Goal: Task Accomplishment & Management: Manage account settings

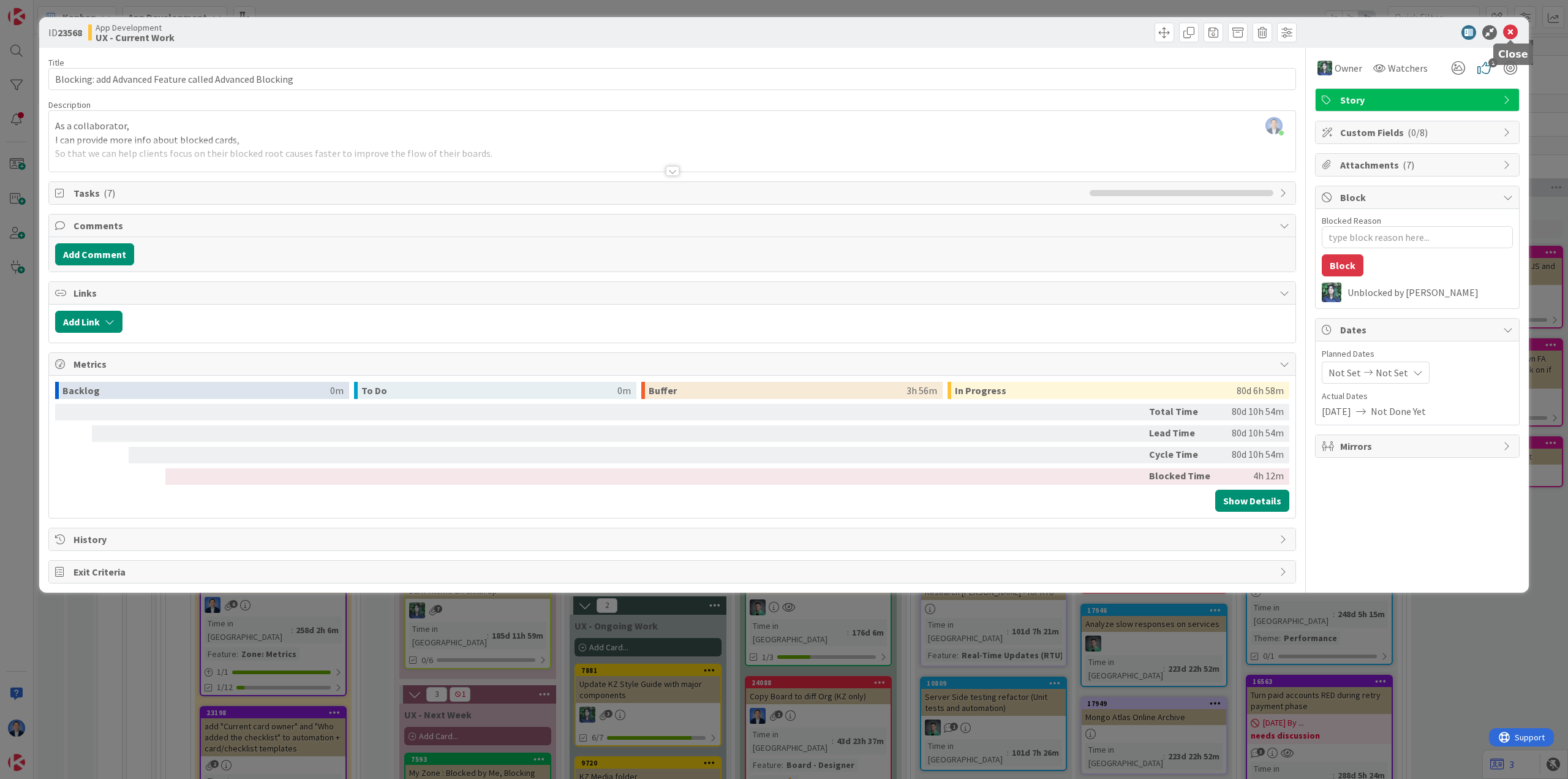
click at [1510, 35] on icon at bounding box center [1510, 32] width 15 height 15
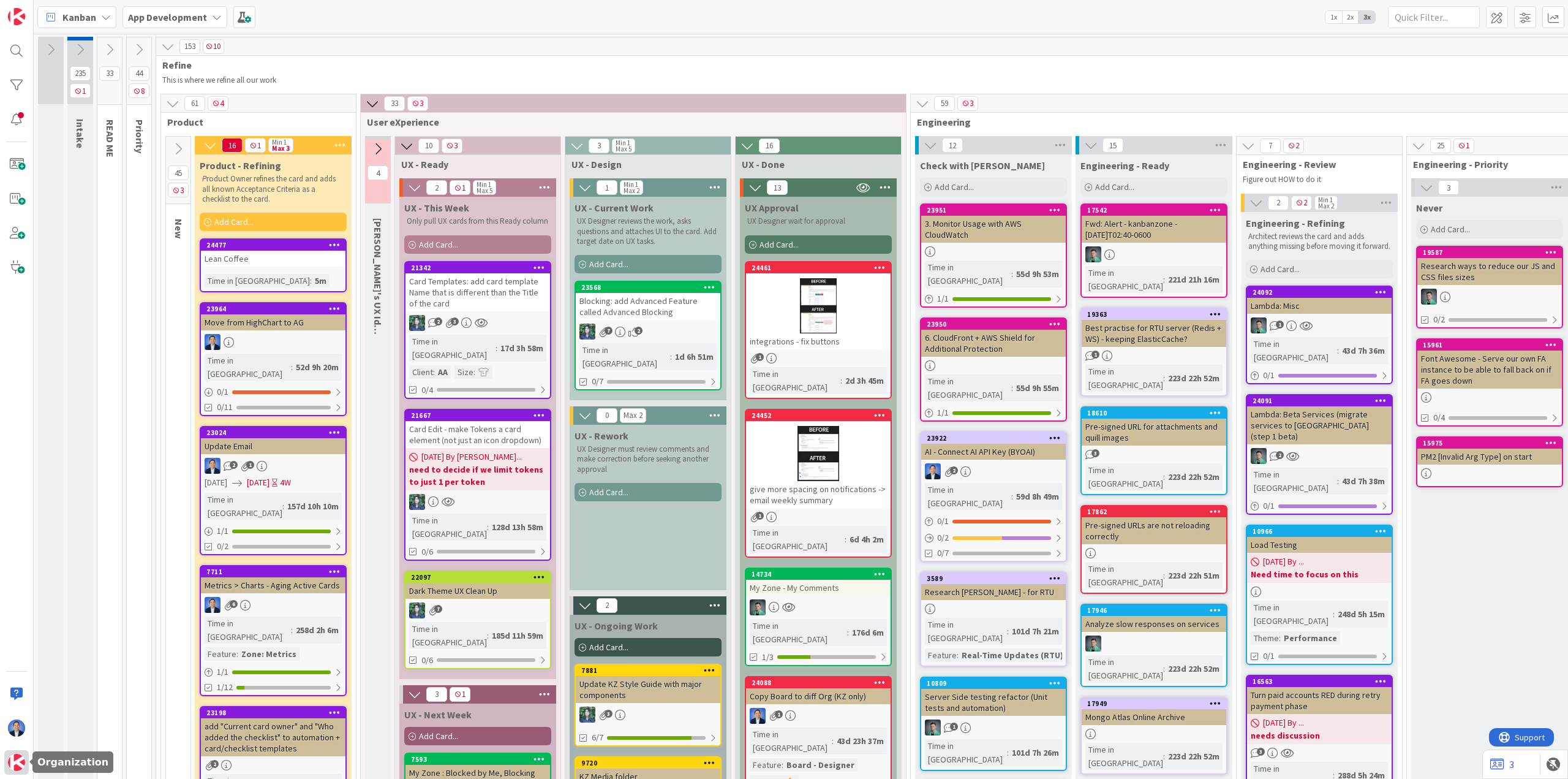
click at [13, 771] on div at bounding box center [16, 762] width 25 height 25
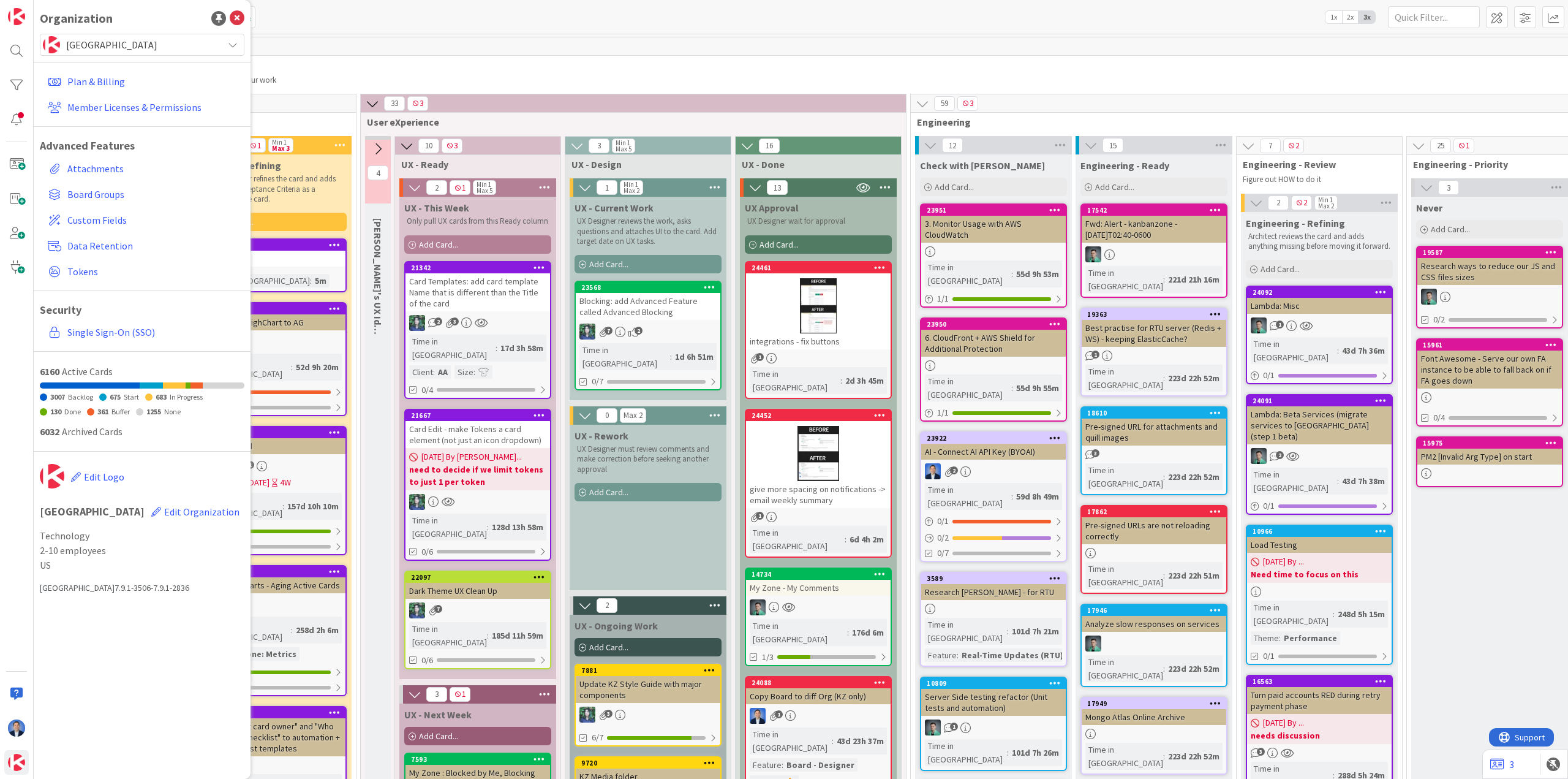
click at [124, 35] on div "[GEOGRAPHIC_DATA]" at bounding box center [142, 44] width 204 height 22
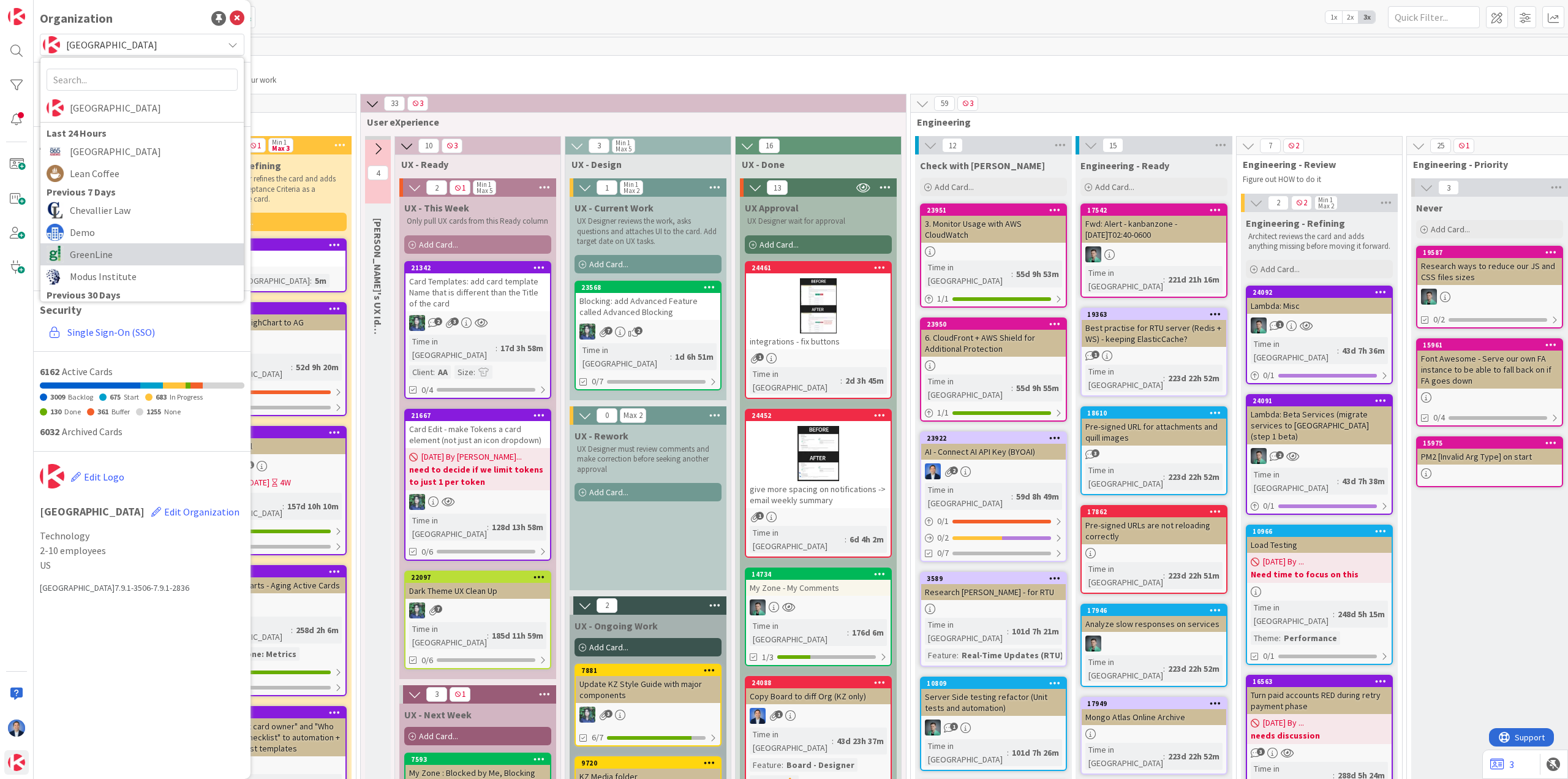
scroll to position [61, 0]
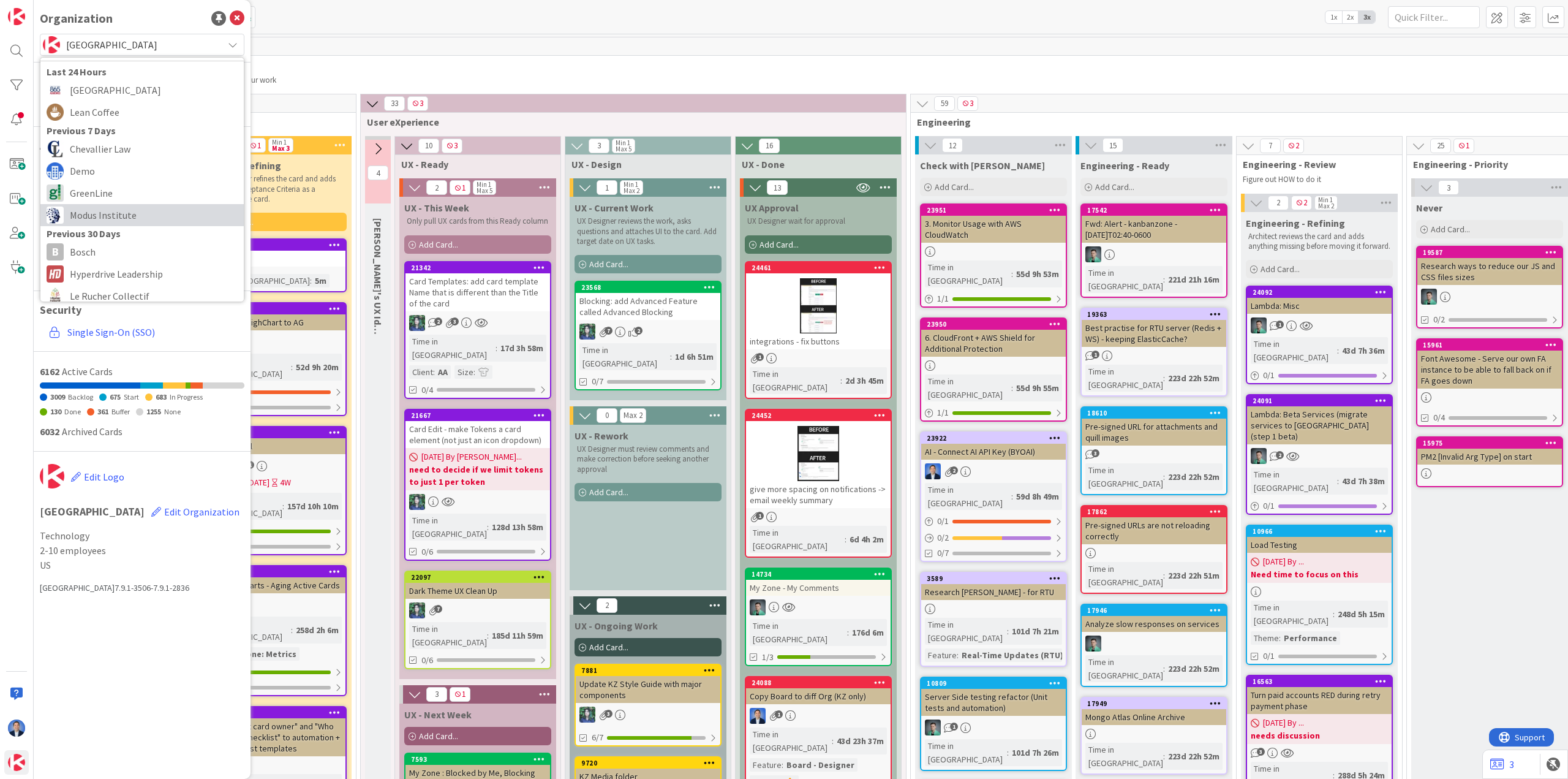
click at [122, 221] on span "Modus Institute" at bounding box center [153, 215] width 168 height 18
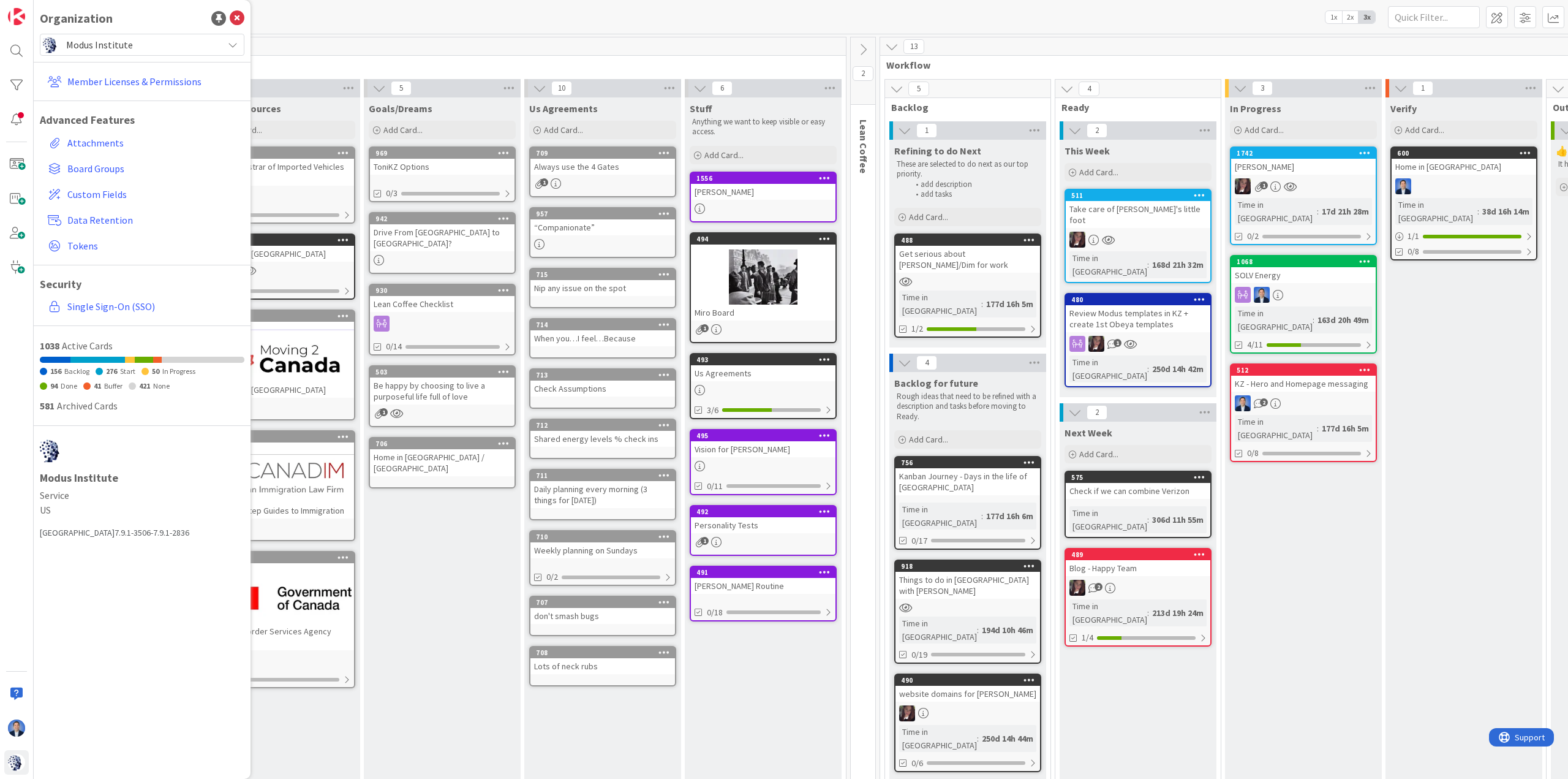
click at [368, 25] on div "Kanban DiTo: Lifeboard 1x 2x 3x Kanban Options Card ID Time in Column Planned D…" at bounding box center [800, 16] width 1534 height 34
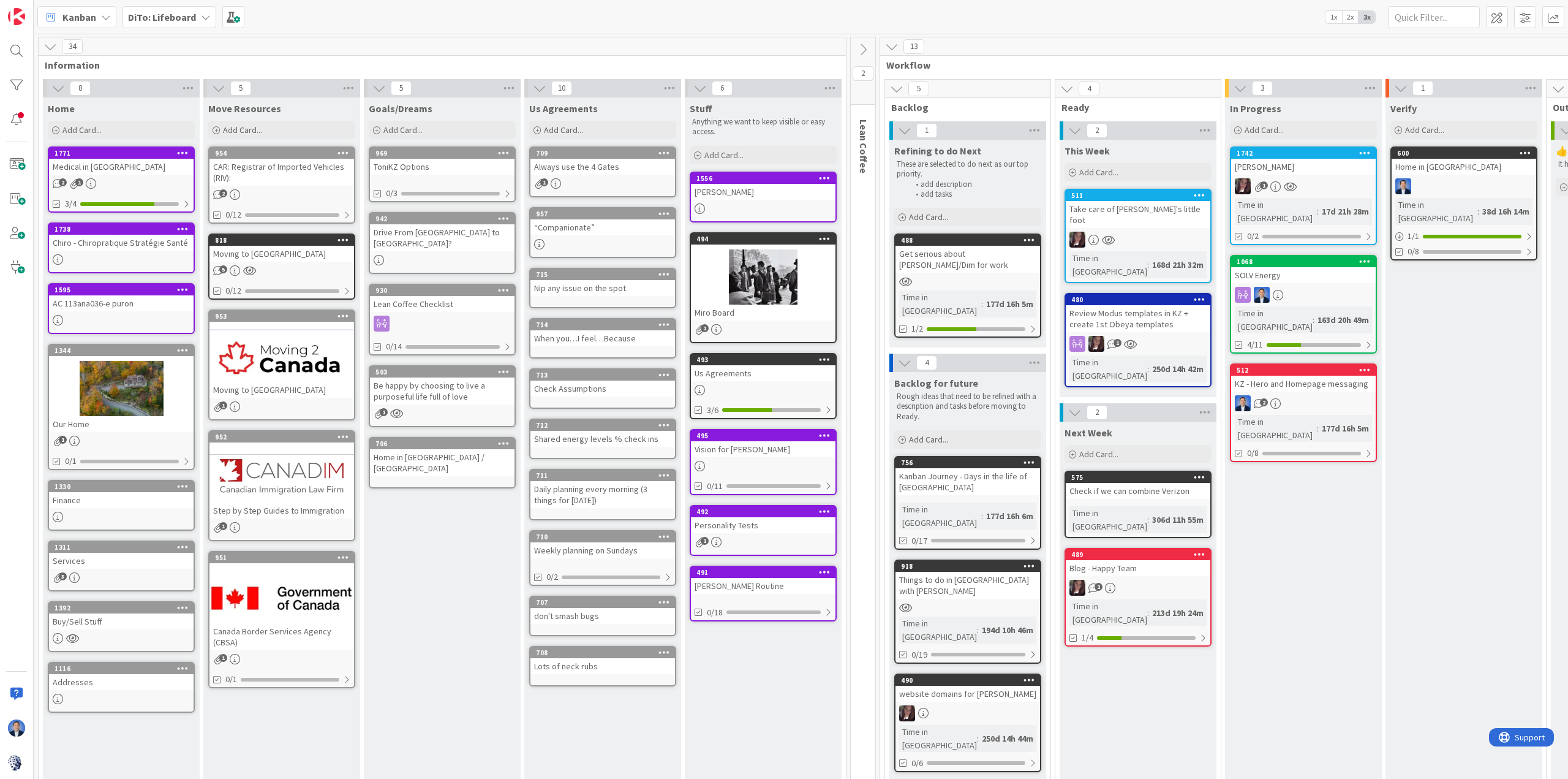
click at [185, 13] on b "DiTo: Lifeboard" at bounding box center [161, 16] width 68 height 12
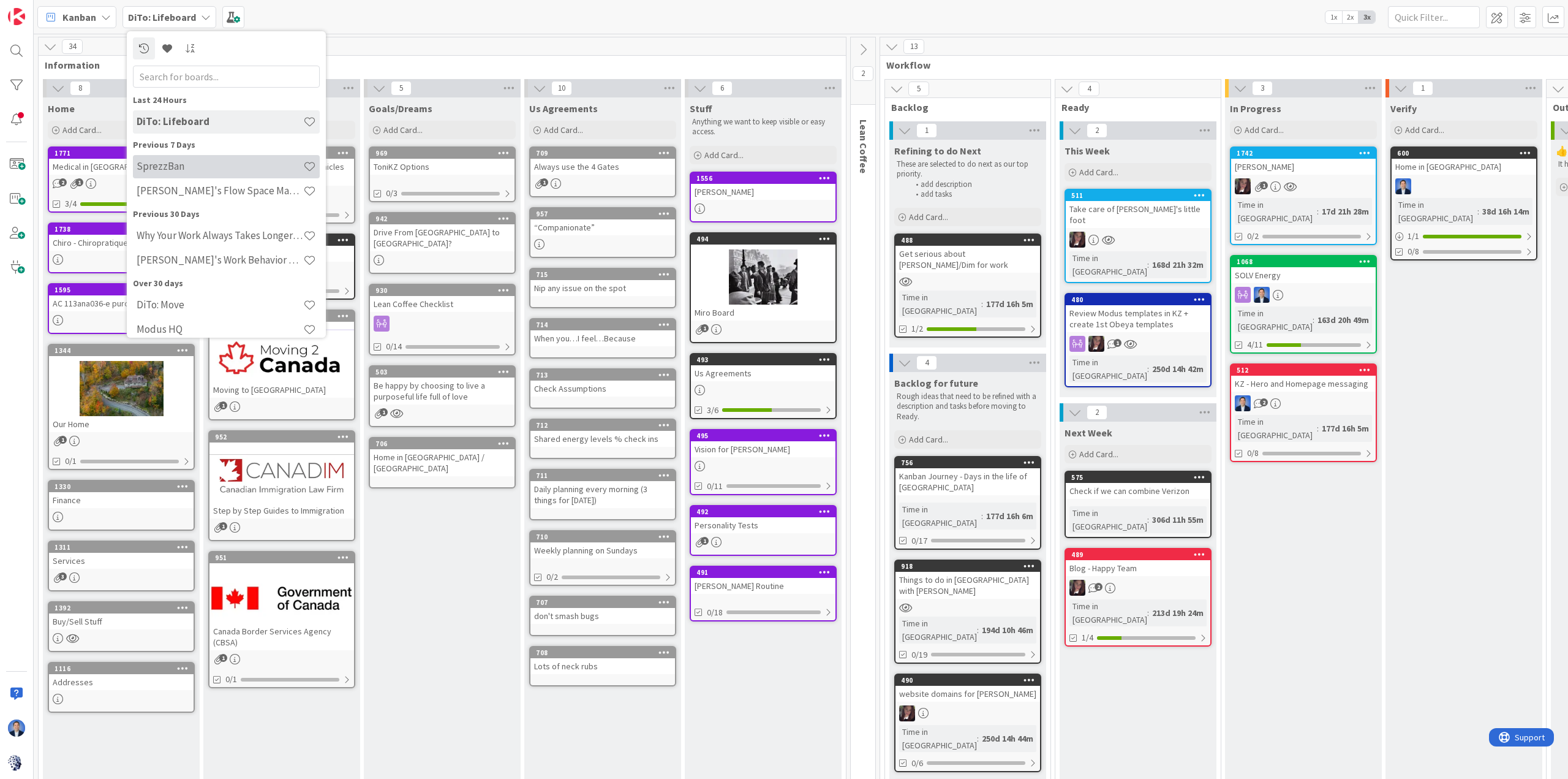
click at [189, 172] on h4 "SprezzBan" at bounding box center [220, 165] width 166 height 12
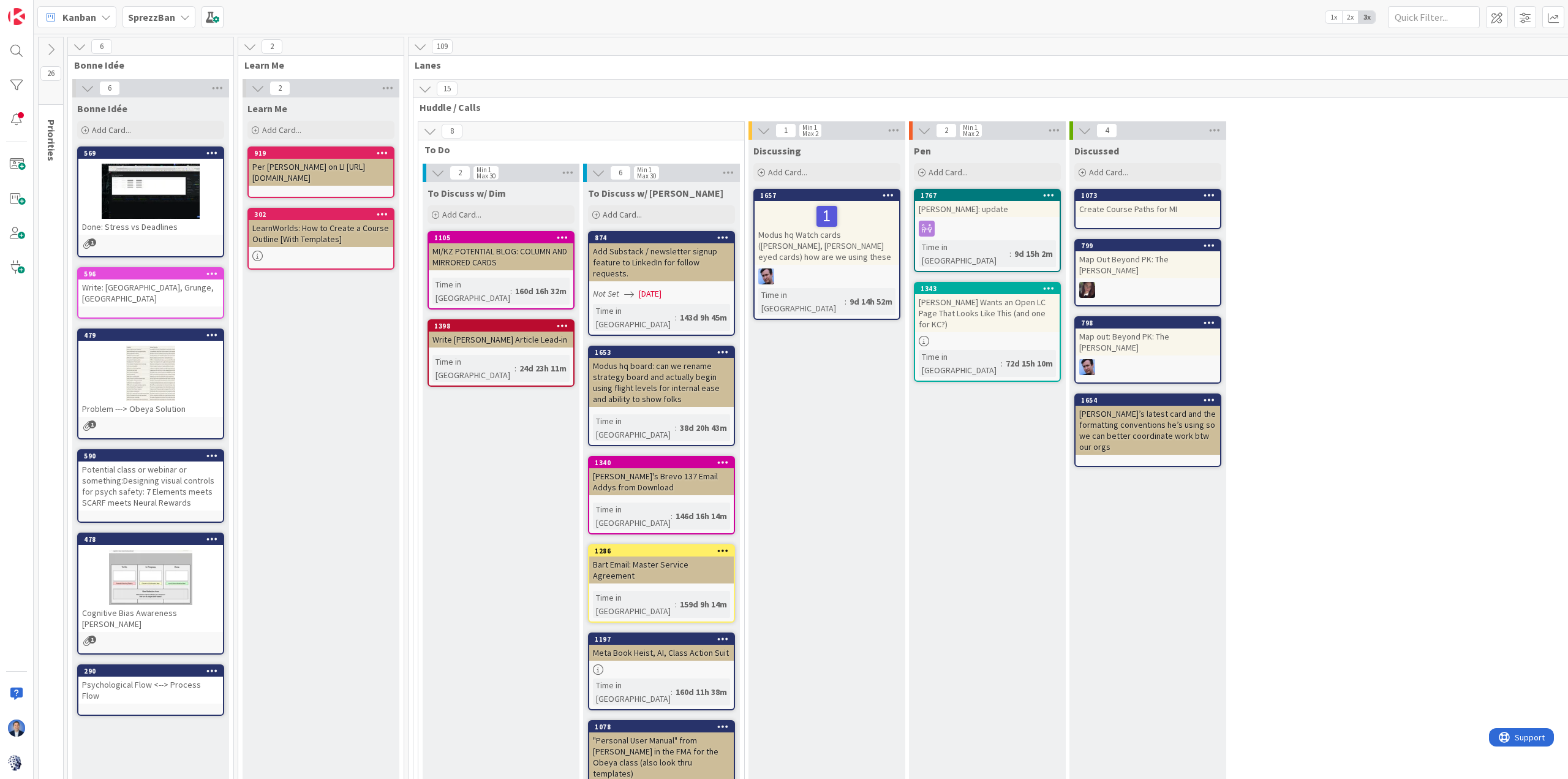
click at [165, 26] on div "SprezzBan" at bounding box center [158, 17] width 73 height 22
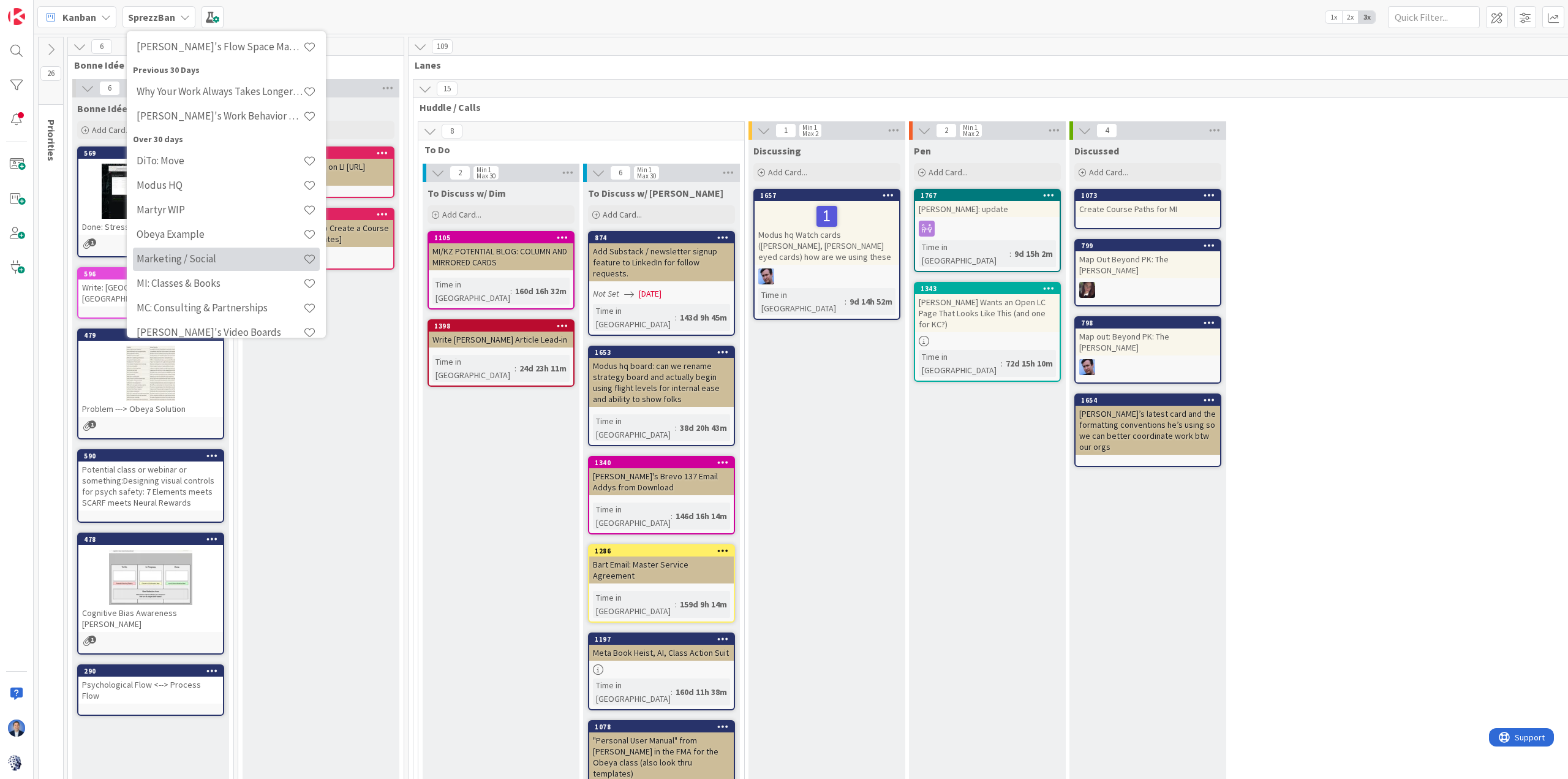
scroll to position [122, 0]
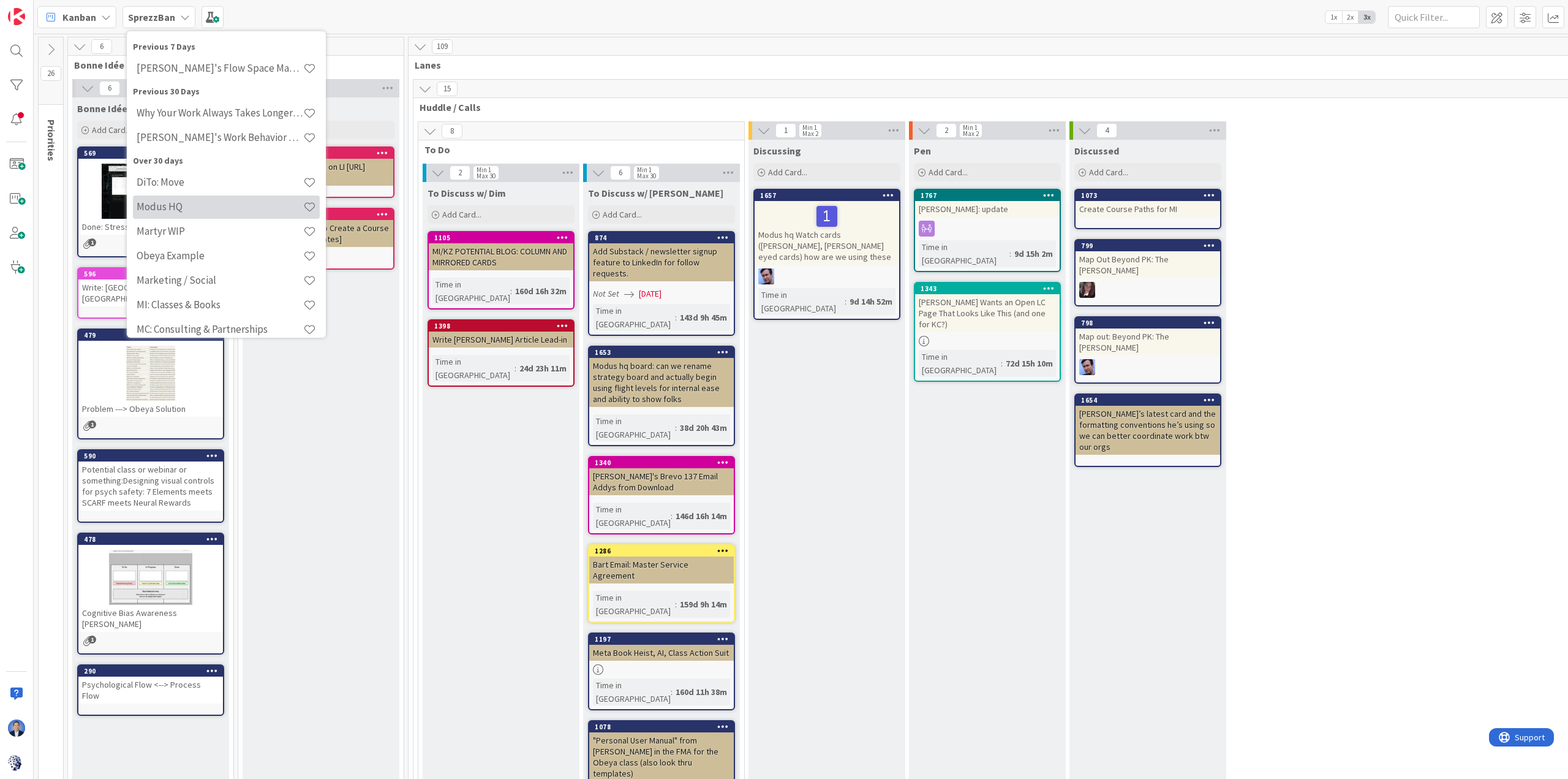
click at [217, 207] on h4 "Modus HQ" at bounding box center [220, 206] width 166 height 12
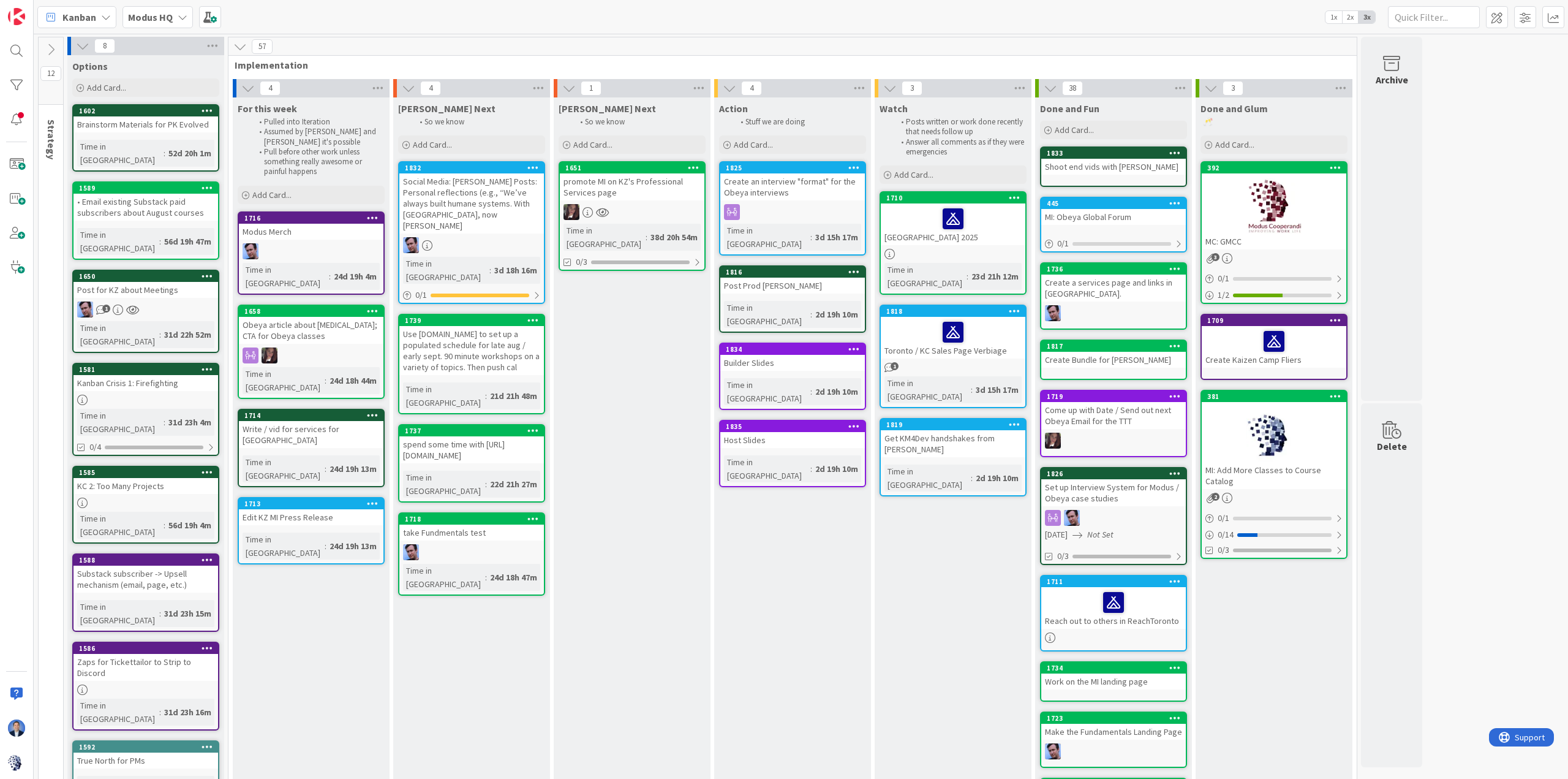
click at [83, 18] on span "Kanban" at bounding box center [79, 16] width 34 height 15
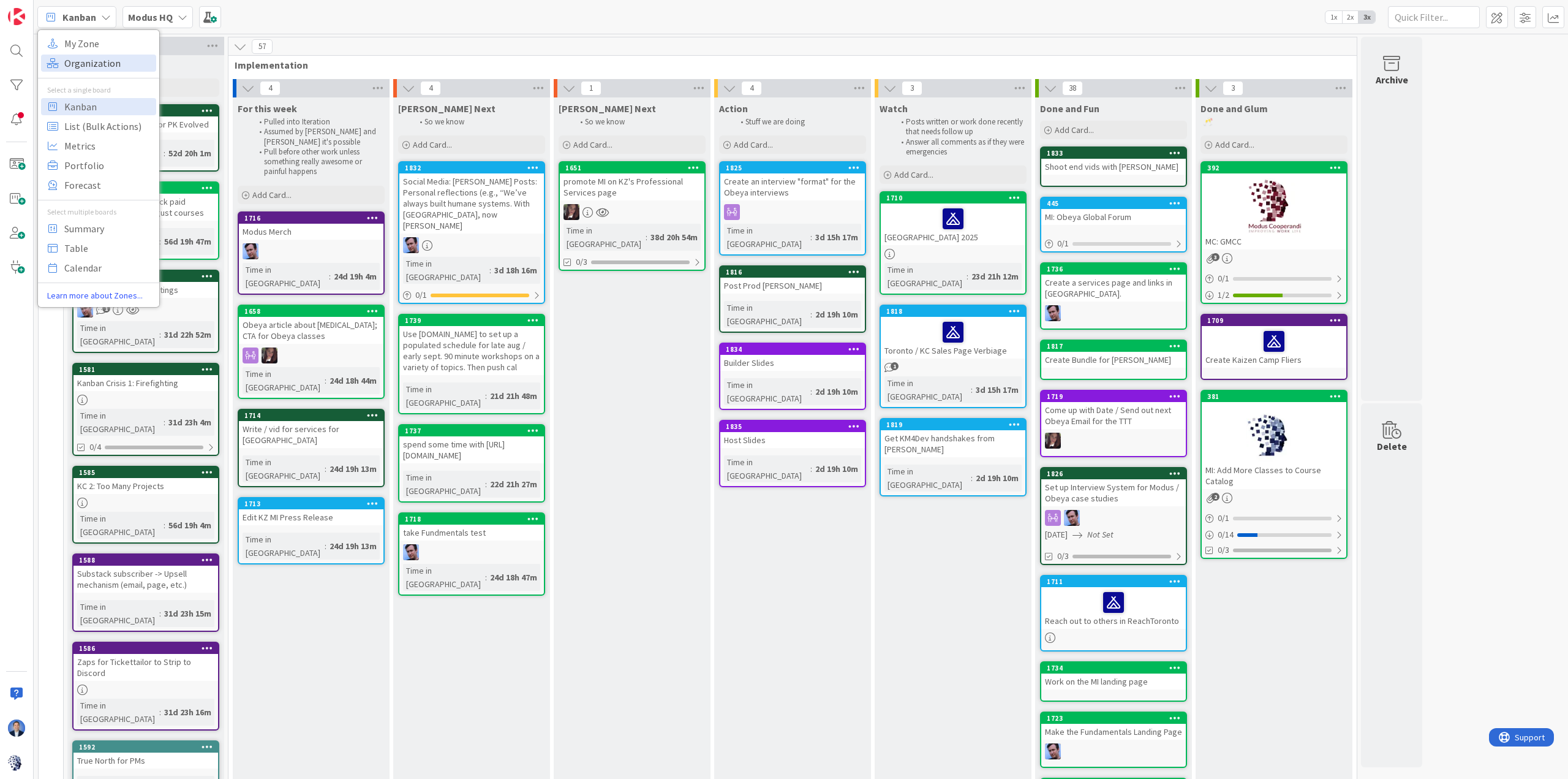
click at [107, 58] on span "Organization" at bounding box center [108, 63] width 88 height 18
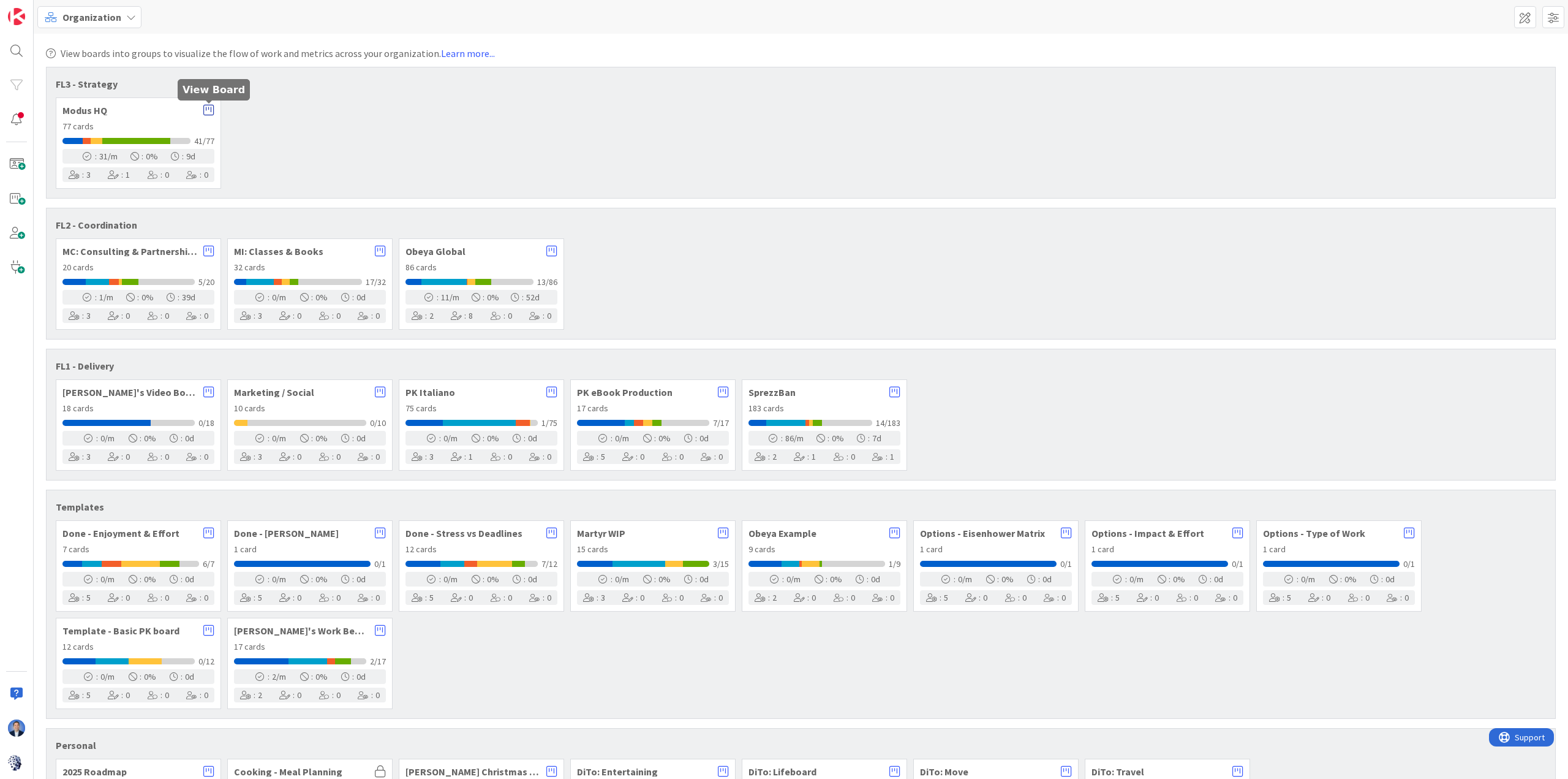
click at [204, 112] on icon at bounding box center [208, 110] width 11 height 12
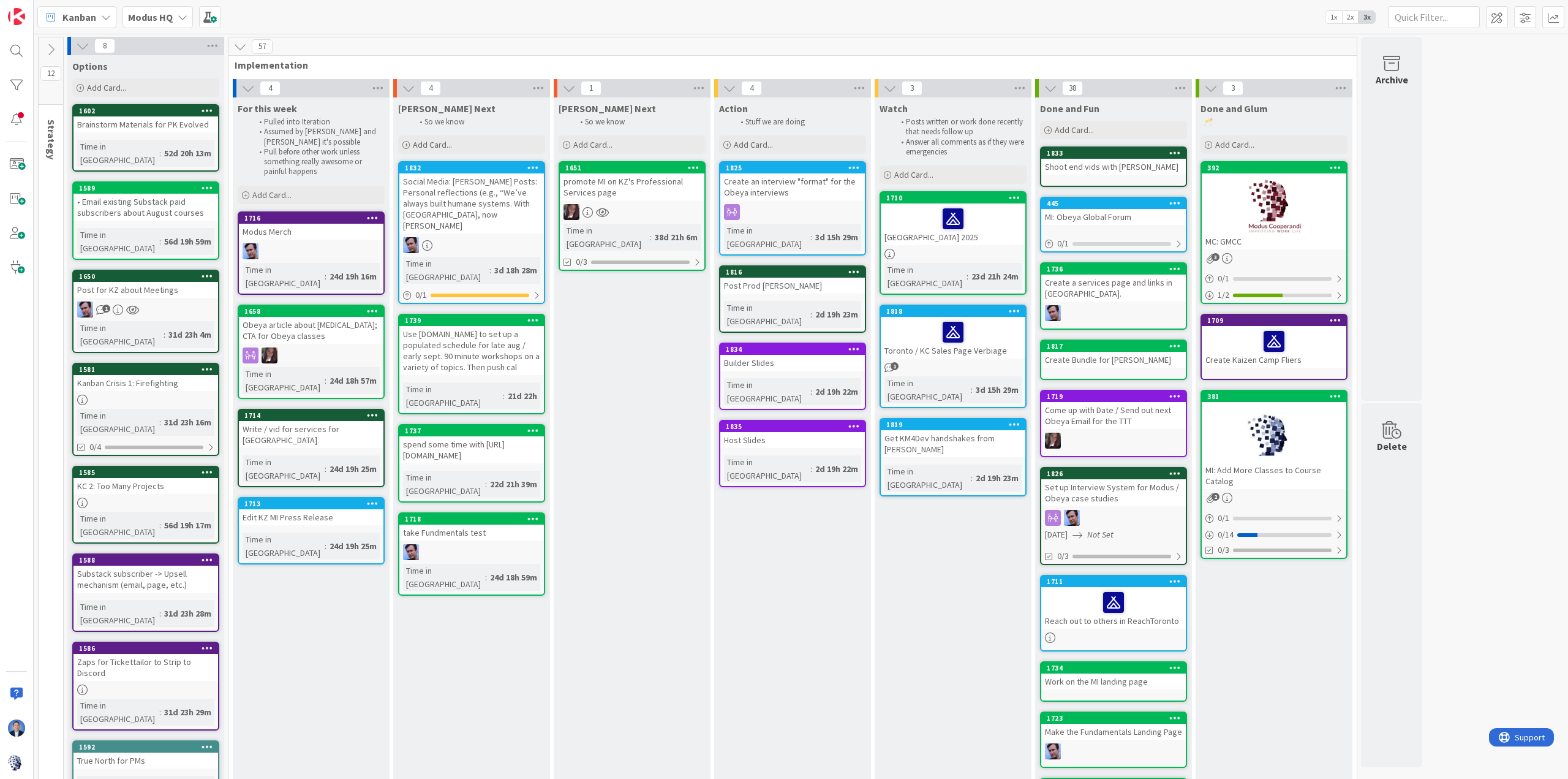
click at [73, 18] on span "Kanban" at bounding box center [79, 16] width 34 height 15
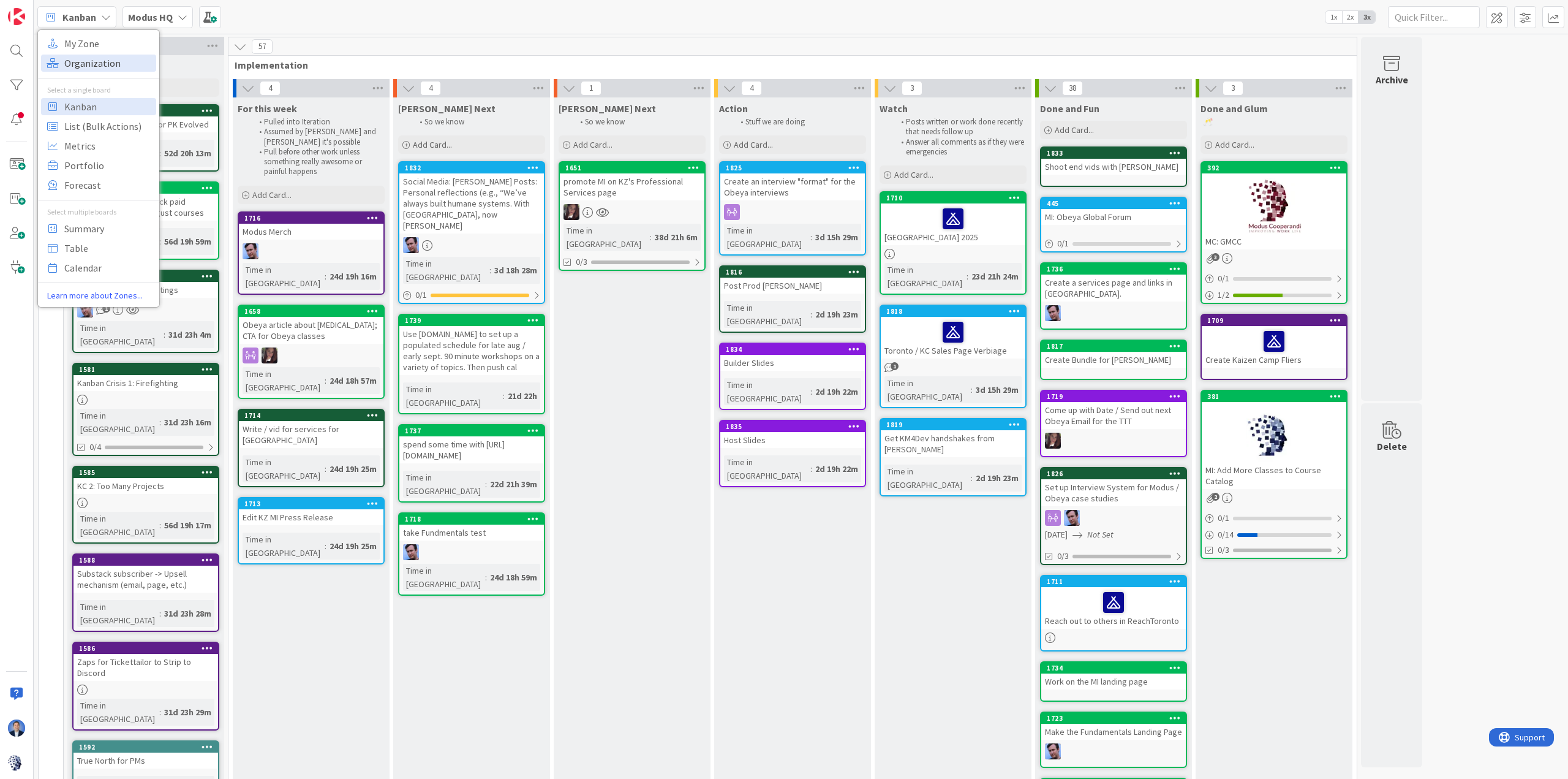
click at [99, 70] on span "Organization" at bounding box center [108, 63] width 88 height 18
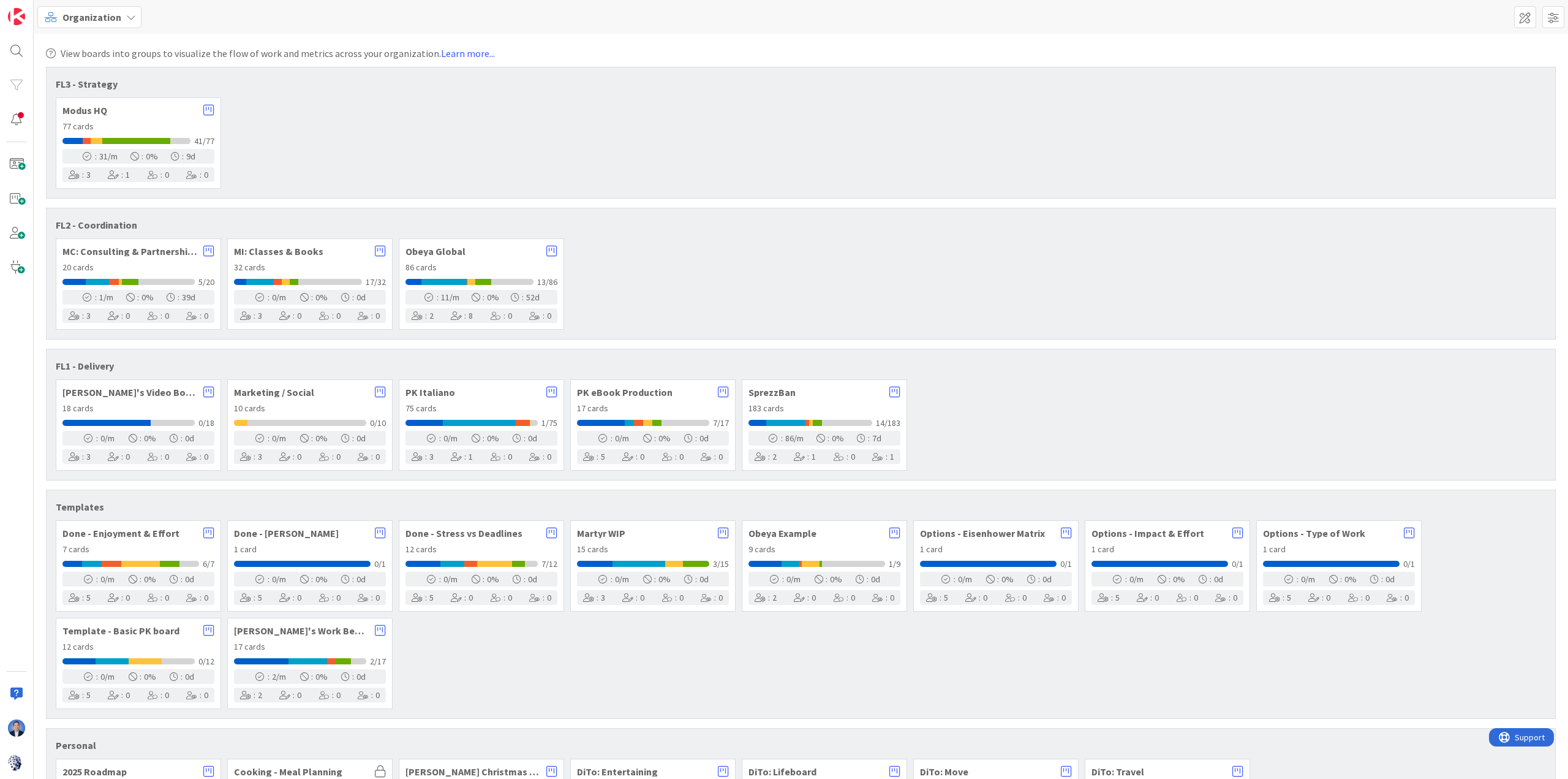
click at [147, 122] on div "77 cards" at bounding box center [139, 127] width 152 height 13
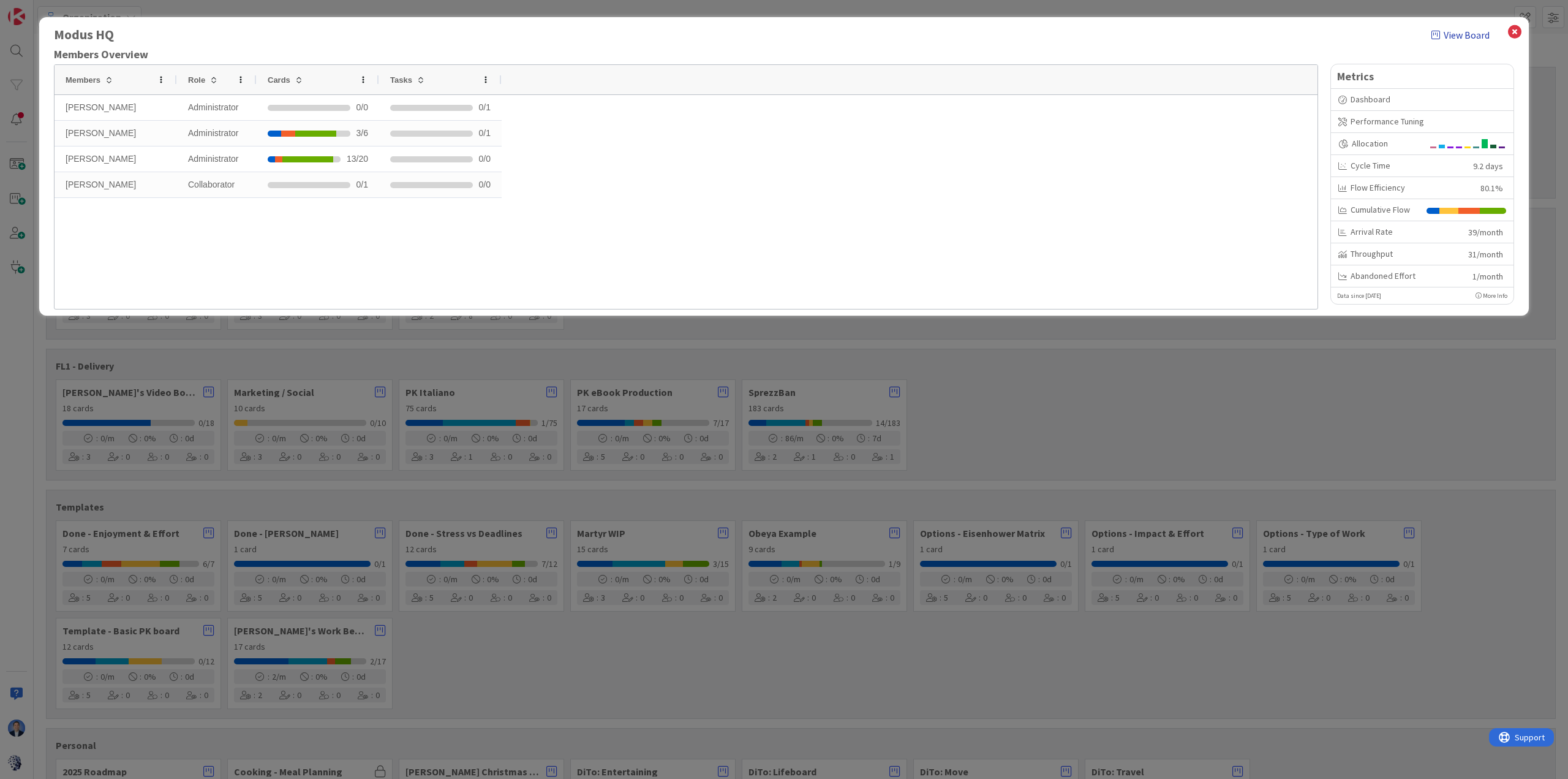
click at [1445, 37] on link "View Board" at bounding box center [1460, 35] width 58 height 15
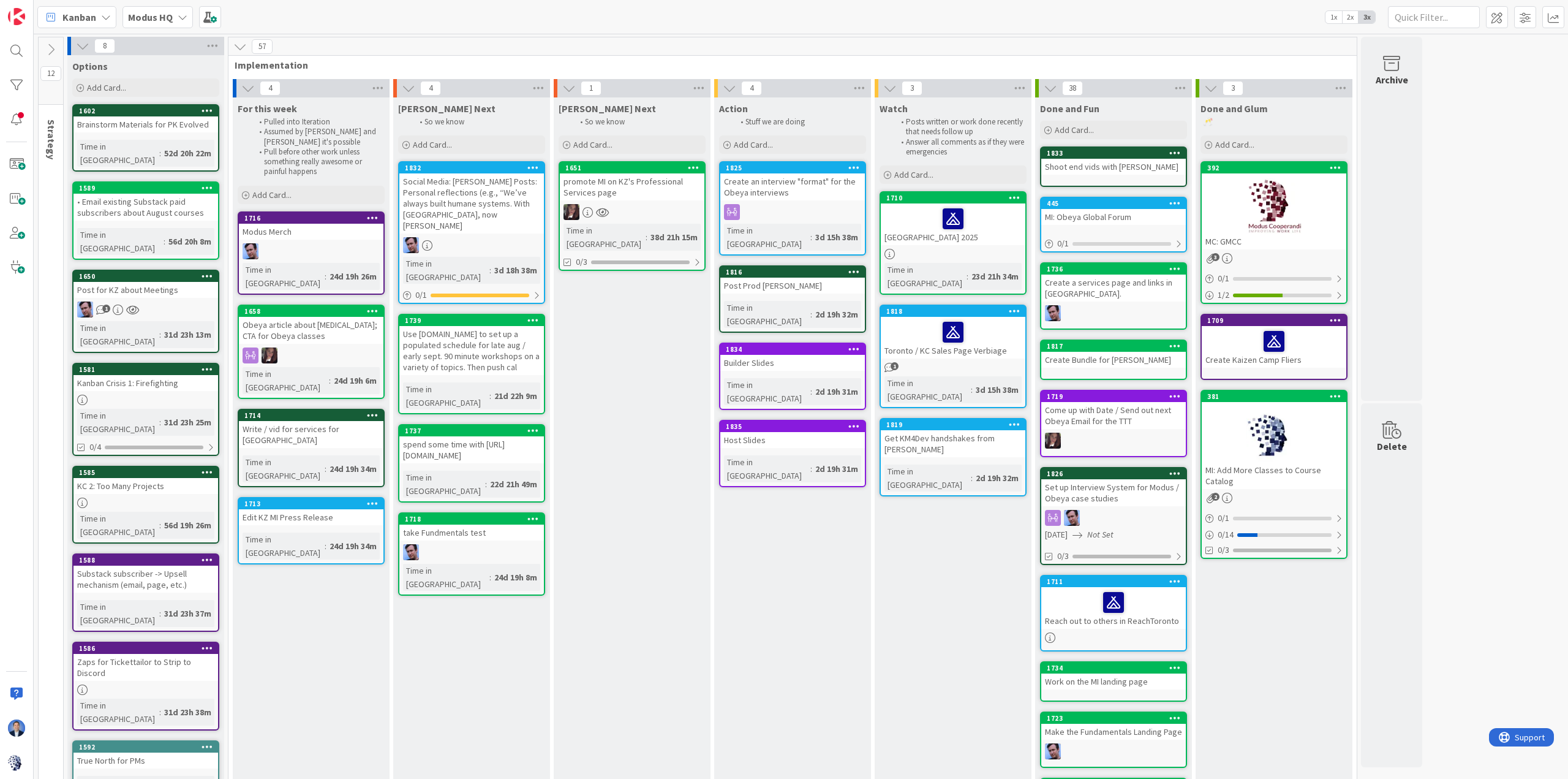
click at [622, 186] on div "promote MI on KZ's Professional Services page" at bounding box center [632, 187] width 144 height 27
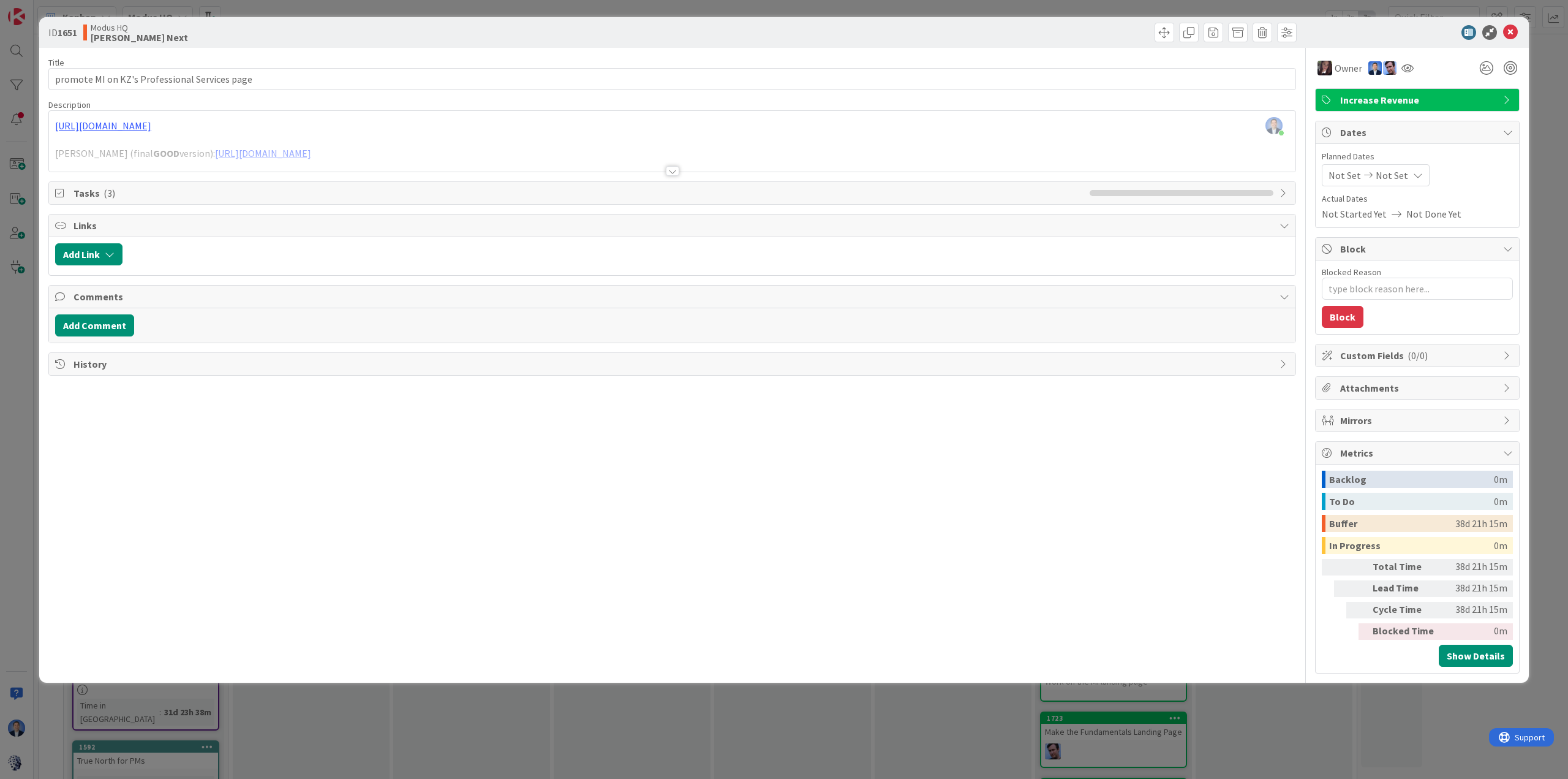
click at [216, 197] on span "Tasks ( 3 )" at bounding box center [578, 193] width 1010 height 15
type textarea "x"
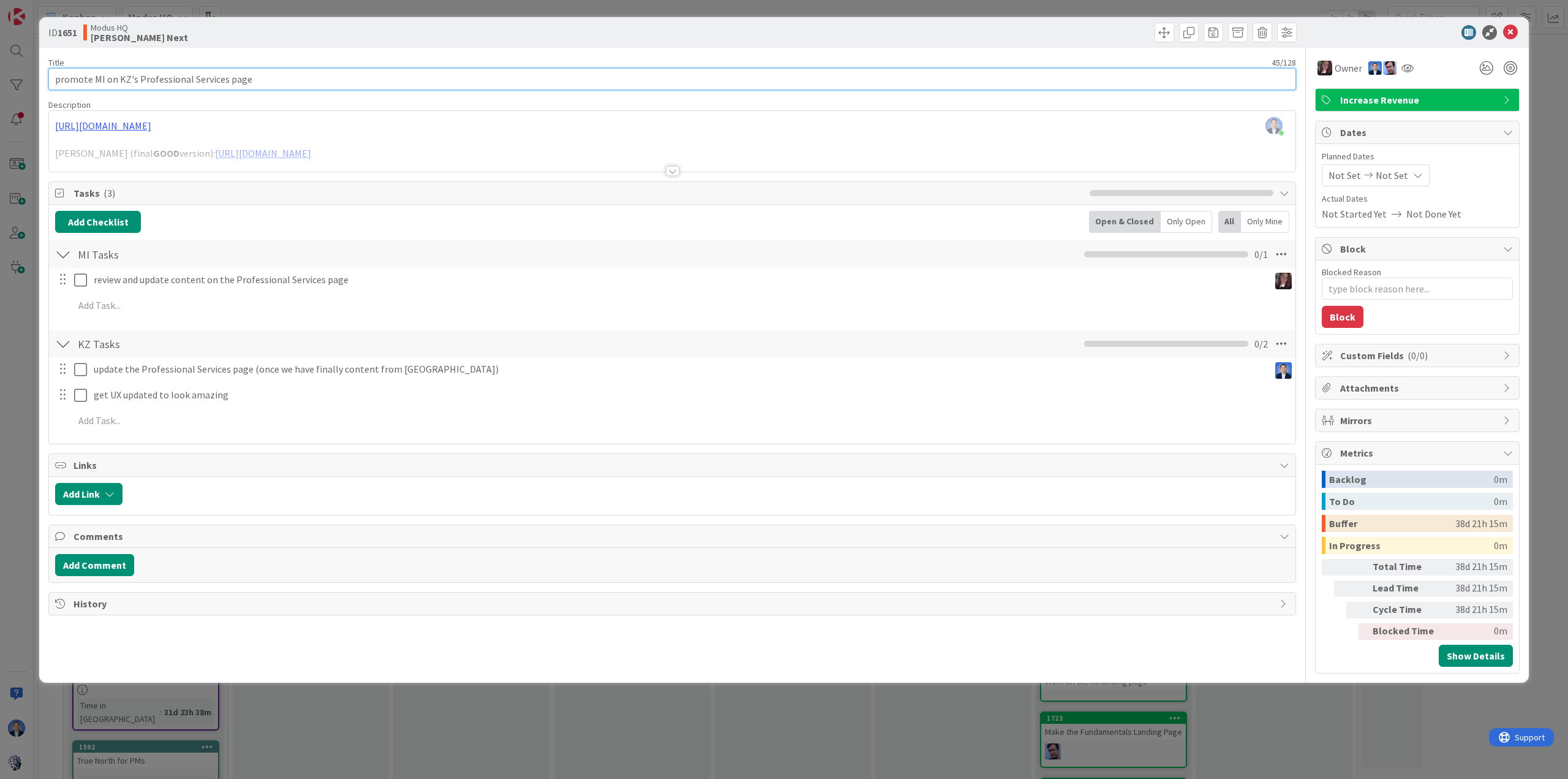
click at [292, 79] on input "promote MI on KZ's Professional Services page" at bounding box center [672, 79] width 1248 height 22
type input "promote MI on KZ's Professional Services page +"
type textarea "x"
type input "promote MI on KZ's Professional Services page + mut"
type textarea "x"
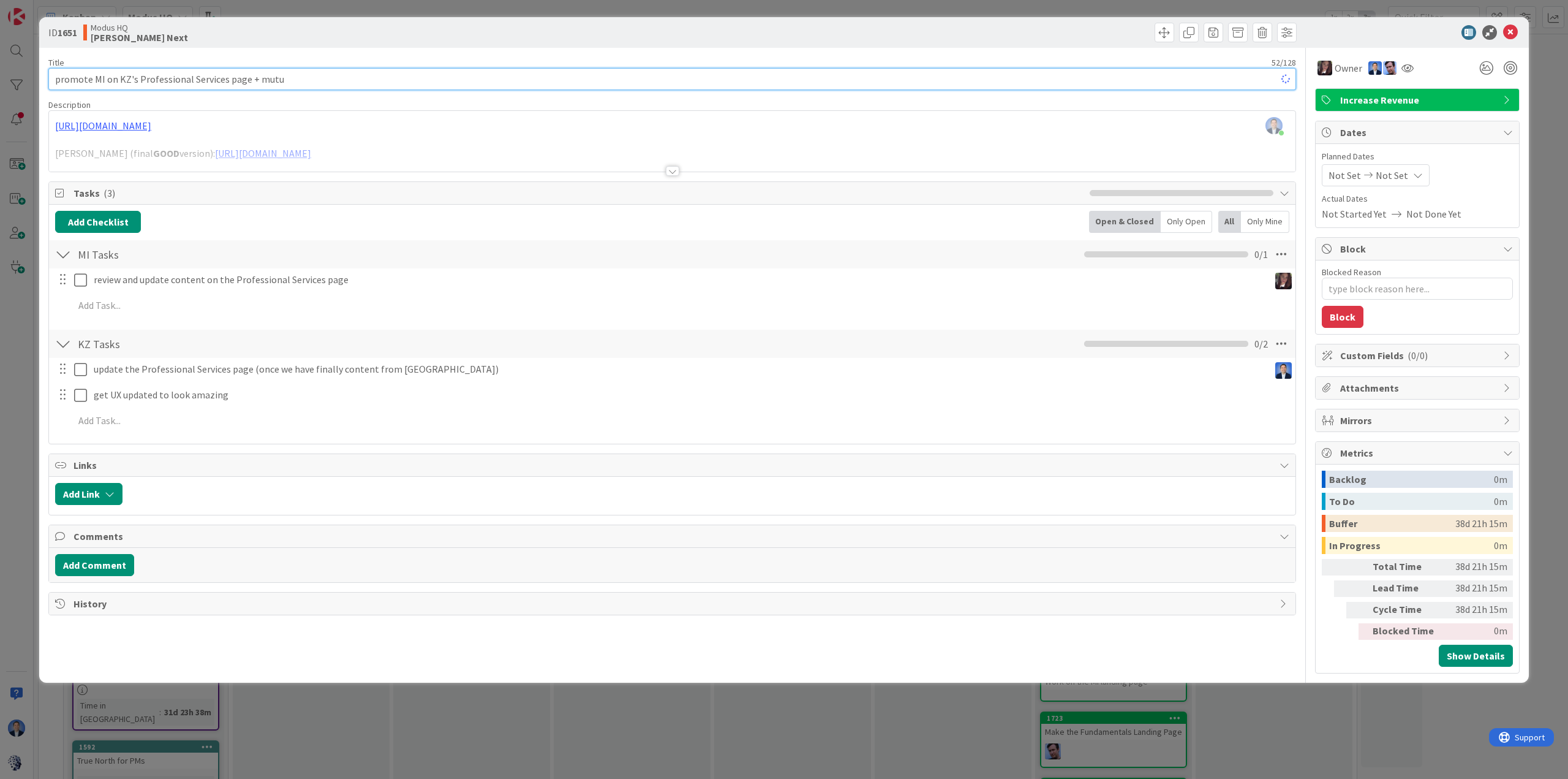
type input "promote MI on KZ's Professional Services page + mutut"
type textarea "x"
type input "promote MI on KZ's Professional Services page + mututal"
type textarea "x"
type input "promote MI on KZ's Professional Services page + mututal"
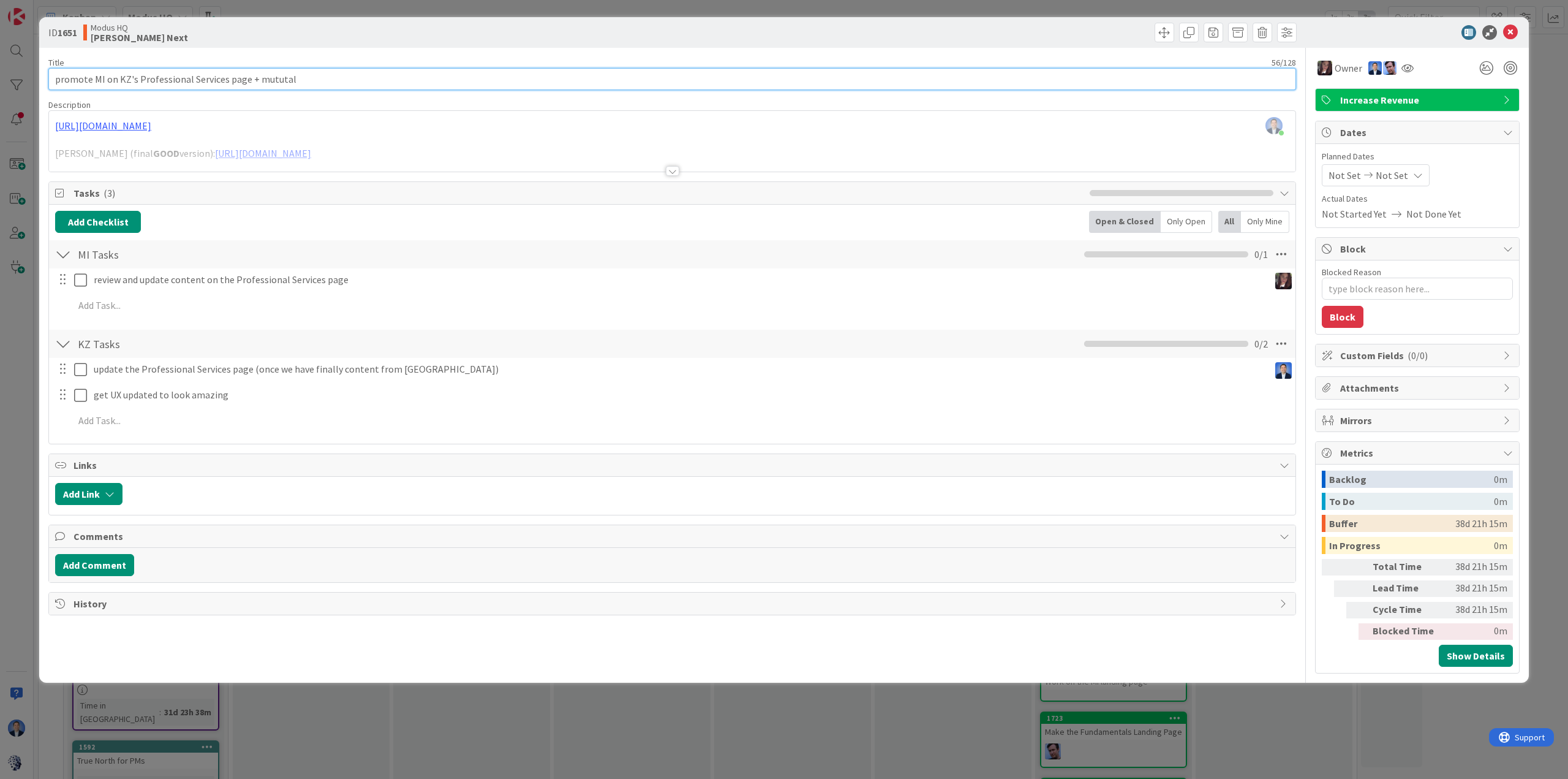
type textarea "x"
type input "promote MI on KZ's Professional Services page + mututa"
type textarea "x"
type input "promote MI on KZ's Professional Services page + mutu"
type textarea "x"
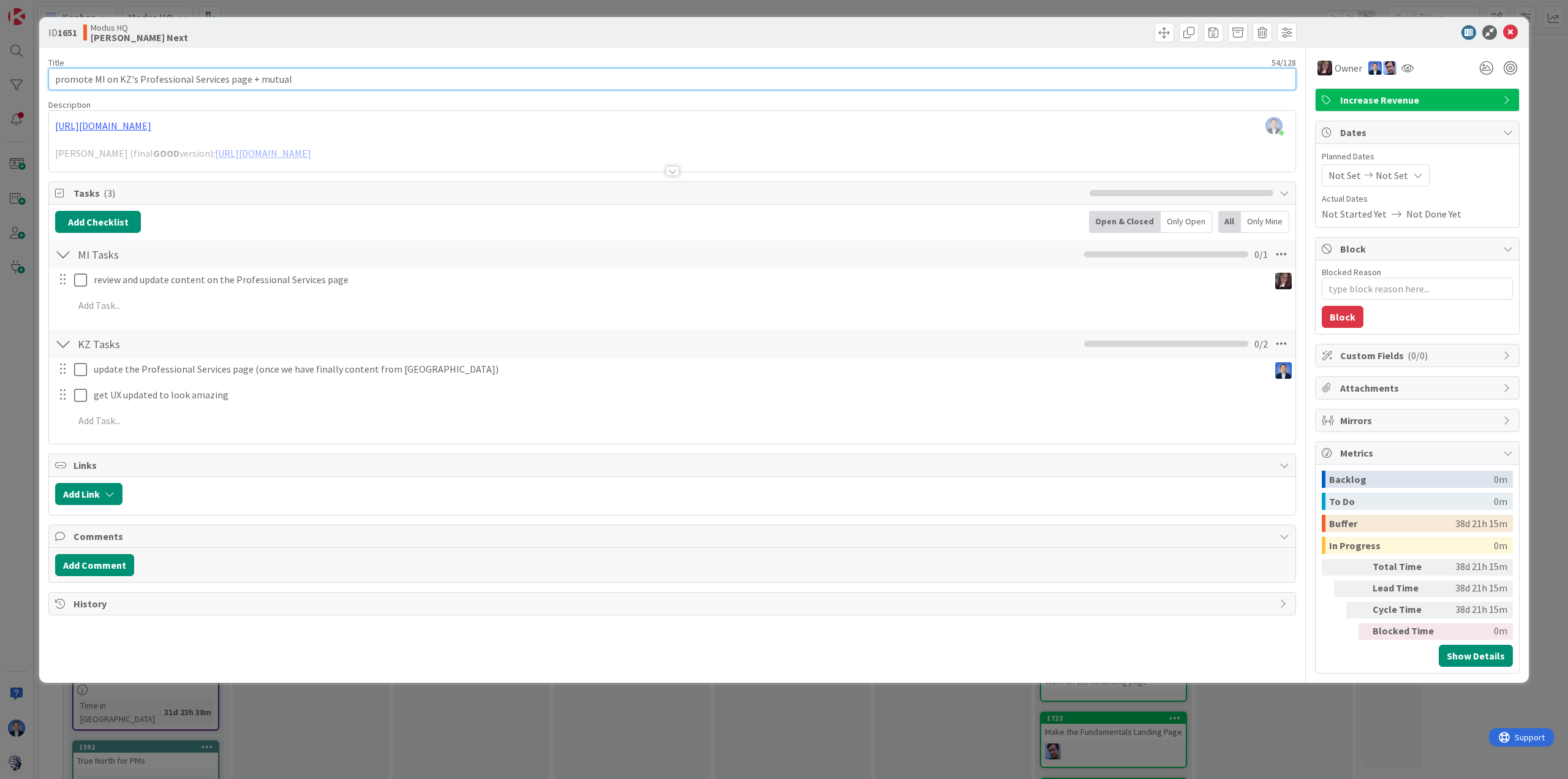
type input "promote MI on KZ's Professional Services page + mutual"
type textarea "x"
type input "promote MI on KZ's Professional Services page + mutual offer"
type textarea "x"
type input "promote MI on KZ's Professional Services page + mutual offer"
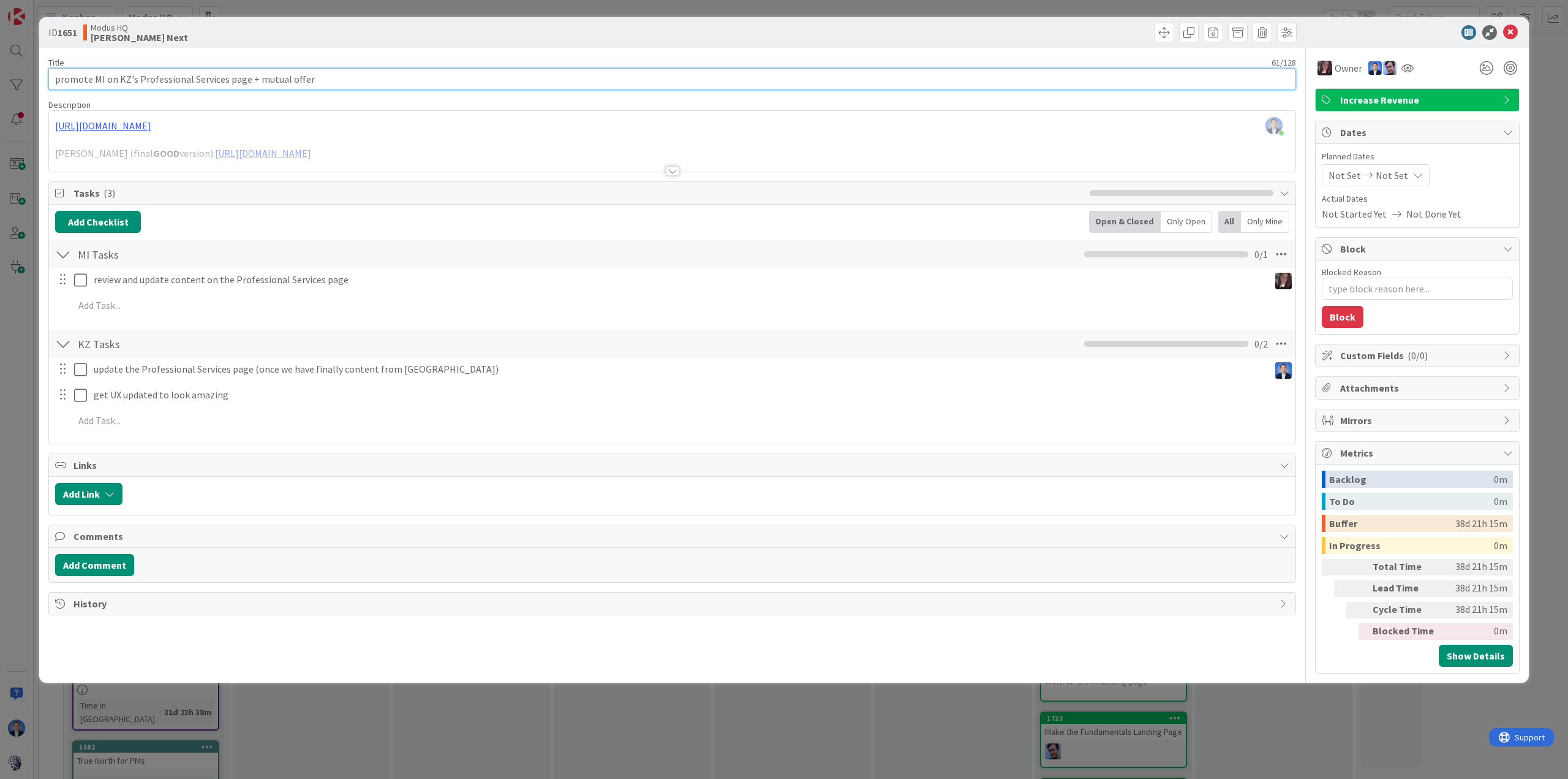
type textarea "x"
type input "promote MI on KZ's Professional Services page + mutual offer fo"
type textarea "x"
type input "promote MI on KZ's Professional Services page + mutual offer for KZ and Modus"
type textarea "x"
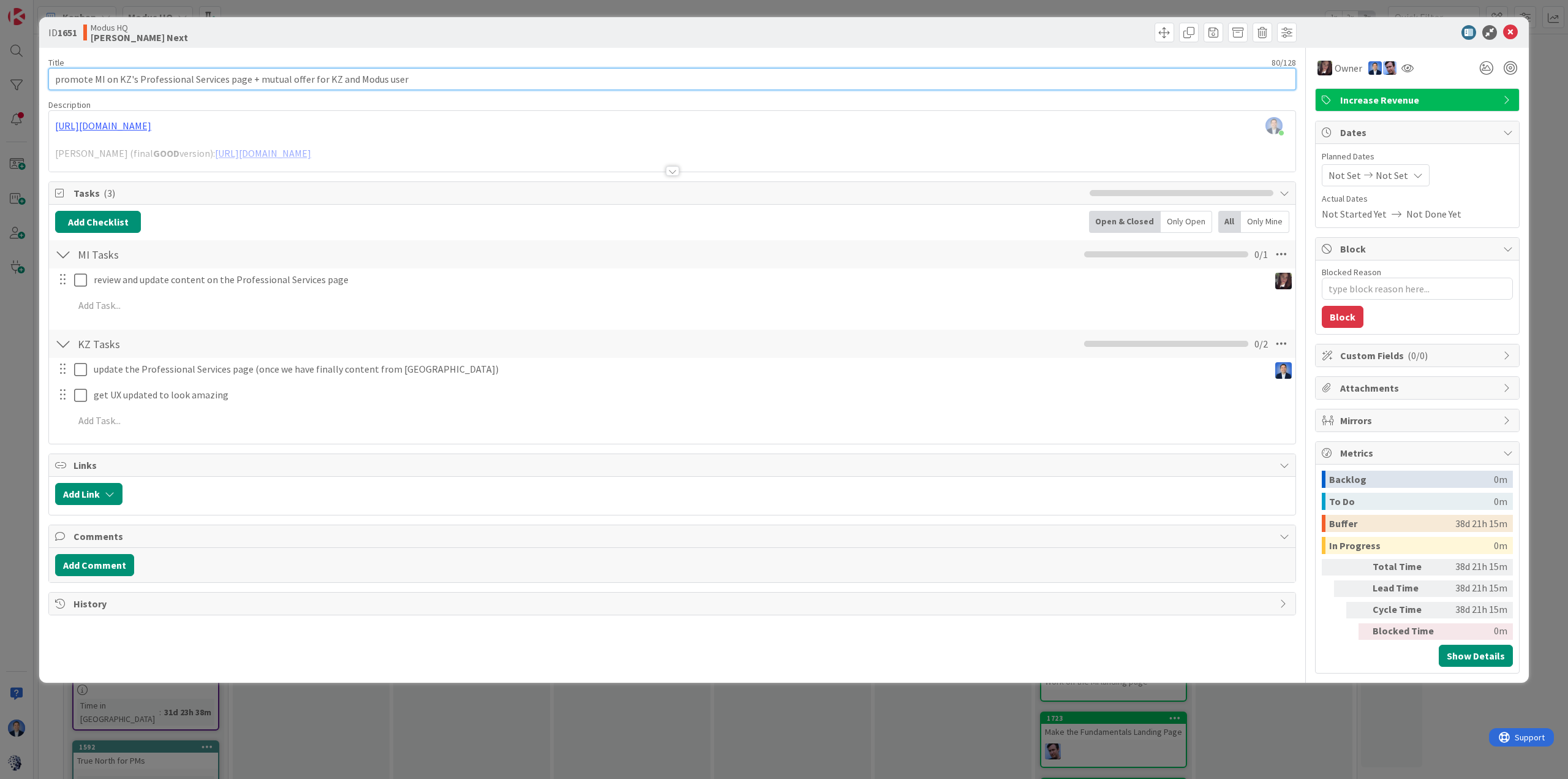
type input "promote MI on KZ's Professional Services page + mutual offer for KZ and Modus u…"
type textarea "x"
drag, startPoint x: 248, startPoint y: 77, endPoint x: 448, endPoint y: 80, distance: 200.0
click at [448, 80] on input "promote MI on KZ's Professional Services page + mutual offer for KZ and Modus u…" at bounding box center [672, 79] width 1248 height 22
type input "promote MI on KZ's Professional Services page + mutual offer for KZ and Modus u…"
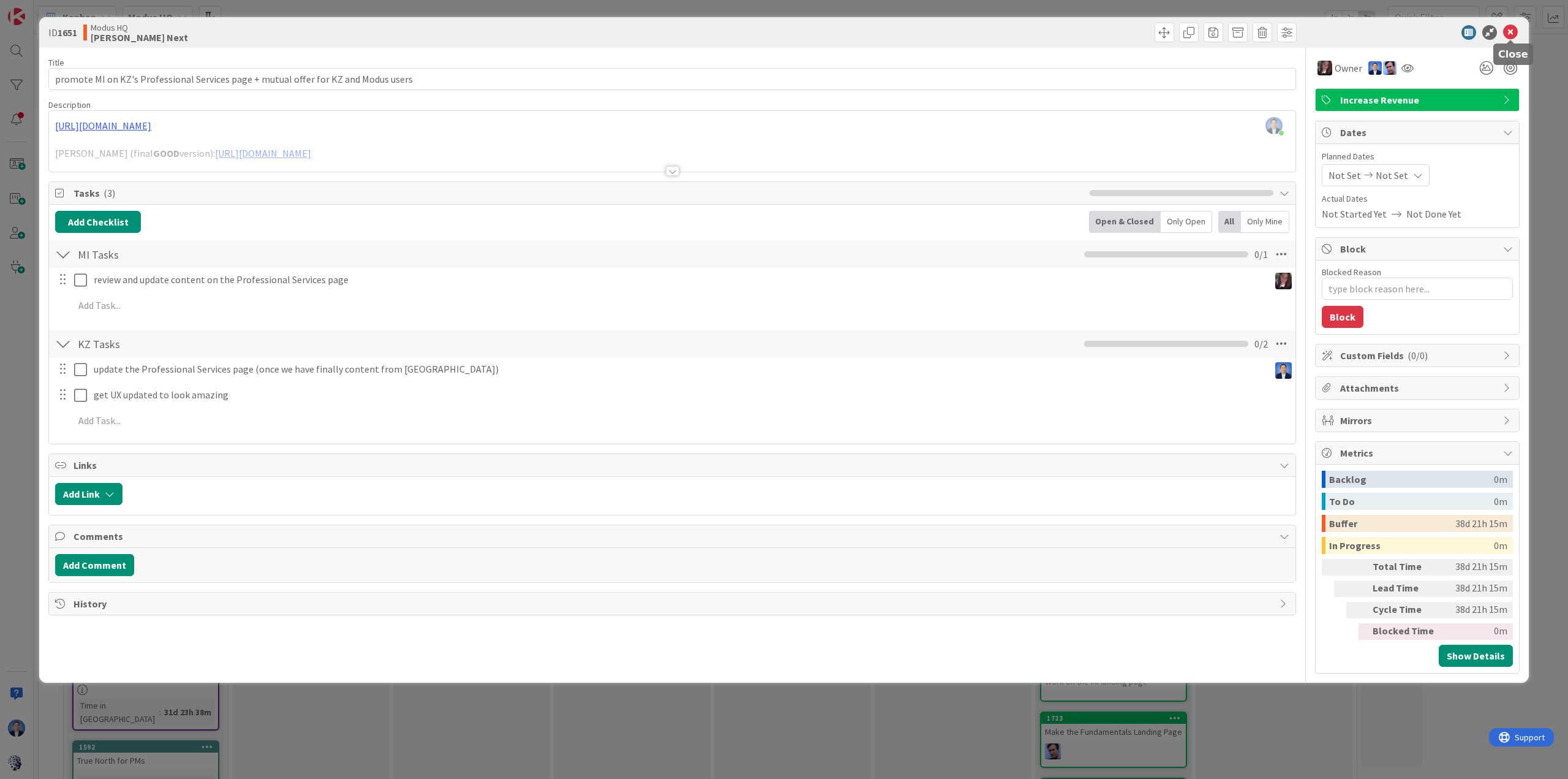
click at [1510, 34] on icon at bounding box center [1510, 32] width 15 height 15
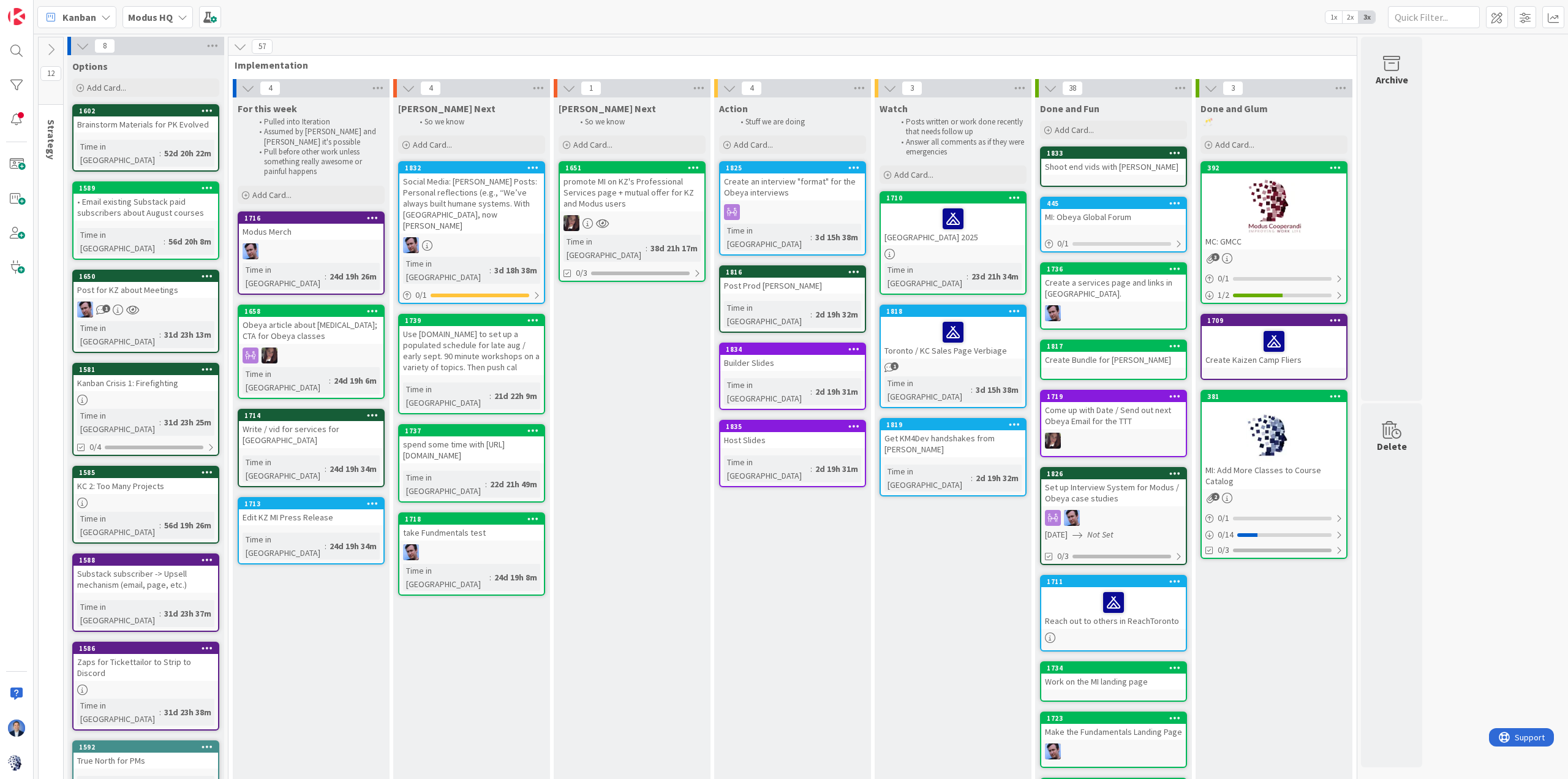
click at [646, 193] on div "promote MI on KZ's Professional Services page + mutual offer for KZ and Modus u…" at bounding box center [632, 193] width 144 height 38
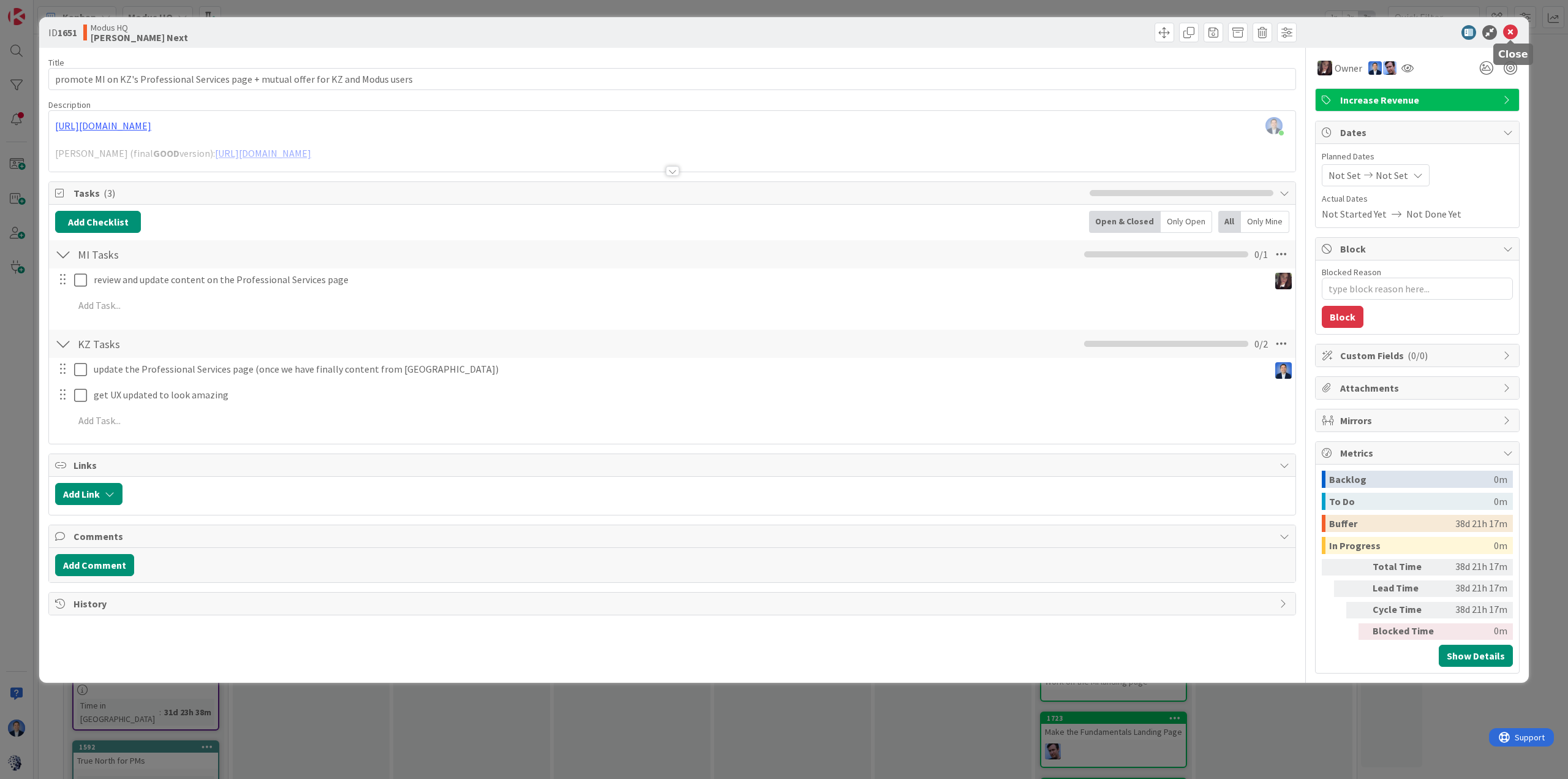
click at [1510, 28] on icon at bounding box center [1510, 32] width 15 height 15
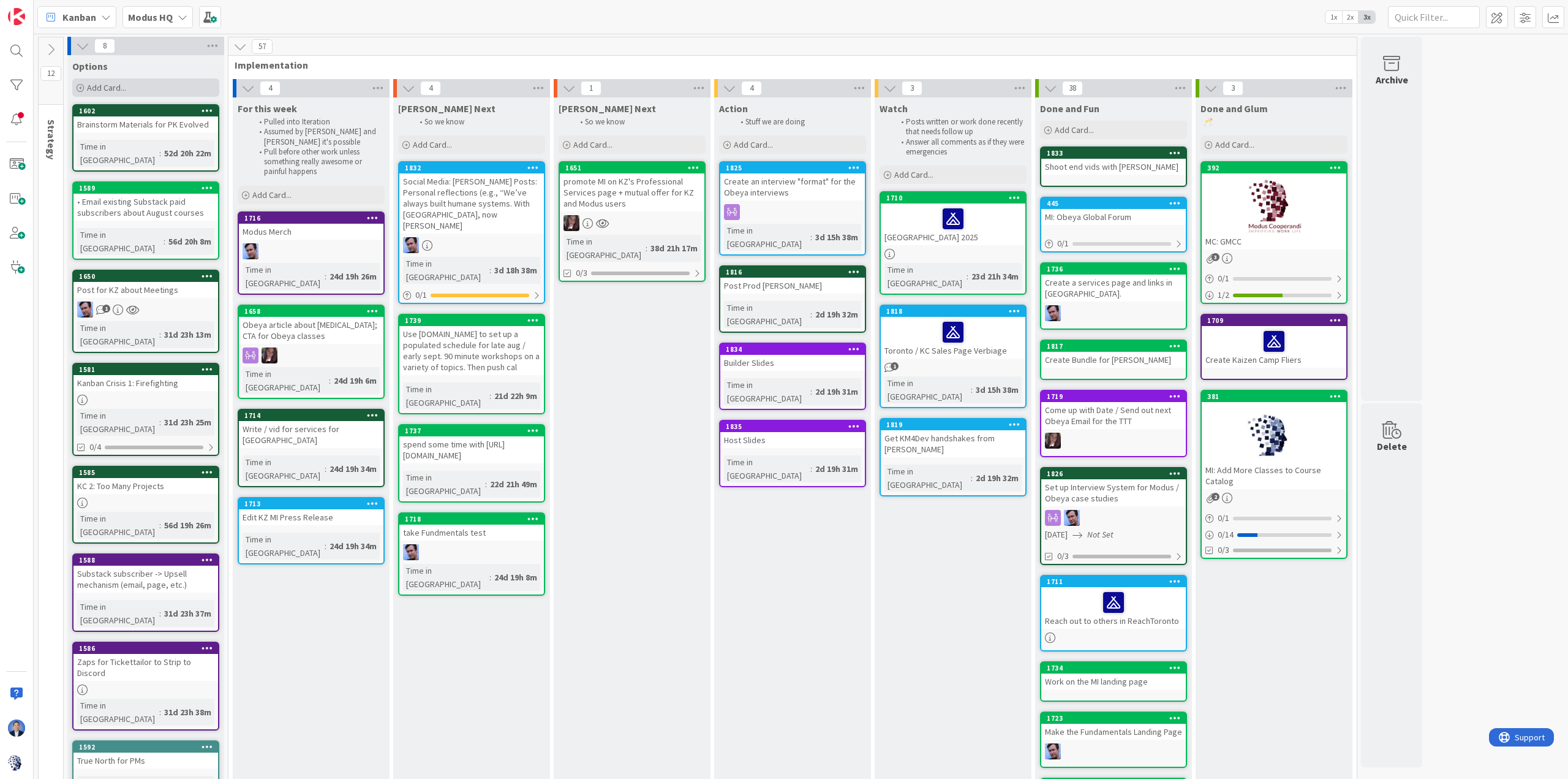
click at [138, 87] on div "Add Card..." at bounding box center [146, 87] width 147 height 18
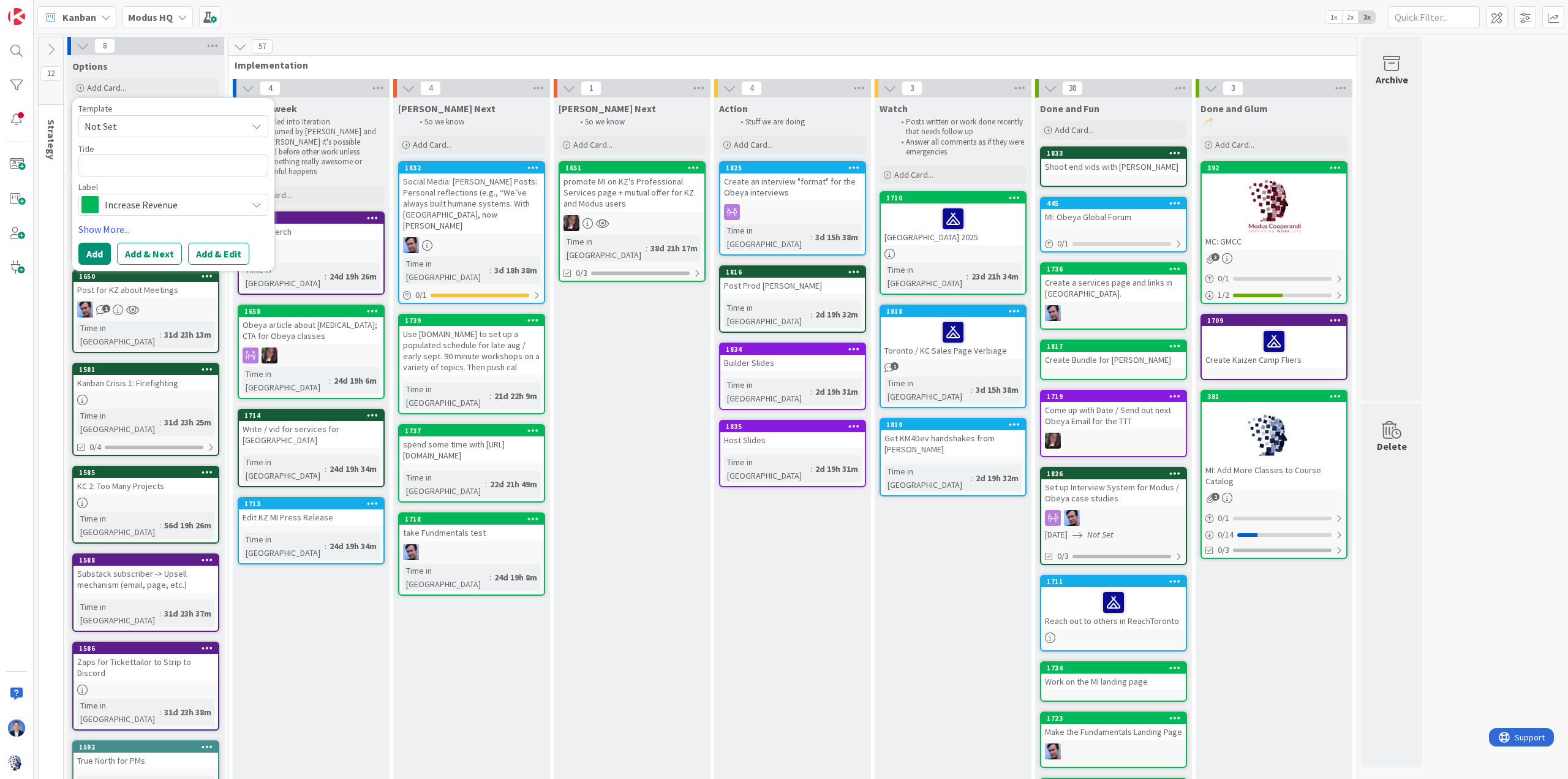
click at [141, 203] on span "Increase Revenue" at bounding box center [172, 205] width 136 height 17
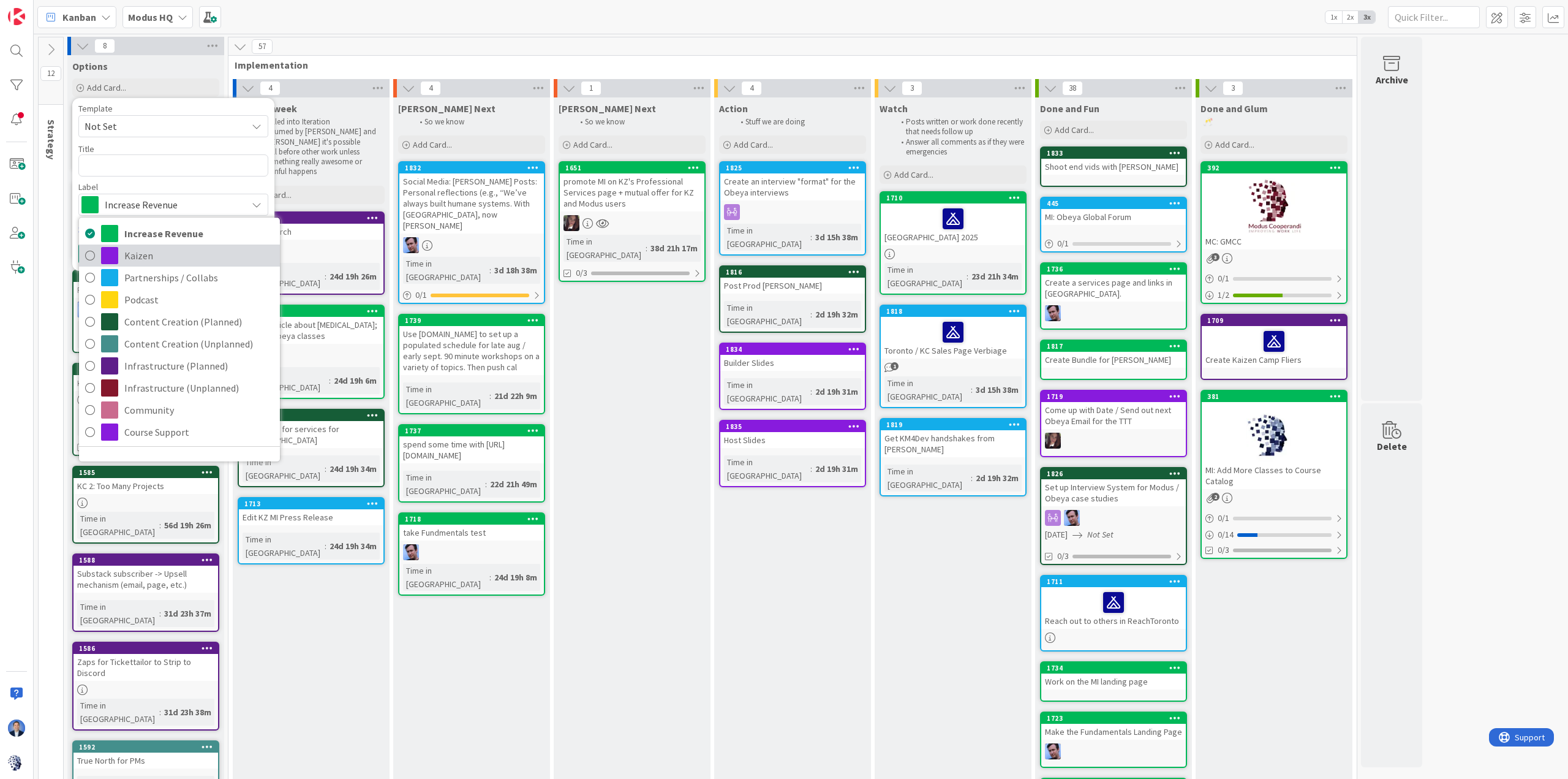
click at [162, 253] on span "Kaizen" at bounding box center [199, 255] width 149 height 18
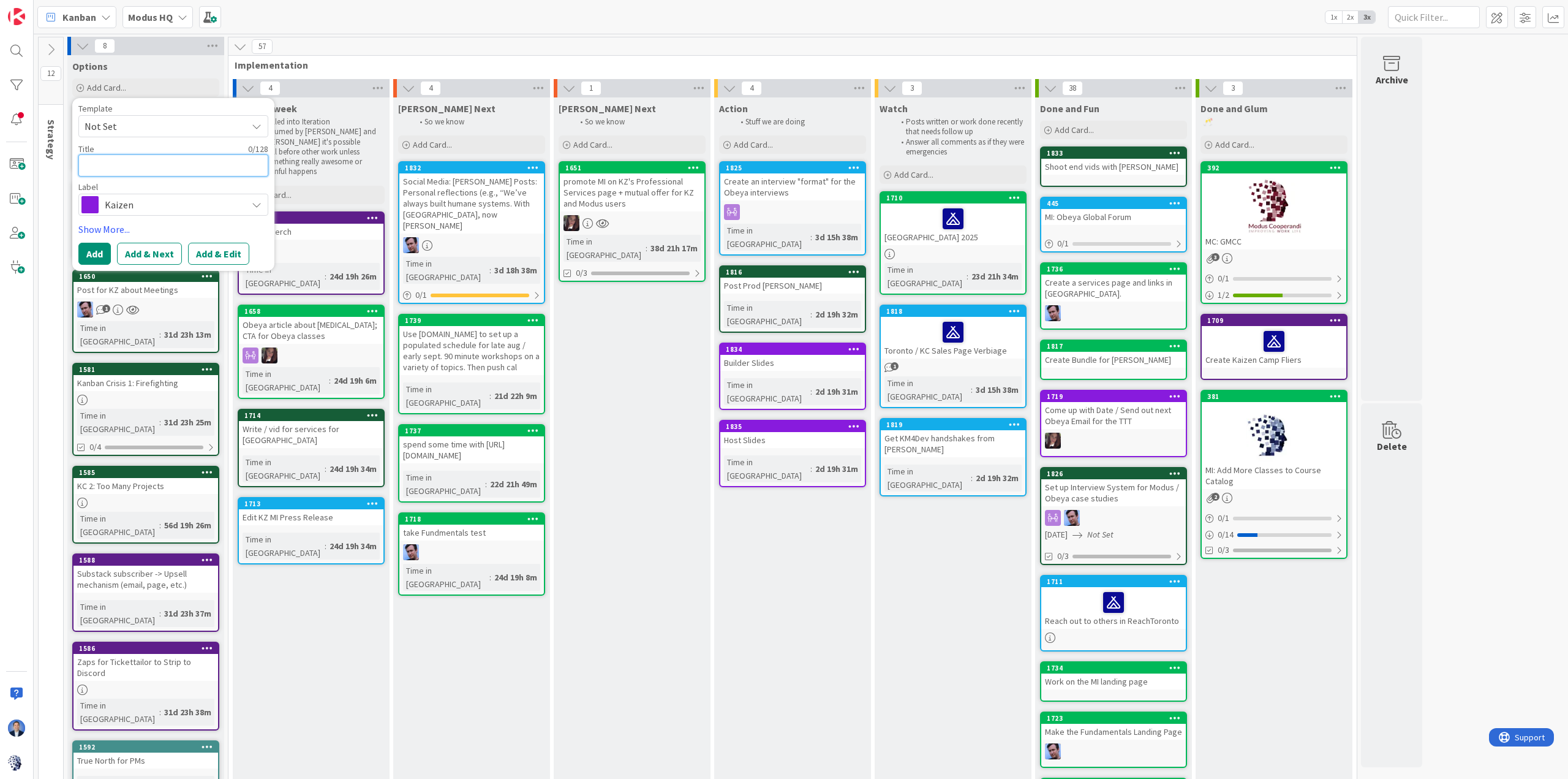
click at [132, 170] on textarea at bounding box center [173, 165] width 190 height 22
type textarea "x"
type textarea "L"
type textarea "x"
type textarea "Le"
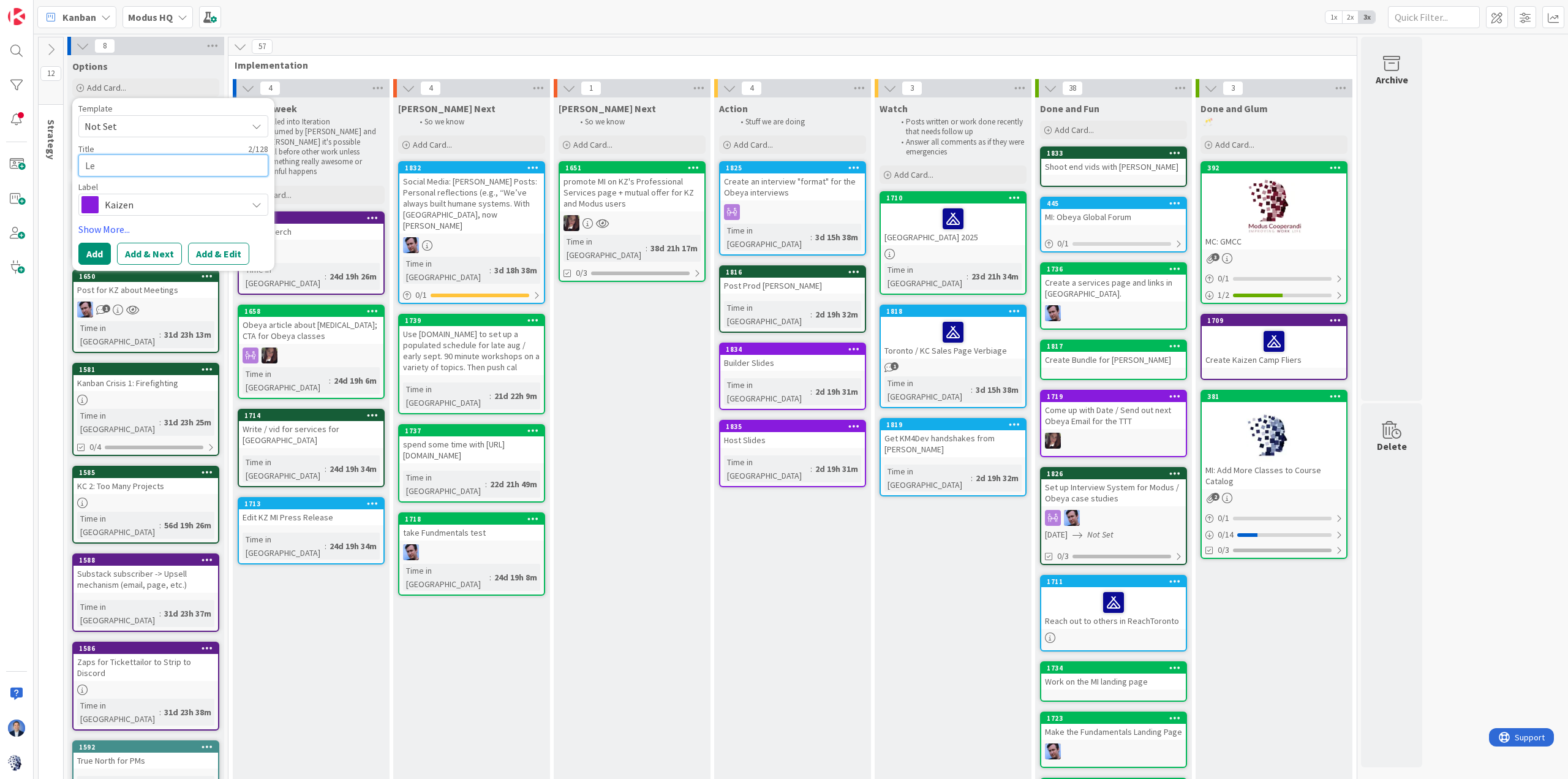
type textarea "x"
type textarea "Lea"
type textarea "x"
type textarea "Lean"
type textarea "x"
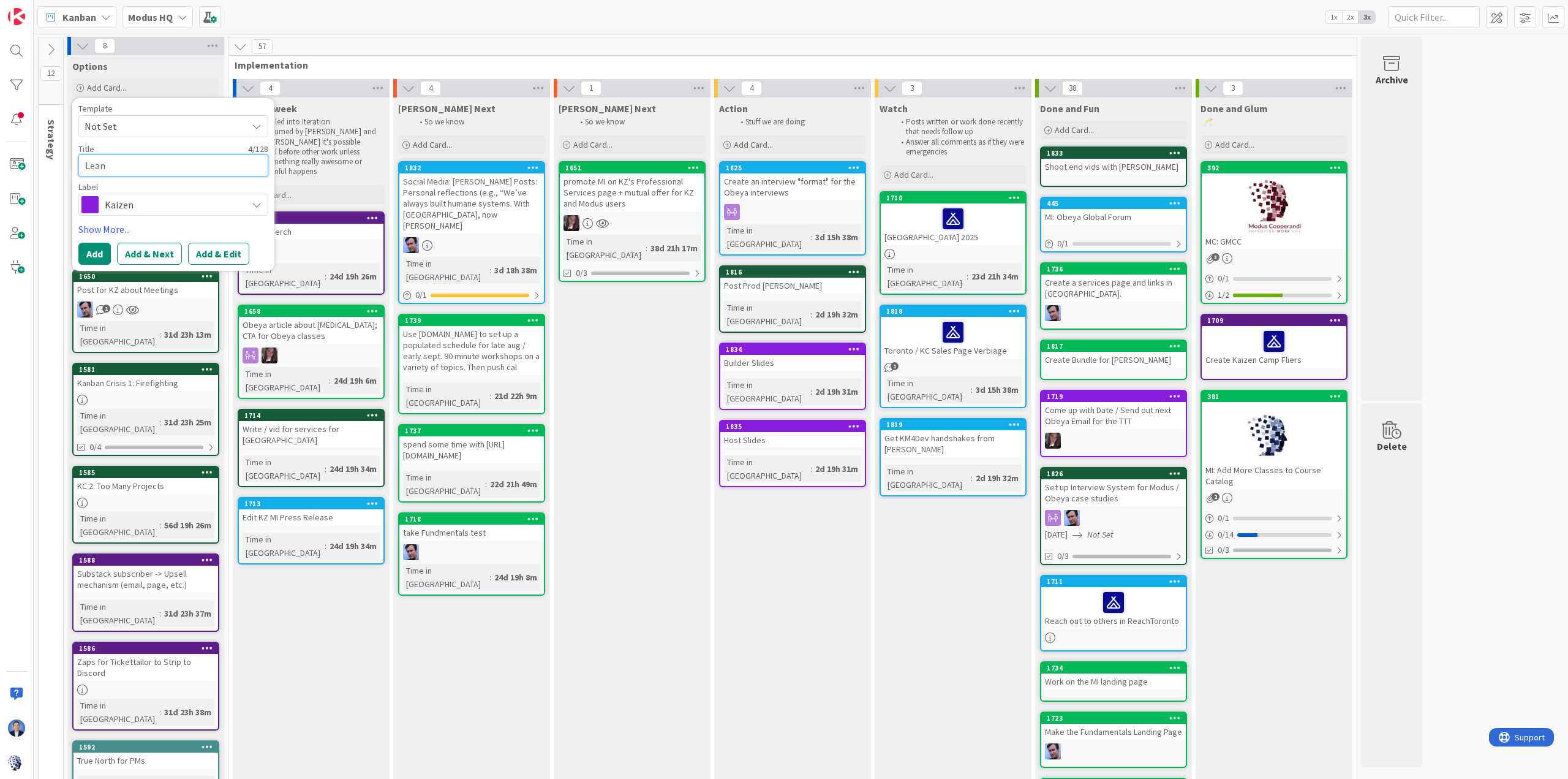
type textarea "Lean"
type textarea "x"
type textarea "Lean C"
type textarea "x"
type textarea "Lean Co"
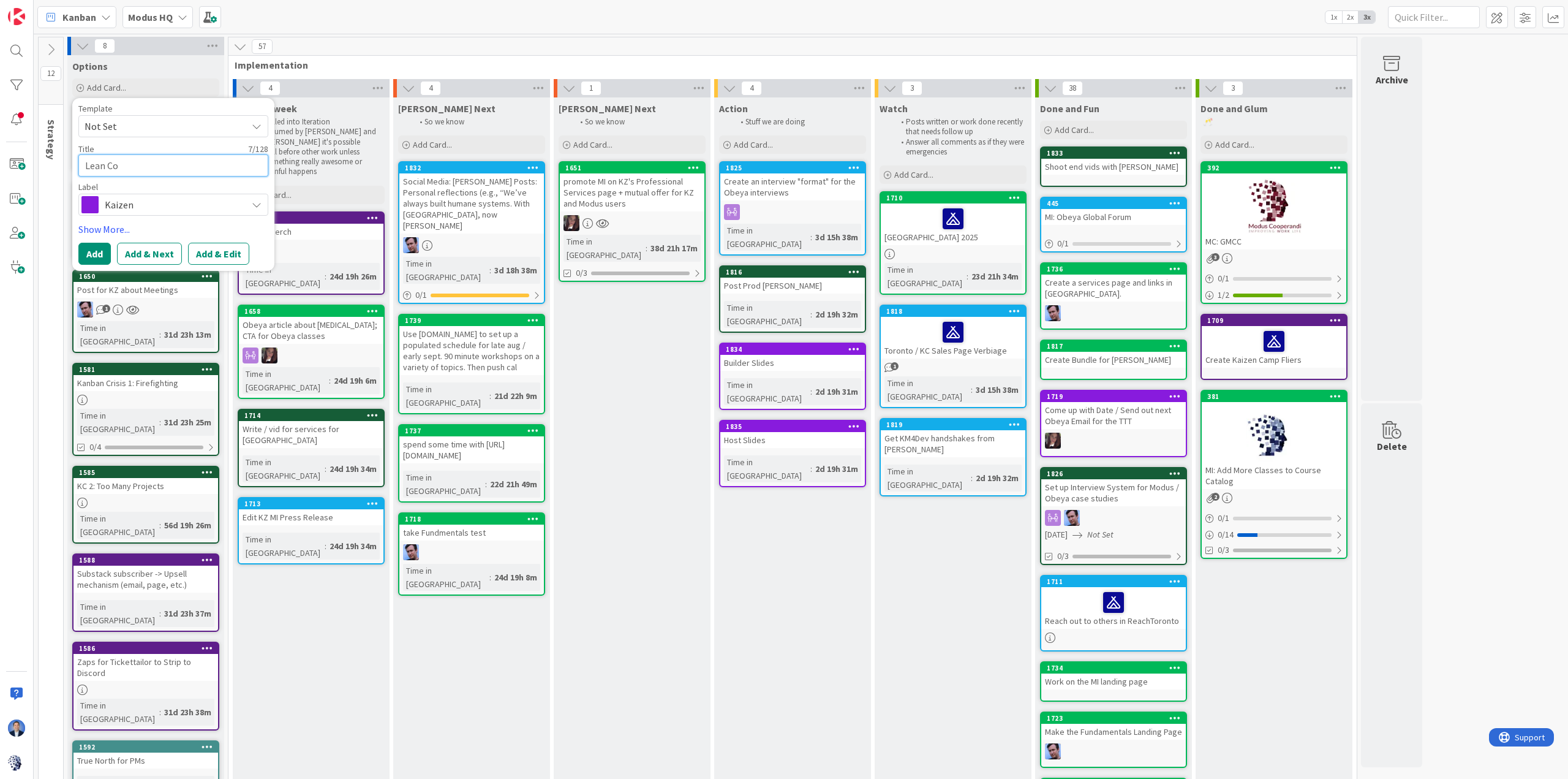
type textarea "x"
type textarea "Lean Cof"
type textarea "x"
type textarea "Lean Coff"
type textarea "x"
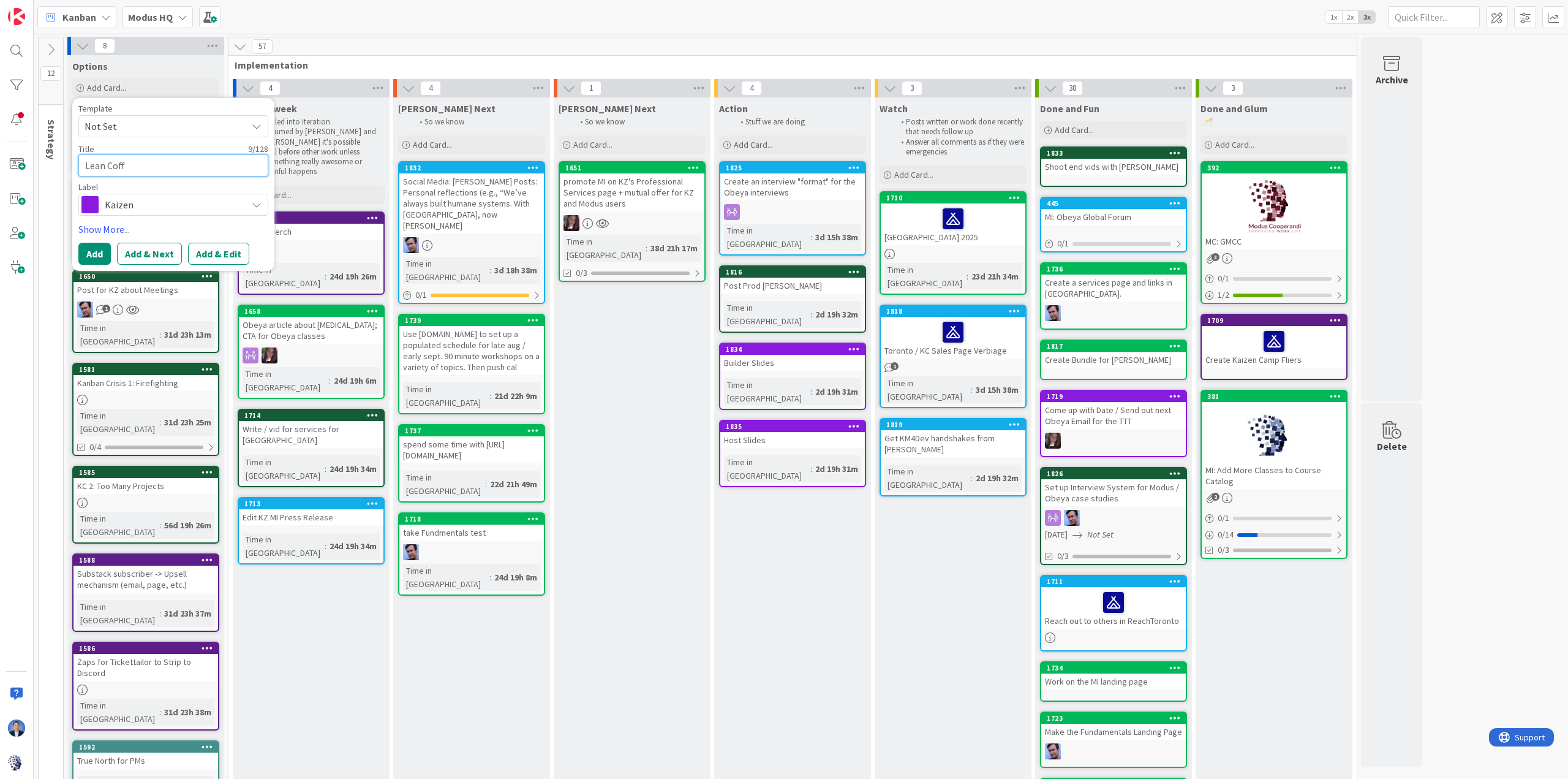
type textarea "Lean Coffe"
type textarea "x"
type textarea "Lean Coffe"
type textarea "x"
type textarea "Lean Coffe"
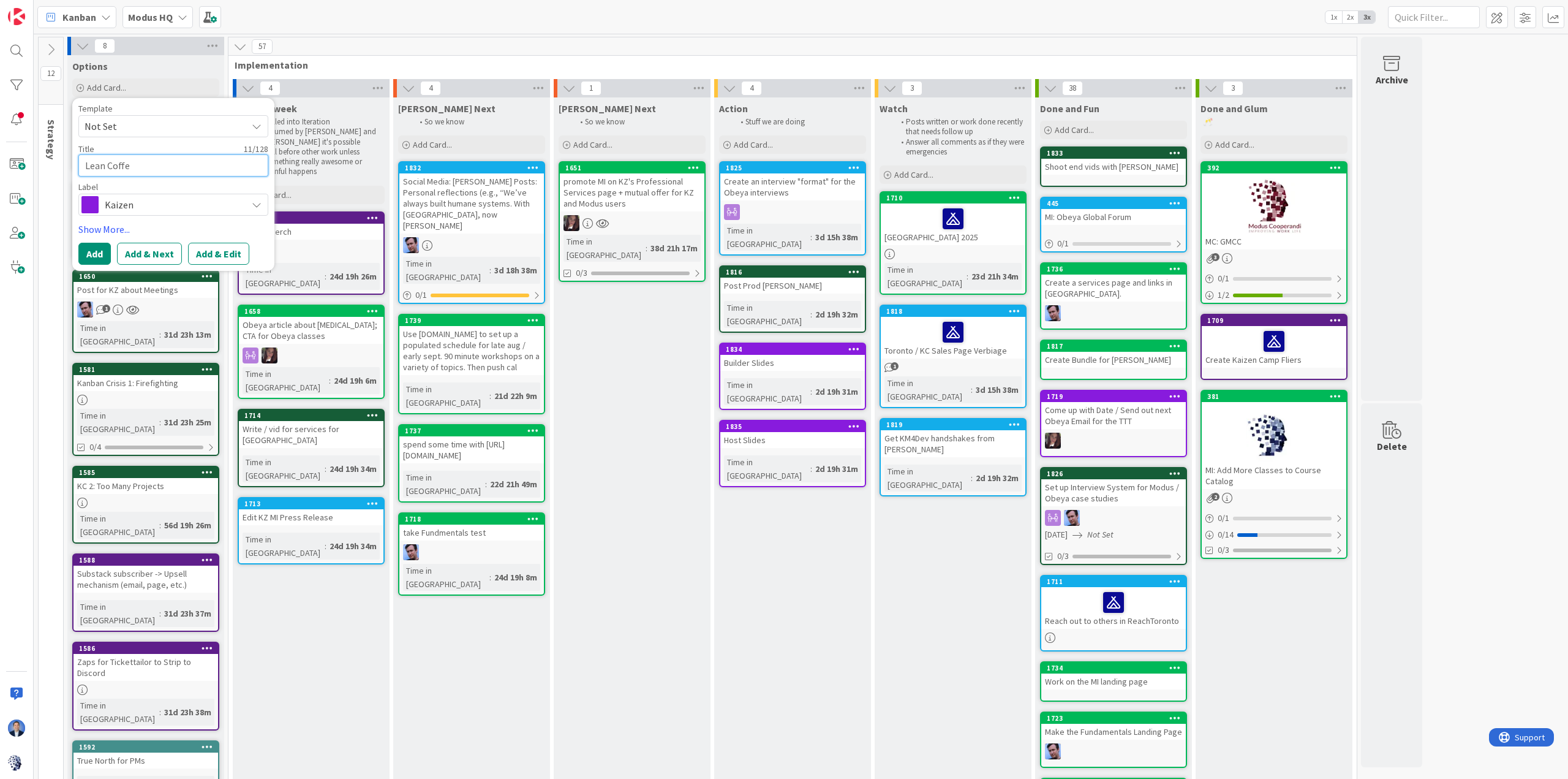
type textarea "x"
type textarea "Lean Coffee"
type textarea "x"
type textarea "Lean Coffee"
type textarea "x"
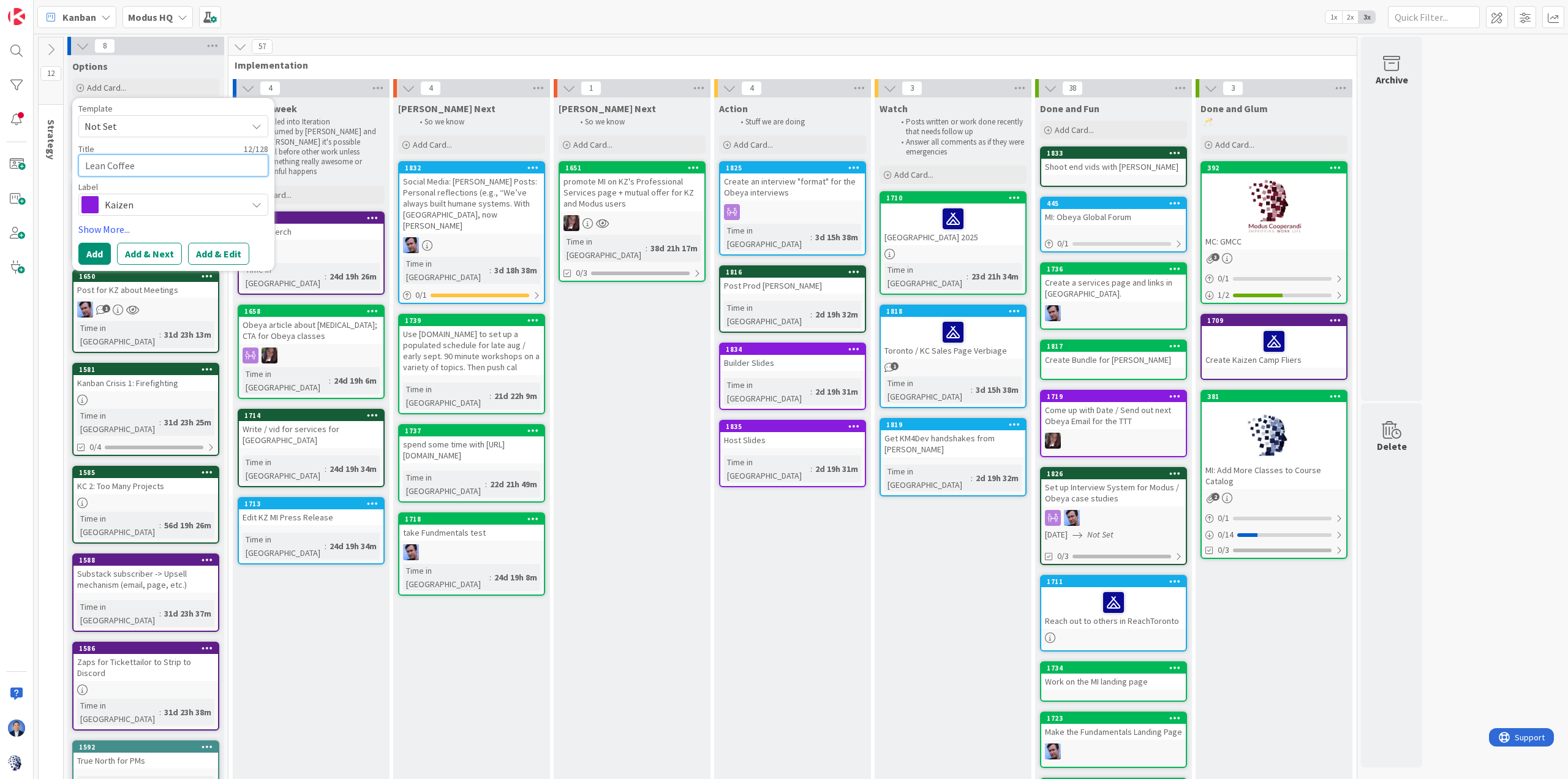
type textarea "Lean Coffee b"
type textarea "x"
type textarea "Lean Coffee bo"
type textarea "x"
type textarea "Lean Coffee boa"
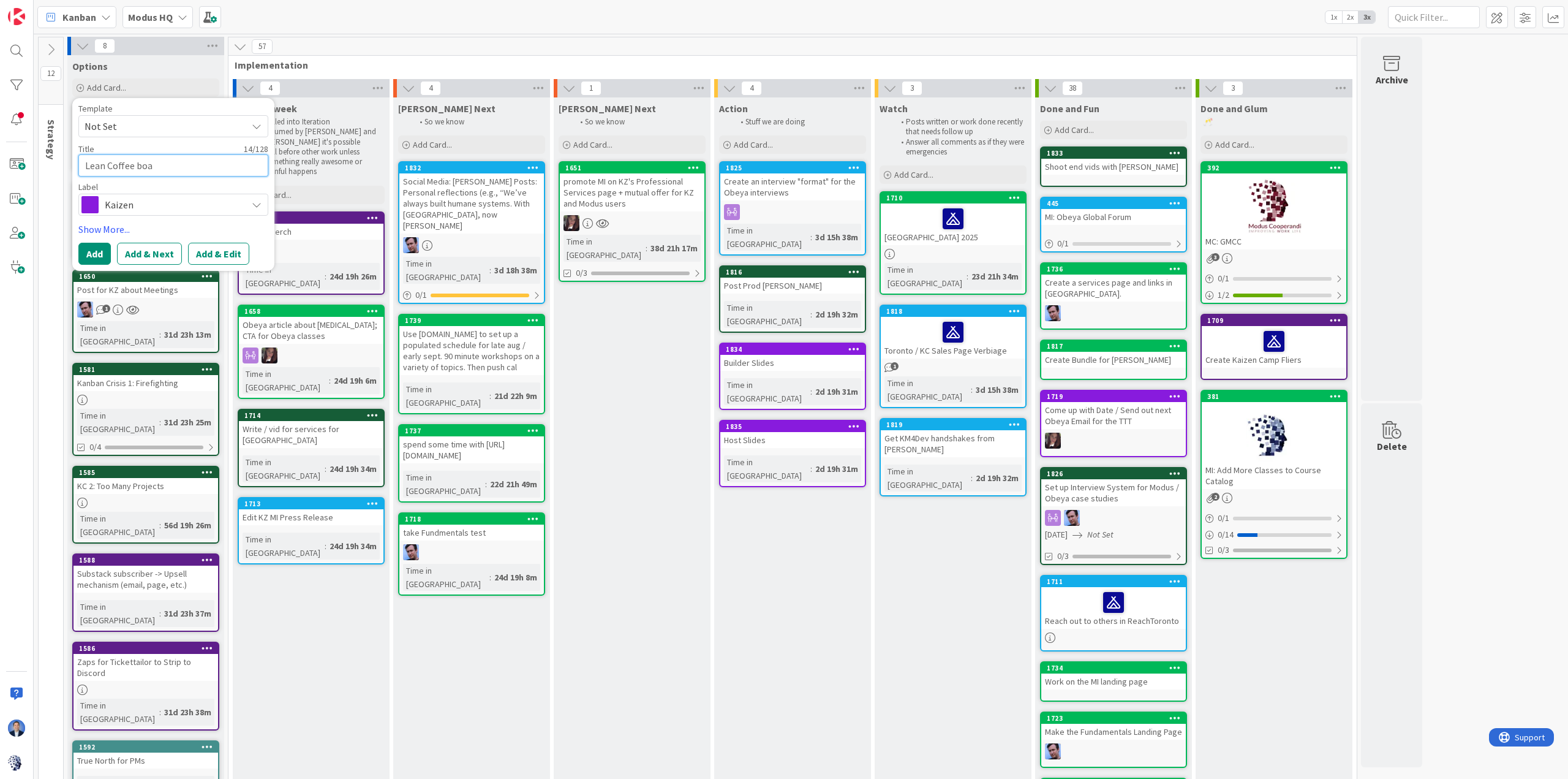
type textarea "x"
type textarea "Lean Coffee boar"
type textarea "x"
type textarea "Lean Coffee board"
type textarea "x"
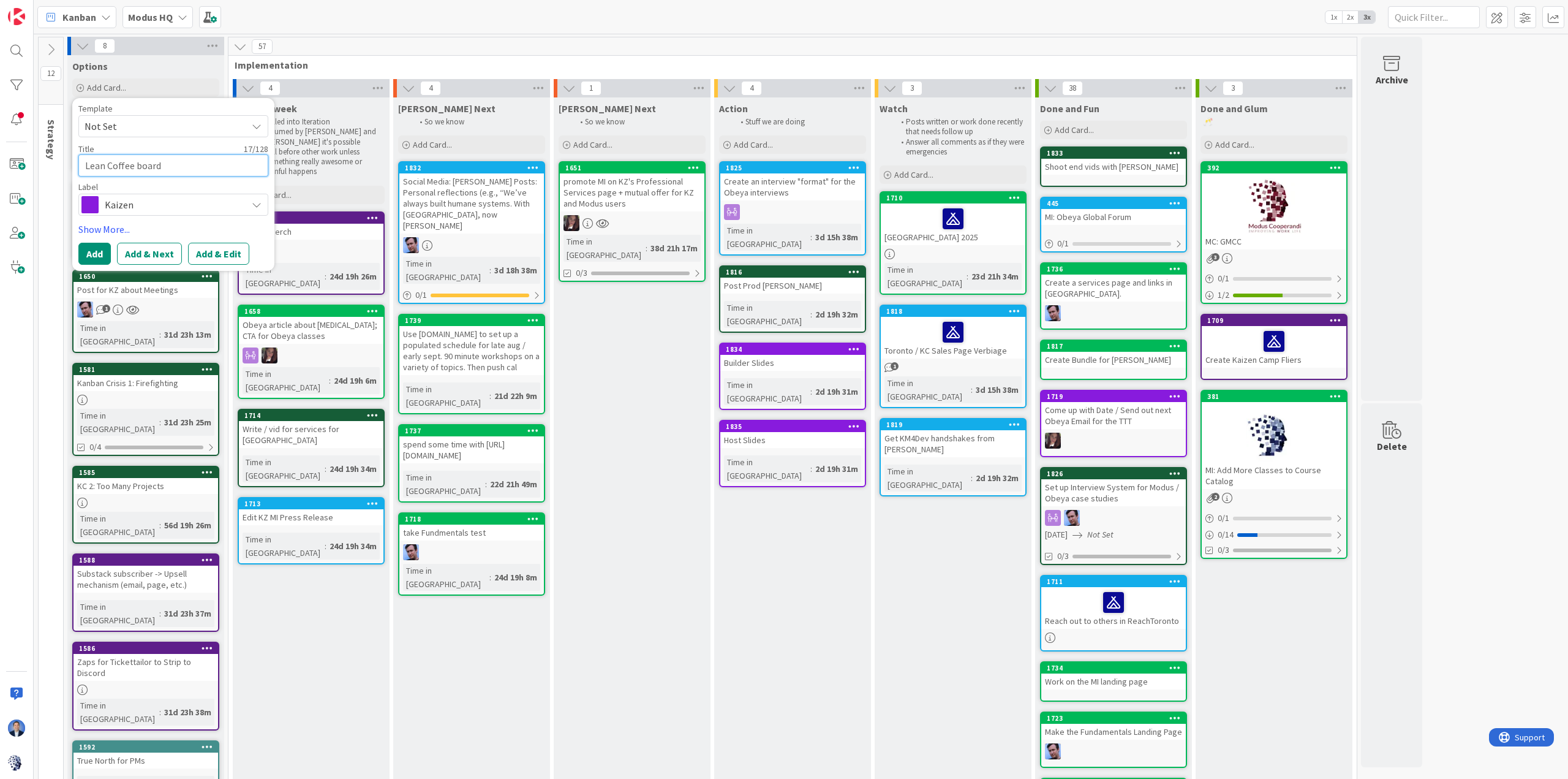
type textarea "Lean Coffee board"
type textarea "x"
type textarea "Lean Coffee board i"
type textarea "x"
type textarea "Lean Coffee board in"
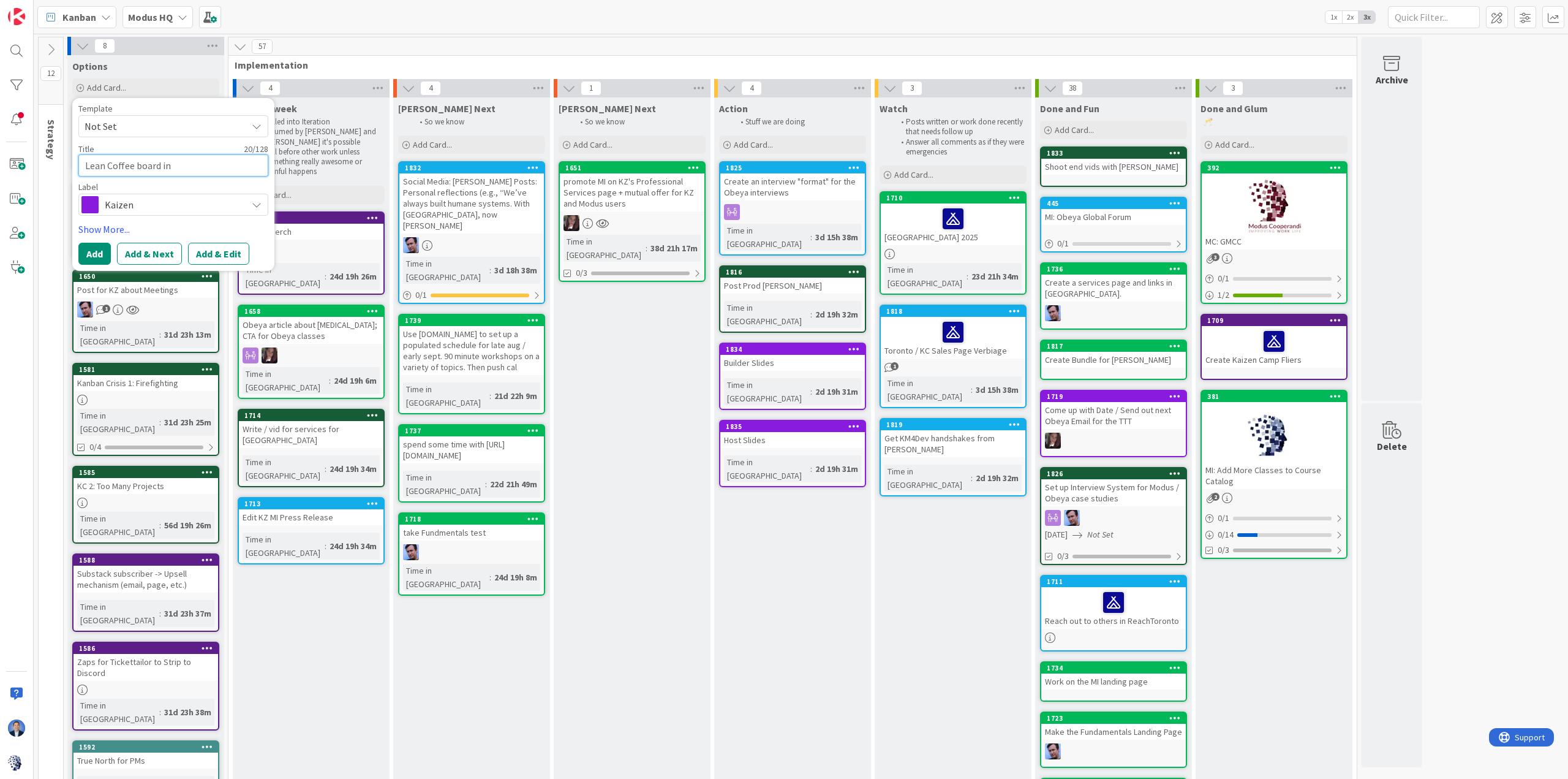
type textarea "x"
type textarea "Lean Coffee board in"
type textarea "x"
type textarea "Lean Coffee board in K"
type textarea "x"
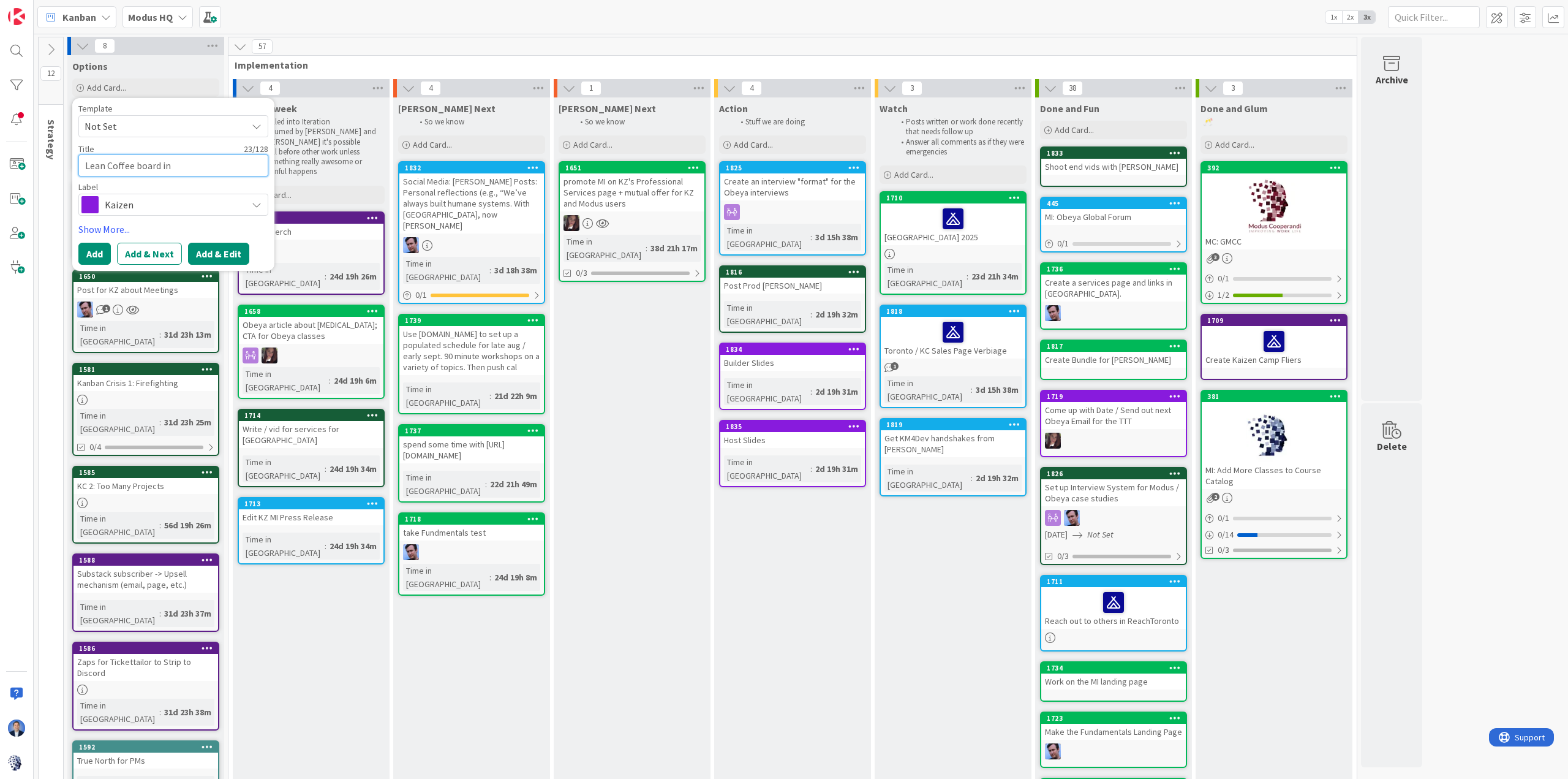
type textarea "Lean Coffee board in [GEOGRAPHIC_DATA]"
click at [214, 255] on button "Add & Edit" at bounding box center [218, 253] width 61 height 22
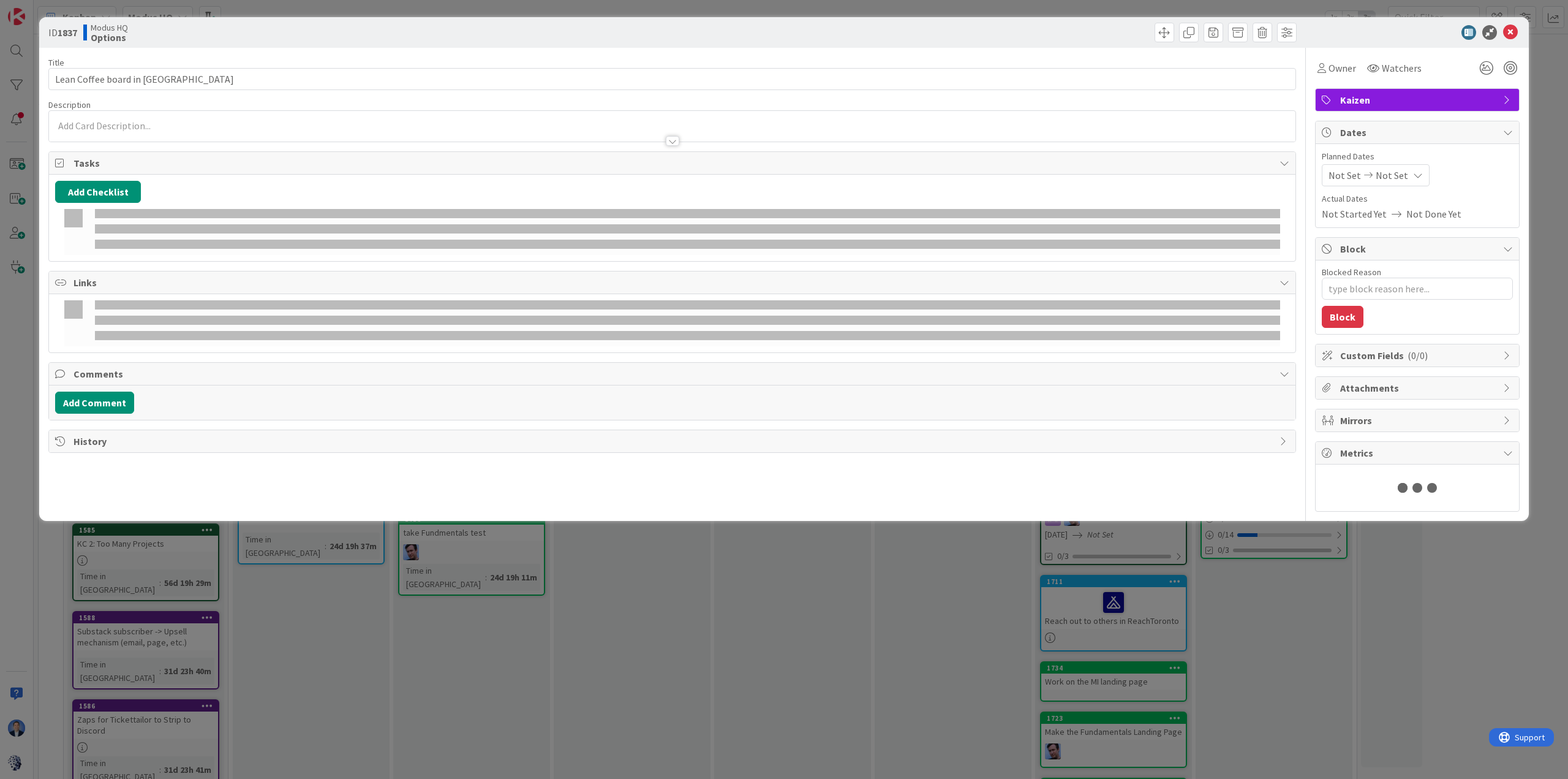
type textarea "x"
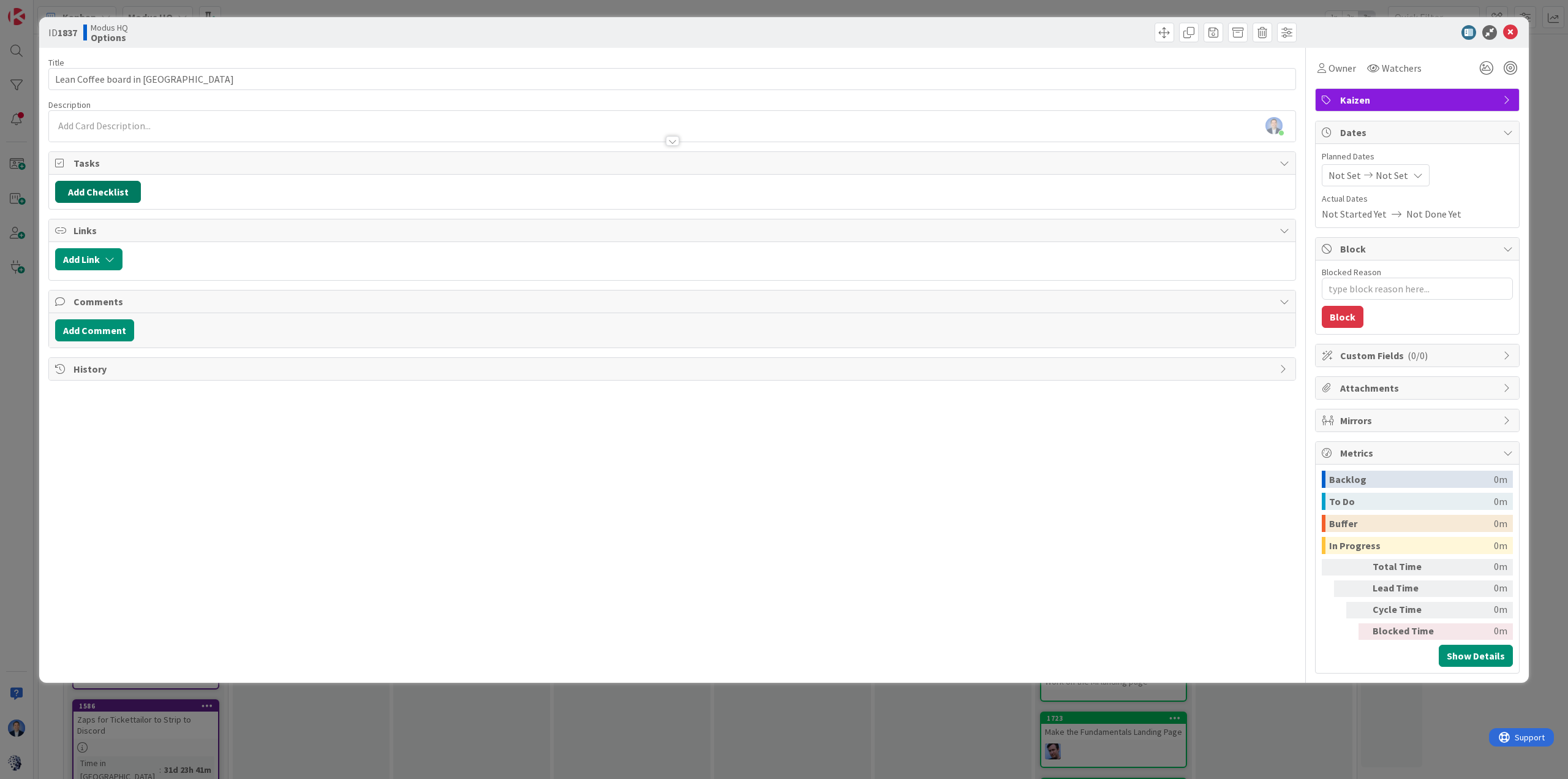
click at [112, 191] on button "Add Checklist" at bounding box center [97, 191] width 85 height 22
type input "Acceptance Criteria"
click at [78, 278] on button "Add" at bounding box center [77, 279] width 32 height 22
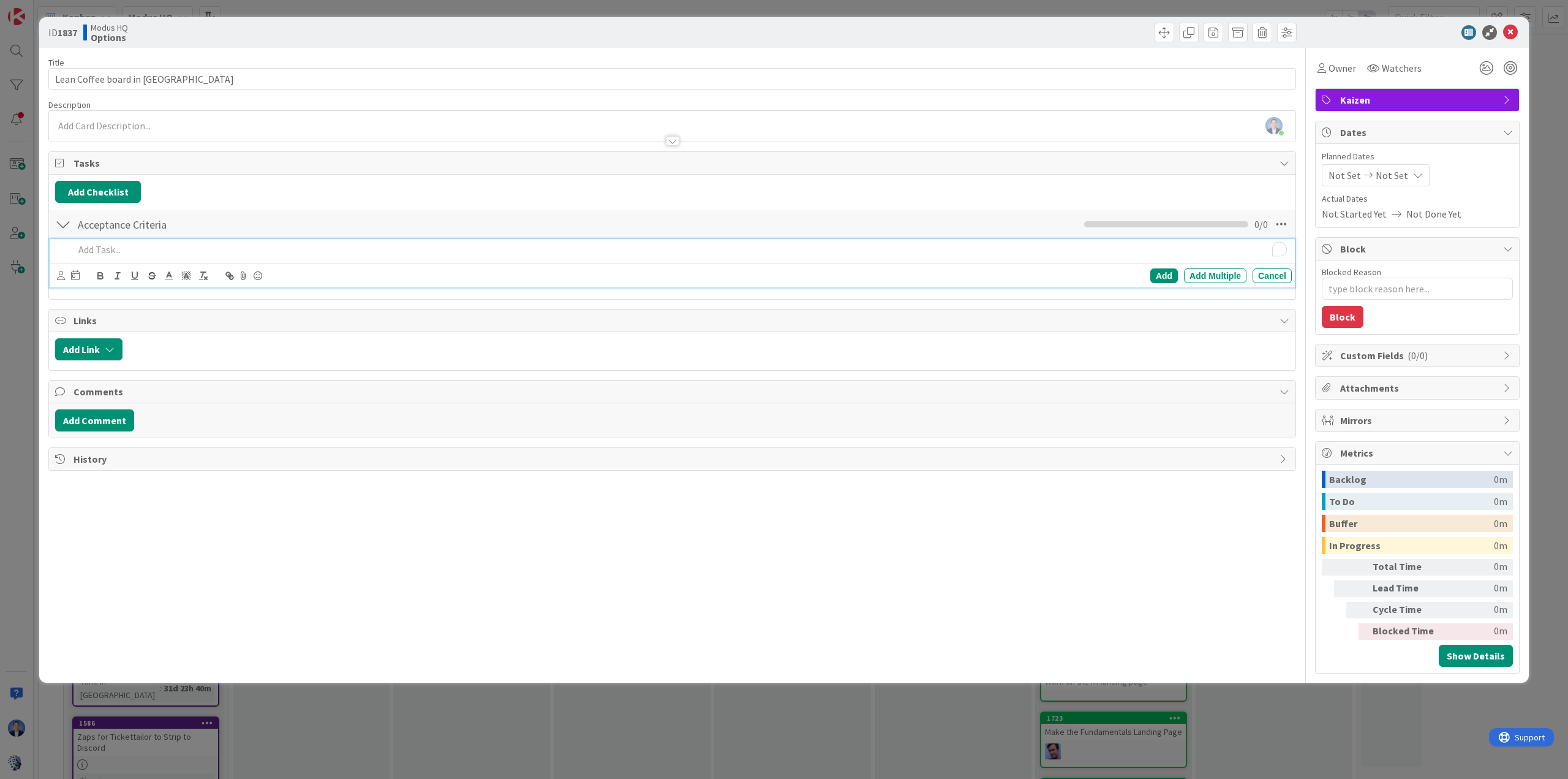
type textarea "x"
click at [104, 126] on div "Dimitri Ponomareff joined 3 m ago" at bounding box center [672, 126] width 1246 height 30
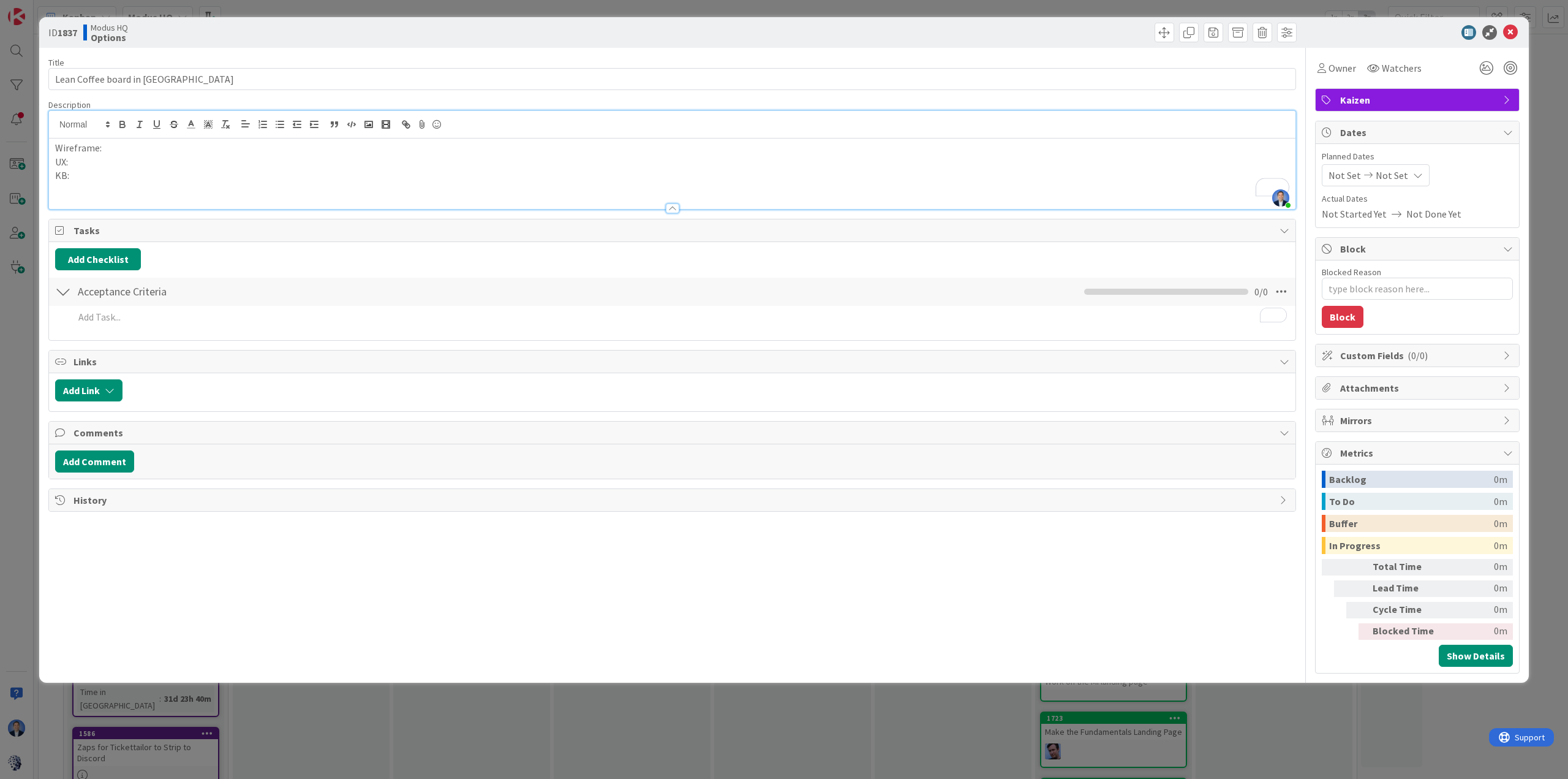
click at [76, 148] on p "Wireframe:" at bounding box center [672, 148] width 1234 height 14
click at [101, 172] on p "KB:" at bounding box center [672, 175] width 1234 height 14
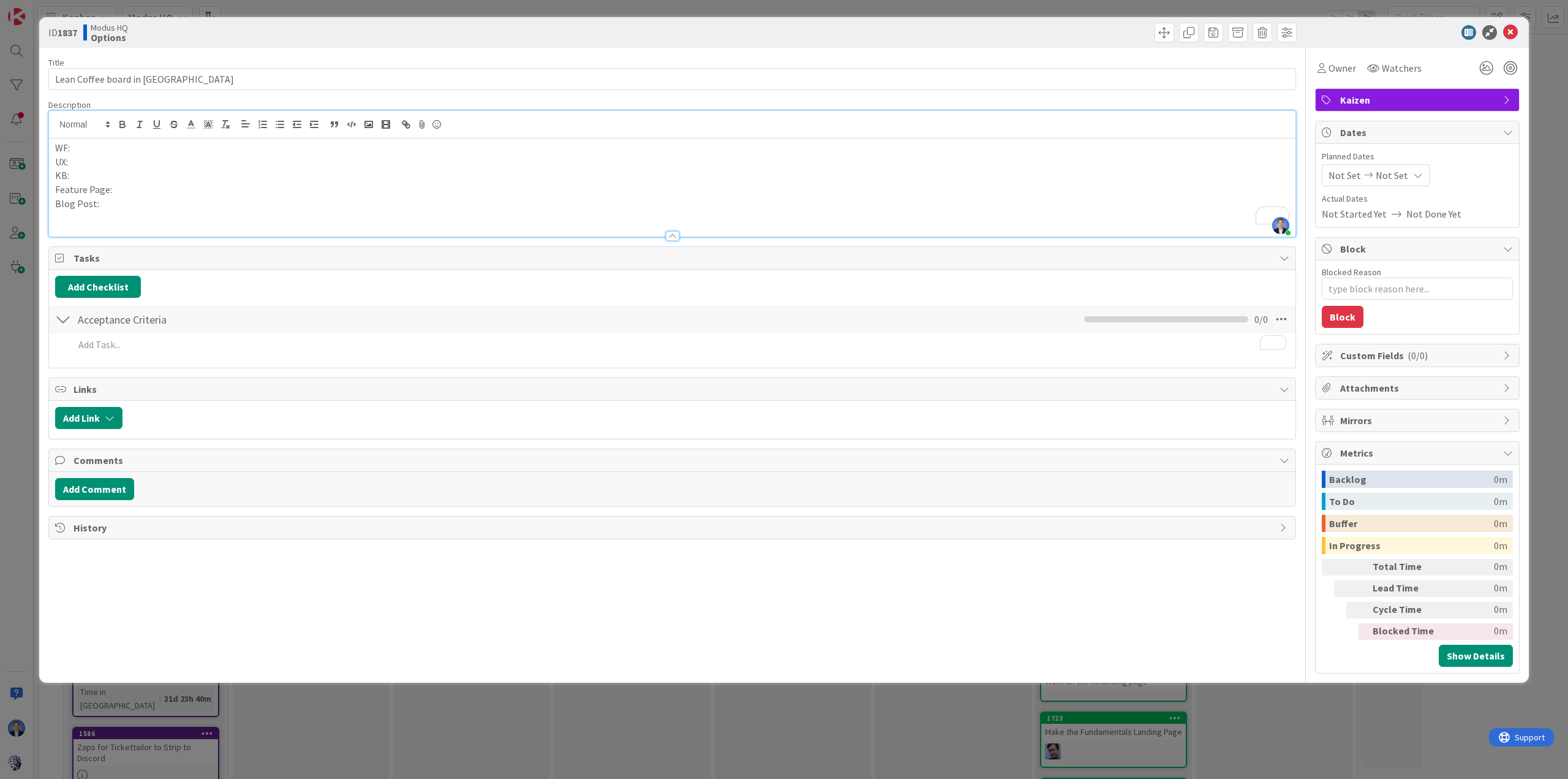
click at [58, 148] on p "WF:" at bounding box center [672, 148] width 1234 height 14
click at [114, 205] on p "Blog Post:" at bounding box center [672, 204] width 1234 height 14
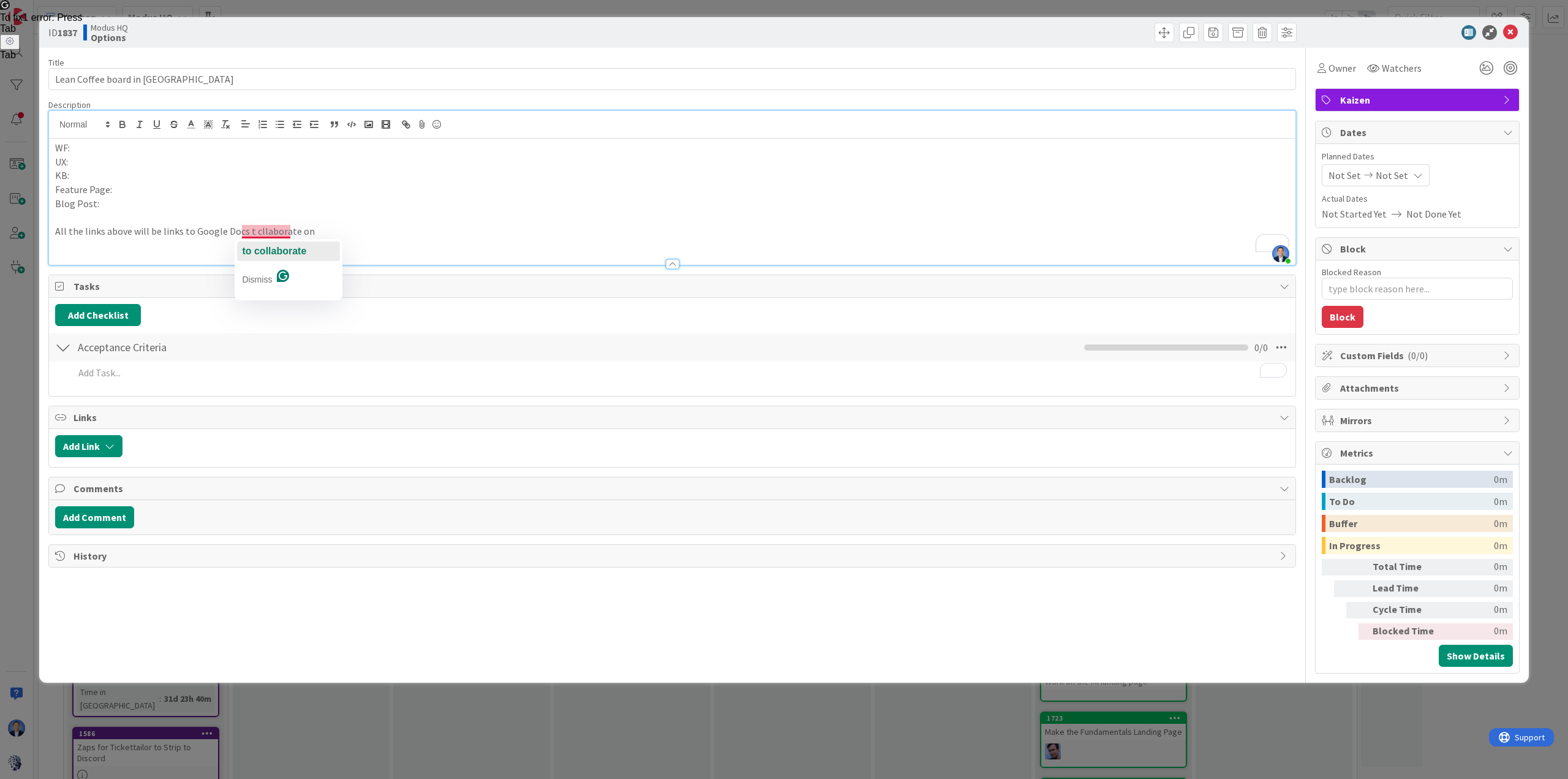
click at [263, 247] on span "collaborate" at bounding box center [280, 251] width 52 height 10
click at [290, 235] on p "All the links above will direct you to Google Docs, where you can collaborate." at bounding box center [672, 231] width 1234 height 14
click at [376, 228] on p "All the links above will direct you to Google Docs, where we can collaborate." at bounding box center [672, 231] width 1234 height 14
type textarea "x"
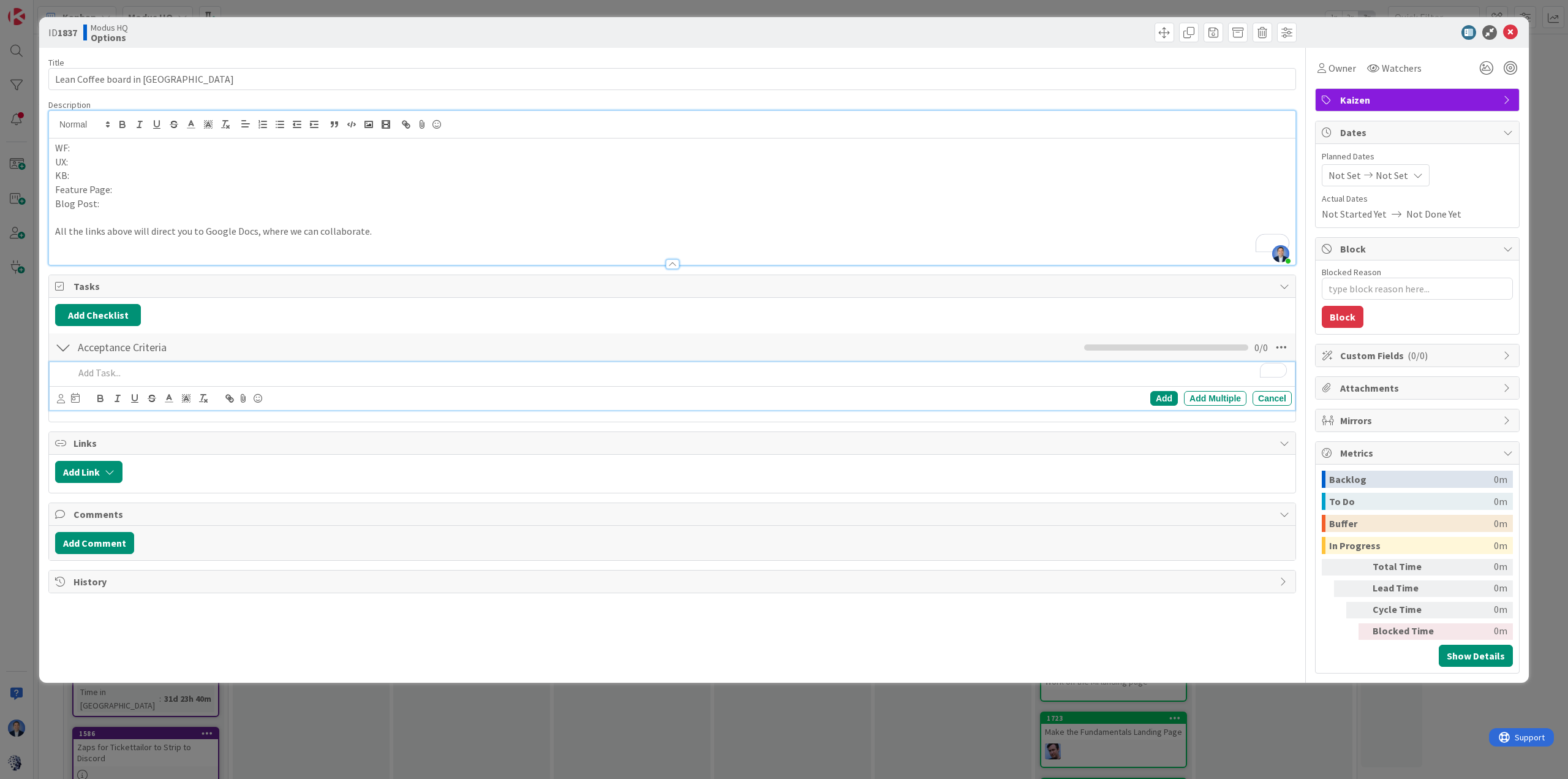
click at [153, 374] on p "To enrich screen reader interactions, please activate Accessibility in Grammarl…" at bounding box center [680, 373] width 1212 height 14
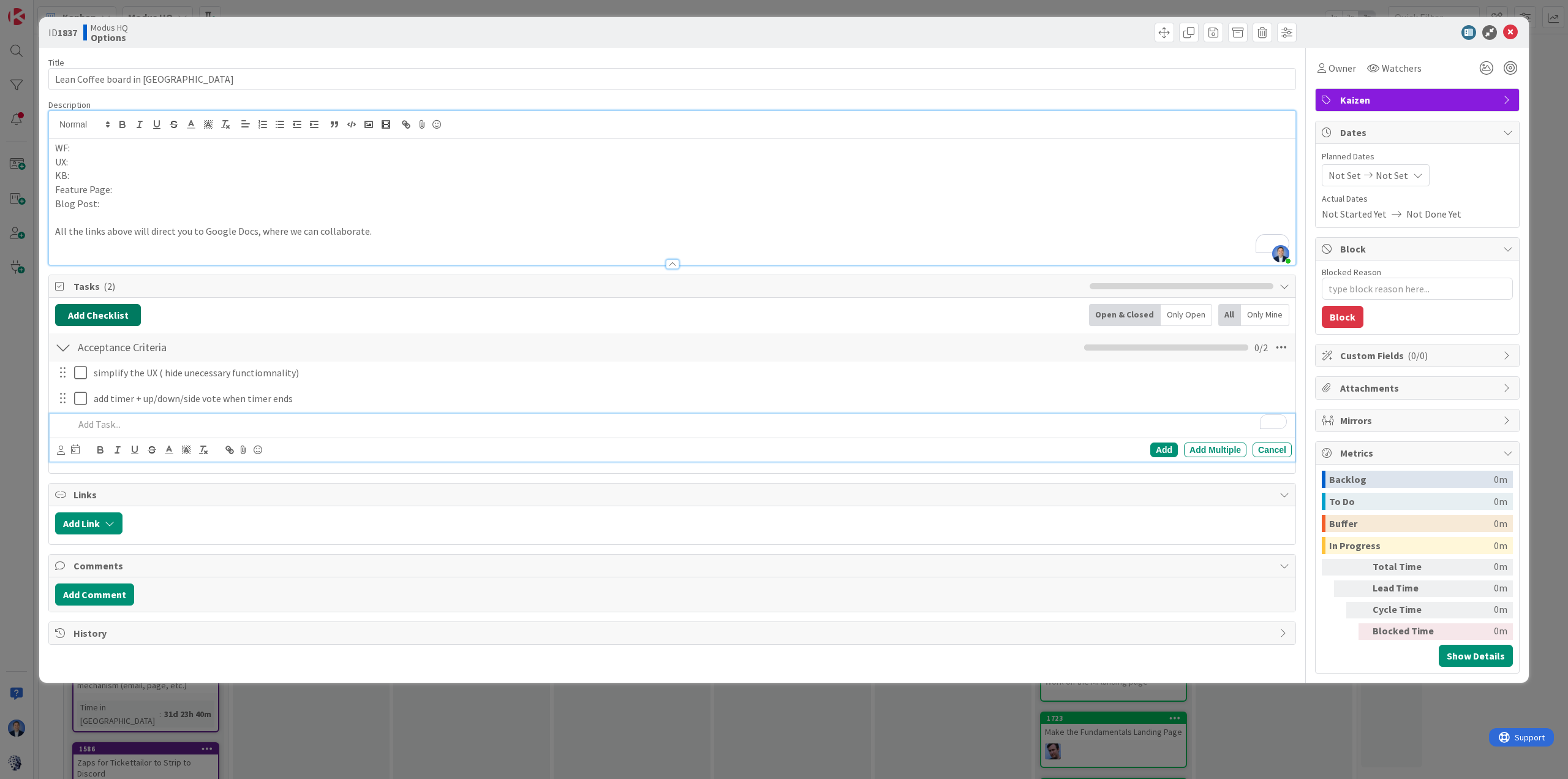
click at [107, 312] on button "Add Checklist" at bounding box center [97, 315] width 85 height 22
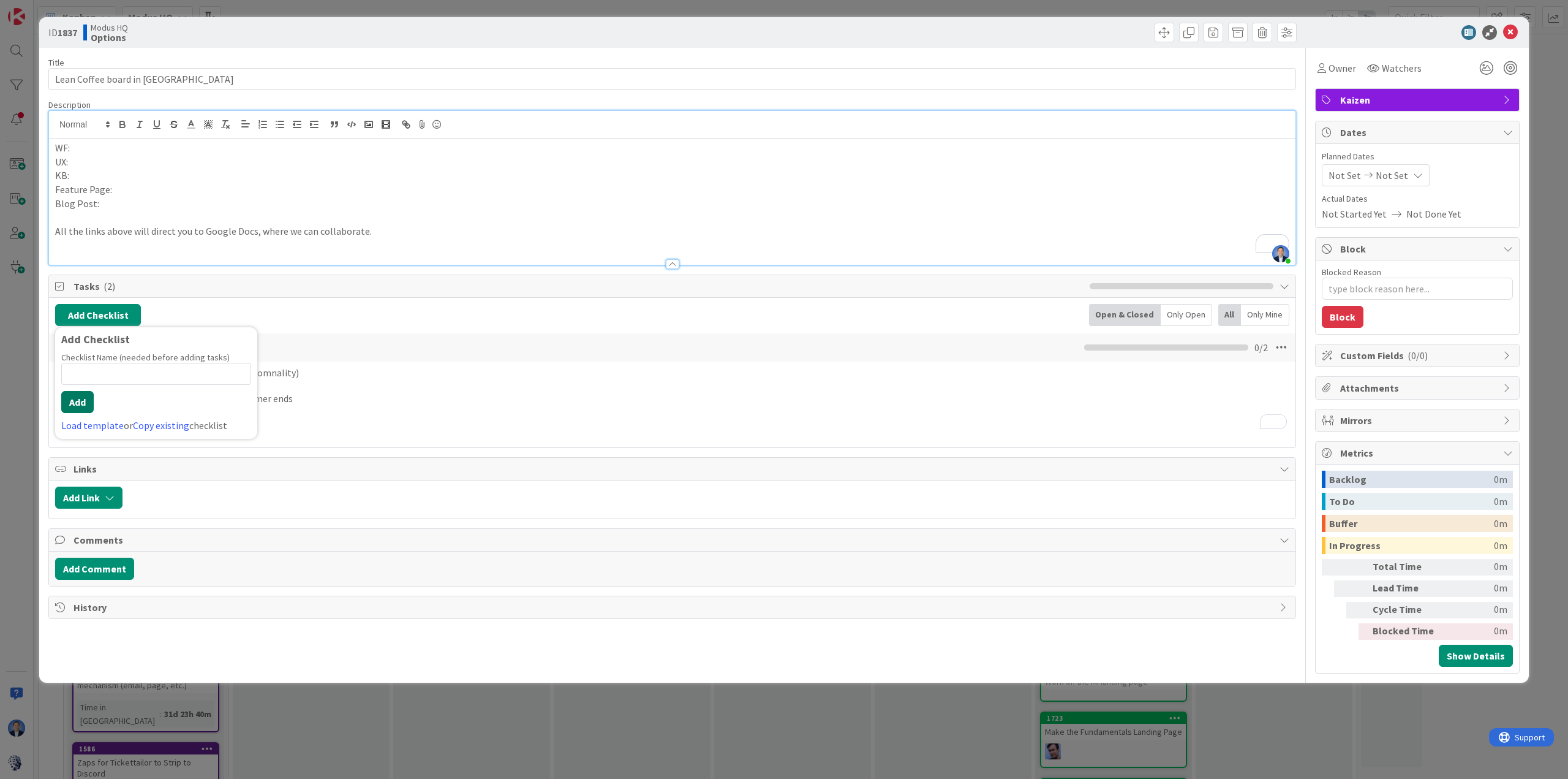
click at [75, 405] on button "Add" at bounding box center [77, 402] width 32 height 22
type textarea "x"
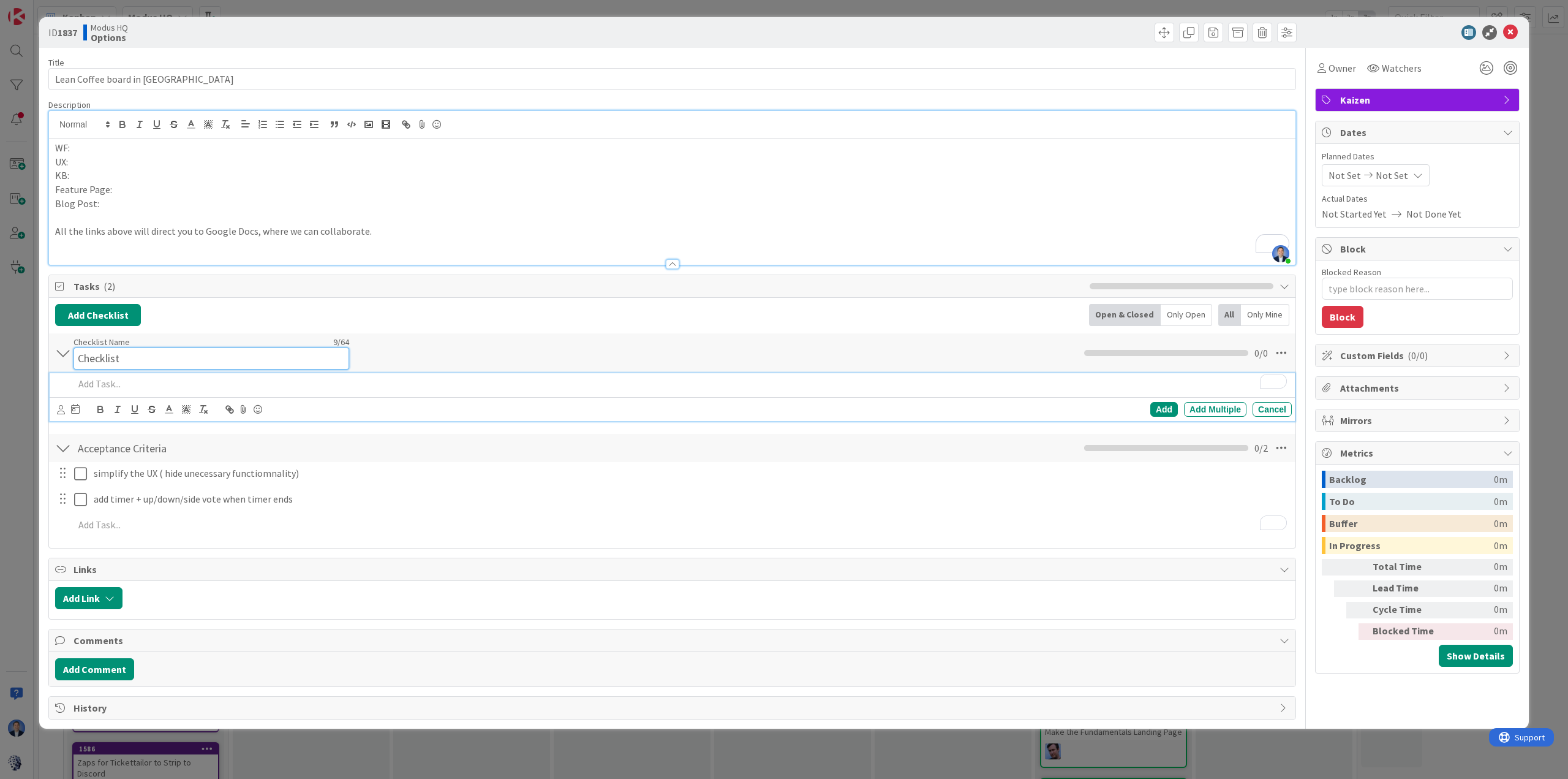
click at [106, 344] on div "Checklist Name 9 / 64 Checklist" at bounding box center [211, 353] width 275 height 33
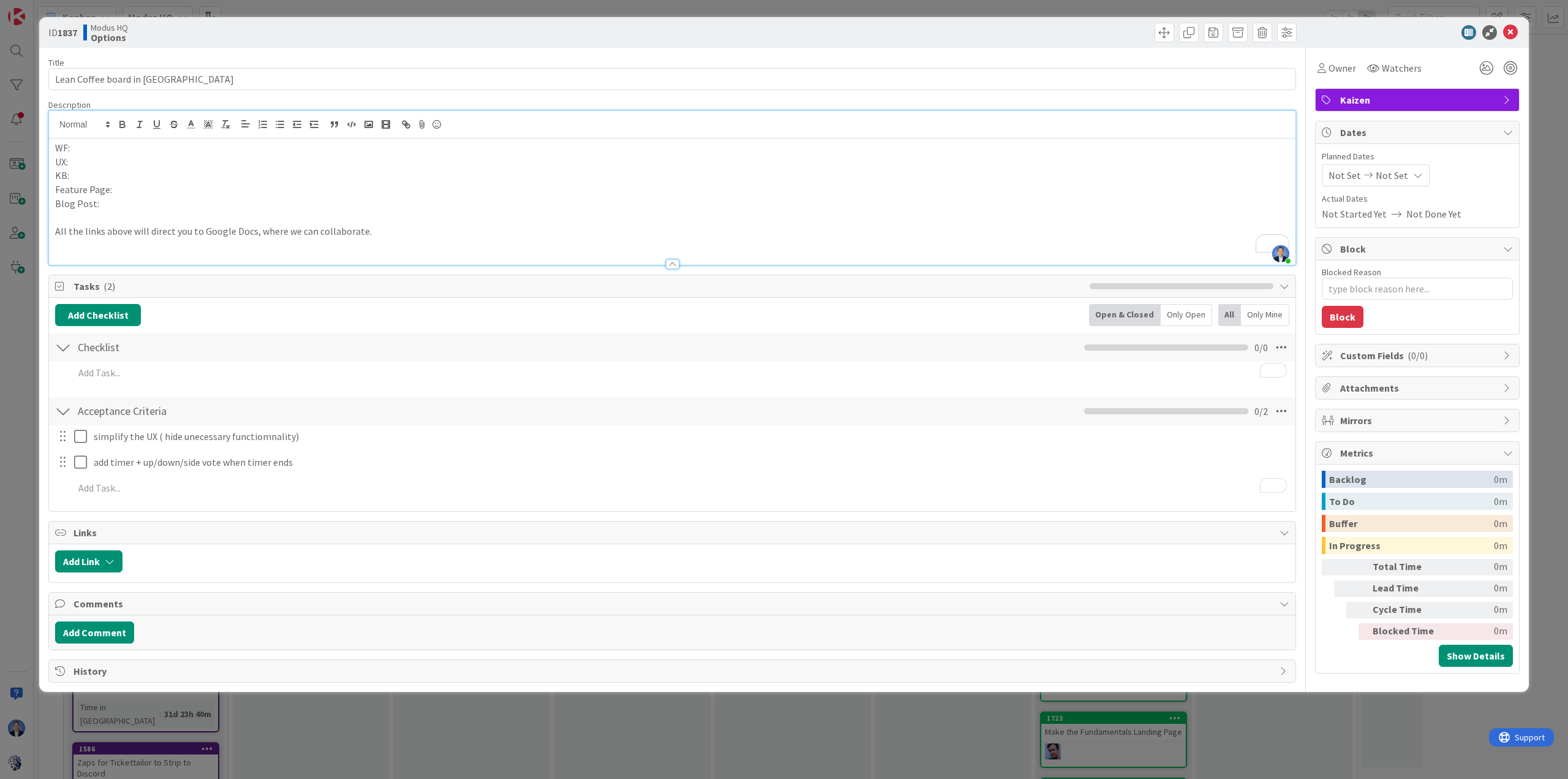
click at [106, 344] on div "Checklist Name 9 / 64 Checklist" at bounding box center [211, 347] width 275 height 22
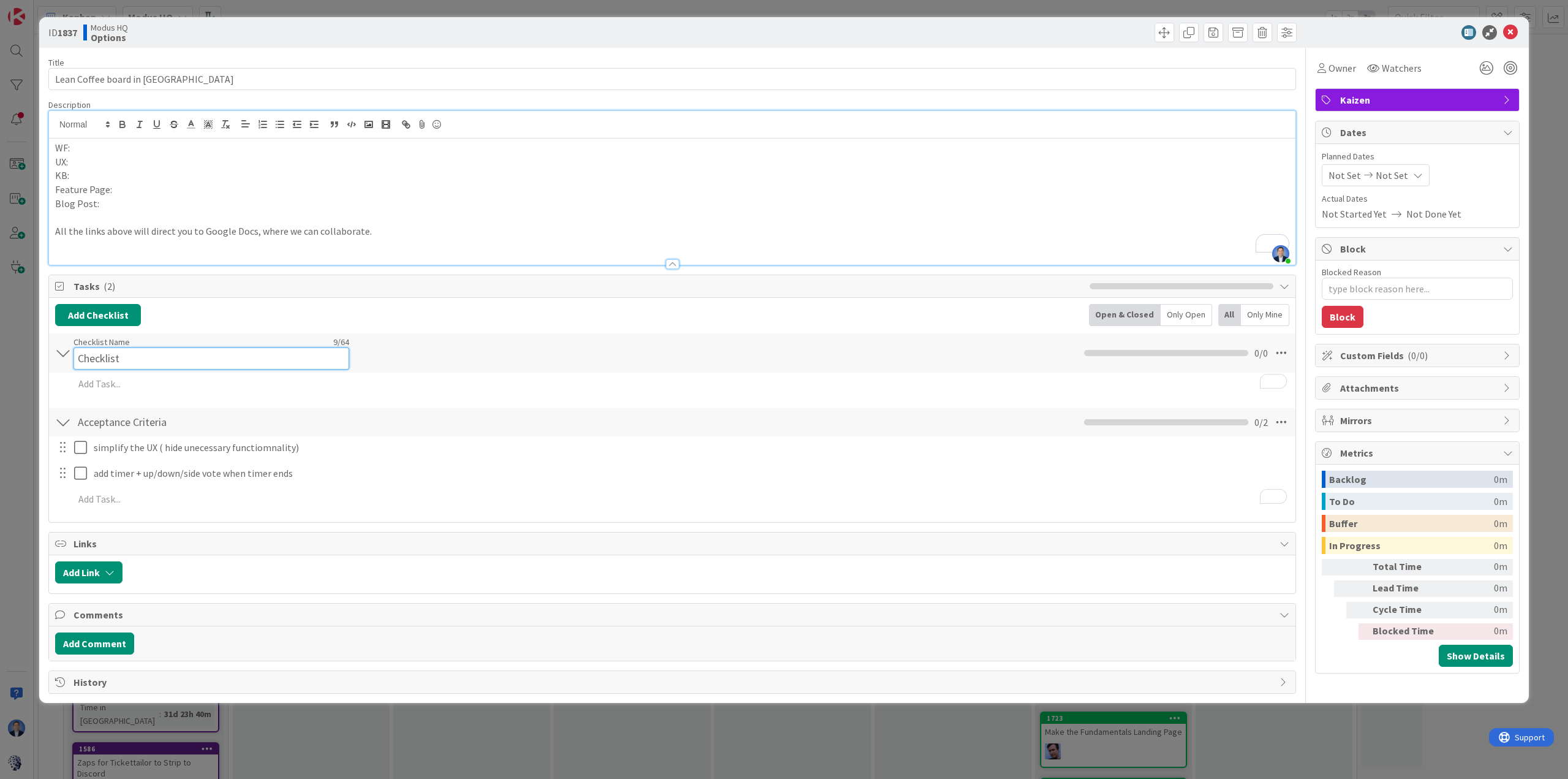
click at [106, 345] on div "Checklist Name 9 / 64 Checklist" at bounding box center [211, 353] width 275 height 33
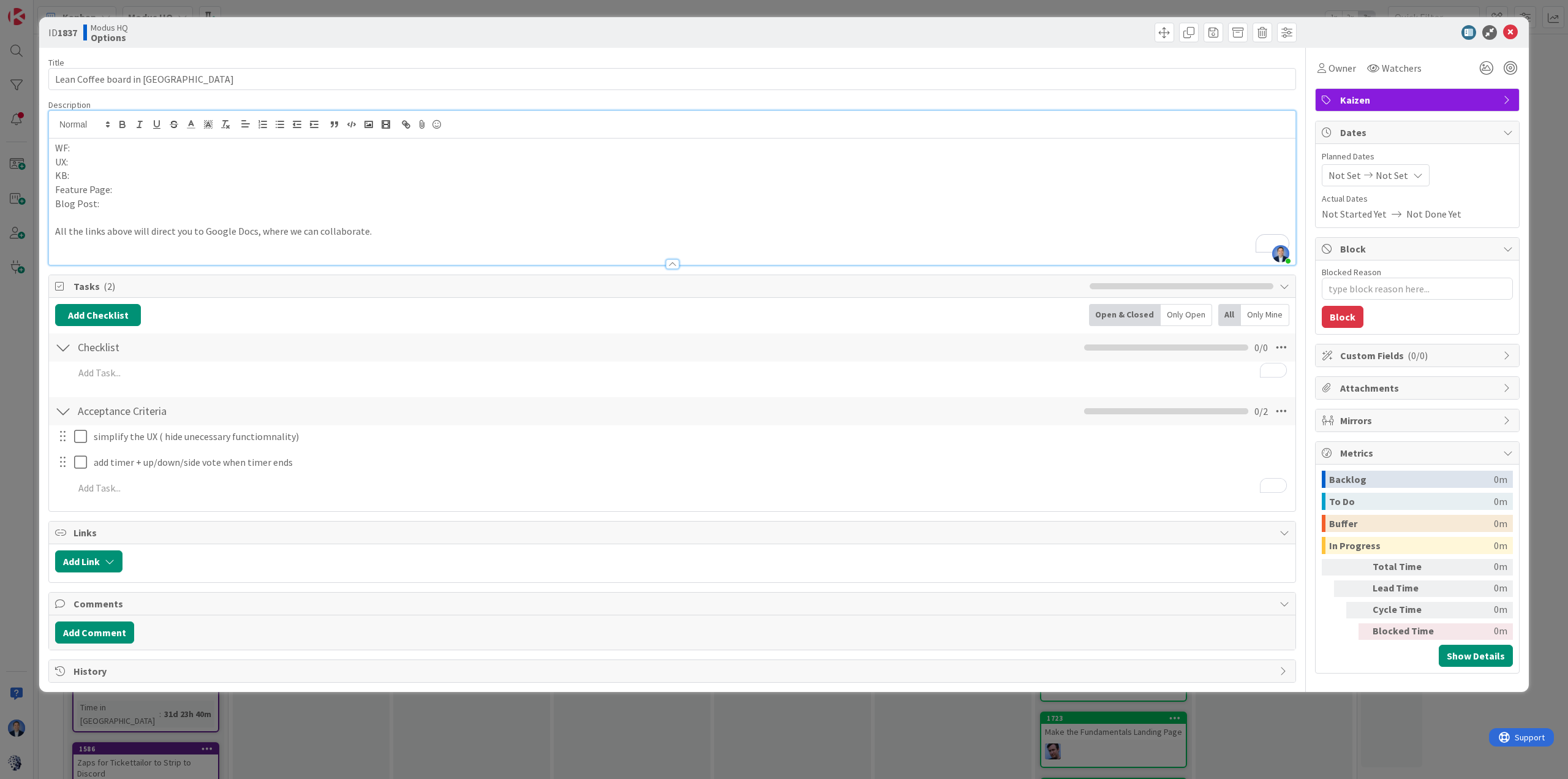
click at [106, 345] on div "Checklist Name 9 / 64 Checklist" at bounding box center [211, 347] width 275 height 22
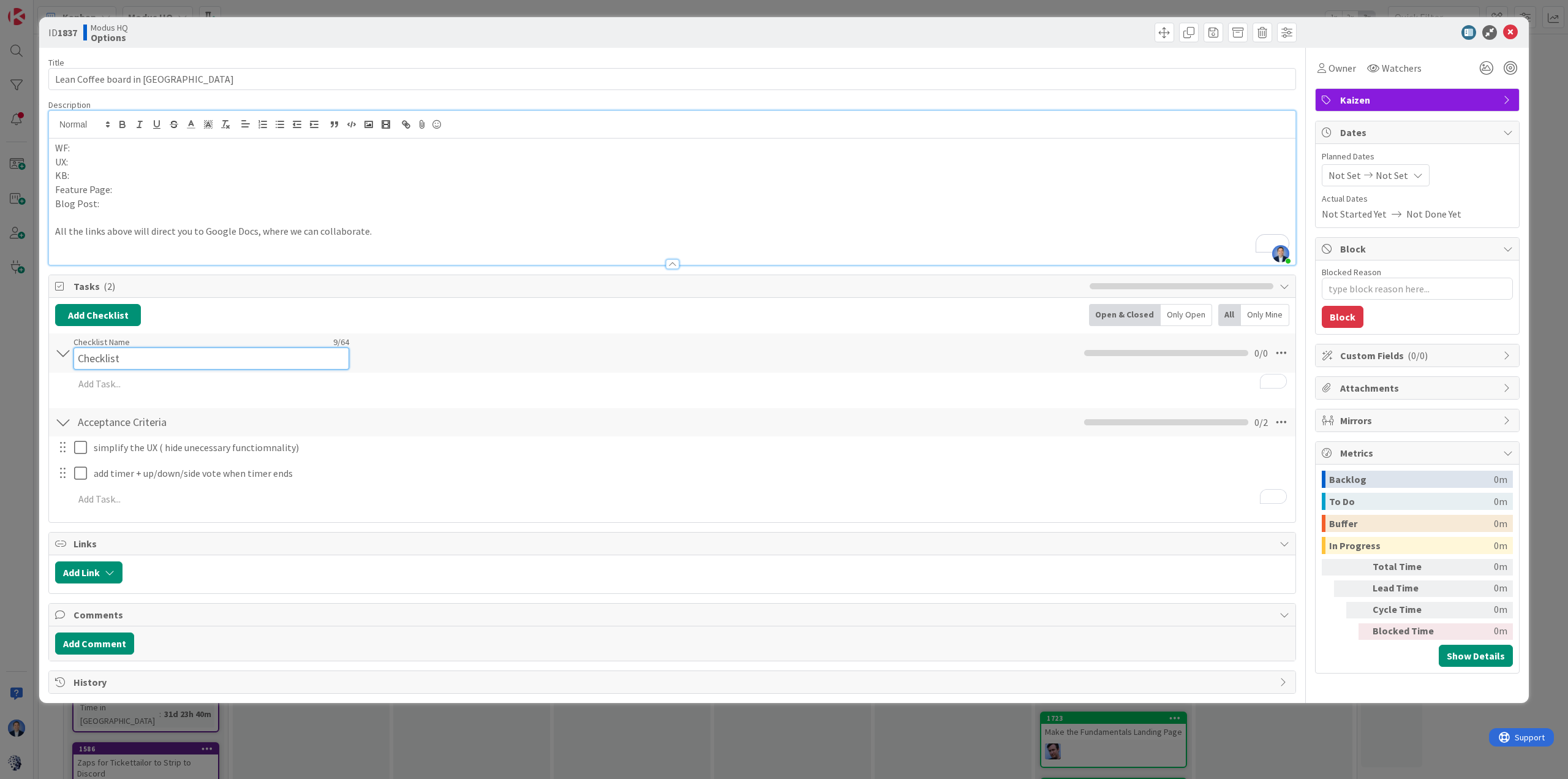
click at [85, 348] on input "Checklist" at bounding box center [211, 358] width 275 height 22
type input "Communication"
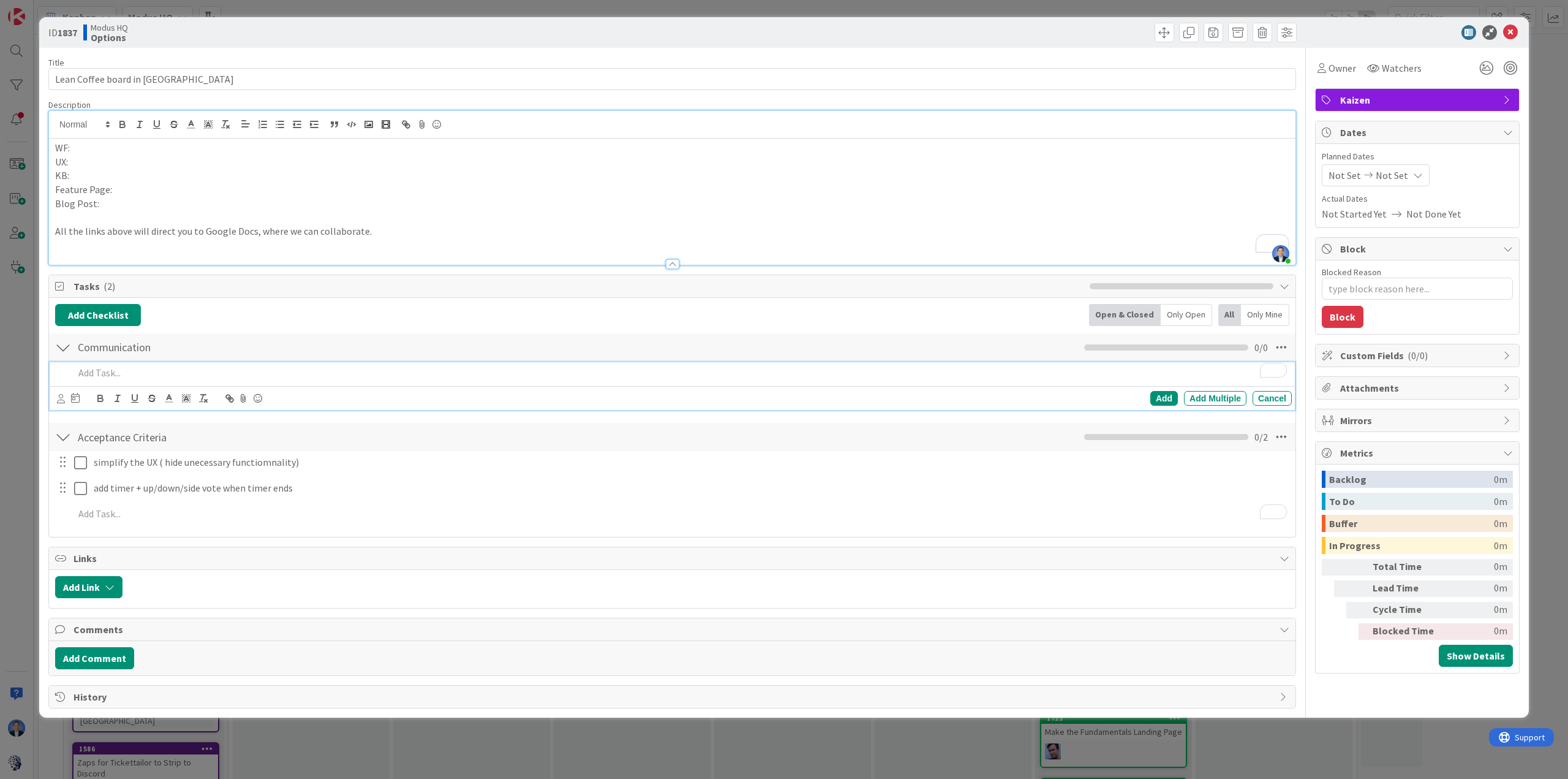
click at [151, 374] on p "To enrich screen reader interactions, please activate Accessibility in Grammarl…" at bounding box center [680, 373] width 1212 height 14
click at [254, 389] on span "standalone" at bounding box center [242, 392] width 51 height 10
click at [91, 390] on span "Create" at bounding box center [89, 392] width 30 height 10
click at [450, 376] on p "Create a Feature page and maybe a standalone site for this Lean Coffee feature" at bounding box center [680, 373] width 1212 height 14
click at [135, 201] on p "Blog Post:" at bounding box center [672, 204] width 1234 height 14
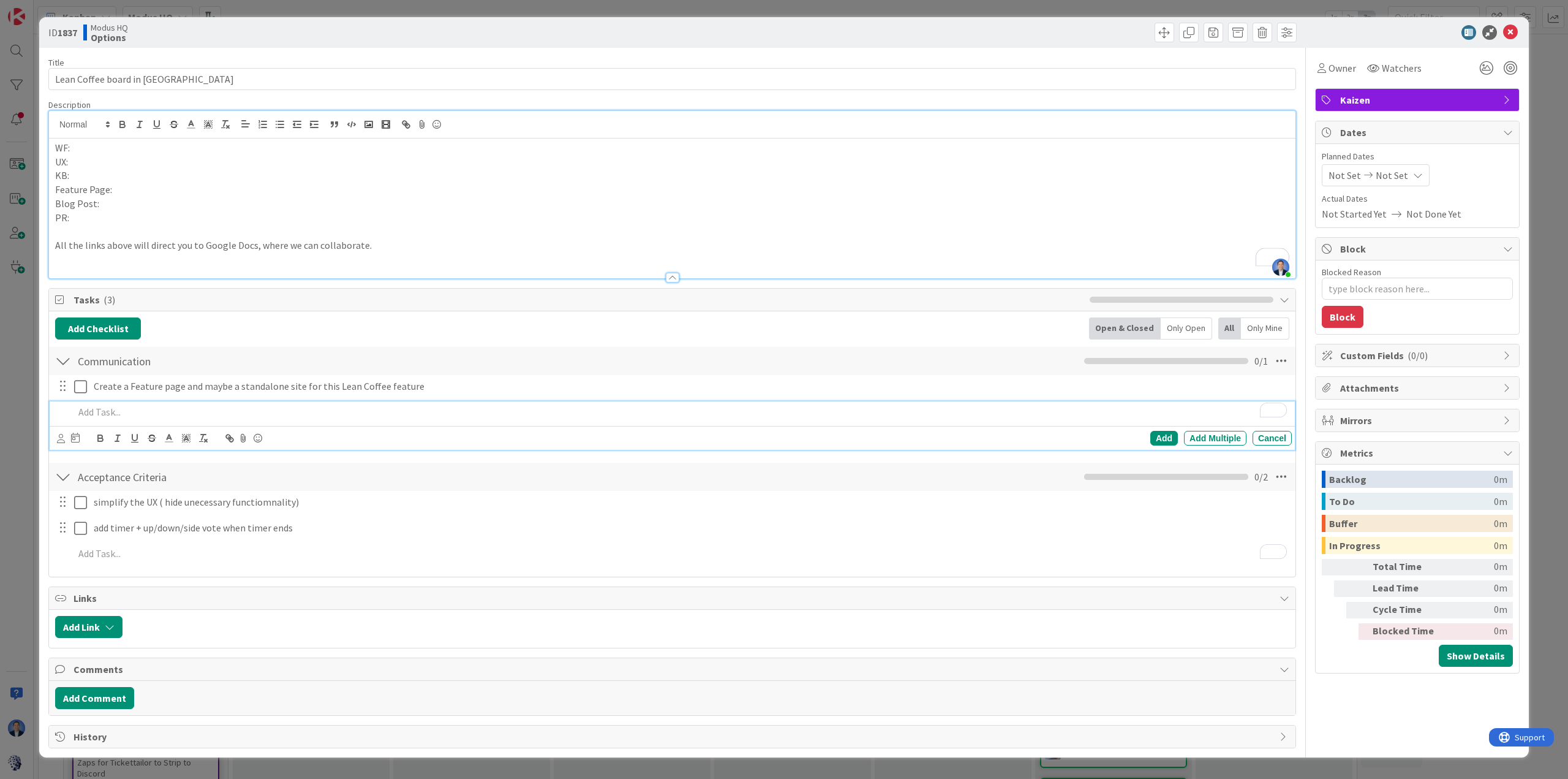
click at [122, 412] on p "To enrich screen reader interactions, please activate Accessibility in Grammarl…" at bounding box center [680, 412] width 1212 height 14
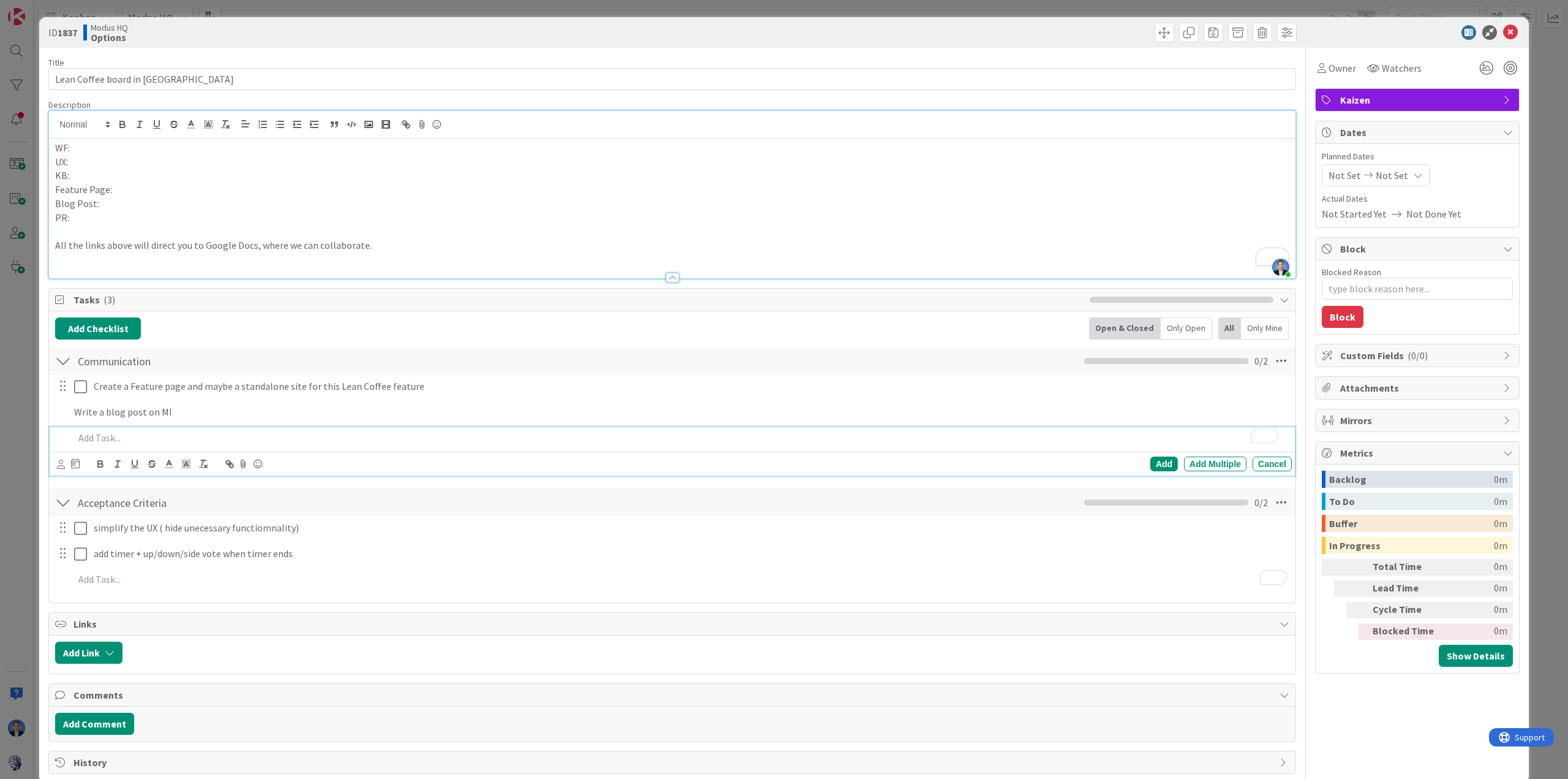
type textarea "x"
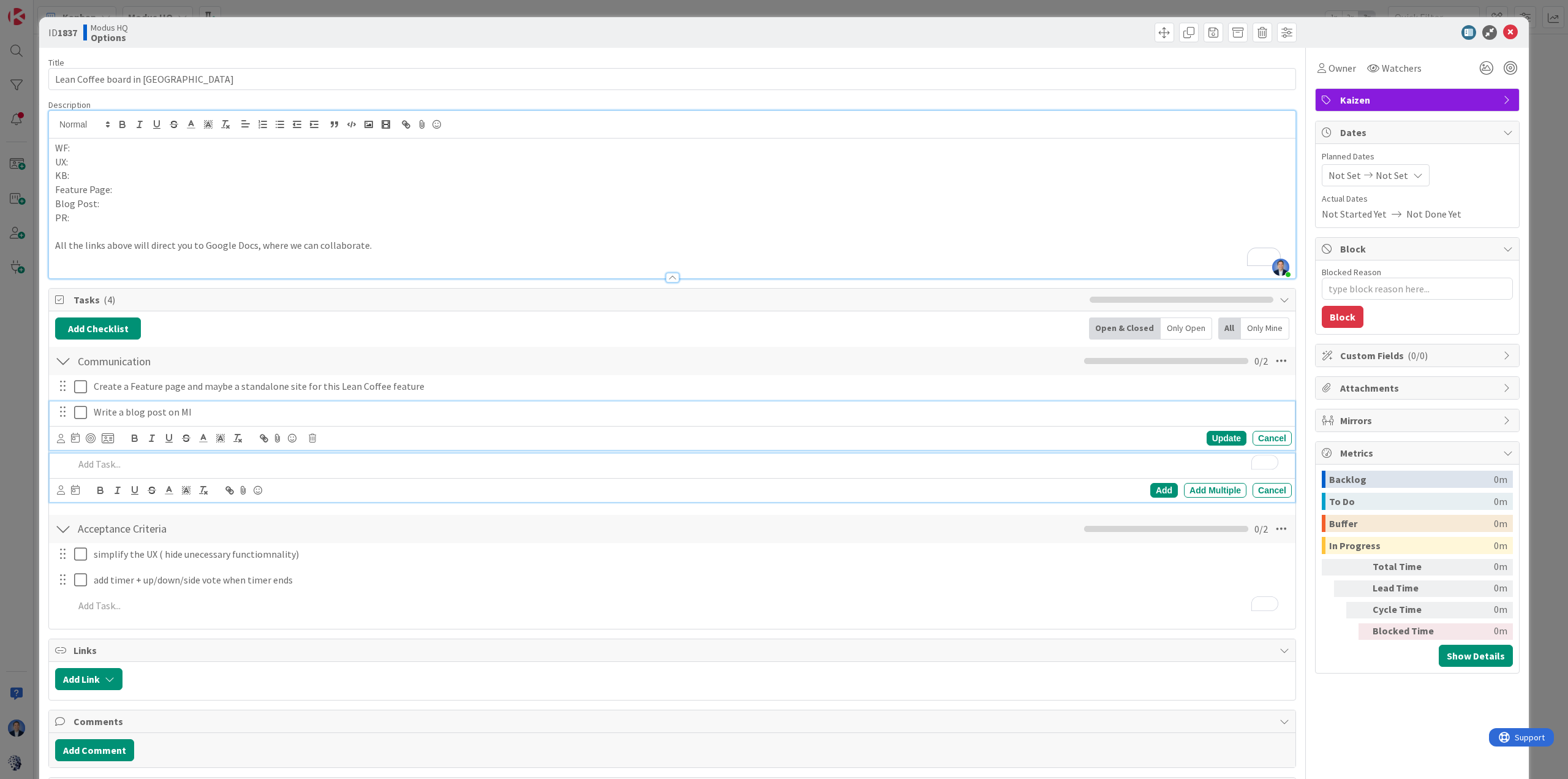
click at [260, 410] on p "Write a blog post on MI" at bounding box center [690, 412] width 1193 height 14
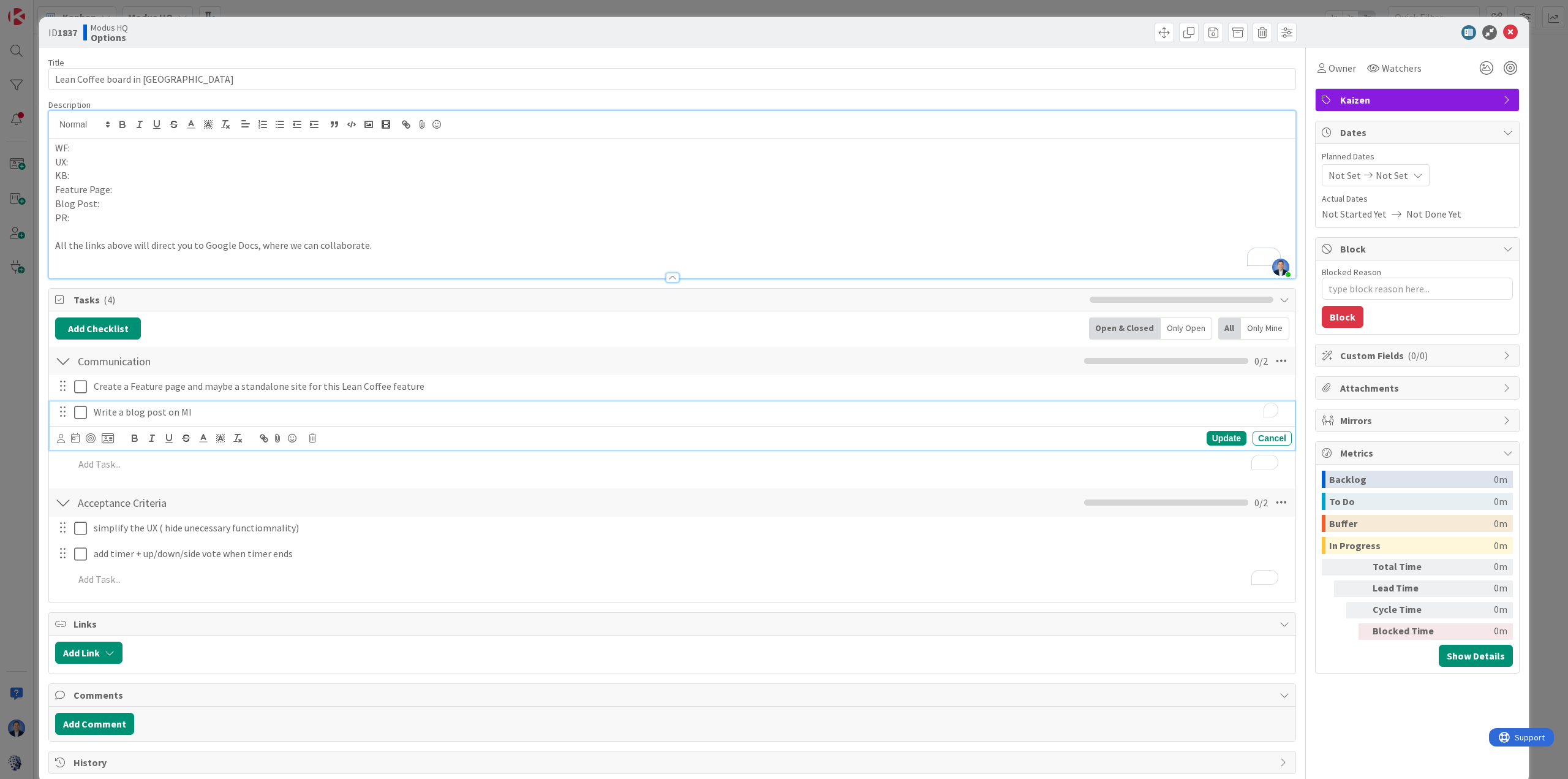
click at [260, 410] on p "Write a blog post on MI" at bounding box center [690, 412] width 1193 height 14
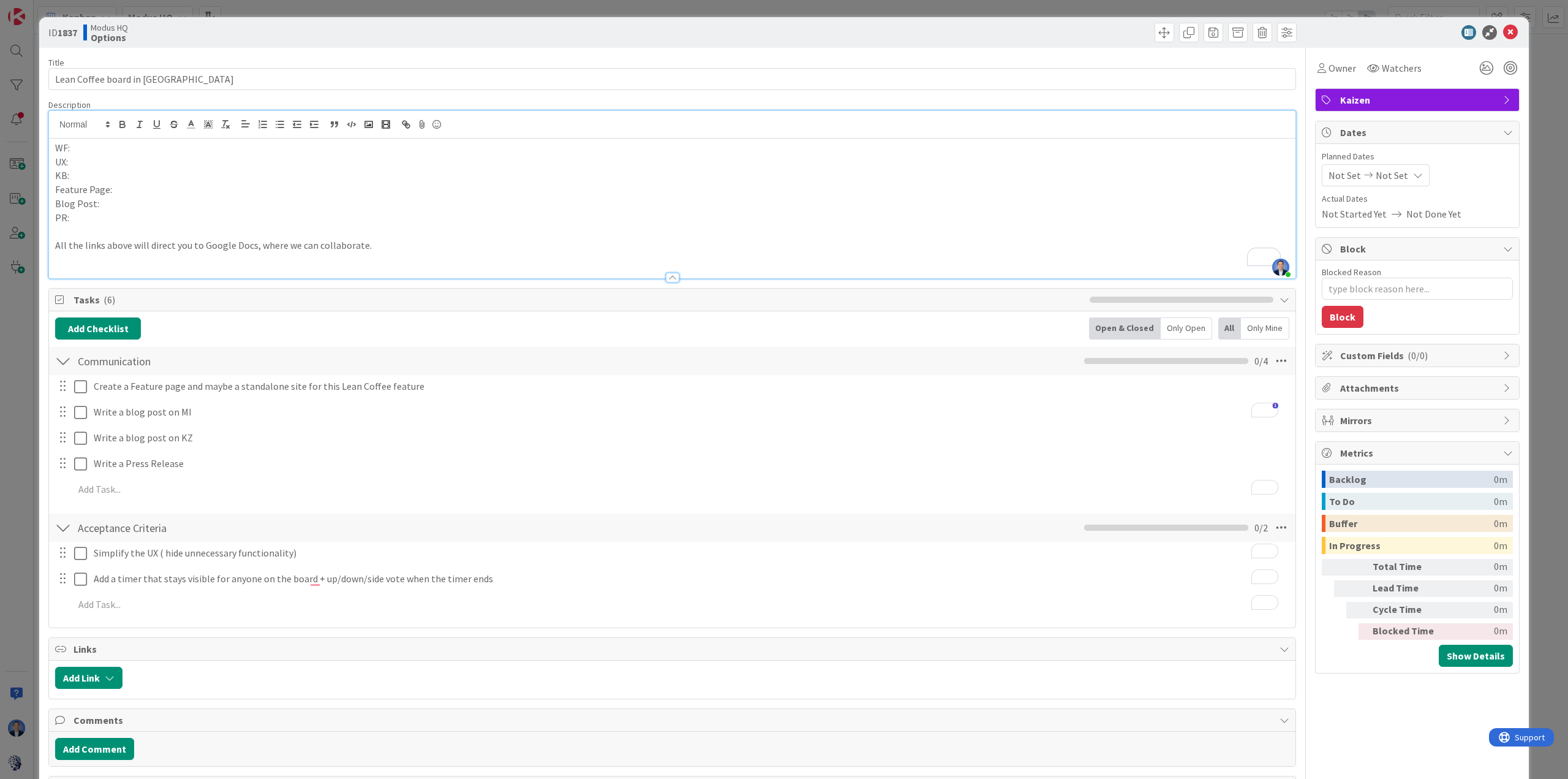
click at [132, 146] on p "WF:" at bounding box center [672, 148] width 1234 height 14
click at [254, 248] on p "All the links above will direct you to Google Docs, where we can collaborate." at bounding box center [672, 245] width 1234 height 14
click at [252, 248] on p "All the links above will direct you to Google Docs, where we can collaborate." at bounding box center [672, 245] width 1234 height 14
click at [310, 211] on p "PR:" at bounding box center [672, 218] width 1234 height 14
type textarea "x"
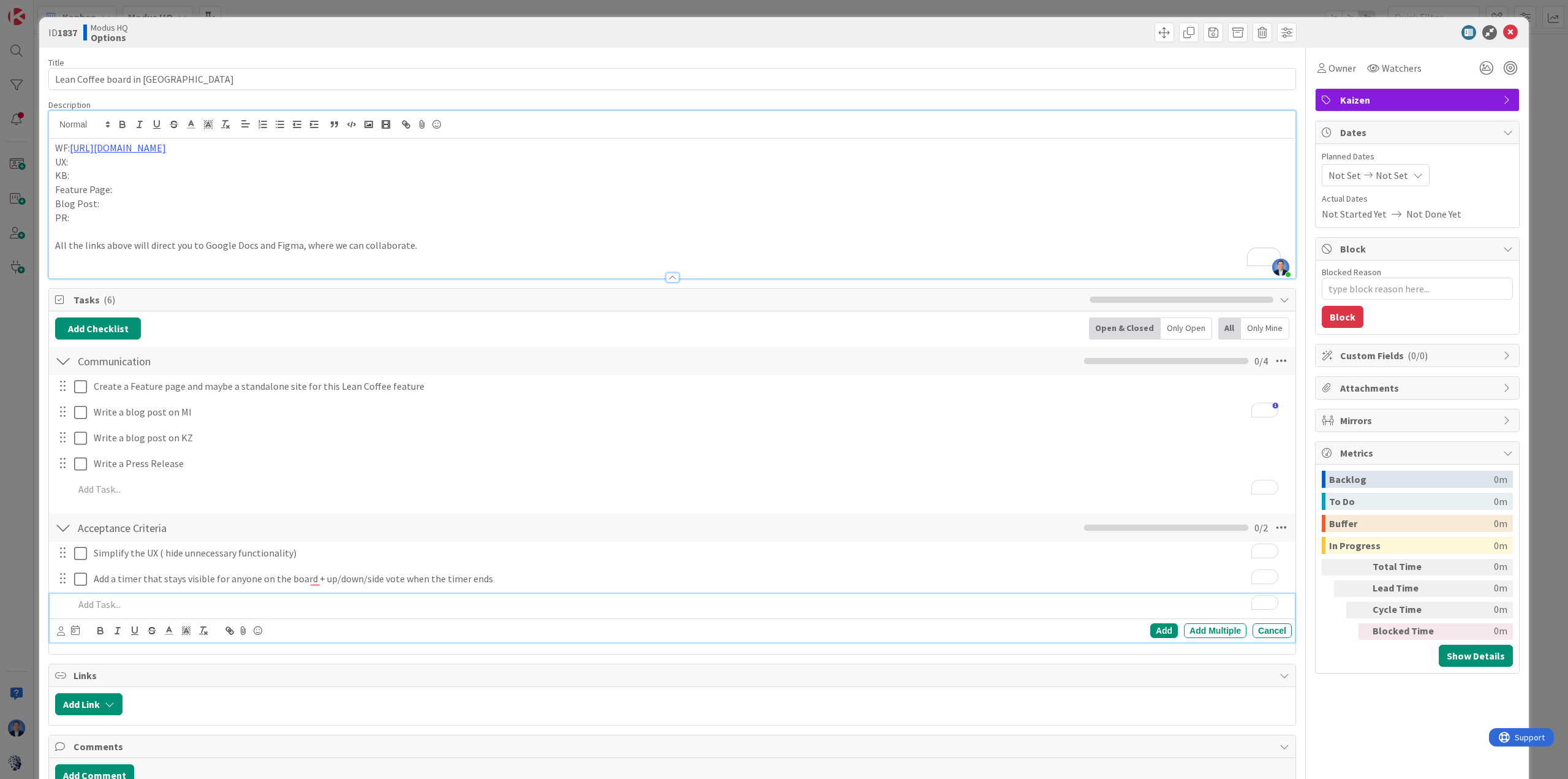
click at [129, 599] on p "To enrich screen reader interactions, please activate Accessibility in Grammarl…" at bounding box center [680, 604] width 1212 height 14
drag, startPoint x: 150, startPoint y: 604, endPoint x: 78, endPoint y: 607, distance: 72.1
click at [78, 607] on p "Figure out way to add the Lean Coffee board/mode" at bounding box center [680, 604] width 1212 height 14
click at [224, 602] on p "Add the Lean Coffee board/mode" at bounding box center [680, 604] width 1212 height 14
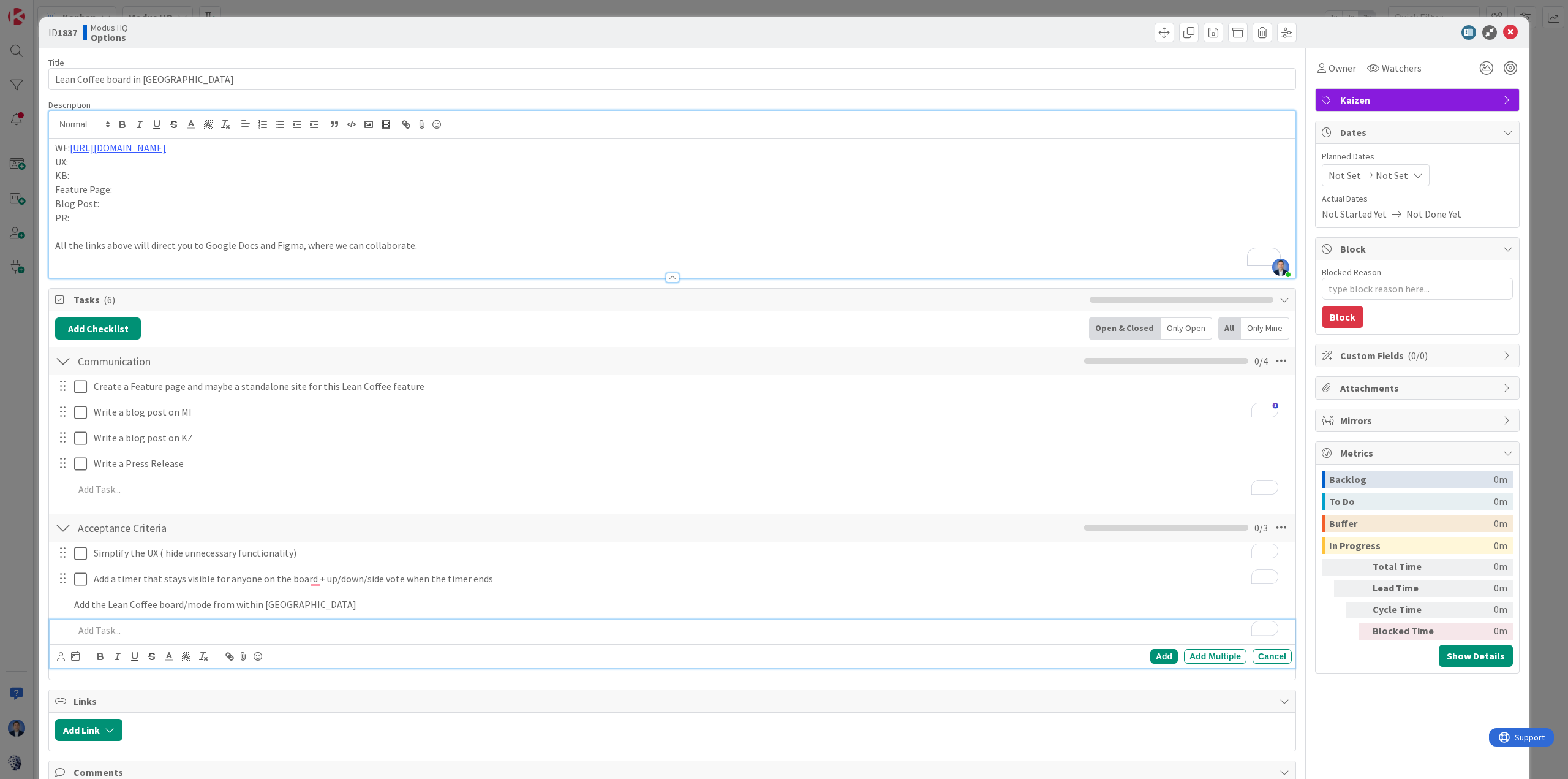
type textarea "x"
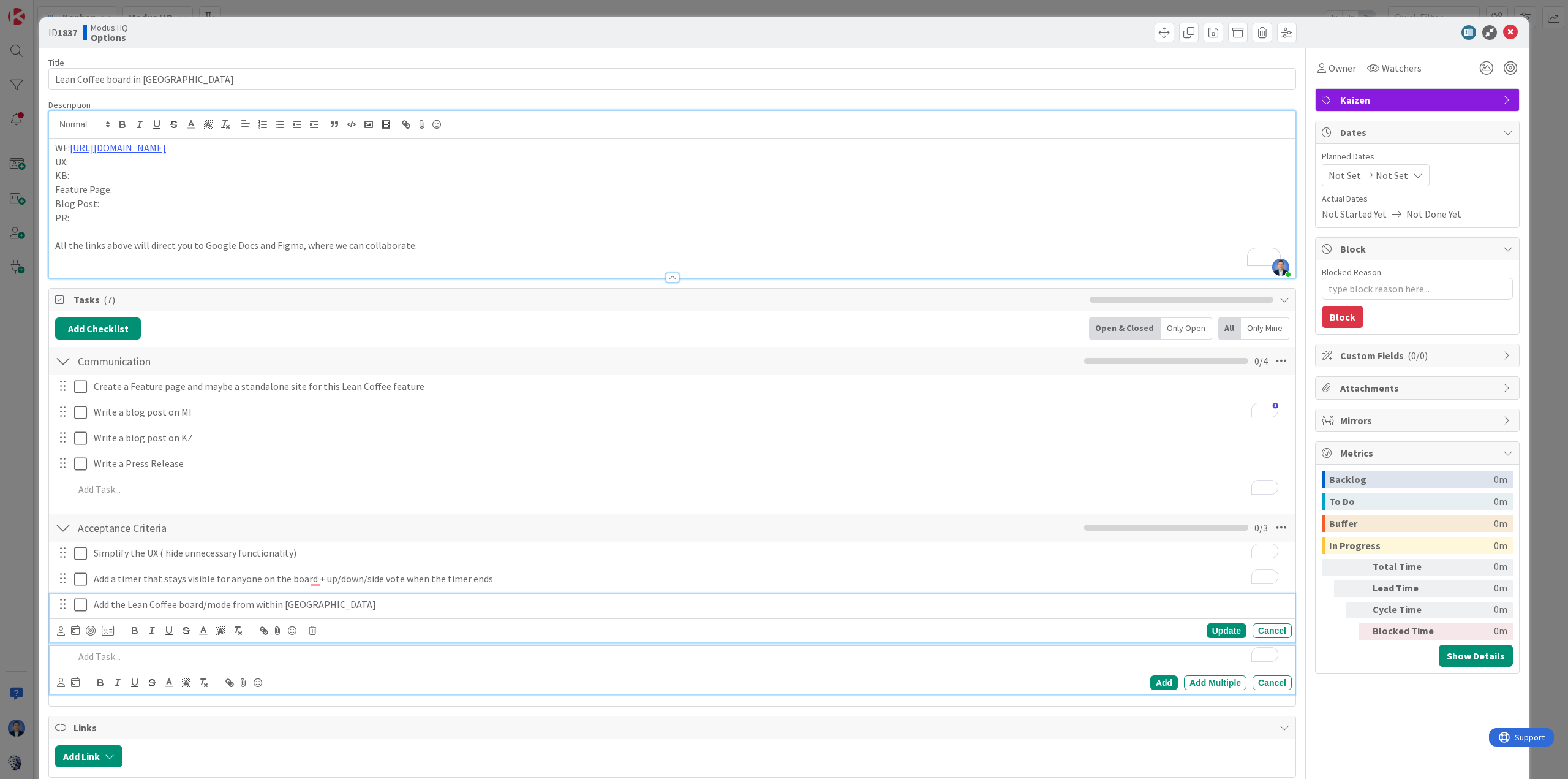
click at [345, 600] on p "Add the Lean Coffee board/mode from within KZ" at bounding box center [690, 604] width 1193 height 14
click at [213, 654] on p "To enrich screen reader interactions, please activate Accessibility in Grammarl…" at bounding box center [680, 656] width 1212 height 14
click at [318, 547] on p "Simplify the UX ( hide unnecessary functionality)" at bounding box center [690, 553] width 1193 height 14
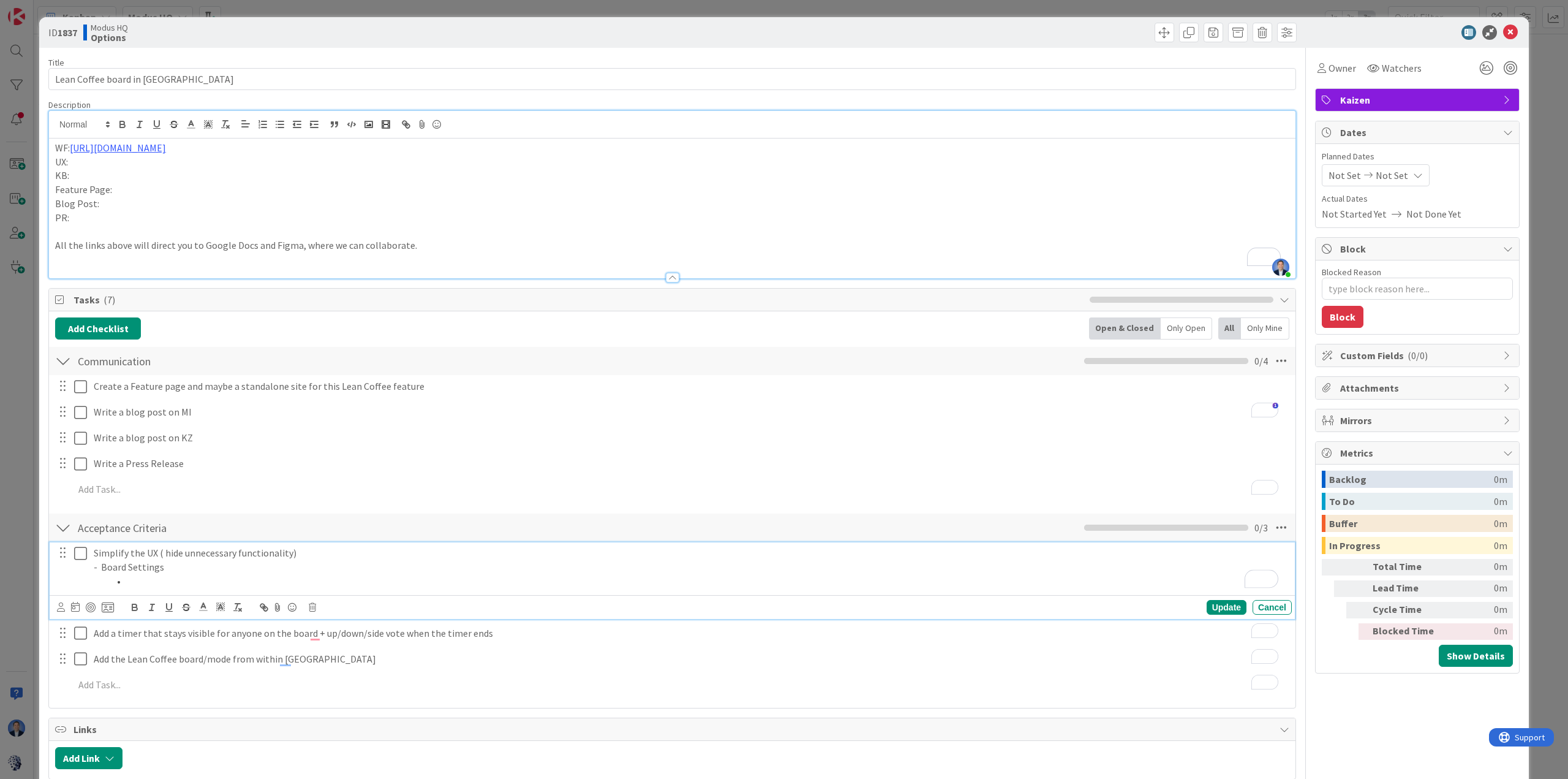
click at [101, 569] on p "- Board Settings" at bounding box center [690, 567] width 1193 height 14
click at [150, 580] on li "To enrich screen reader interactions, please activate Accessibility in Grammarl…" at bounding box center [697, 581] width 1178 height 14
click at [208, 564] on li "Board Settings" at bounding box center [697, 567] width 1178 height 14
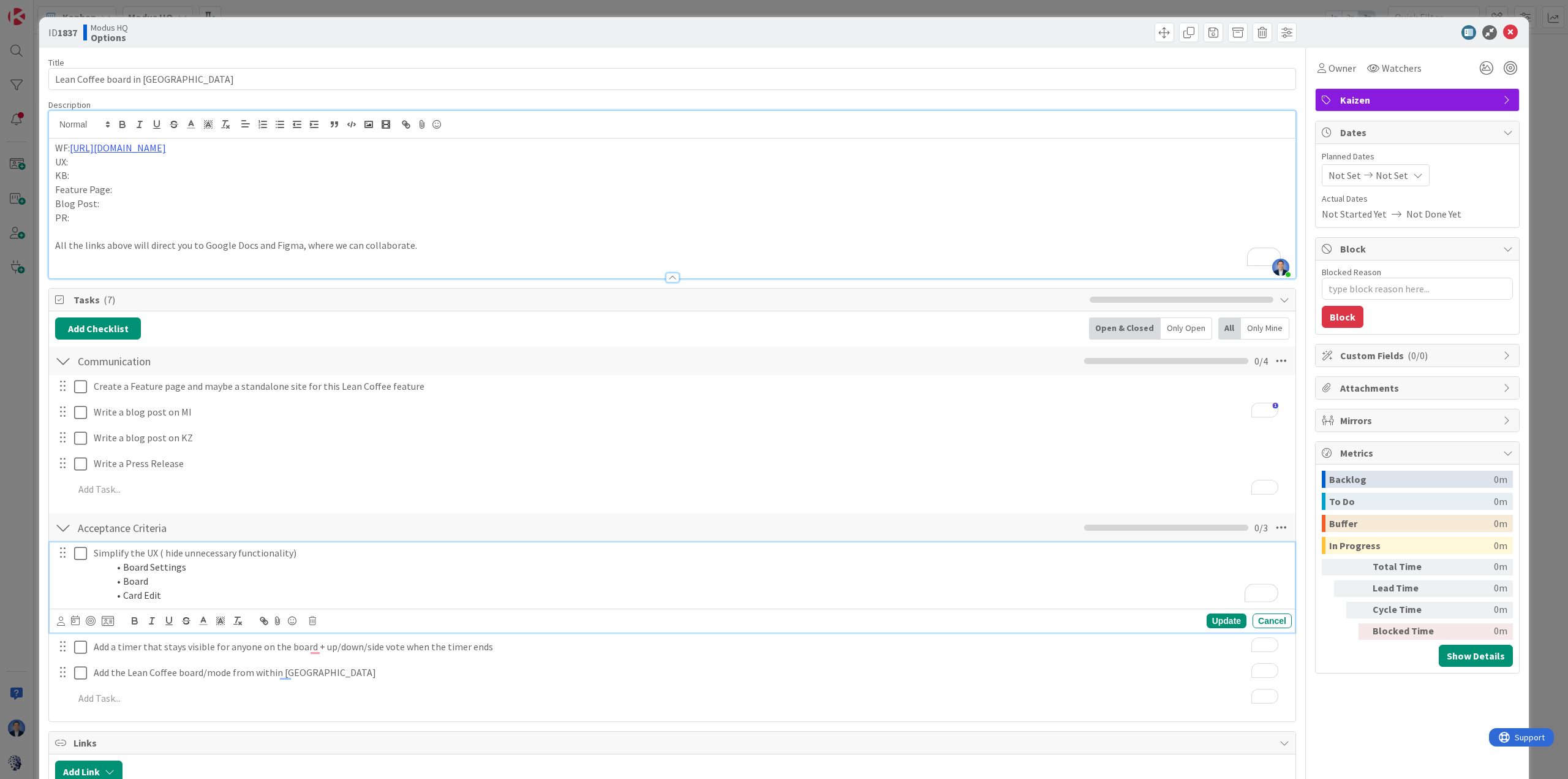
click at [1353, 751] on div "Owner Watchers Kaizen Dates Planned Dates Not Set Not Set Actual Dates Not Star…" at bounding box center [1417, 470] width 204 height 845
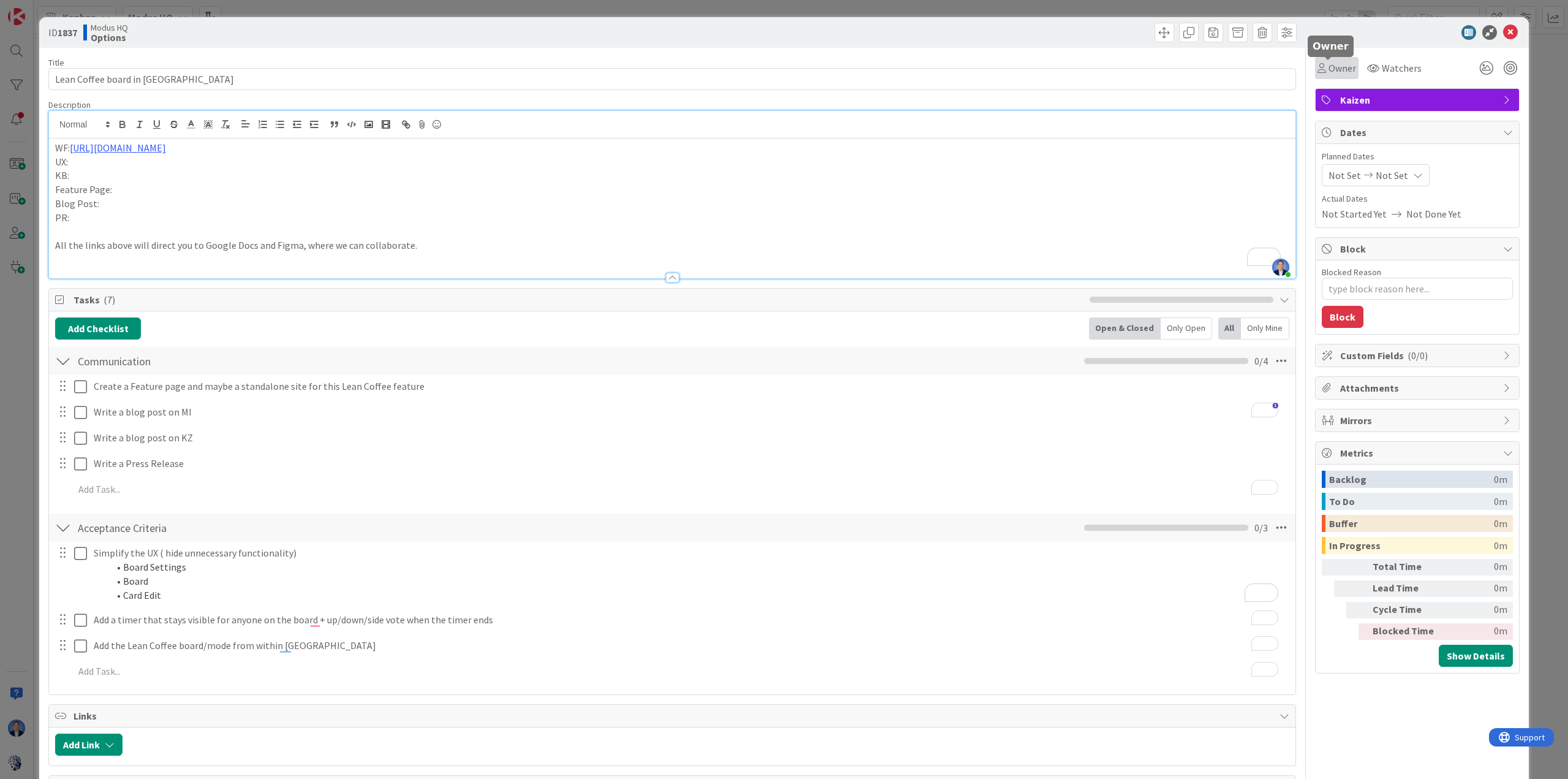
click at [1338, 63] on span "Owner" at bounding box center [1342, 68] width 28 height 15
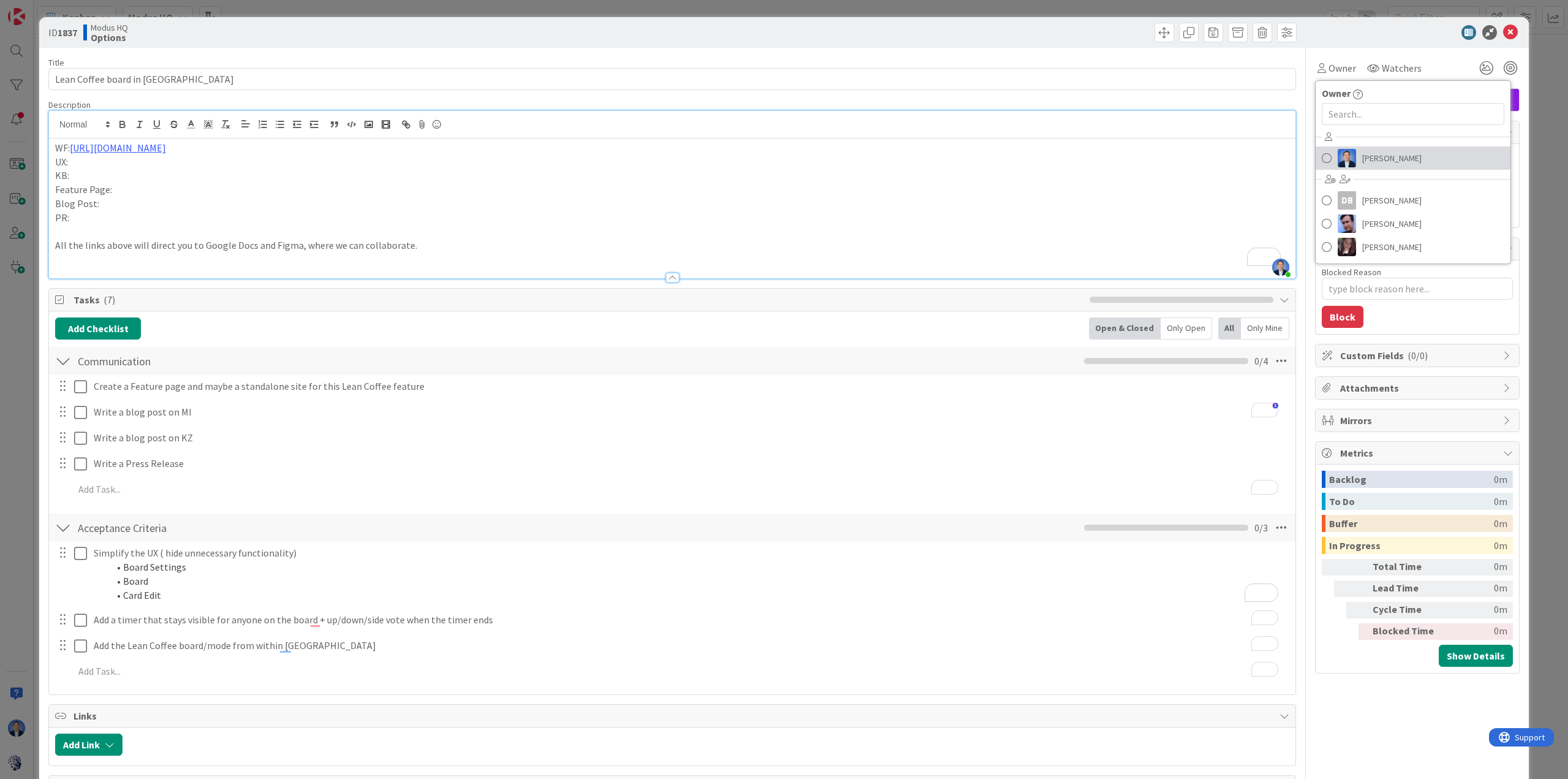
drag, startPoint x: 1364, startPoint y: 160, endPoint x: 1362, endPoint y: 153, distance: 7.3
click at [1364, 160] on span "[PERSON_NAME]" at bounding box center [1392, 158] width 60 height 18
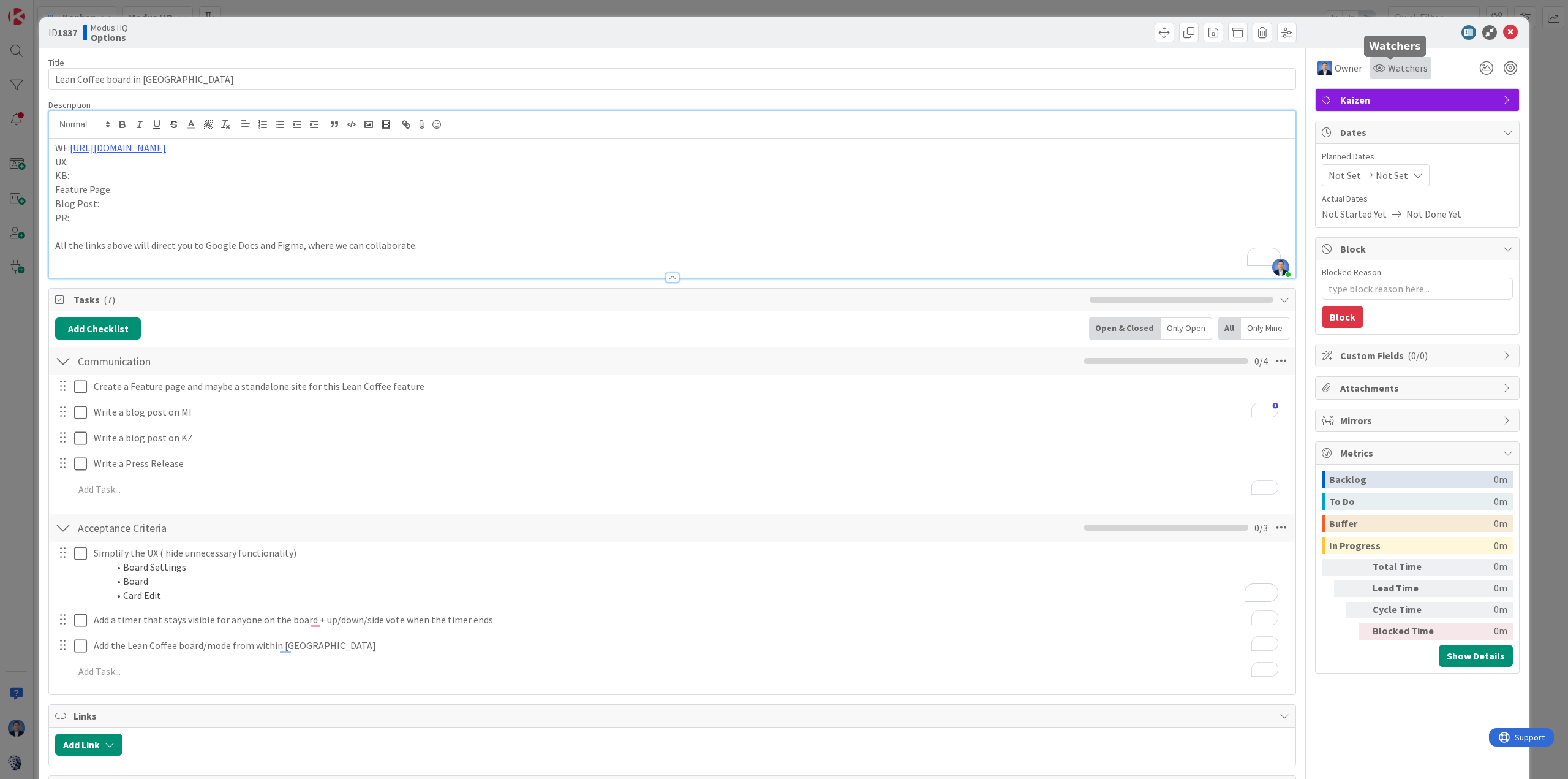
click at [1377, 61] on div "Watchers" at bounding box center [1400, 68] width 54 height 15
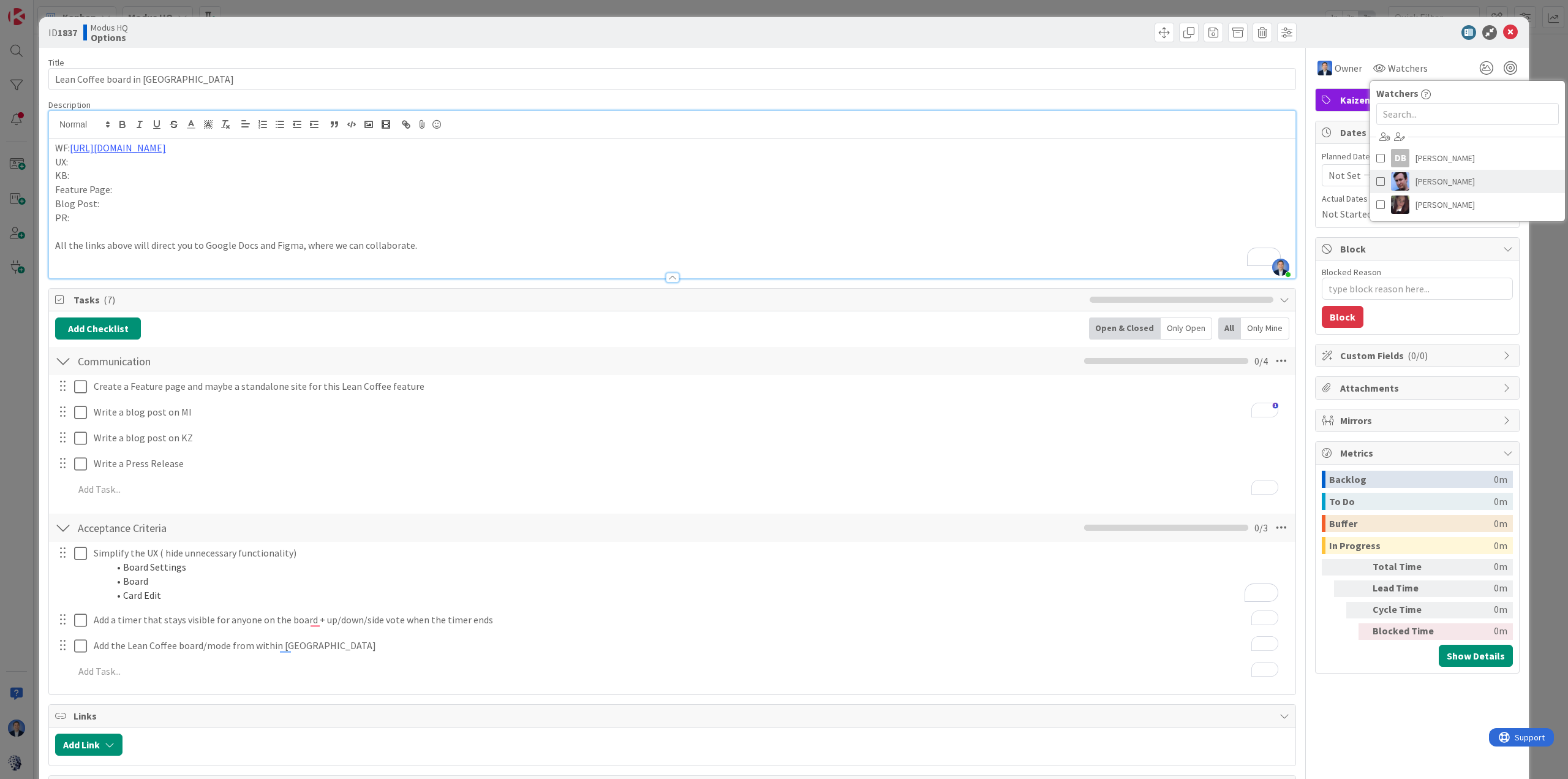
click at [1425, 182] on span "Jim Benson" at bounding box center [1445, 181] width 60 height 18
click at [1430, 199] on span "Tonianne DeMaria" at bounding box center [1458, 205] width 60 height 18
type textarea "x"
click at [1504, 31] on icon at bounding box center [1510, 32] width 15 height 15
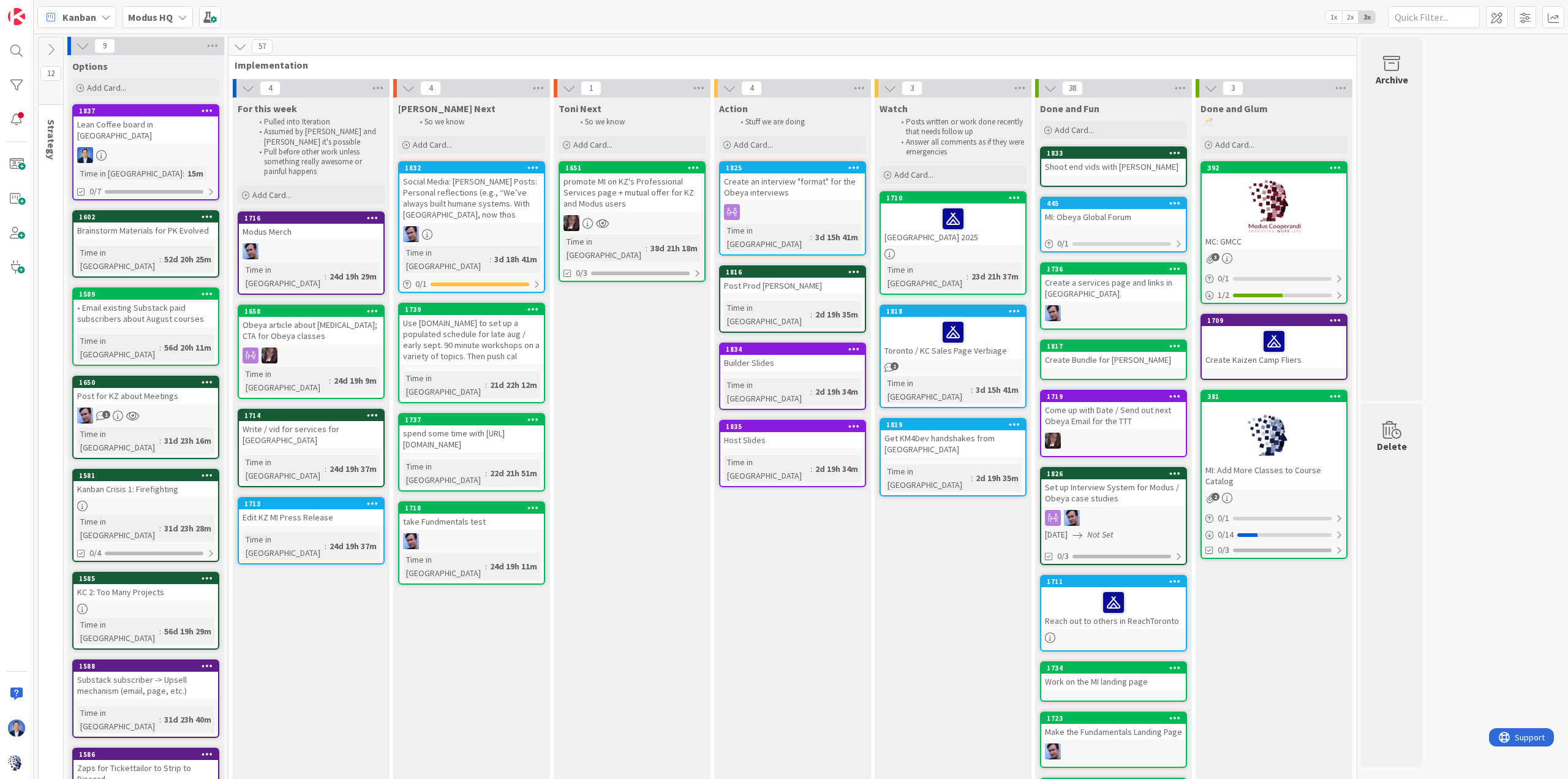
click at [551, 507] on div "4 [PERSON_NAME] Next So we know Add Card... 1832 Social Media: [PERSON_NAME] Po…" at bounding box center [471, 501] width 160 height 844
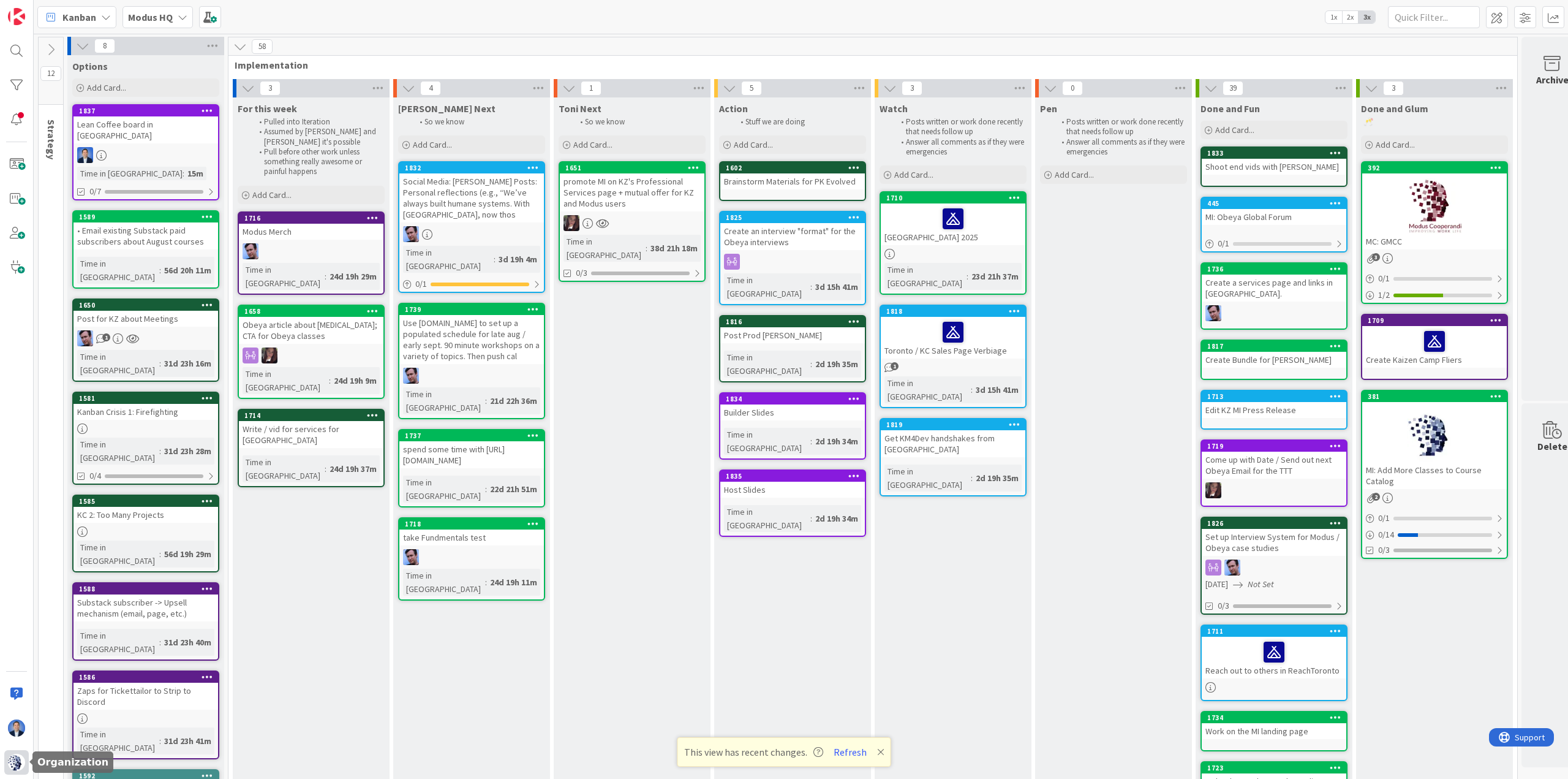
click at [18, 766] on img at bounding box center [16, 762] width 17 height 17
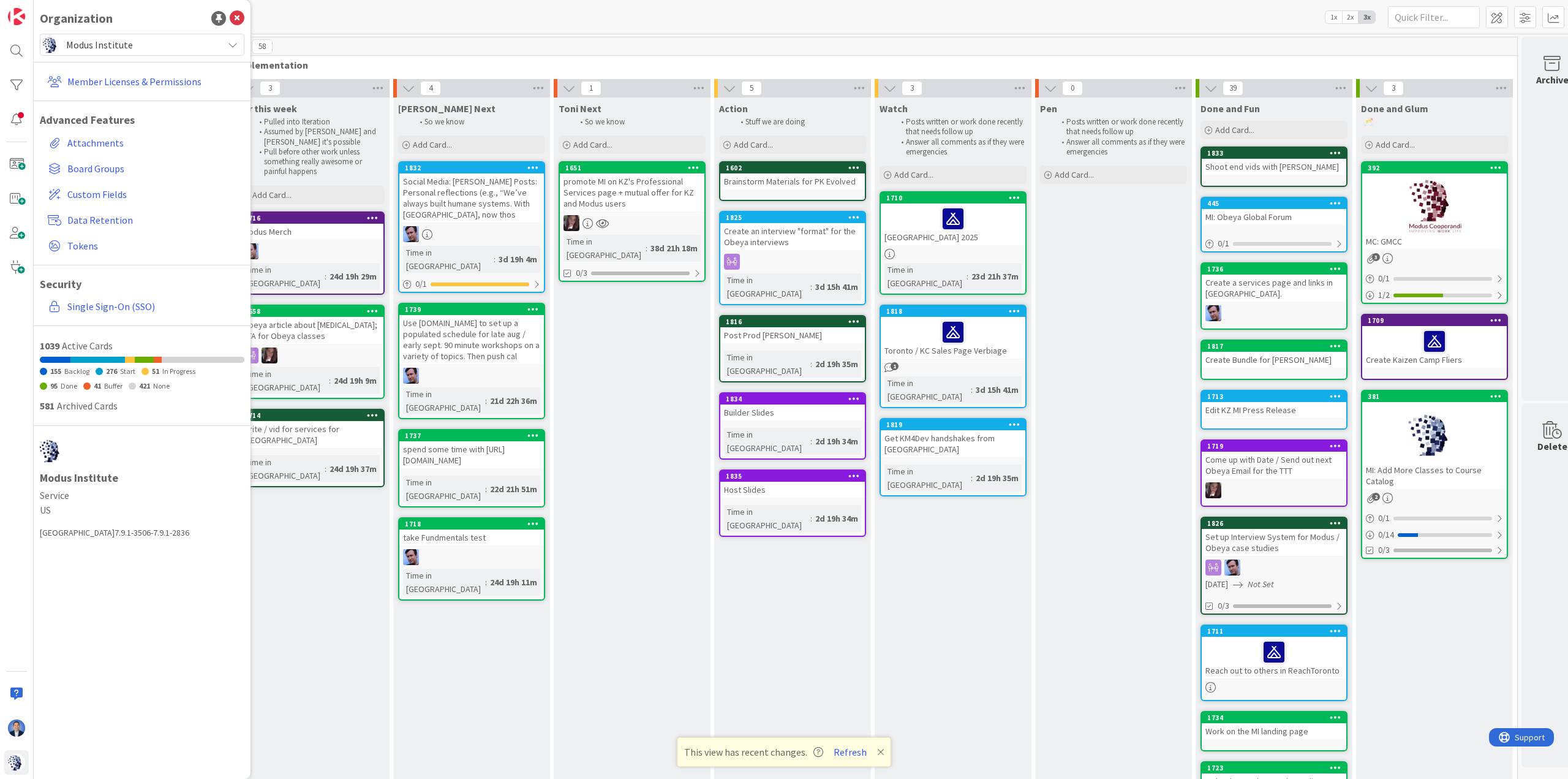
click at [131, 46] on span "Modus Institute" at bounding box center [141, 44] width 151 height 17
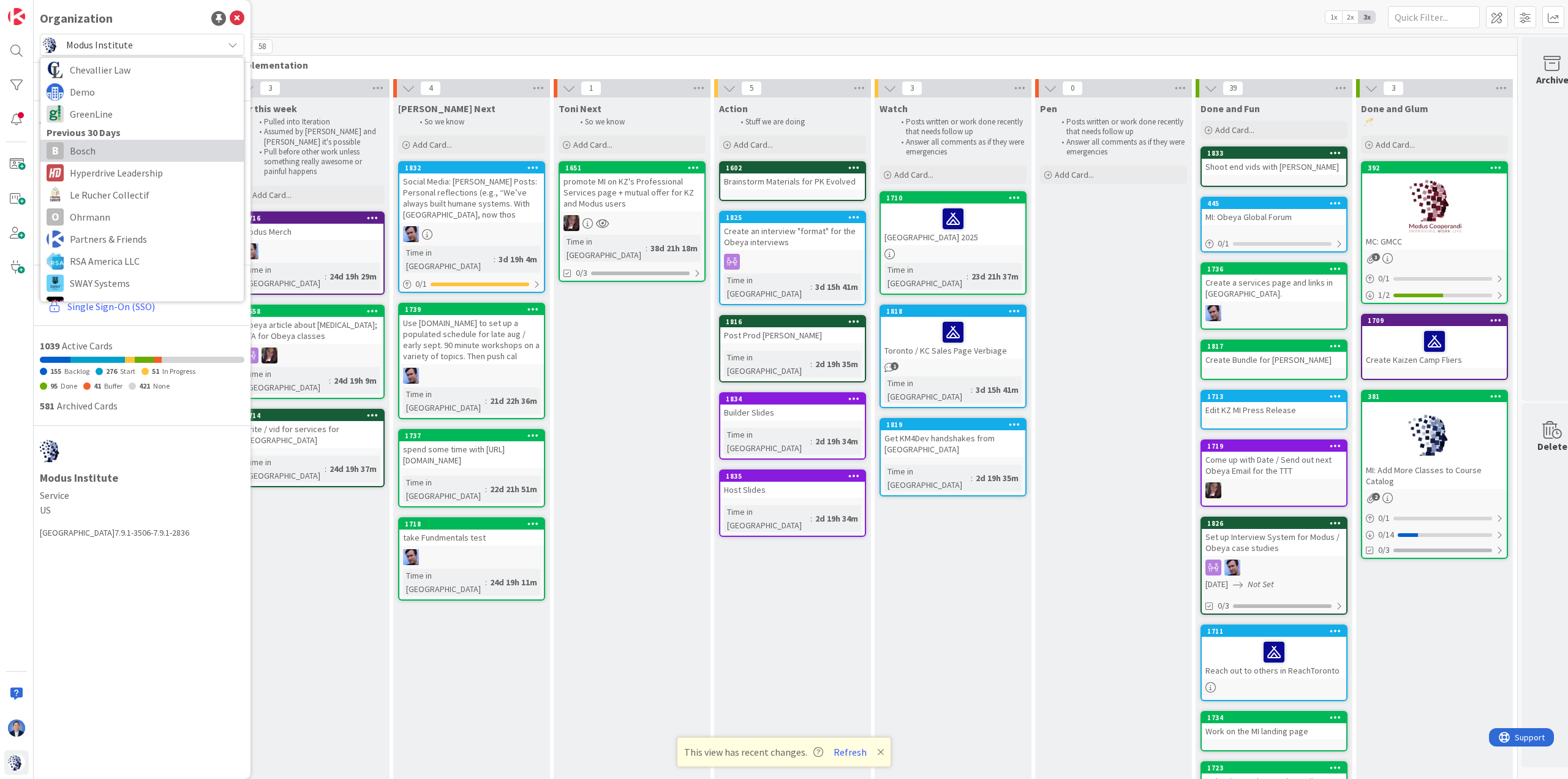
scroll to position [184, 0]
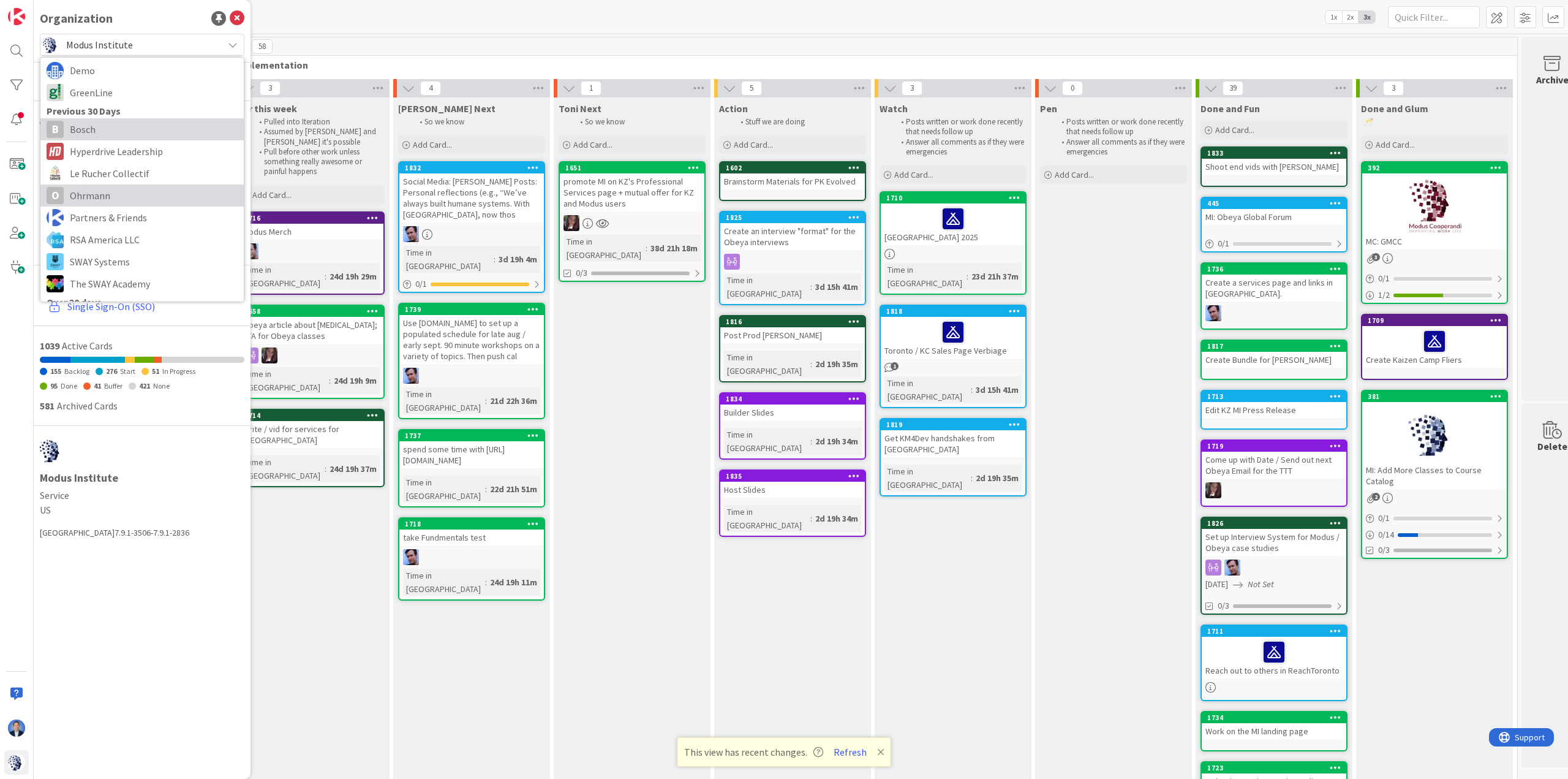
click at [120, 193] on span "Ohrmann" at bounding box center [153, 195] width 168 height 18
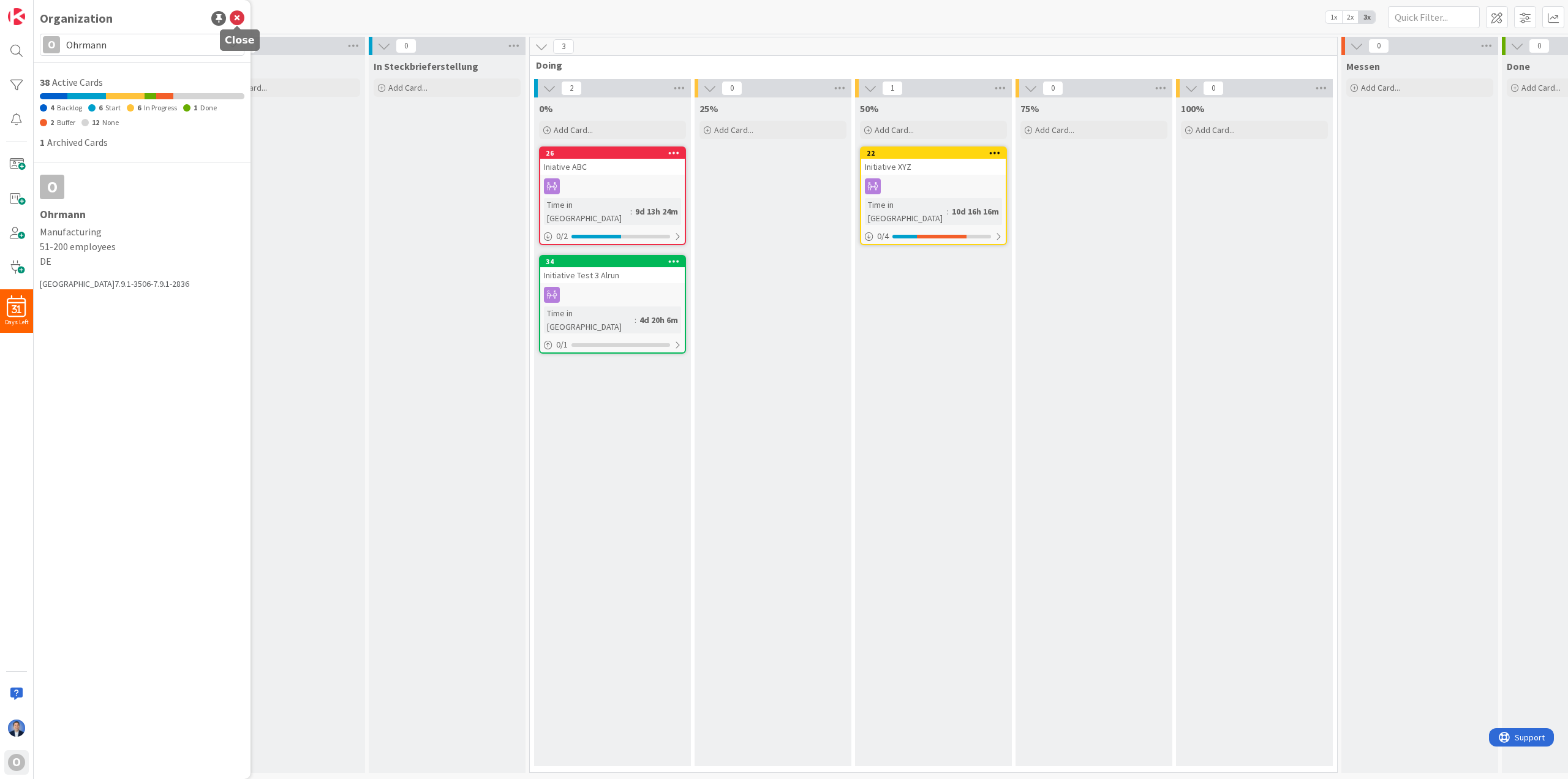
click at [236, 13] on icon at bounding box center [237, 18] width 15 height 15
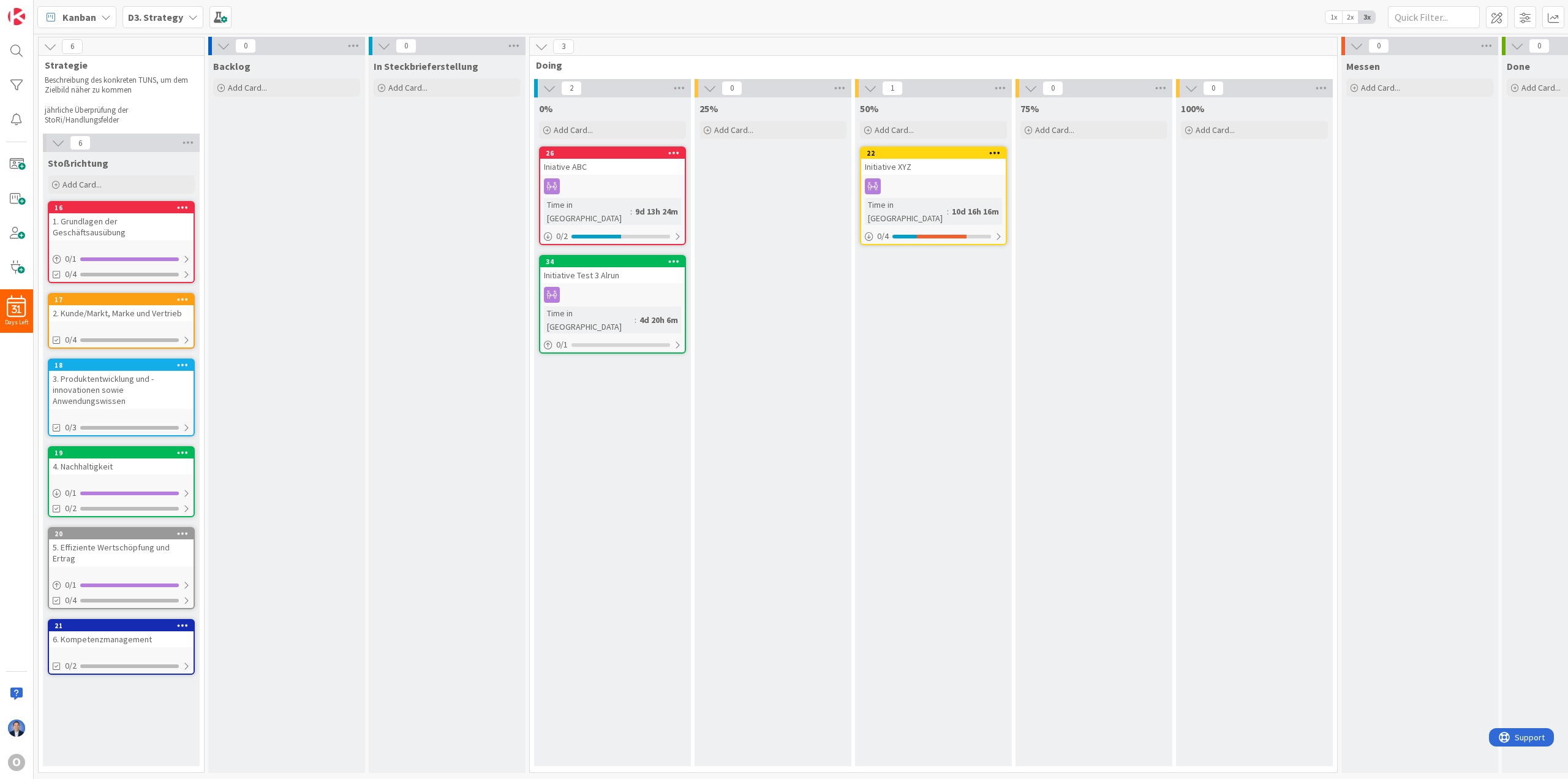
click at [291, 230] on div "Backlog Add Card..." at bounding box center [287, 414] width 157 height 718
drag, startPoint x: 350, startPoint y: 367, endPoint x: 372, endPoint y: 360, distance: 23.1
click at [350, 367] on div "Backlog Add Card..." at bounding box center [287, 414] width 157 height 718
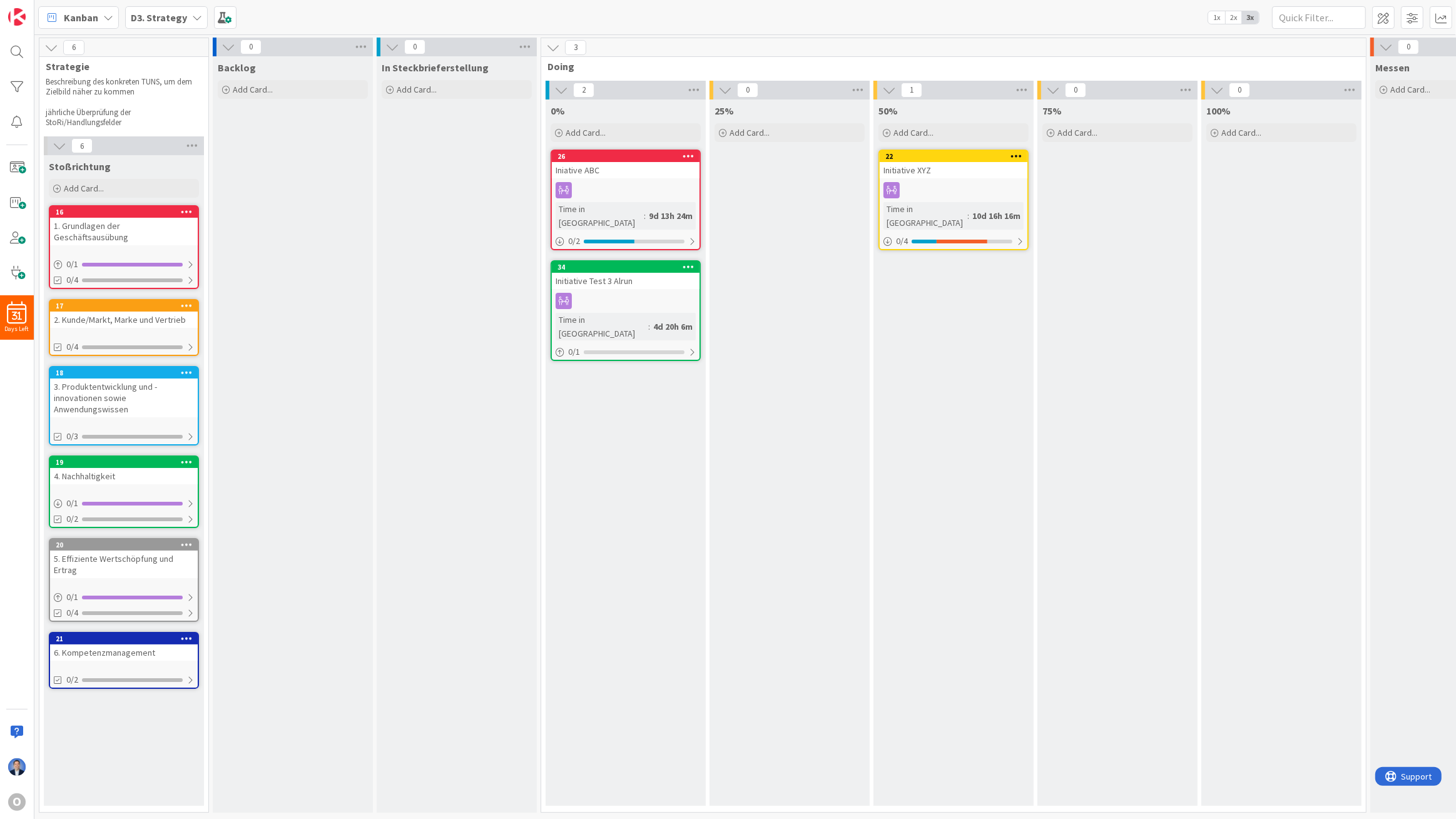
click at [78, 164] on span "Stoßrichtung" at bounding box center [80, 166] width 62 height 12
click at [227, 8] on span at bounding box center [225, 17] width 23 height 23
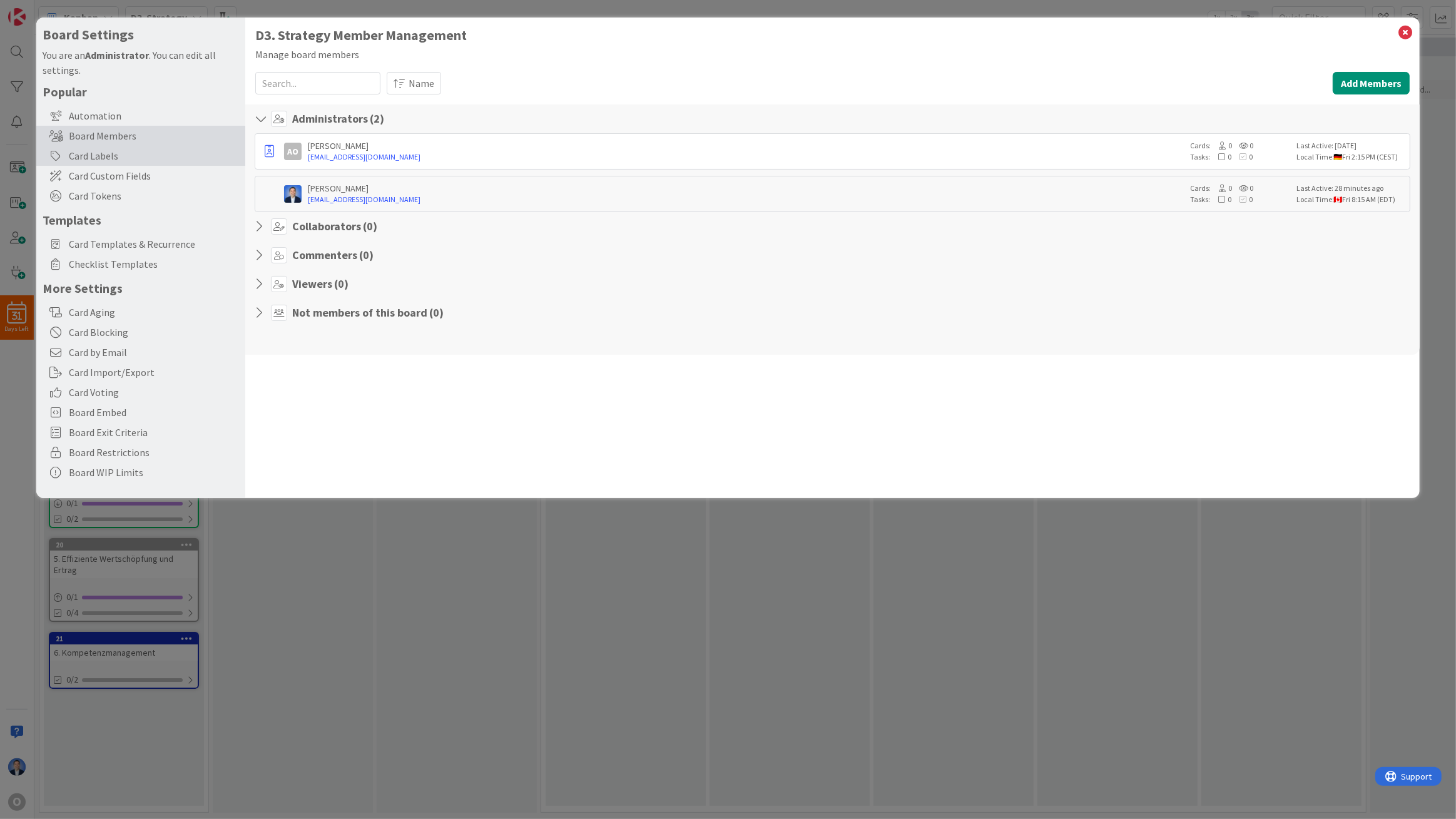
click at [103, 151] on div "Card Labels" at bounding box center [140, 155] width 209 height 20
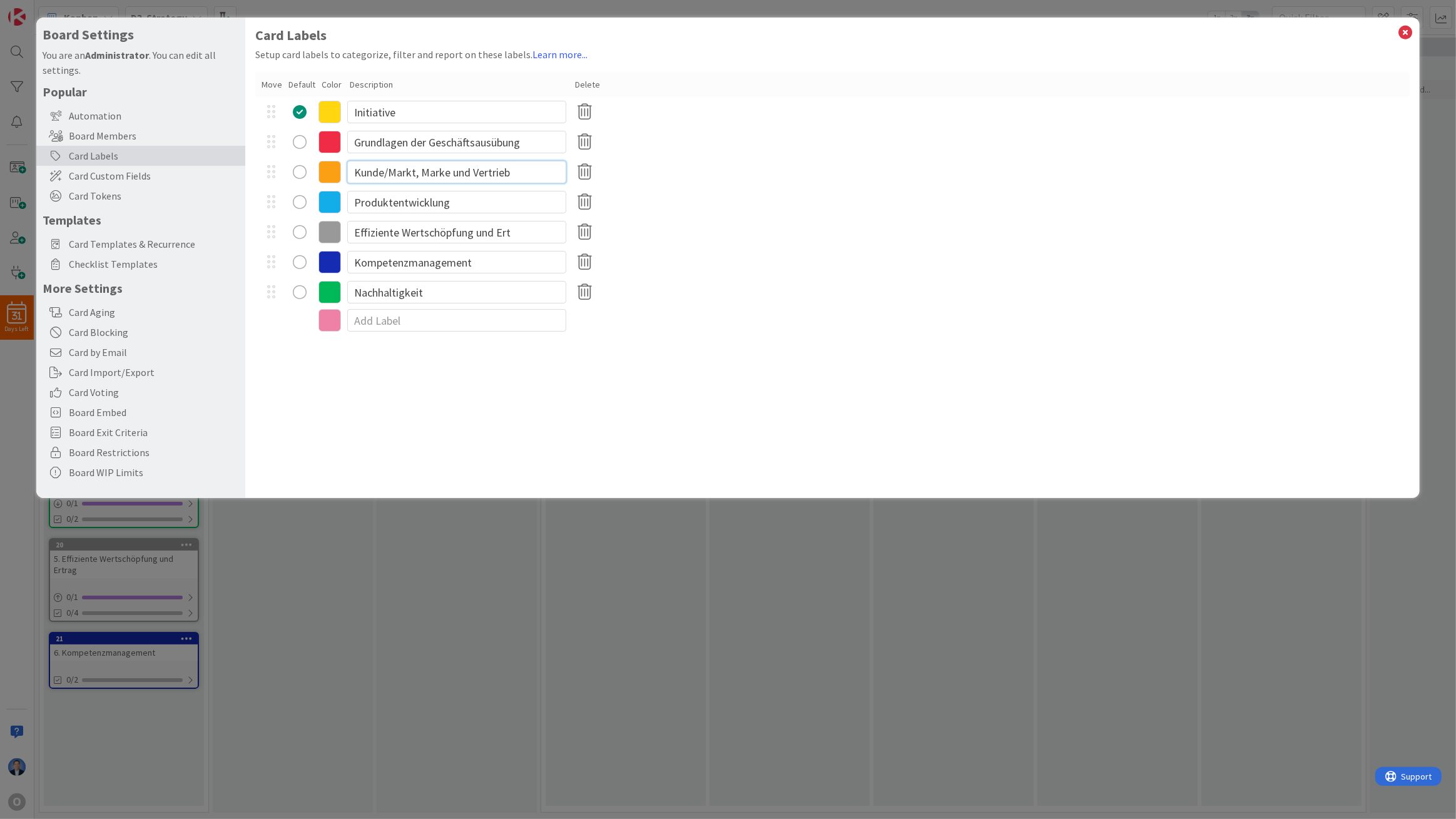
drag, startPoint x: 539, startPoint y: 170, endPoint x: 555, endPoint y: 168, distance: 16.1
click at [555, 168] on input "Kunde/Markt, Marke und Vertrieb" at bounding box center [457, 172] width 219 height 23
click at [1402, 36] on icon at bounding box center [1405, 32] width 16 height 17
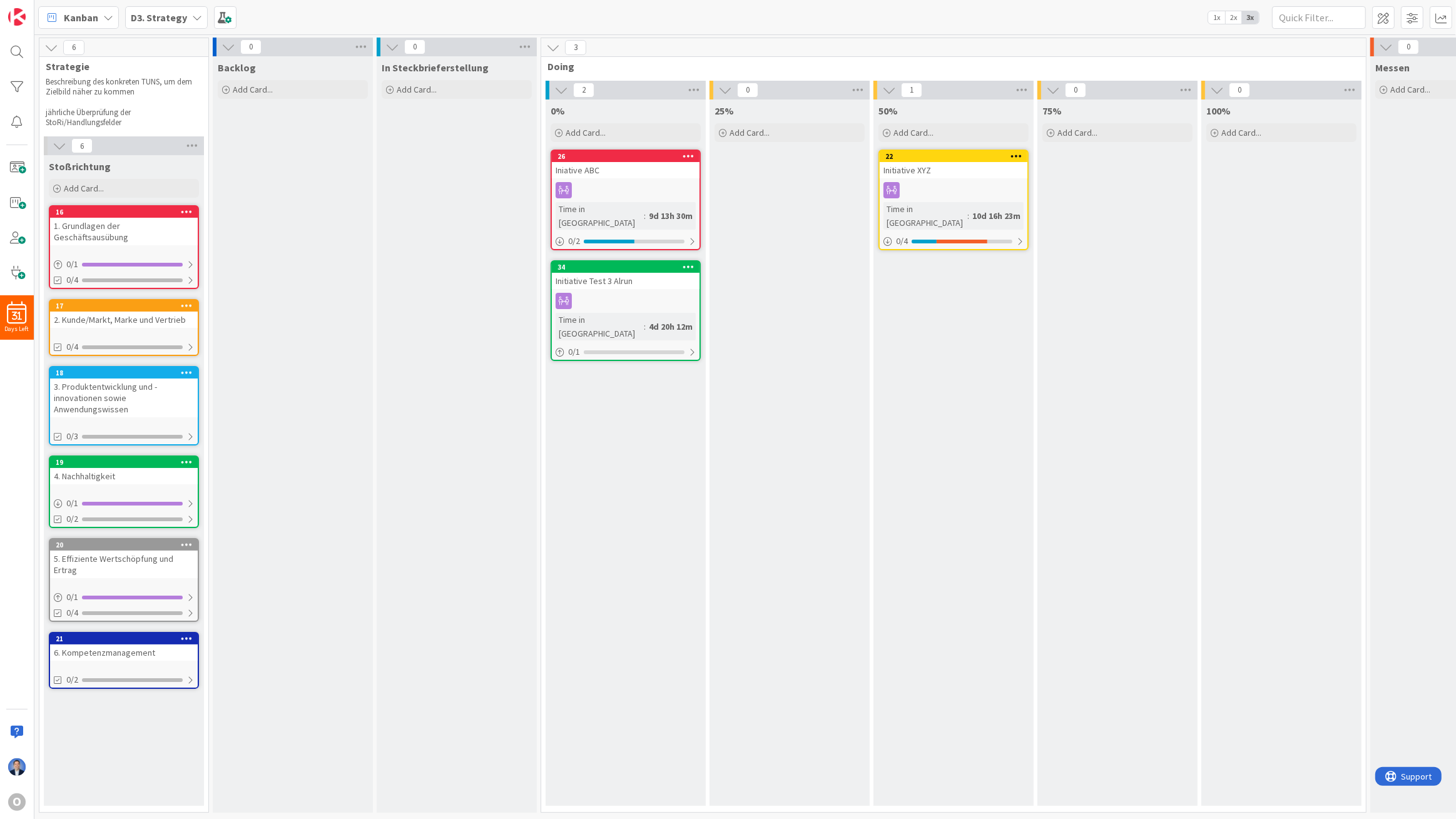
click at [377, 454] on div "In Steckbrieferstellung Add Card..." at bounding box center [457, 435] width 160 height 757
click at [617, 344] on div "0 / 1" at bounding box center [625, 352] width 147 height 16
click at [96, 239] on link "16 1. Grundlagen der Geschäftsausübung 0 / 1 0/4" at bounding box center [124, 247] width 150 height 84
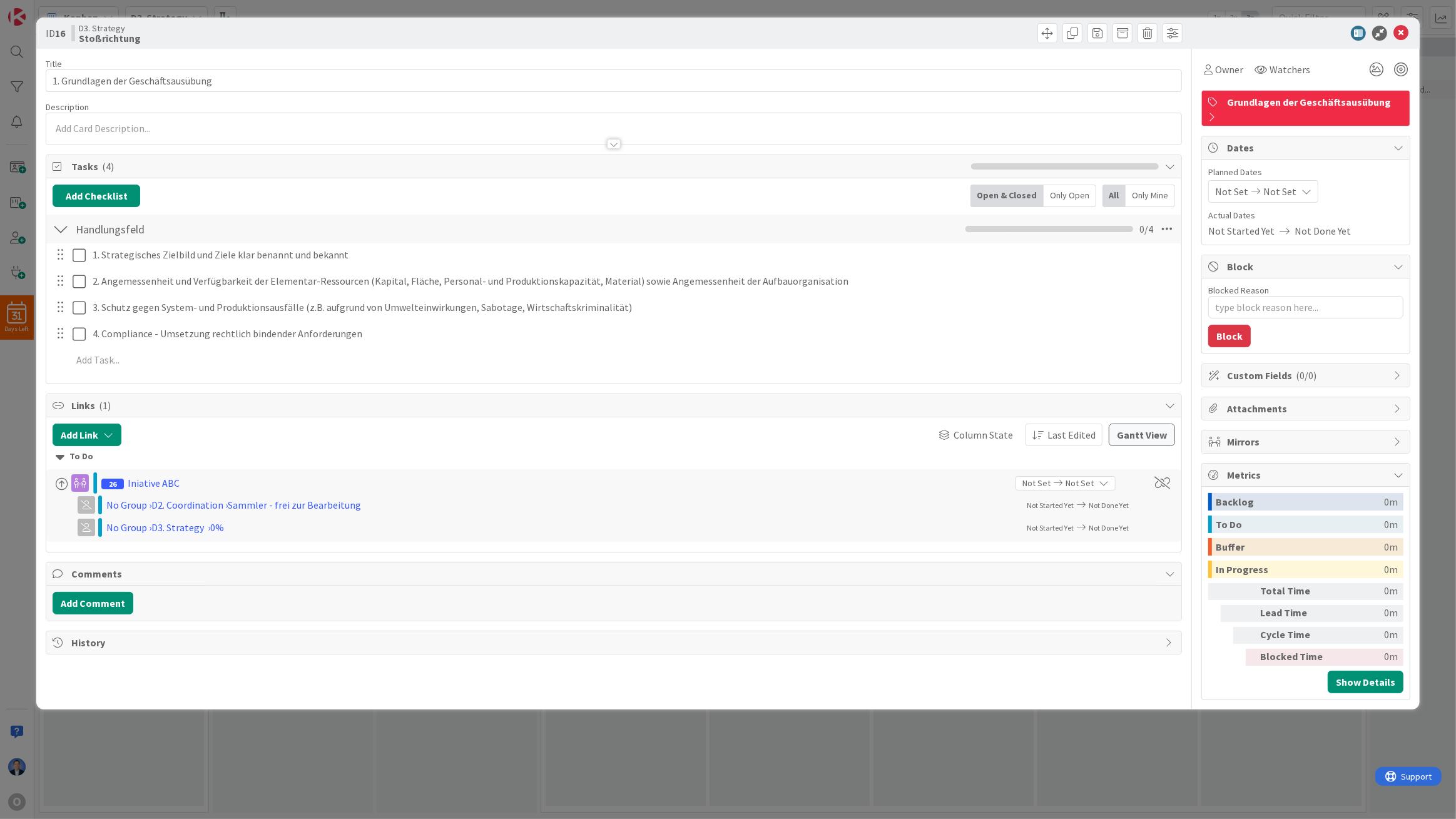
type textarea "x"
click at [94, 440] on button "Add Link" at bounding box center [87, 435] width 69 height 23
click at [89, 541] on input "text" at bounding box center [146, 541] width 175 height 23
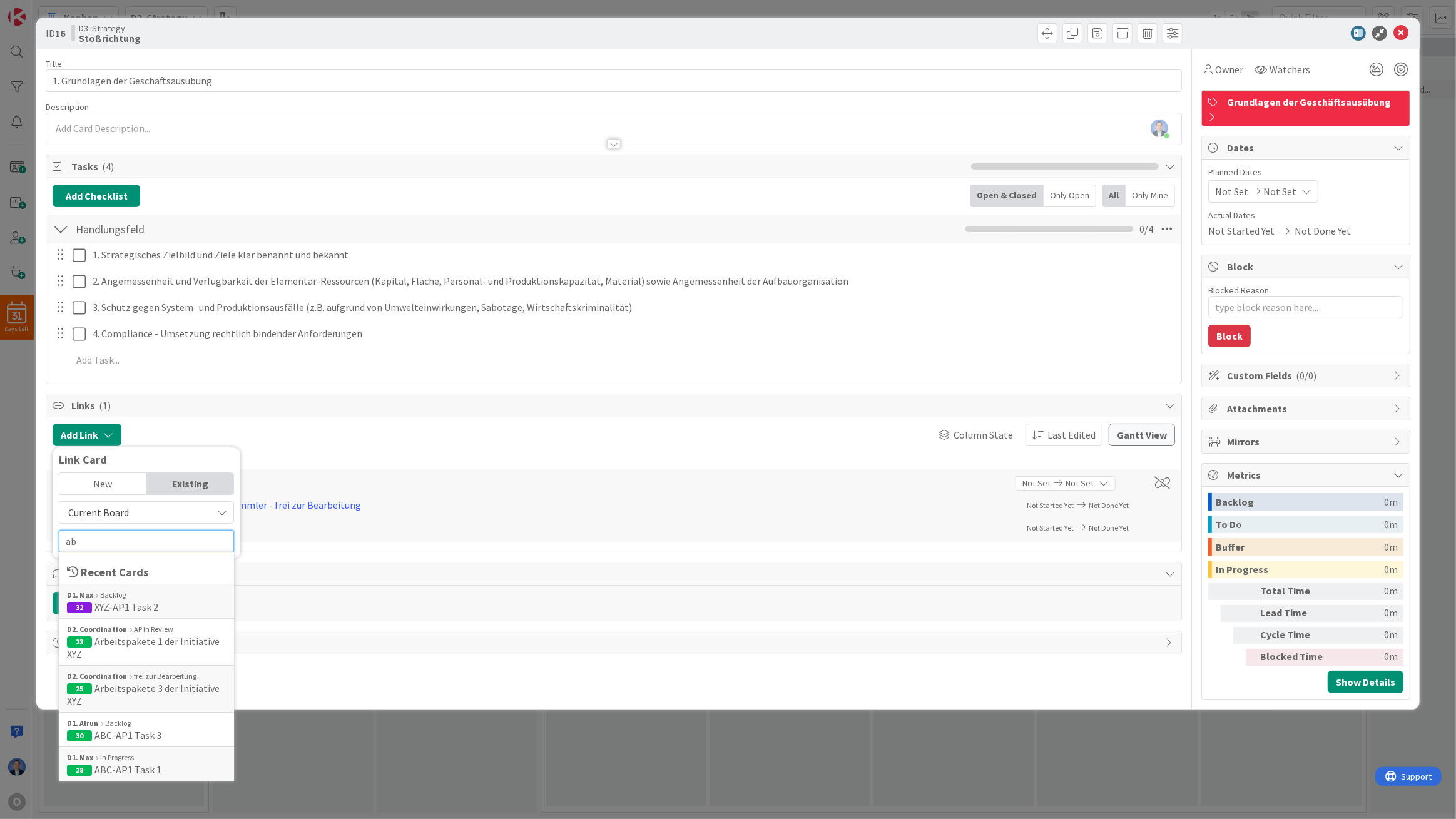
type input "abc"
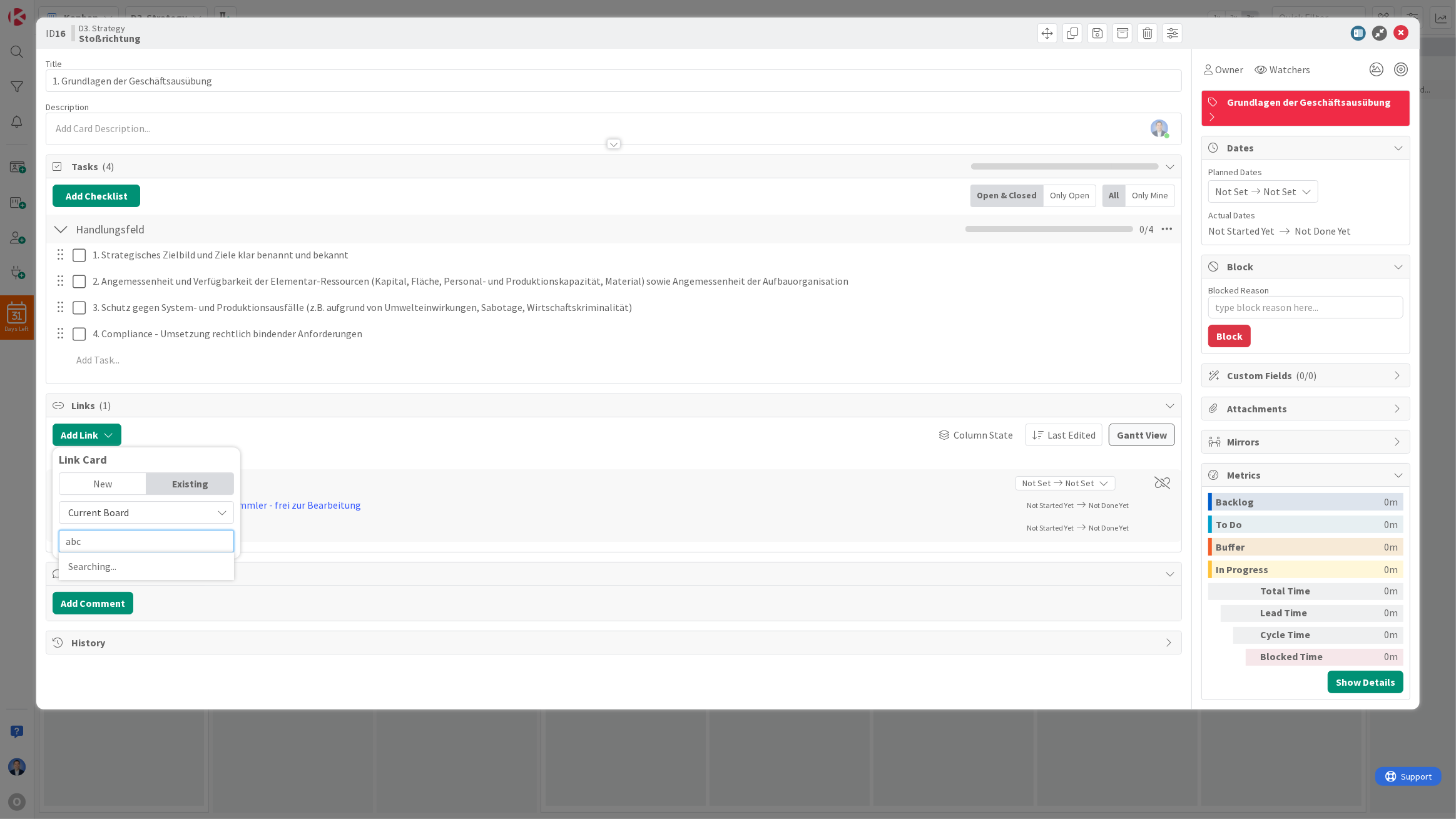
type textarea "x"
type input "abc"
click at [122, 605] on span "Iniative" at bounding box center [111, 607] width 32 height 12
click at [131, 507] on span "Select..." at bounding box center [135, 511] width 52 height 17
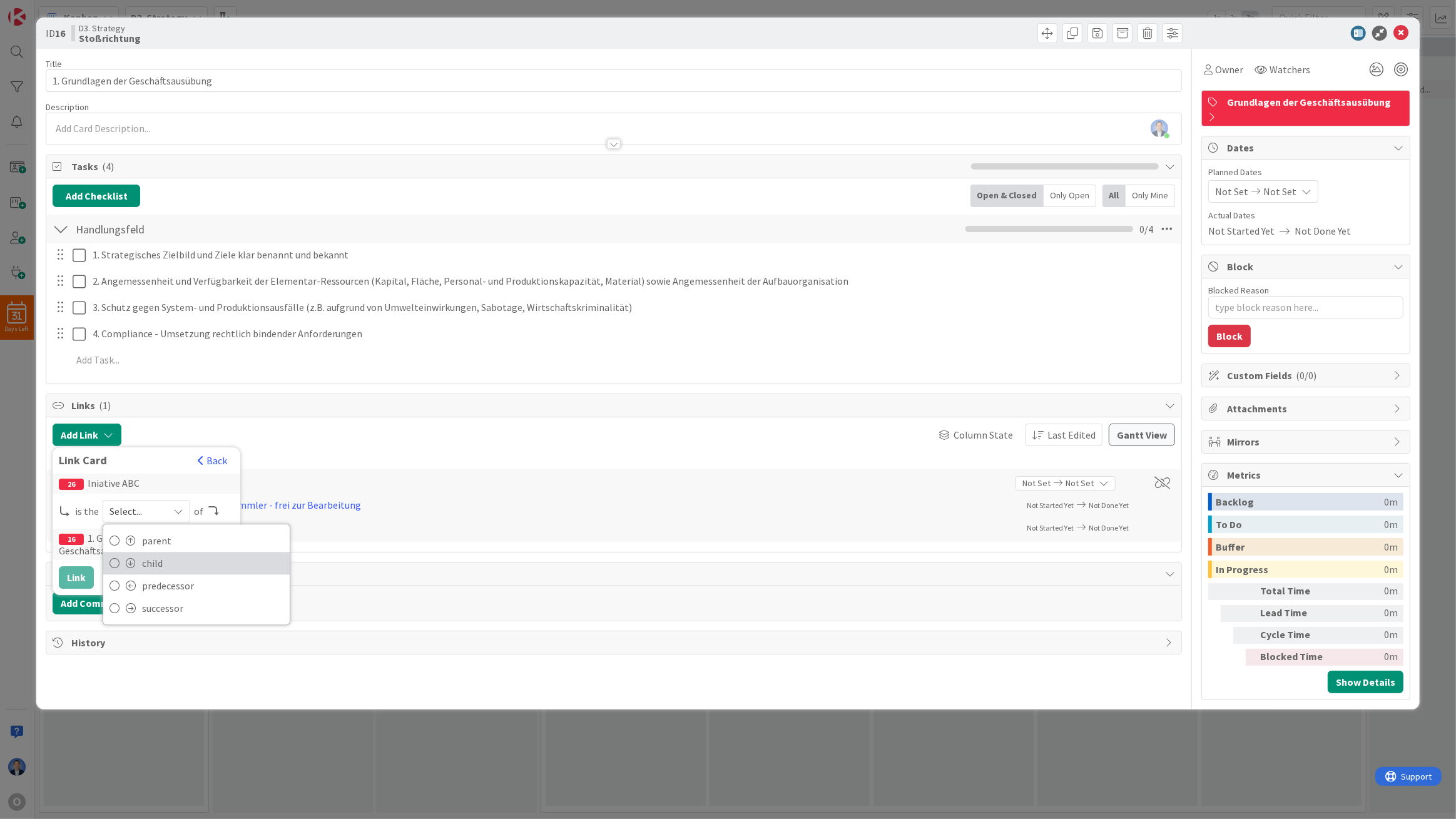
click at [149, 562] on span "child" at bounding box center [213, 563] width 142 height 19
click at [63, 582] on button "Link" at bounding box center [76, 578] width 35 height 23
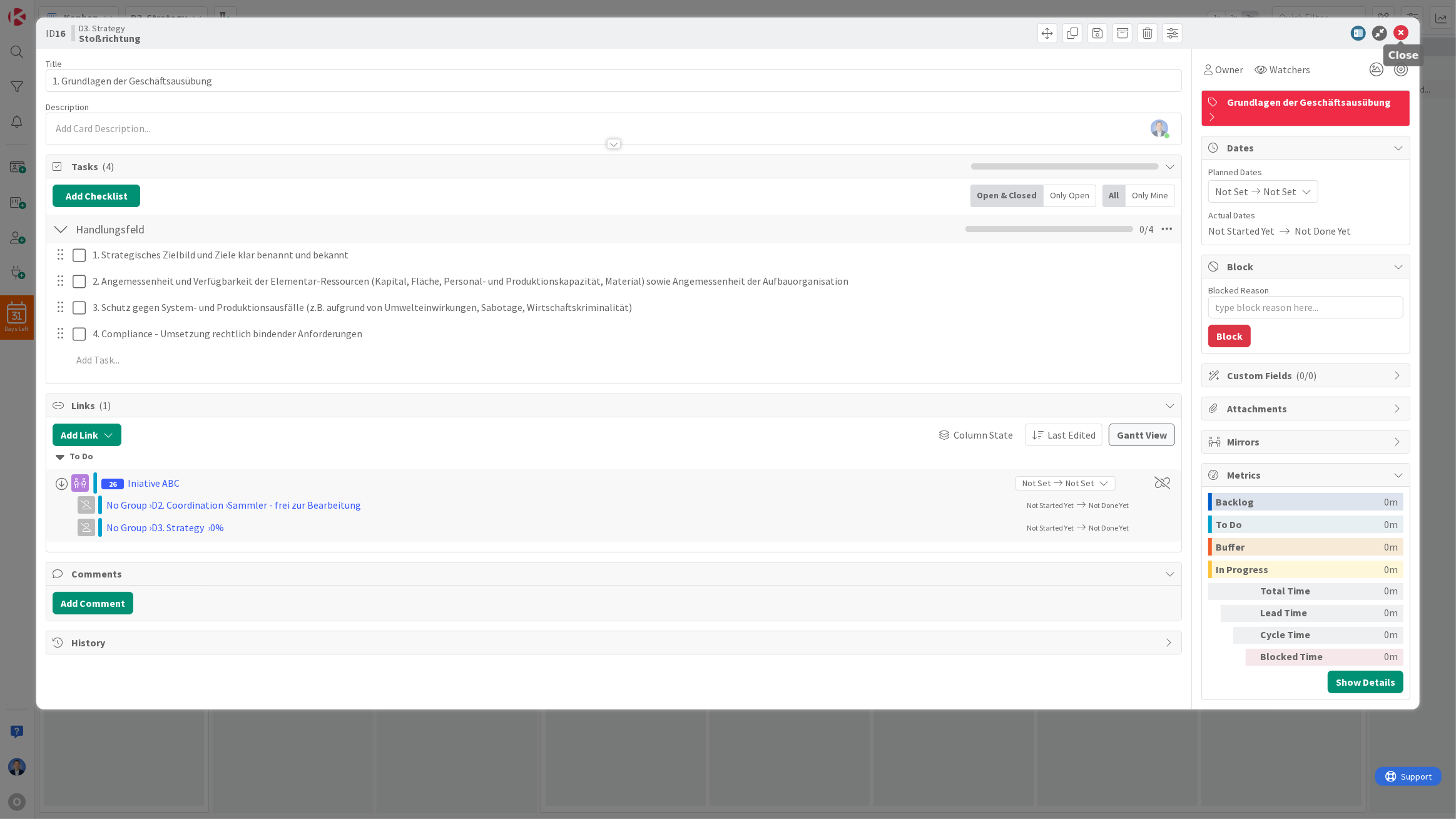
click at [1402, 36] on icon at bounding box center [1400, 33] width 15 height 15
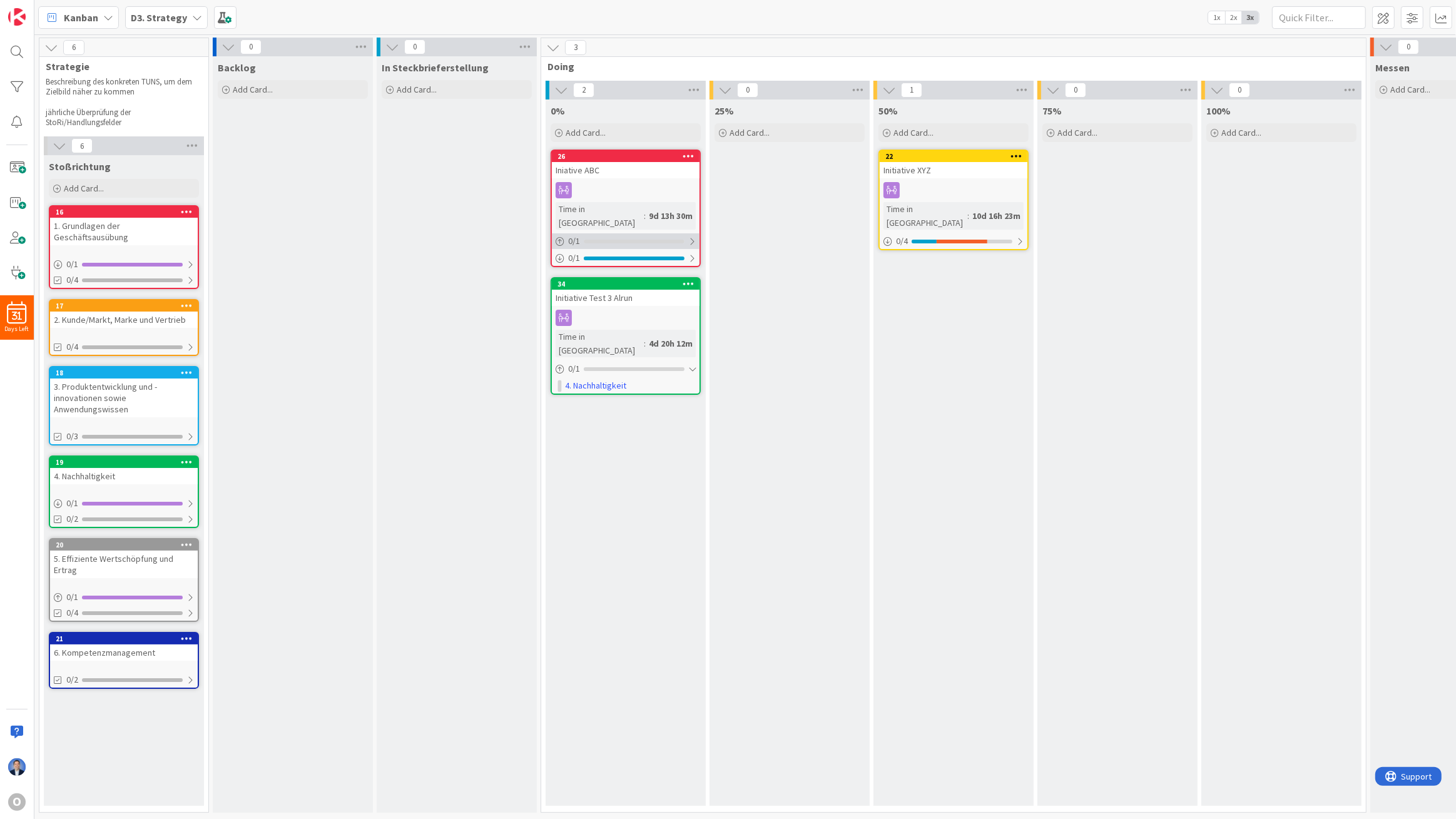
click at [653, 234] on div "0 / 1" at bounding box center [625, 241] width 147 height 16
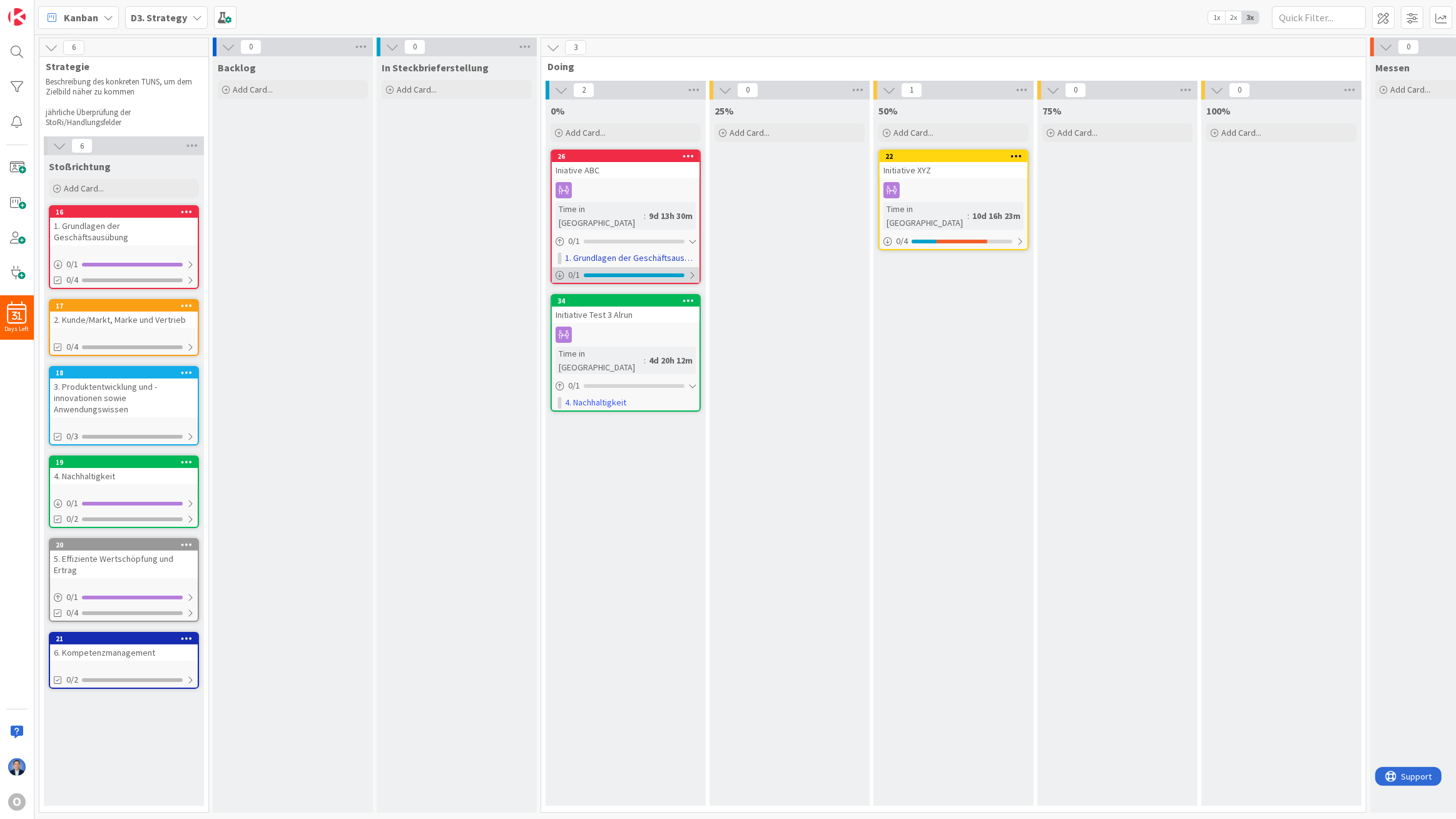
click at [611, 267] on div "0 / 1" at bounding box center [625, 275] width 147 height 16
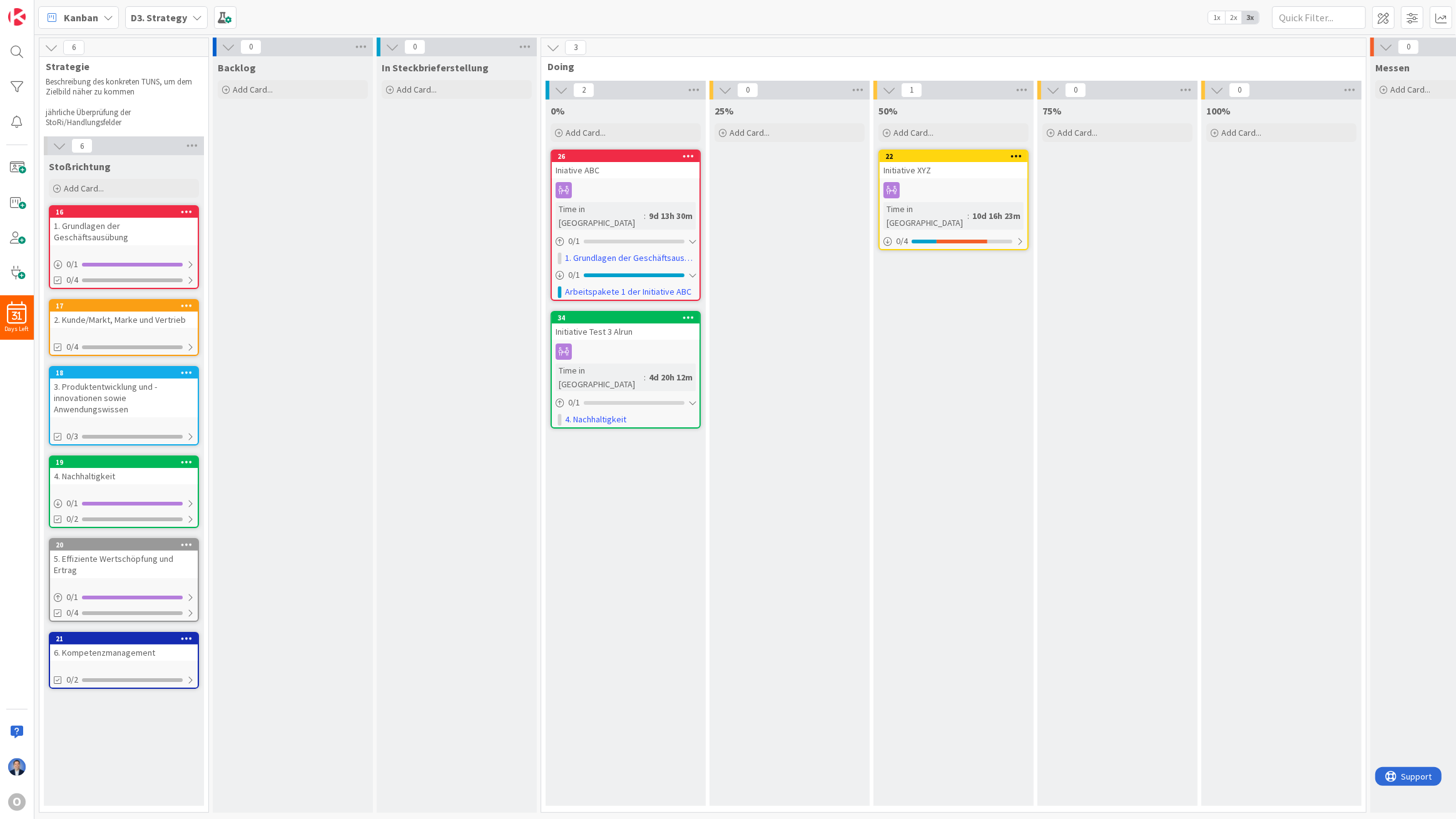
click at [94, 17] on span "Kanban" at bounding box center [81, 17] width 34 height 15
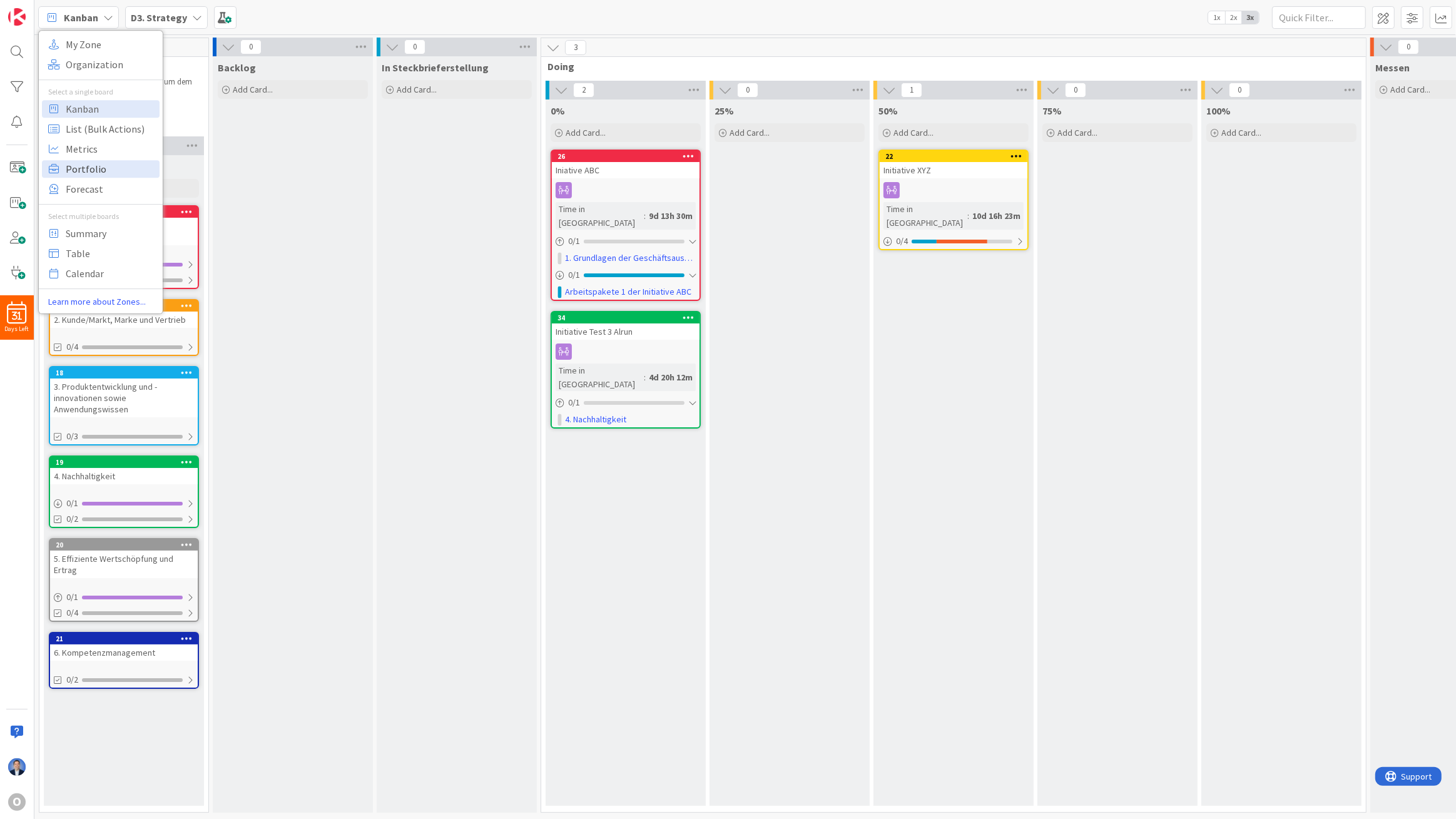
click at [107, 169] on span "Portfolio" at bounding box center [111, 169] width 90 height 19
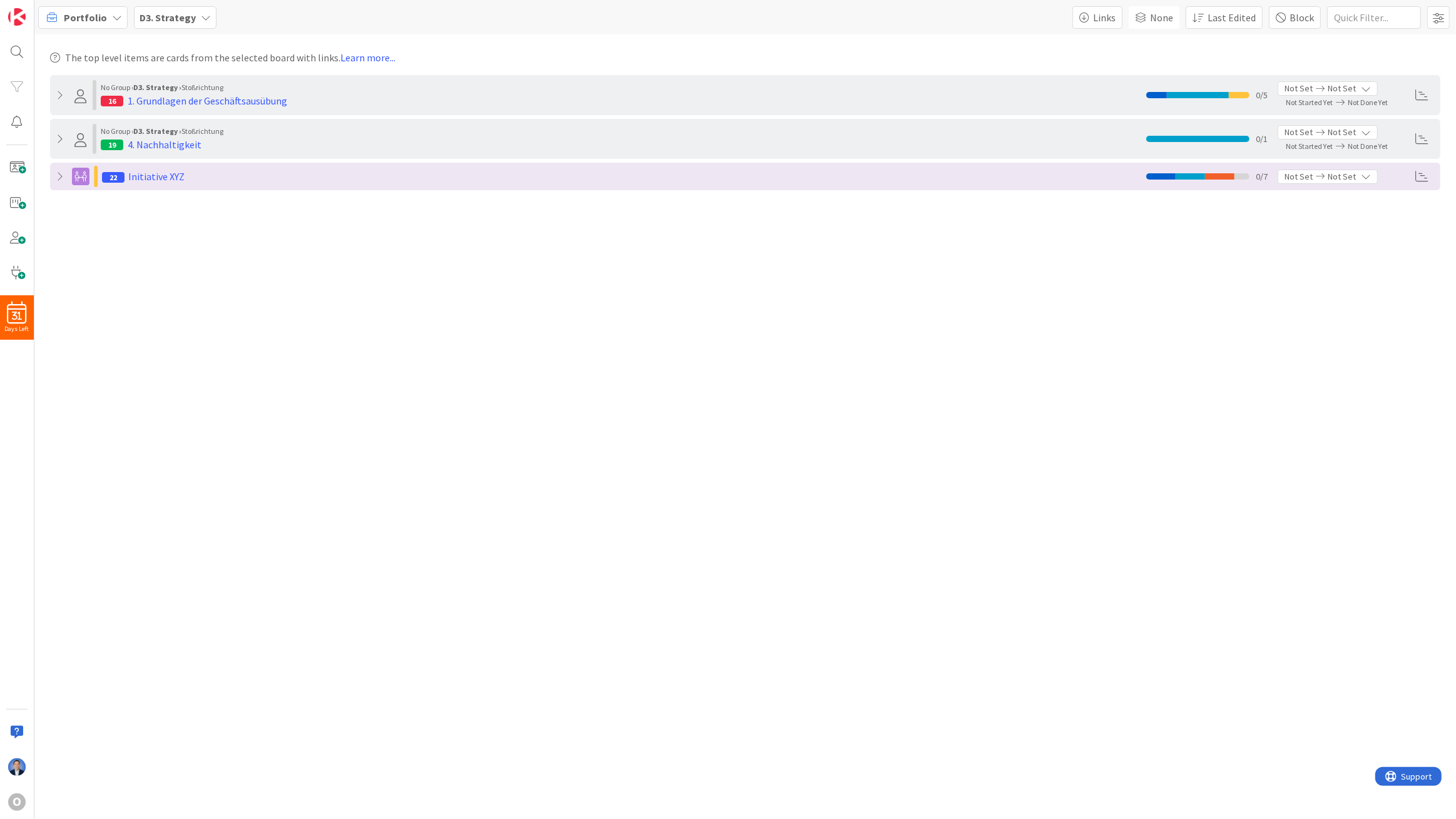
click at [56, 135] on icon at bounding box center [61, 138] width 10 height 10
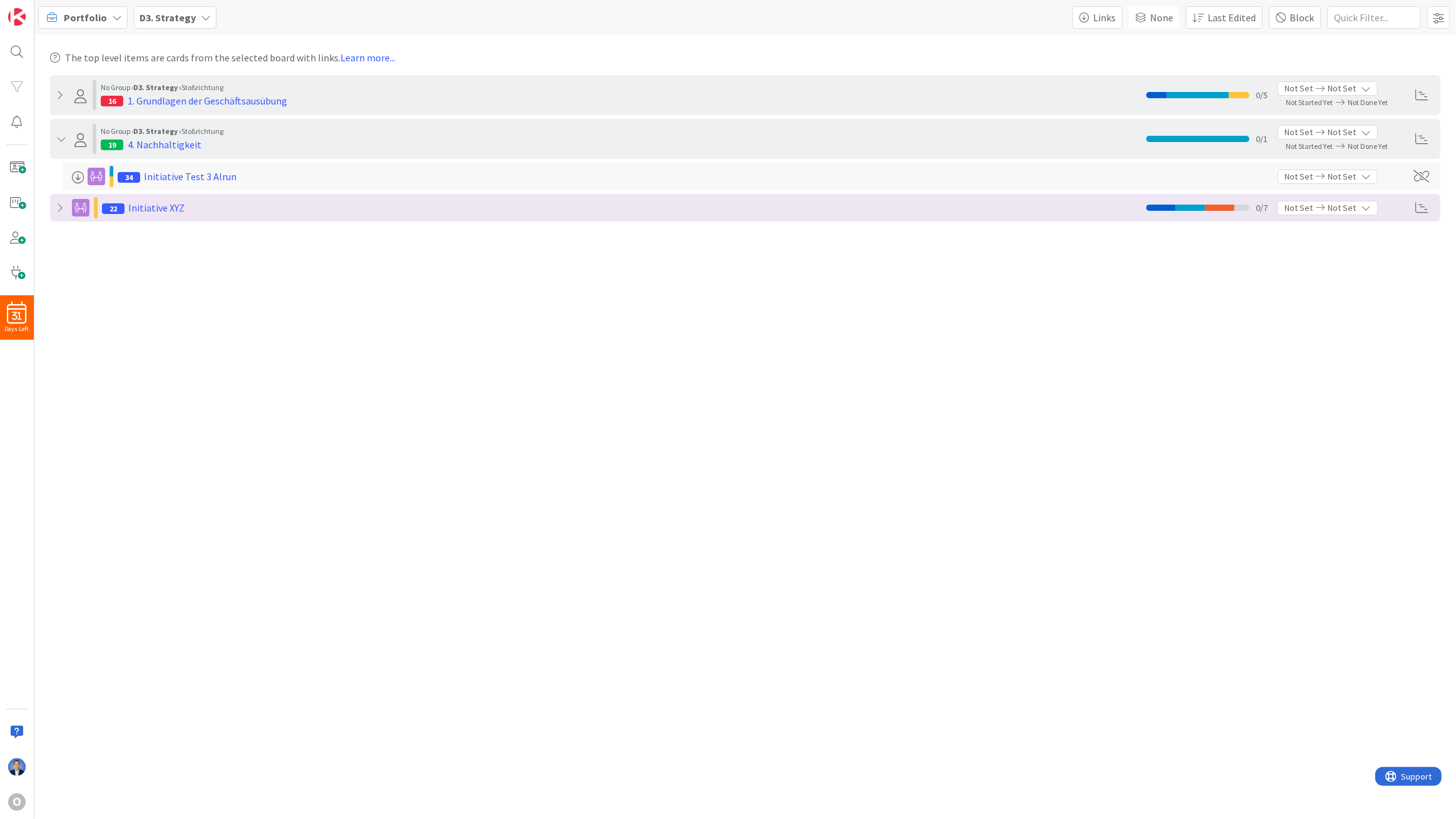
click at [61, 94] on icon at bounding box center [61, 94] width 10 height 10
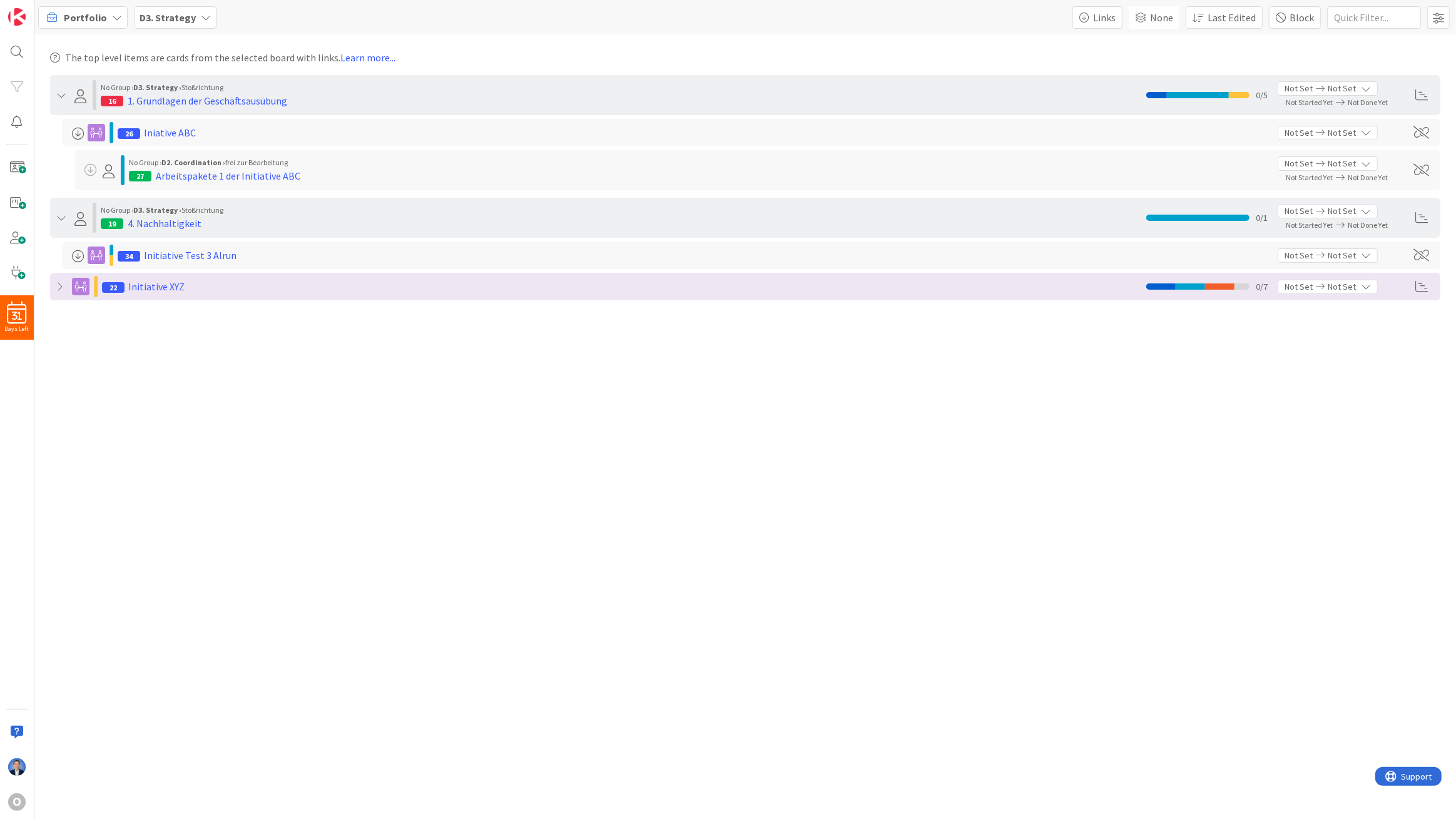
click at [85, 18] on span "Portfolio" at bounding box center [85, 17] width 43 height 15
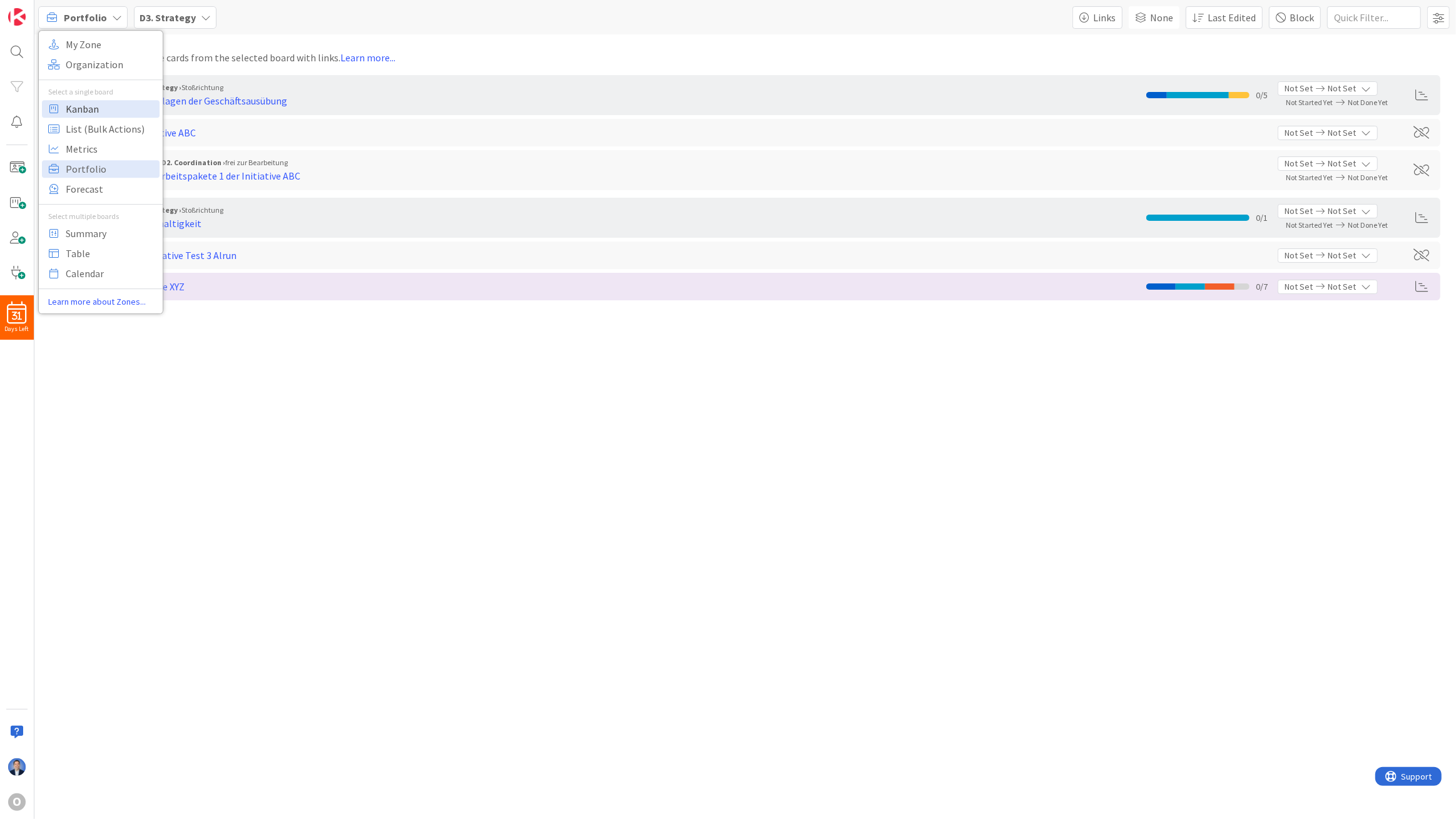
click at [86, 114] on span "Kanban" at bounding box center [111, 109] width 90 height 19
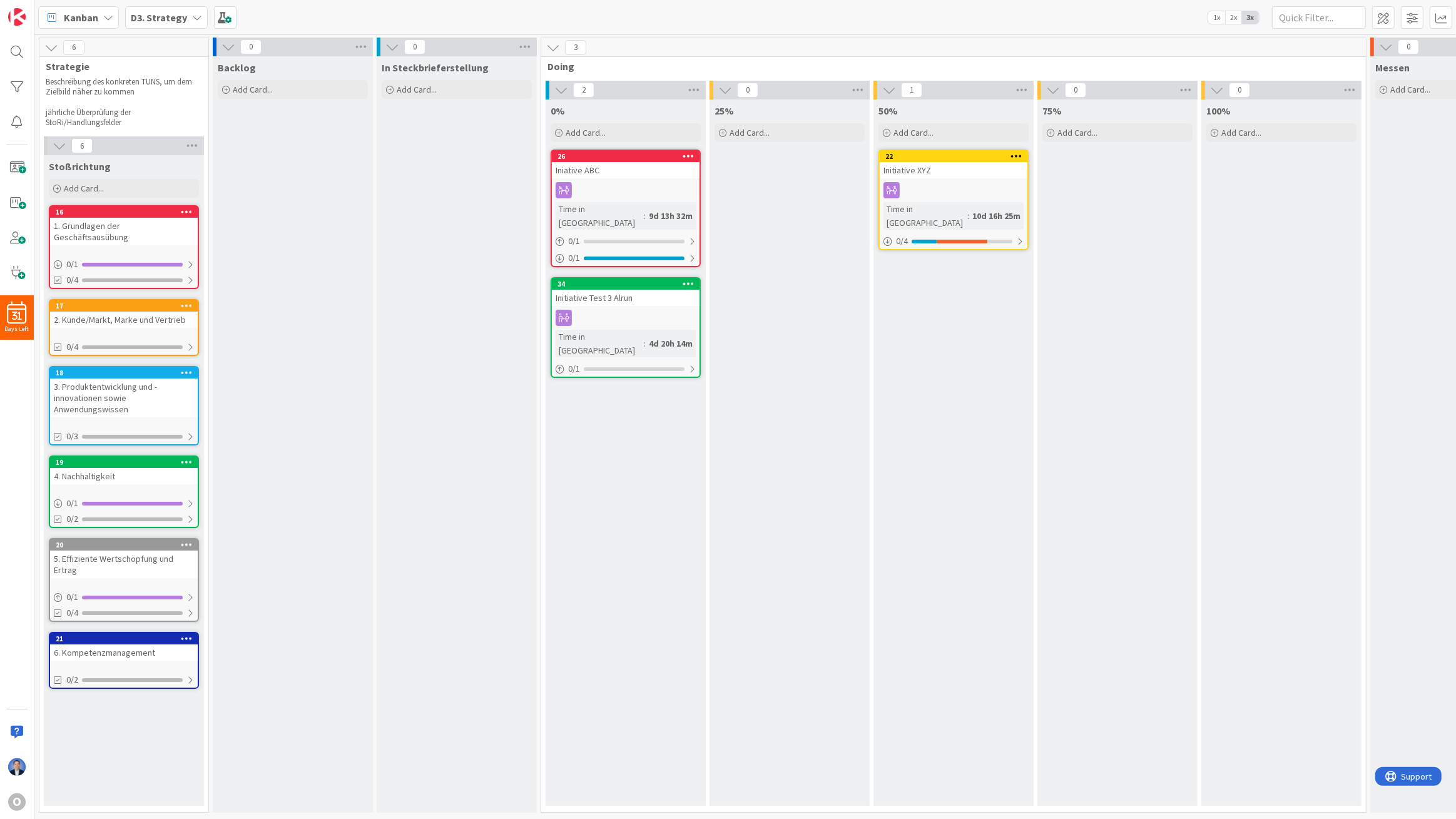
click at [89, 19] on span "Kanban" at bounding box center [81, 17] width 34 height 15
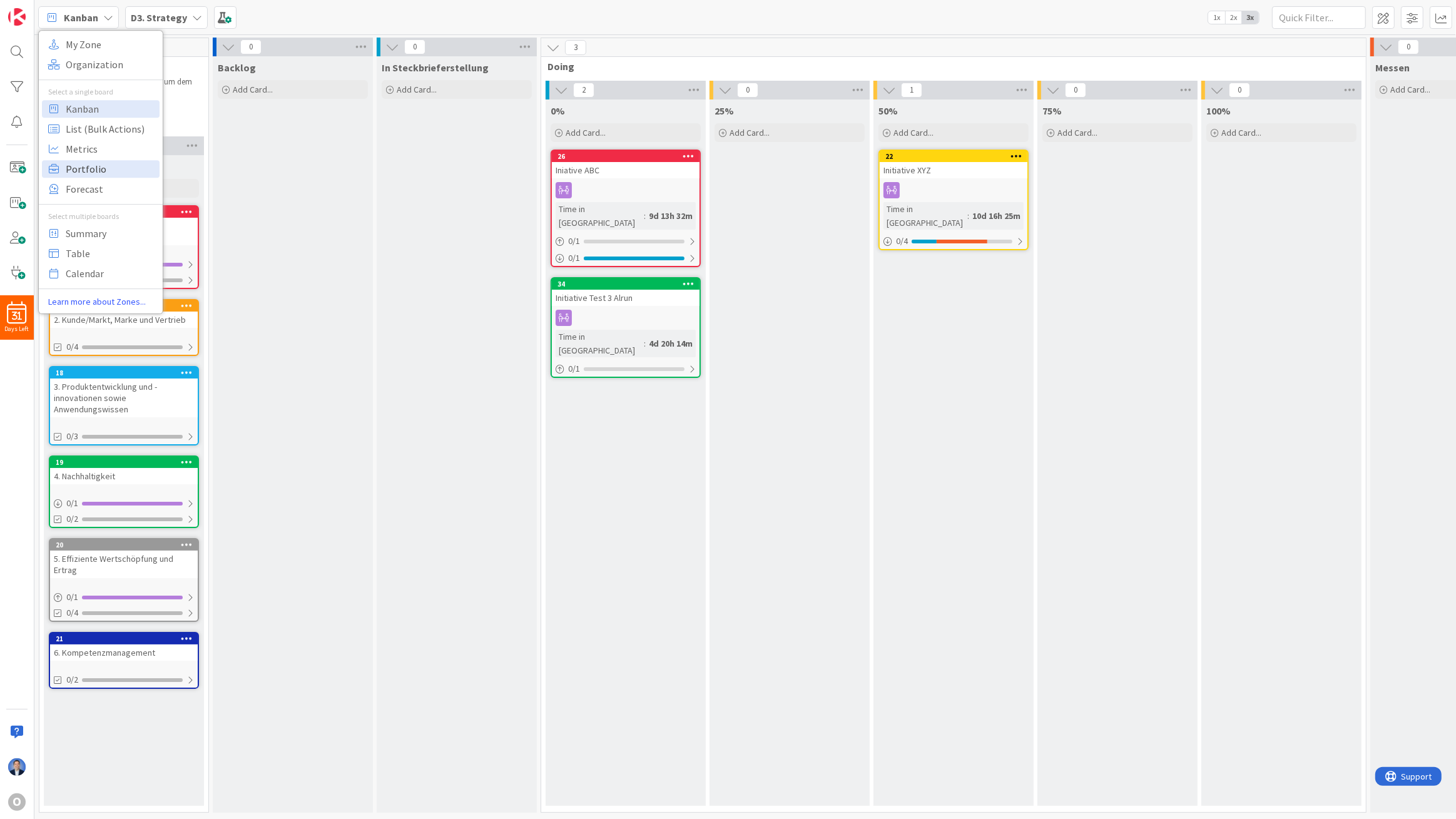
click at [99, 169] on span "Portfolio" at bounding box center [111, 169] width 90 height 19
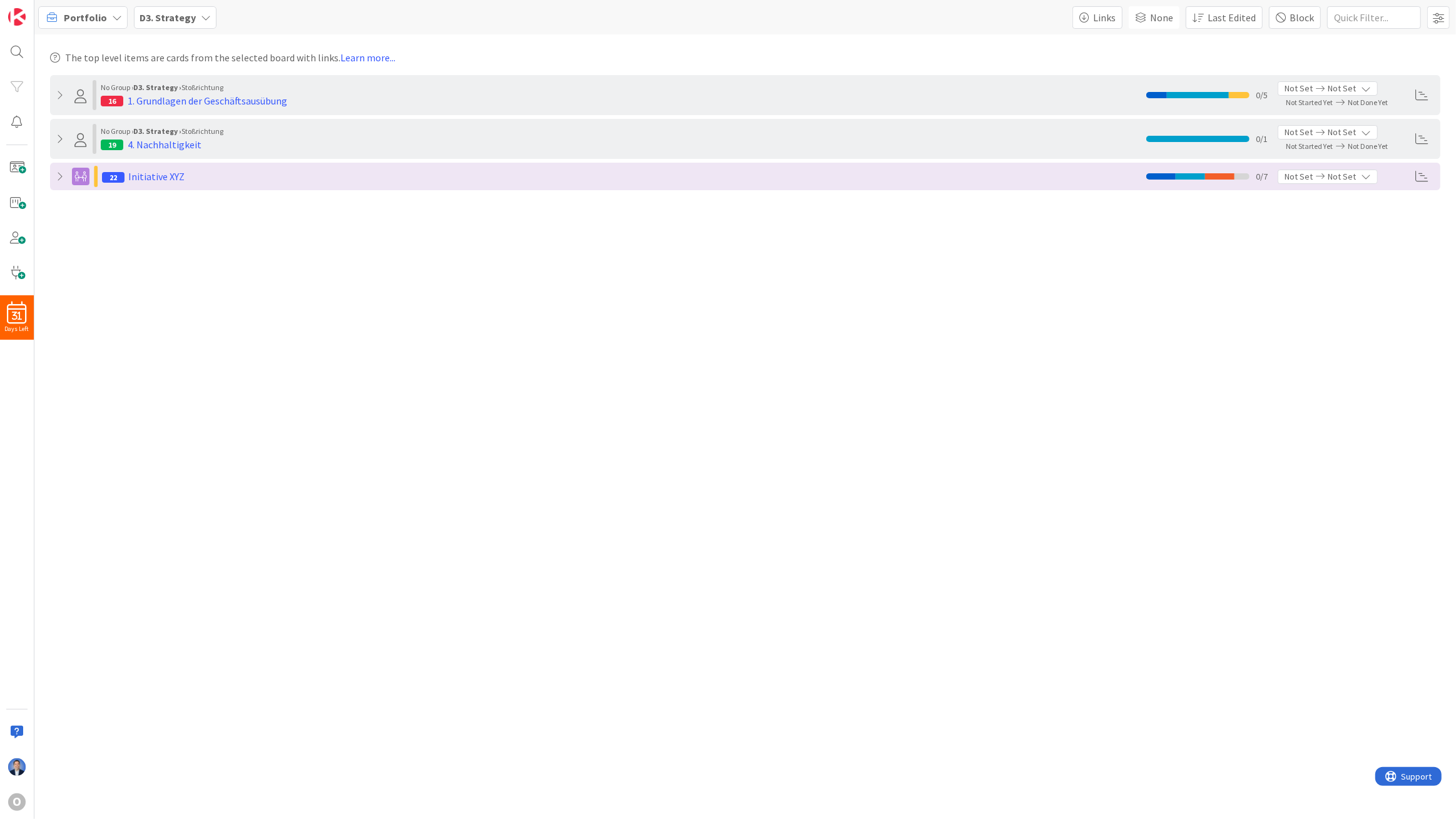
click at [60, 138] on icon at bounding box center [61, 138] width 10 height 10
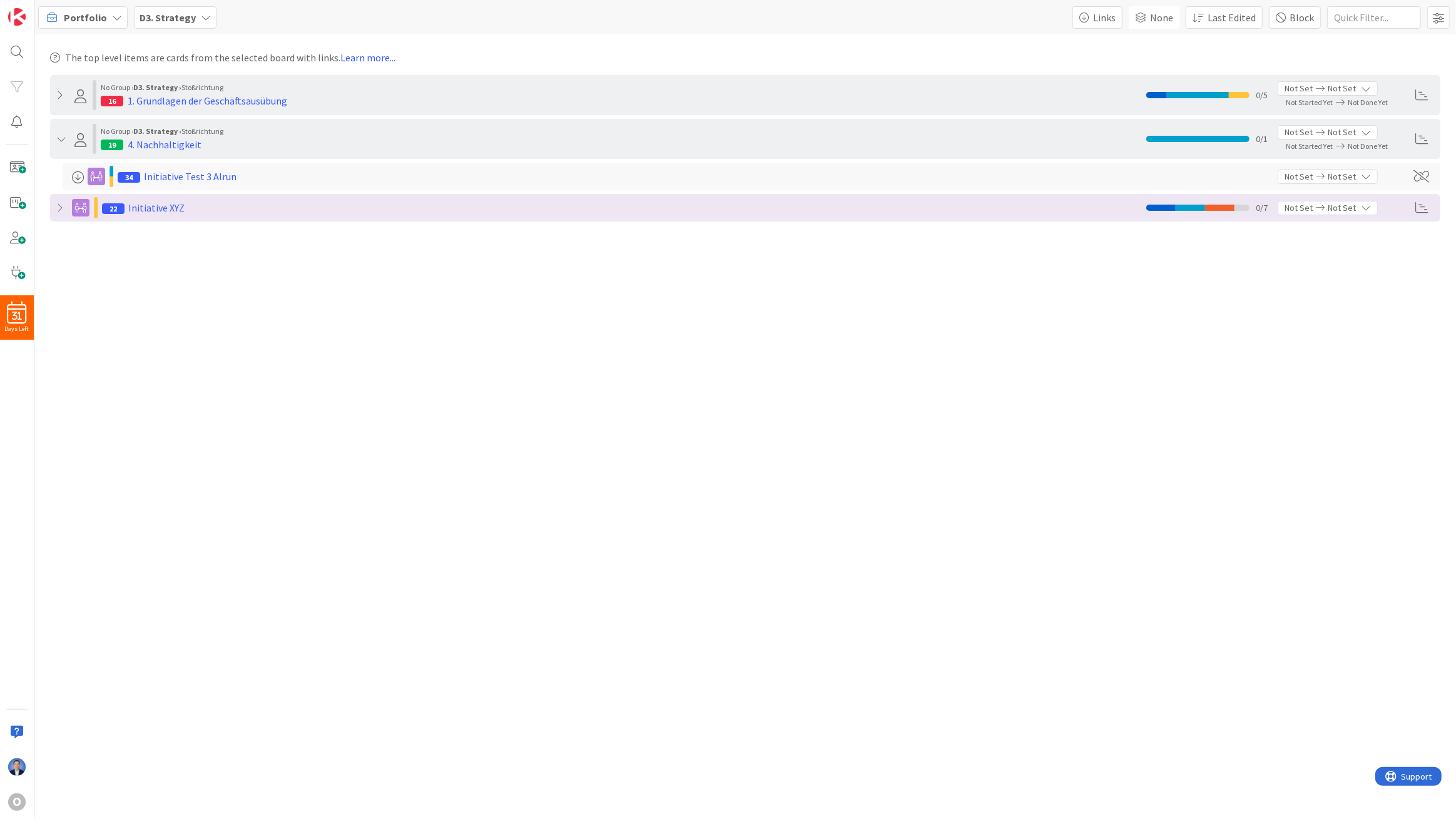
click at [61, 93] on icon at bounding box center [61, 94] width 10 height 10
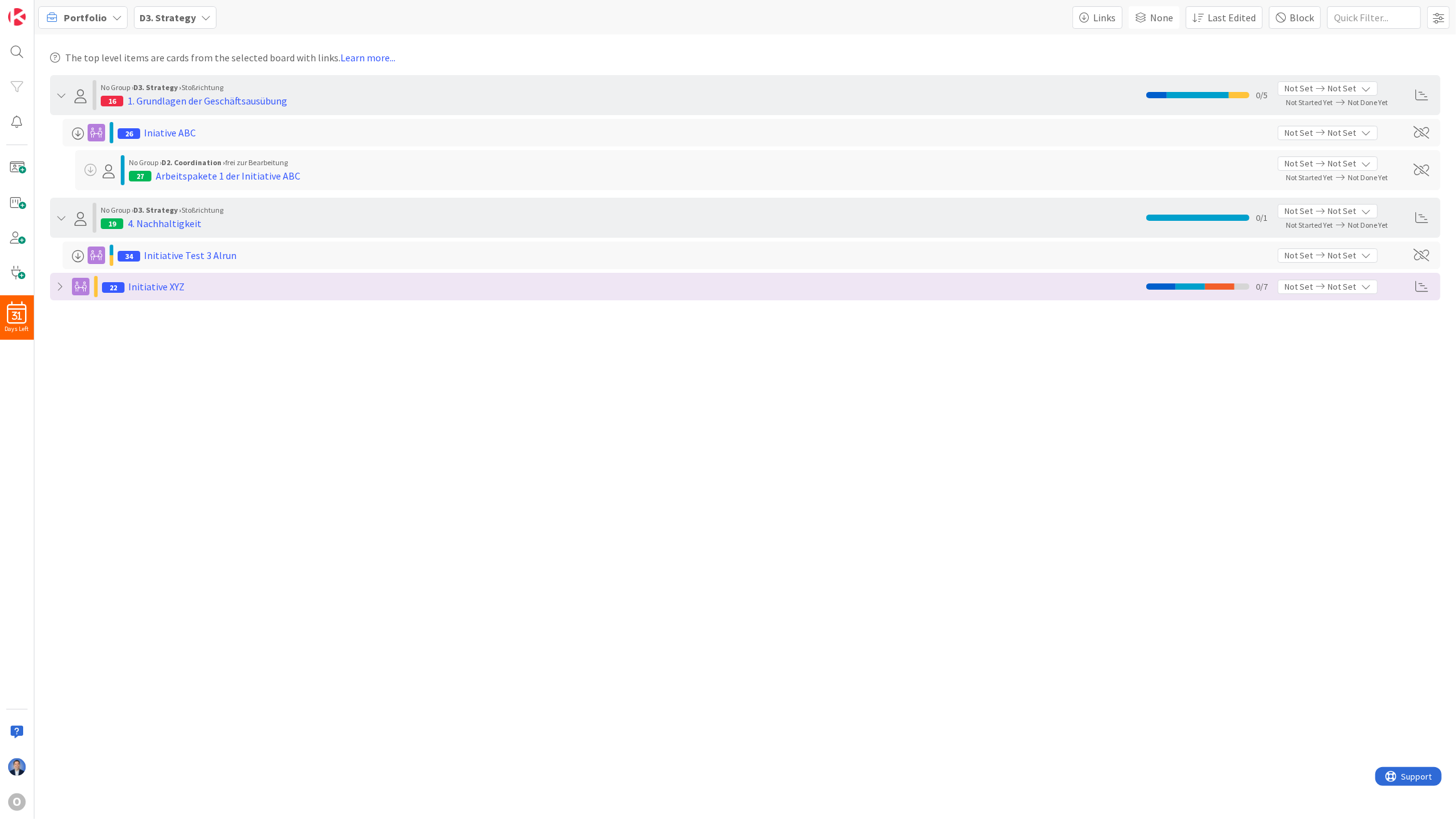
click at [92, 23] on span "Portfolio" at bounding box center [85, 17] width 43 height 15
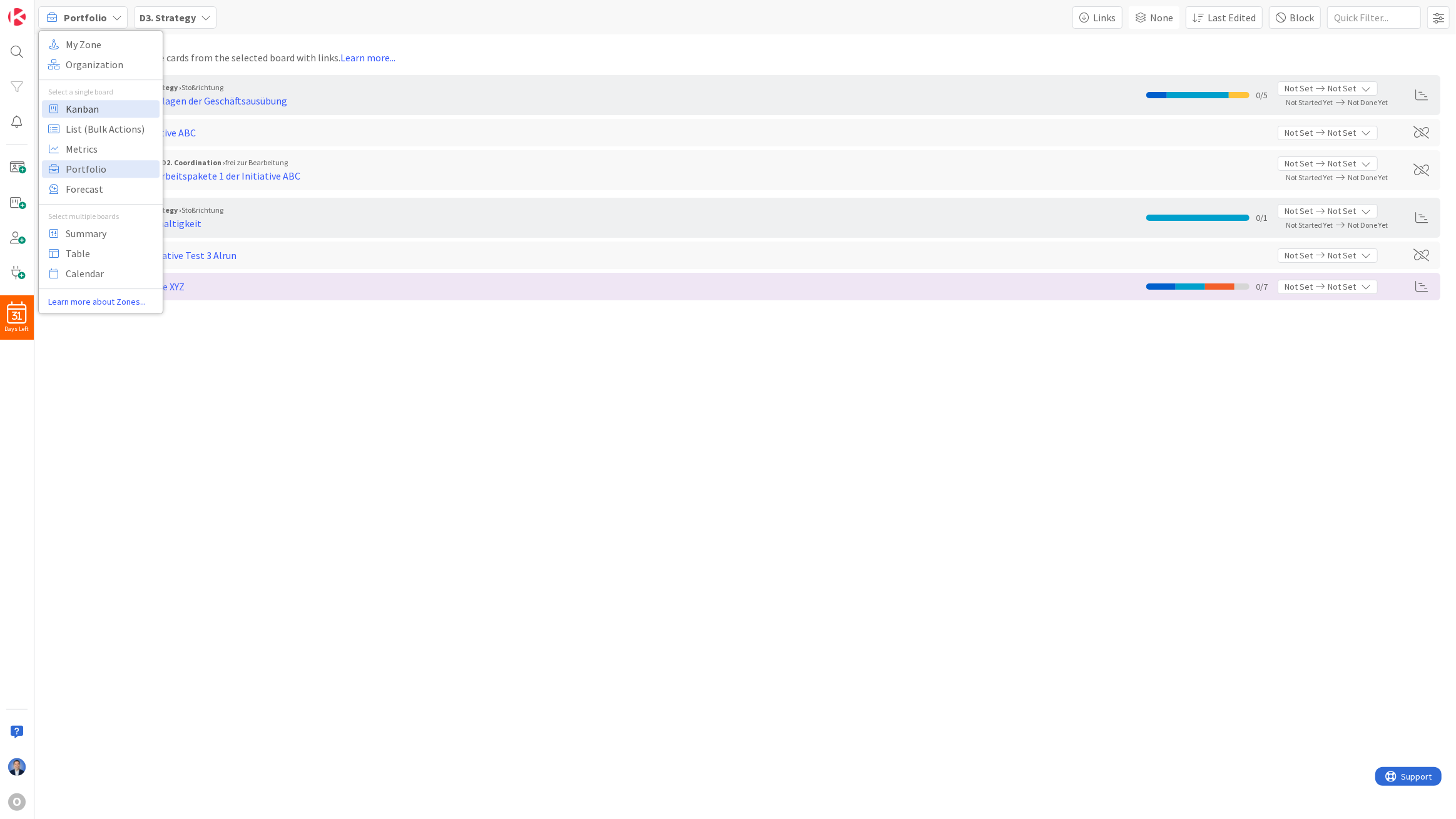
click at [94, 105] on span "Kanban" at bounding box center [111, 109] width 90 height 19
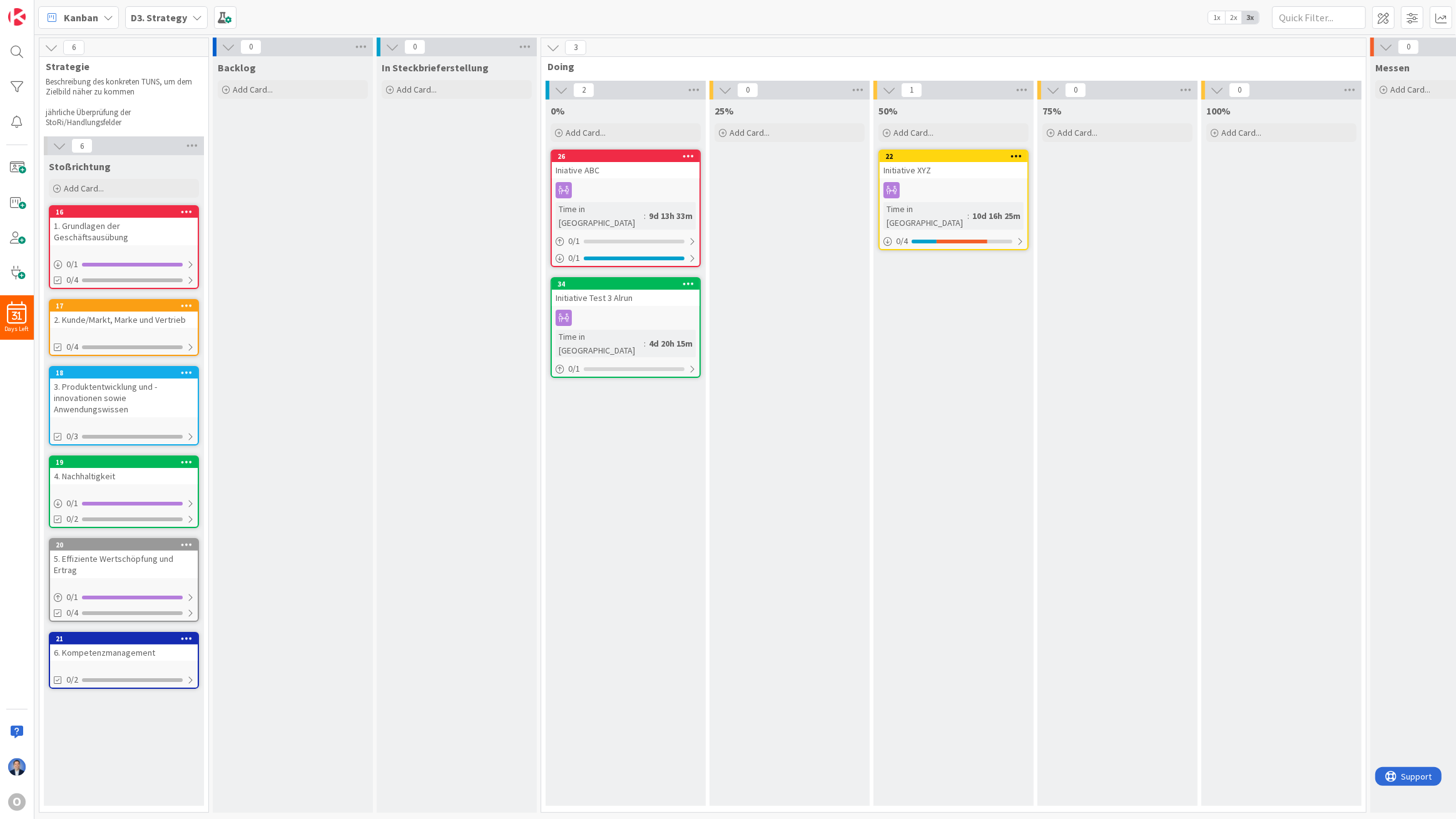
click at [90, 9] on div "Kanban" at bounding box center [78, 17] width 81 height 23
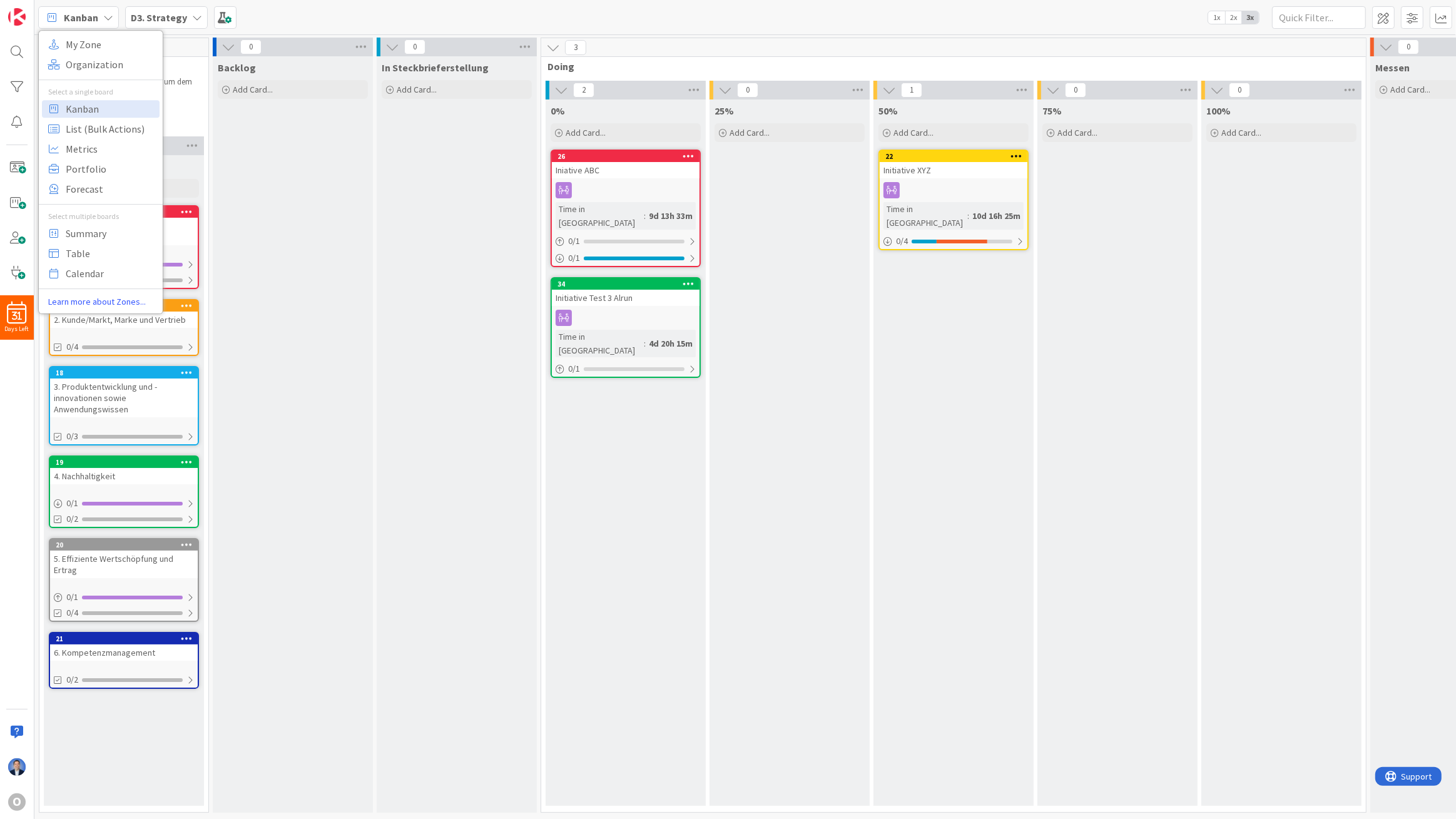
click at [712, 488] on div "25% Add Card..." at bounding box center [790, 453] width 160 height 706
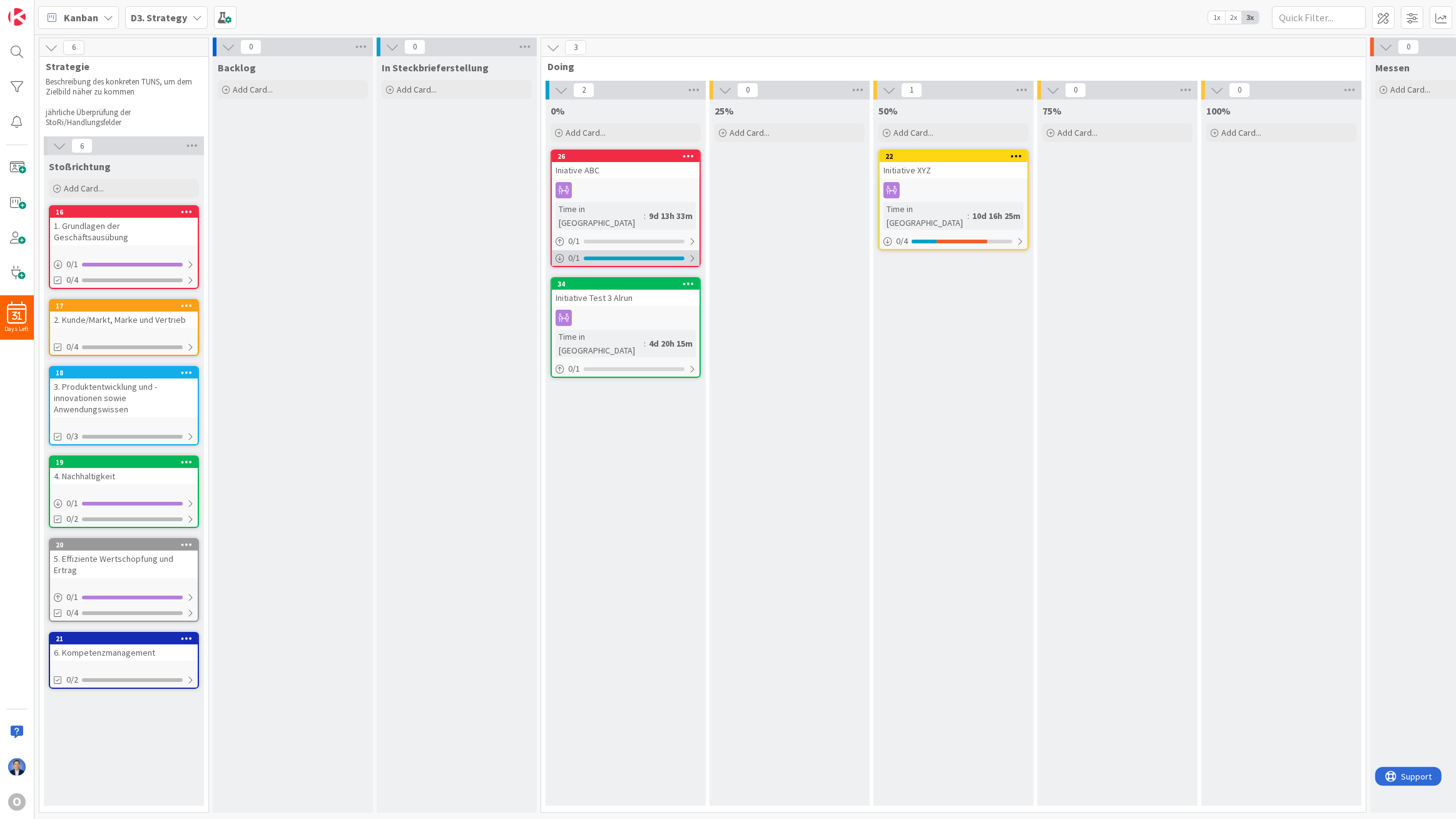
click at [621, 257] on div at bounding box center [635, 259] width 101 height 4
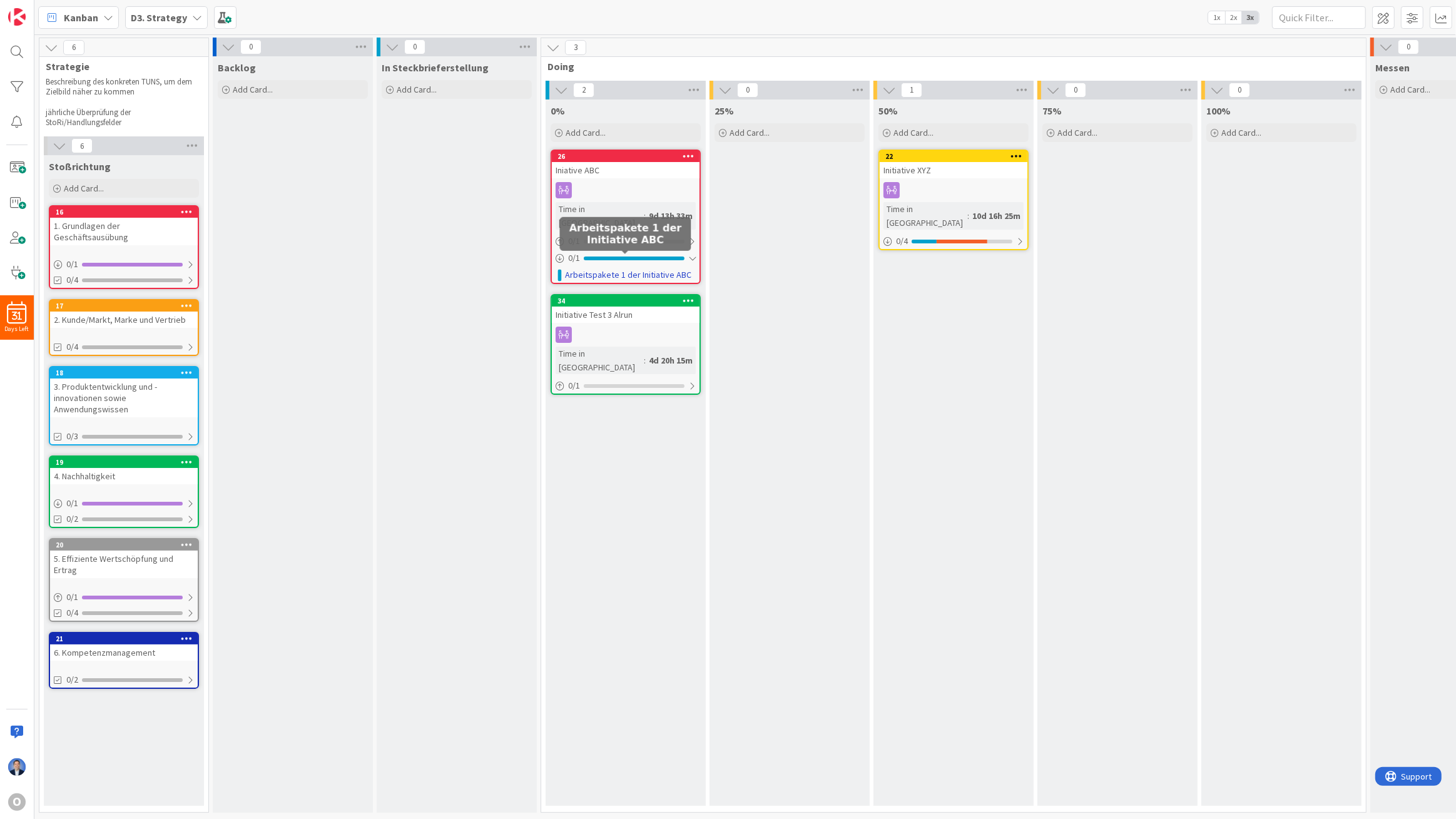
click at [651, 268] on link "Arbeitspakete 1 der Initiative ABC" at bounding box center [628, 275] width 126 height 13
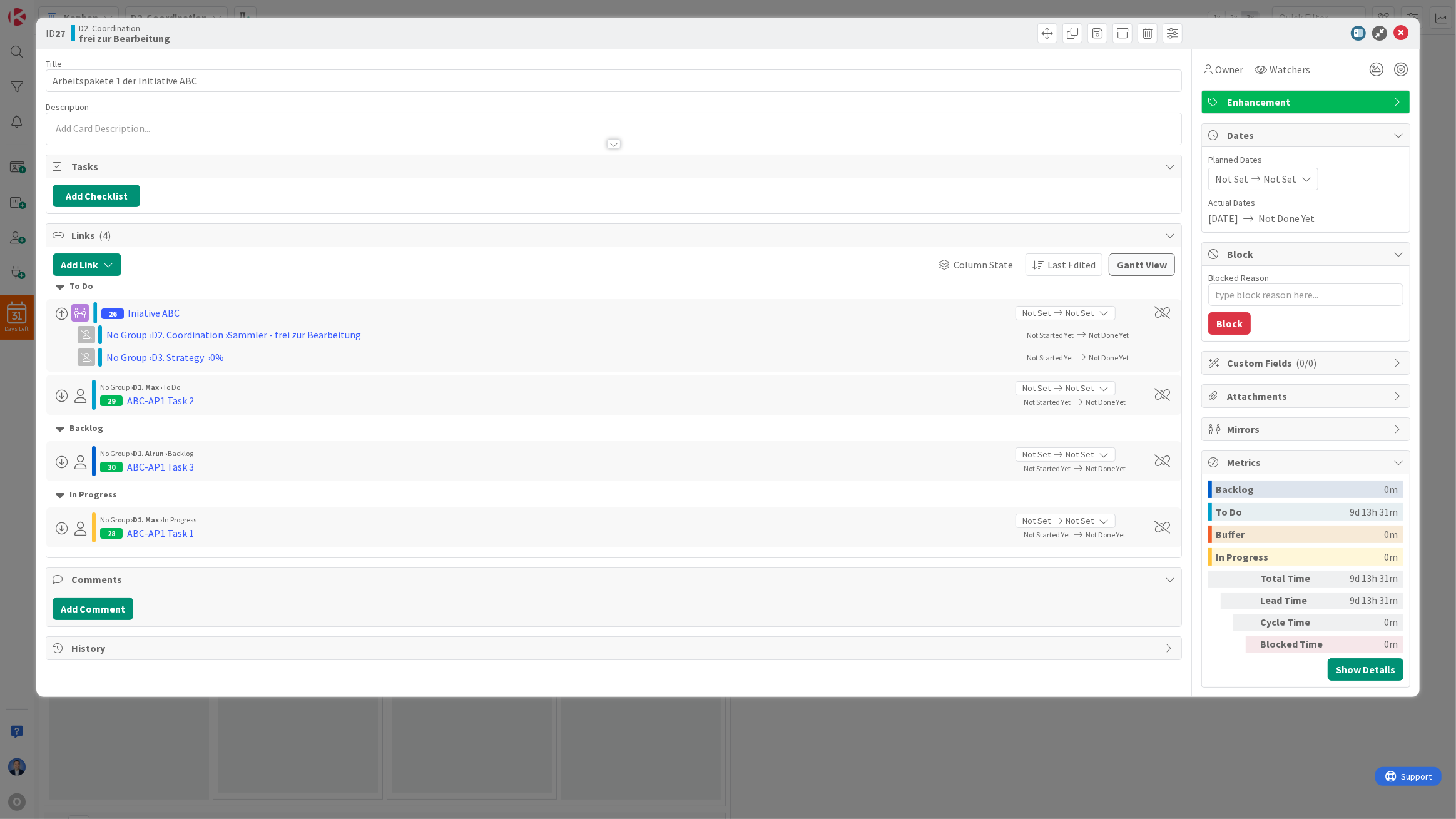
type textarea "x"
type input "Arbeitspakete 1 der Initiative ABC"
click at [1405, 32] on icon at bounding box center [1400, 33] width 15 height 15
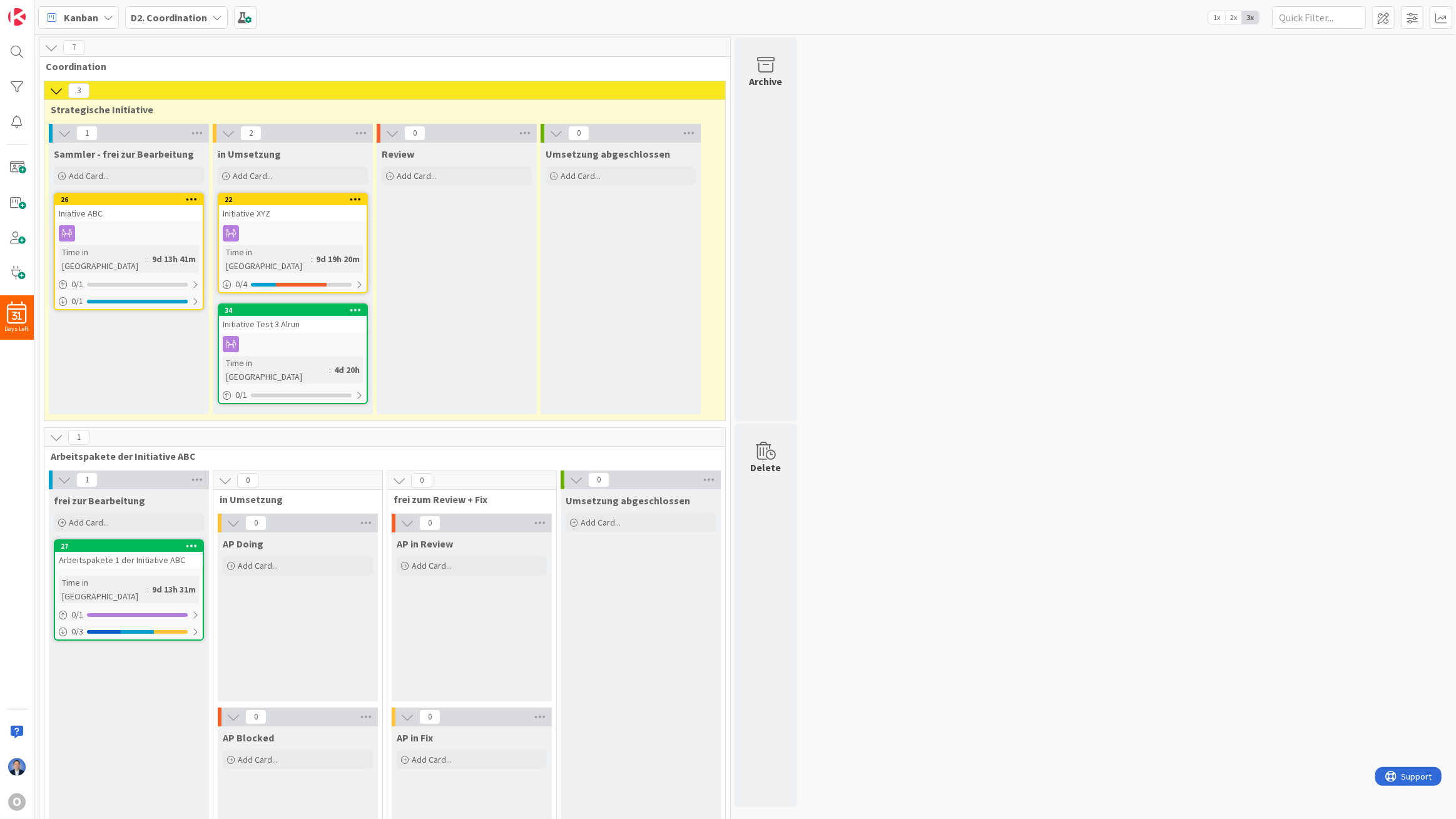
click at [147, 11] on b "D2. Coordination" at bounding box center [169, 17] width 76 height 12
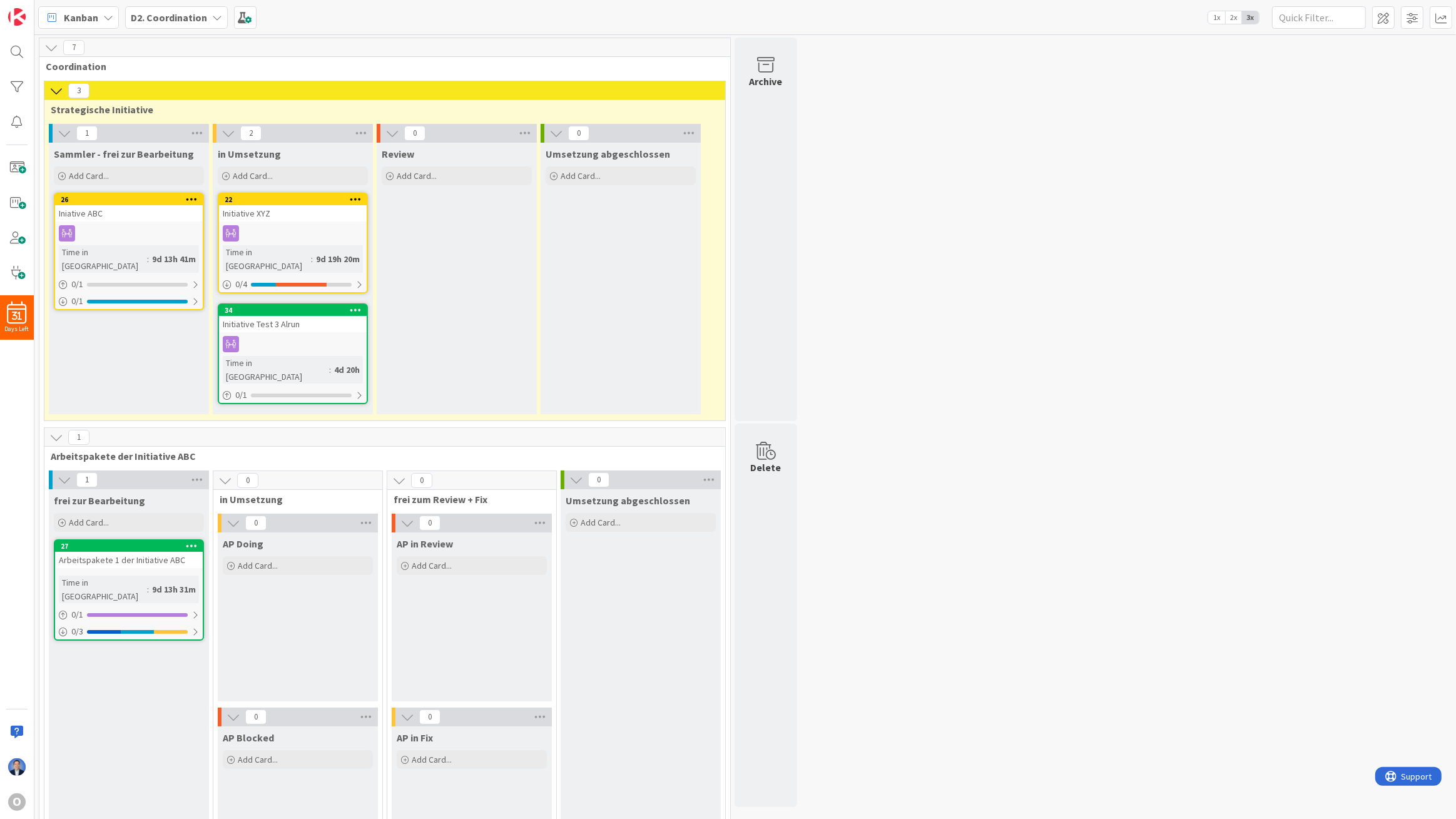
click at [261, 316] on div "Initiative Test 3 Alrun" at bounding box center [293, 324] width 147 height 16
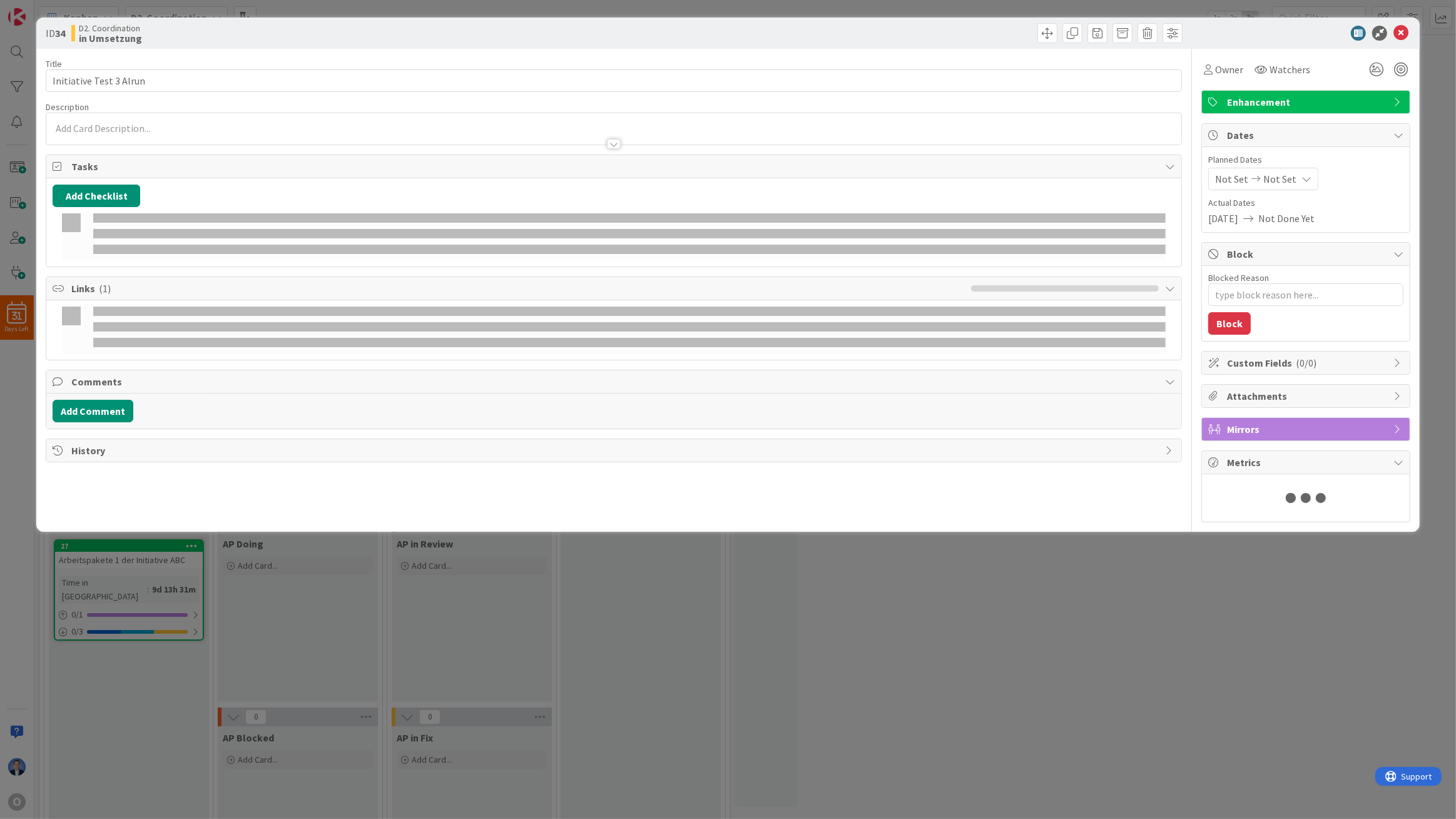
type textarea "x"
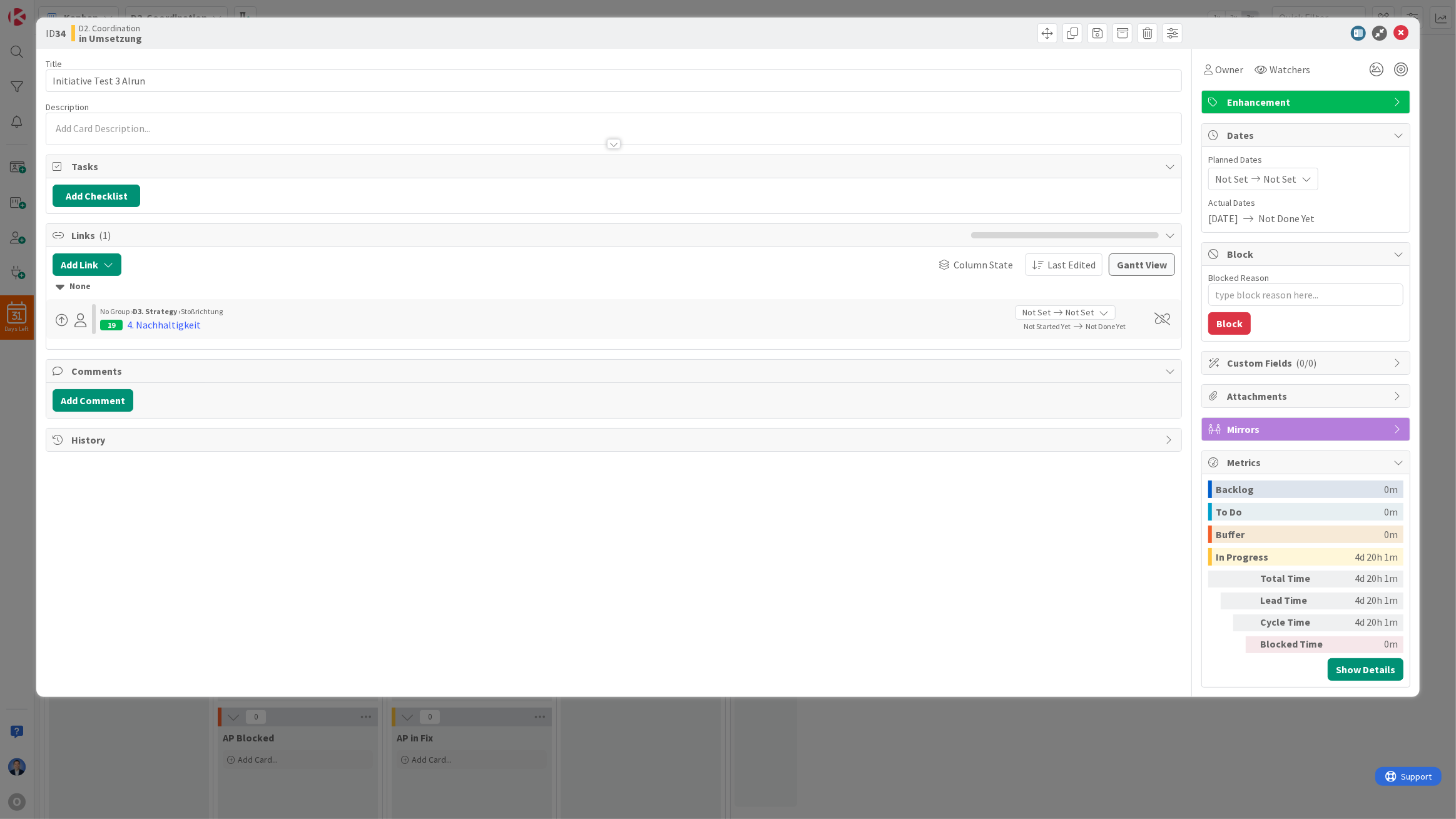
click at [115, 125] on div at bounding box center [614, 129] width 1135 height 31
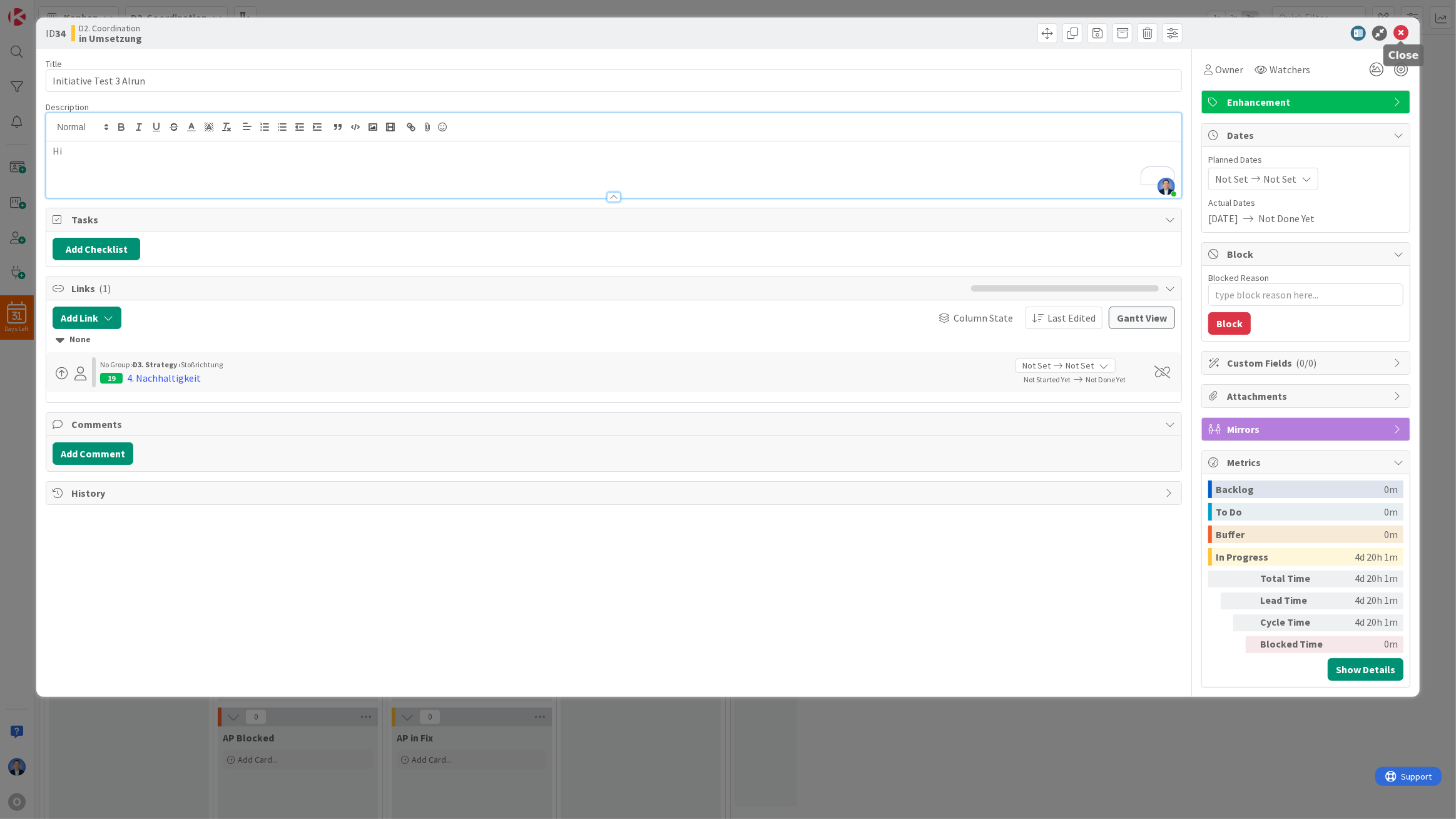
click at [1397, 31] on icon at bounding box center [1400, 33] width 15 height 15
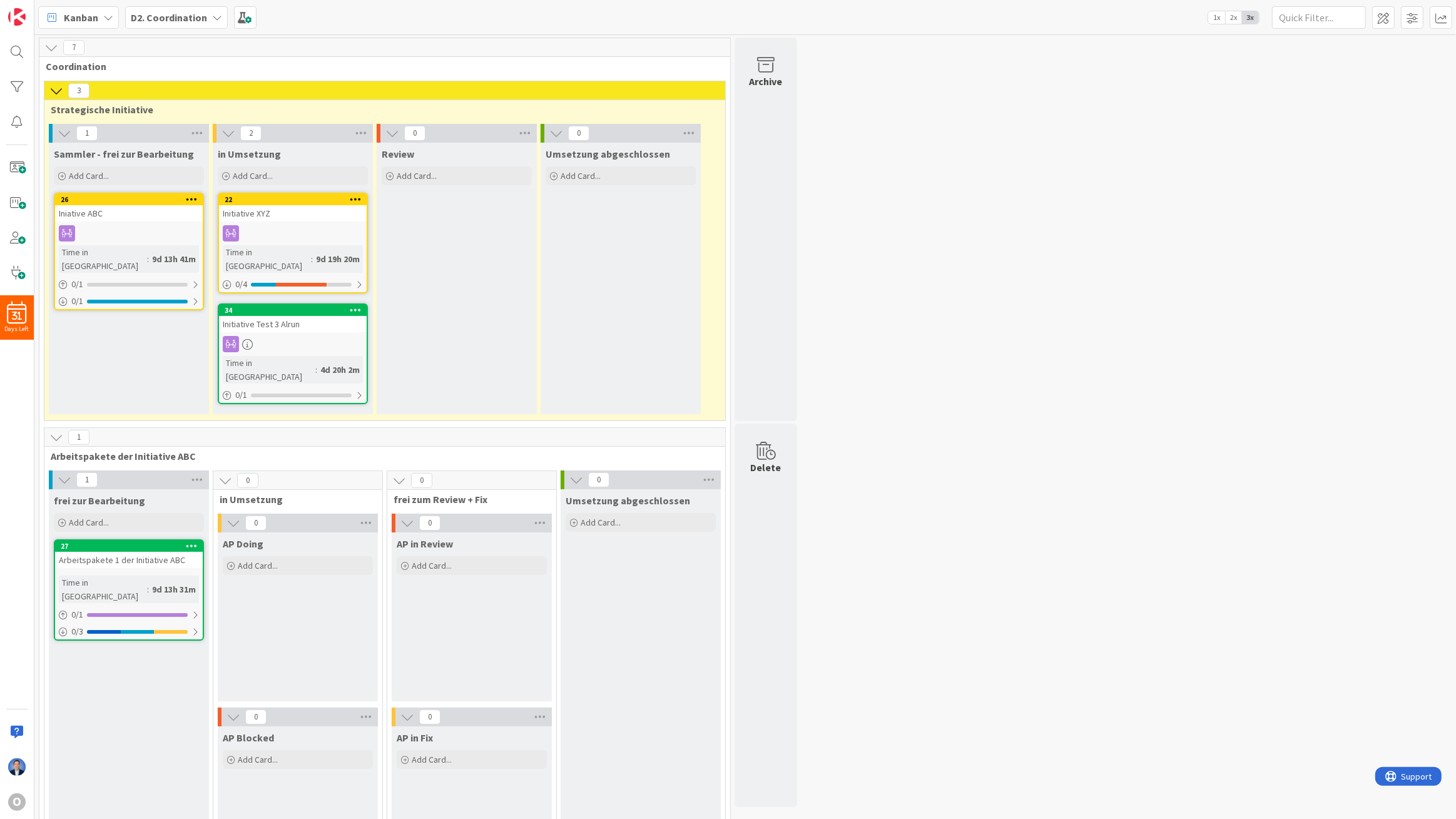
click at [175, 18] on b "D2. Coordination" at bounding box center [169, 17] width 76 height 12
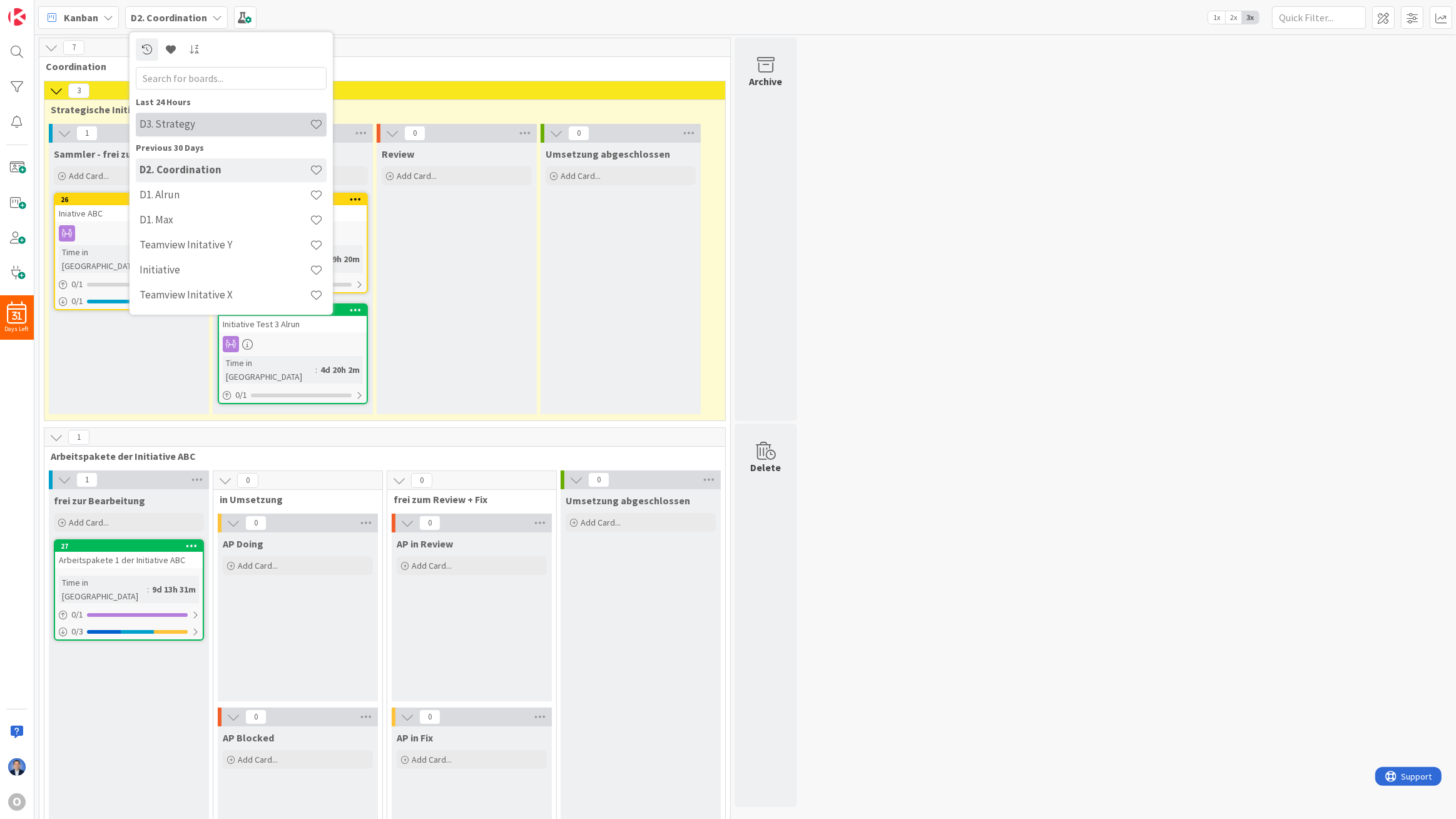
click at [191, 128] on h4 "D3. Strategy" at bounding box center [224, 124] width 170 height 12
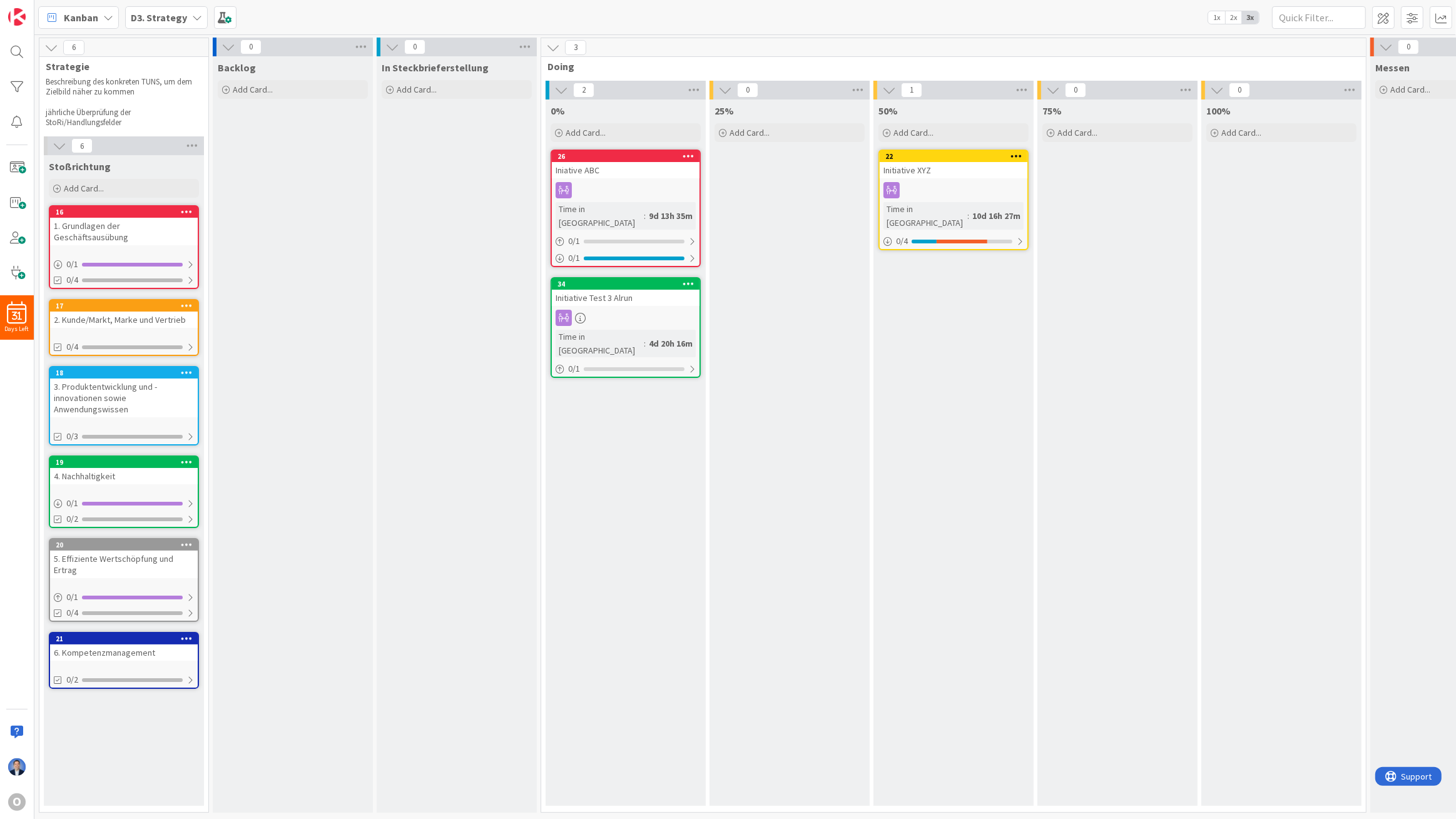
click at [617, 292] on link "34 Initiative Test 3 Alrun Time in Column : 4d 20h 16m 0 / 1" at bounding box center [625, 328] width 150 height 101
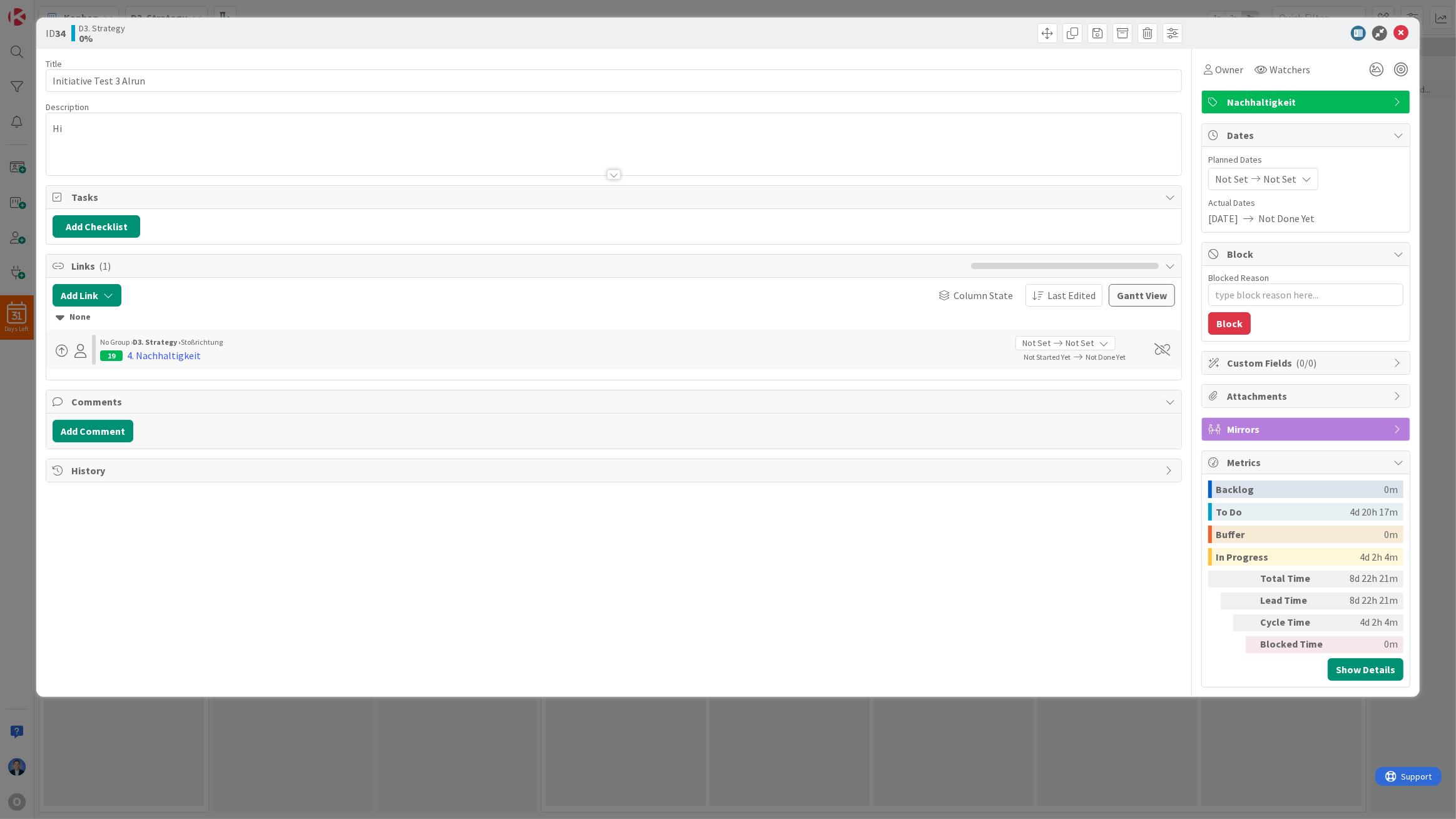
drag, startPoint x: 77, startPoint y: 133, endPoint x: 43, endPoint y: 126, distance: 34.7
click at [43, 126] on div "ID 34 D3. Strategy 0% Title 23 / 128 Initiative Test 3 Alrun Description Hi Own…" at bounding box center [728, 357] width 1384 height 680
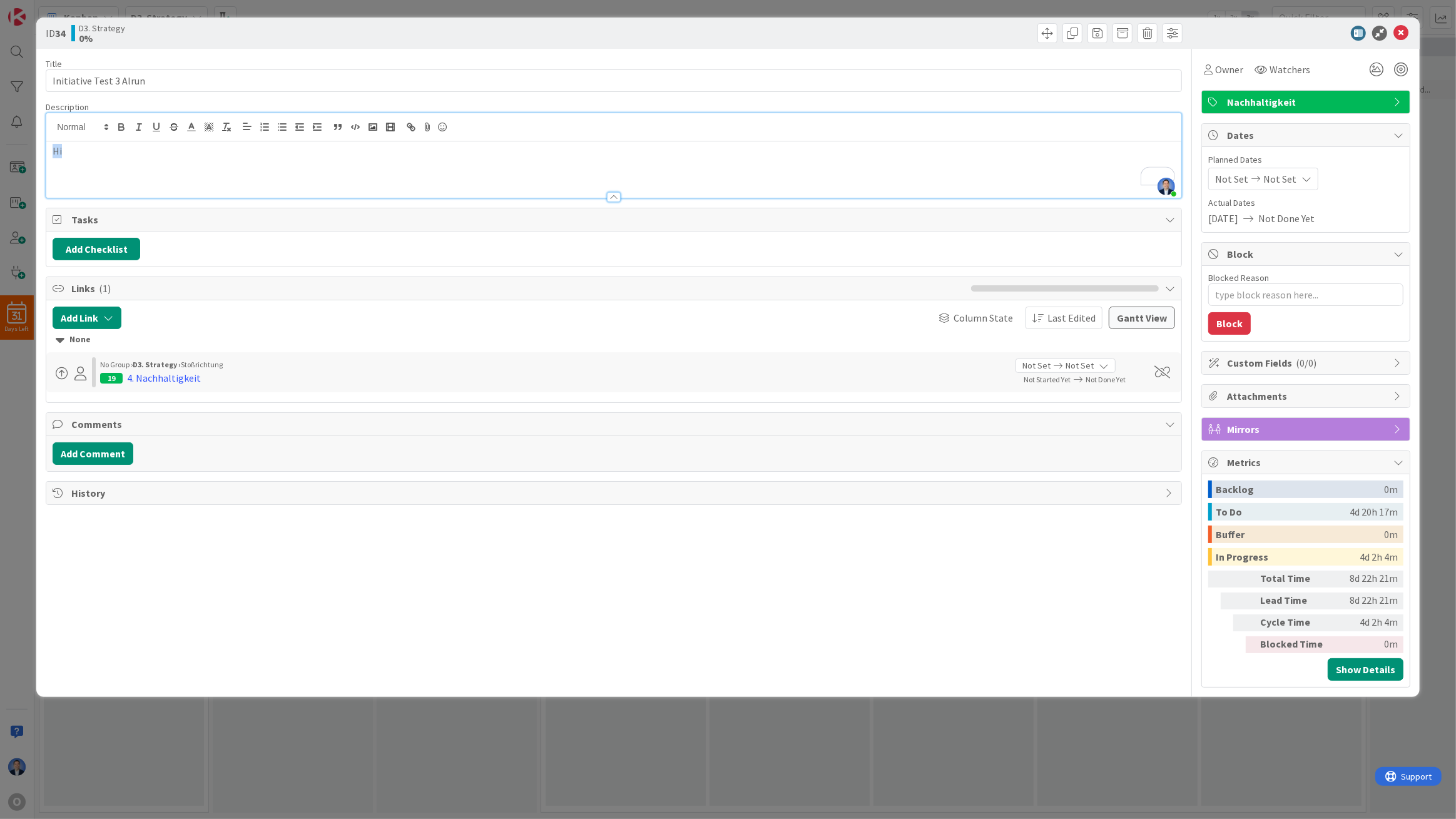
drag, startPoint x: 64, startPoint y: 144, endPoint x: 46, endPoint y: 144, distance: 18.0
click at [47, 144] on div "Hi" at bounding box center [614, 169] width 1135 height 56
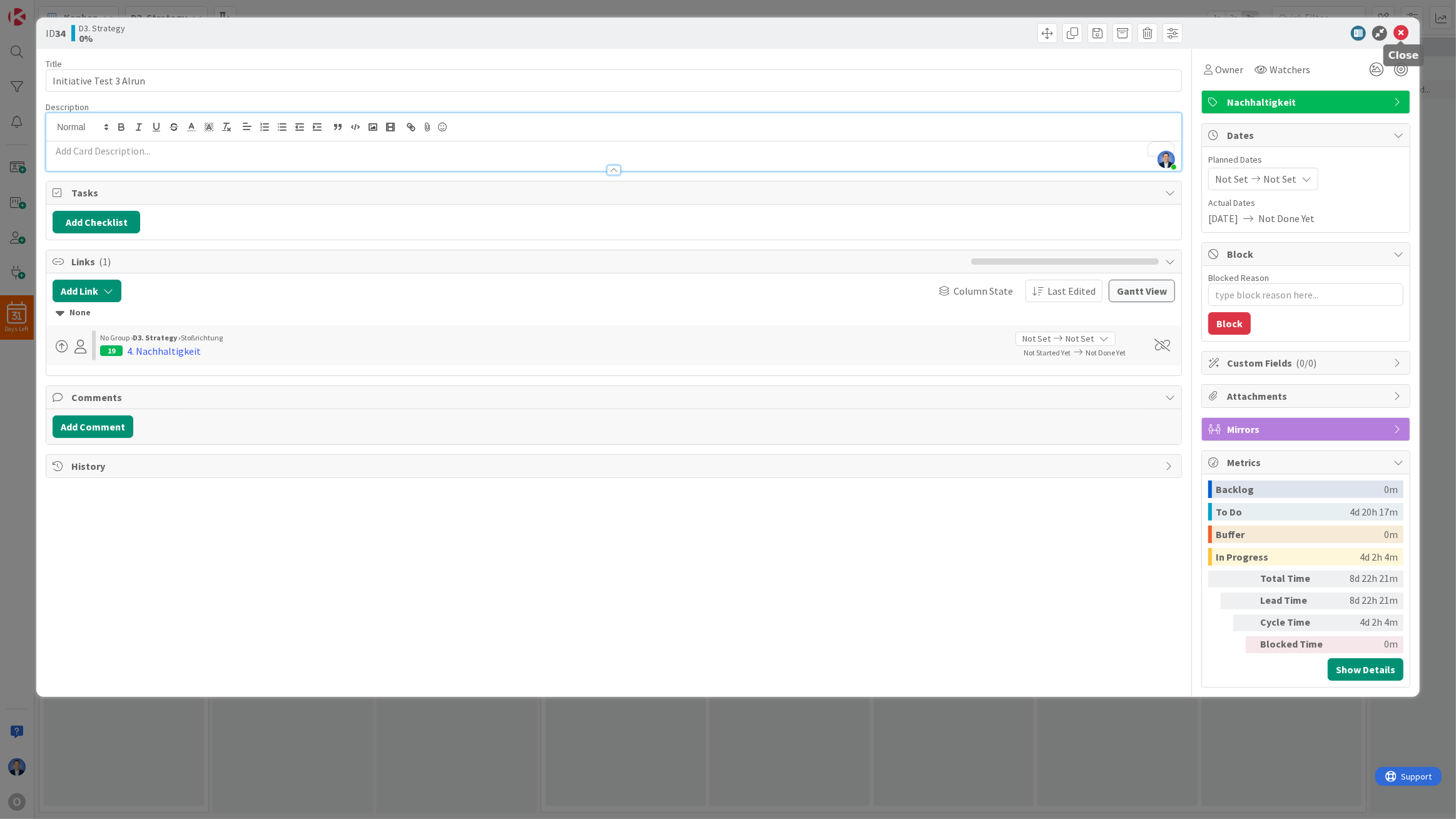
click at [1407, 36] on icon at bounding box center [1400, 33] width 15 height 15
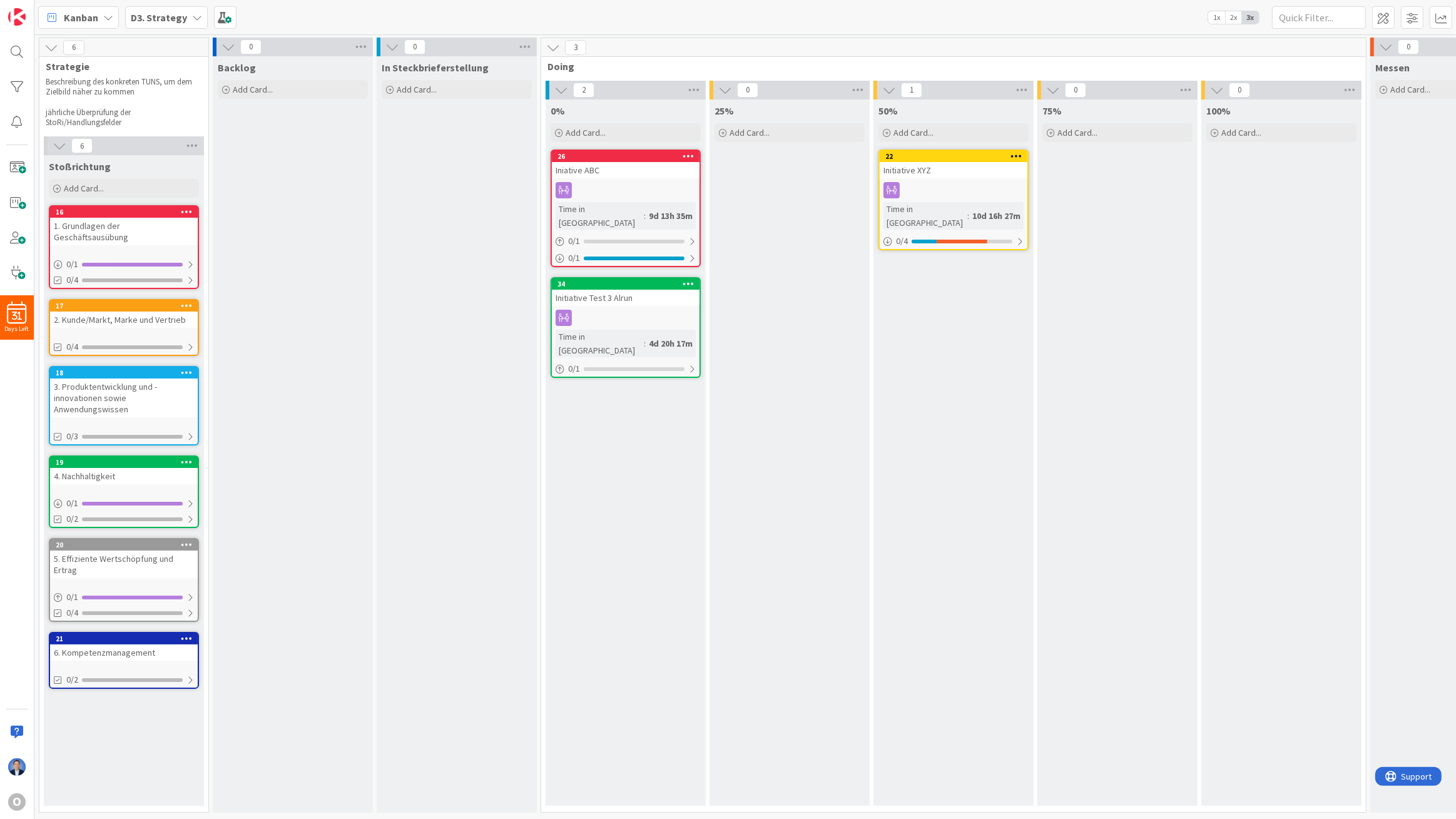
click at [137, 17] on b "D3. Strategy" at bounding box center [158, 17] width 56 height 12
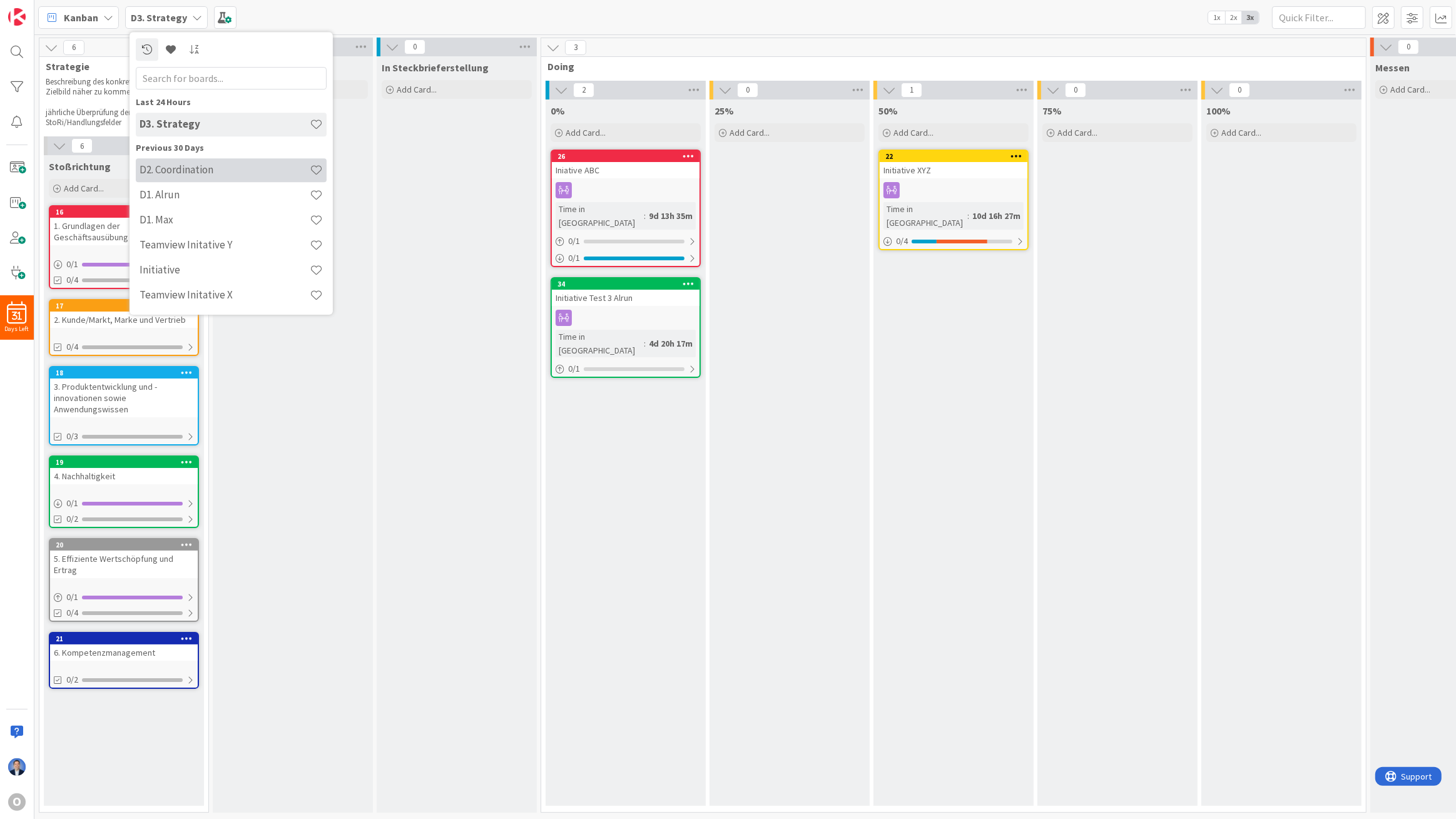
click at [181, 169] on h4 "D2. Coordination" at bounding box center [224, 169] width 170 height 12
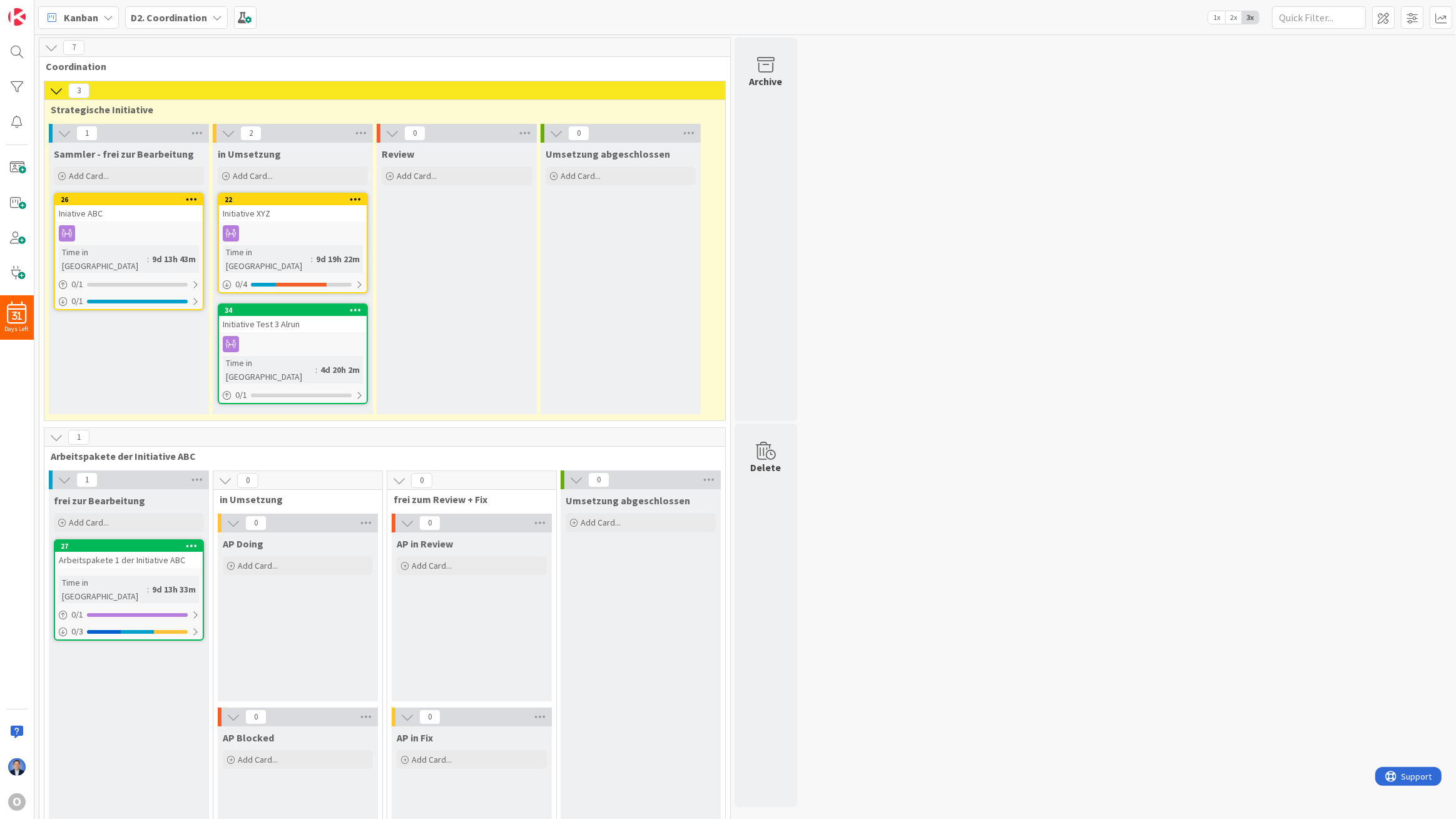
click at [157, 16] on b "D2. Coordination" at bounding box center [169, 17] width 76 height 12
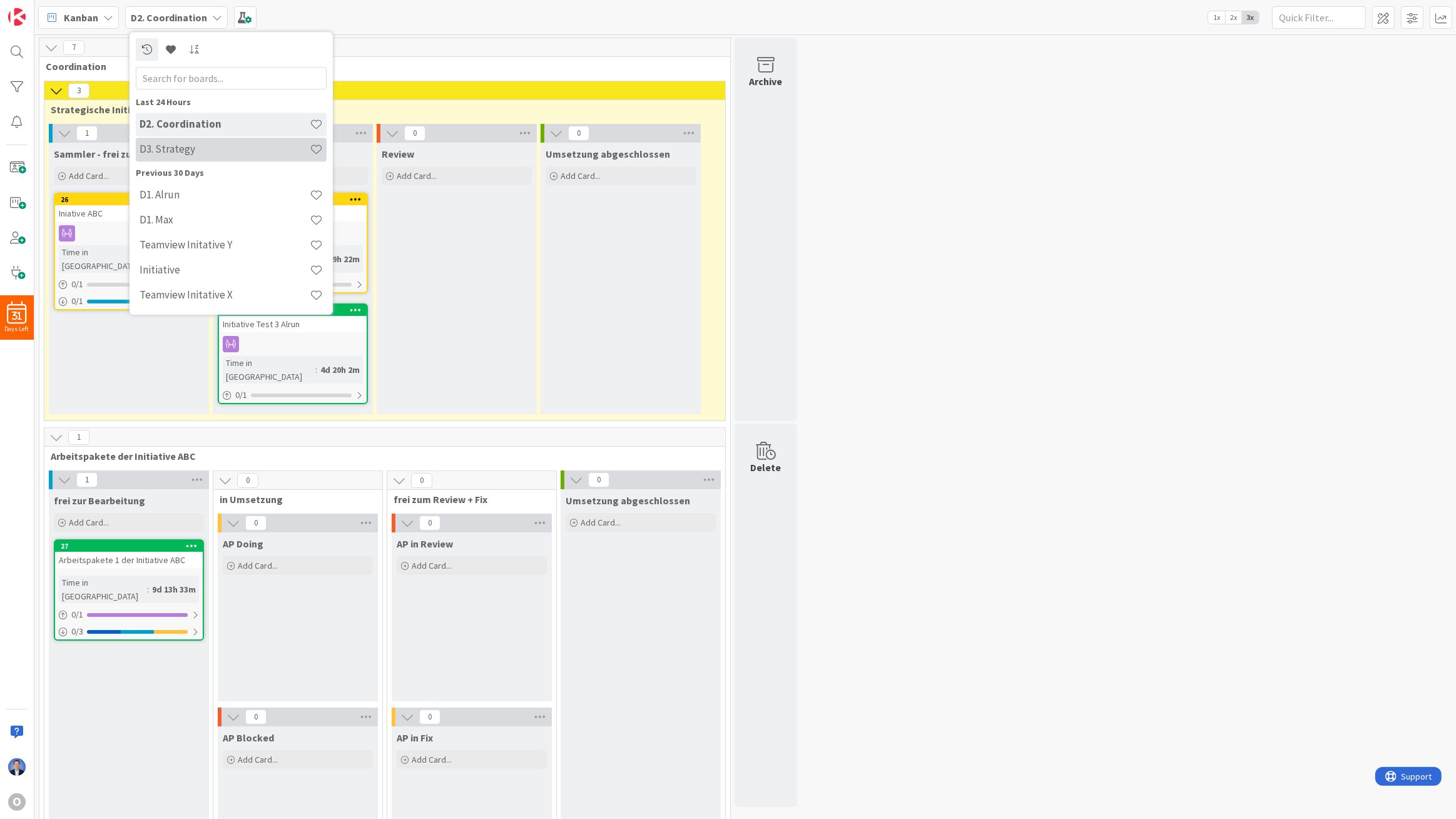
click at [170, 154] on h4 "D3. Strategy" at bounding box center [224, 149] width 170 height 12
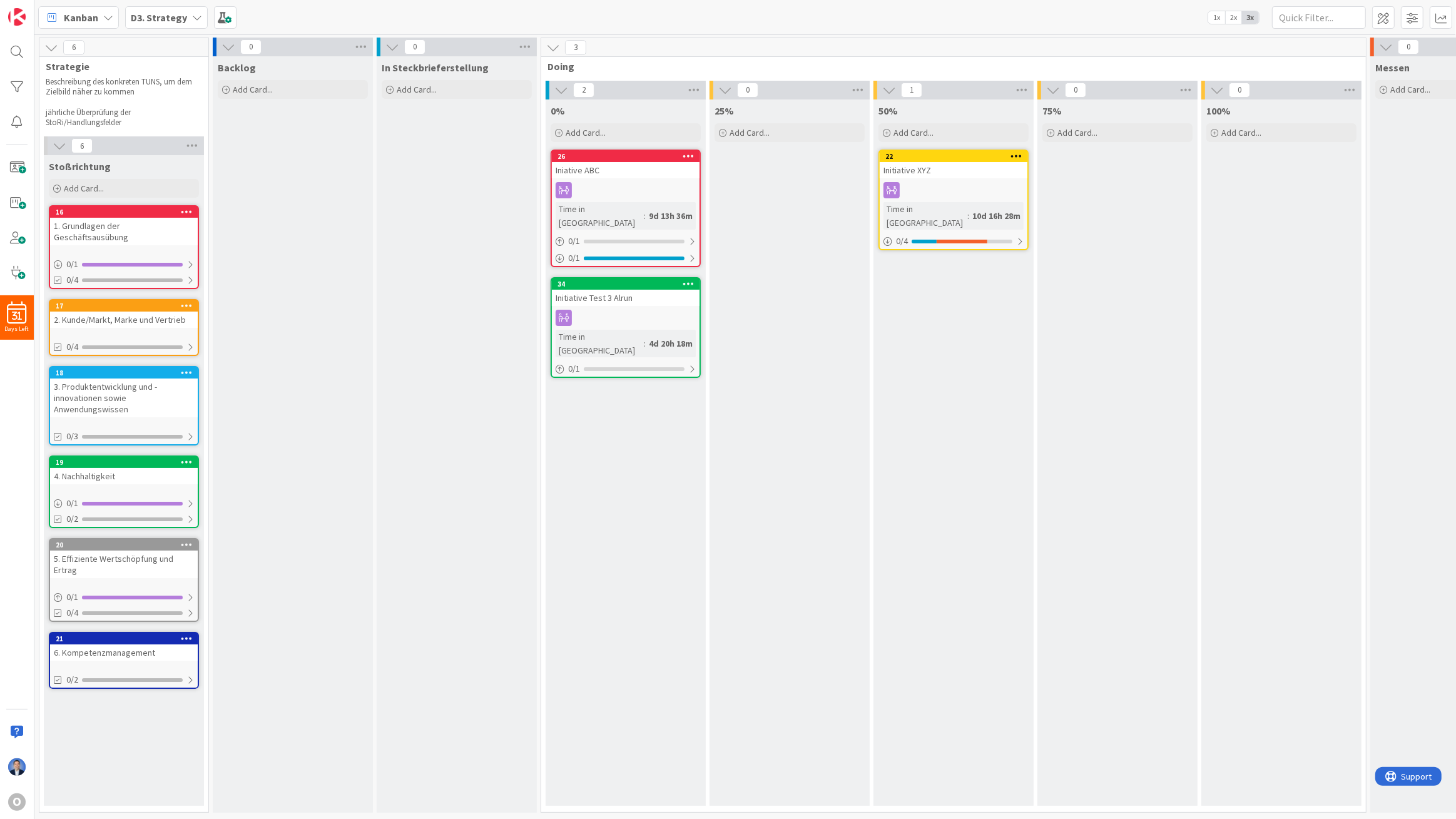
click at [151, 17] on b "D3. Strategy" at bounding box center [158, 17] width 56 height 12
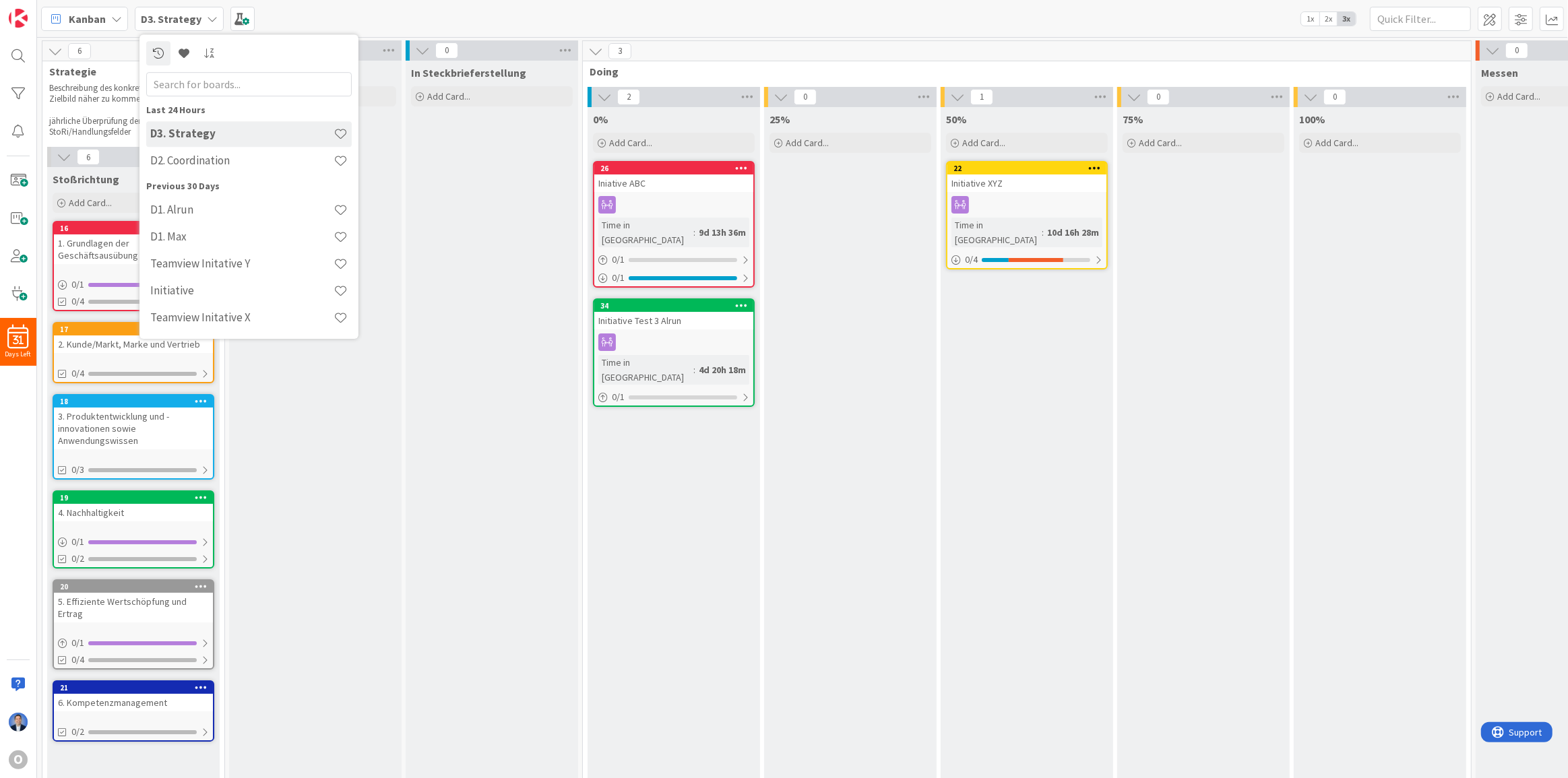
drag, startPoint x: 509, startPoint y: 446, endPoint x: 94, endPoint y: 382, distance: 419.9
click at [508, 446] on div "In Steckbrieferstellung Add Card..." at bounding box center [492, 465] width 173 height 809
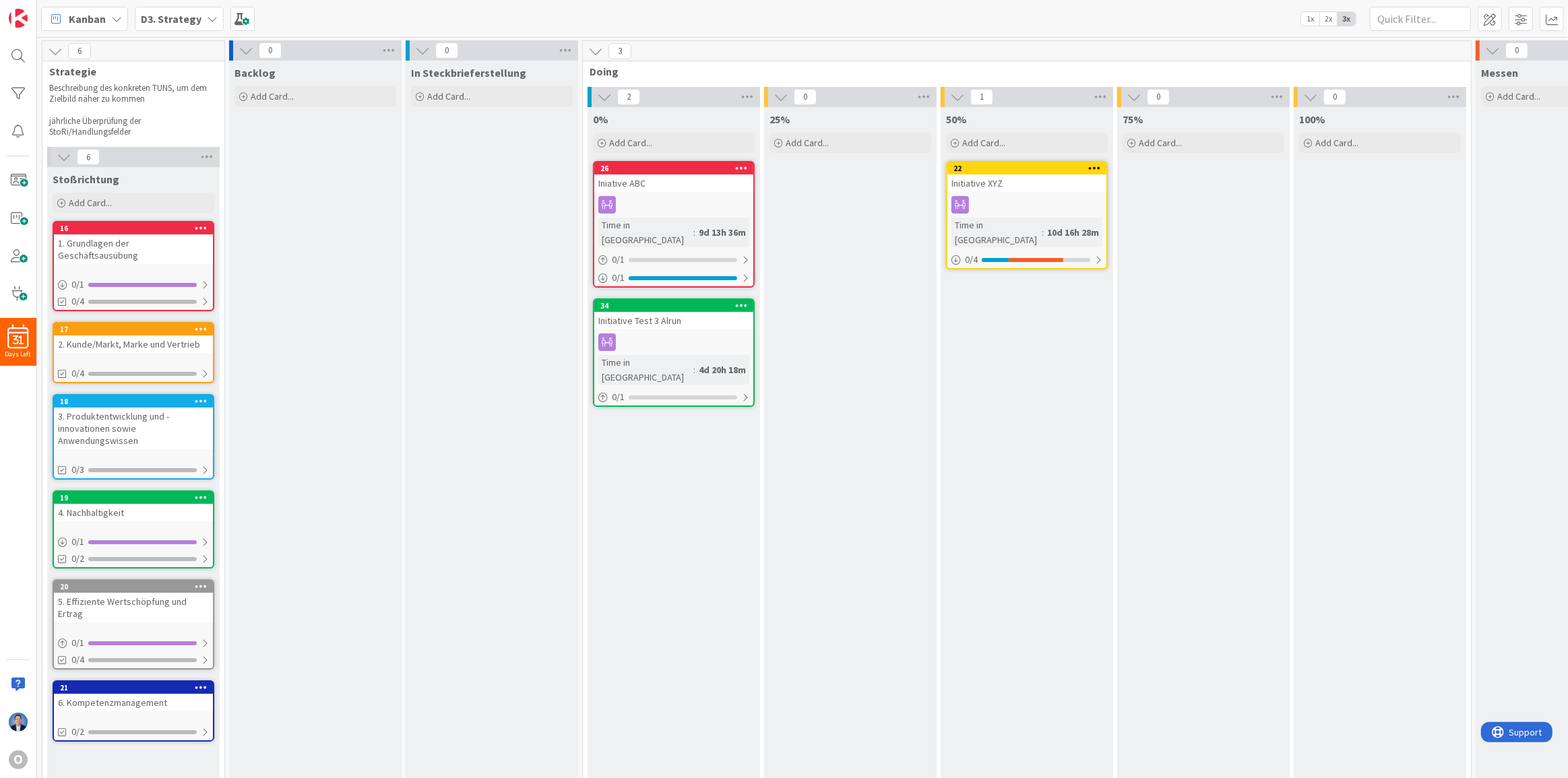
click at [168, 16] on b "D3. Strategy" at bounding box center [171, 18] width 61 height 13
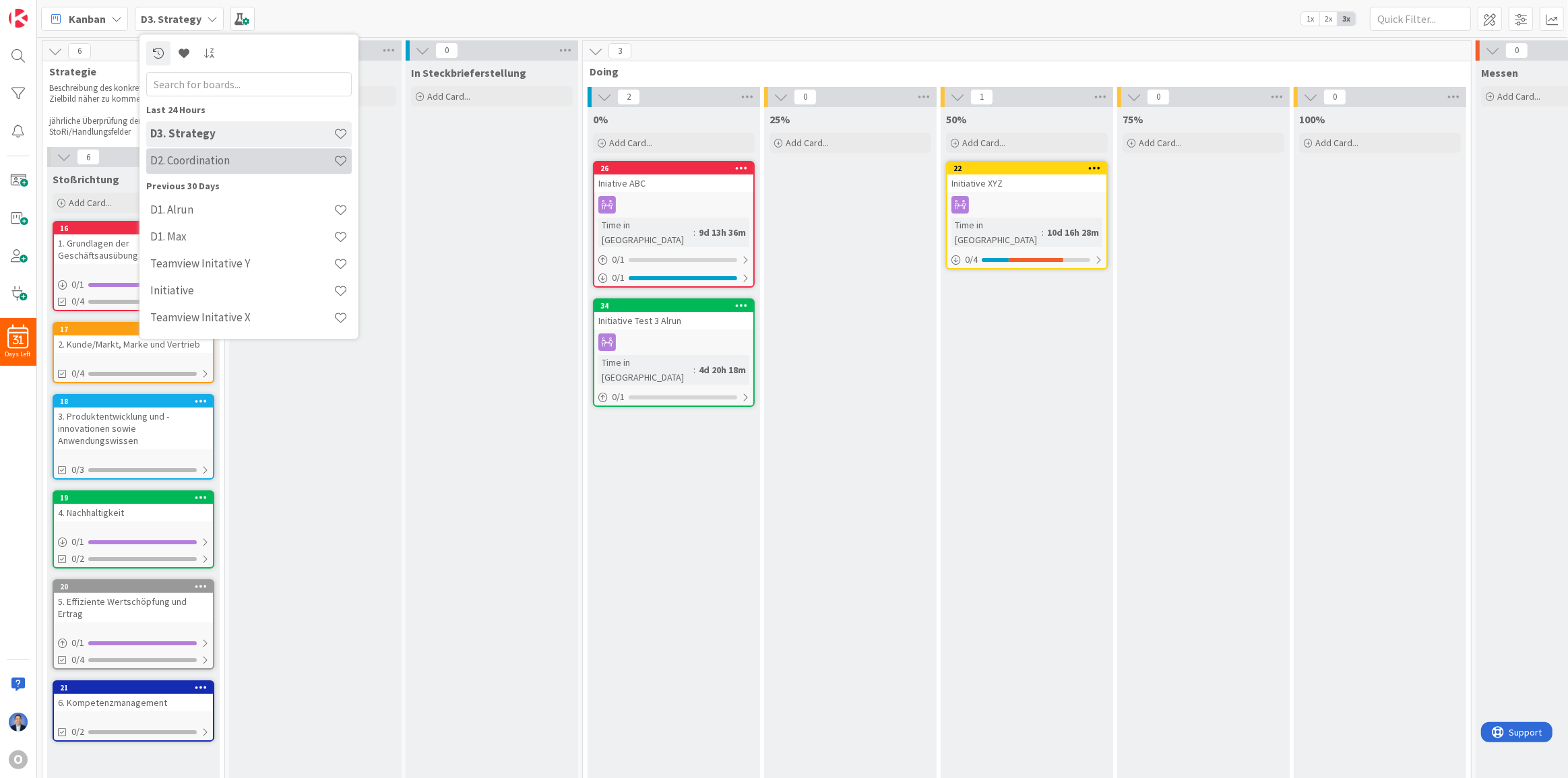
click at [194, 161] on h4 "D2. Coordination" at bounding box center [242, 160] width 183 height 13
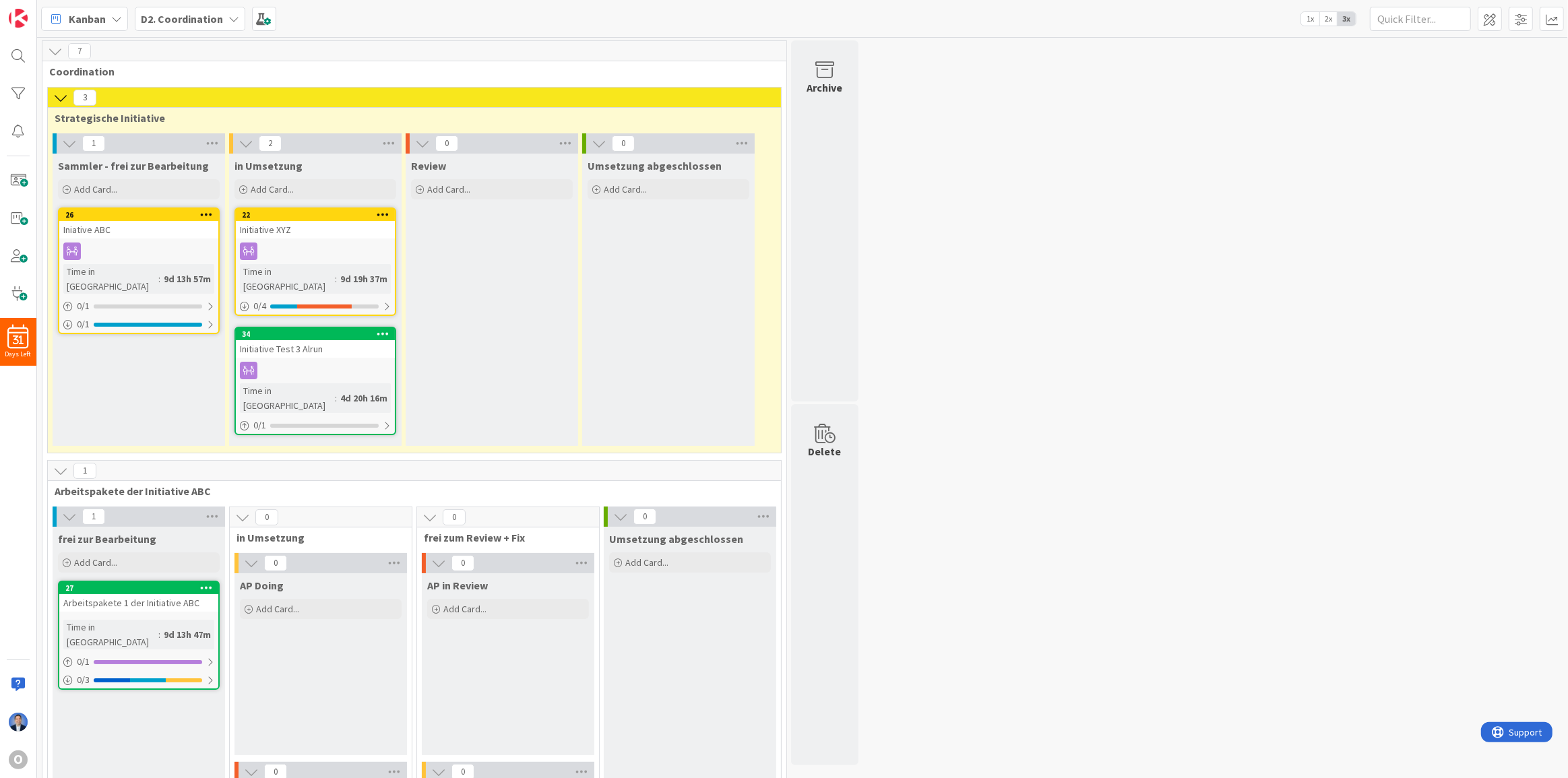
click at [176, 18] on b "D2. Coordination" at bounding box center [182, 18] width 82 height 13
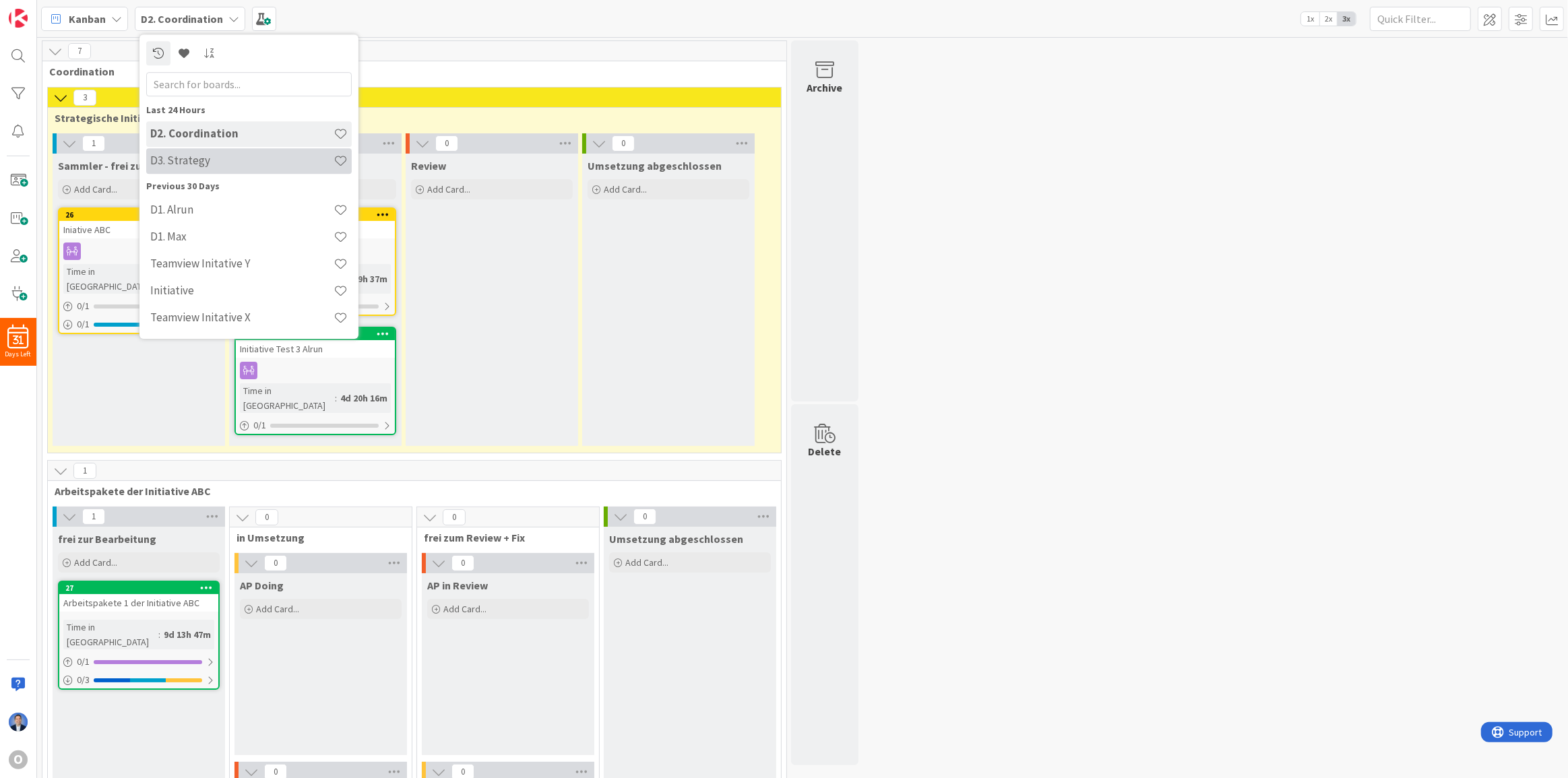
click at [194, 163] on h4 "D3. Strategy" at bounding box center [242, 160] width 183 height 13
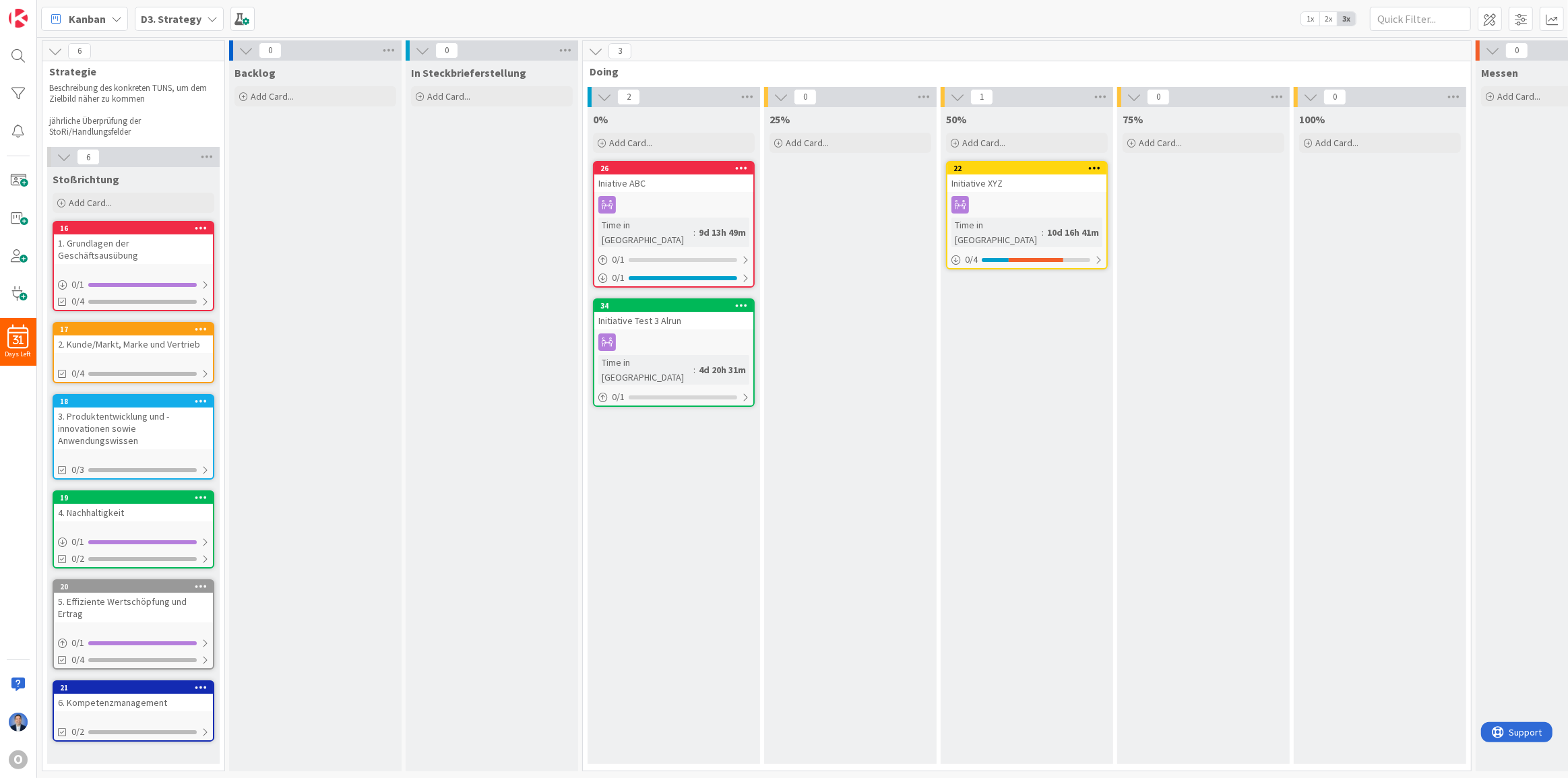
click at [194, 16] on b "D3. Strategy" at bounding box center [171, 18] width 61 height 13
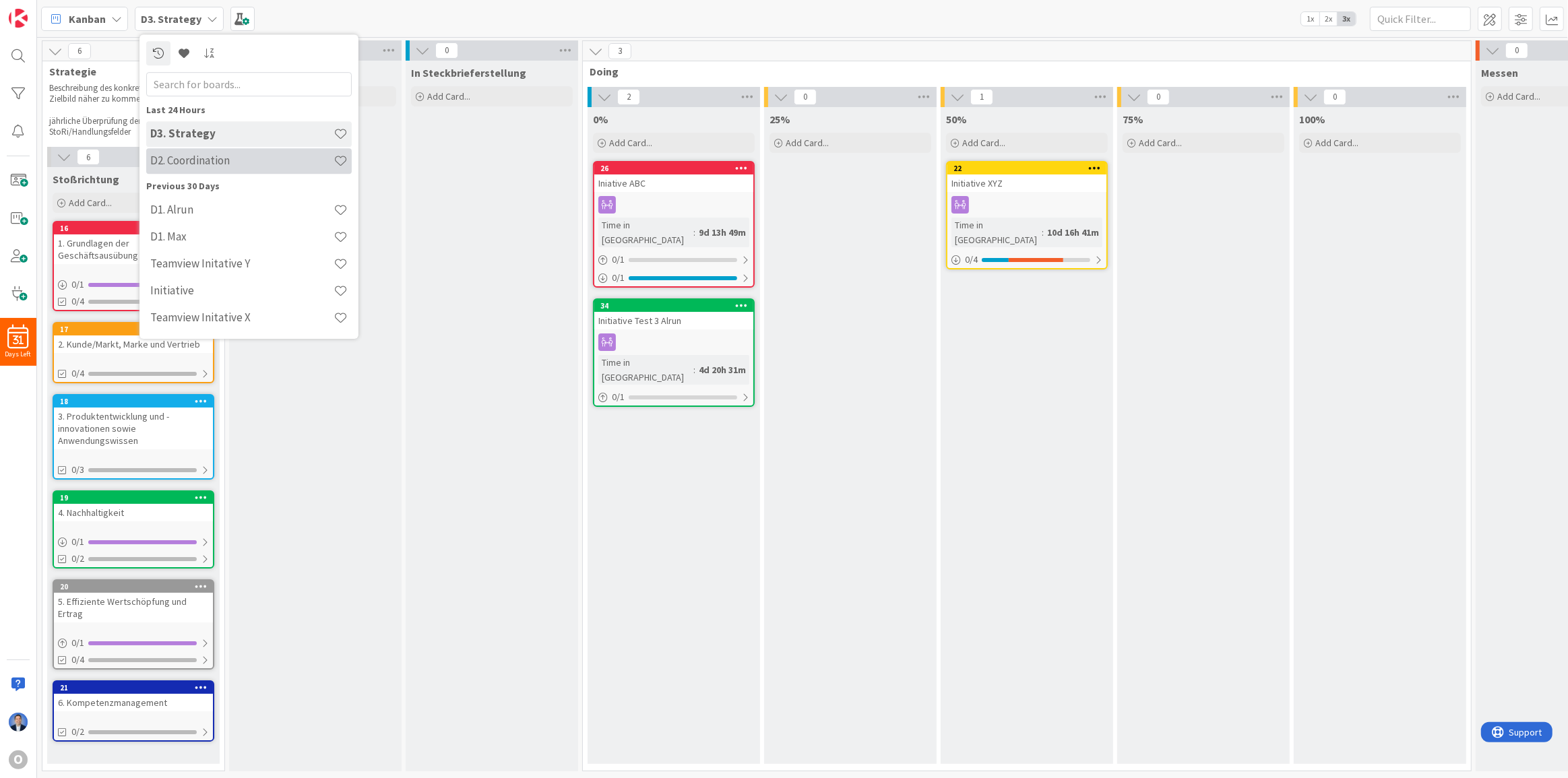
click at [210, 160] on h4 "D2. Coordination" at bounding box center [242, 160] width 183 height 13
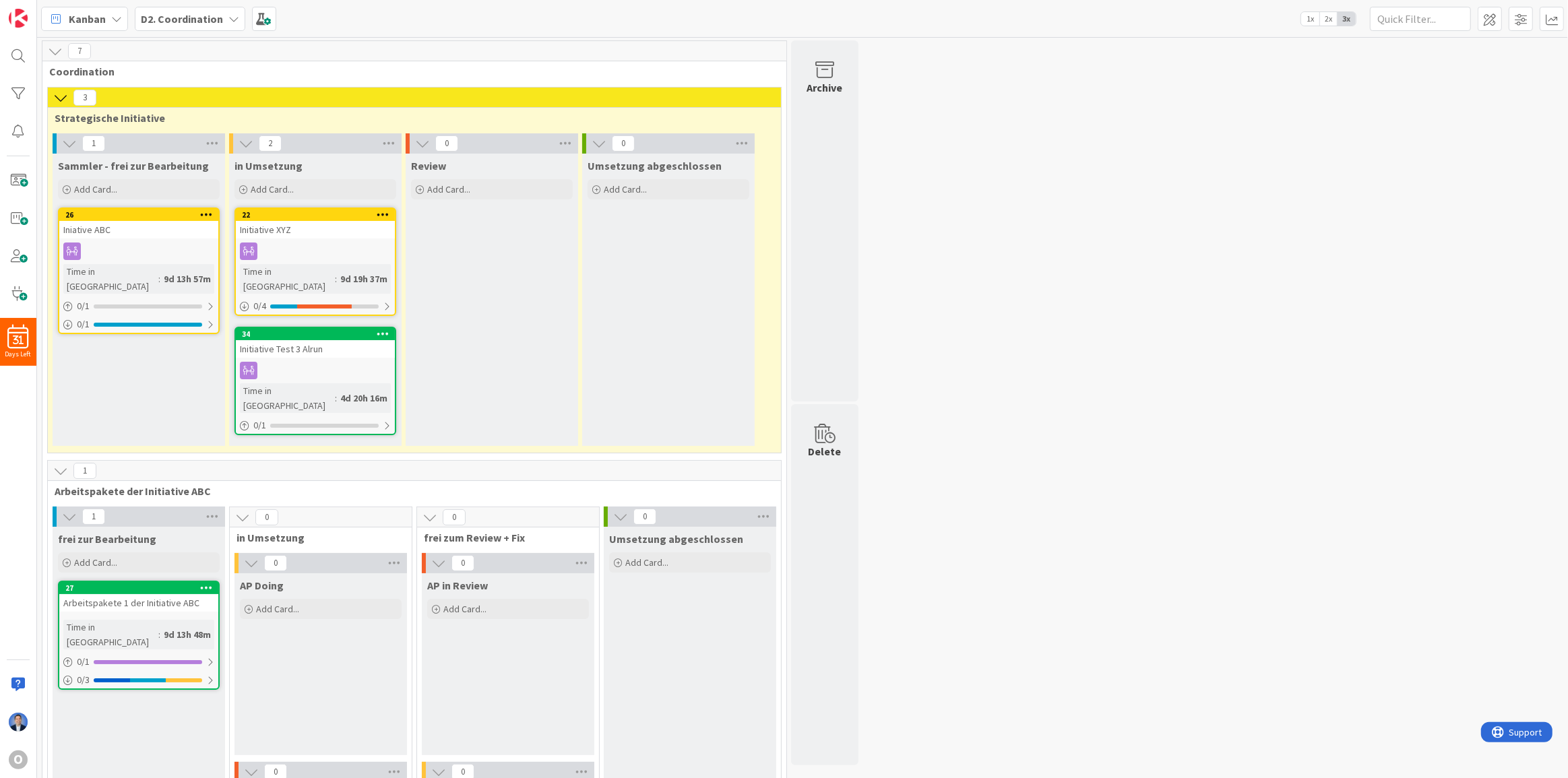
click at [389, 217] on div at bounding box center [382, 215] width 24 height 10
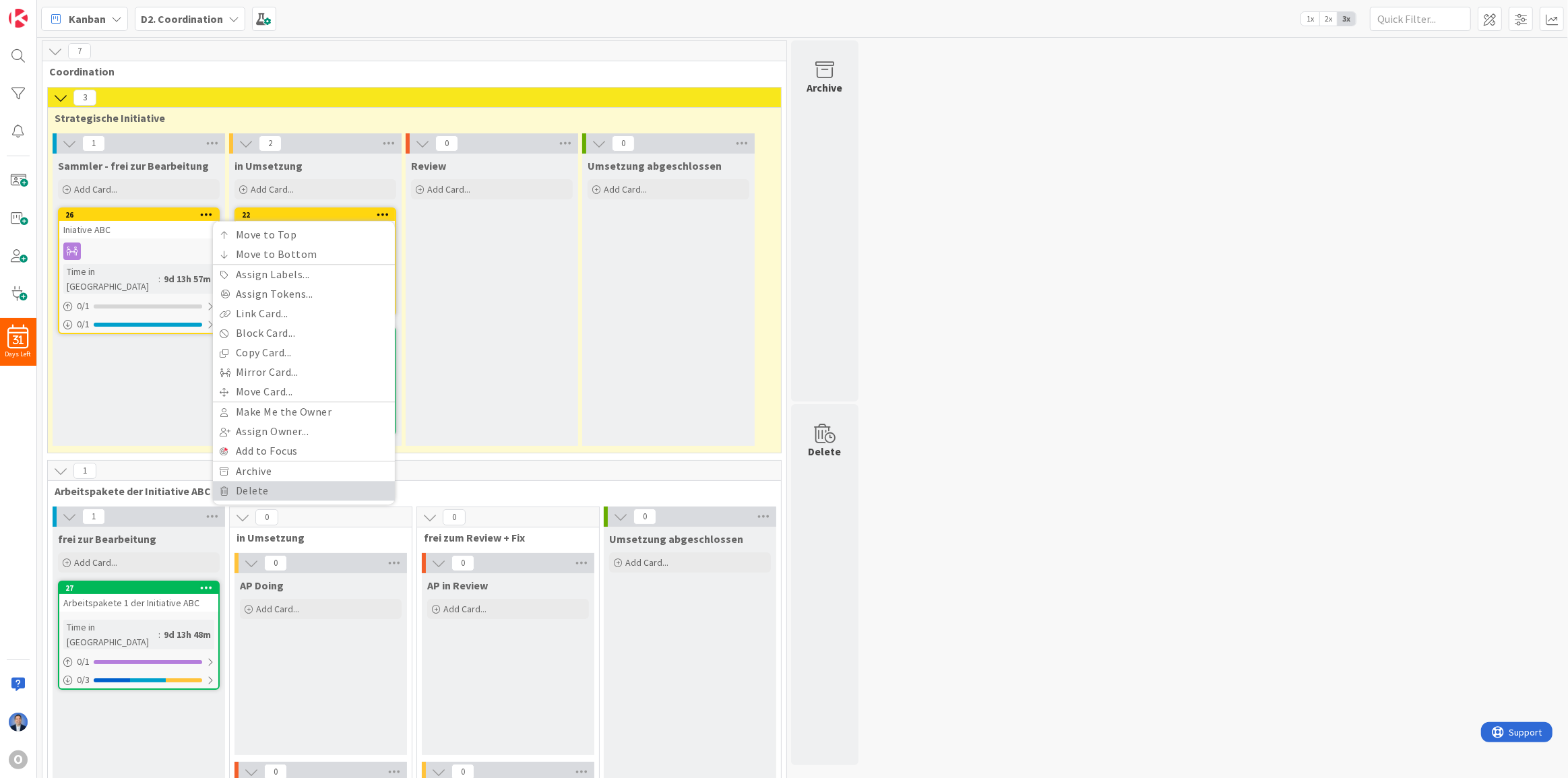
click at [314, 492] on link "Delete" at bounding box center [304, 491] width 182 height 20
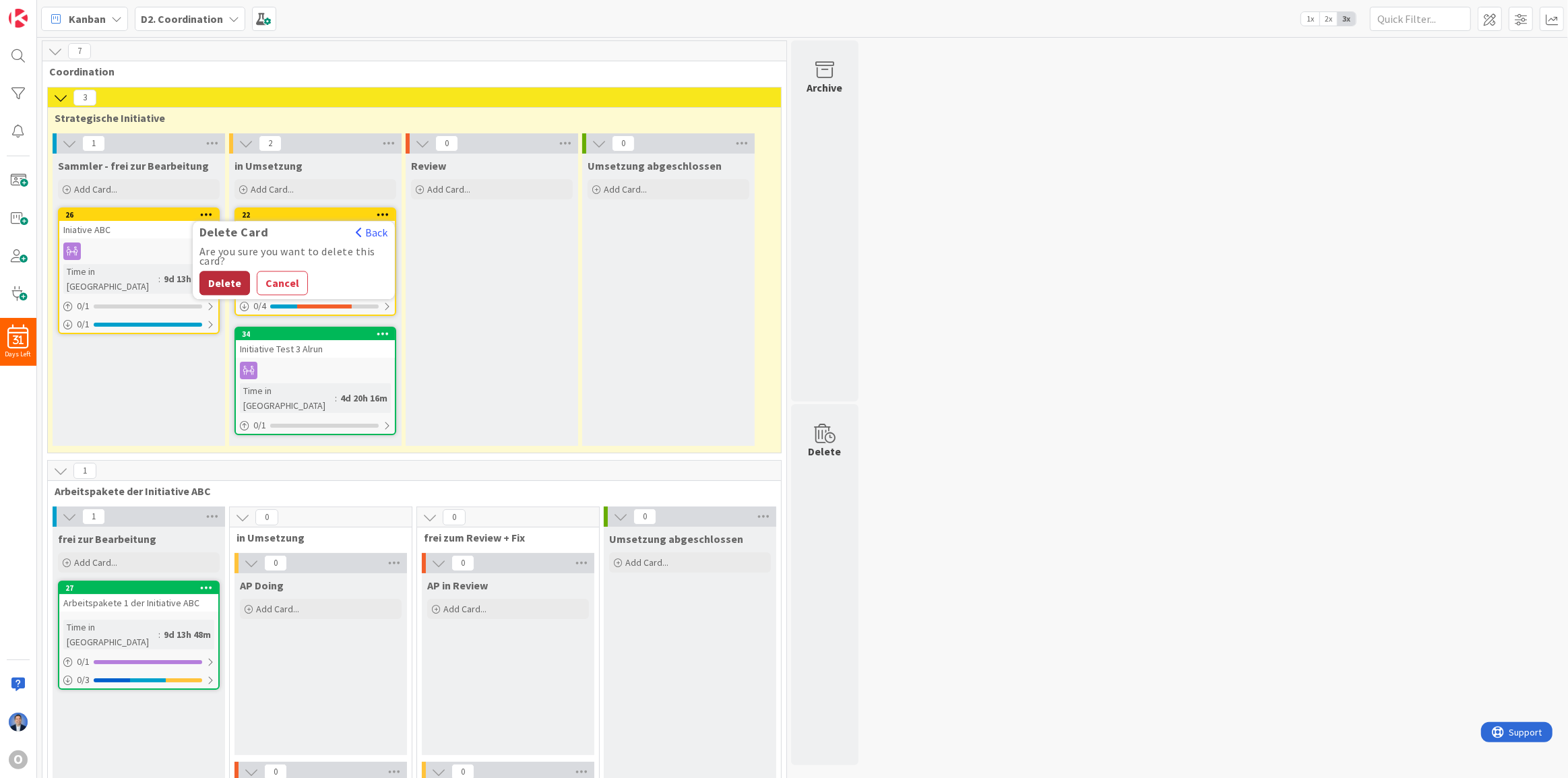
click at [228, 279] on button "Delete" at bounding box center [224, 283] width 51 height 24
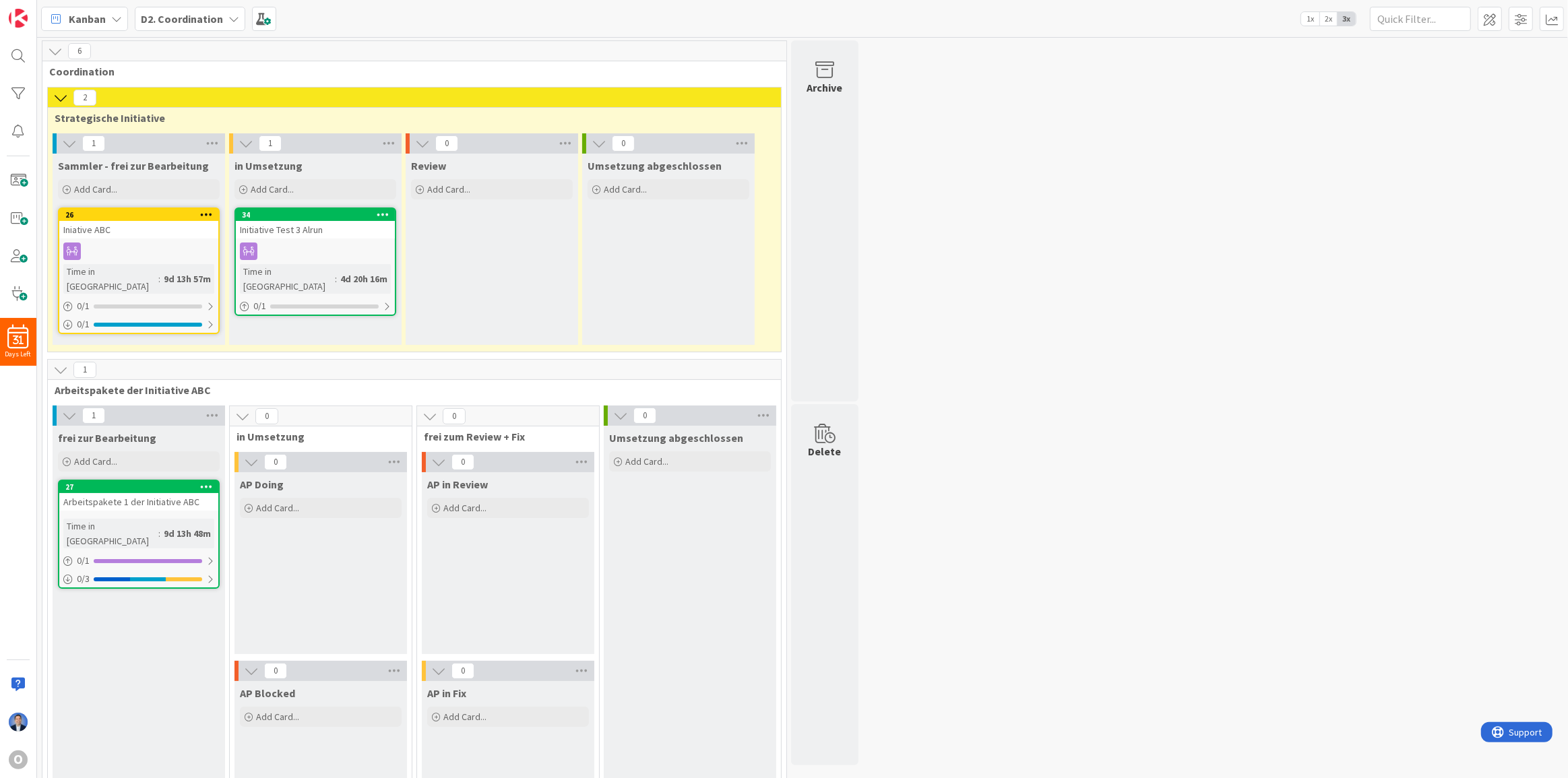
click at [383, 216] on icon at bounding box center [383, 215] width 13 height 10
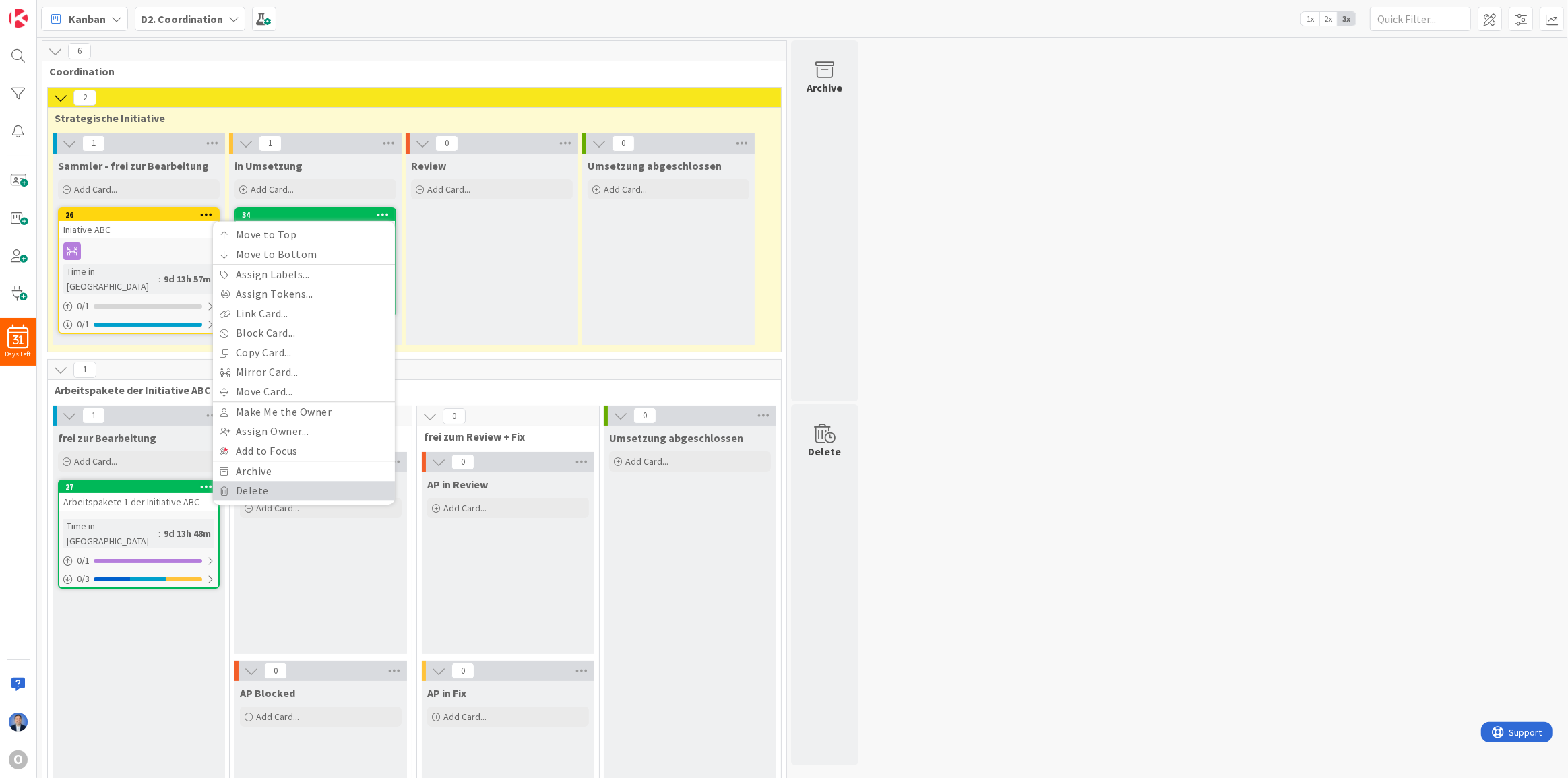
click at [279, 485] on link "Delete" at bounding box center [304, 491] width 182 height 20
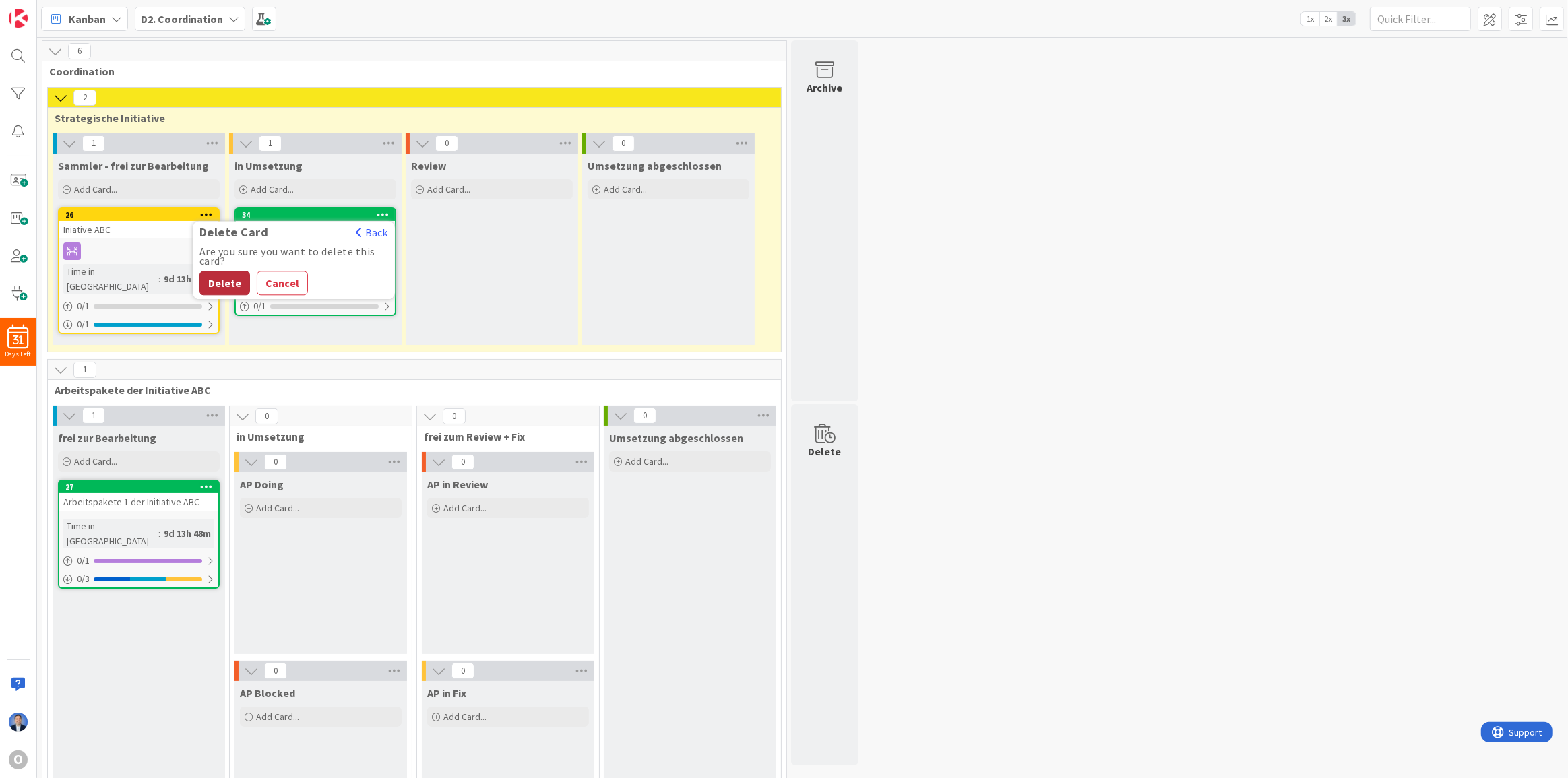
click at [212, 287] on button "Delete" at bounding box center [224, 283] width 51 height 24
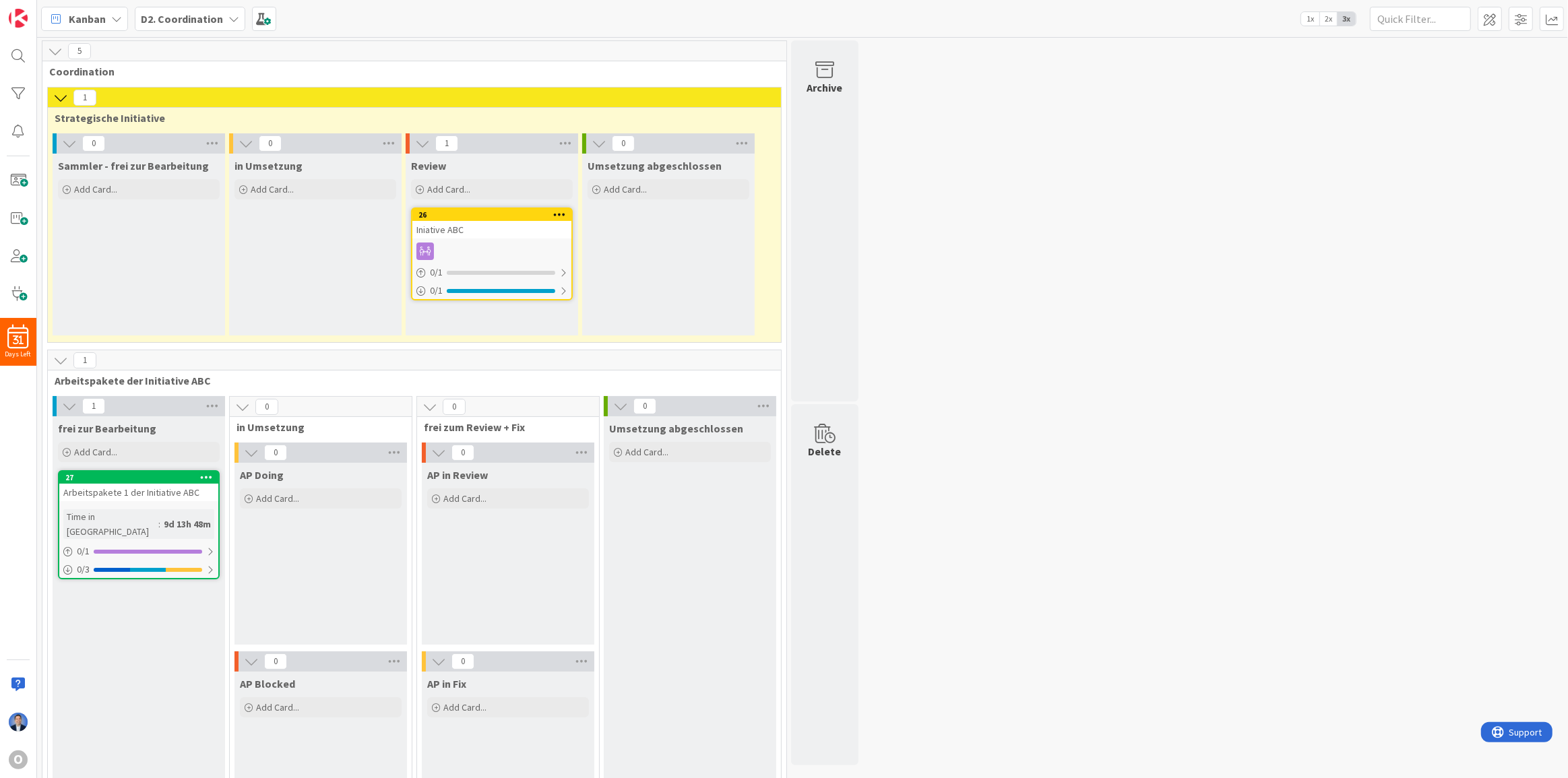
click at [345, 235] on div "in Umsetzung Add Card..." at bounding box center [316, 244] width 173 height 182
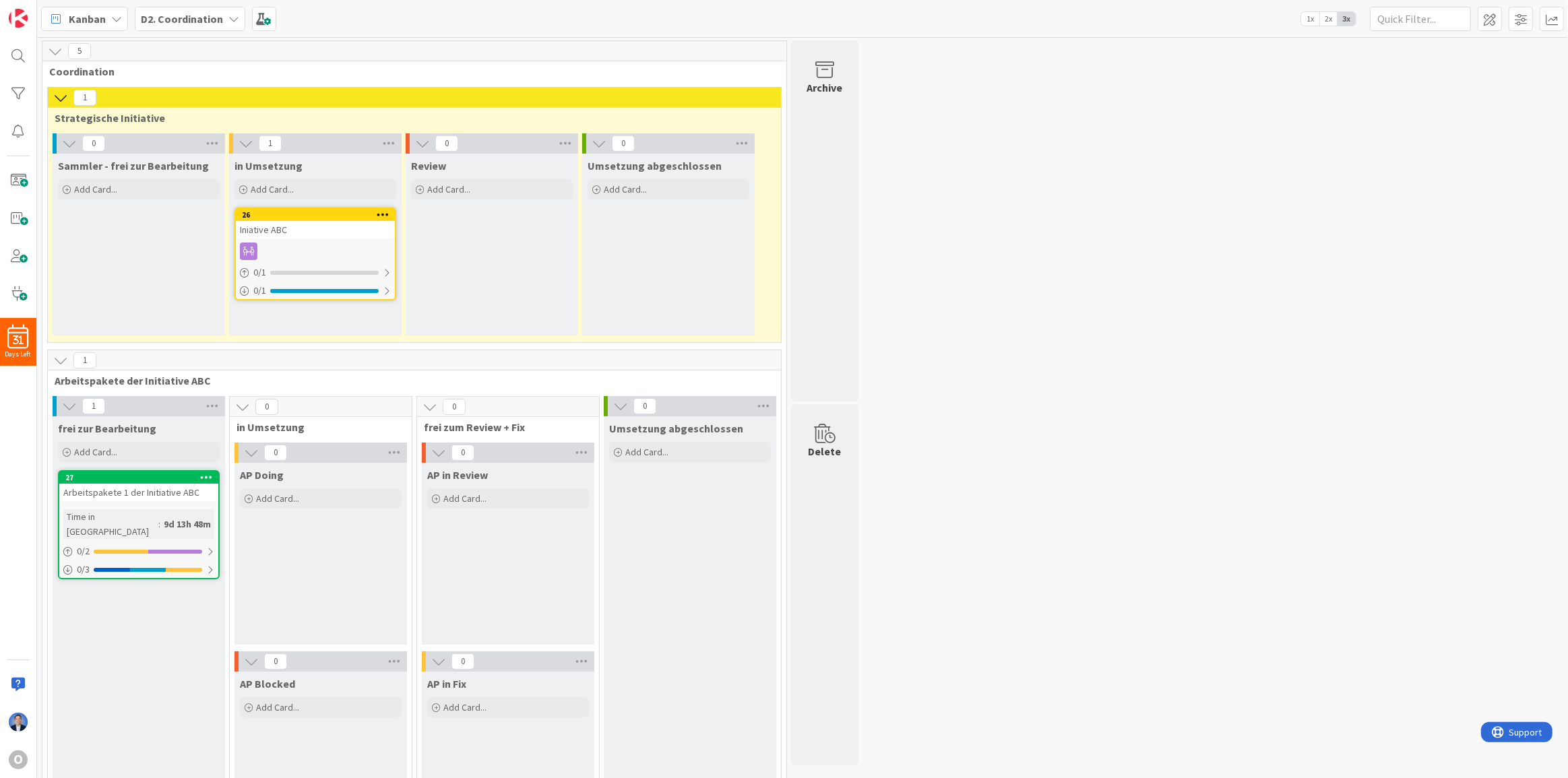
click at [379, 219] on icon at bounding box center [383, 215] width 13 height 10
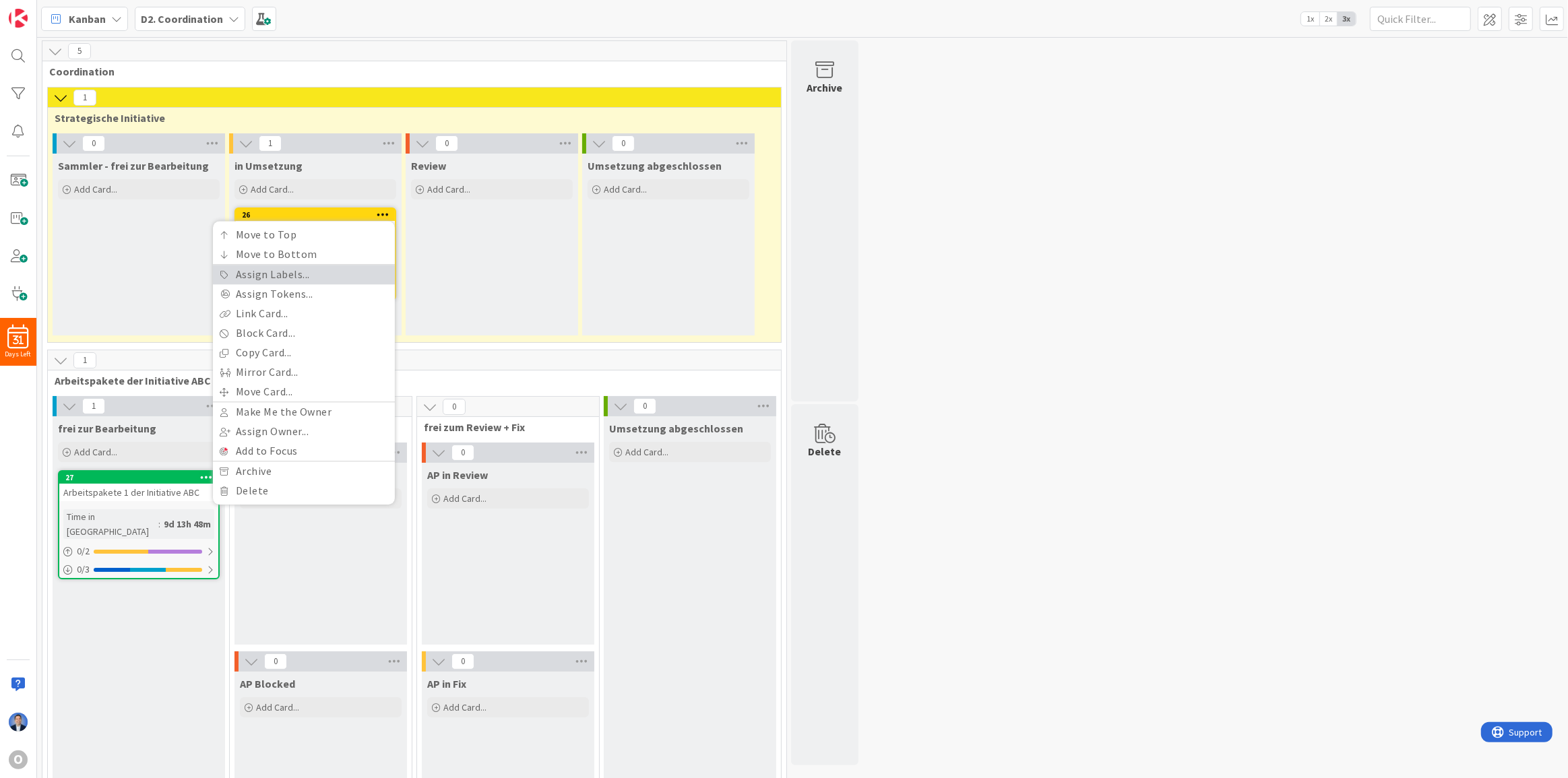
click at [332, 273] on link "Assign Labels..." at bounding box center [304, 274] width 182 height 20
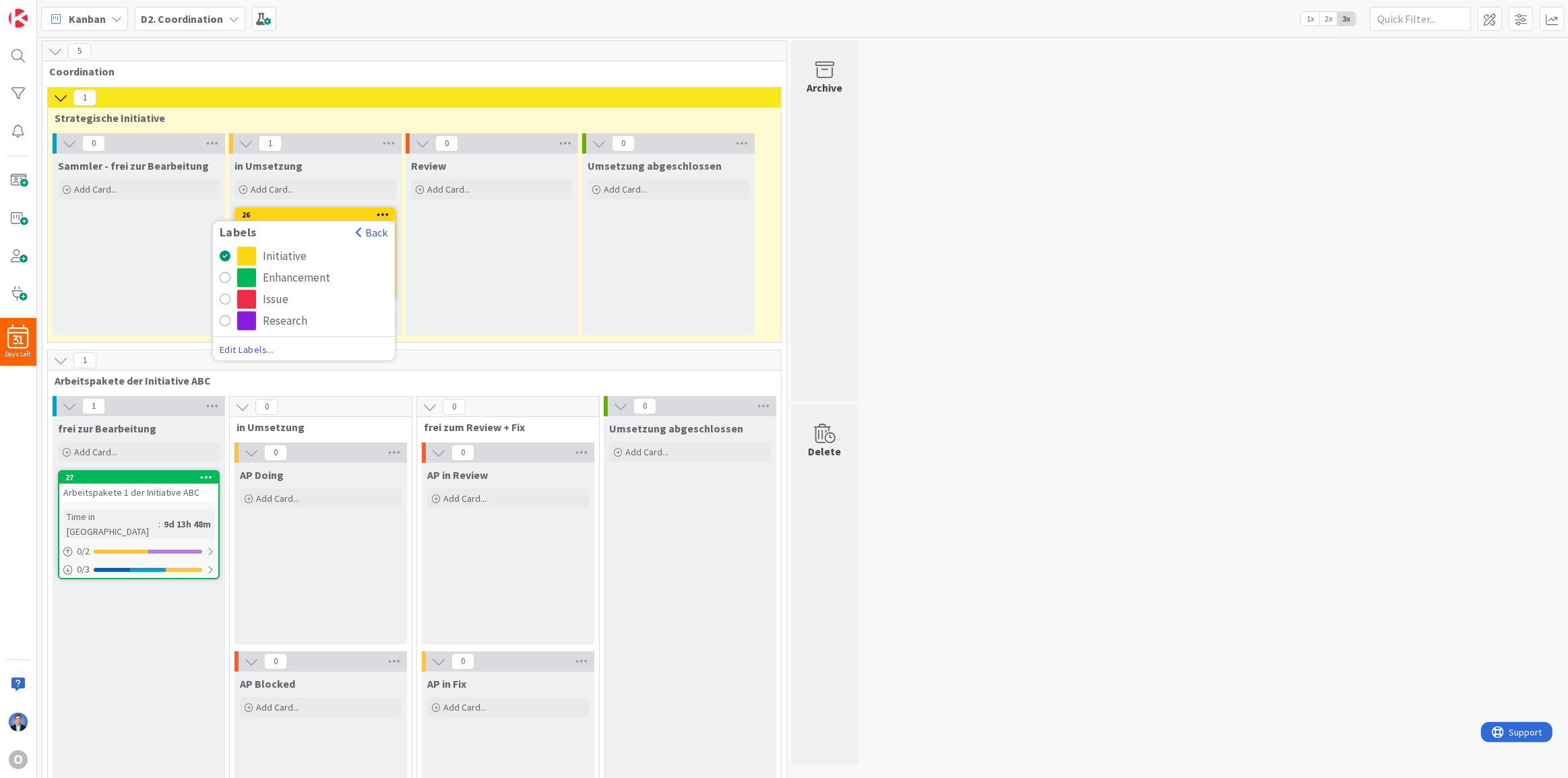
click at [268, 295] on div "Issue" at bounding box center [275, 299] width 26 height 19
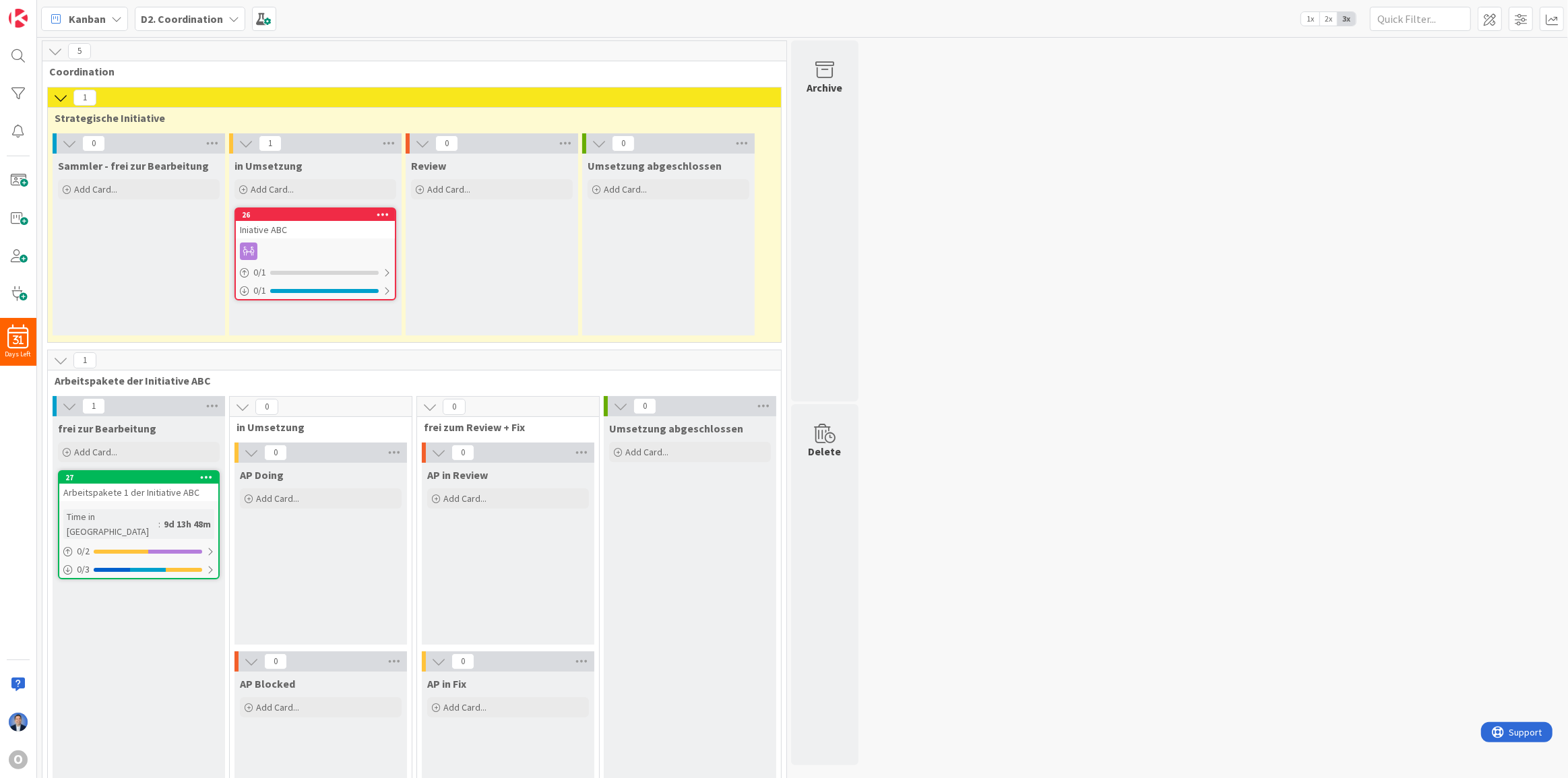
click at [221, 17] on div "D2. Coordination" at bounding box center [189, 19] width 111 height 24
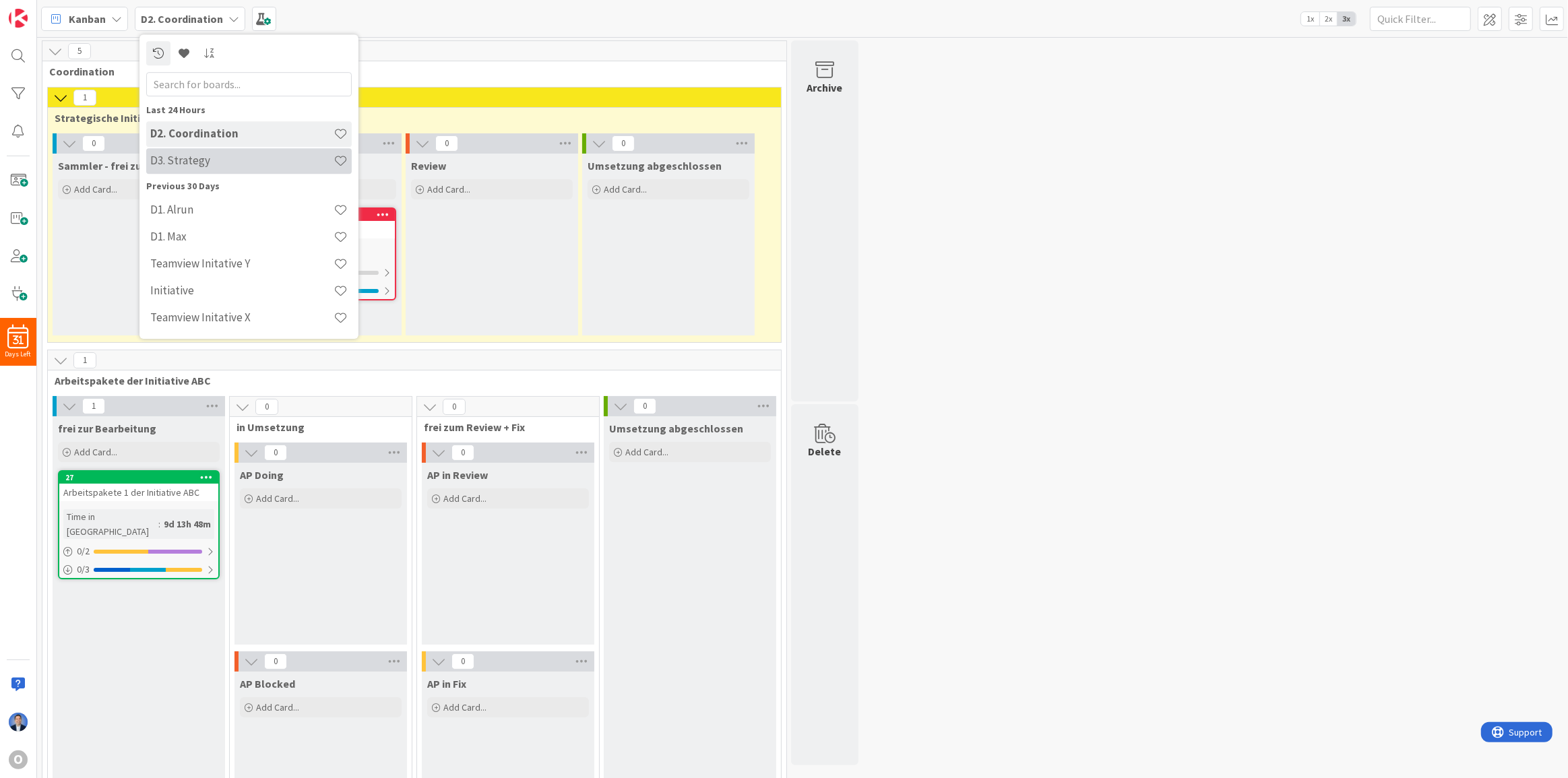
click at [215, 162] on h4 "D3. Strategy" at bounding box center [242, 160] width 183 height 13
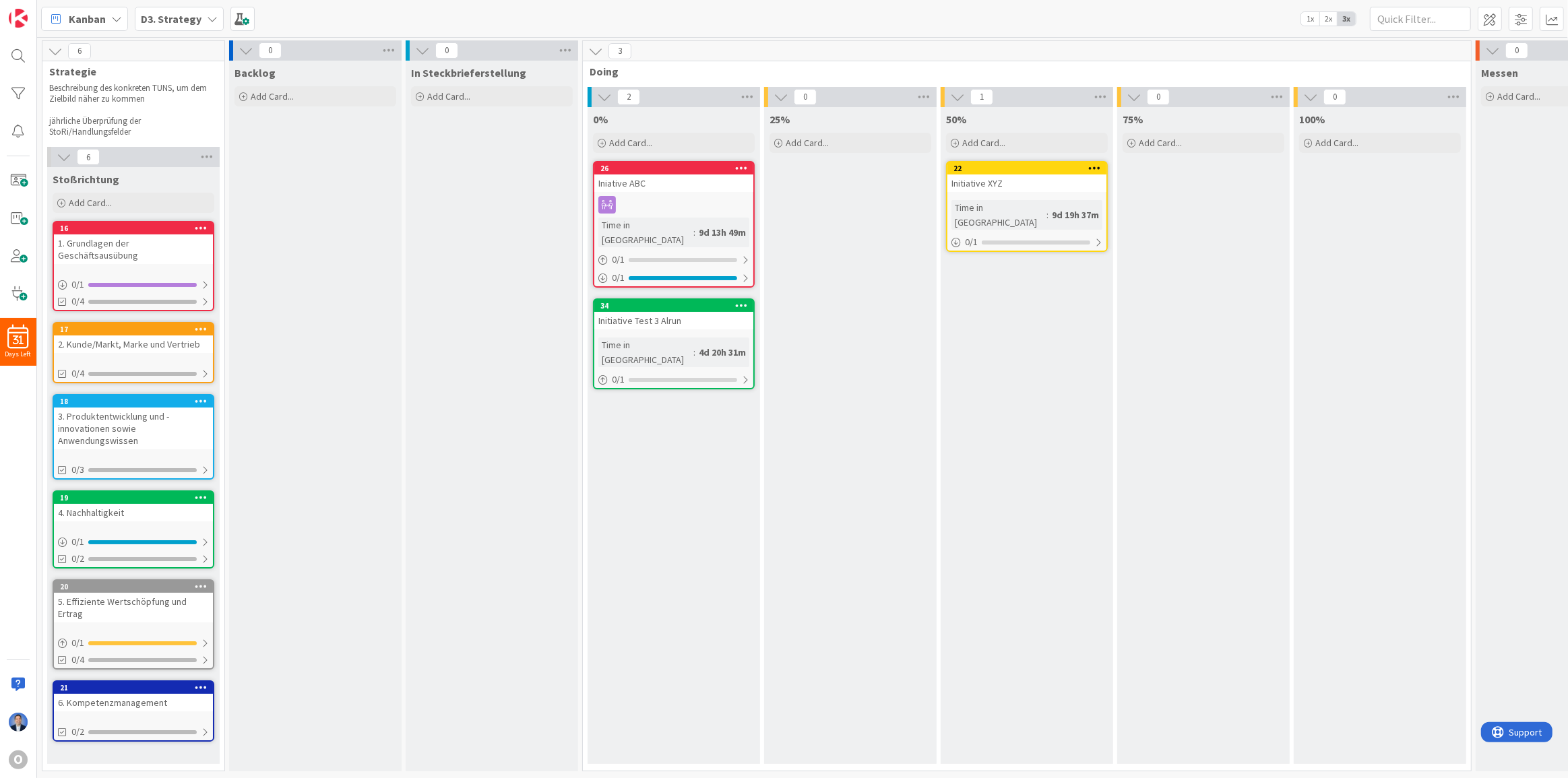
click at [162, 20] on b "D3. Strategy" at bounding box center [171, 18] width 61 height 13
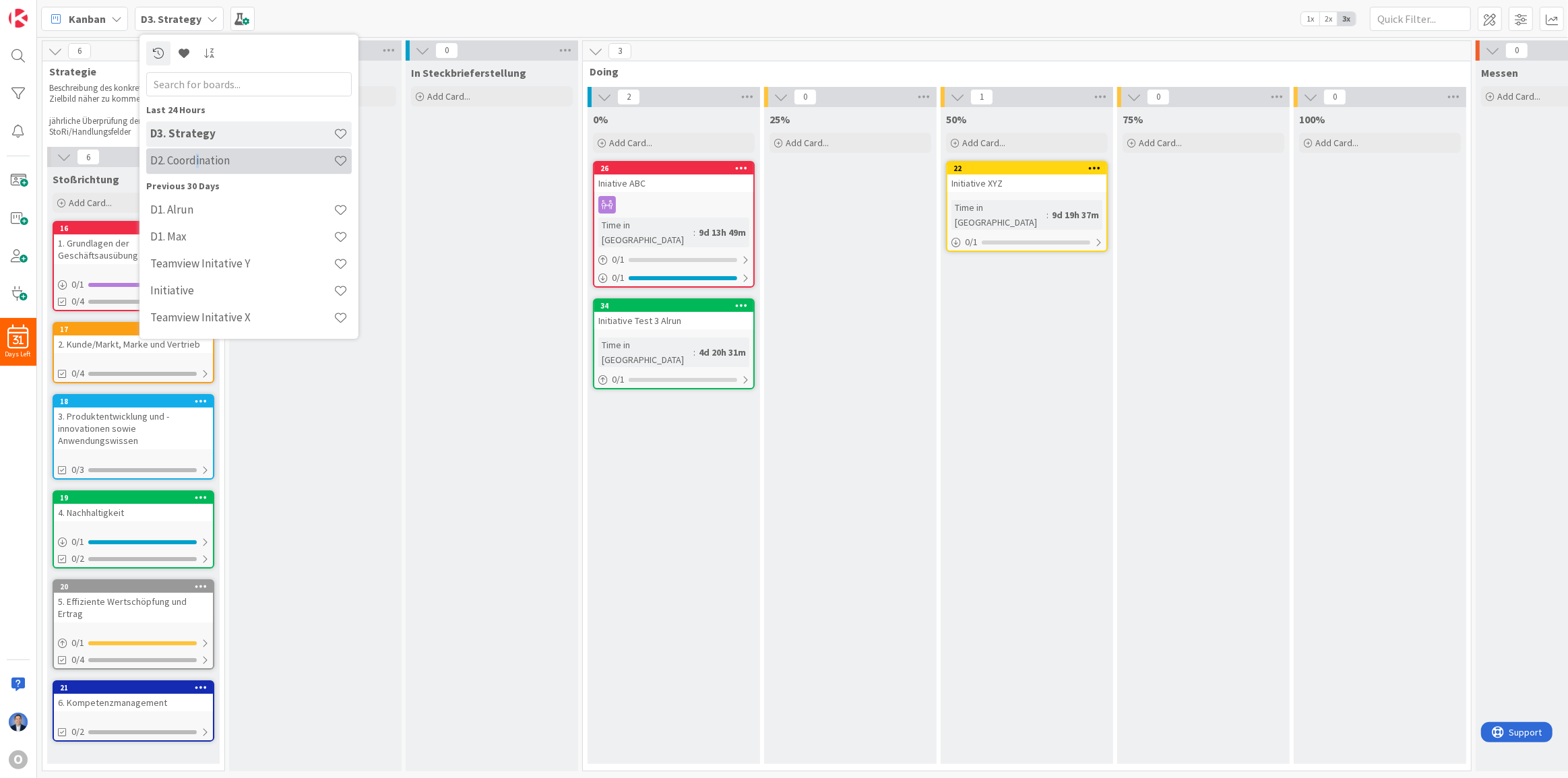
click at [198, 163] on h4 "D2. Coordination" at bounding box center [242, 160] width 183 height 13
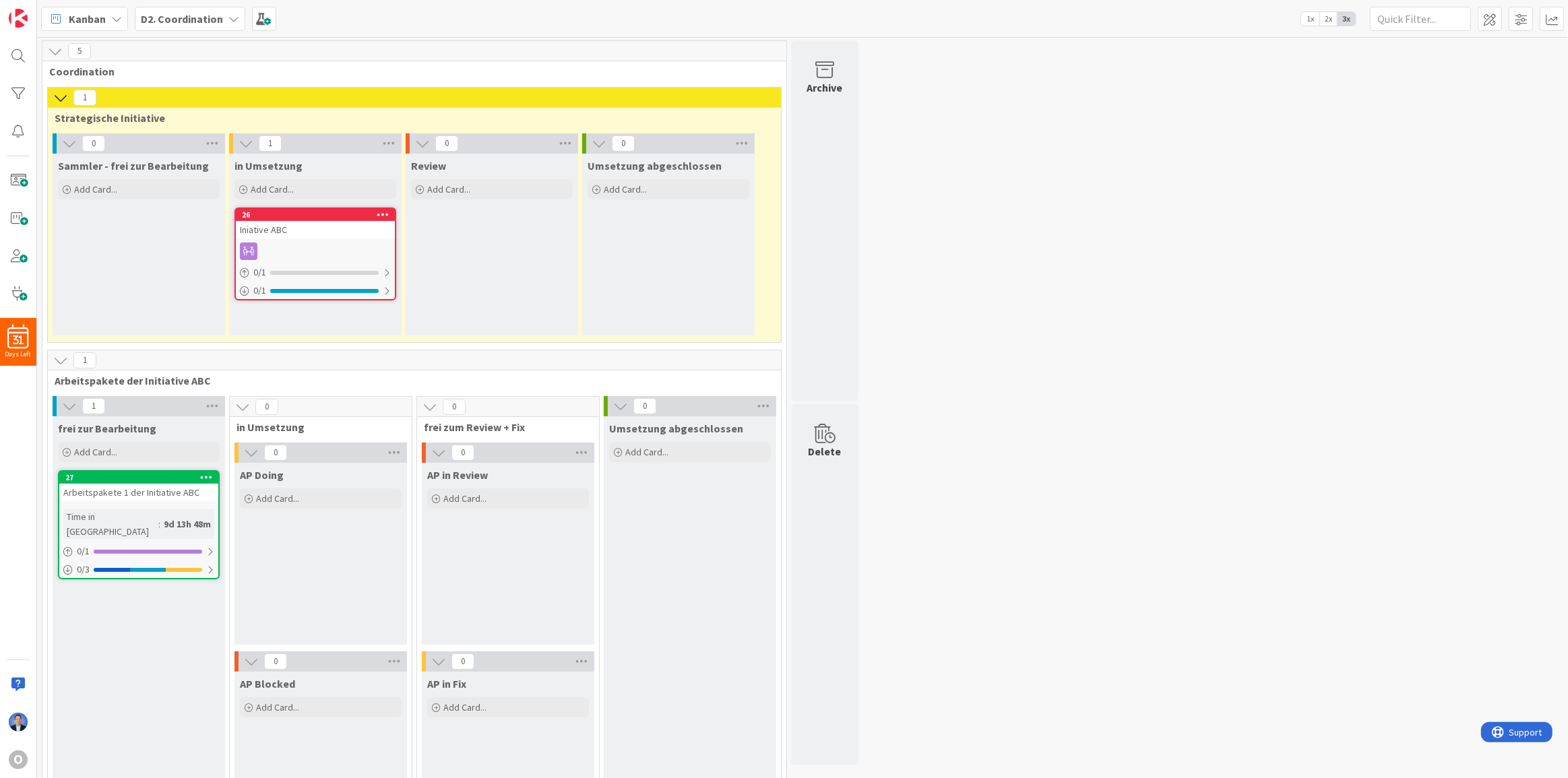
click at [203, 477] on icon at bounding box center [206, 477] width 13 height 10
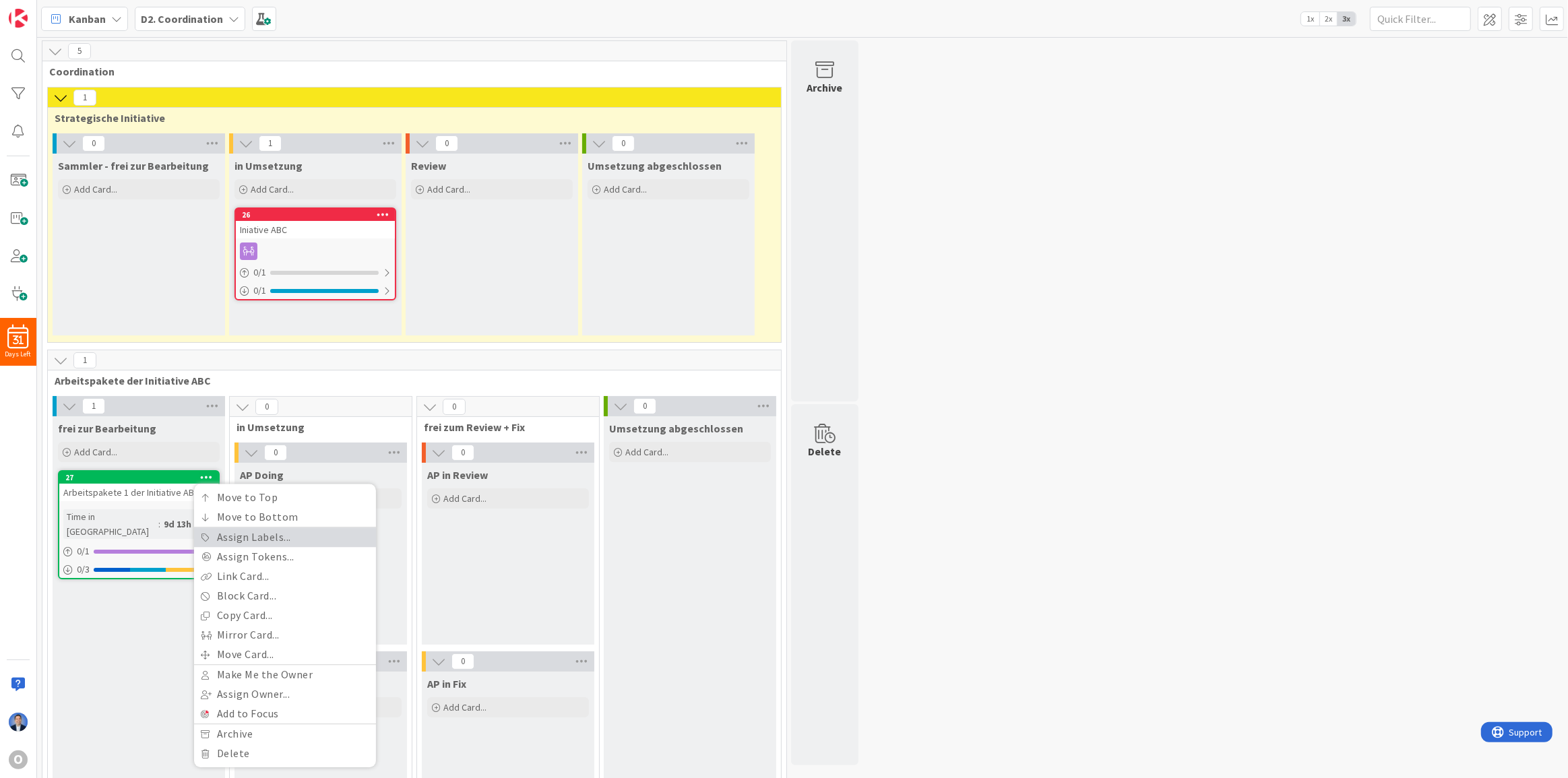
click at [254, 537] on link "Assign Labels..." at bounding box center [285, 537] width 182 height 20
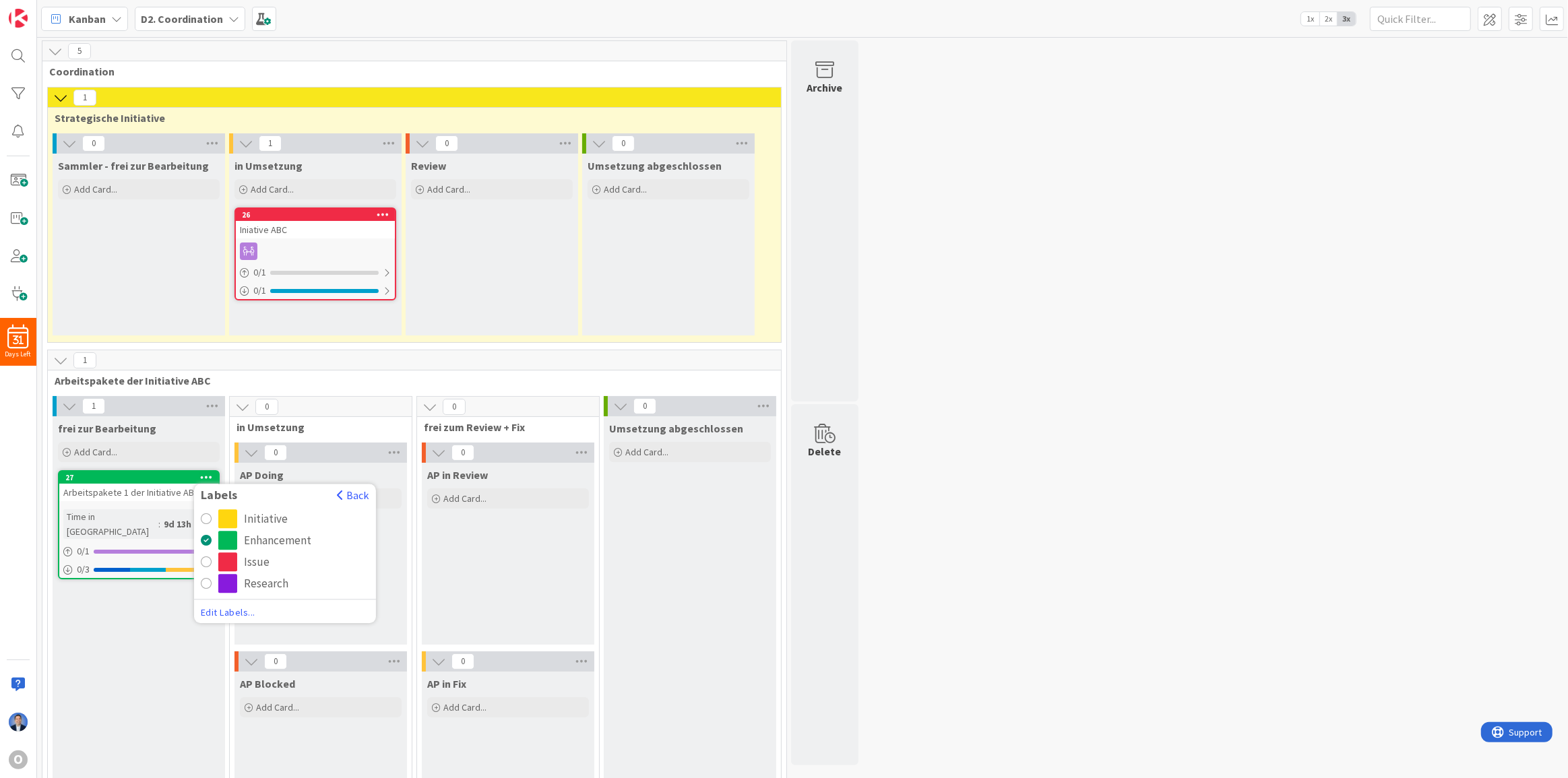
click at [277, 561] on div "Issue" at bounding box center [293, 561] width 151 height 19
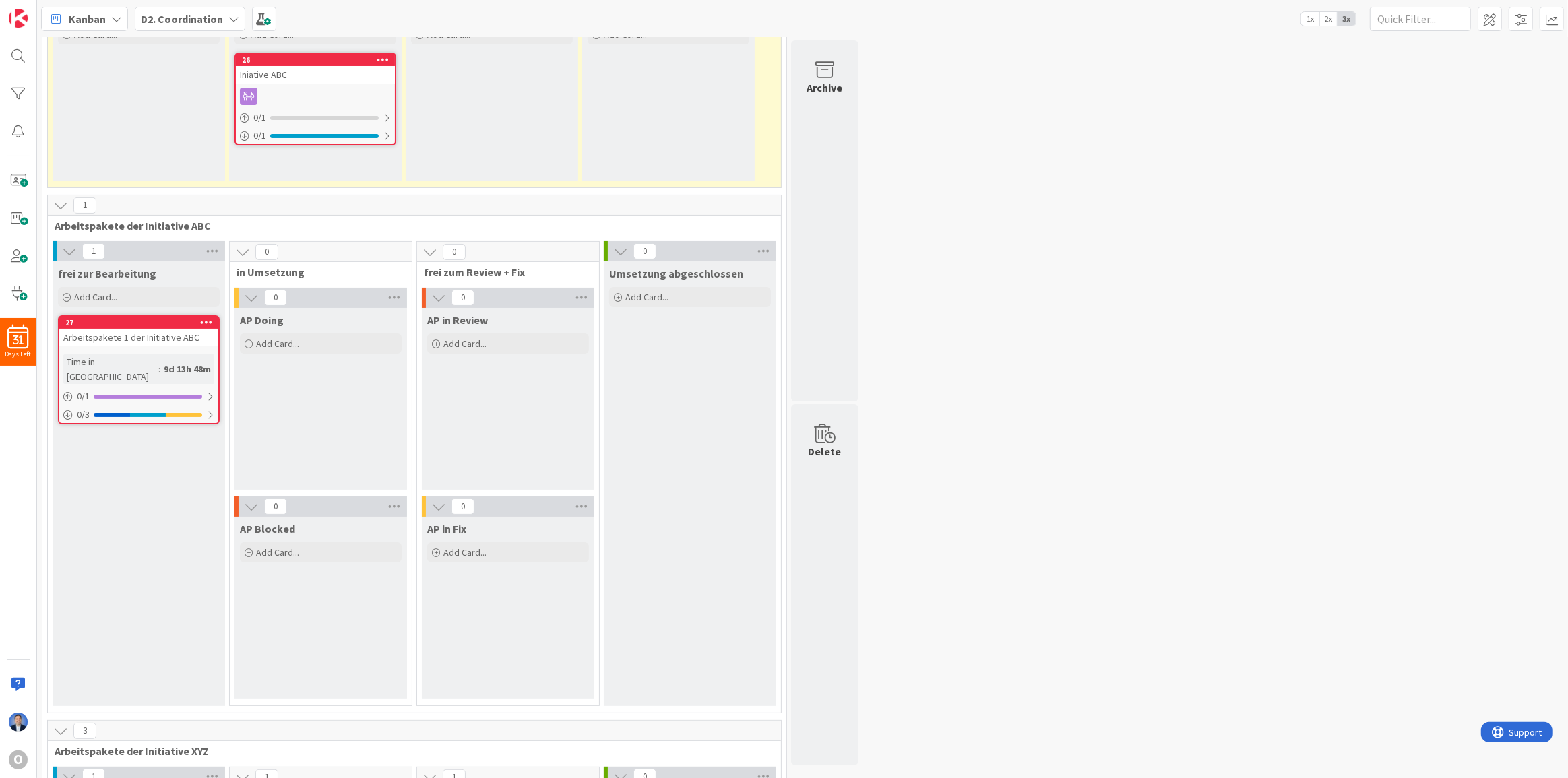
scroll to position [306, 0]
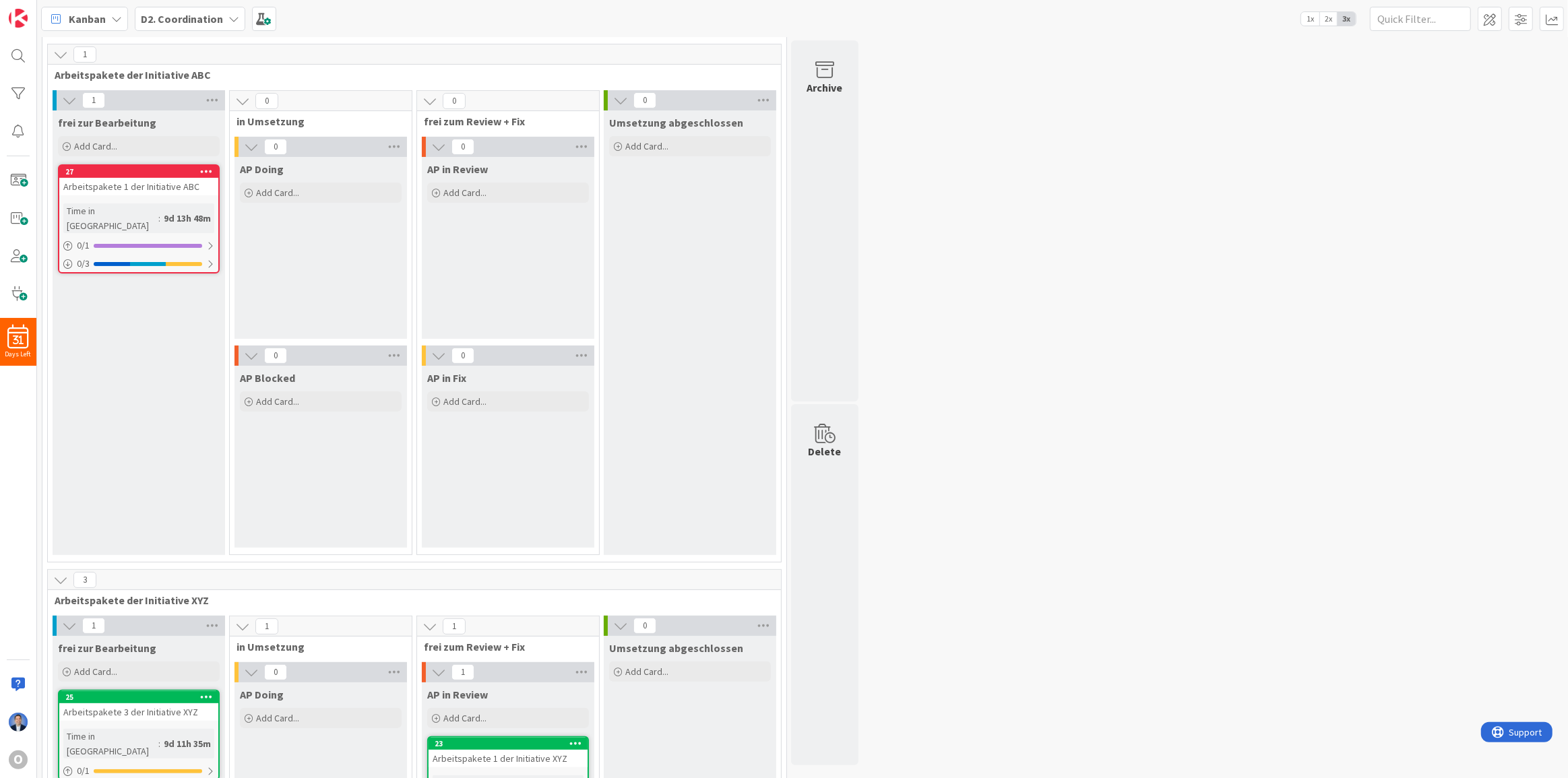
click at [169, 189] on div "Arbeitspakete 1 der Initiative ABC" at bounding box center [139, 186] width 159 height 17
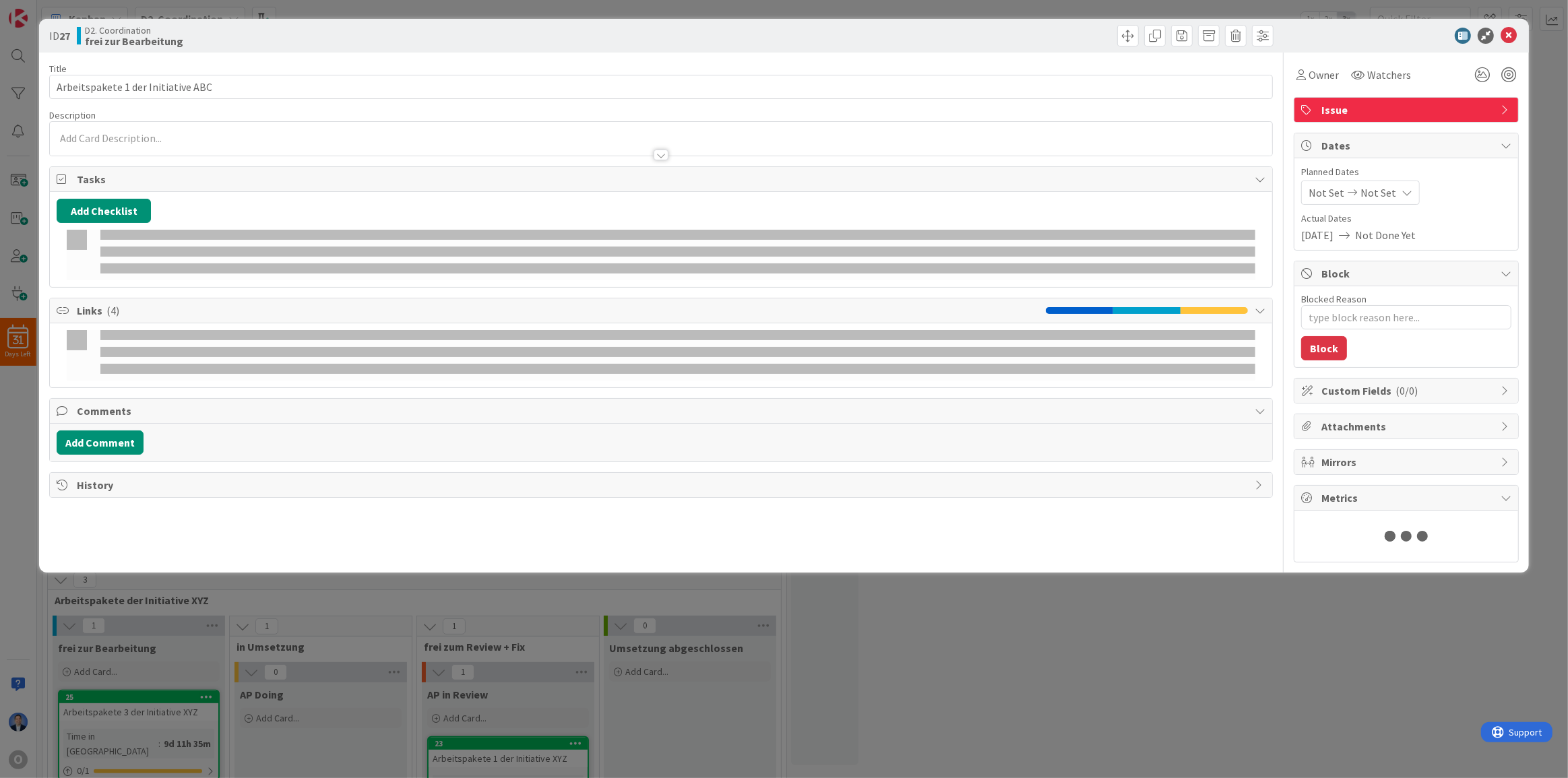
type textarea "x"
type input "Arbeitspakete 1 der Initiative ABC"
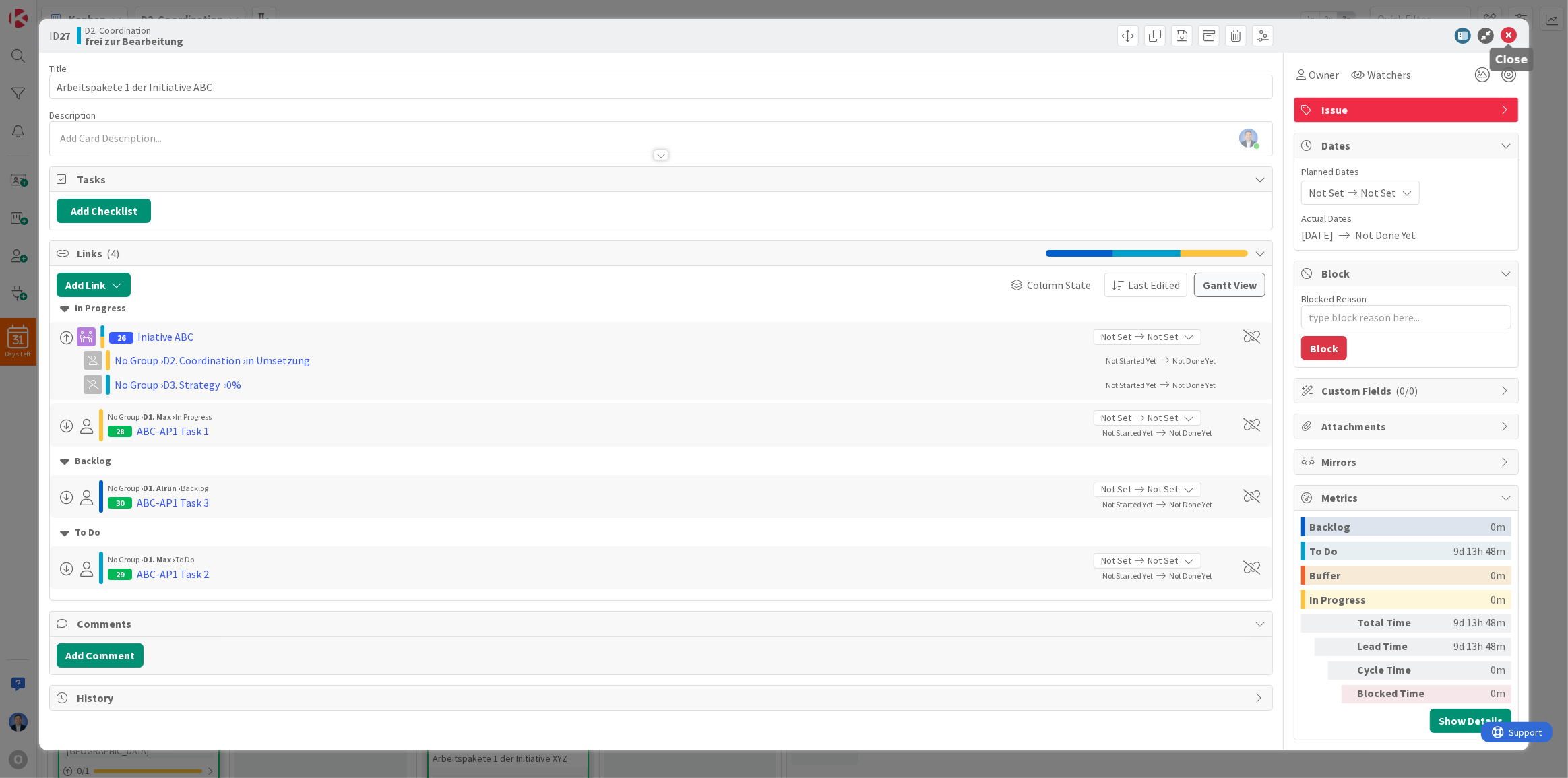
click at [1509, 34] on icon at bounding box center [1508, 36] width 16 height 16
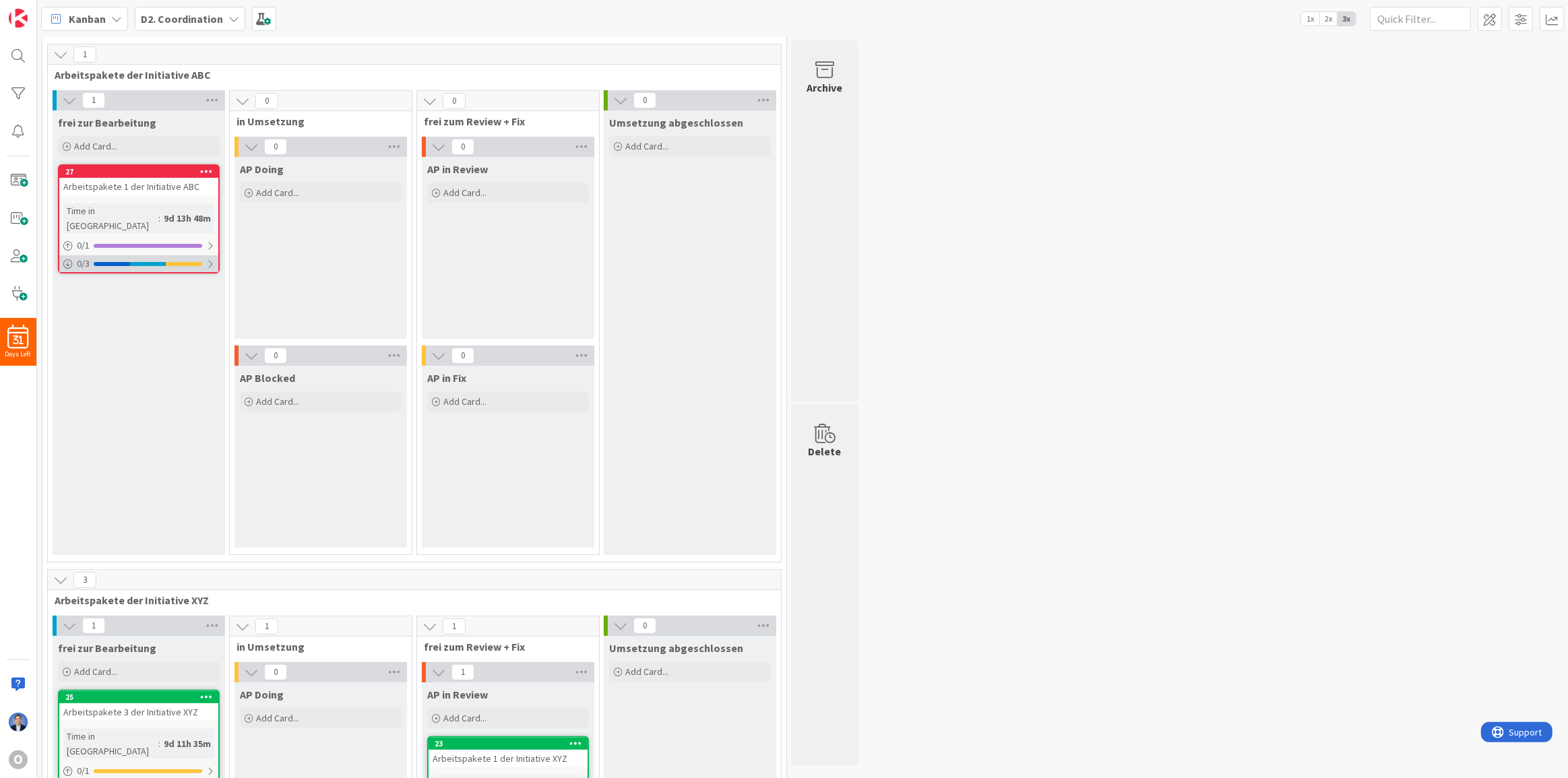
click at [134, 256] on div "0 / 3" at bounding box center [139, 264] width 159 height 17
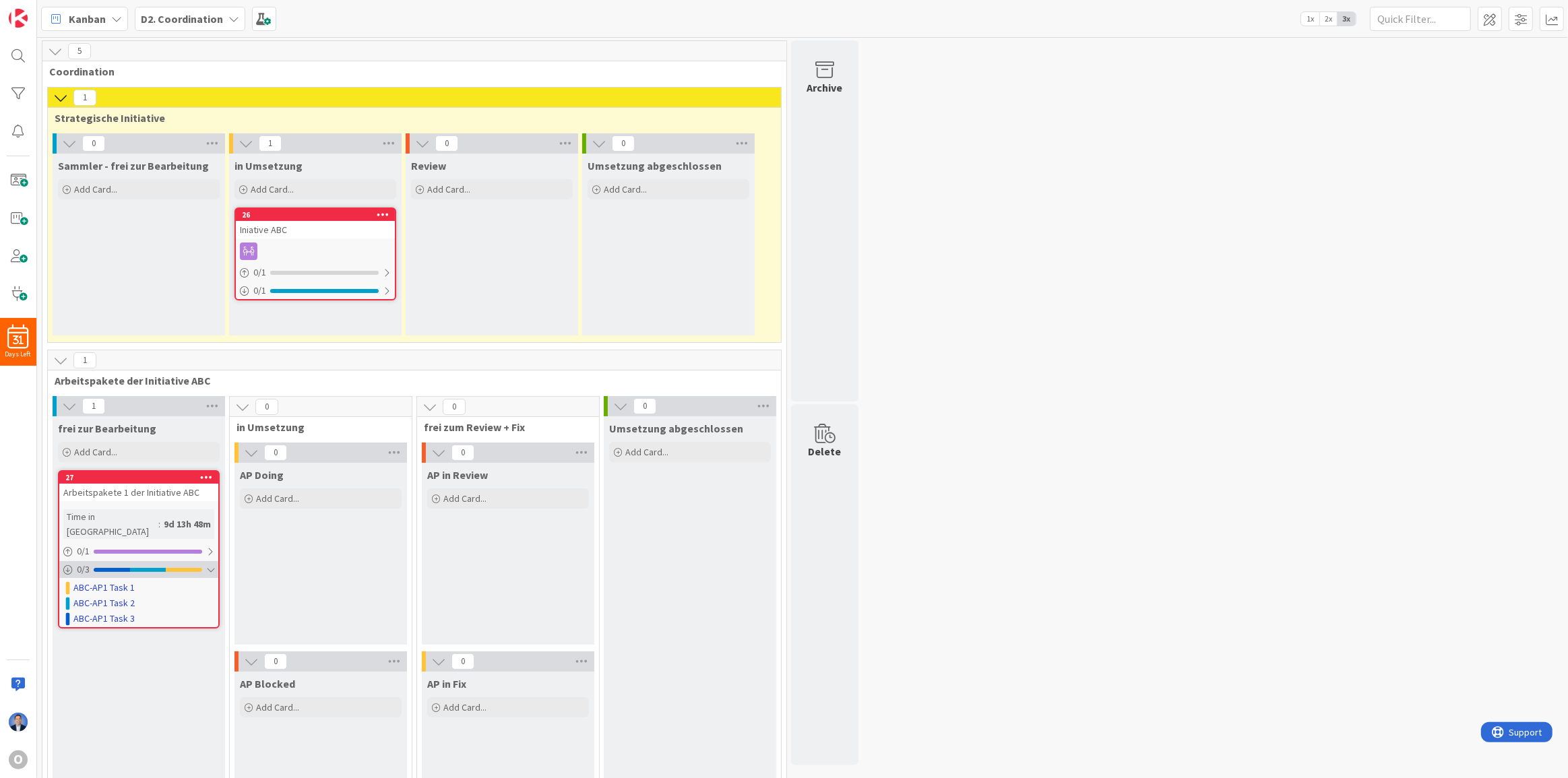
click at [128, 561] on div "0 / 3" at bounding box center [139, 570] width 159 height 17
click at [185, 25] on span "D2. Coordination" at bounding box center [182, 18] width 82 height 16
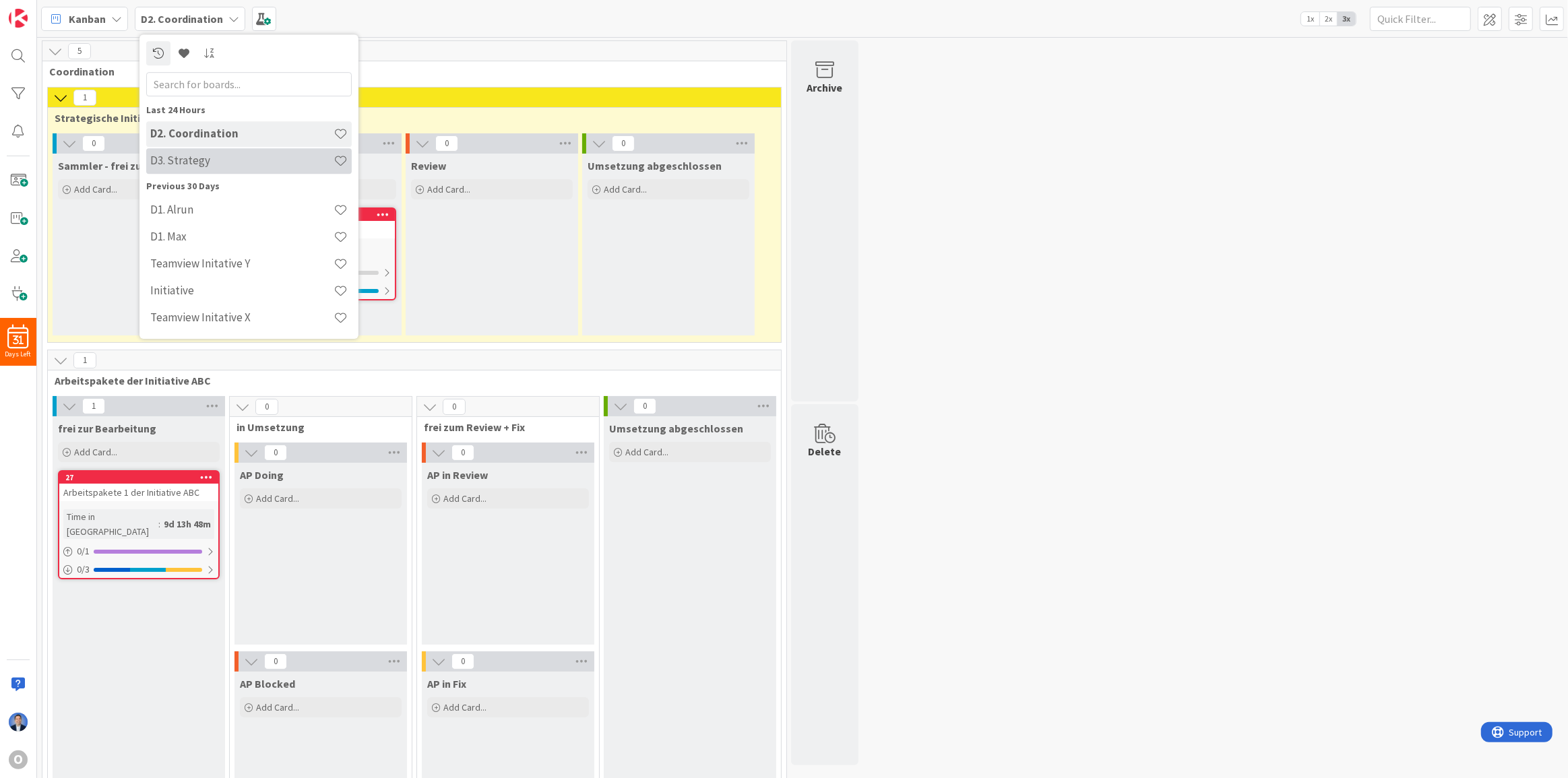
click at [207, 155] on h4 "D3. Strategy" at bounding box center [242, 160] width 183 height 13
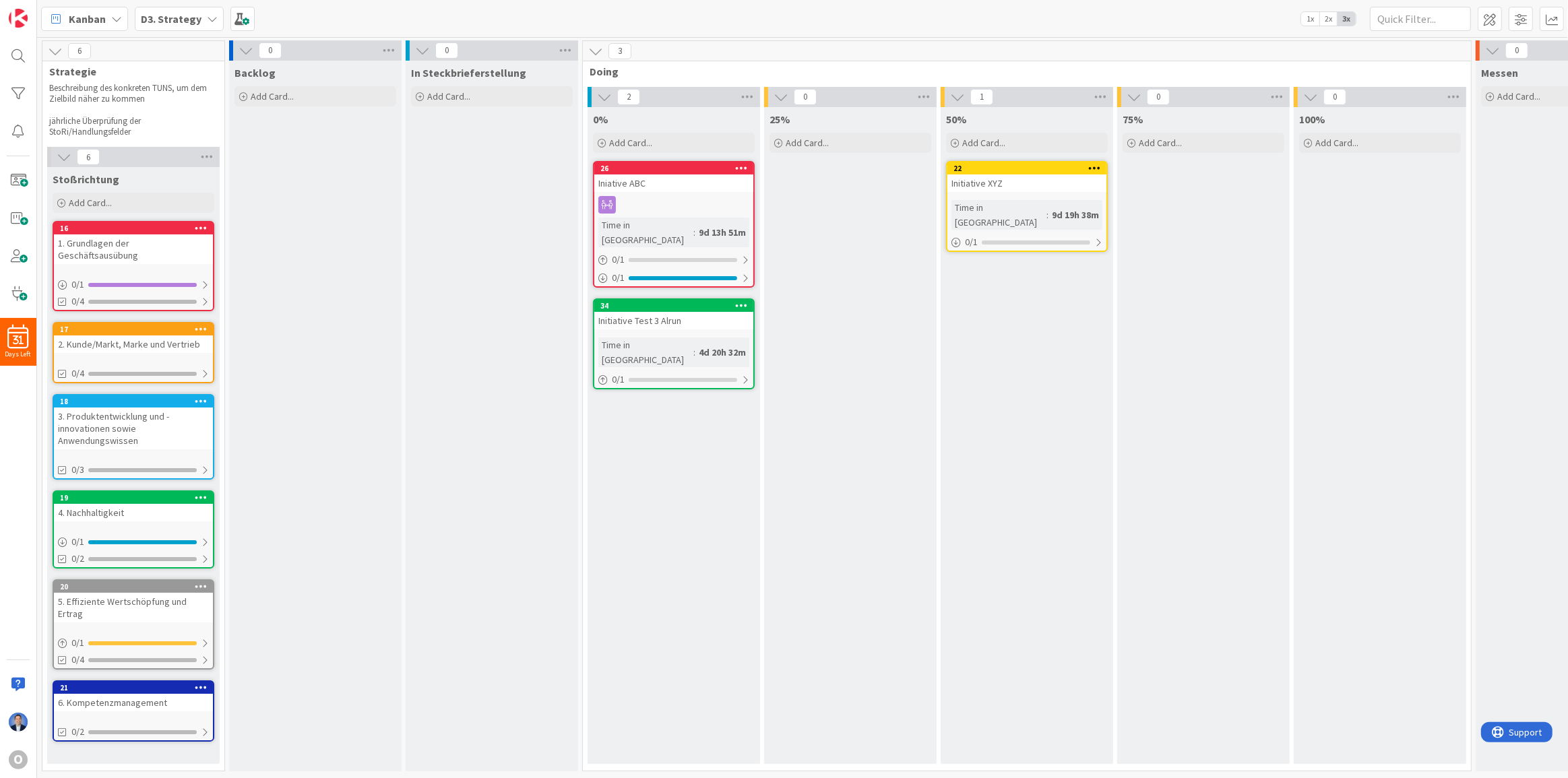
click at [141, 22] on b "D3. Strategy" at bounding box center [171, 18] width 61 height 13
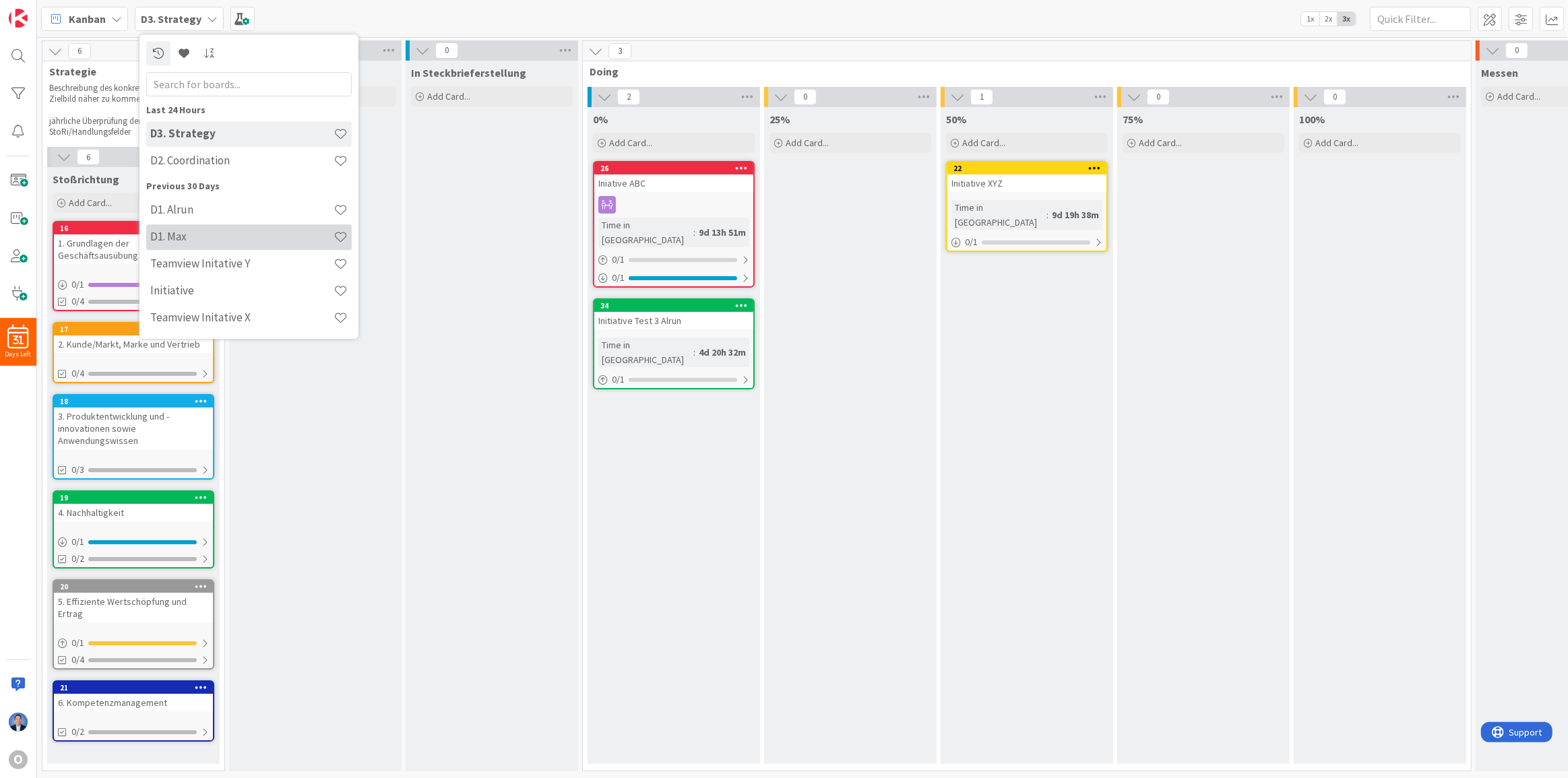
click at [178, 232] on h4 "D1. Max" at bounding box center [242, 236] width 183 height 13
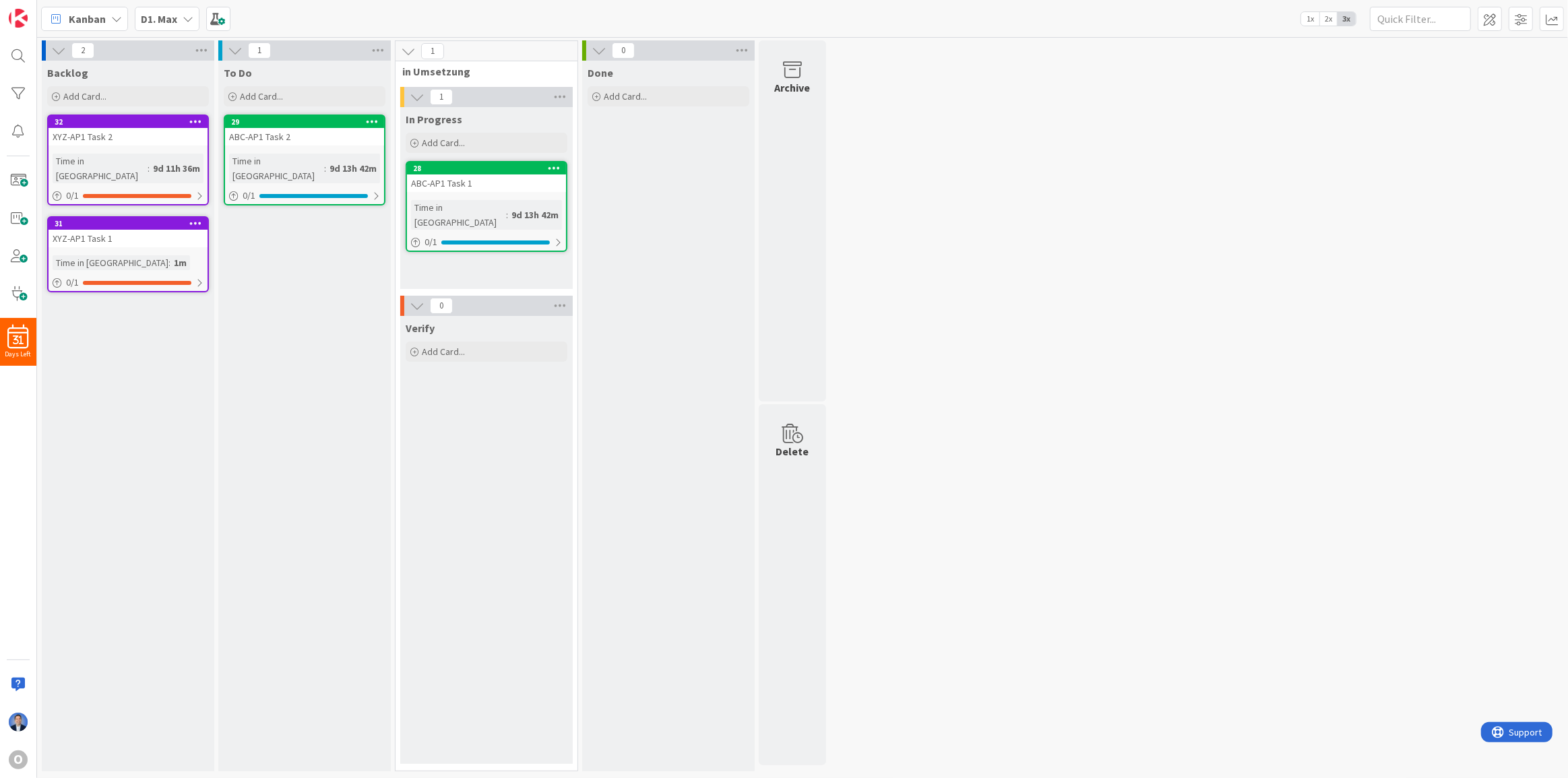
click at [368, 125] on icon at bounding box center [372, 121] width 13 height 10
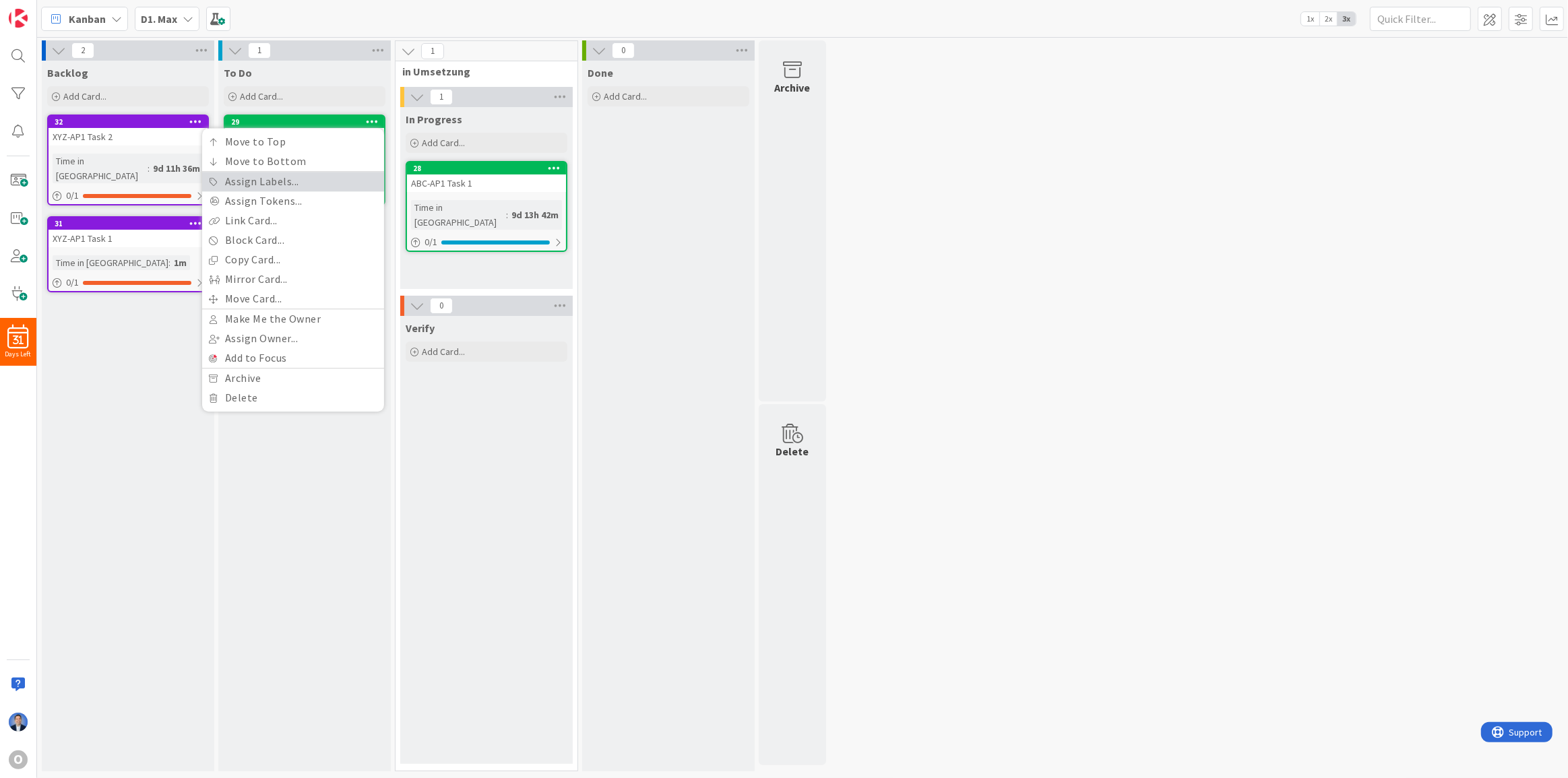
click at [323, 181] on link "Assign Labels..." at bounding box center [293, 182] width 182 height 20
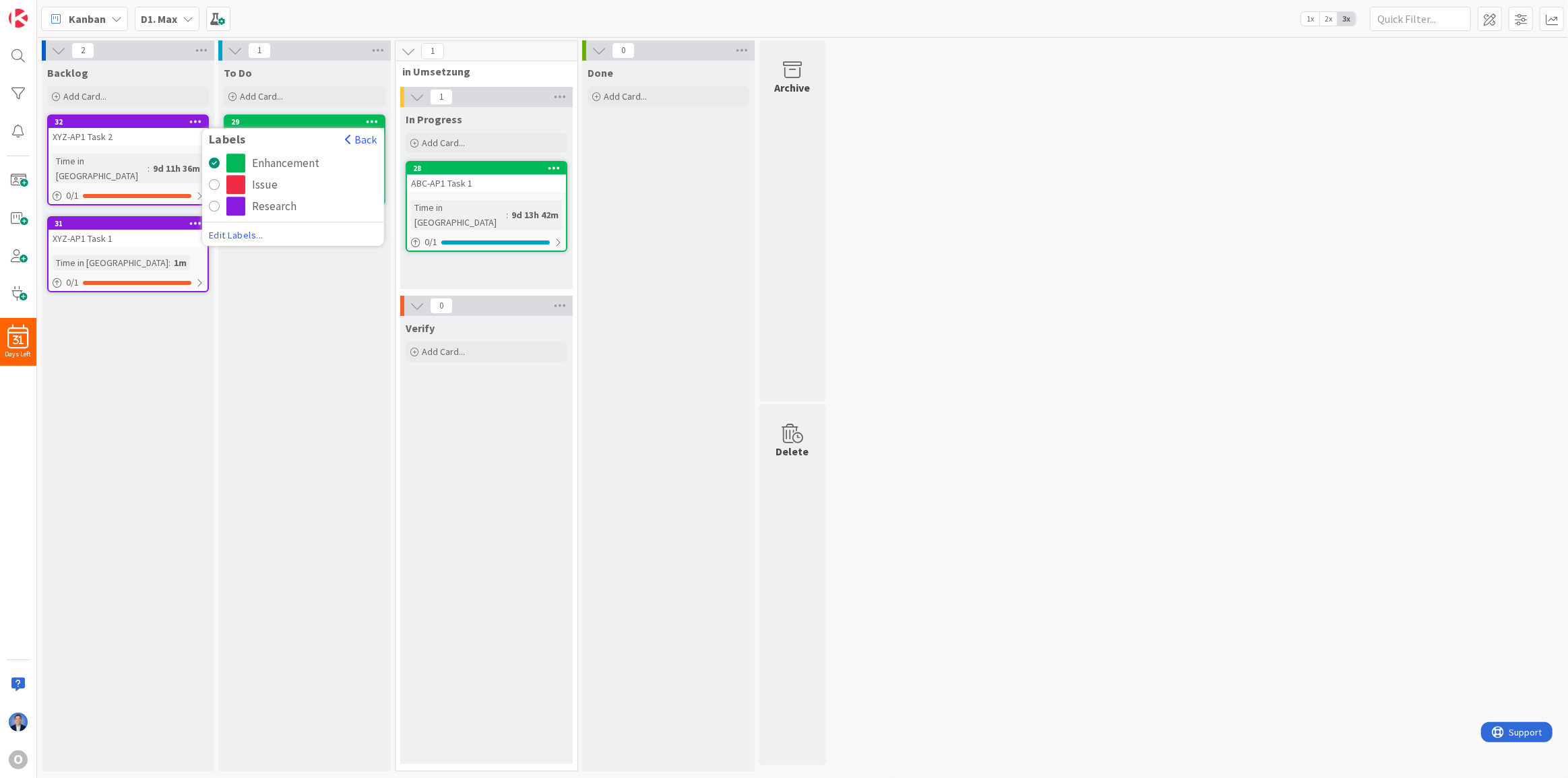
click at [304, 184] on div "Issue" at bounding box center [302, 185] width 151 height 19
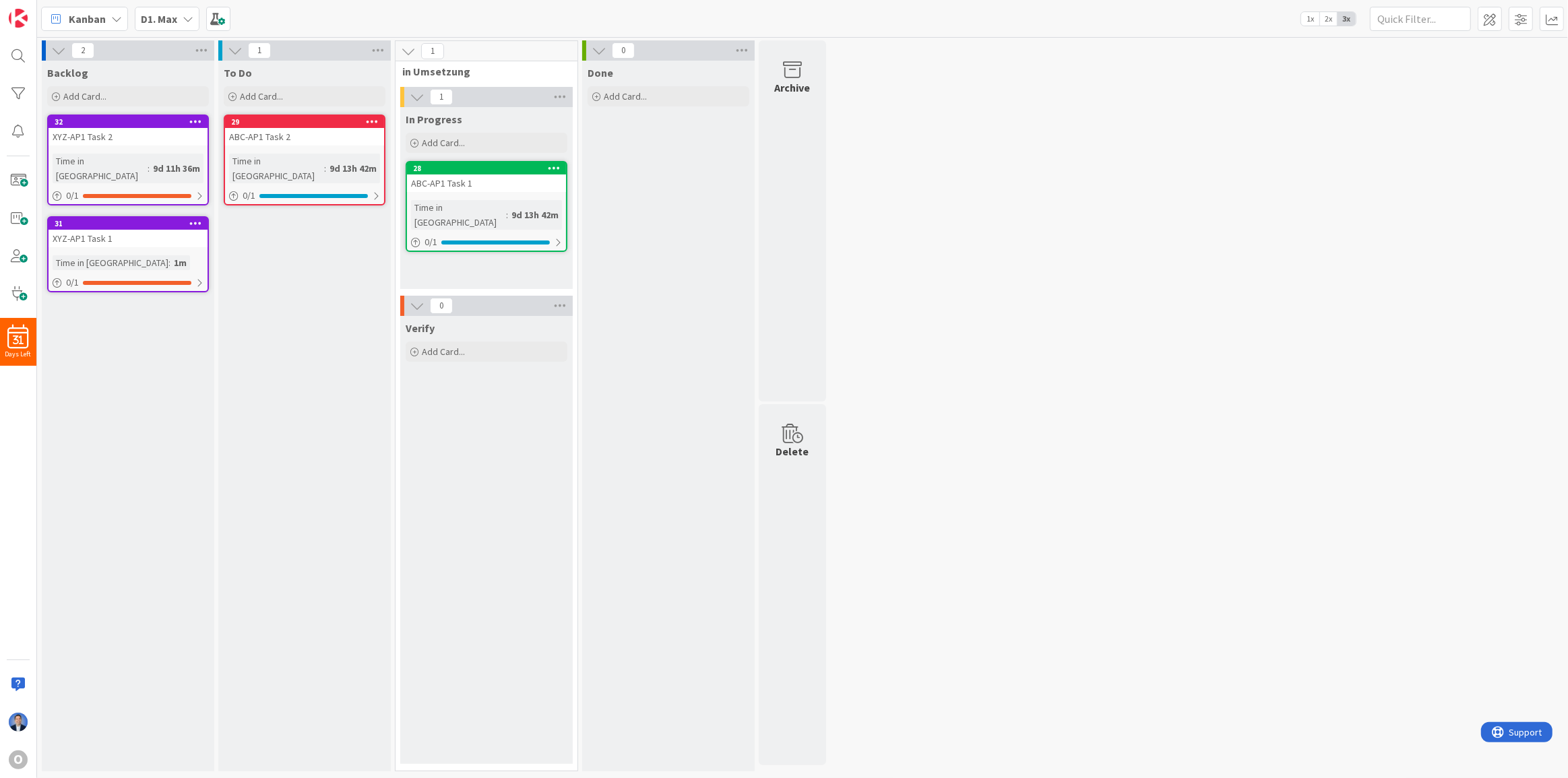
click at [558, 166] on icon at bounding box center [554, 168] width 13 height 10
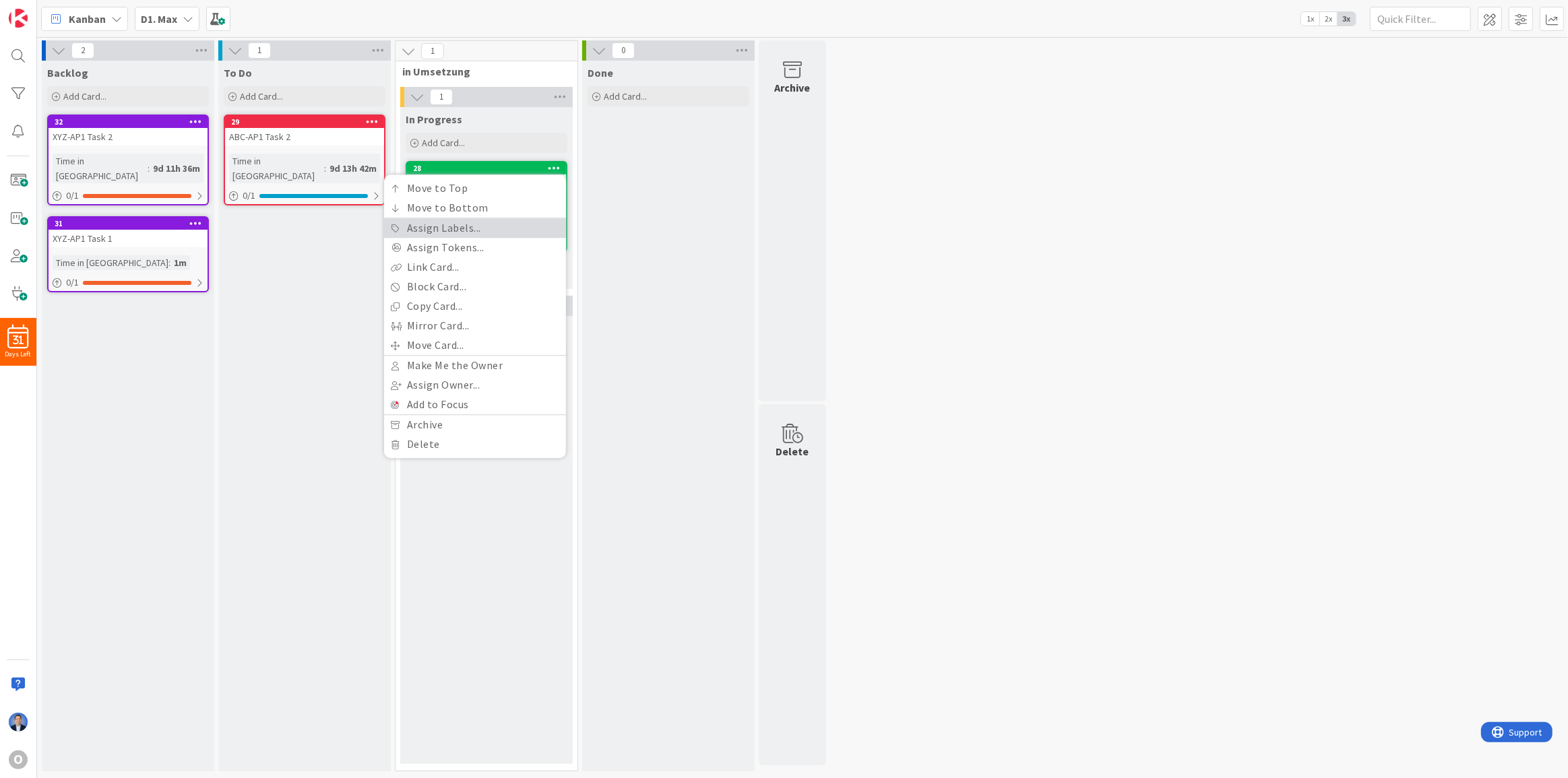
click at [502, 224] on link "Assign Labels..." at bounding box center [474, 228] width 182 height 20
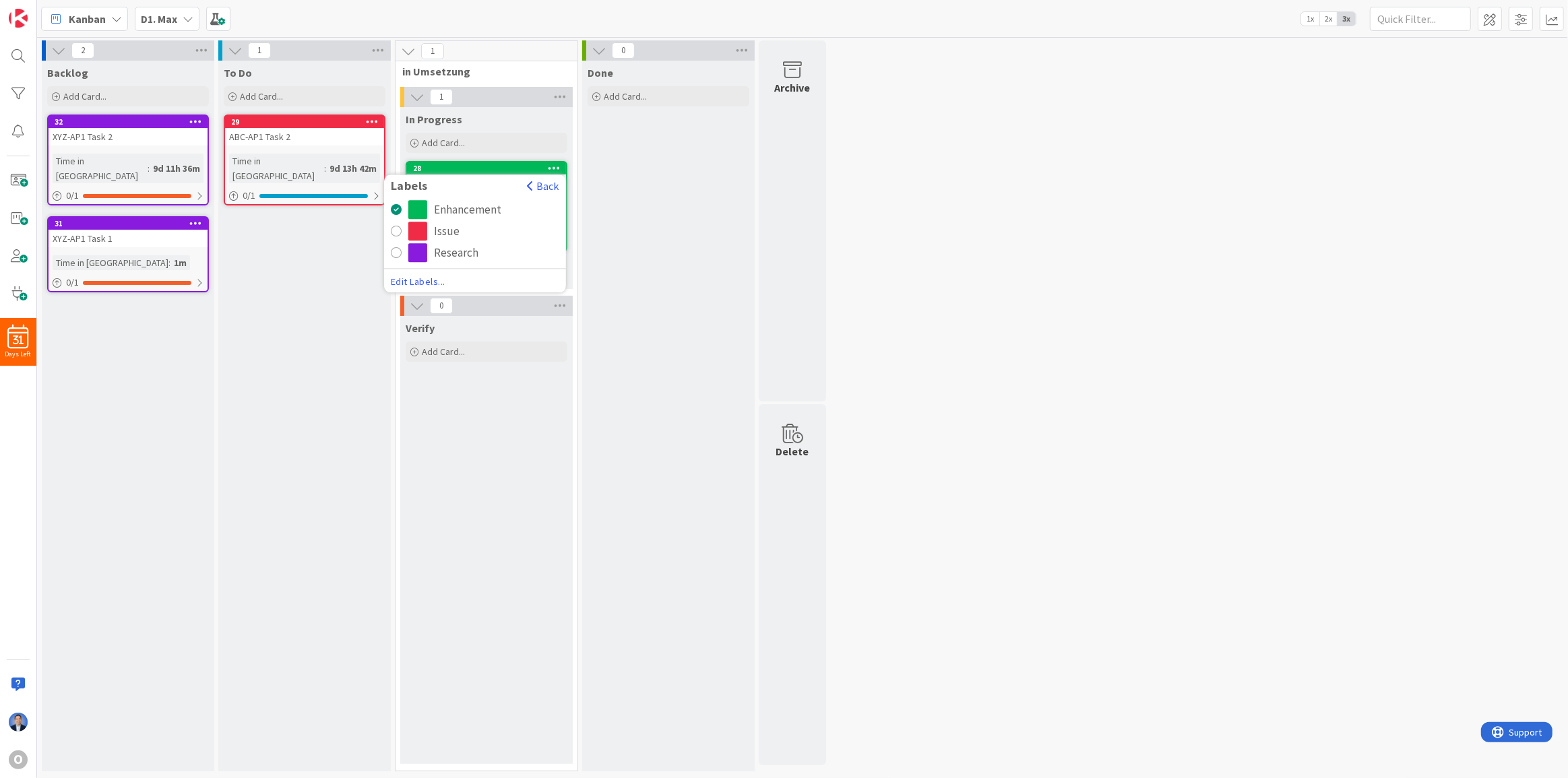
click at [468, 235] on div "Issue" at bounding box center [483, 231] width 151 height 19
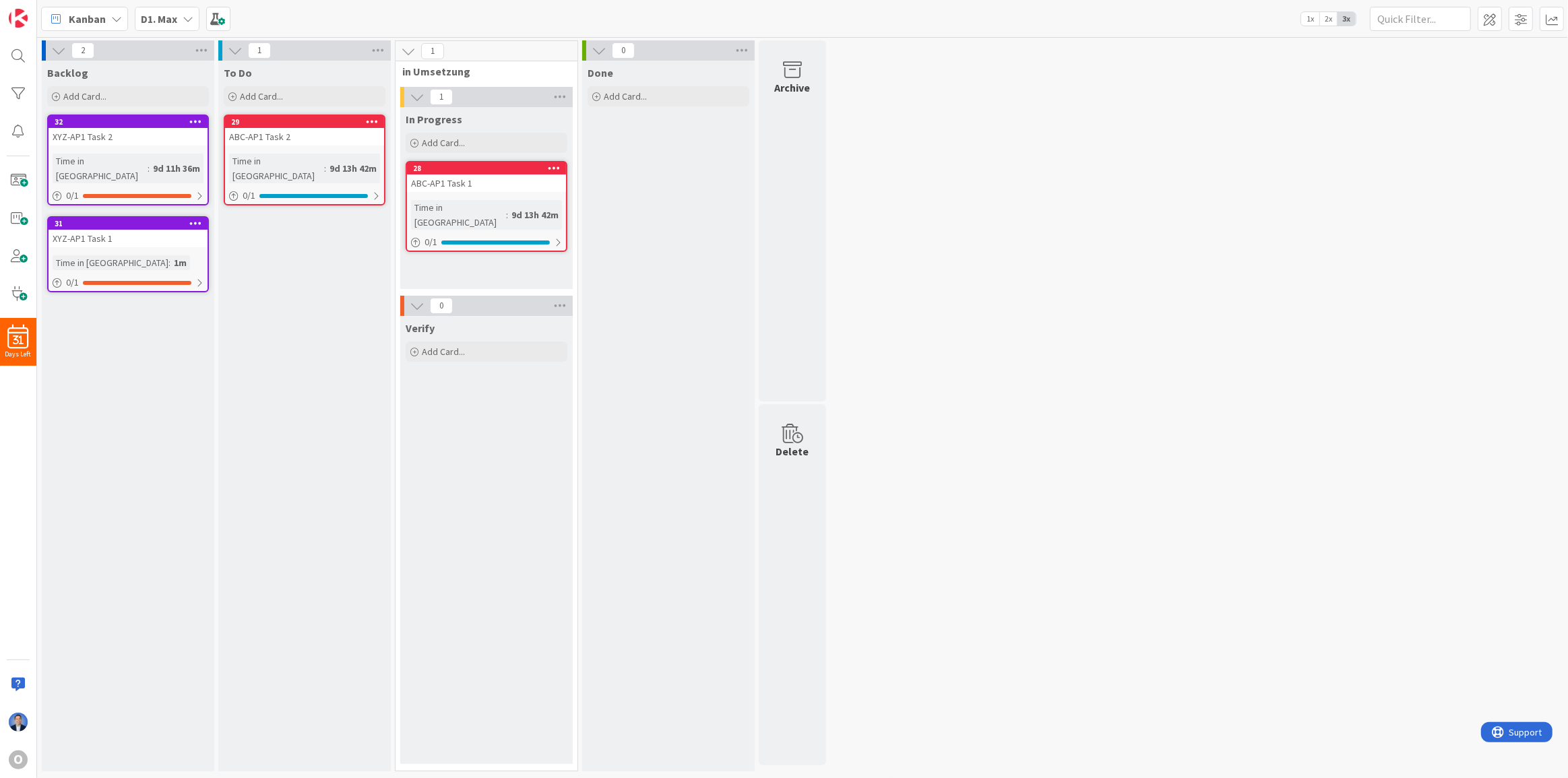
click at [306, 280] on div "To Do Add Card... 29 Labels Back Enhancement Issue Research Edit Labels... ABC-…" at bounding box center [304, 416] width 173 height 711
click at [175, 10] on span "D1. Max" at bounding box center [159, 18] width 36 height 16
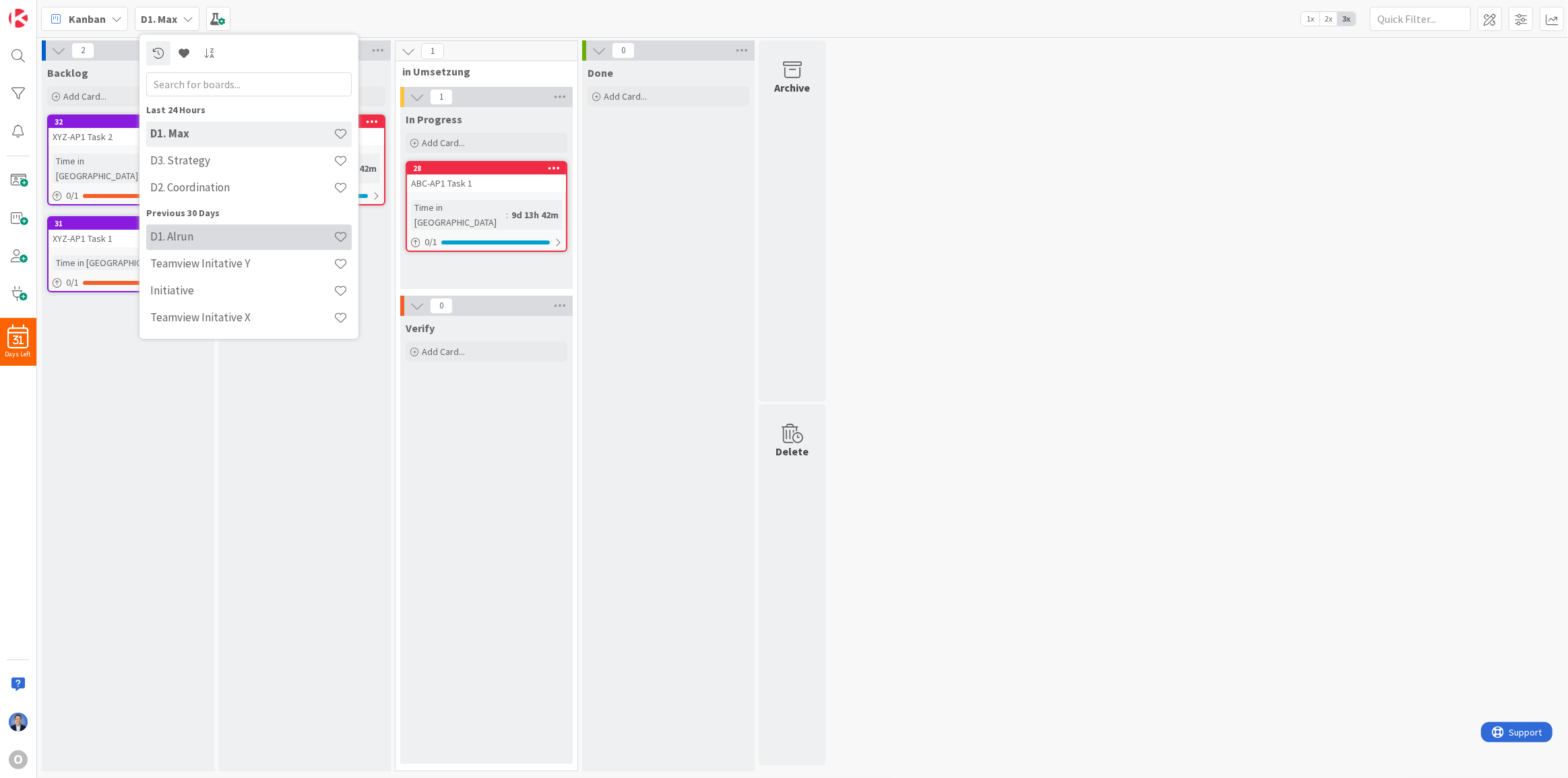
click at [210, 241] on h4 "D1. Alrun" at bounding box center [242, 236] width 183 height 13
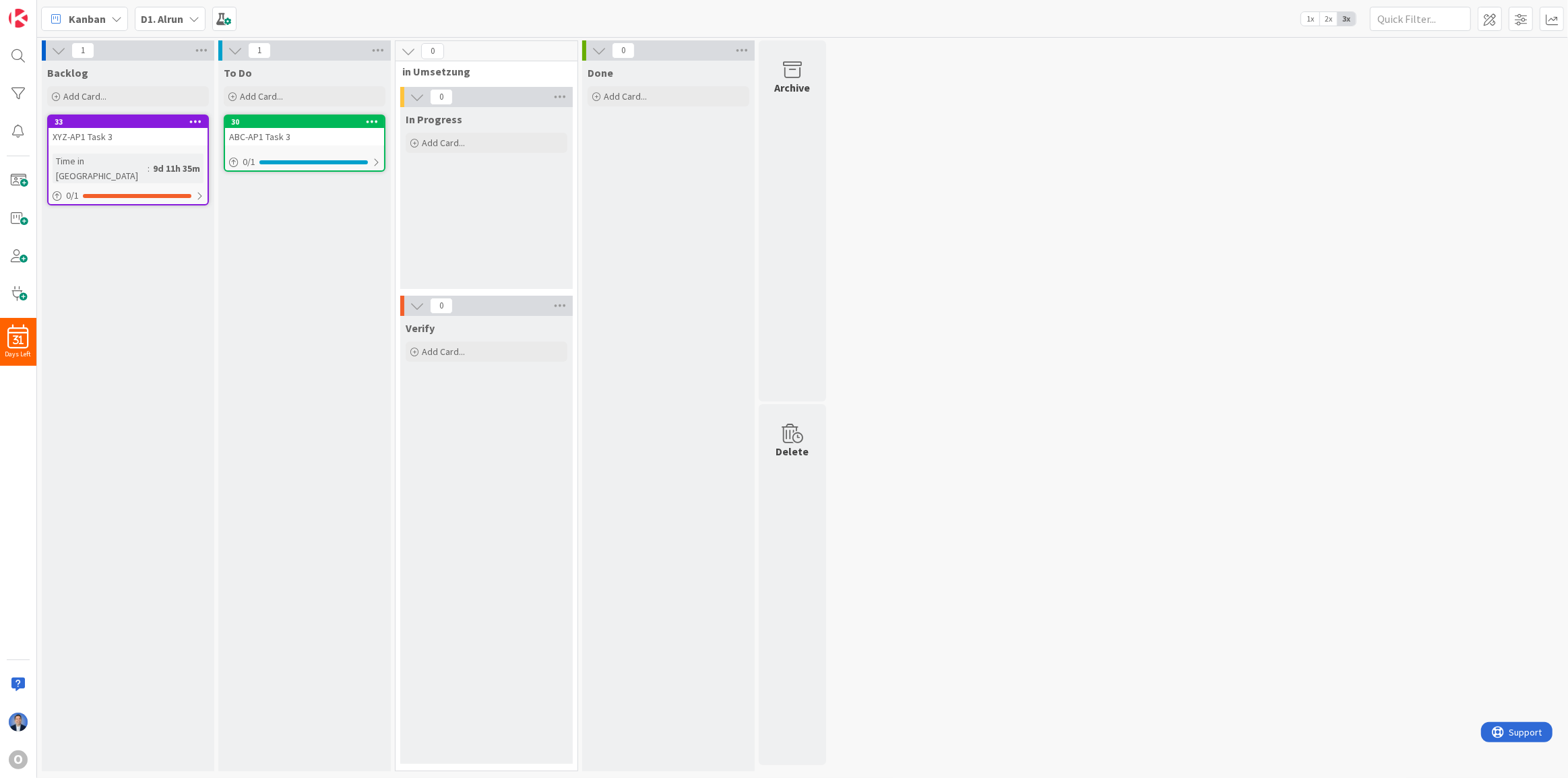
click at [378, 117] on div at bounding box center [372, 122] width 24 height 10
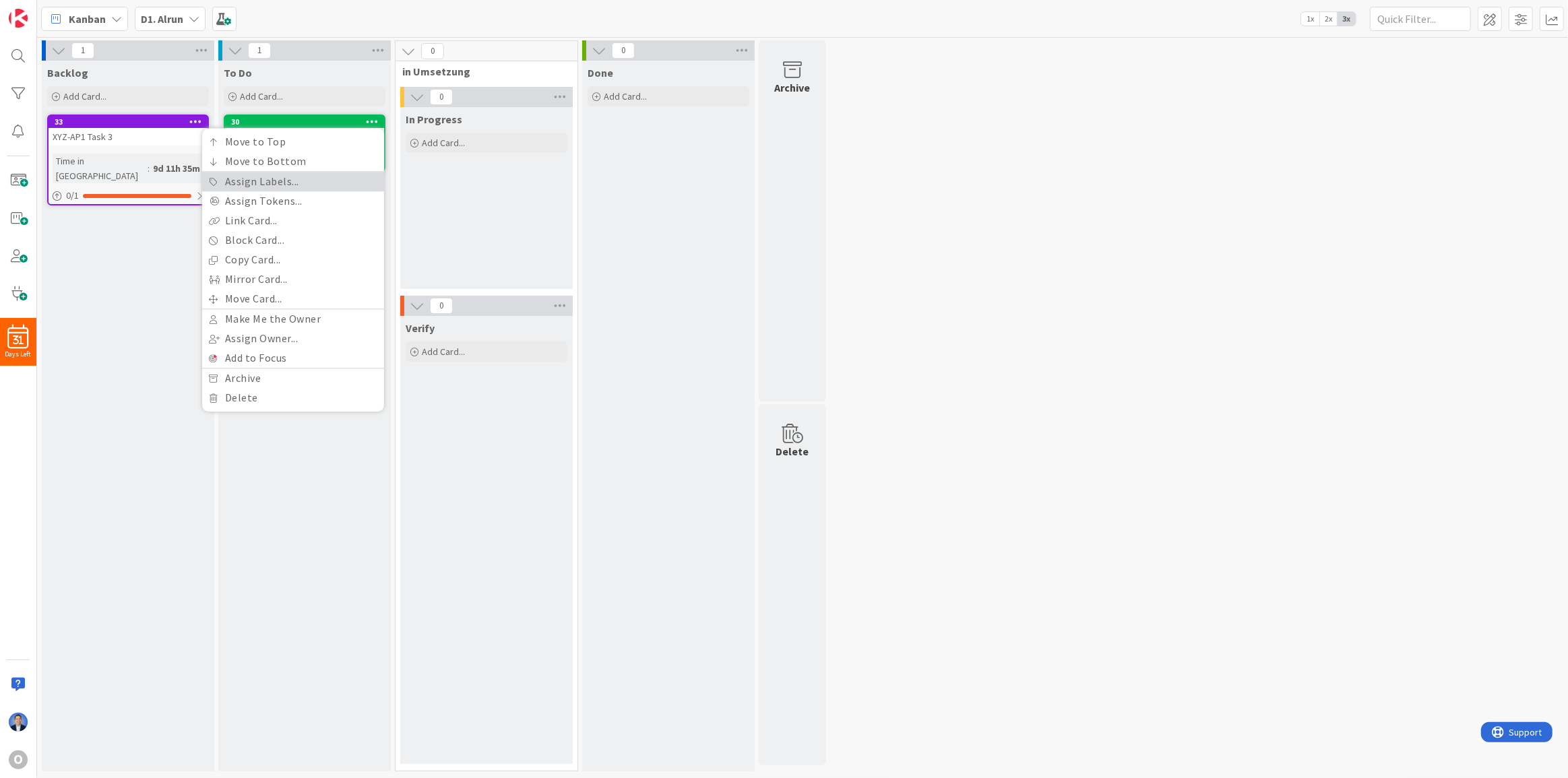
click at [329, 181] on link "Assign Labels..." at bounding box center [293, 182] width 182 height 20
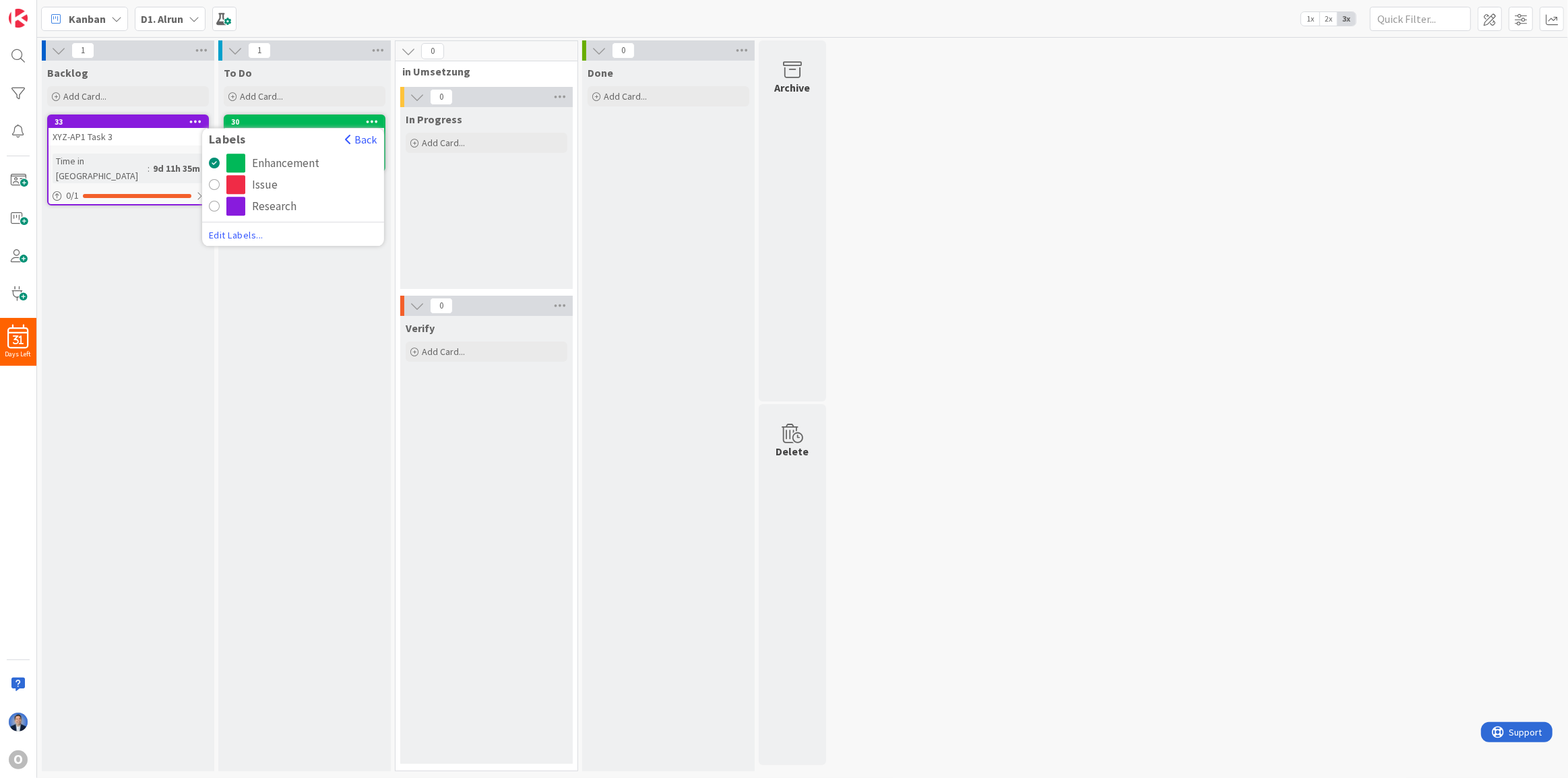
click at [267, 179] on div "Issue" at bounding box center [265, 185] width 26 height 19
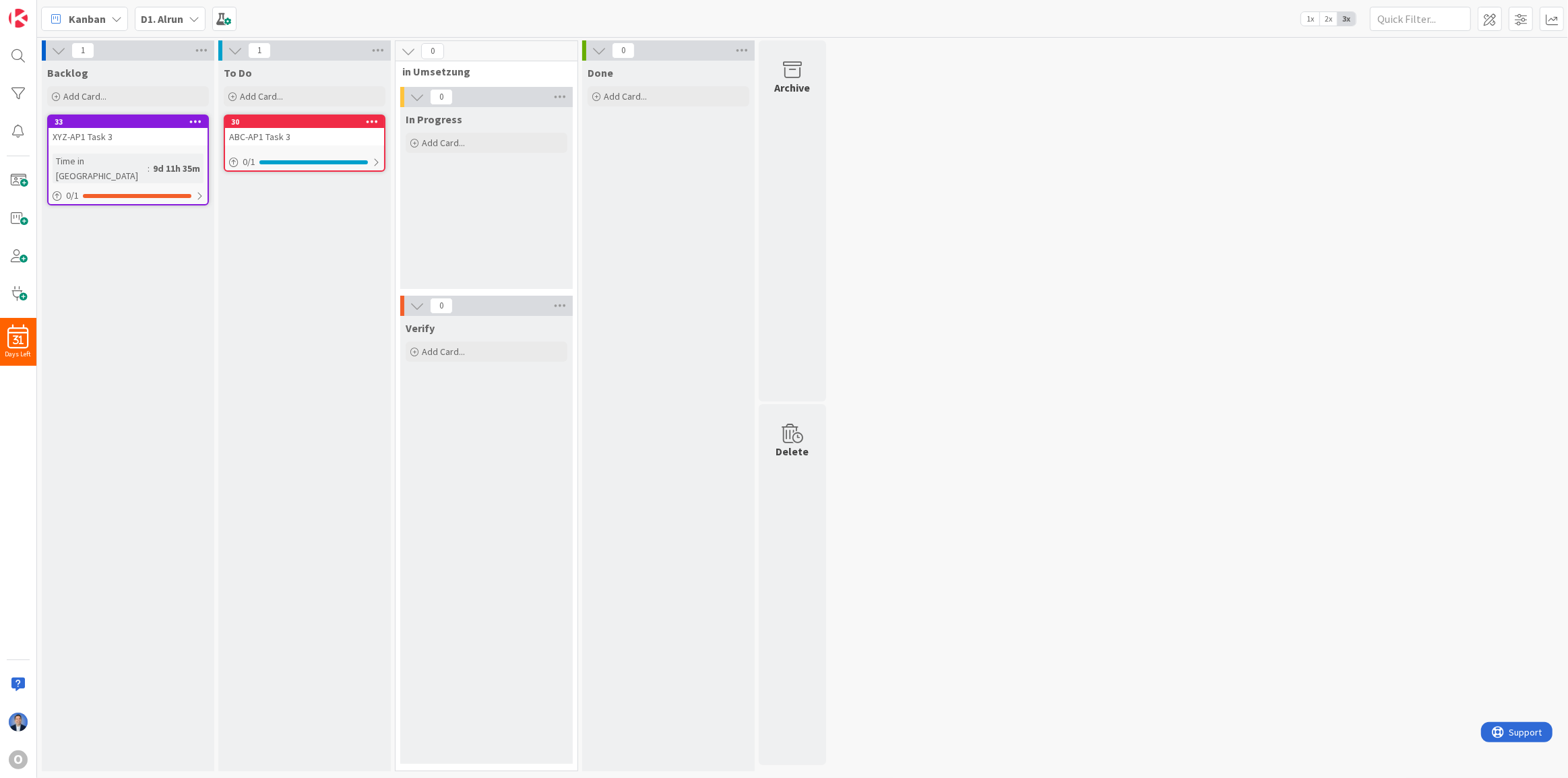
click at [937, 229] on div "1 Backlog Add Card... 33 XYZ-AP1 Task 3 Time in Column : 9d 11h 35m 0 / 1 1 To …" at bounding box center [802, 409] width 1526 height 738
click at [168, 20] on b "D1. Alrun" at bounding box center [162, 18] width 42 height 13
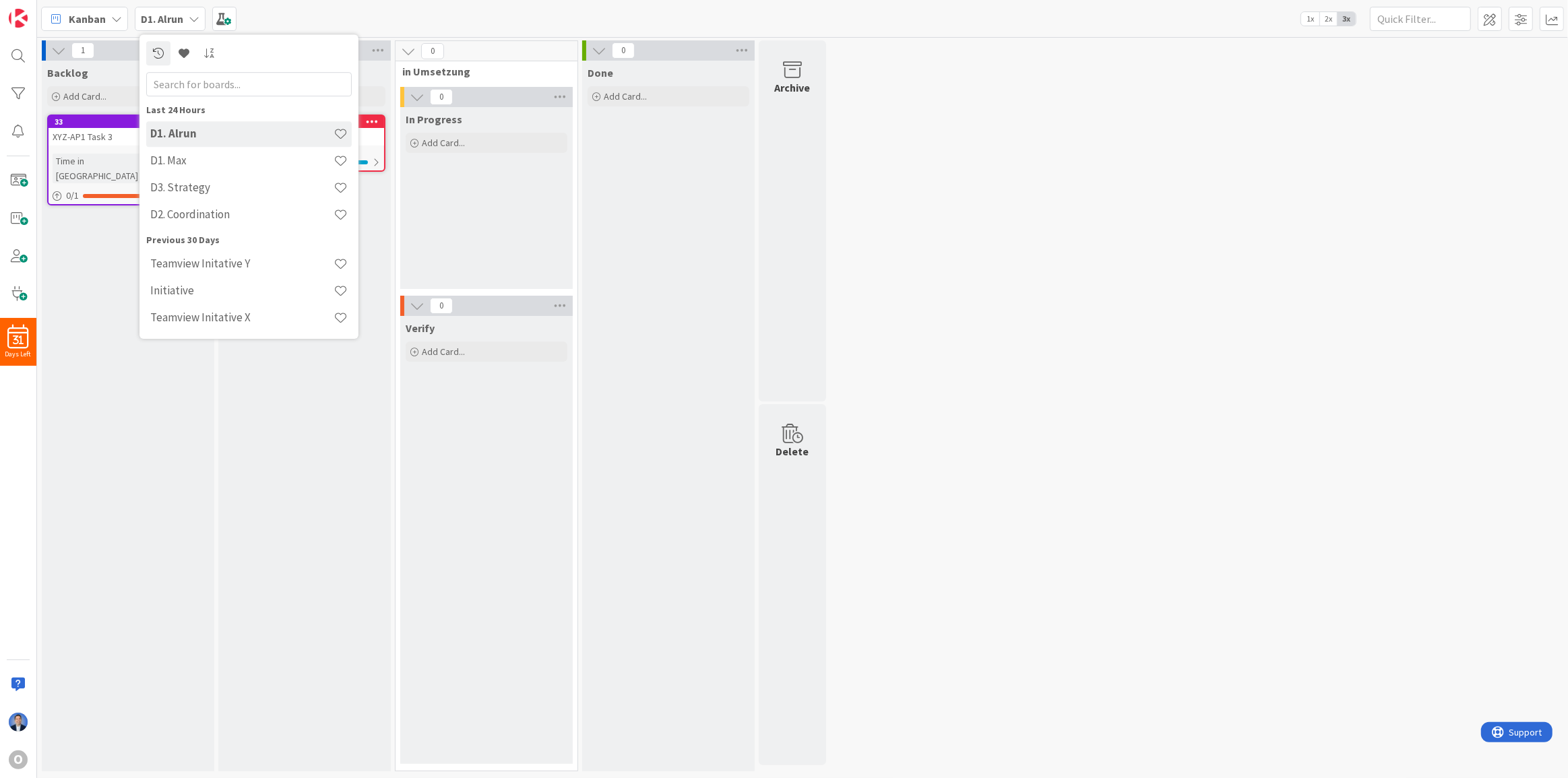
click at [929, 197] on div "1 Backlog Add Card... 33 XYZ-AP1 Task 3 Time in Column : 9d 11h 35m 0 / 1 1 To …" at bounding box center [802, 409] width 1526 height 738
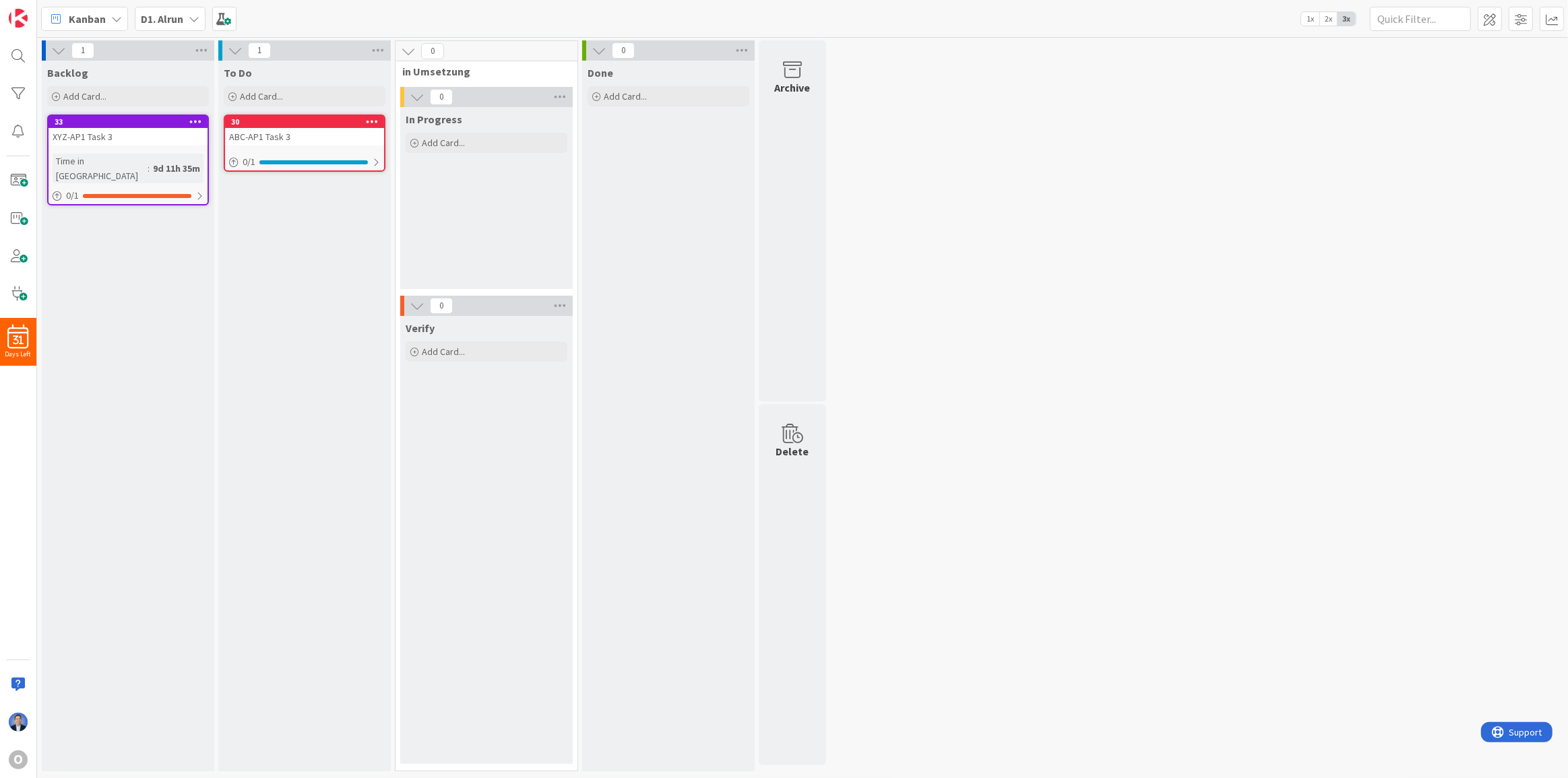
click at [155, 20] on b "D1. Alrun" at bounding box center [162, 18] width 42 height 13
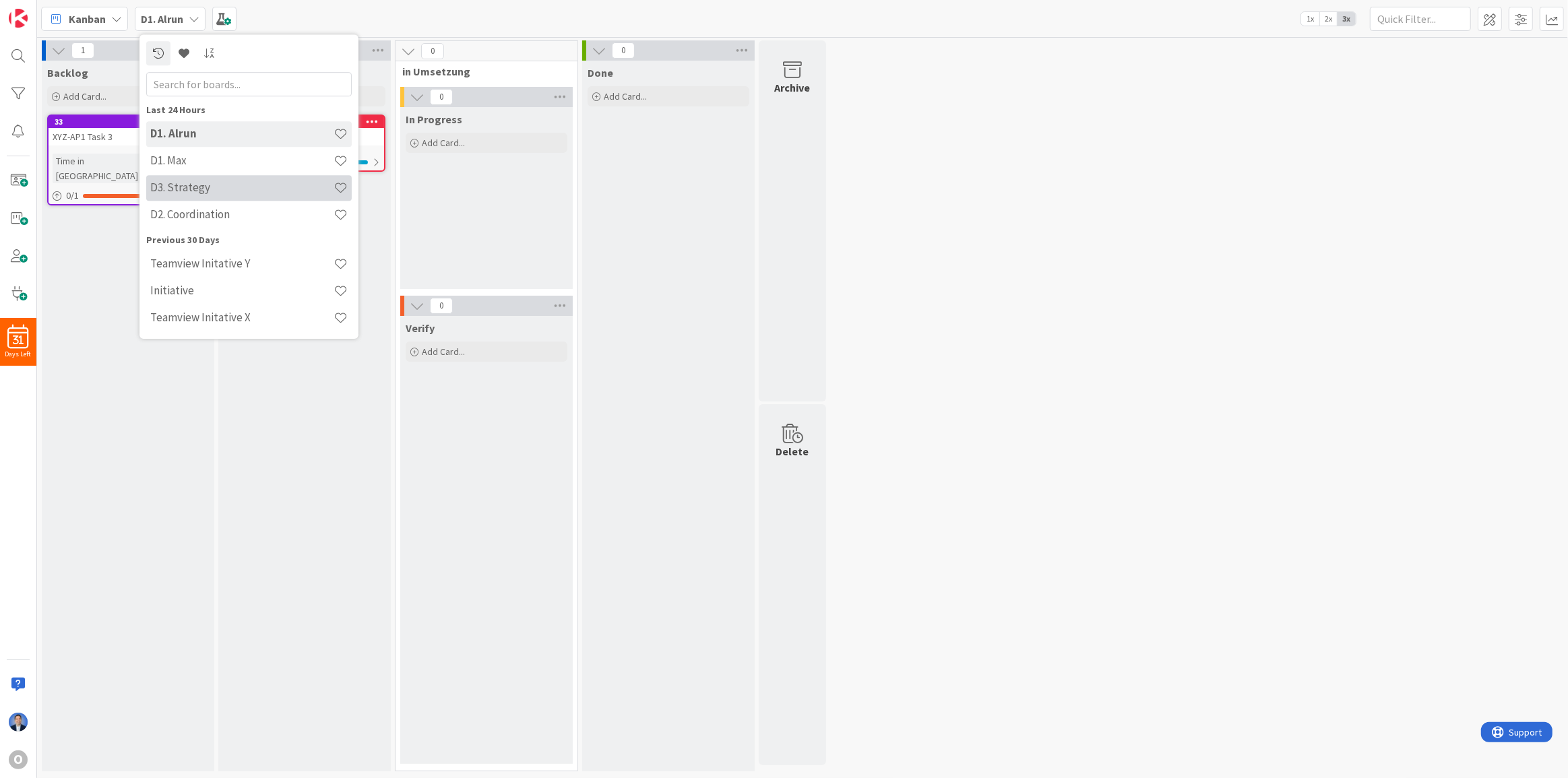
click at [209, 188] on h4 "D3. Strategy" at bounding box center [242, 187] width 183 height 13
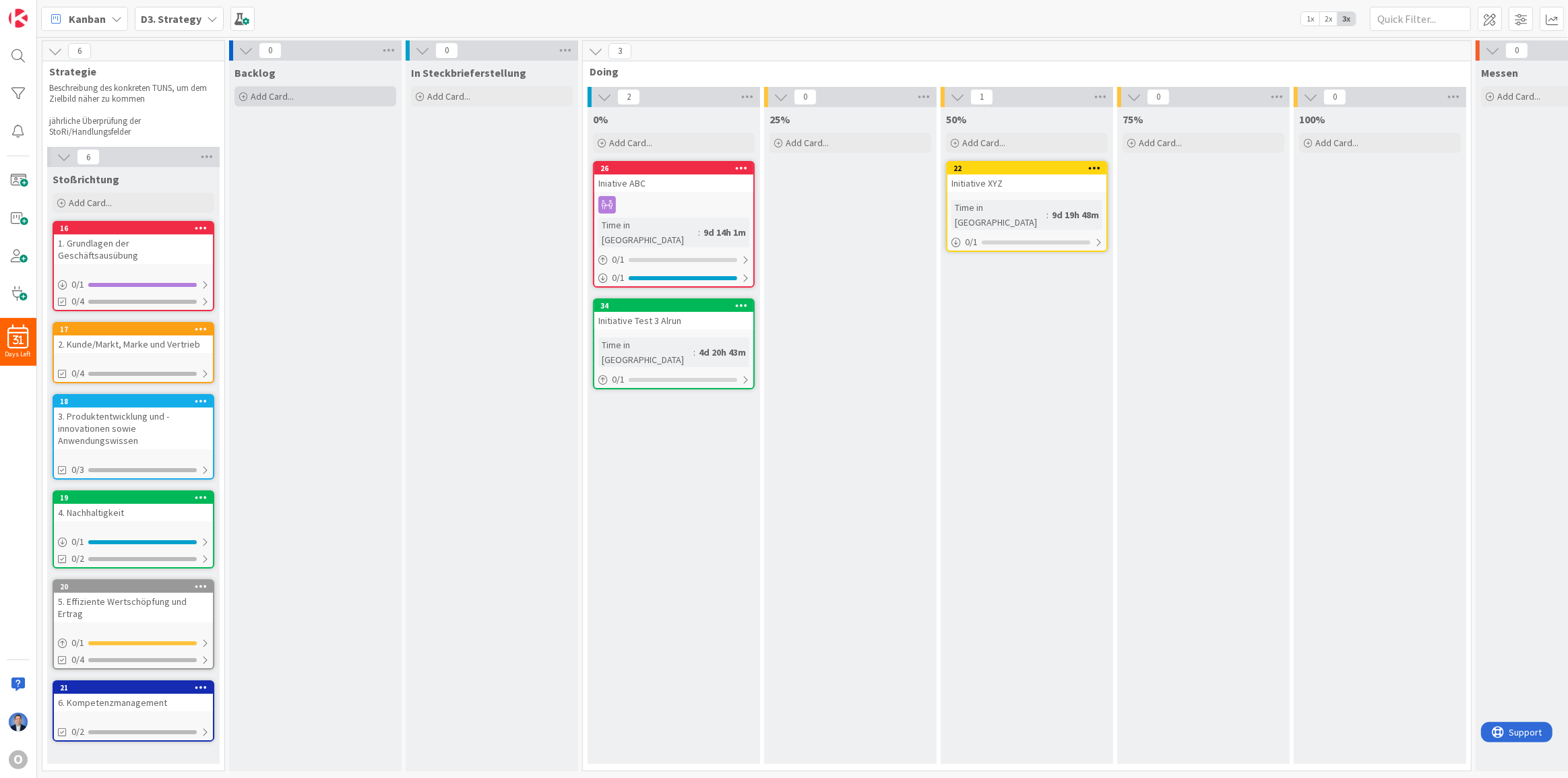
click at [267, 93] on span "Add Card..." at bounding box center [272, 96] width 43 height 12
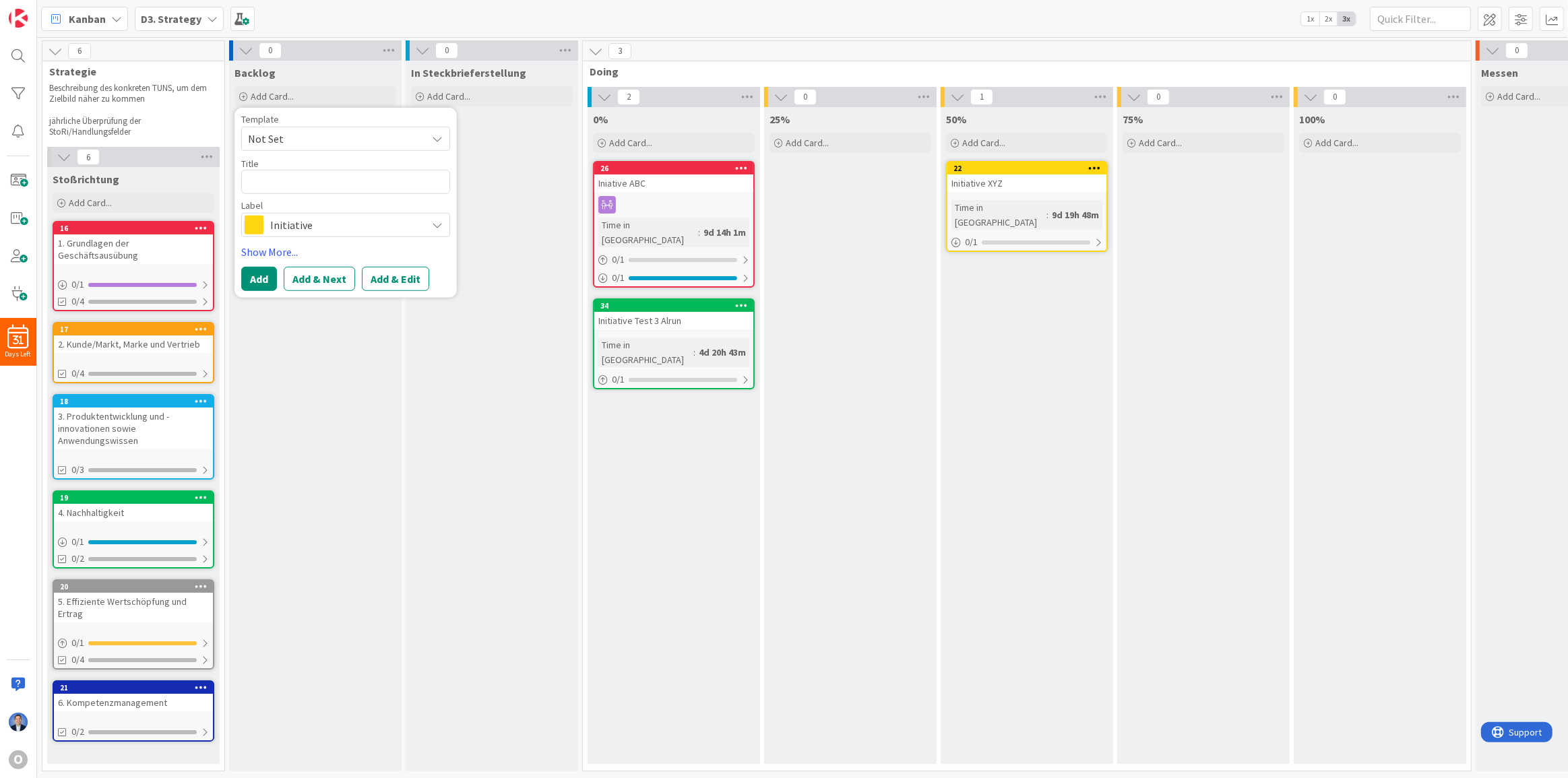
type textarea "x"
type textarea "T"
type textarea "x"
type textarea "Th"
type textarea "x"
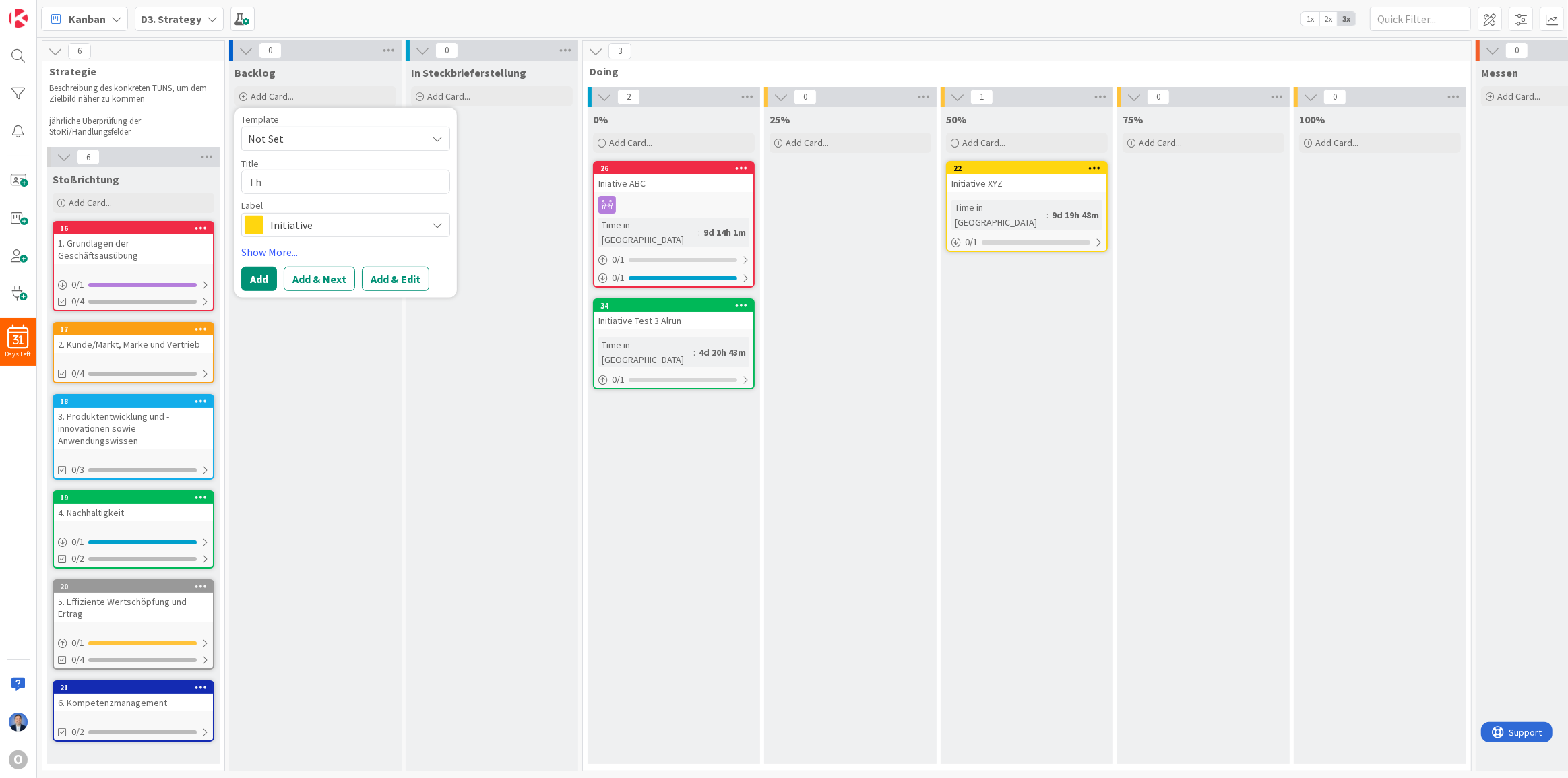
type textarea "Thi"
type textarea "x"
type textarea "Thin"
type textarea "x"
type textarea "Think"
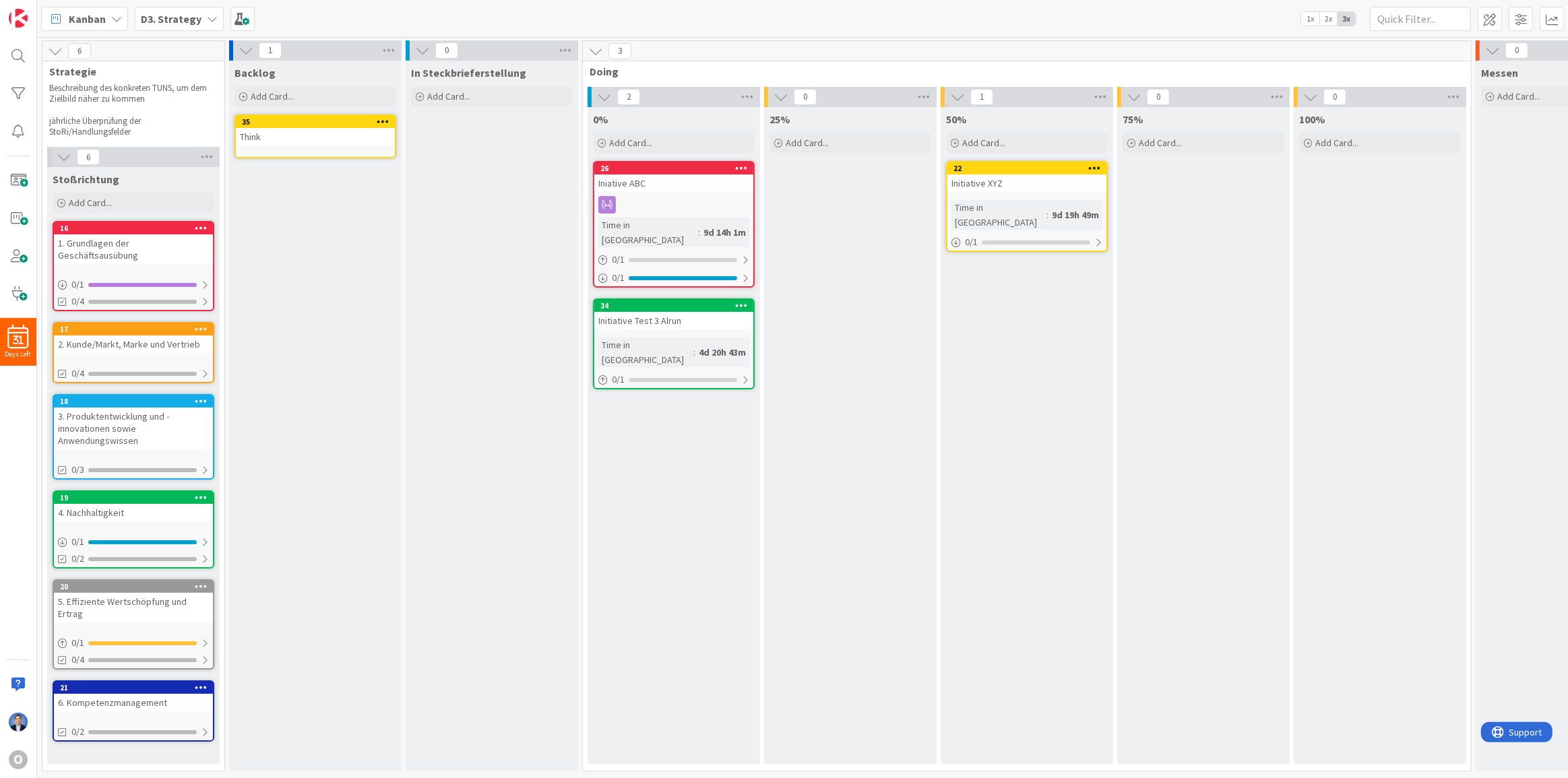
click at [296, 148] on link "35 Think" at bounding box center [316, 136] width 162 height 44
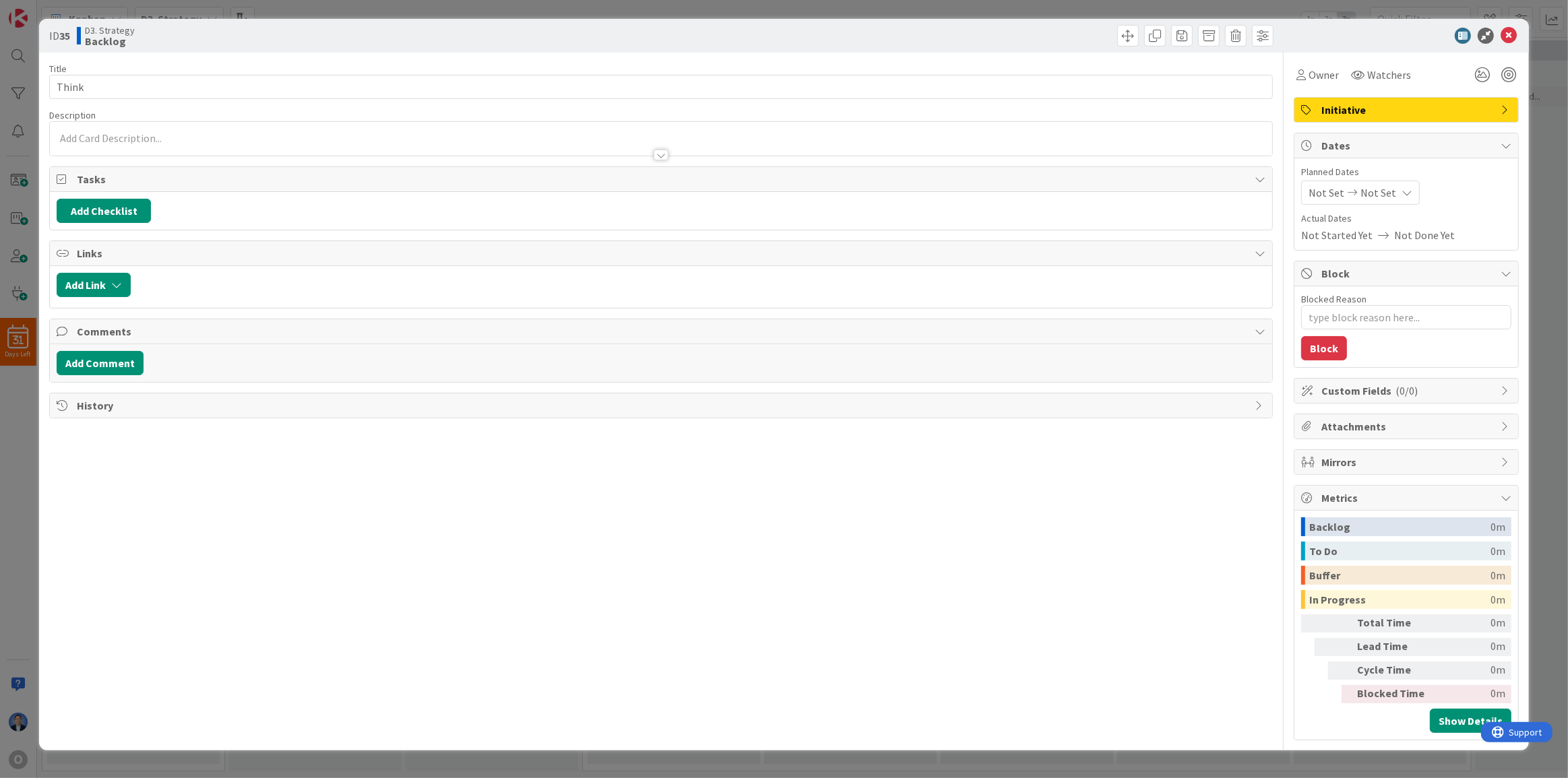
click at [119, 138] on div at bounding box center [661, 139] width 1222 height 33
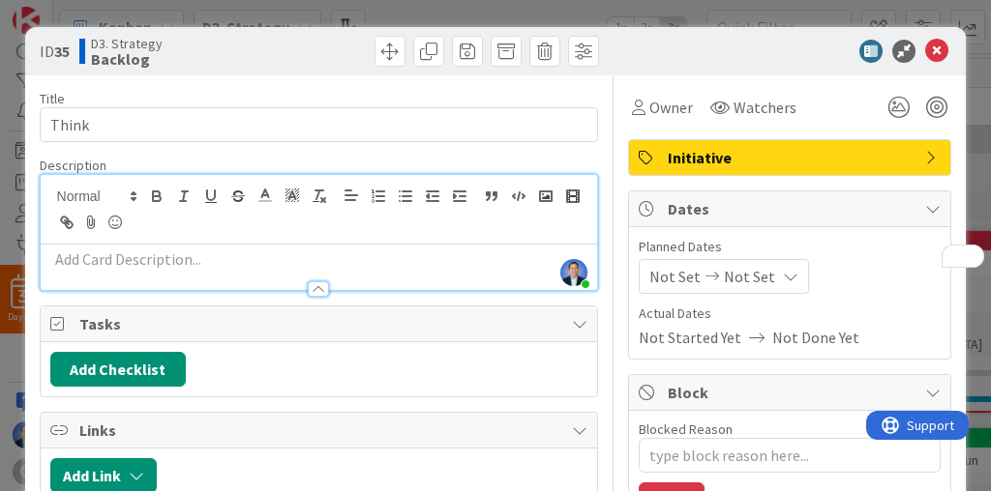
type textarea "x"
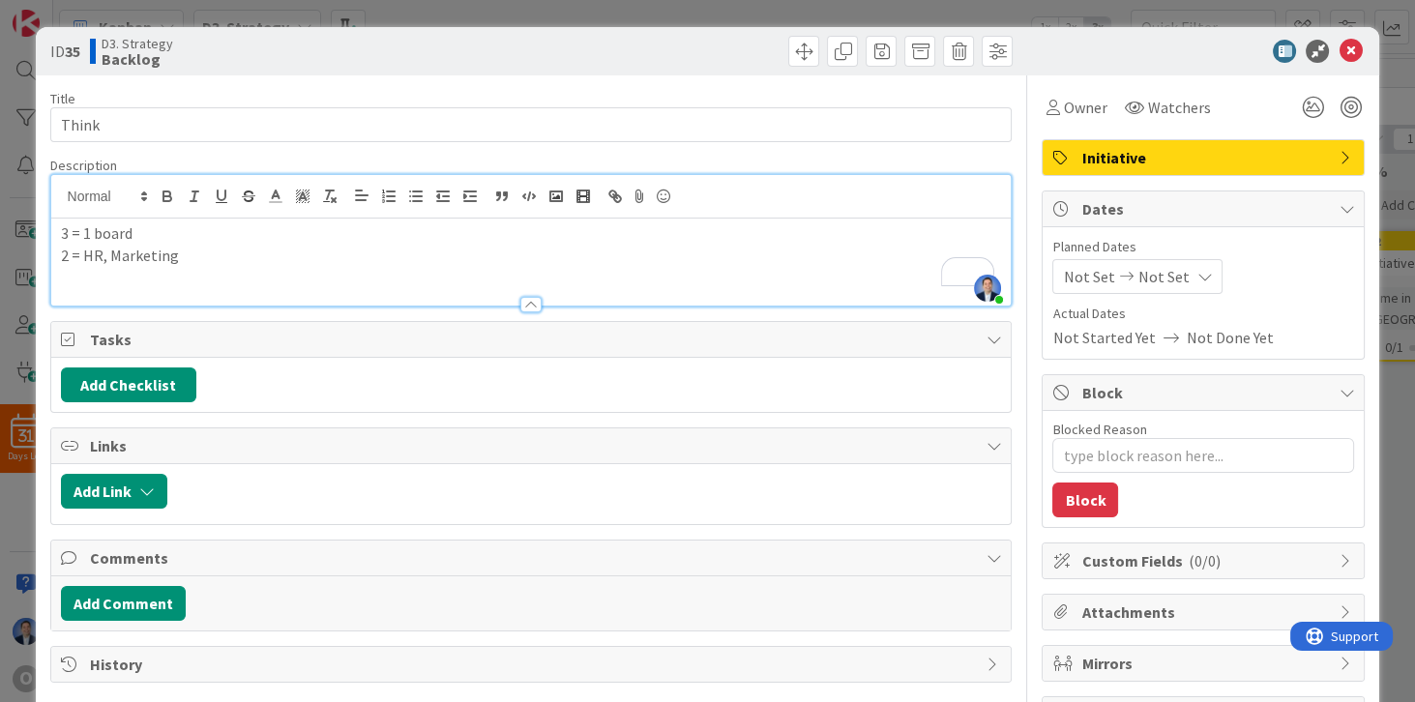
click at [97, 253] on p "2 = HR, Marketing" at bounding box center [531, 256] width 941 height 22
click at [98, 249] on p "2 = HR/Tech, Marketing" at bounding box center [531, 256] width 941 height 22
click at [93, 256] on p "2 = HR, Tech, Marketing" at bounding box center [531, 256] width 941 height 22
click at [129, 254] on p "2 = HR, Tech, Marketing" at bounding box center [531, 256] width 941 height 22
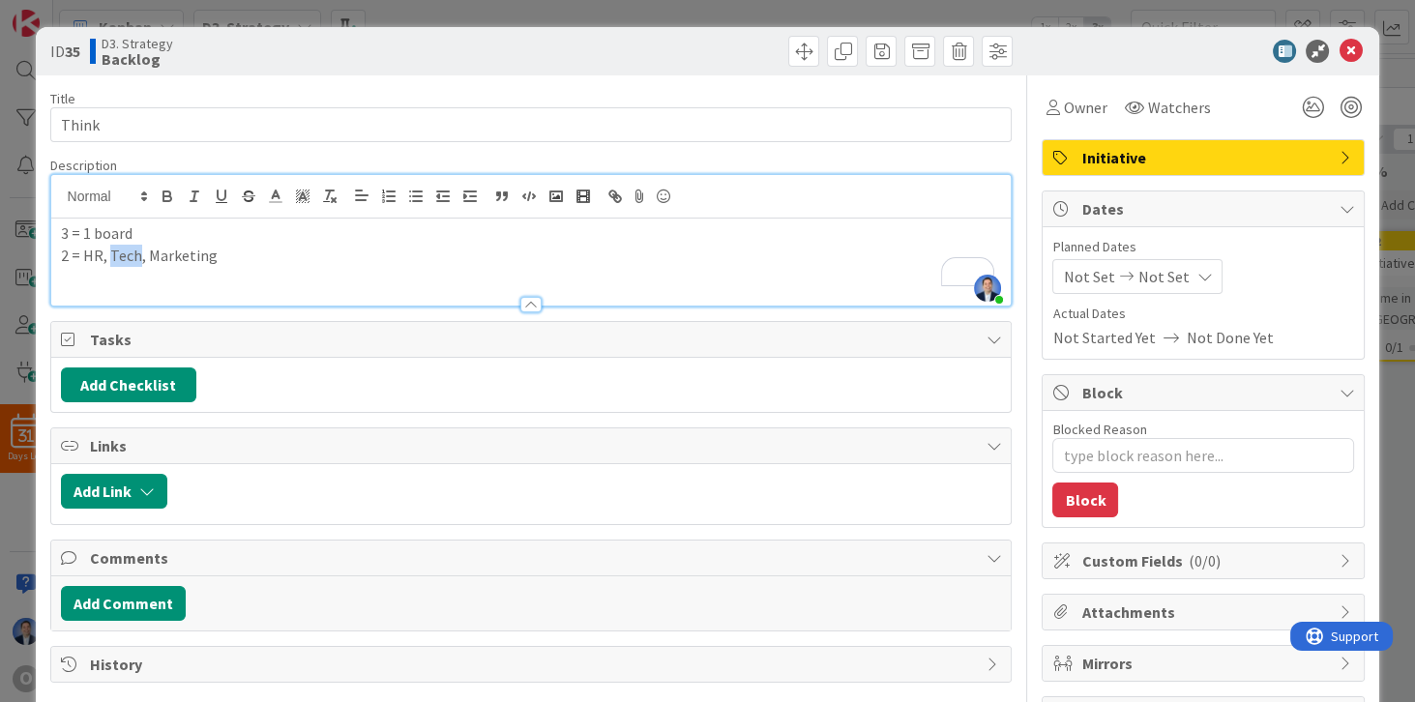
click at [129, 254] on p "2 = HR, Tech, Marketing" at bounding box center [531, 256] width 941 height 22
click at [176, 256] on p "2 = HR, Tech, Marketing" at bounding box center [531, 256] width 941 height 22
drag, startPoint x: 149, startPoint y: 241, endPoint x: 61, endPoint y: 222, distance: 90.1
click at [61, 223] on p "3 = 1 board" at bounding box center [531, 234] width 941 height 22
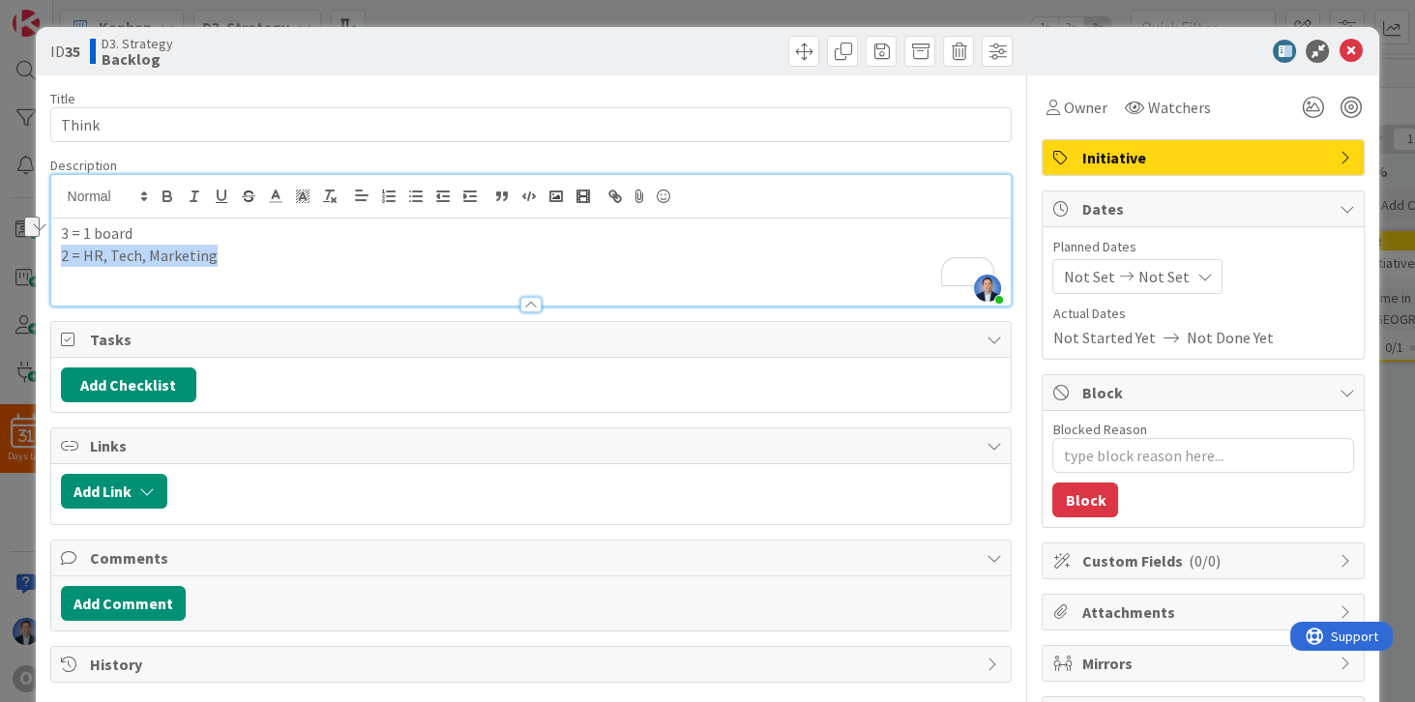
drag, startPoint x: 223, startPoint y: 255, endPoint x: 63, endPoint y: 267, distance: 160.0
click at [63, 267] on div "3 = 1 board 2 = HR, Tech, Marketing" at bounding box center [531, 262] width 961 height 87
click at [90, 253] on p "2 = HR, Tech, Marketing" at bounding box center [531, 256] width 941 height 22
click at [126, 256] on p "2 = HR, Tech, Marketing" at bounding box center [531, 256] width 941 height 22
click at [93, 250] on p "2 = HR, Tech, Marketing" at bounding box center [531, 256] width 941 height 22
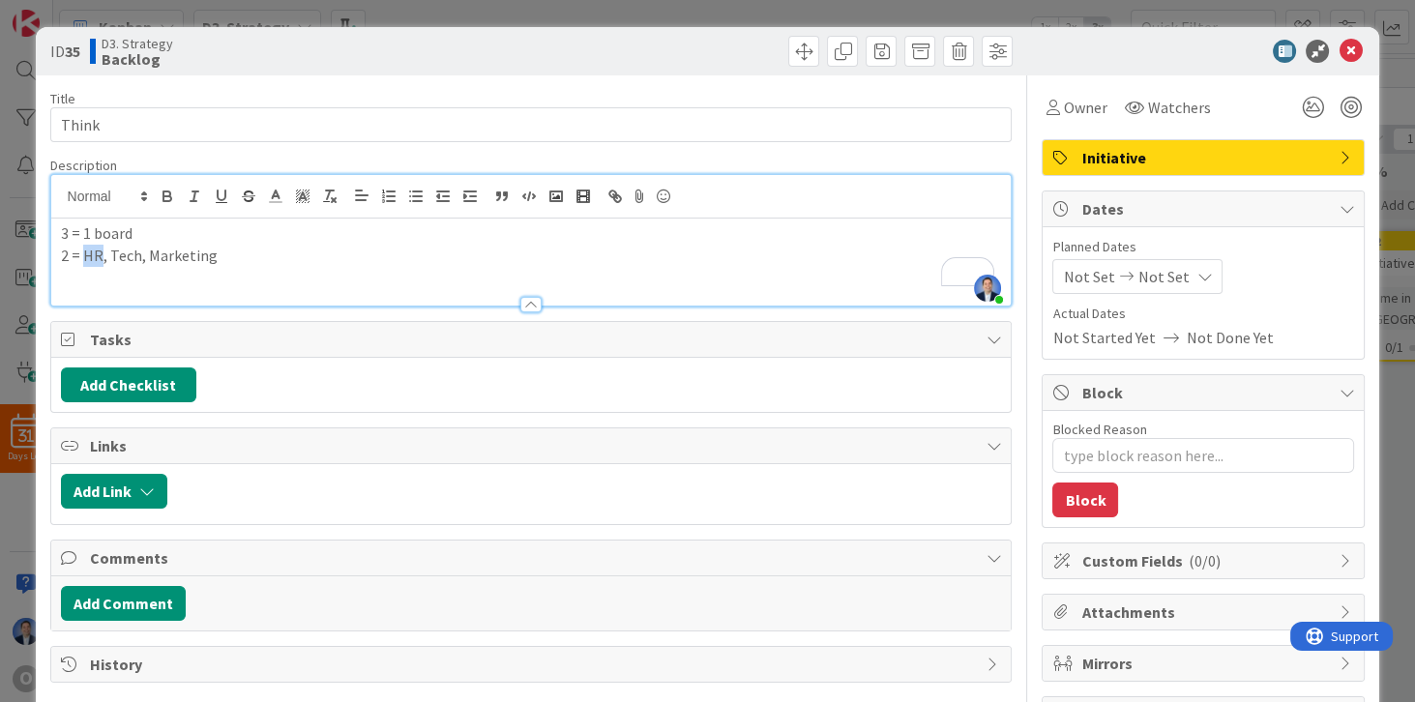
click at [93, 250] on p "2 = HR, Tech, Marketing" at bounding box center [531, 256] width 941 height 22
click at [91, 252] on p "2 = HR, Tech, Marketing" at bounding box center [531, 256] width 941 height 22
drag, startPoint x: 91, startPoint y: 252, endPoint x: 230, endPoint y: 256, distance: 139.4
click at [230, 256] on p "2 = HR, Tech, Marketing" at bounding box center [531, 256] width 941 height 22
click at [103, 267] on div "3 = 1 board 2 = HR, Tech, Marketing" at bounding box center [531, 262] width 961 height 87
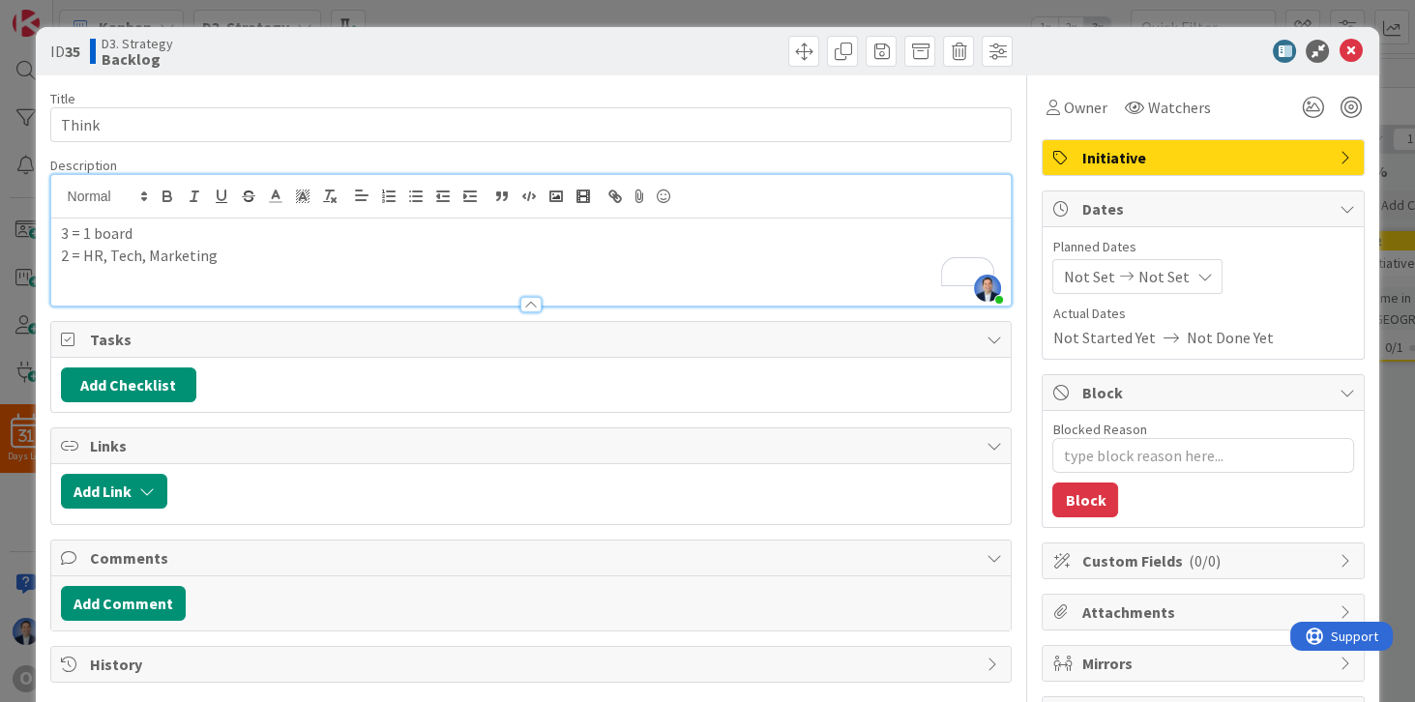
click at [98, 253] on p "2 = HR, Tech, Marketing" at bounding box center [531, 256] width 941 height 22
click at [121, 251] on p "2 = HR Secret, Tech, Marketing" at bounding box center [531, 256] width 941 height 22
drag, startPoint x: 121, startPoint y: 251, endPoint x: 282, endPoint y: 270, distance: 162.7
click at [282, 270] on div "3 = 1 board 2 = HR Secret, Tech, Marketing" at bounding box center [531, 262] width 961 height 87
click at [93, 252] on p "2 = HR, Ops, Development" at bounding box center [531, 256] width 941 height 22
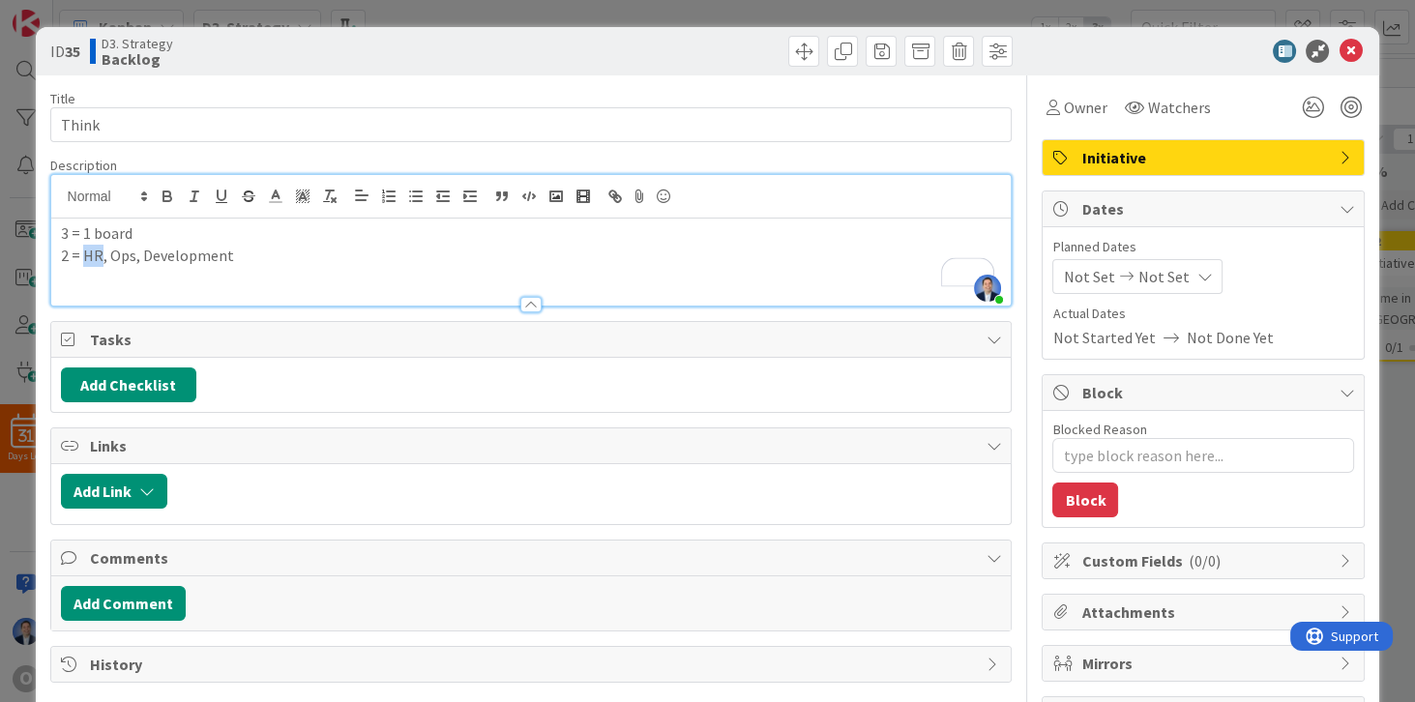
click at [93, 252] on p "2 = HR, Ops, Development" at bounding box center [531, 256] width 941 height 22
click at [116, 255] on p "2 = HR, Ops, Development" at bounding box center [531, 256] width 941 height 22
click at [161, 254] on p "2 = HR, Ops, Development" at bounding box center [531, 256] width 941 height 22
click at [163, 254] on p "2 = HR, Ops, Development" at bounding box center [531, 256] width 941 height 22
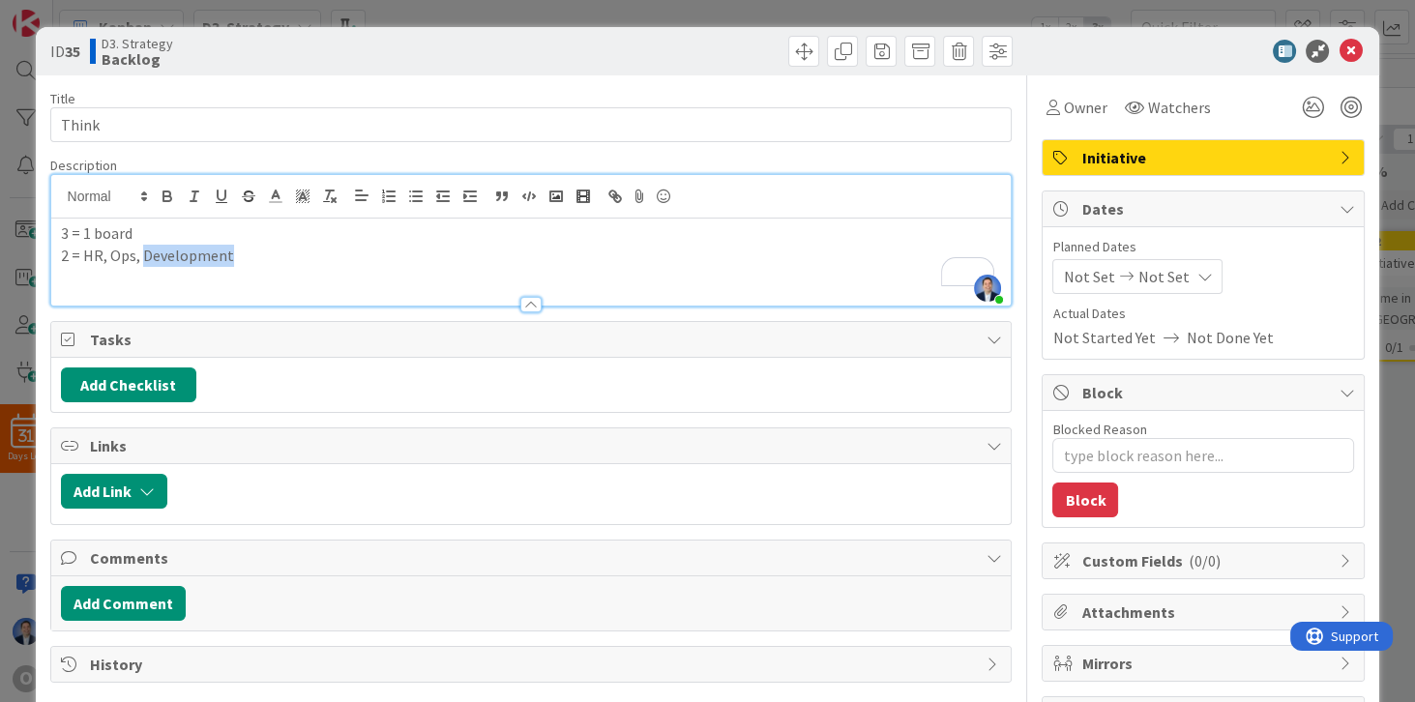
click at [264, 252] on p "2 = HR, Ops, Development" at bounding box center [531, 256] width 941 height 22
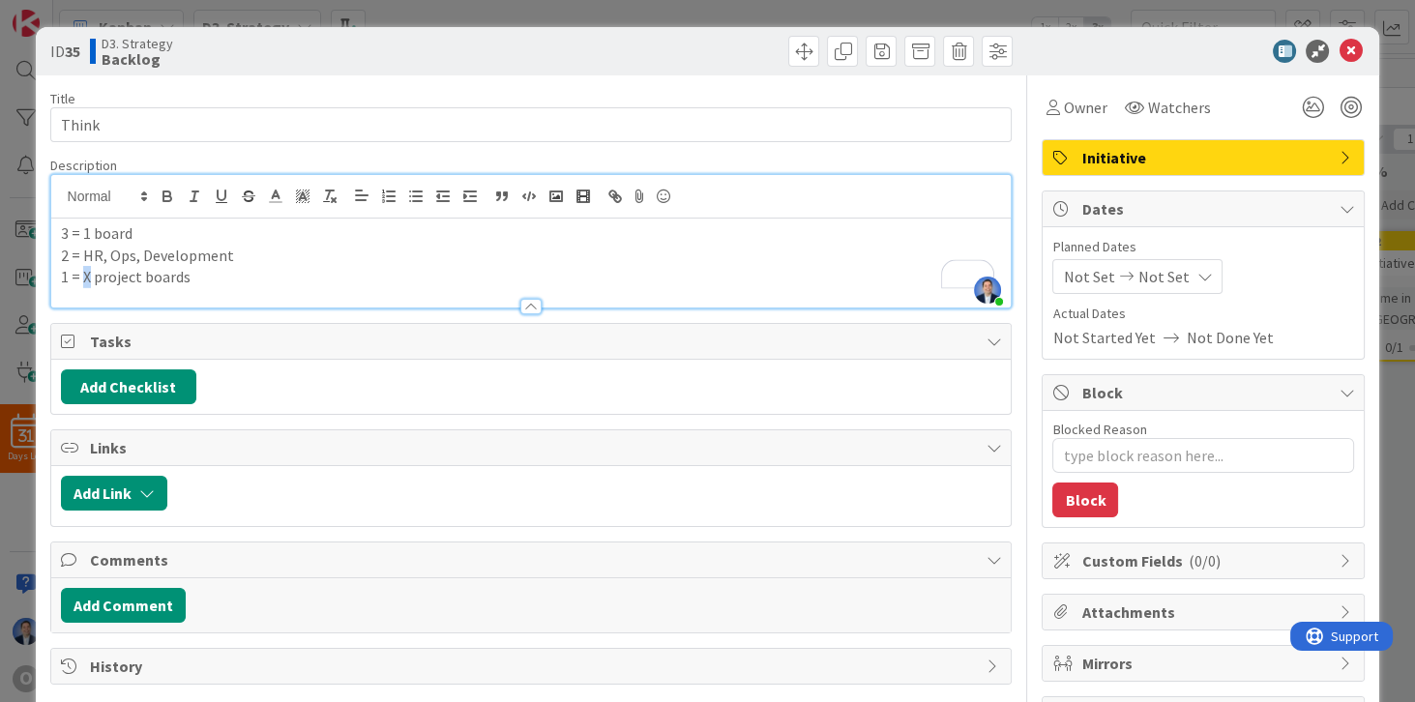
click at [86, 278] on p "1 = X project boards" at bounding box center [531, 277] width 941 height 22
click at [273, 241] on p "3 = 1 board" at bounding box center [531, 234] width 941 height 22
click at [272, 249] on p "2 = HR, Ops, Development" at bounding box center [531, 256] width 941 height 22
click at [152, 226] on p "3 = 1 board" at bounding box center [531, 234] width 941 height 22
click at [234, 252] on p "2 = HR, Ops, Development" at bounding box center [531, 256] width 941 height 22
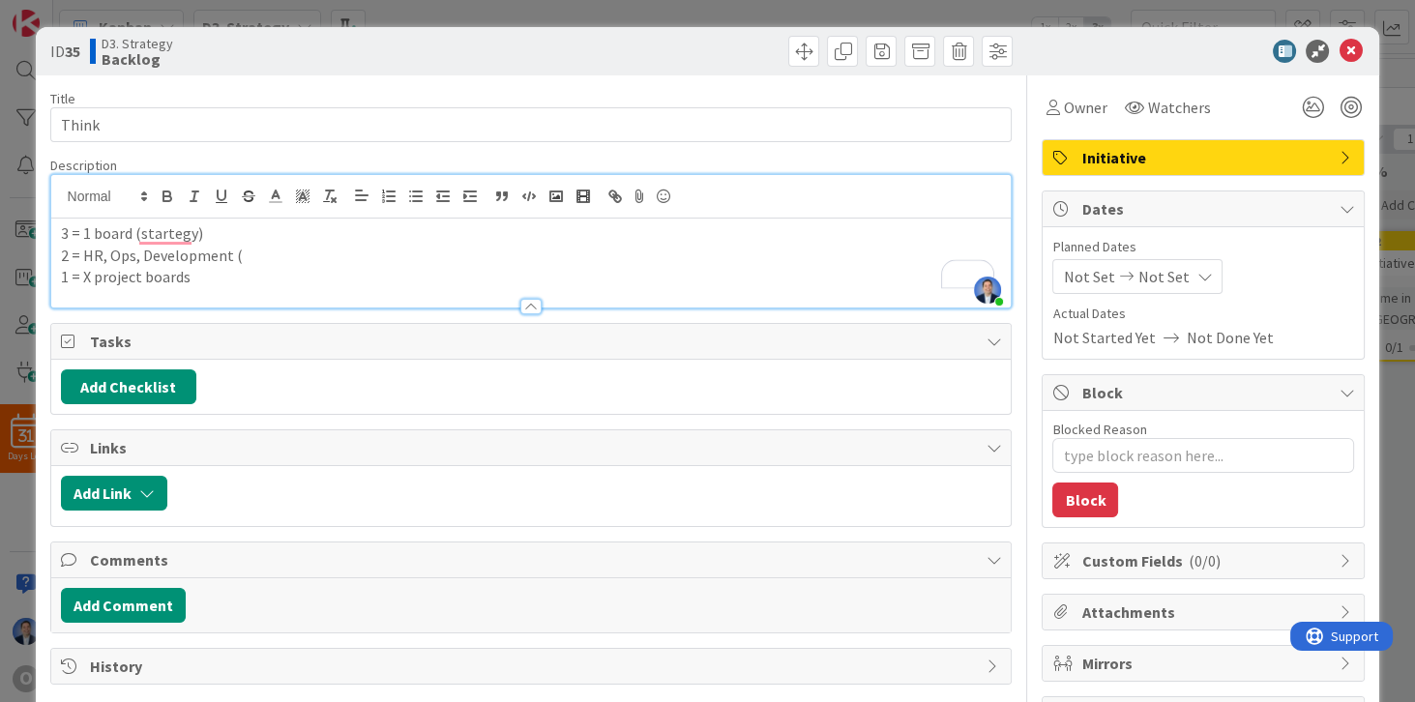
click at [248, 254] on p "2 = HR, Ops, Development (" at bounding box center [531, 256] width 941 height 22
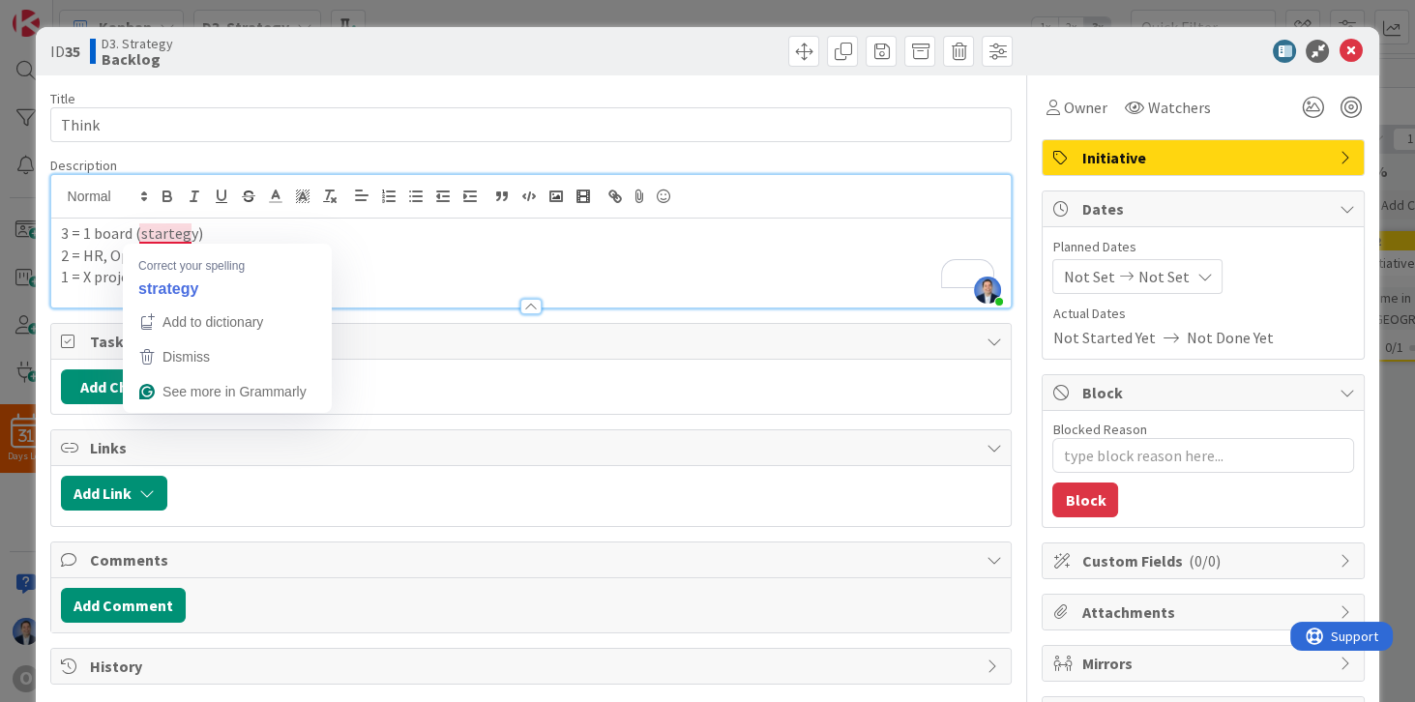
drag, startPoint x: 163, startPoint y: 238, endPoint x: 151, endPoint y: 227, distance: 15.7
click at [151, 227] on p "3 = 1 board (startegy)" at bounding box center [531, 234] width 941 height 22
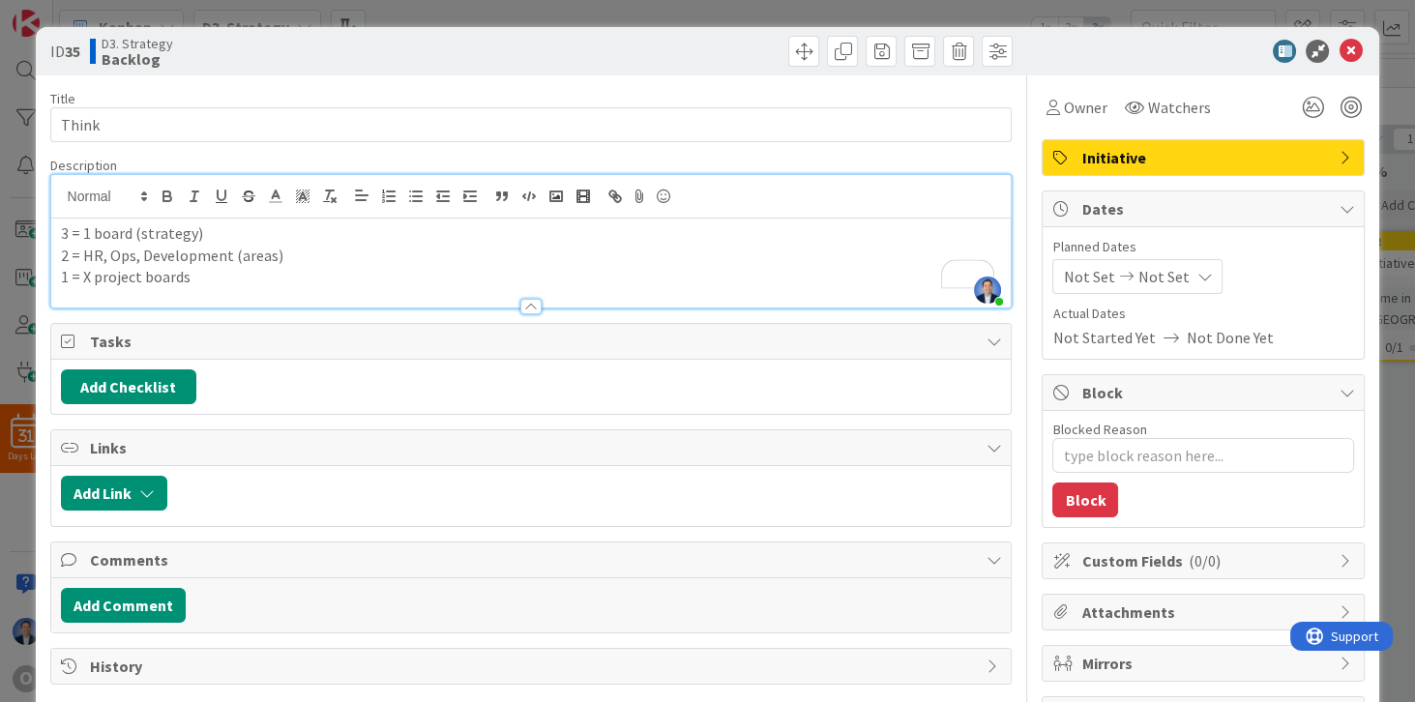
click at [370, 252] on p "2 = HR, Ops, Development (areas)" at bounding box center [531, 256] width 941 height 22
click at [267, 255] on p "2 = HR, Ops, Development (areas)" at bounding box center [531, 256] width 941 height 22
click at [185, 233] on p "3 = 1 board (strategy)" at bounding box center [531, 234] width 941 height 22
drag, startPoint x: 96, startPoint y: 254, endPoint x: 85, endPoint y: 252, distance: 10.8
click at [85, 252] on p "2 = HR, Ops, Development (areas to coordinate projects)" at bounding box center [531, 256] width 941 height 22
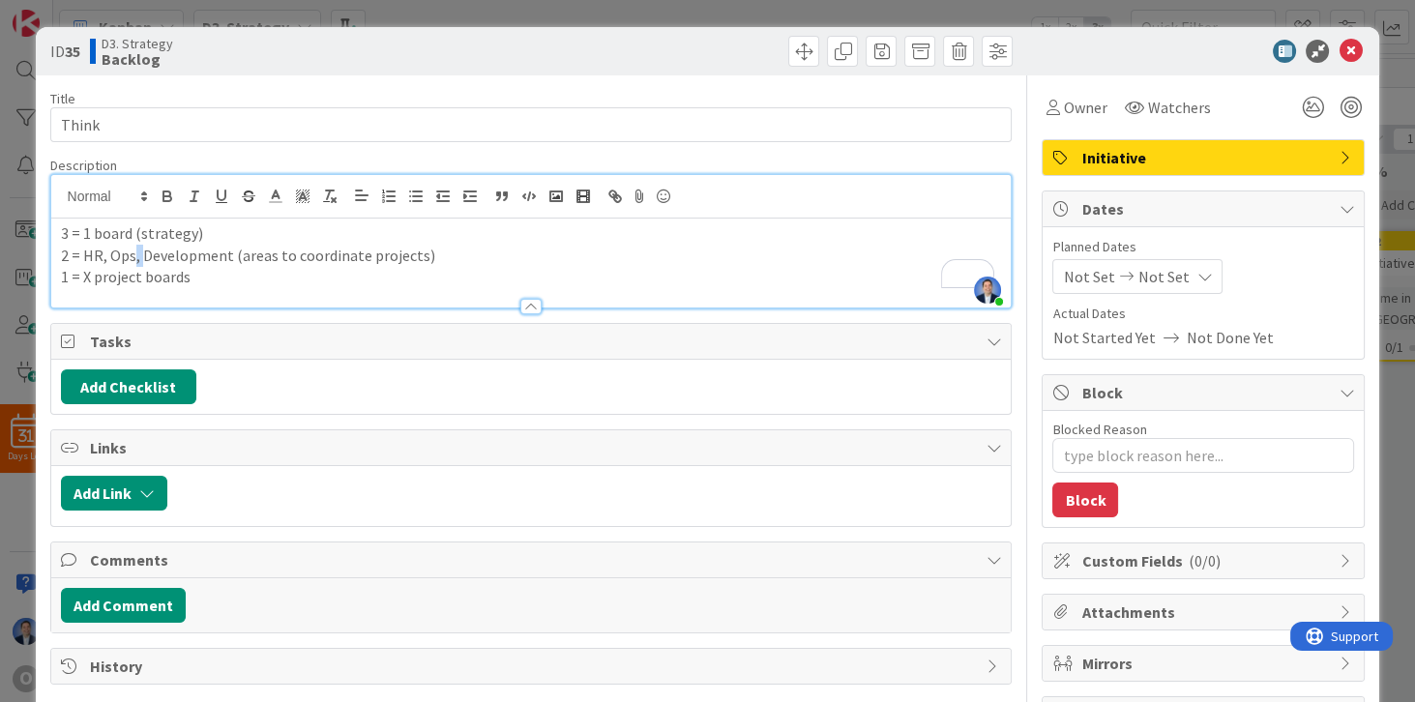
click at [140, 254] on p "2 = HR, Ops, Development (areas to coordinate projects)" at bounding box center [531, 256] width 941 height 22
click at [141, 254] on p "2 = HR, Ops/Development (areas to coordinate projects)" at bounding box center [531, 256] width 941 height 22
click at [372, 261] on p "2 = HR, Ops, Development (areas to coordinate projects)" at bounding box center [531, 256] width 941 height 22
click at [373, 259] on p "2 = HR, Ops, Development (areas to coordinate projects)" at bounding box center [531, 256] width 941 height 22
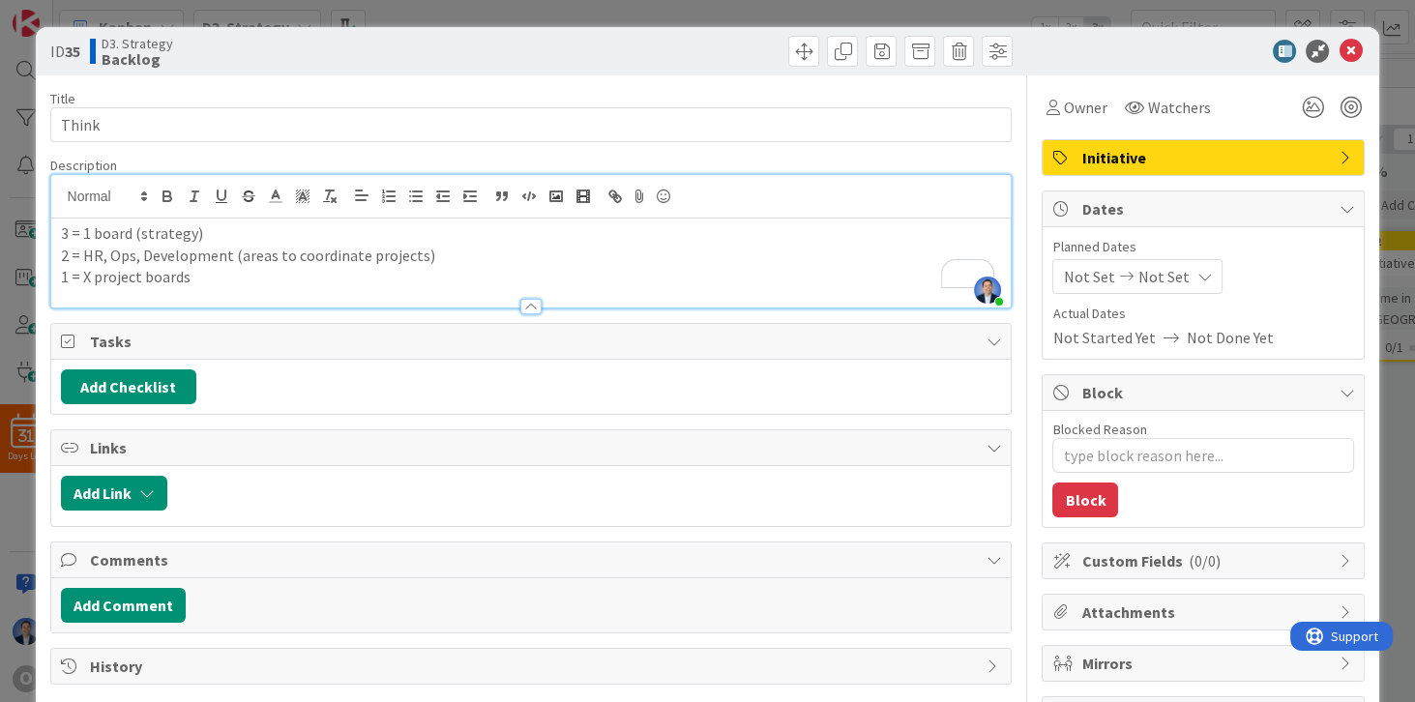
click at [144, 277] on p "1 = X project boards" at bounding box center [531, 277] width 941 height 22
click at [378, 256] on p "2 = HR, Ops, Development (areas to coordinate projects)" at bounding box center [531, 256] width 941 height 22
click at [387, 255] on p "2 = HR, Ops, Development (areas to coordinate projects)" at bounding box center [531, 256] width 941 height 22
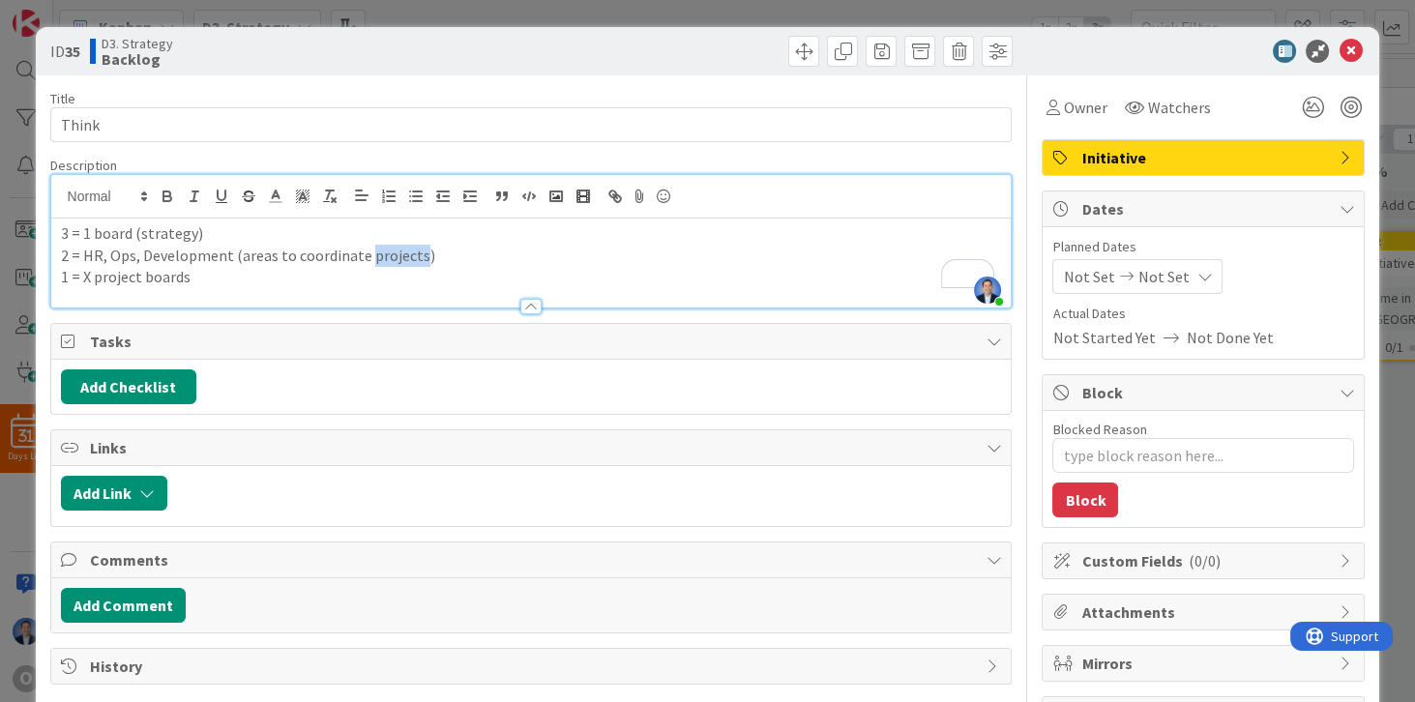
click at [387, 255] on p "2 = HR, Ops, Development (areas to coordinate projects)" at bounding box center [531, 256] width 941 height 22
click at [175, 280] on p "1 = X project boards" at bounding box center [531, 277] width 941 height 22
click at [259, 275] on p "1 = X project boards" at bounding box center [531, 277] width 941 height 22
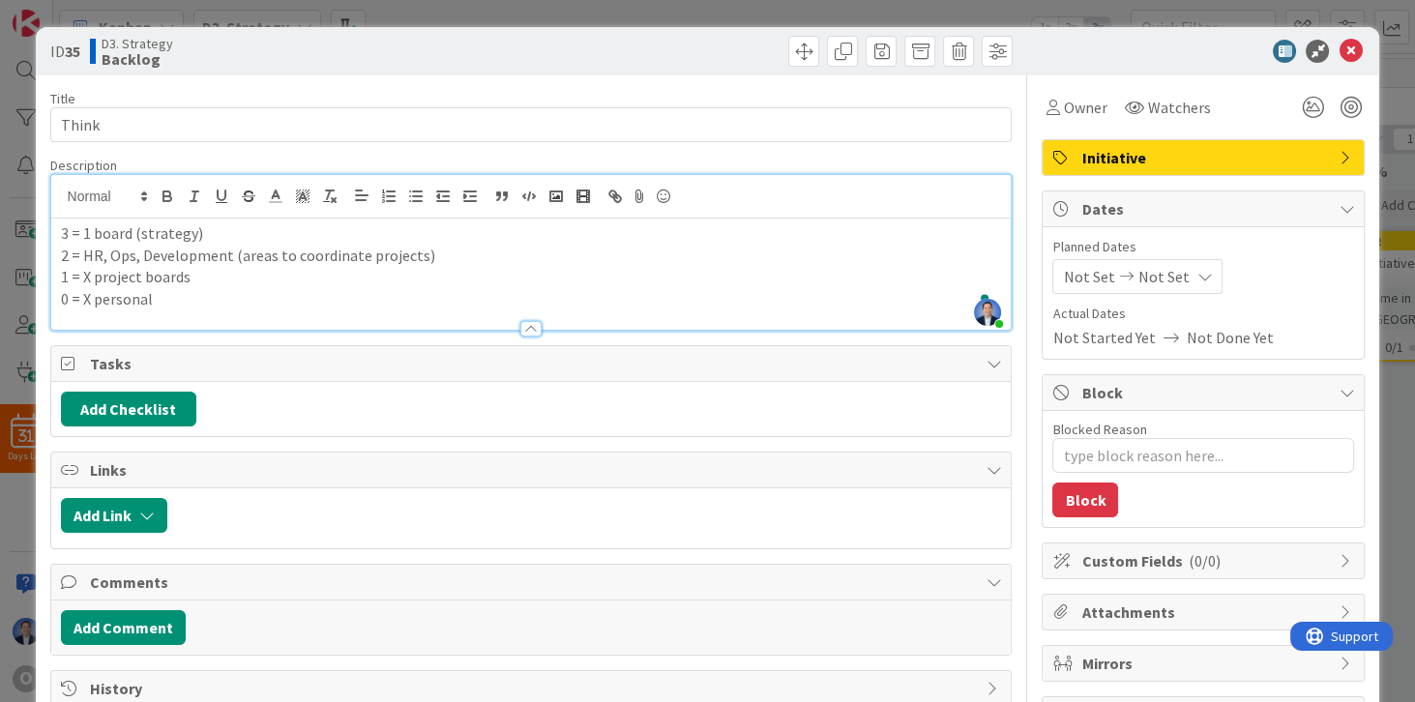
type textarea "x"
drag, startPoint x: 205, startPoint y: 276, endPoint x: 59, endPoint y: 279, distance: 146.1
click at [59, 279] on div "3 = 1 board (strategy) 2 = HR, Ops, Development (areas to coordinate projects) …" at bounding box center [531, 274] width 961 height 111
click at [86, 280] on p "1 = X project boards" at bounding box center [531, 277] width 941 height 22
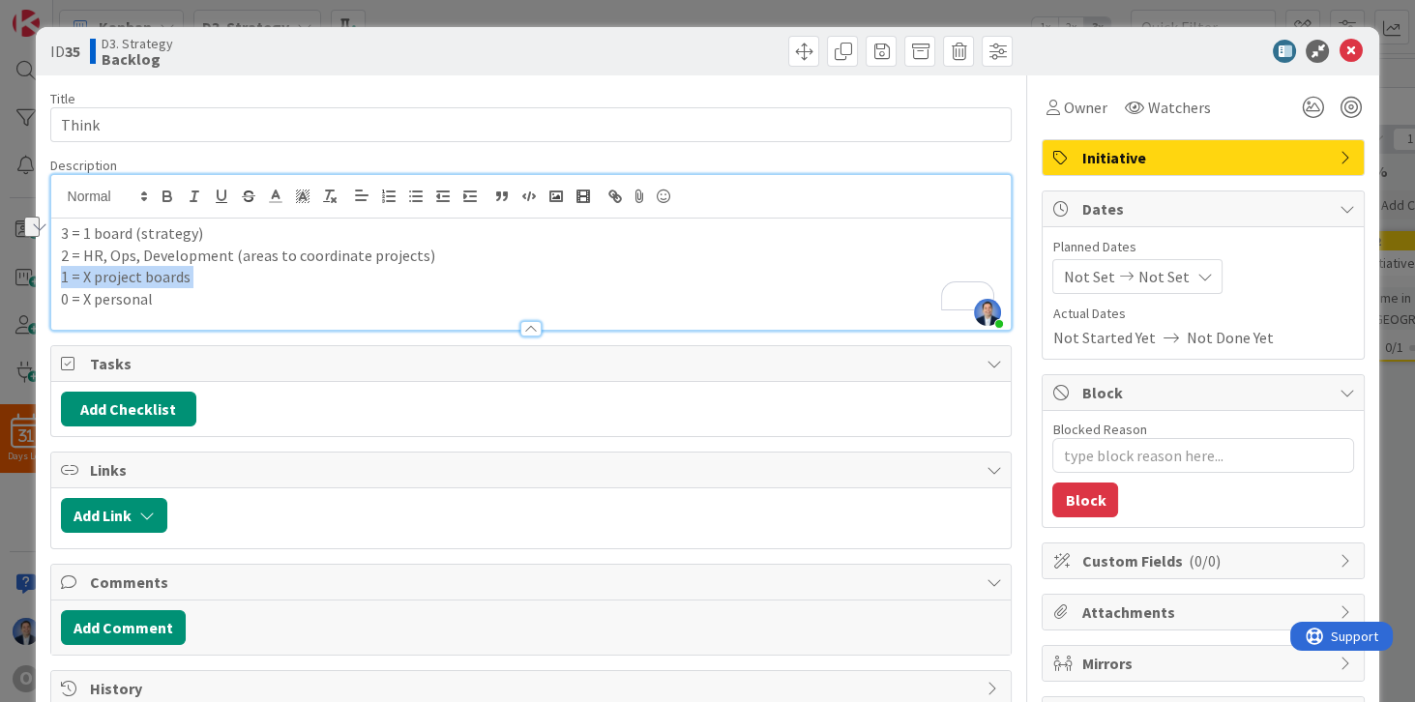
click at [86, 280] on p "1 = X project boards" at bounding box center [531, 277] width 941 height 22
click at [1247, 168] on div "Initiative" at bounding box center [1203, 157] width 321 height 35
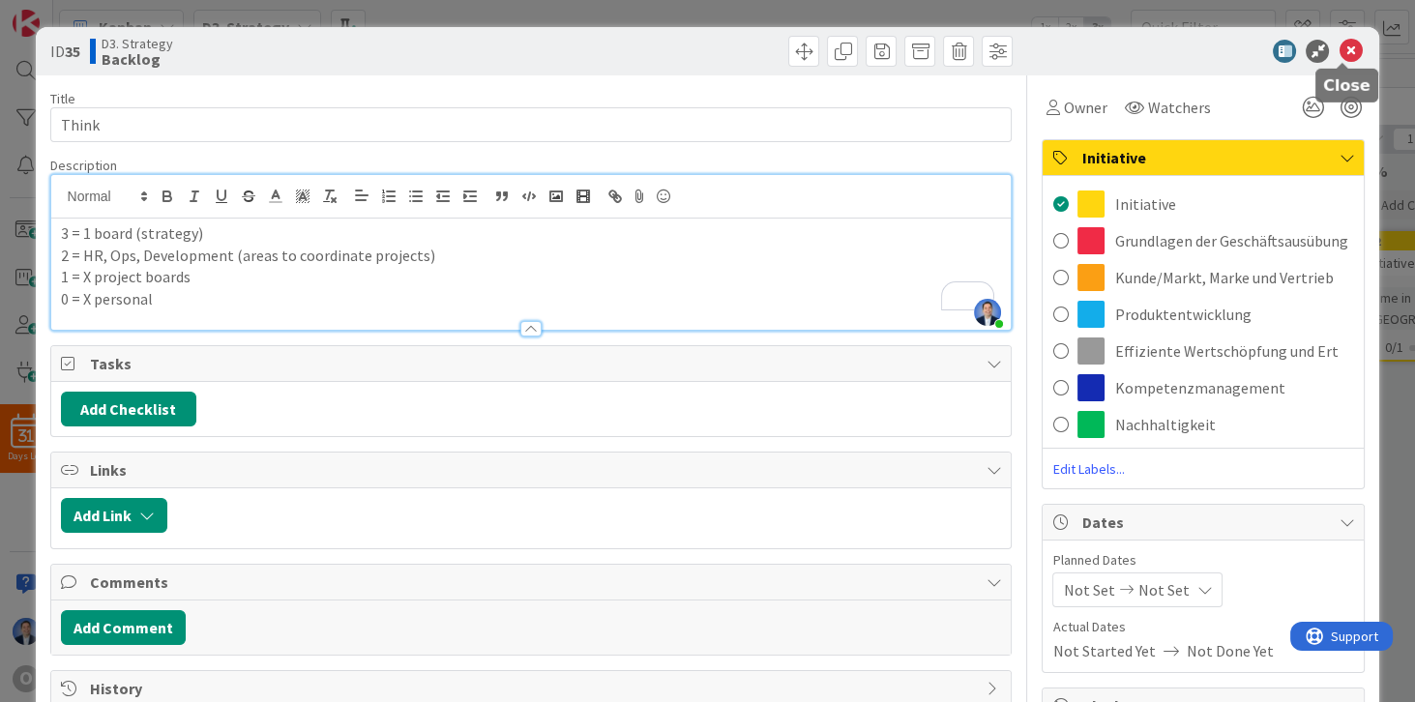
click at [1351, 59] on icon at bounding box center [1350, 51] width 23 height 23
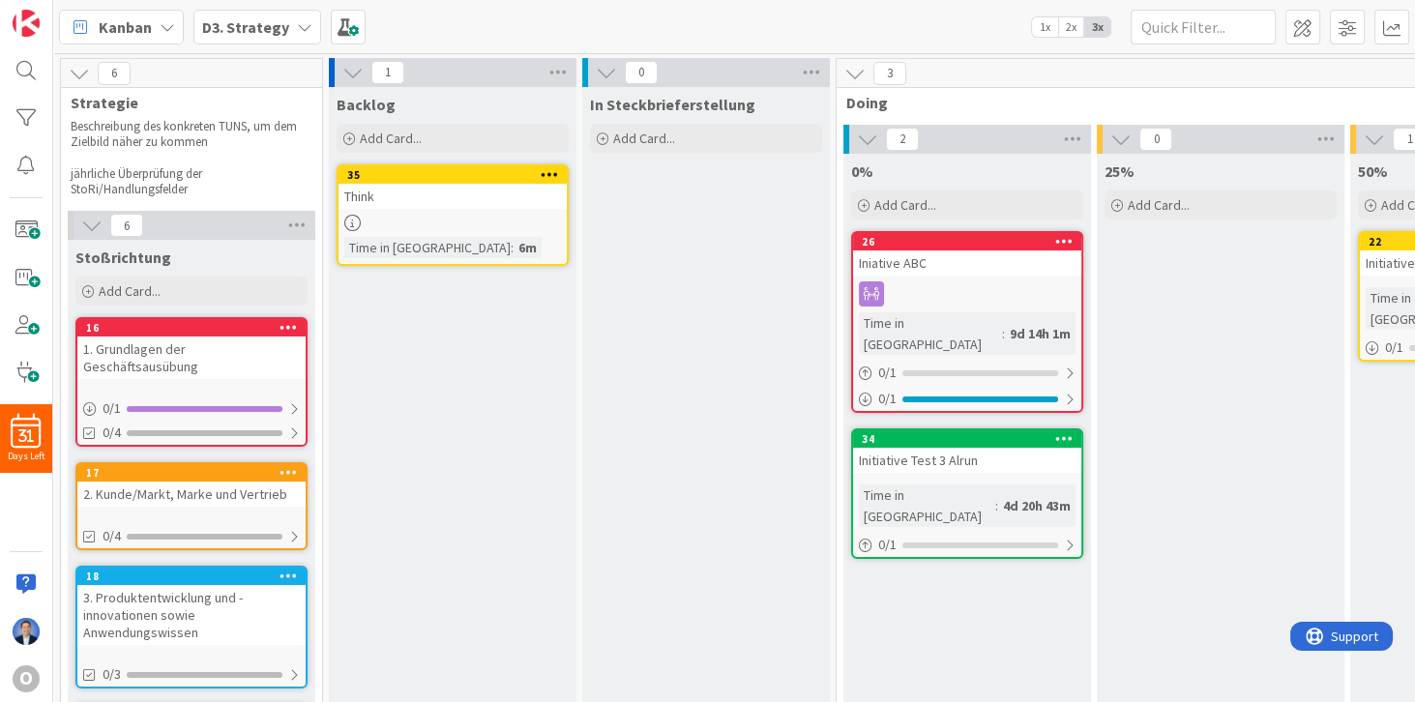
click at [712, 345] on div "In Steckbrieferstellung Add Card..." at bounding box center [706, 593] width 248 height 1012
click at [267, 26] on b "D3. Strategy" at bounding box center [245, 26] width 87 height 19
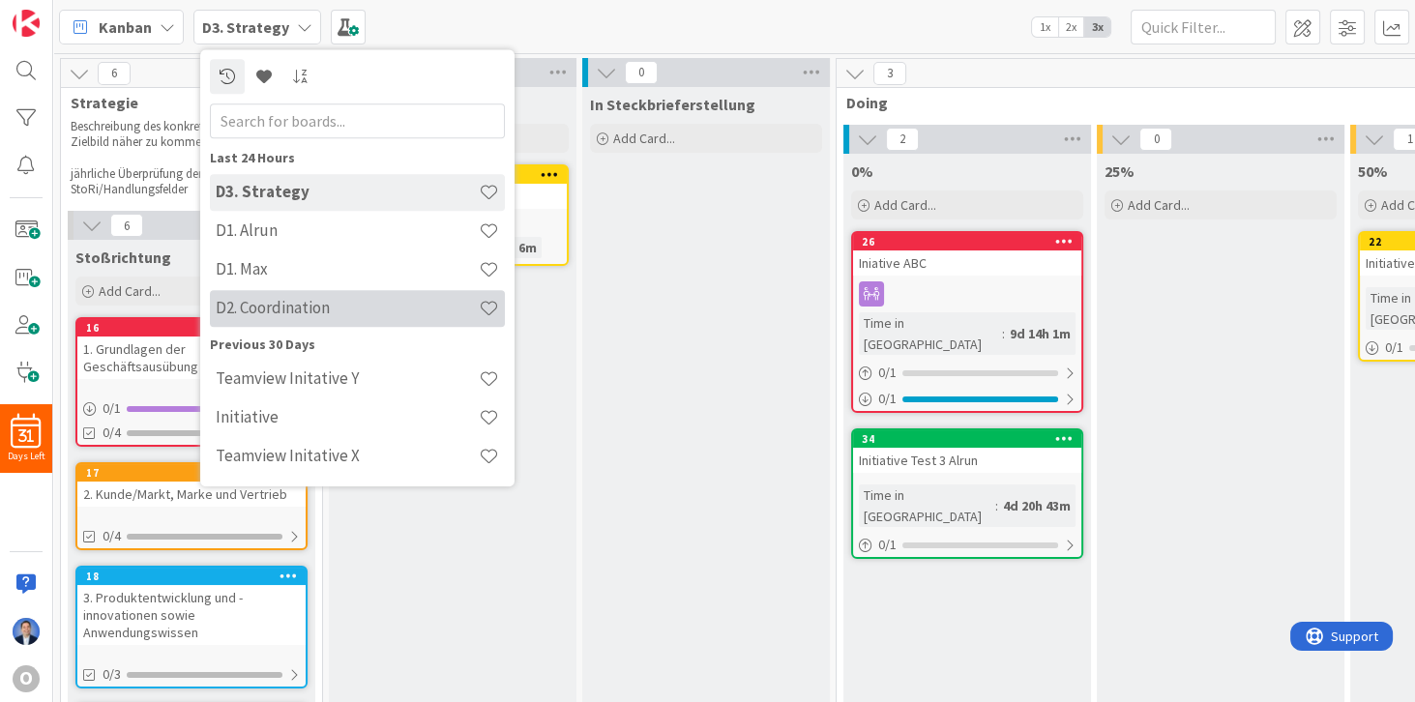
click at [296, 308] on h4 "D2. Coordination" at bounding box center [347, 308] width 263 height 19
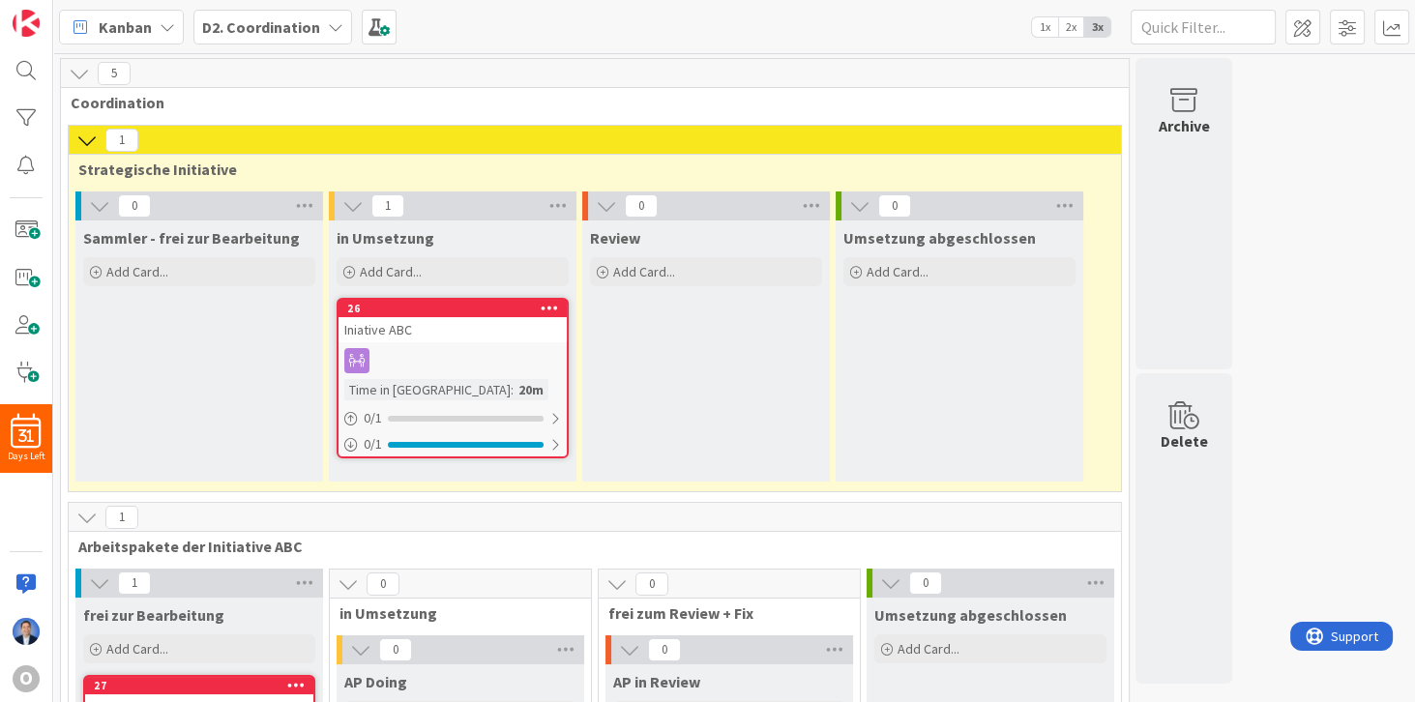
click at [308, 35] on b "D2. Coordination" at bounding box center [261, 26] width 118 height 19
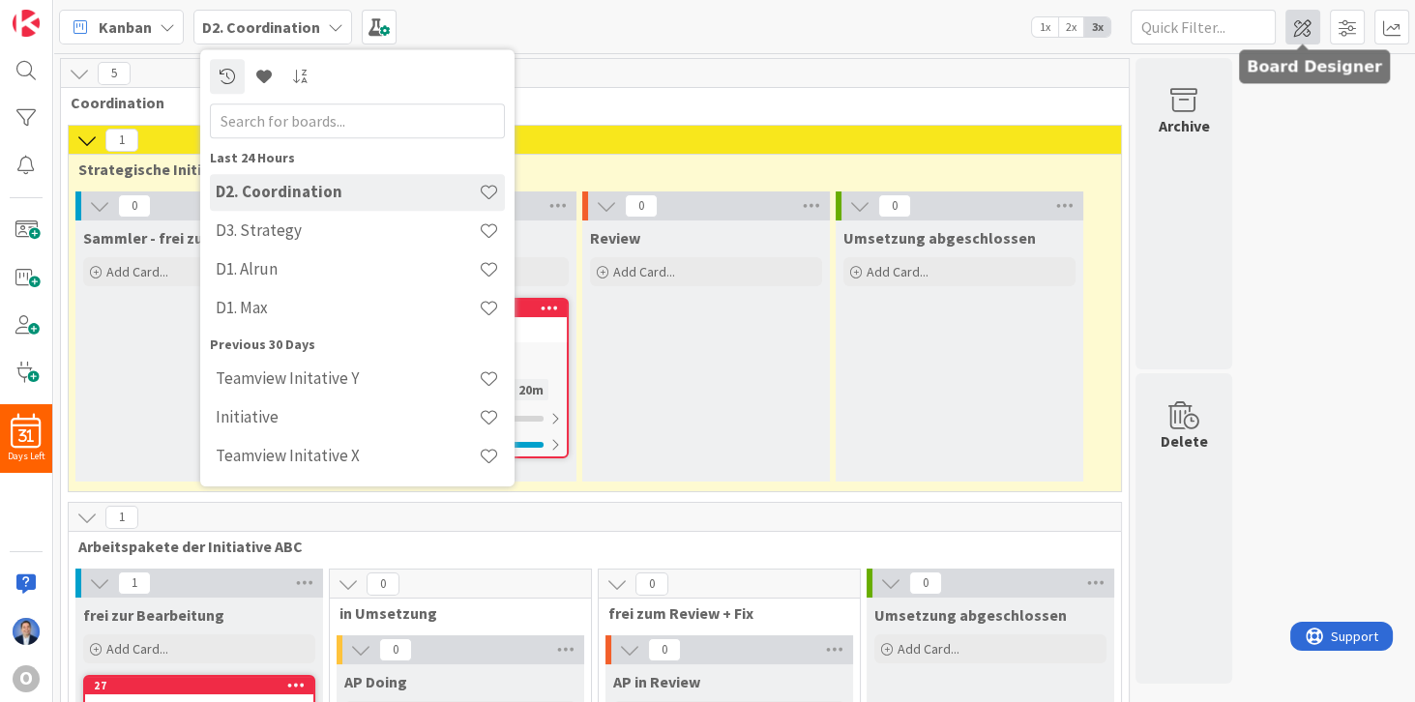
click at [1300, 33] on span at bounding box center [1303, 27] width 35 height 35
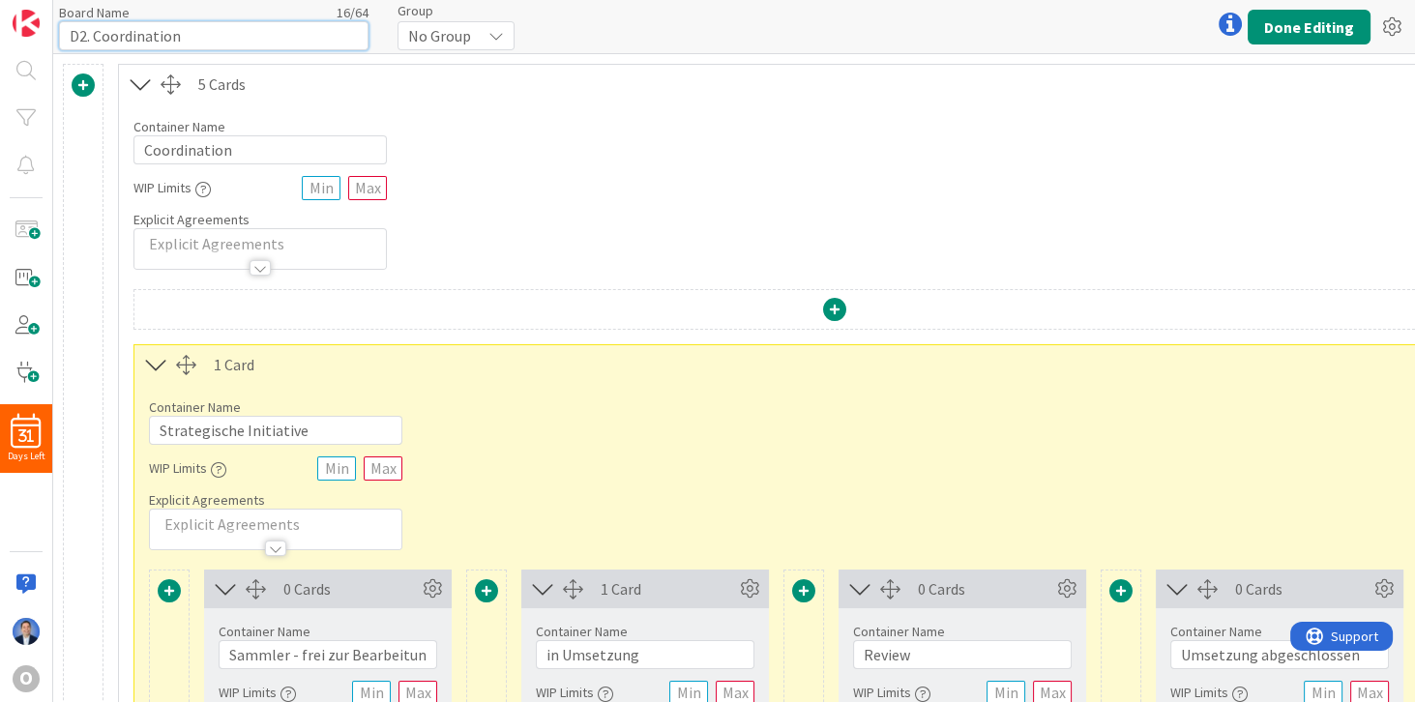
click at [238, 31] on input "D2. Coordination" at bounding box center [214, 35] width 310 height 29
type input "D2. Coordination HR"
click at [1316, 40] on button "Done Editing" at bounding box center [1309, 27] width 123 height 35
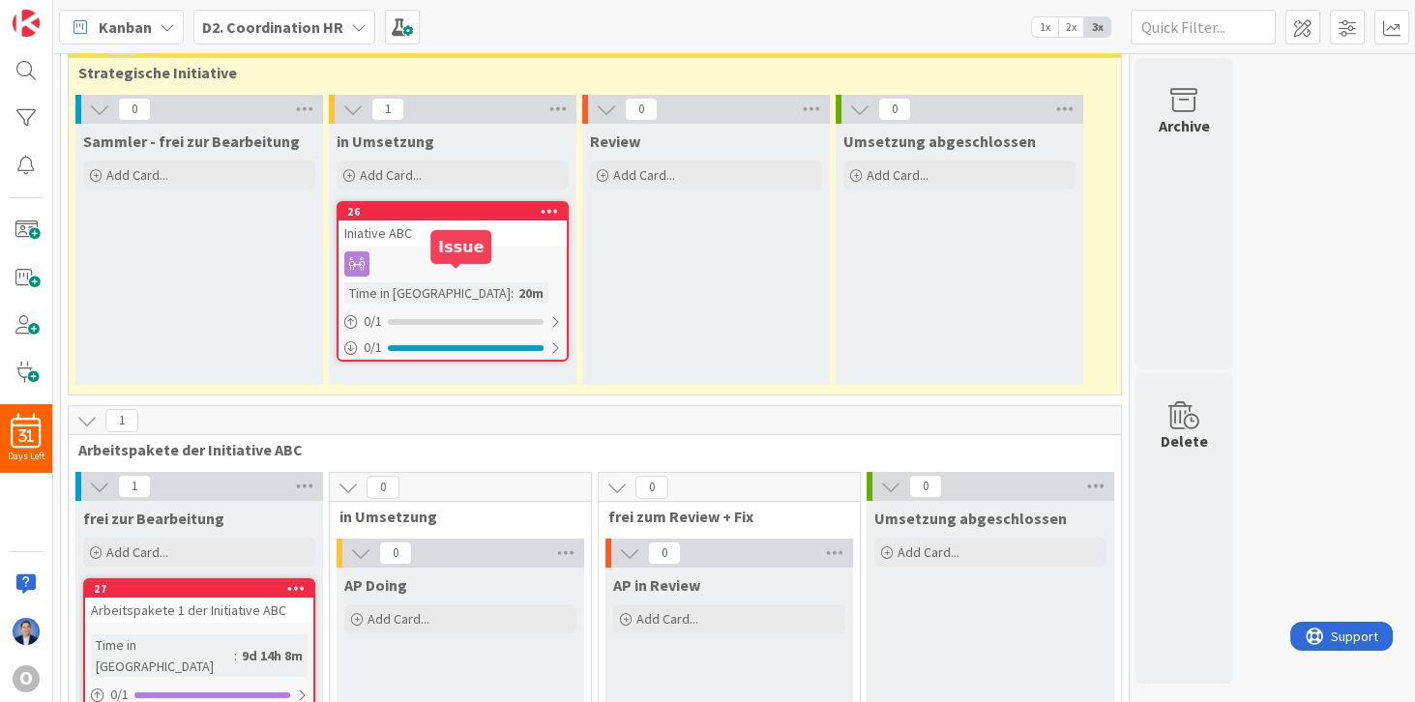
scroll to position [387, 0]
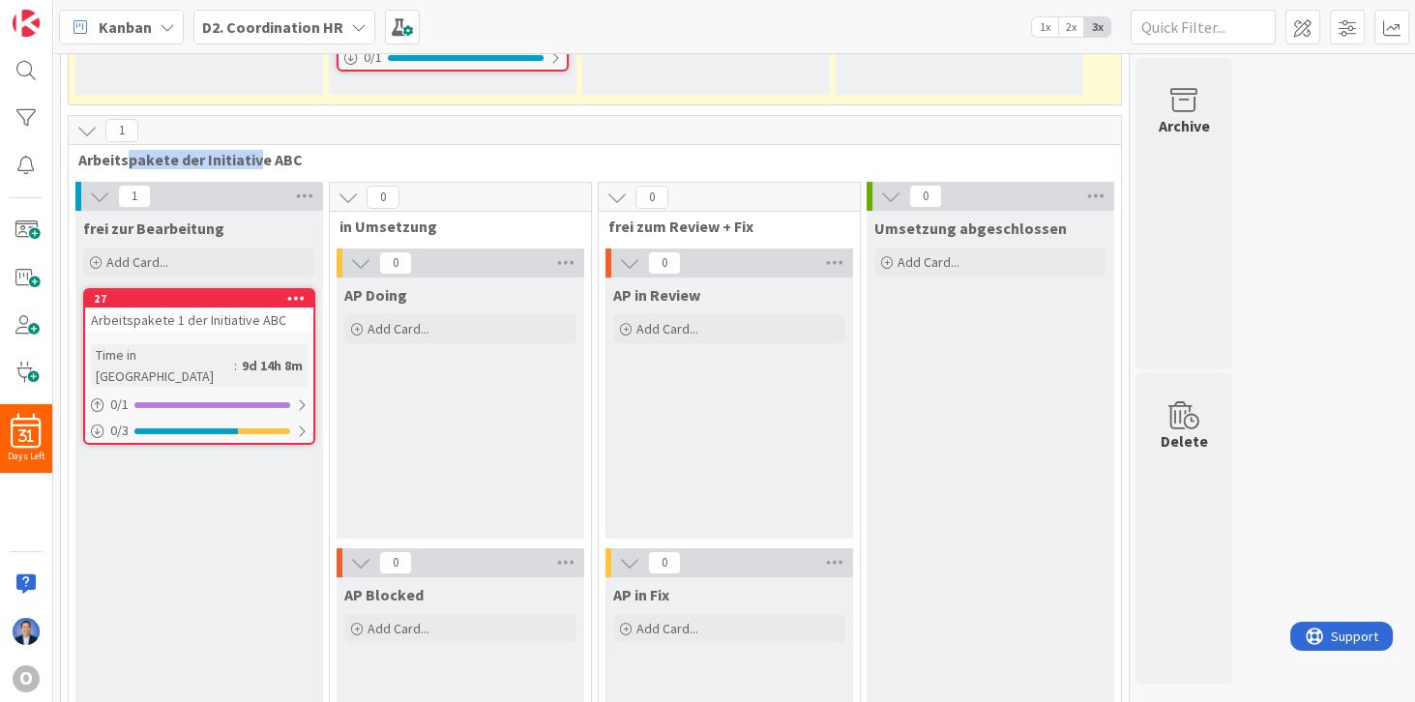
drag, startPoint x: 125, startPoint y: 157, endPoint x: 259, endPoint y: 155, distance: 134.5
click at [259, 155] on span "Arbeitspakete der Initiative ABC" at bounding box center [587, 159] width 1019 height 19
click at [149, 157] on span "Arbeitspakete der Initiative ABC" at bounding box center [587, 159] width 1019 height 19
drag, startPoint x: 114, startPoint y: 157, endPoint x: 252, endPoint y: 161, distance: 138.4
click at [252, 161] on span "Arbeitspakete der Initiative ABC" at bounding box center [587, 159] width 1019 height 19
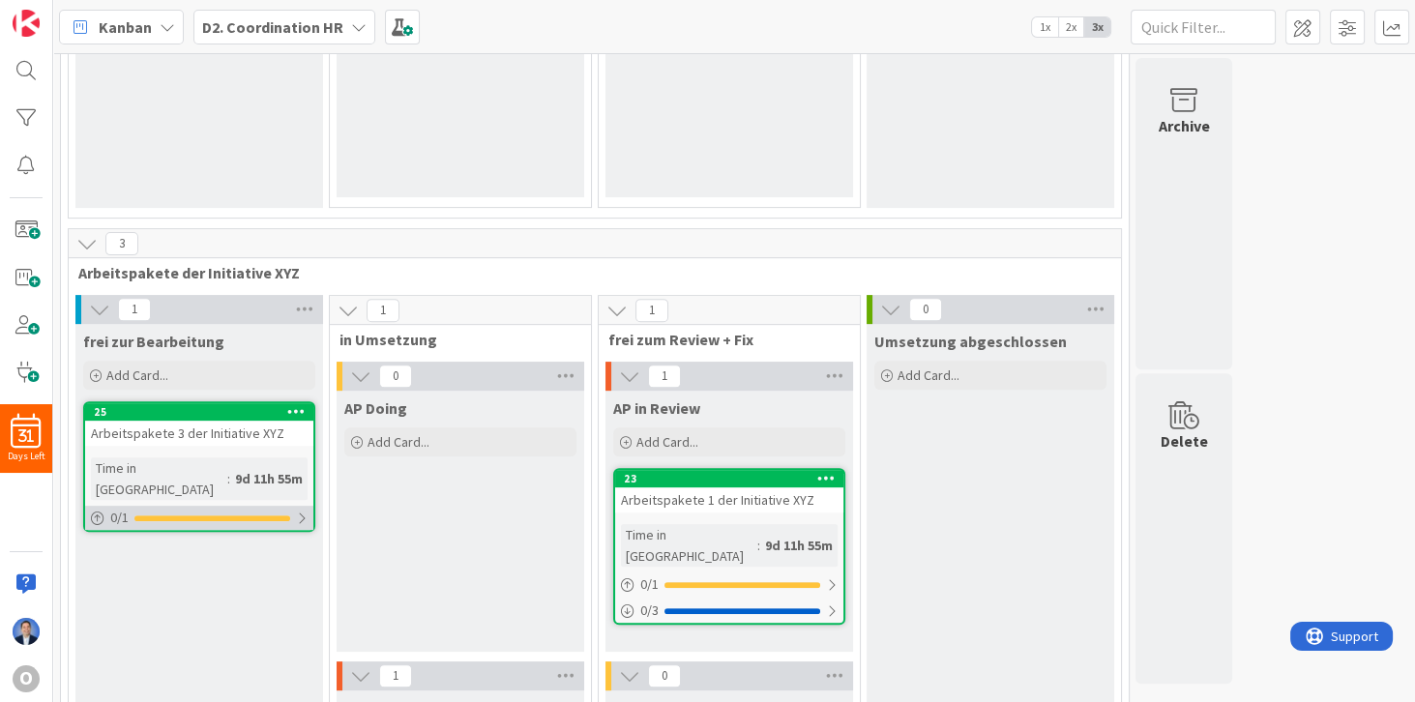
scroll to position [1161, 0]
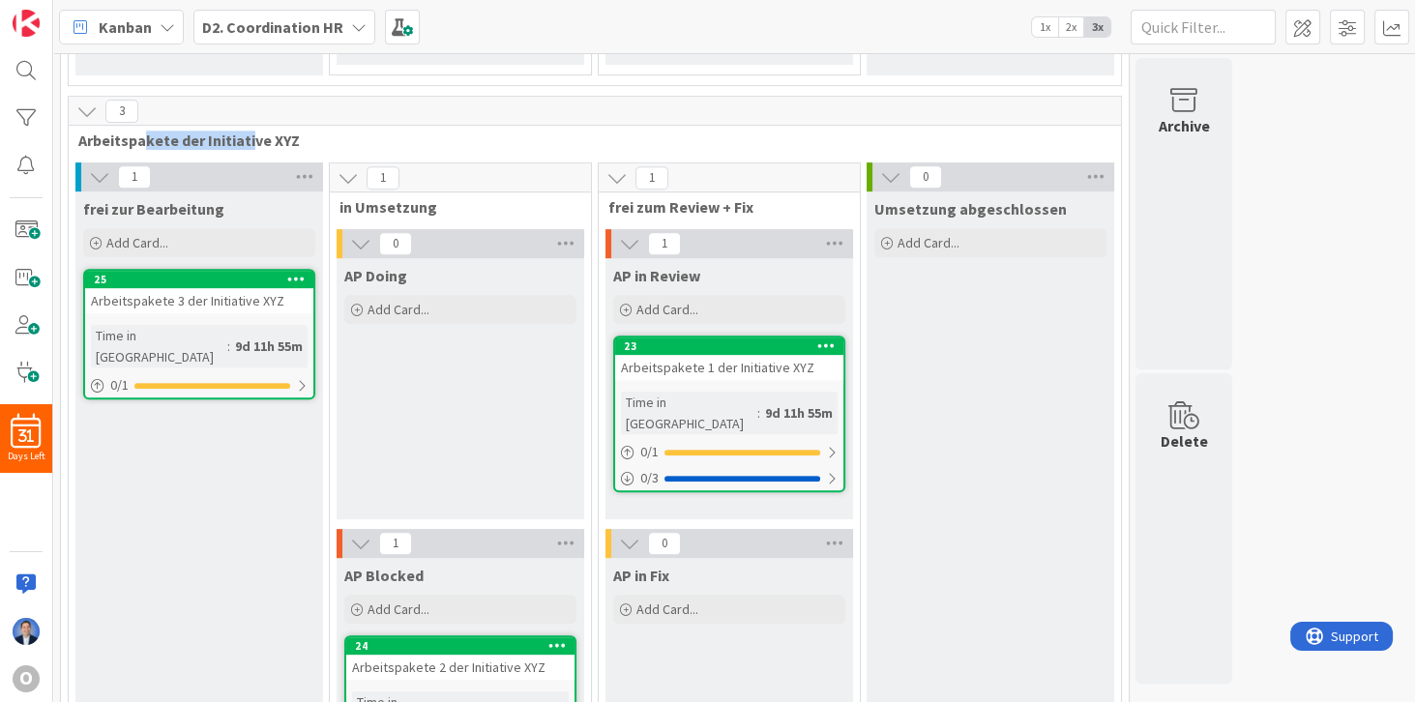
drag, startPoint x: 139, startPoint y: 139, endPoint x: 246, endPoint y: 139, distance: 106.4
click at [246, 139] on span "Arbeitspakete der Initiative XYZ" at bounding box center [587, 140] width 1019 height 19
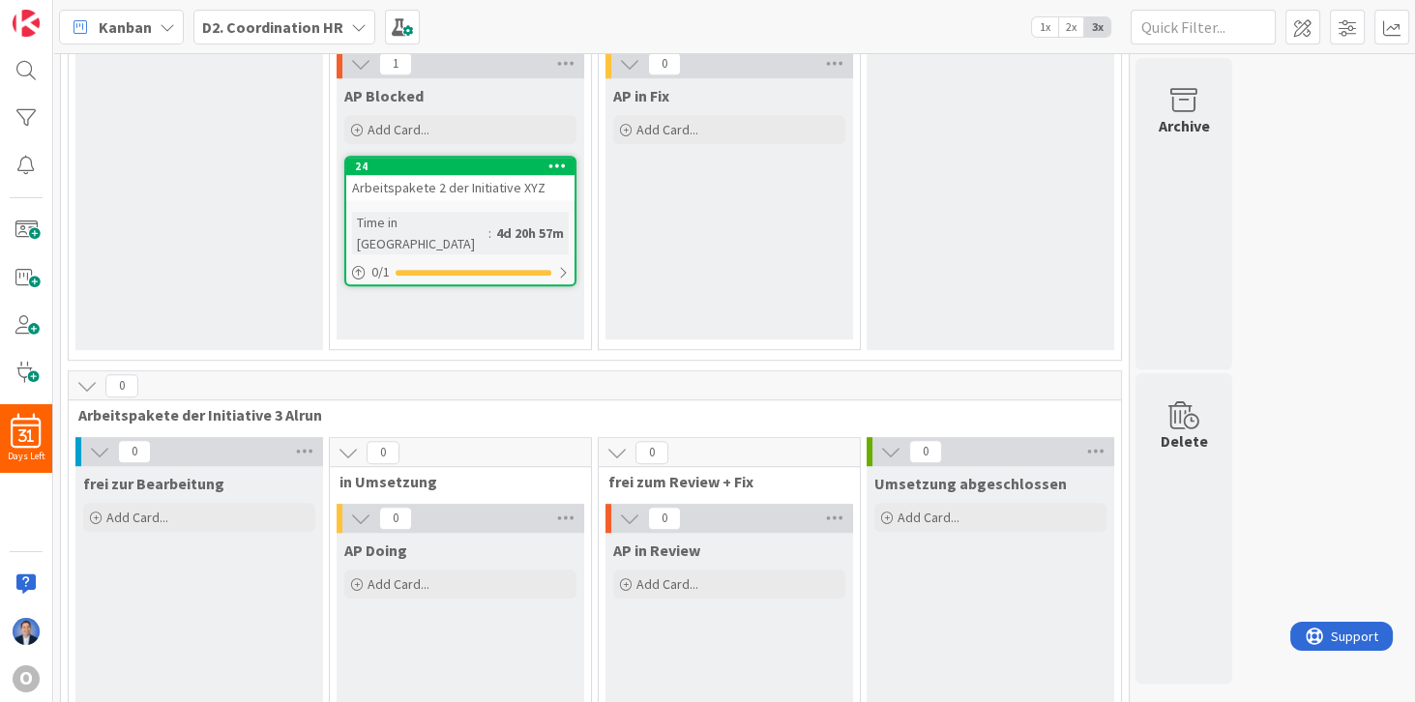
scroll to position [1824, 0]
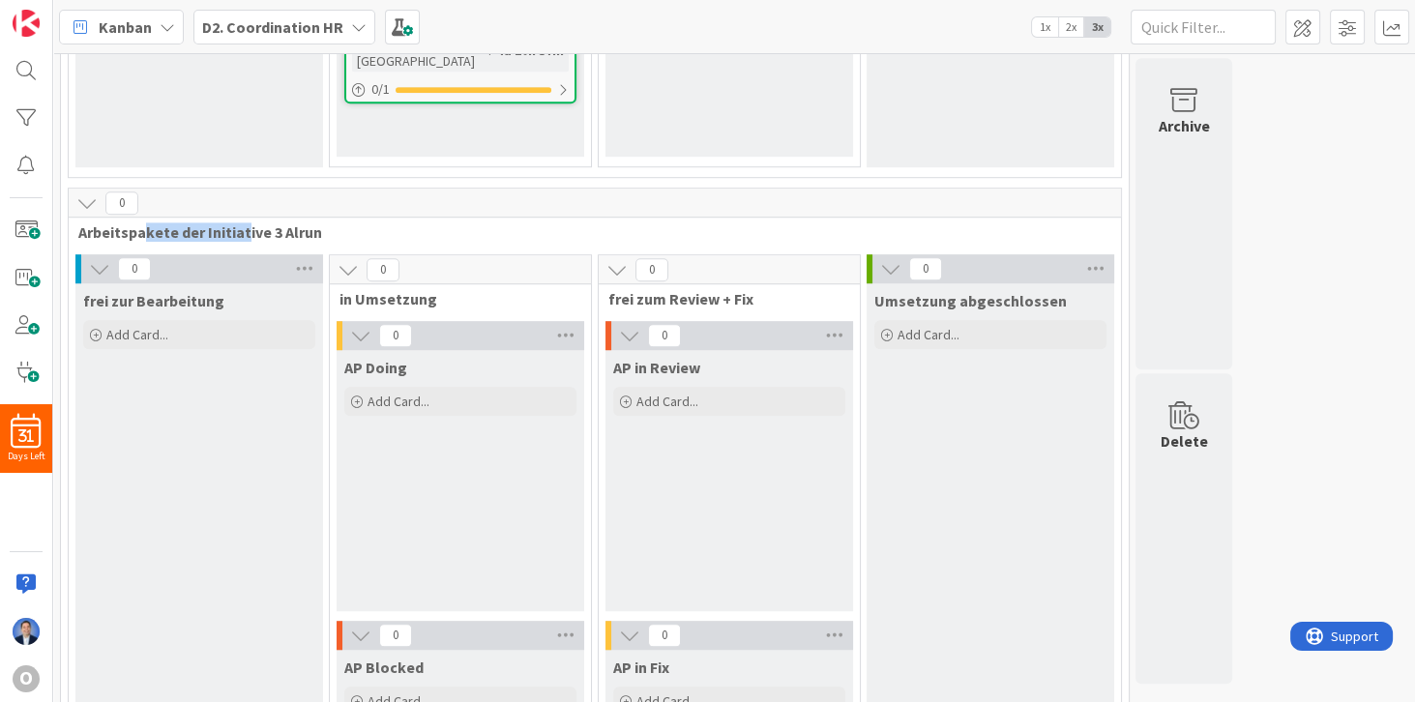
drag, startPoint x: 170, startPoint y: 223, endPoint x: 218, endPoint y: 264, distance: 63.1
click at [244, 223] on span "Arbeitspakete der Initiative 3 Alrun" at bounding box center [587, 232] width 1019 height 19
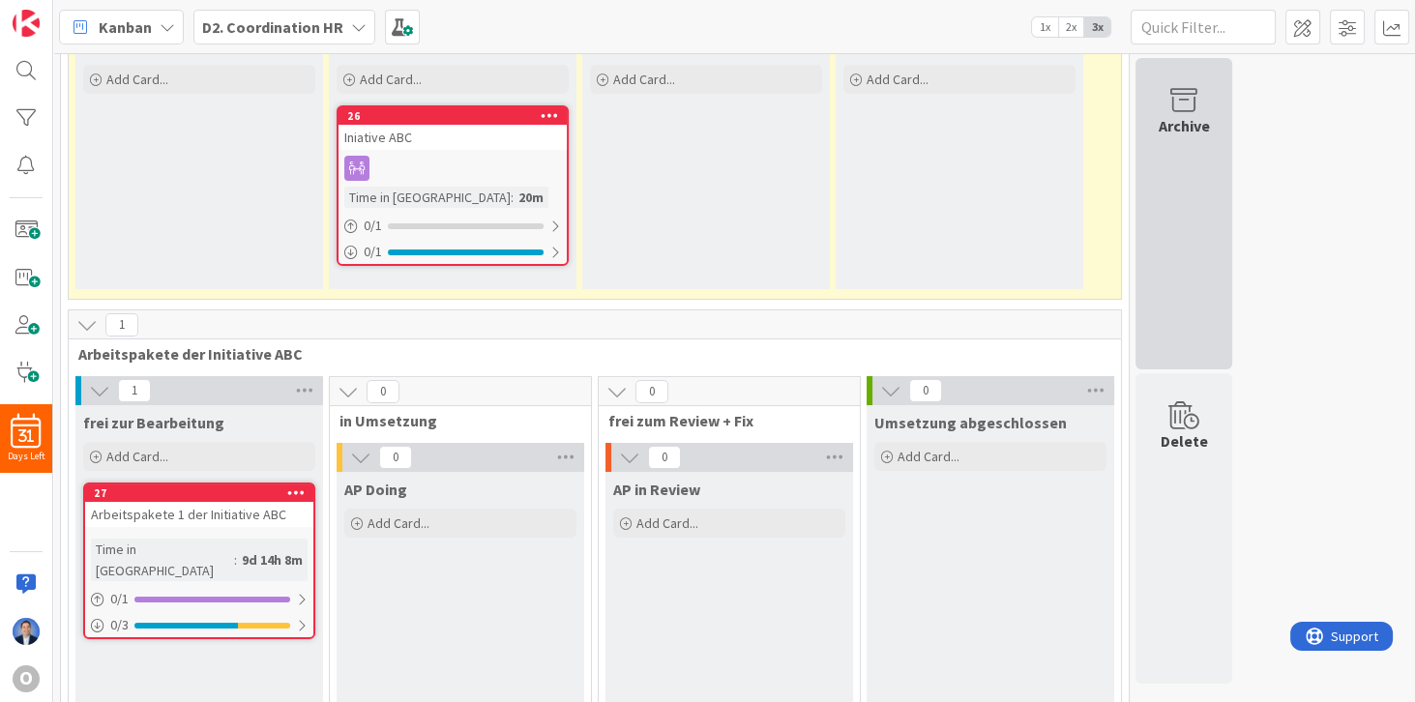
scroll to position [0, 0]
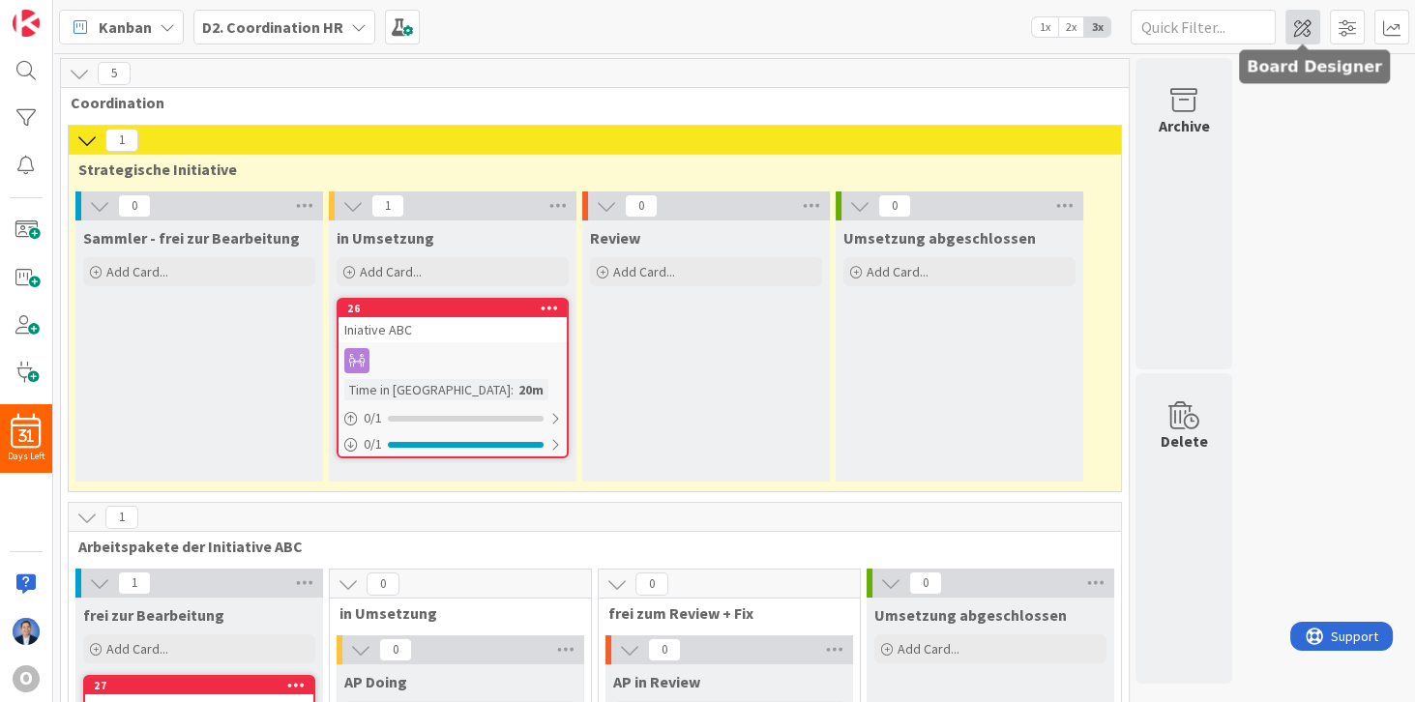
click at [1312, 28] on span at bounding box center [1303, 27] width 35 height 35
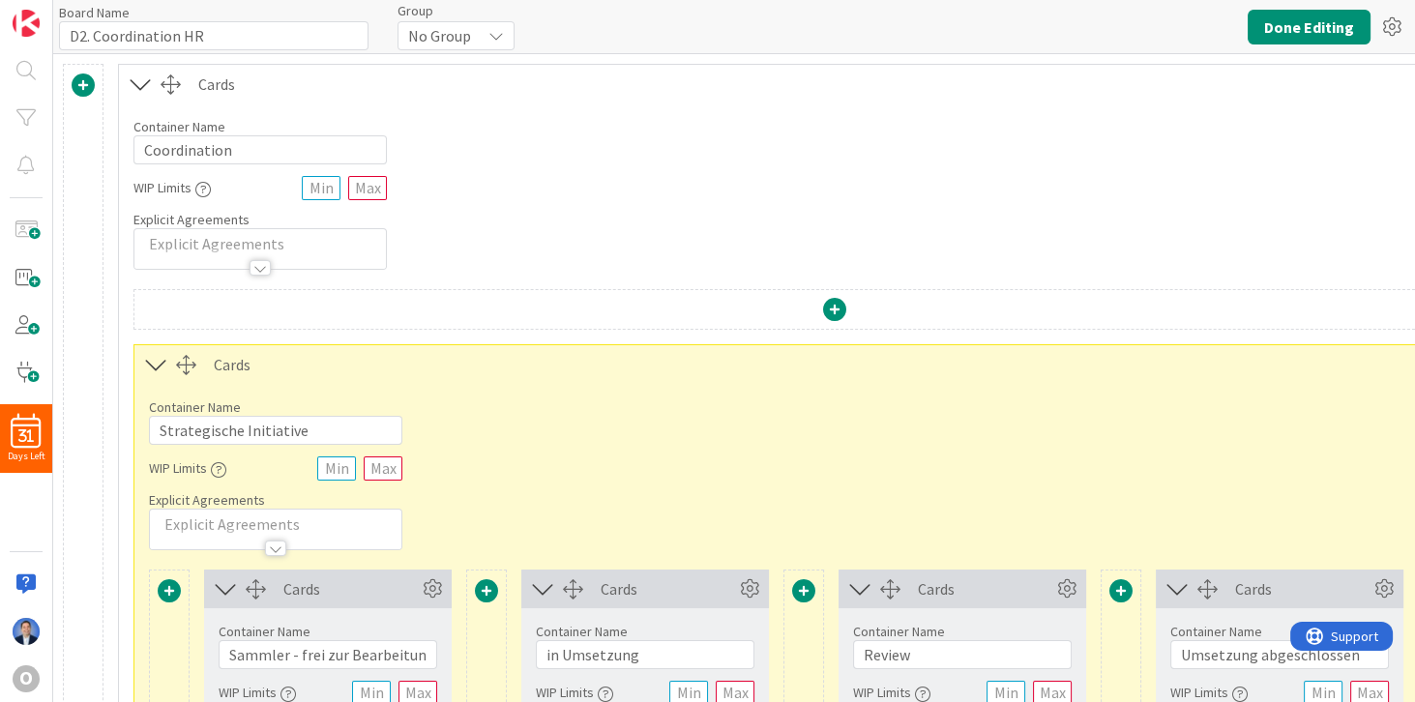
type input "D2. Coordination HR"
click at [1390, 32] on icon at bounding box center [1392, 27] width 35 height 35
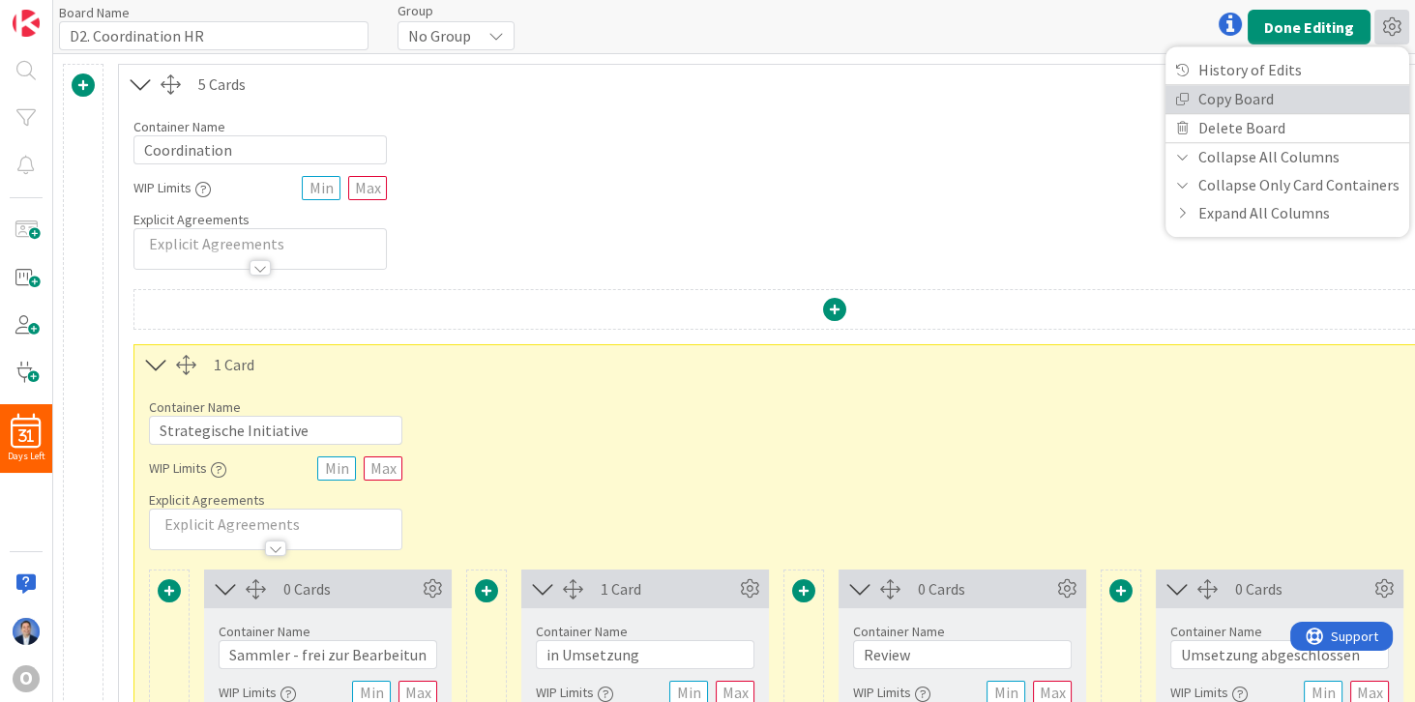
click at [1336, 105] on link "Copy Board" at bounding box center [1288, 99] width 244 height 28
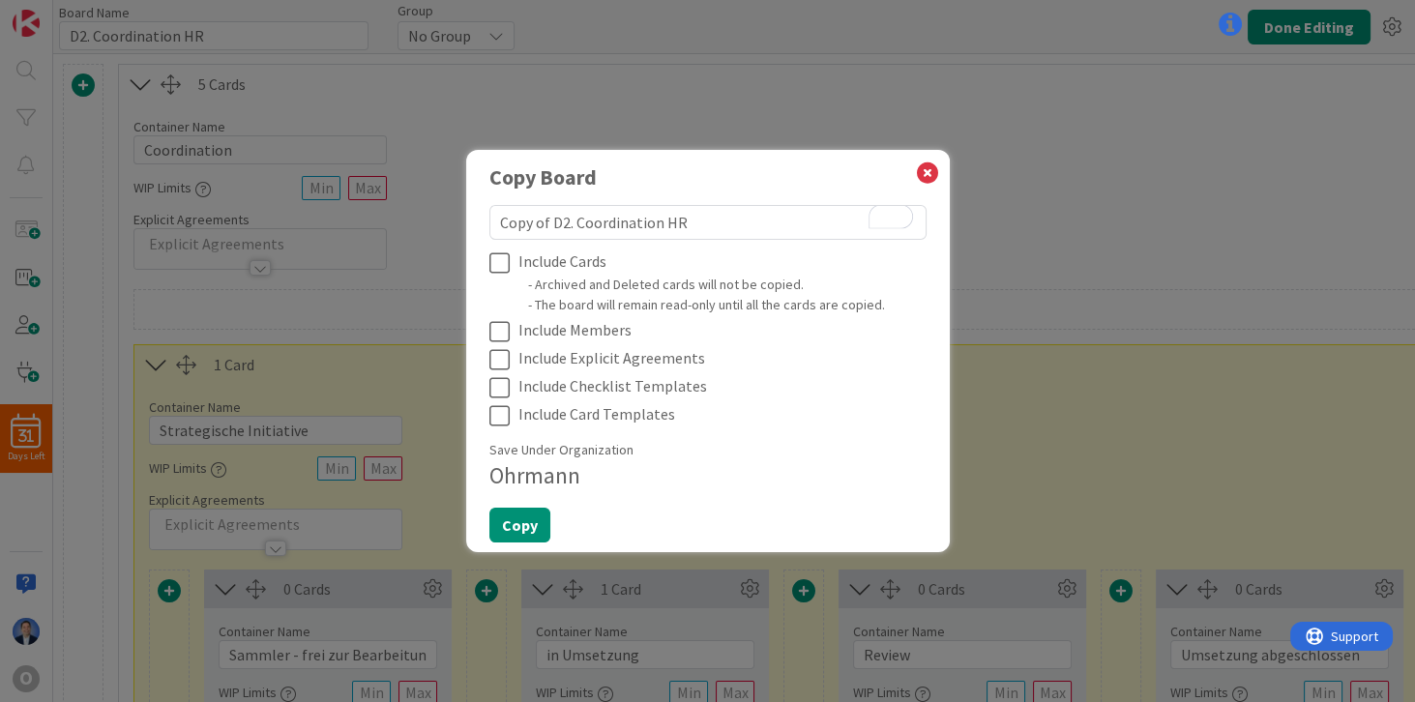
click at [501, 337] on icon at bounding box center [504, 331] width 29 height 23
click at [499, 364] on icon at bounding box center [504, 359] width 29 height 23
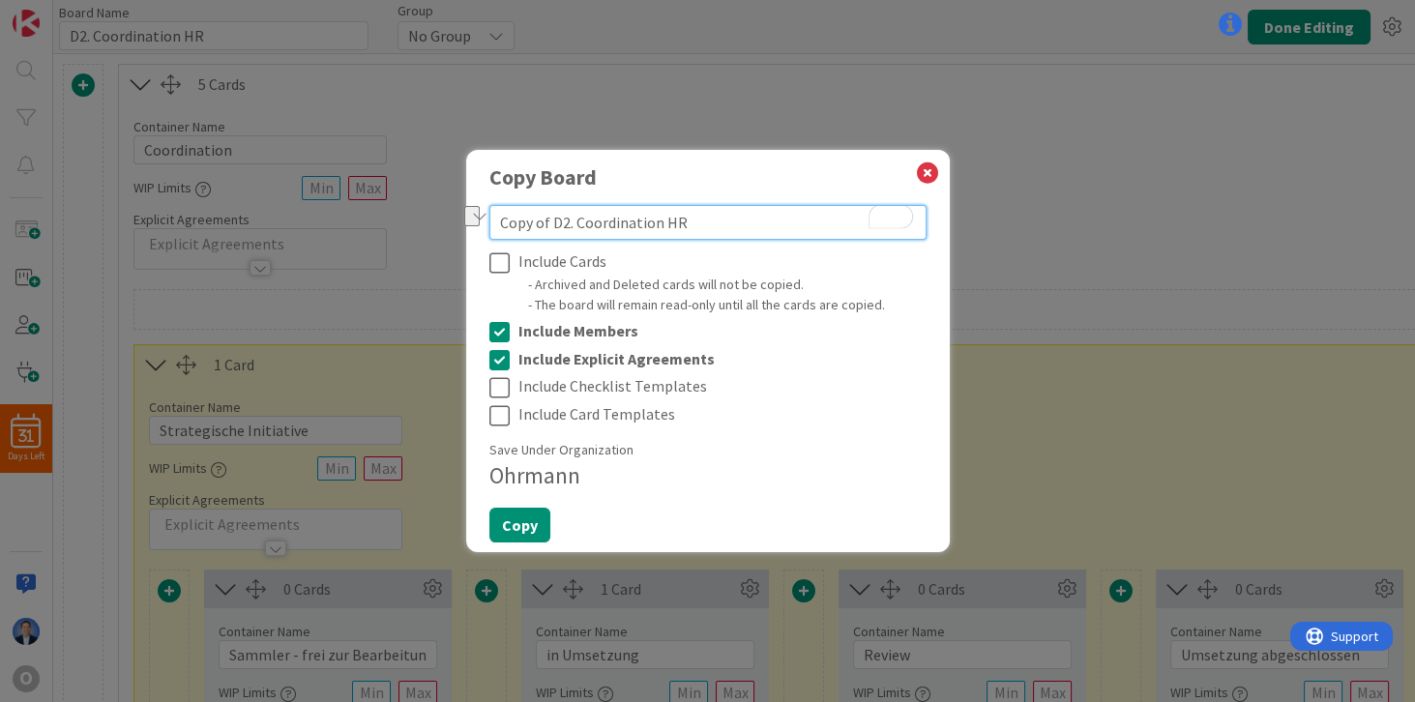
drag, startPoint x: 553, startPoint y: 221, endPoint x: 438, endPoint y: 218, distance: 115.2
click at [438, 218] on div "Copy Board Copy of D2. Coordination HR Include Cards - Archived and Deleted car…" at bounding box center [707, 351] width 1415 height 702
type textarea "x"
type textarea "D2. Coordination HR"
click at [623, 222] on textarea "D2. Coordination HR" at bounding box center [708, 222] width 437 height 35
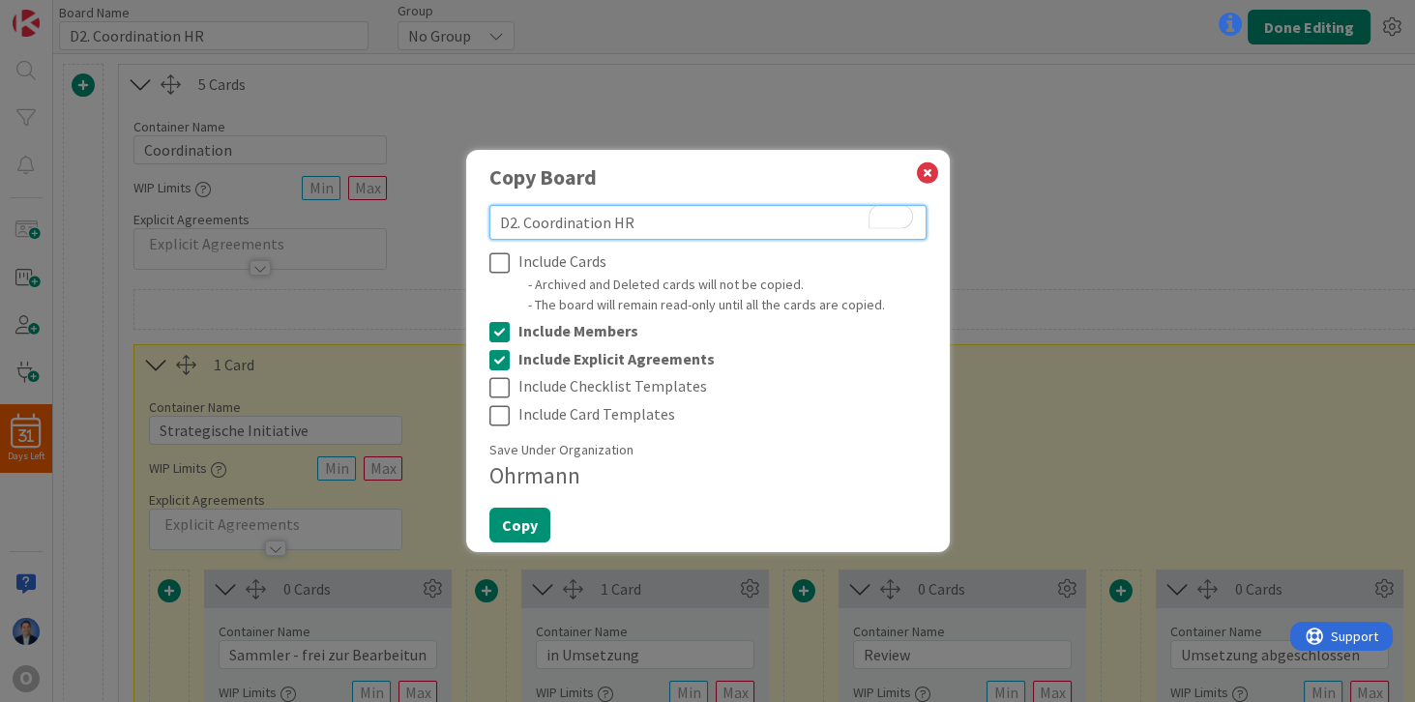
click at [623, 222] on textarea "D2. Coordination HR" at bounding box center [708, 222] width 437 height 35
type textarea "x"
type textarea "D2. Coordination O"
type textarea "x"
type textarea "D2. Coordination Op"
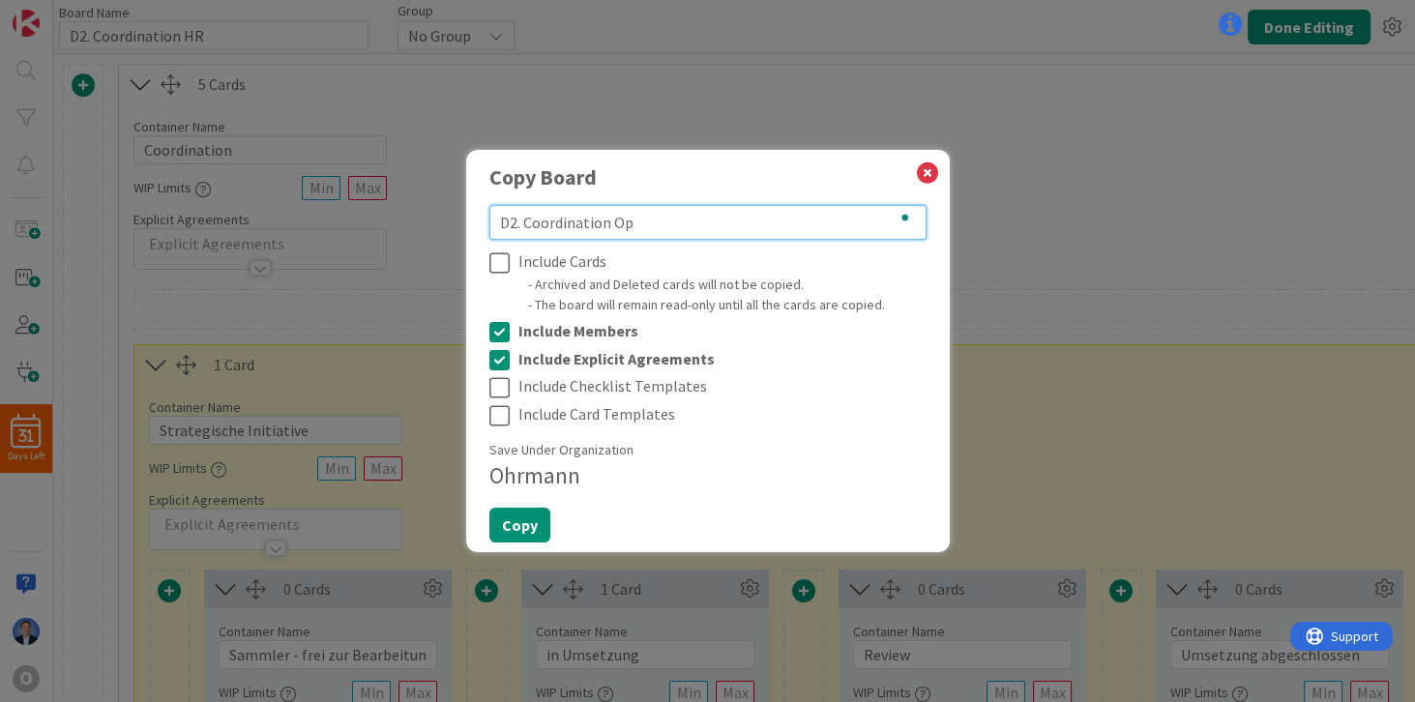
type textarea "x"
type textarea "D2. Coordination Ops"
click at [526, 529] on button "Copy" at bounding box center [520, 525] width 61 height 35
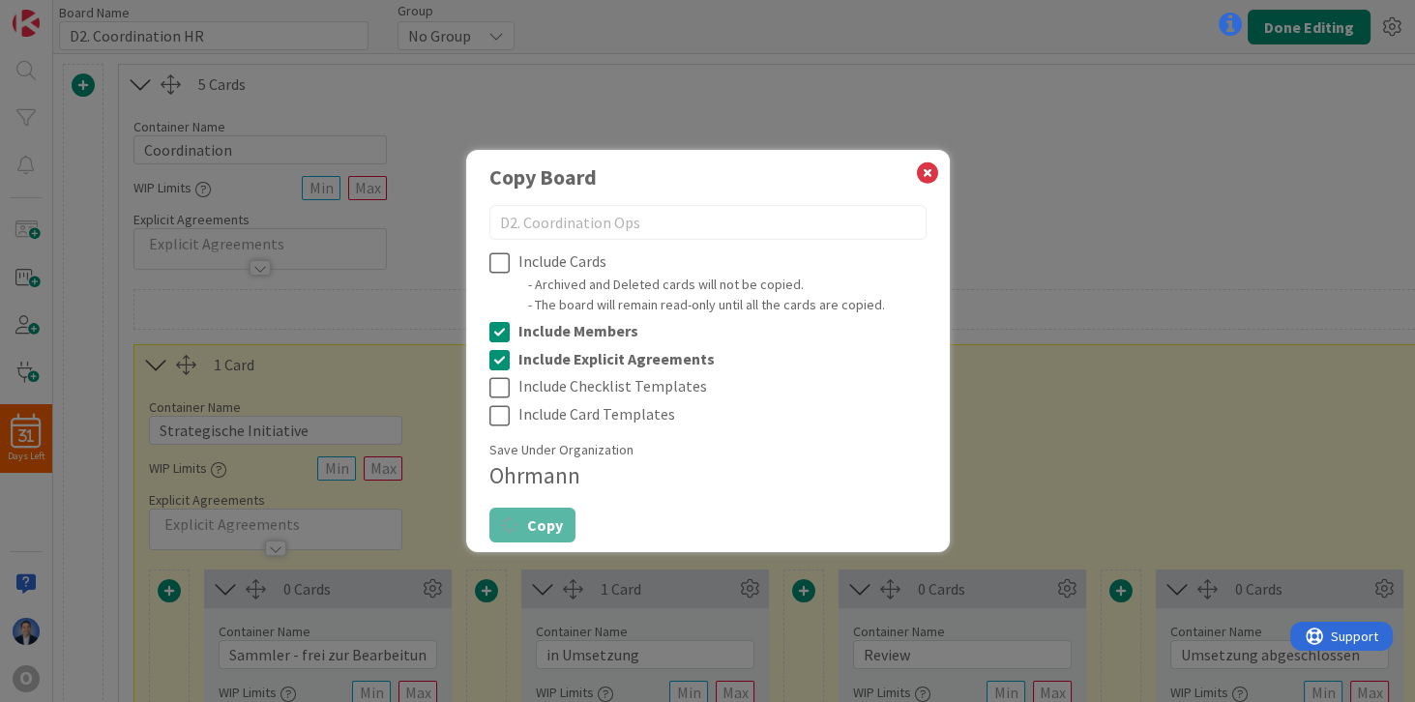
type textarea "x"
type input "D2. Coordination Ops"
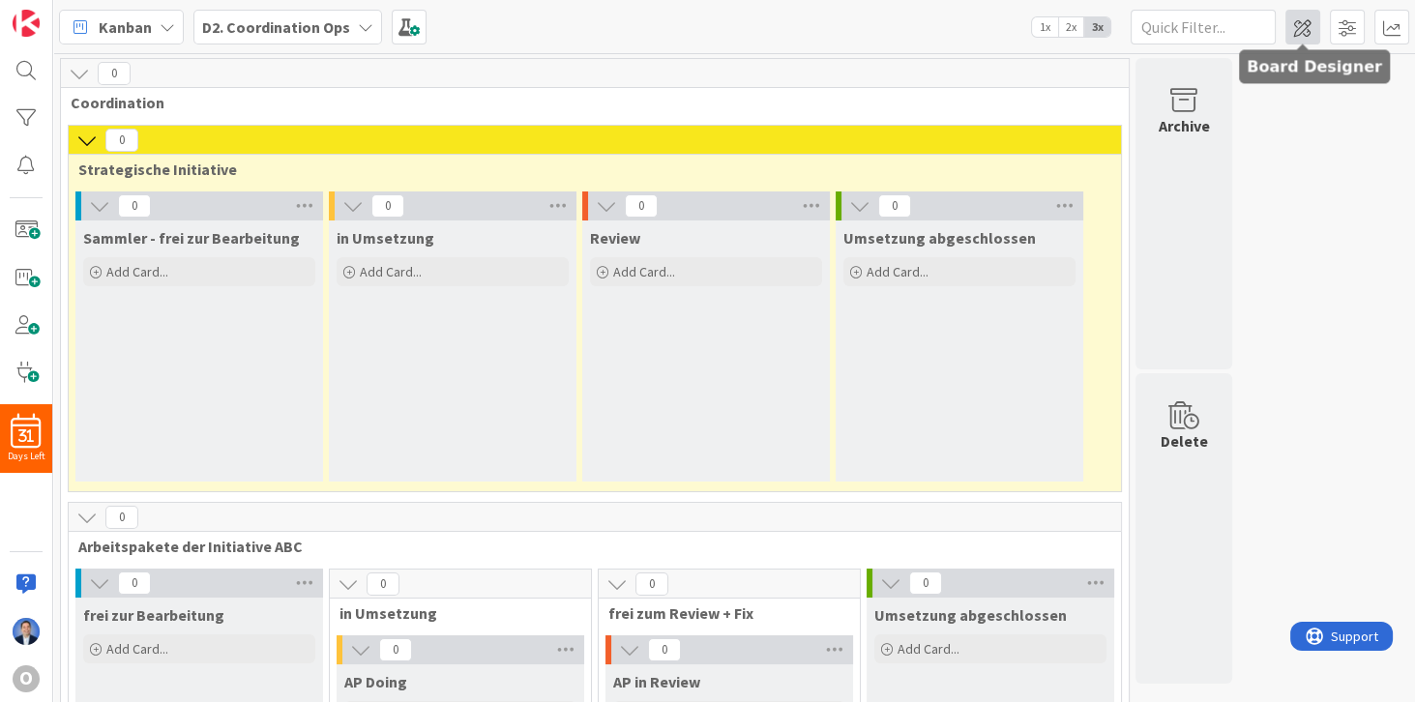
click at [1312, 29] on span at bounding box center [1303, 27] width 35 height 35
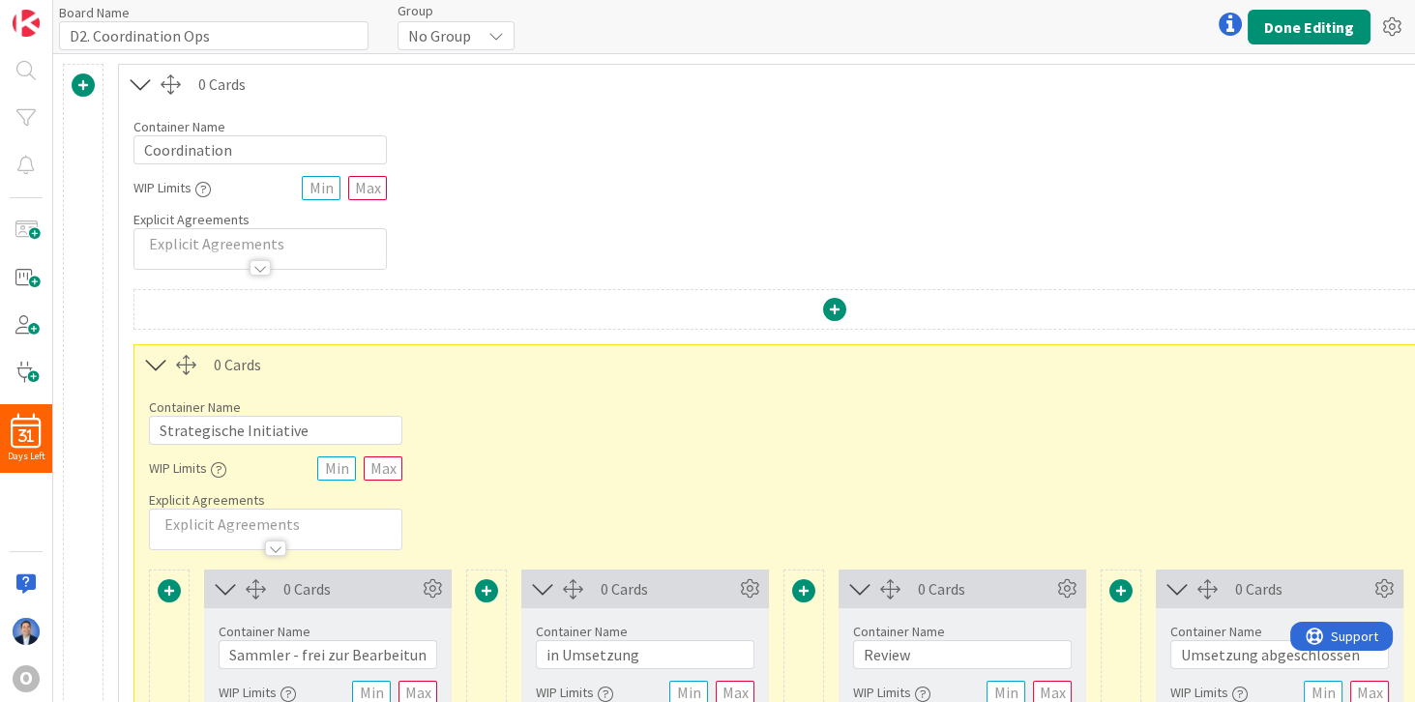
click at [460, 33] on span "No Group" at bounding box center [439, 35] width 63 height 27
click at [837, 123] on div "Container Name 13 / 64 Coordination WIP Limits Explicit Agreements" at bounding box center [835, 187] width 1432 height 166
click at [32, 685] on div "O" at bounding box center [26, 679] width 27 height 27
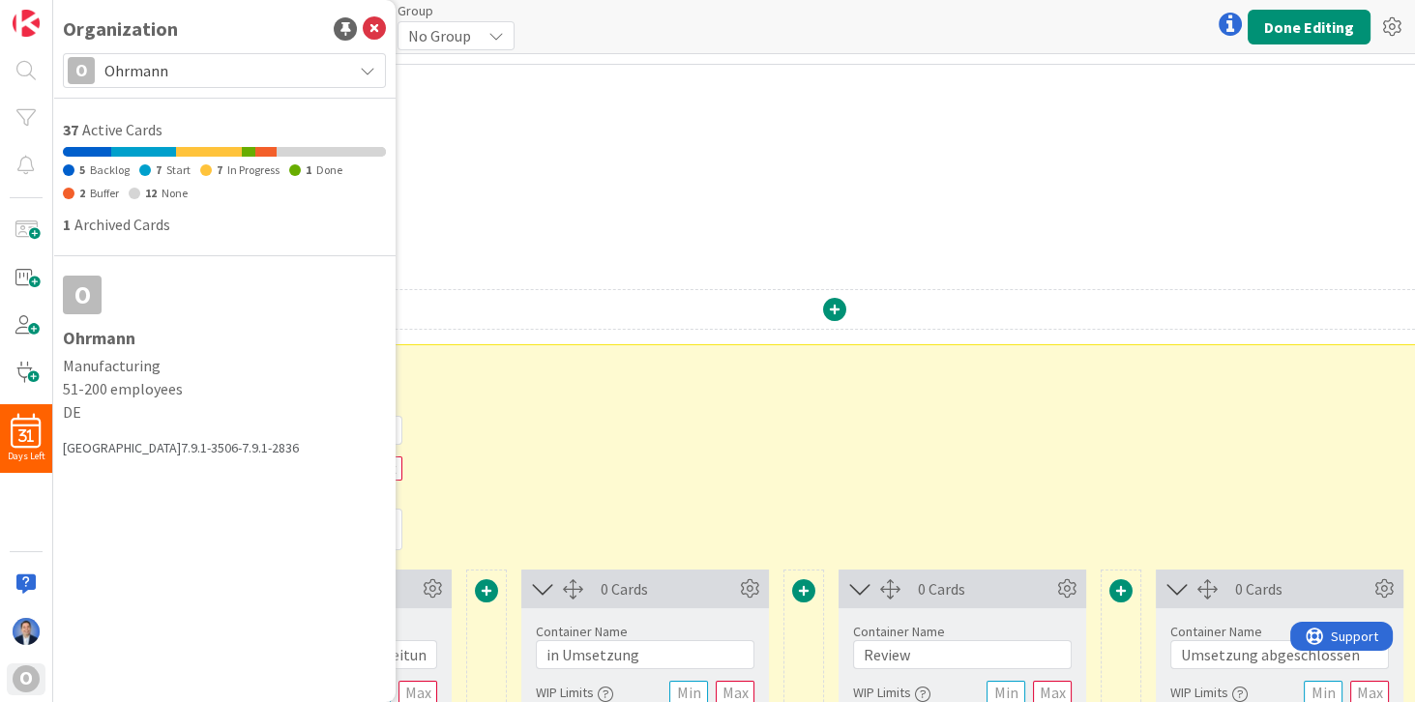
click at [190, 60] on span "Ohrmann" at bounding box center [223, 70] width 238 height 27
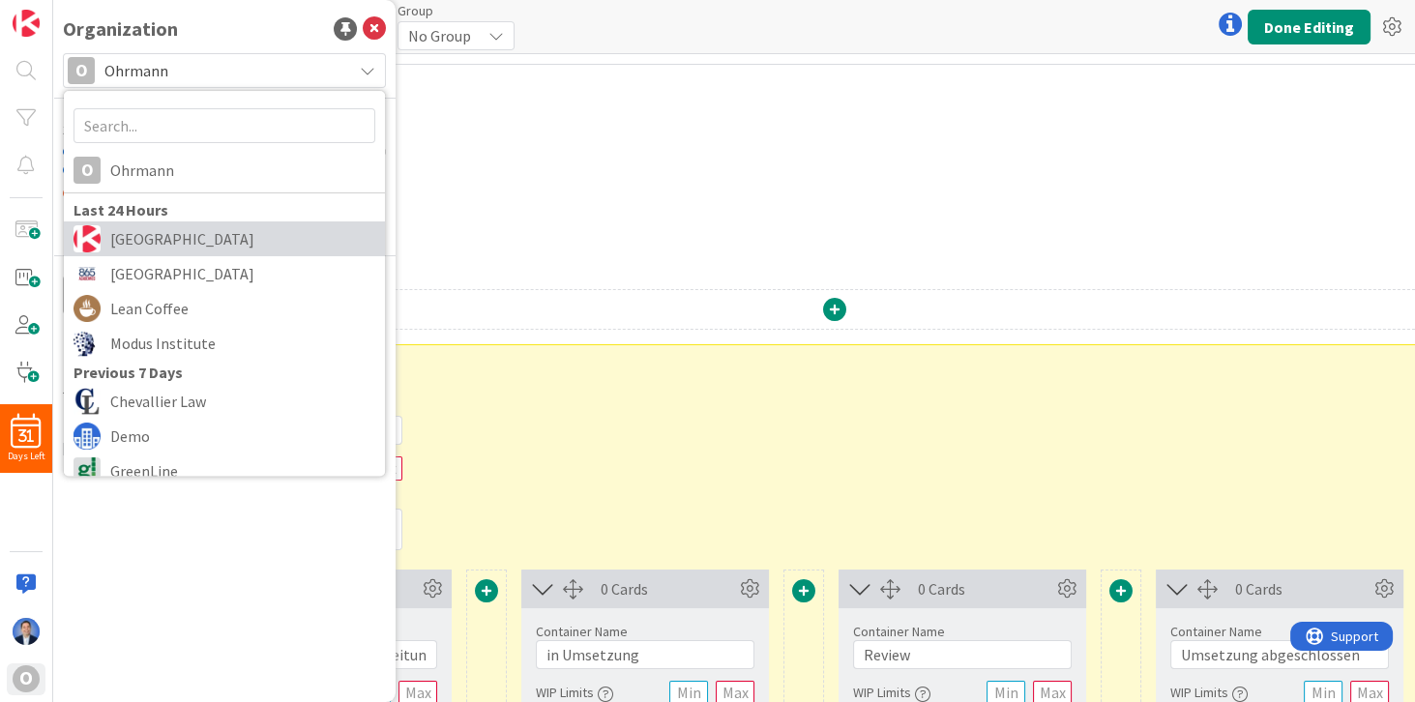
click at [173, 234] on span "[GEOGRAPHIC_DATA]" at bounding box center [242, 238] width 265 height 29
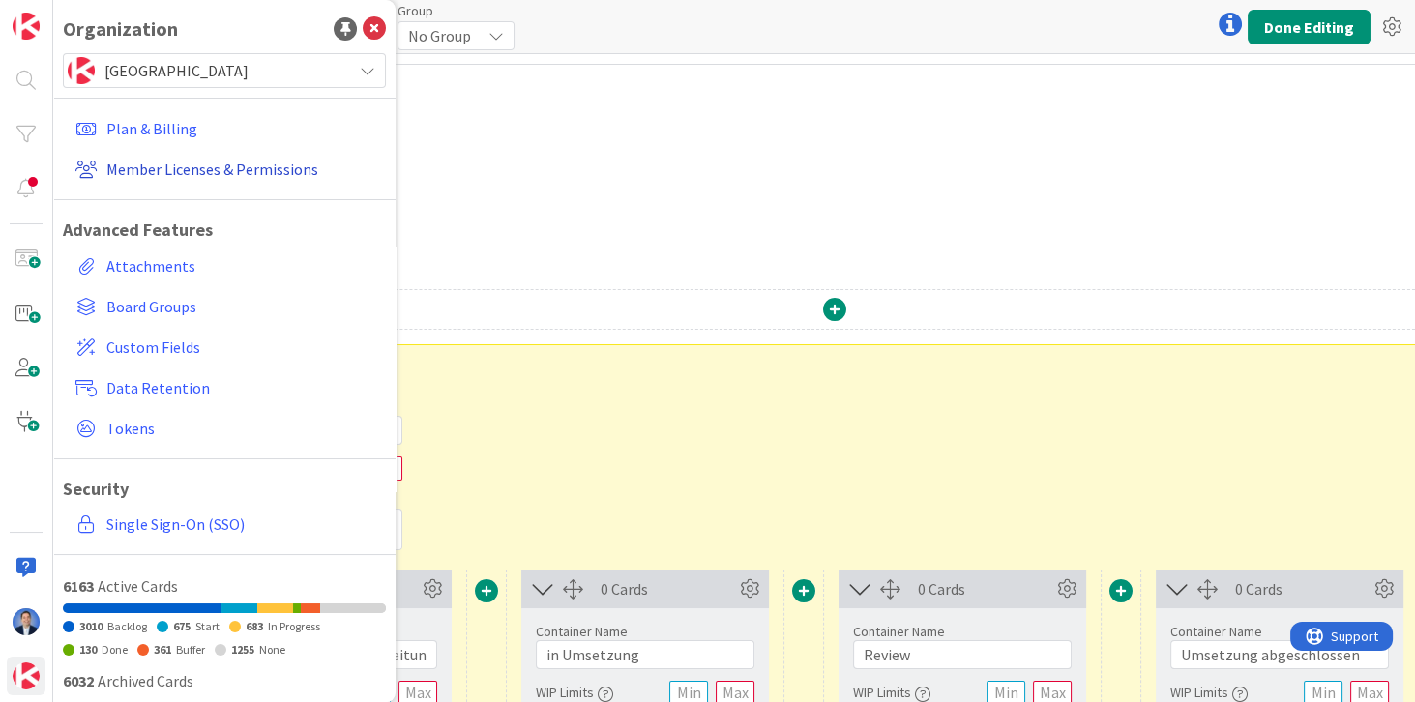
click at [160, 175] on link "Member Licenses & Permissions" at bounding box center [227, 169] width 318 height 35
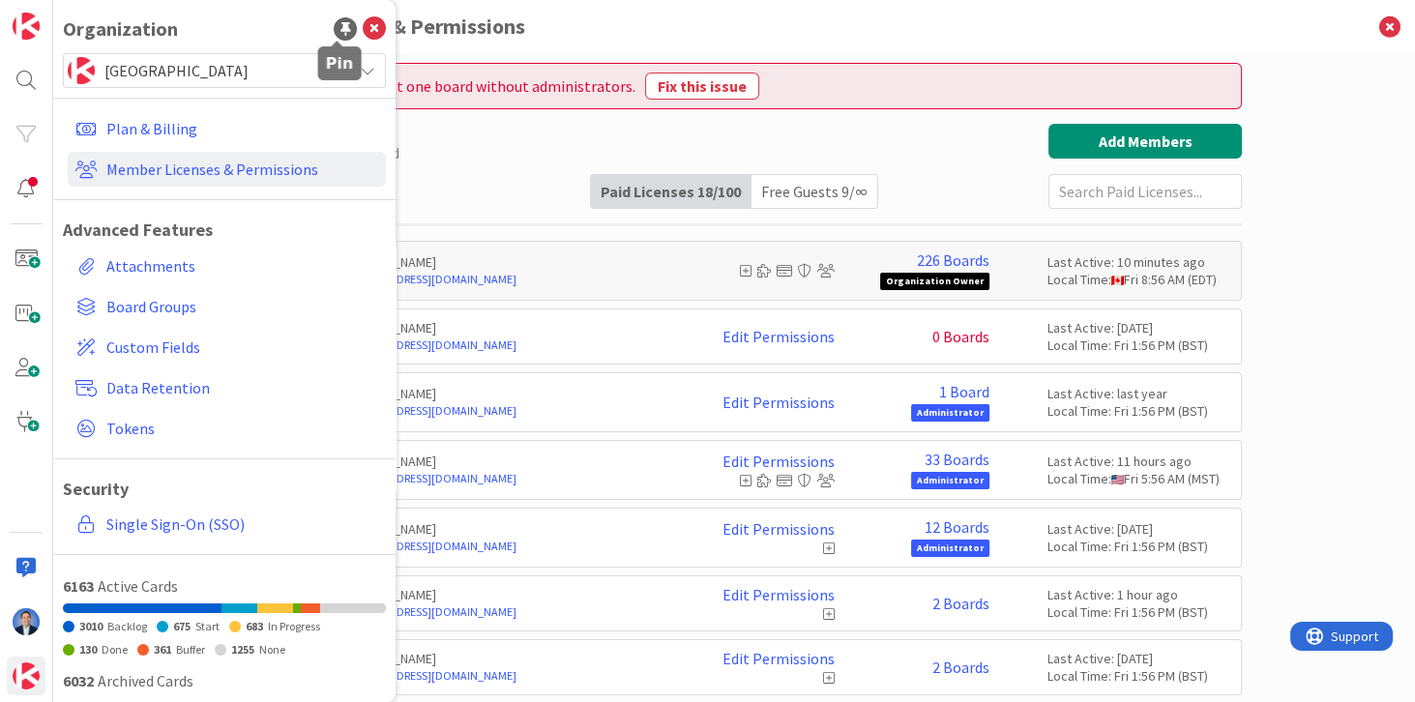
click at [334, 25] on div at bounding box center [345, 28] width 23 height 23
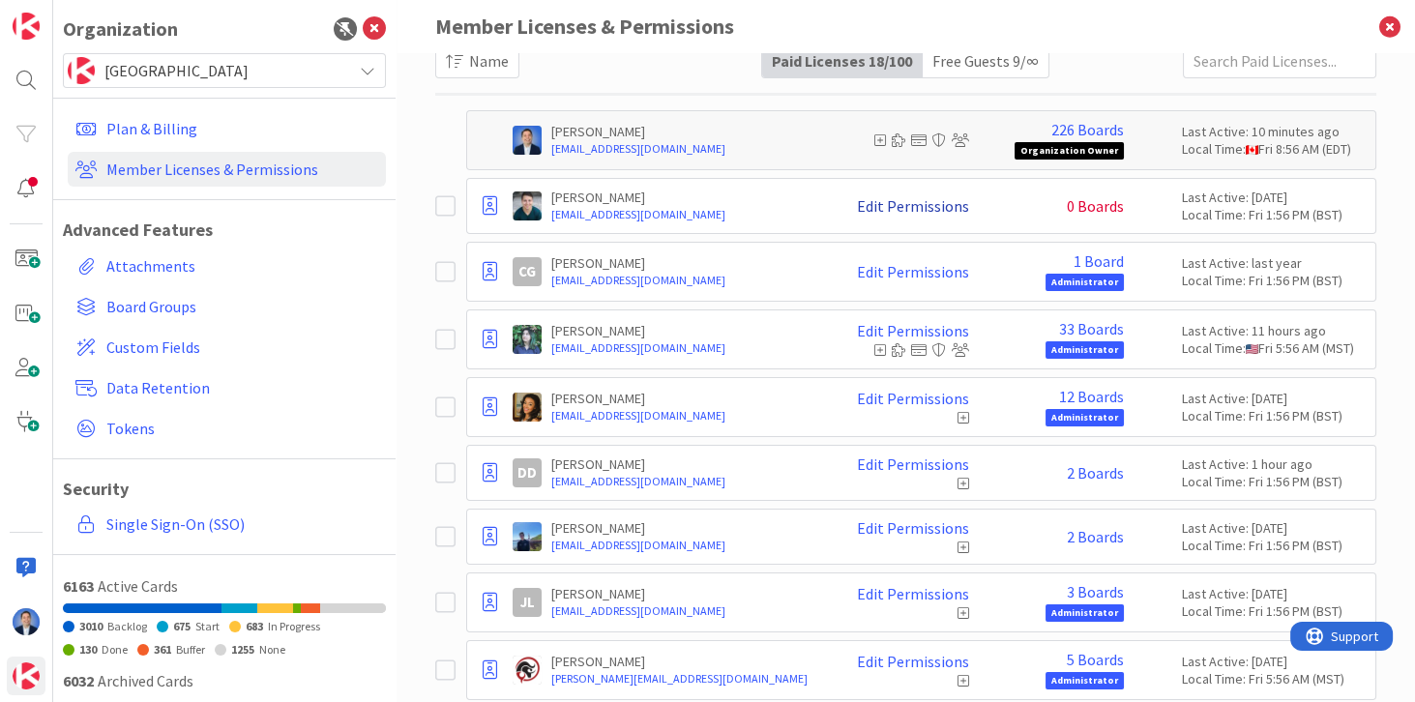
scroll to position [221, 0]
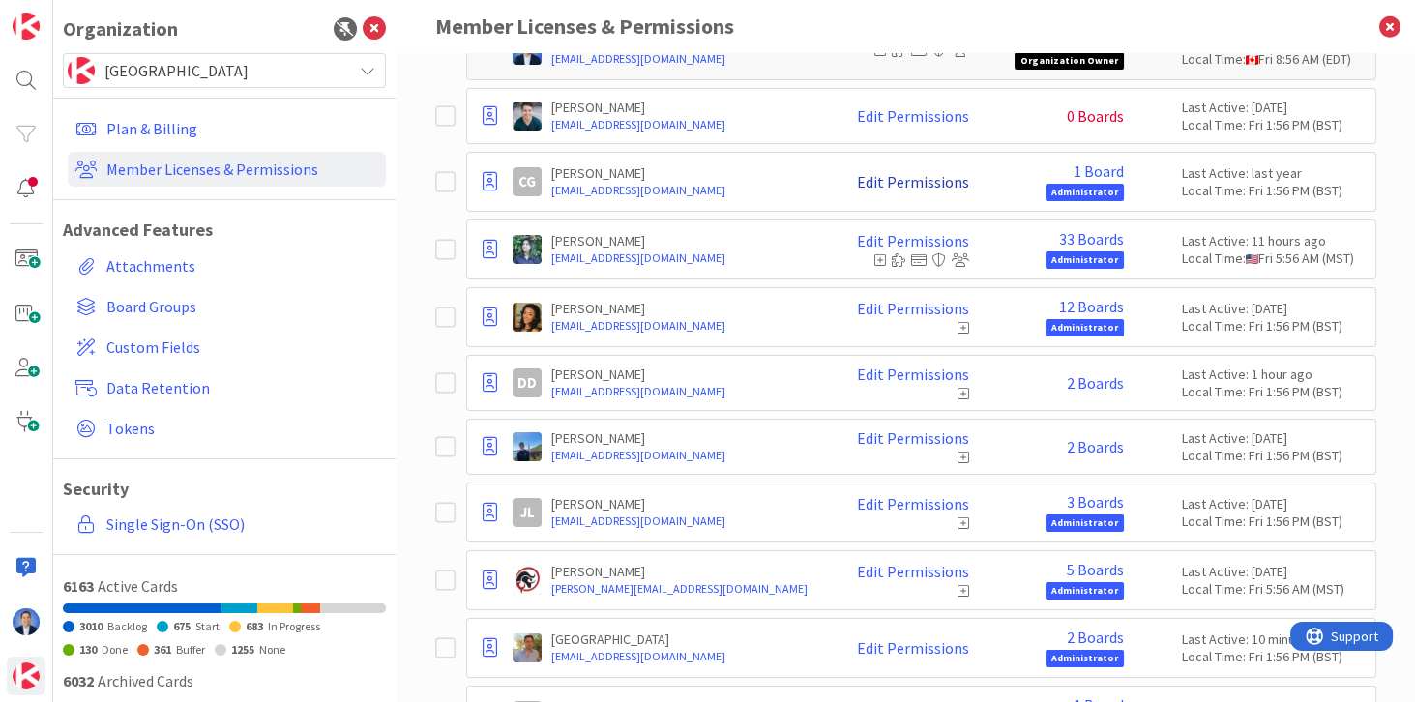
click at [891, 179] on link "Edit Permissions" at bounding box center [913, 181] width 112 height 17
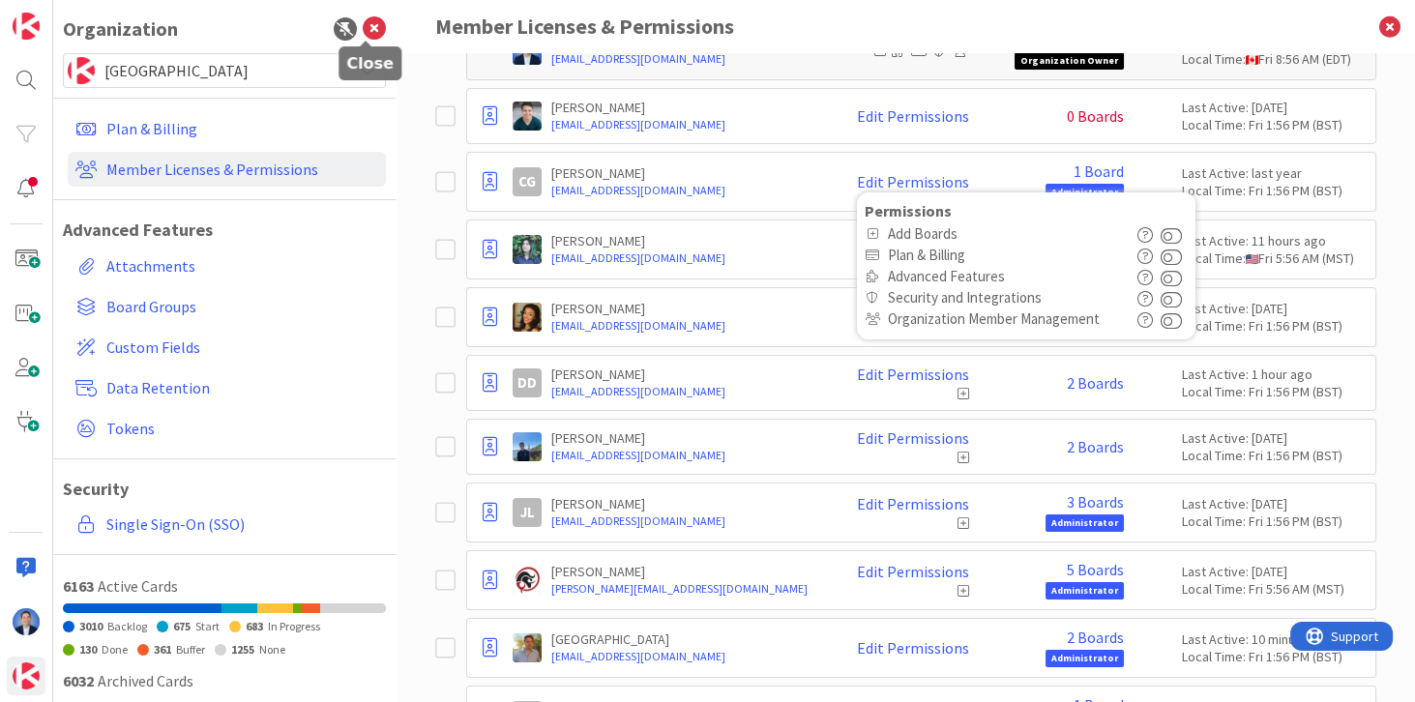
click at [366, 31] on icon at bounding box center [374, 28] width 23 height 23
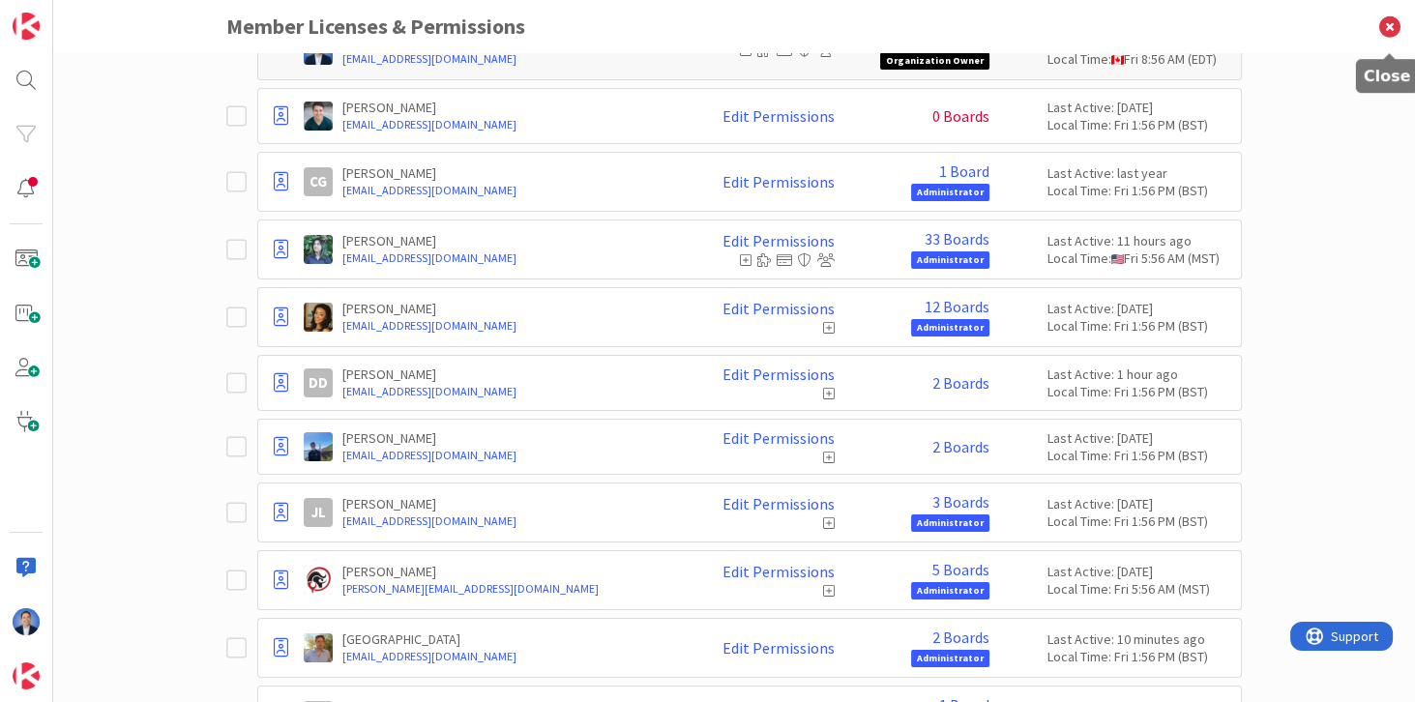
click at [1390, 32] on icon at bounding box center [1390, 26] width 50 height 53
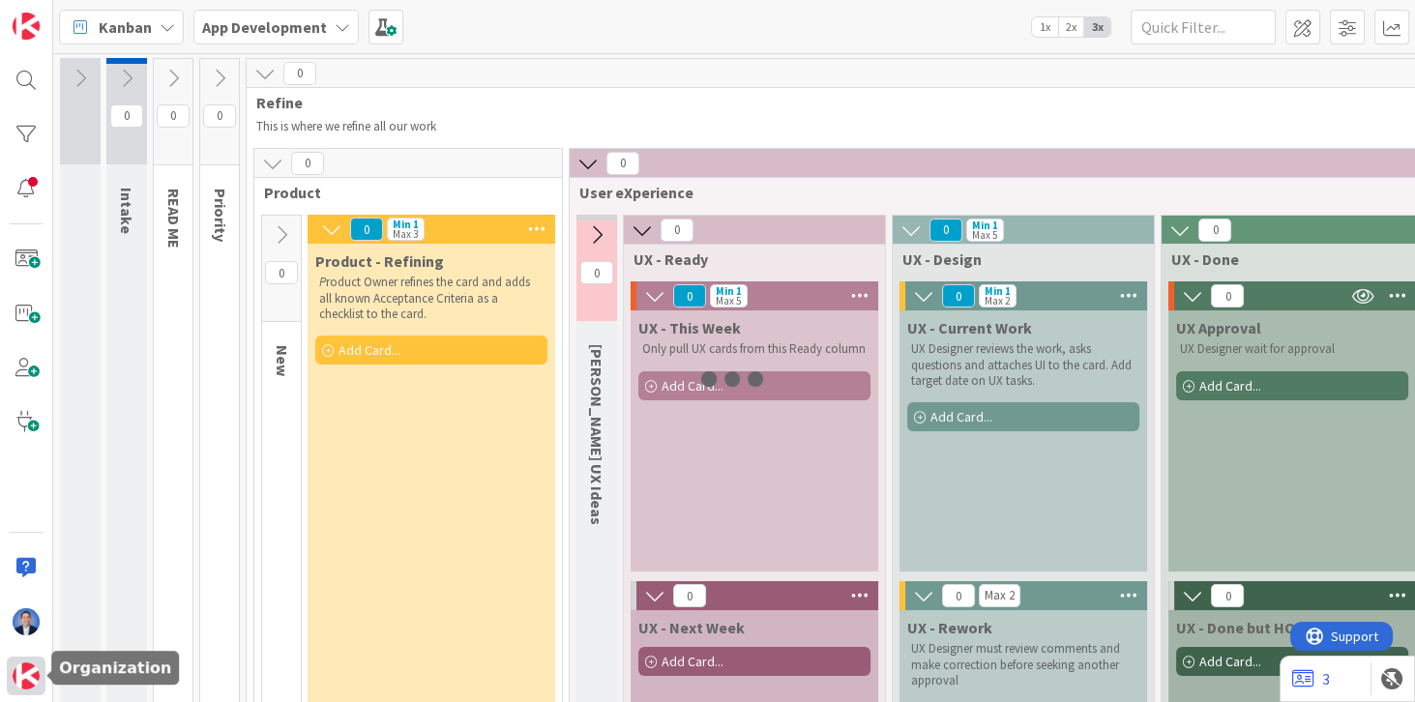
click at [25, 678] on img at bounding box center [26, 676] width 27 height 27
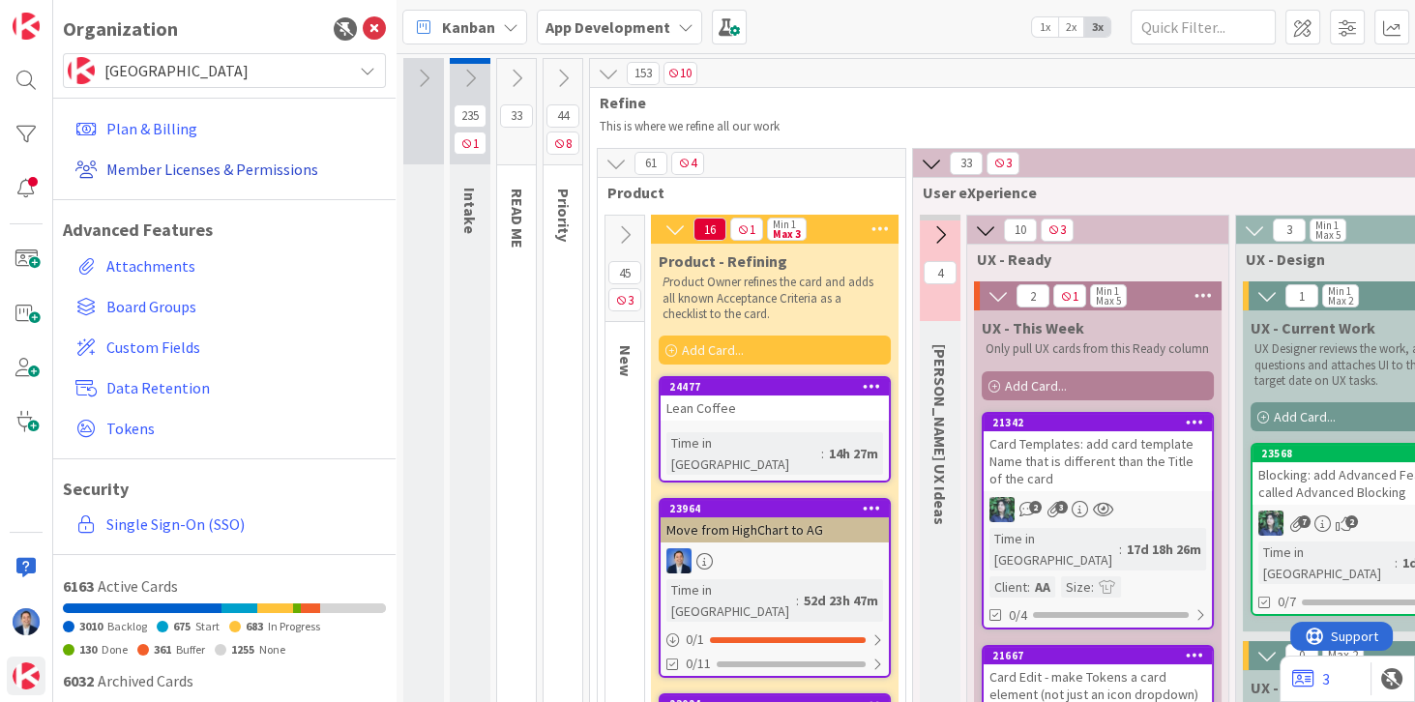
click at [163, 166] on link "Member Licenses & Permissions" at bounding box center [227, 169] width 318 height 35
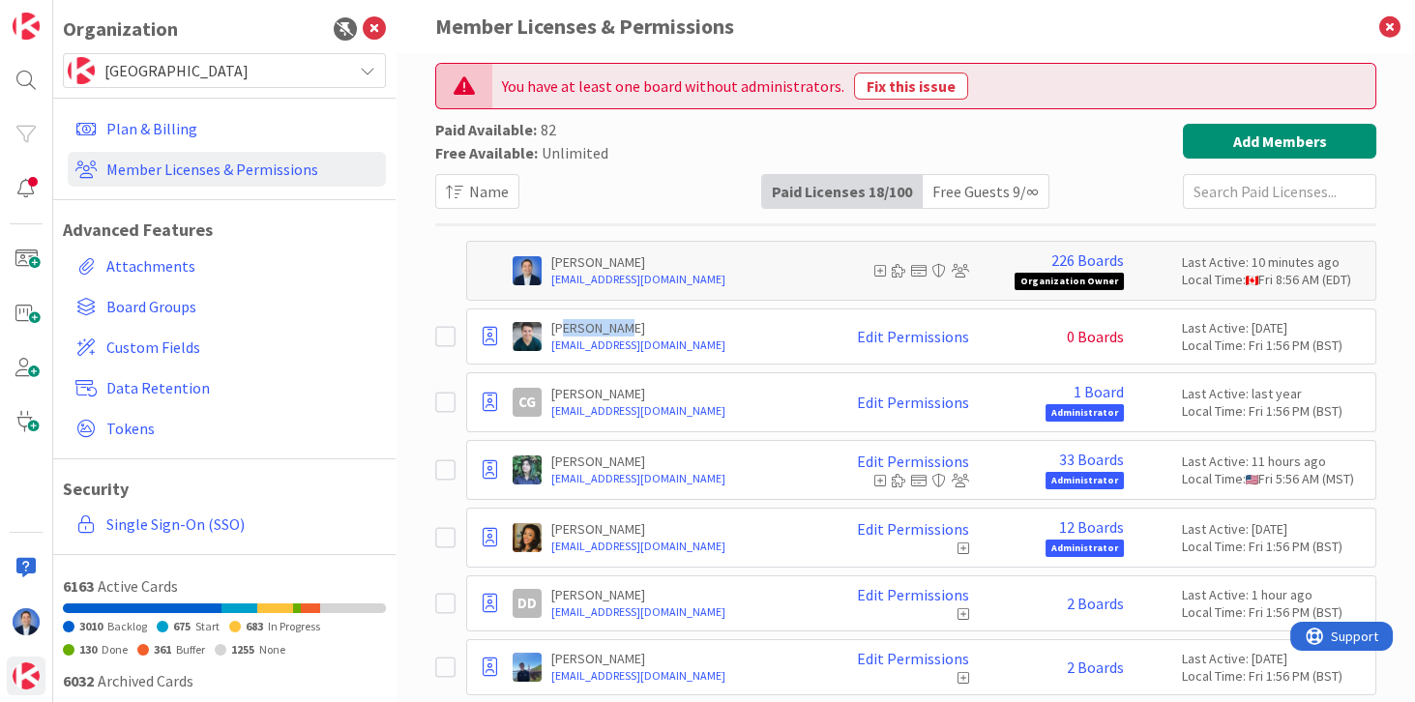
drag, startPoint x: 560, startPoint y: 325, endPoint x: 629, endPoint y: 326, distance: 68.7
click at [629, 326] on p "Alex Novkov" at bounding box center [682, 327] width 263 height 17
click at [569, 323] on p "Alex Novkov" at bounding box center [682, 327] width 263 height 17
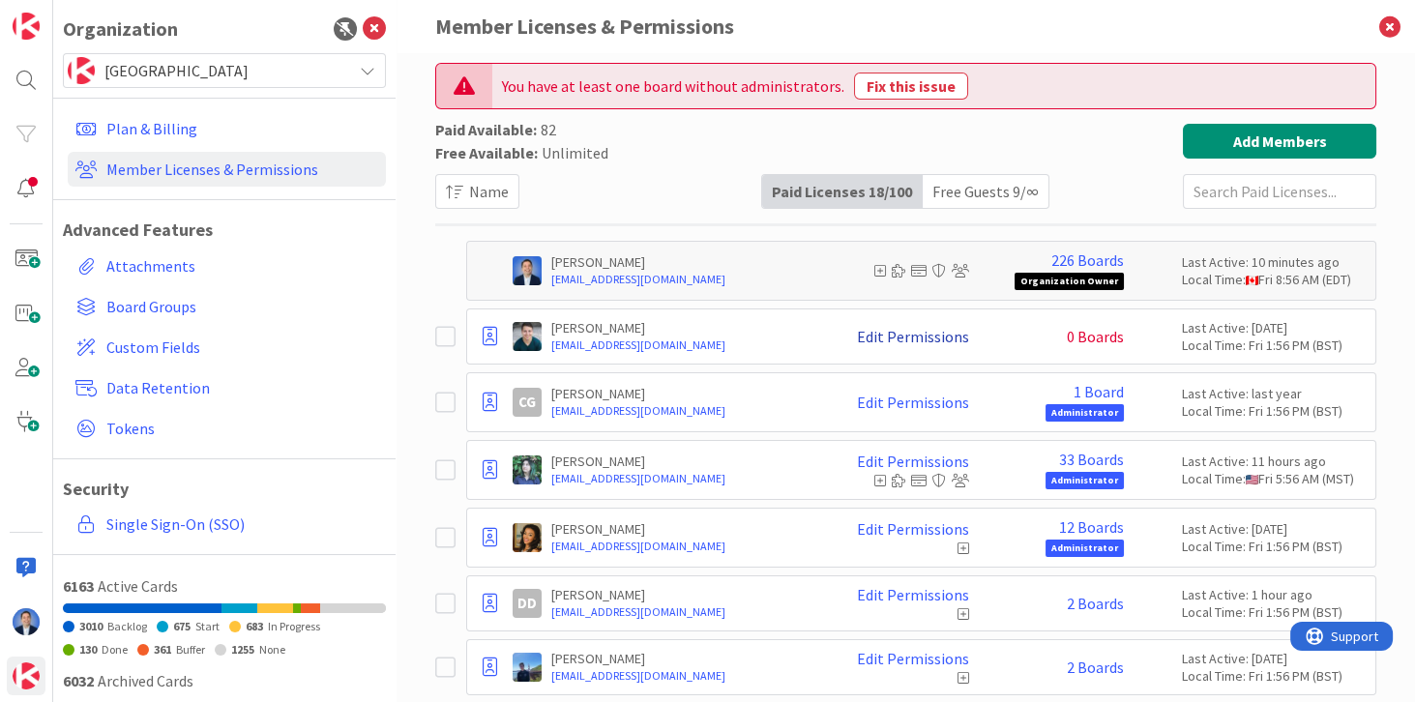
click at [888, 331] on link "Edit Permissions" at bounding box center [913, 336] width 112 height 17
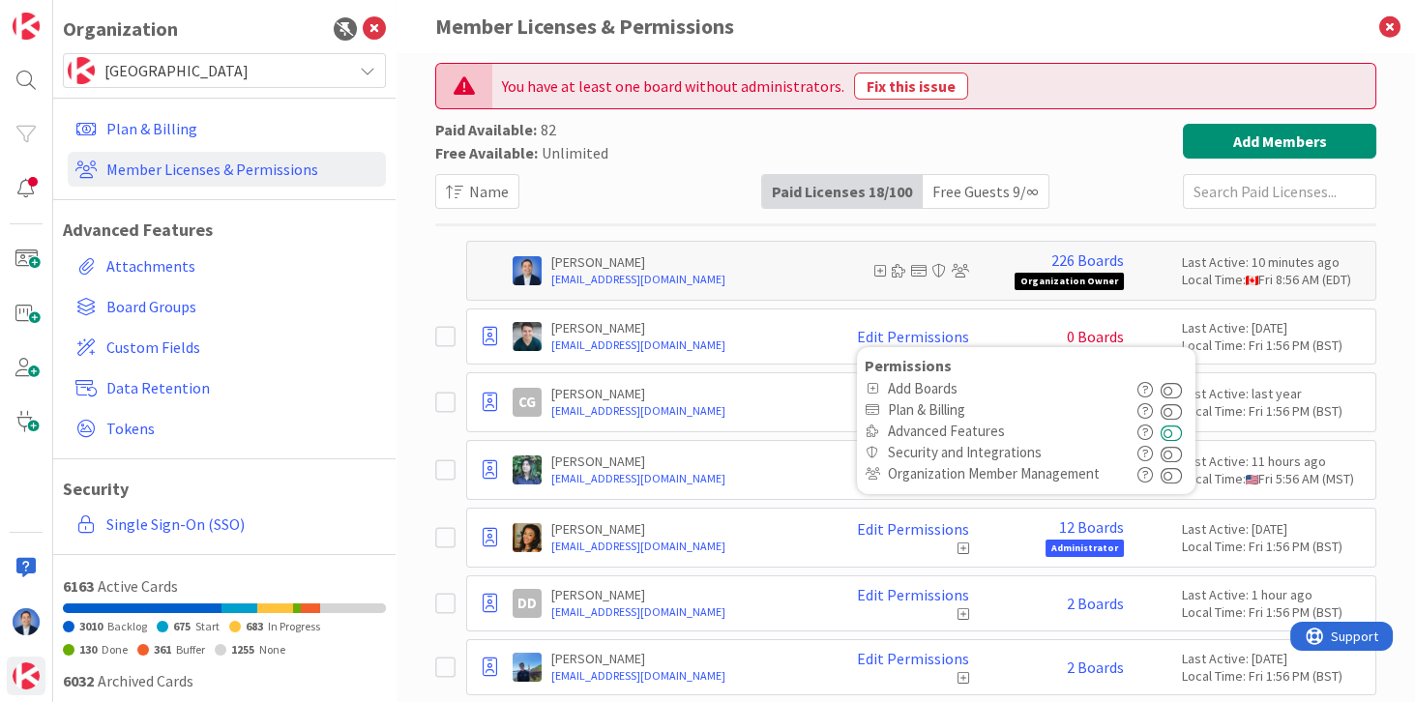
click at [1170, 432] on button at bounding box center [1172, 431] width 22 height 21
click at [323, 61] on span "[GEOGRAPHIC_DATA]" at bounding box center [223, 70] width 238 height 27
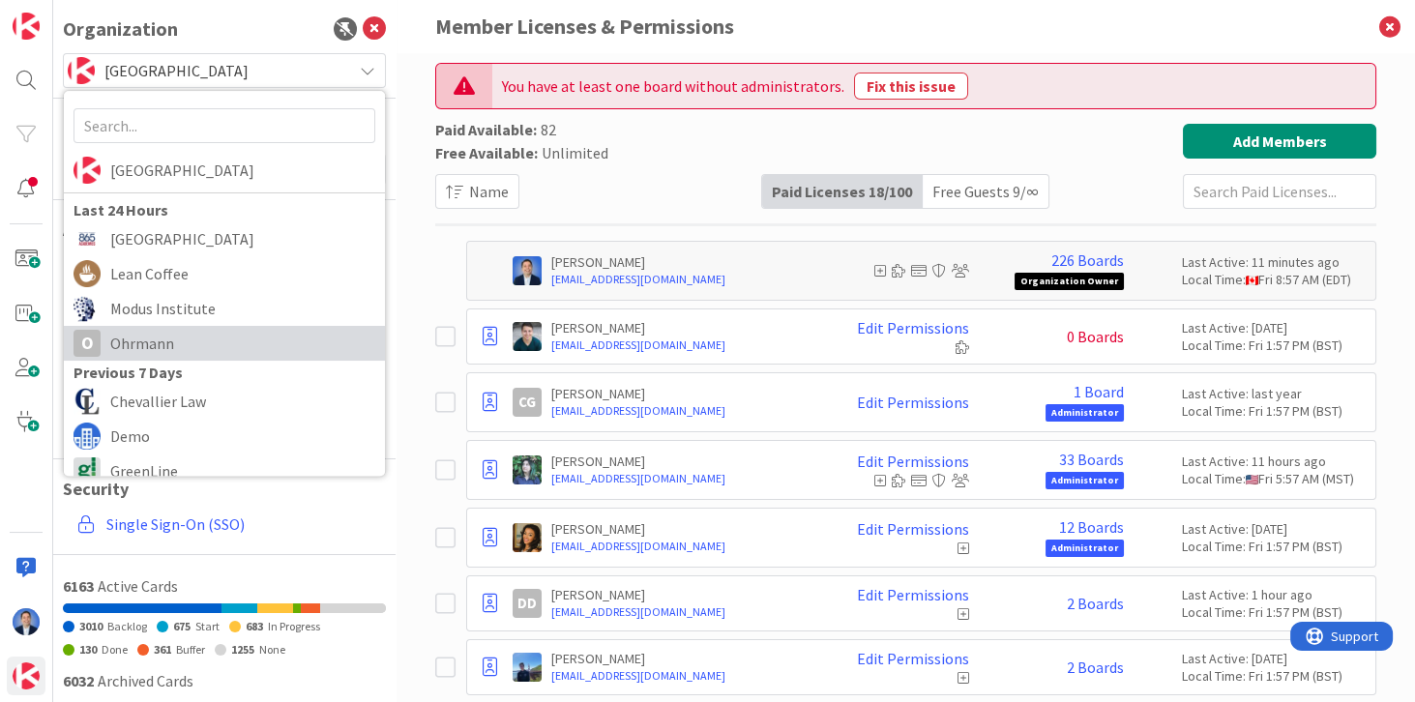
click at [217, 355] on span "Ohrmann" at bounding box center [242, 343] width 265 height 29
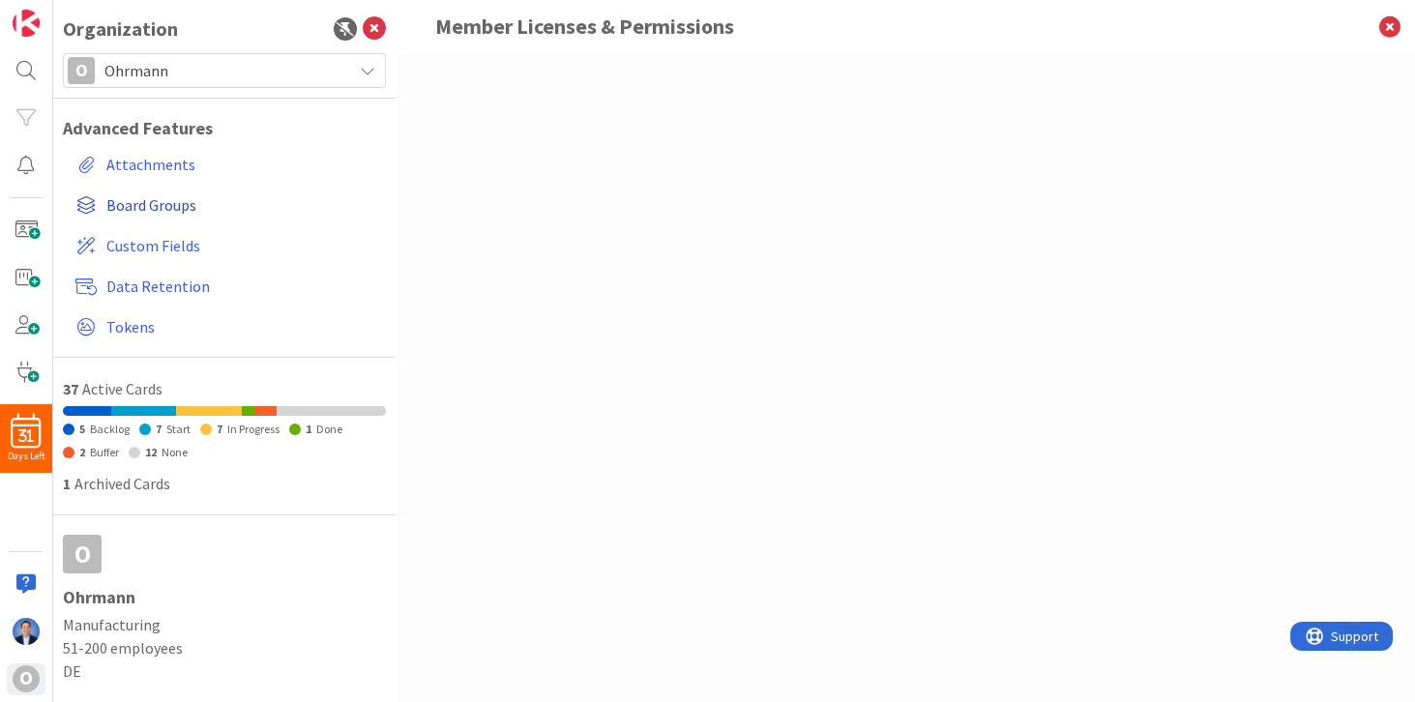
click at [145, 210] on span "Board Groups" at bounding box center [242, 204] width 272 height 23
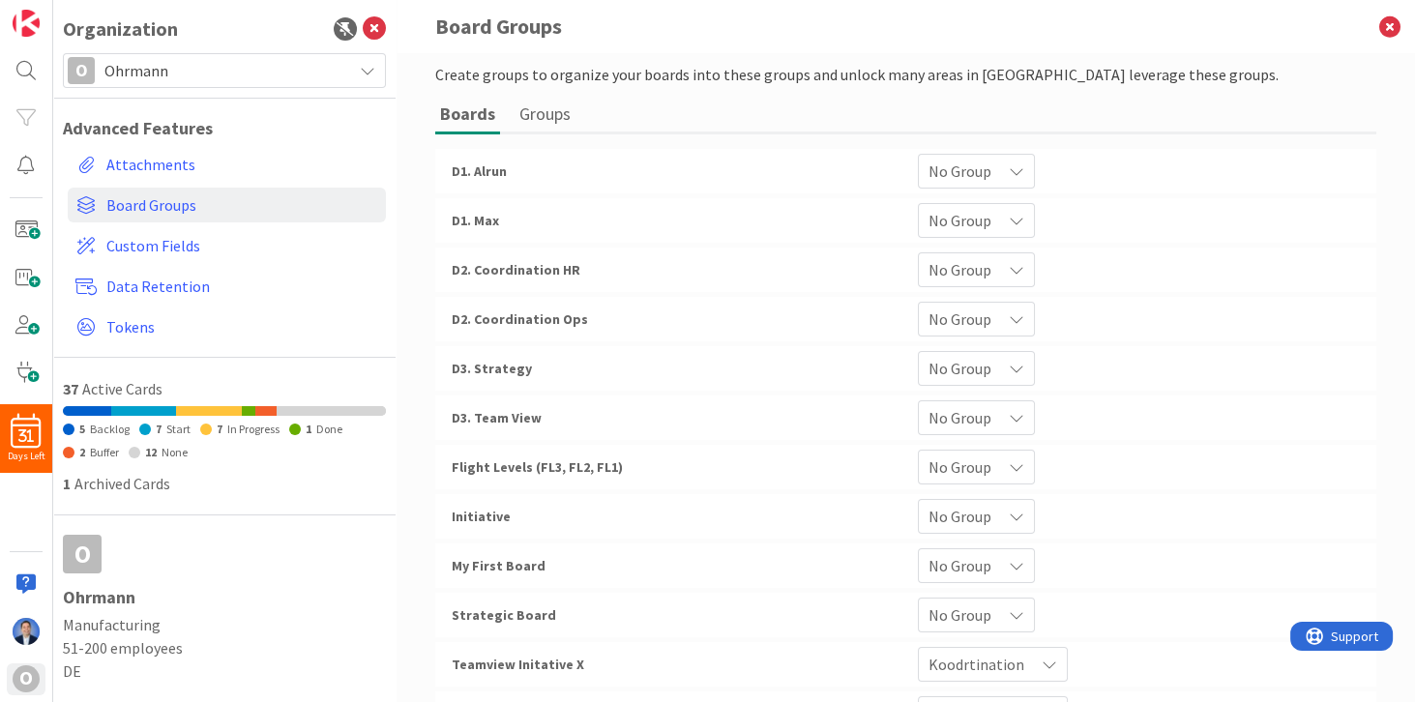
click at [559, 113] on button "Groups" at bounding box center [545, 114] width 61 height 36
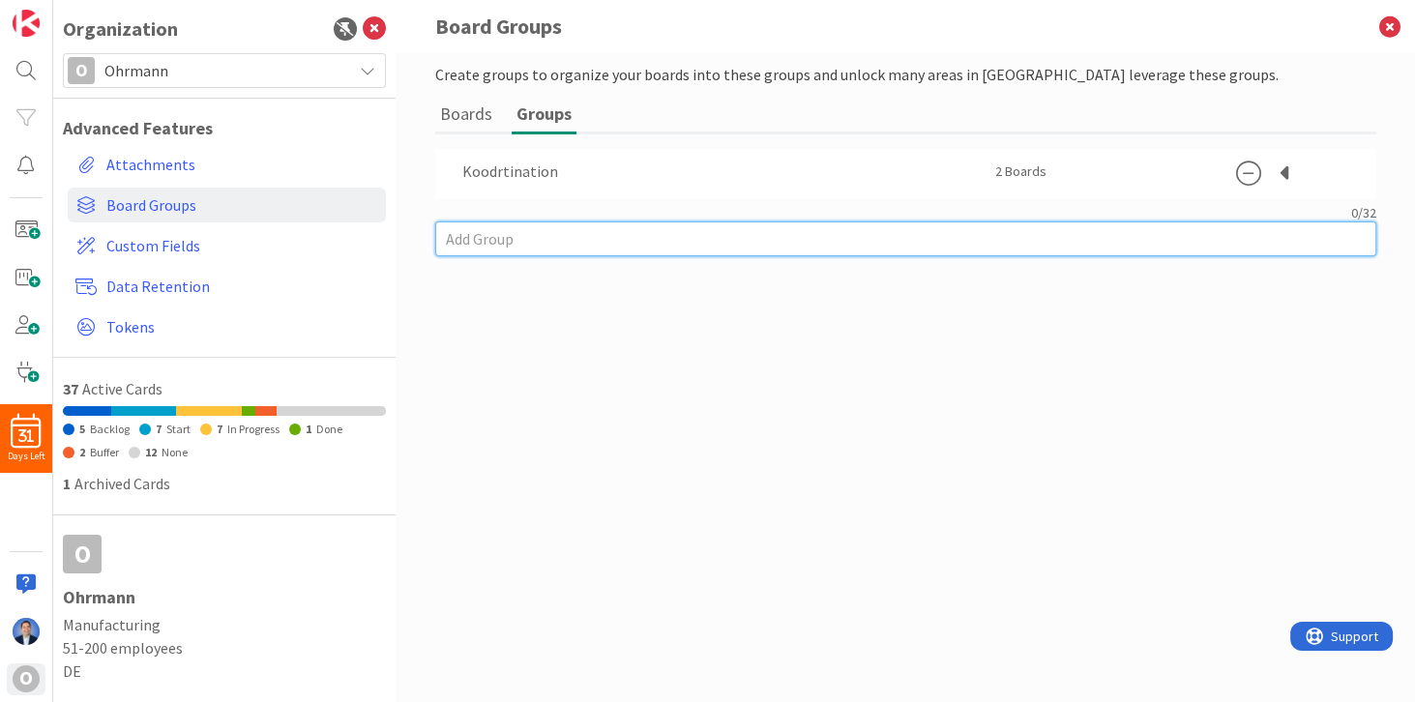
click at [503, 232] on input at bounding box center [905, 239] width 941 height 35
type input "3. Strategy"
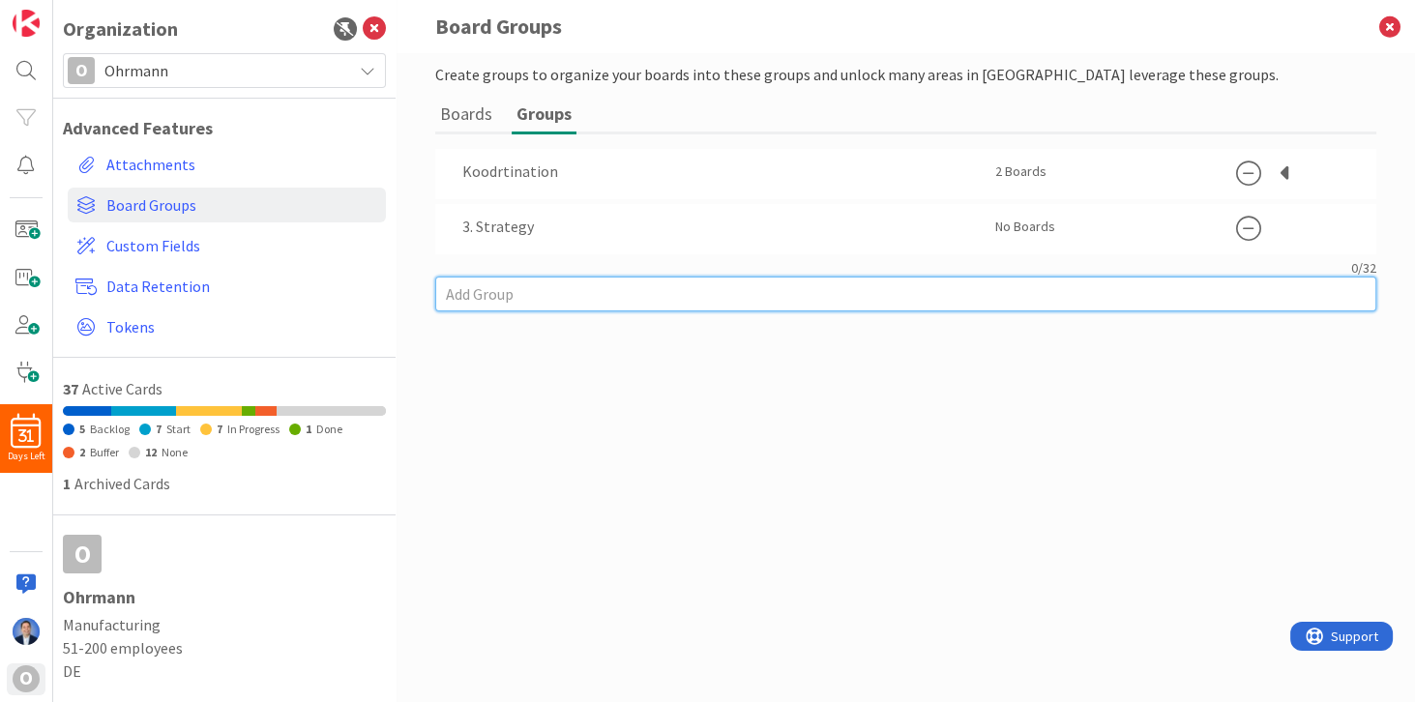
click at [601, 287] on input at bounding box center [905, 294] width 941 height 35
type input "2. Coordination"
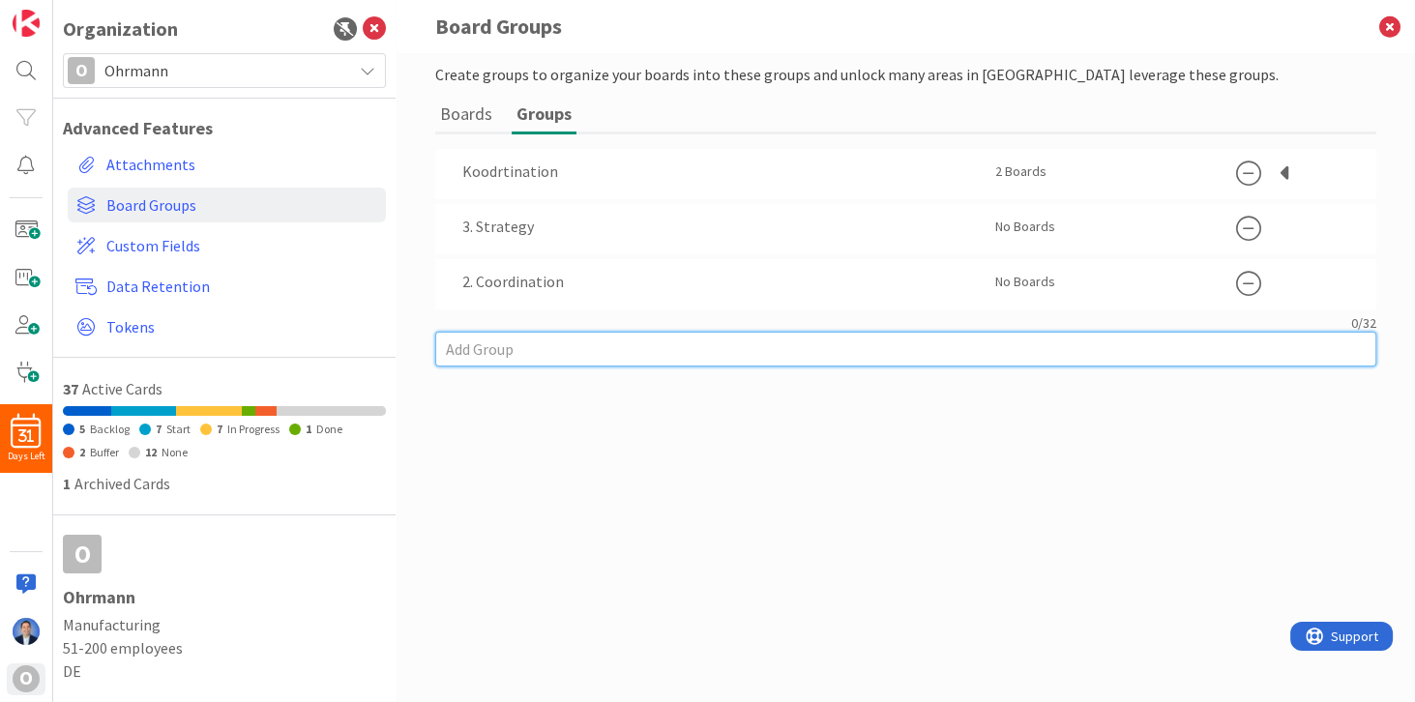
click at [507, 334] on input at bounding box center [905, 349] width 941 height 35
type input "1. delivery"
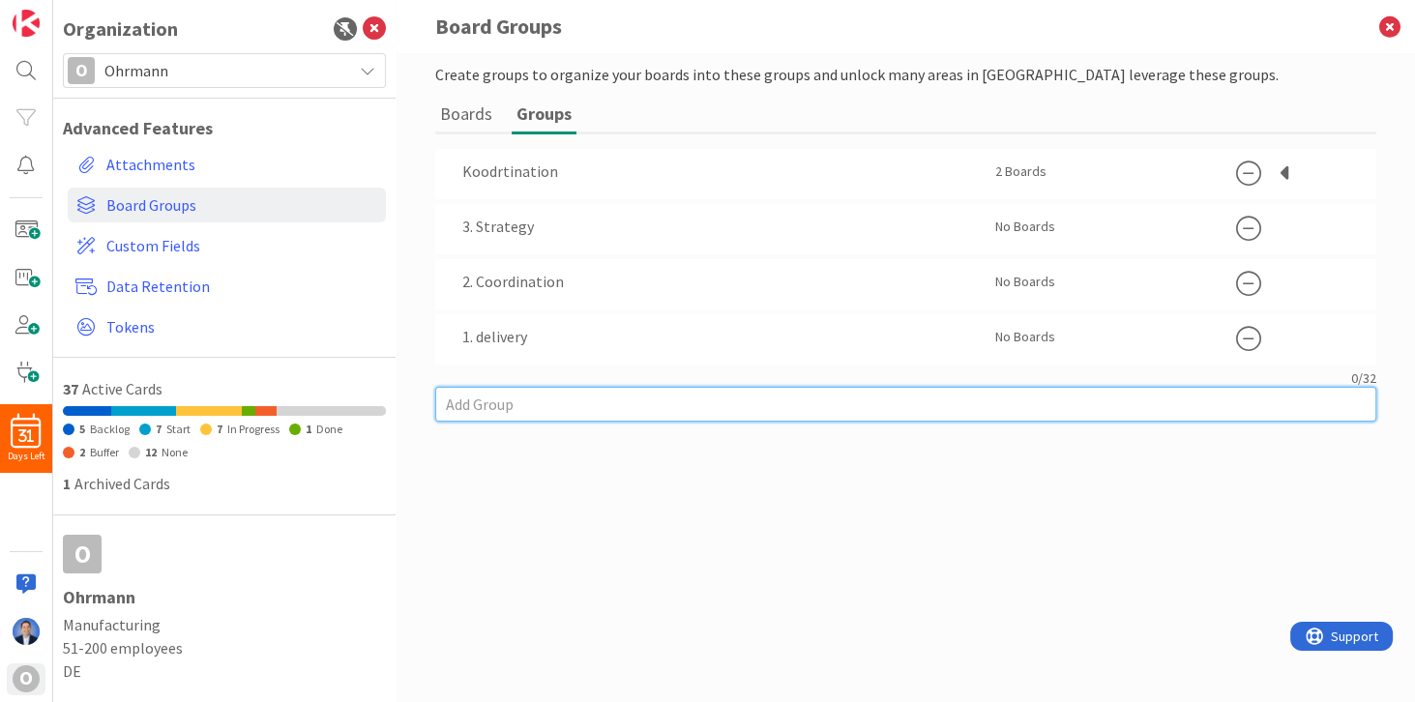
click at [513, 376] on div "0 / 32" at bounding box center [905, 396] width 941 height 52
type input "0. Personal"
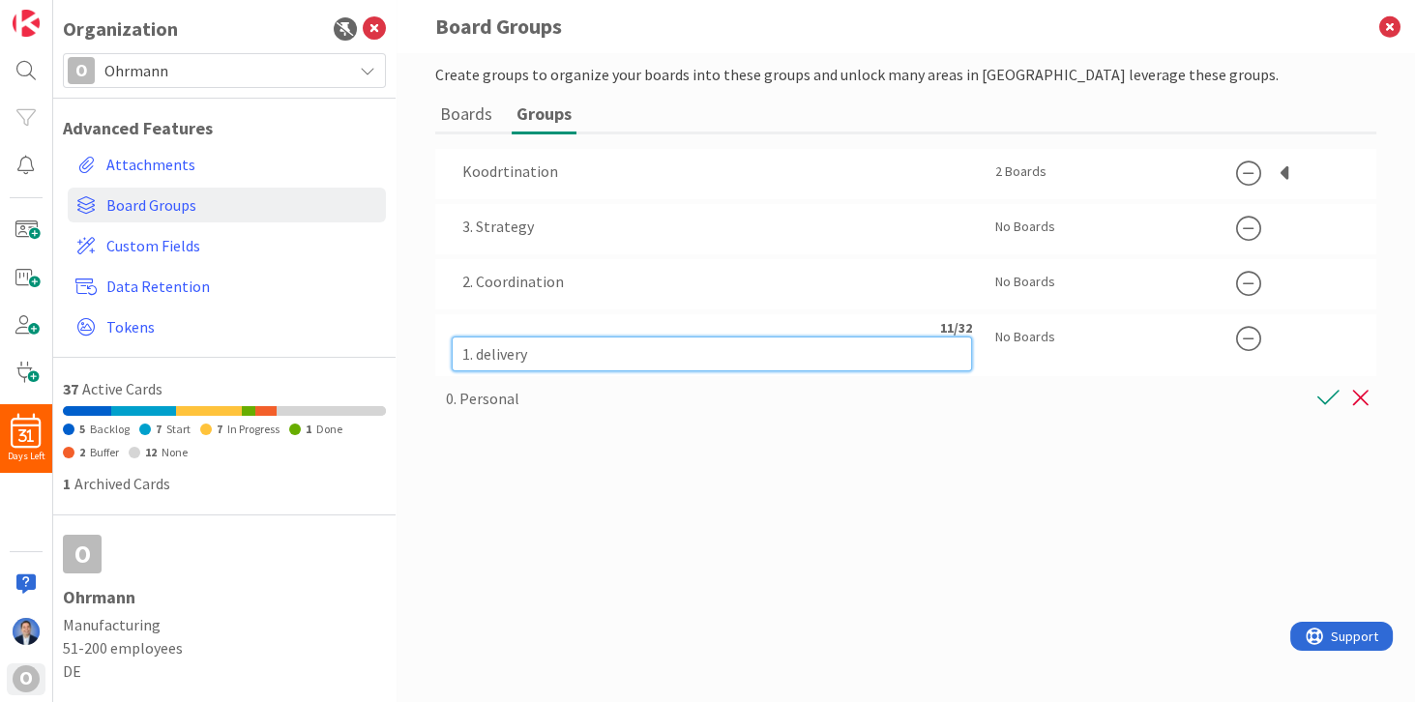
click at [502, 327] on div "11 / 32 1. delivery" at bounding box center [712, 345] width 520 height 52
click at [479, 353] on input "1. delivery" at bounding box center [712, 354] width 520 height 35
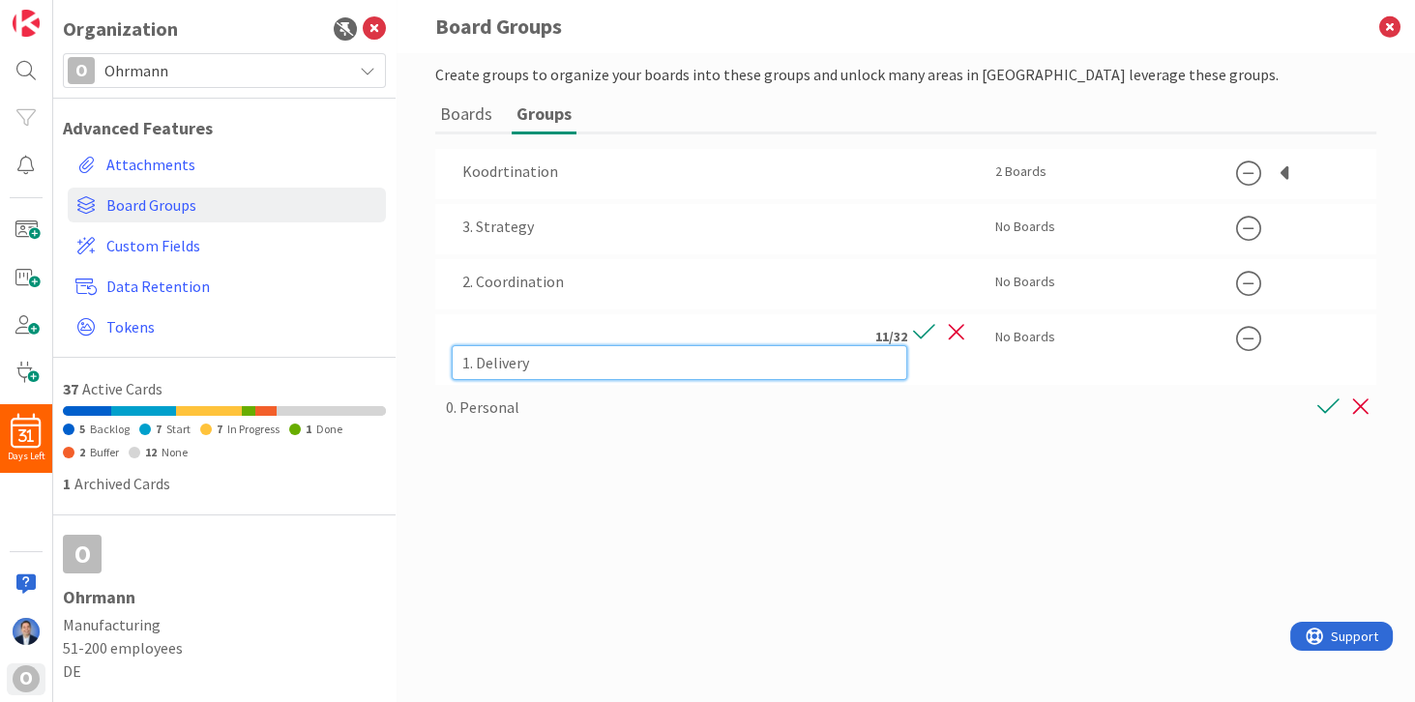
click at [586, 346] on input "1. Delivery" at bounding box center [680, 362] width 456 height 35
type input "1. Delivery"
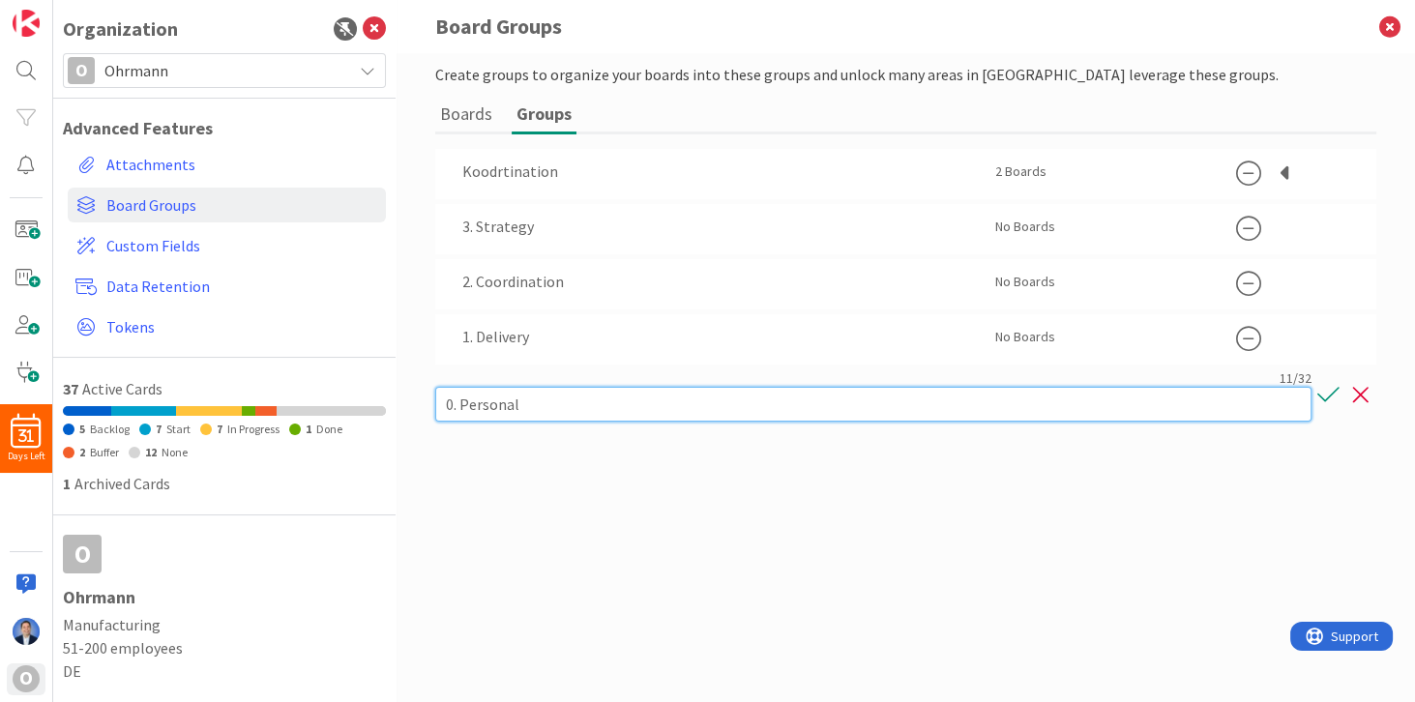
click at [516, 385] on div "11 / 32 0. Personal" at bounding box center [873, 396] width 876 height 52
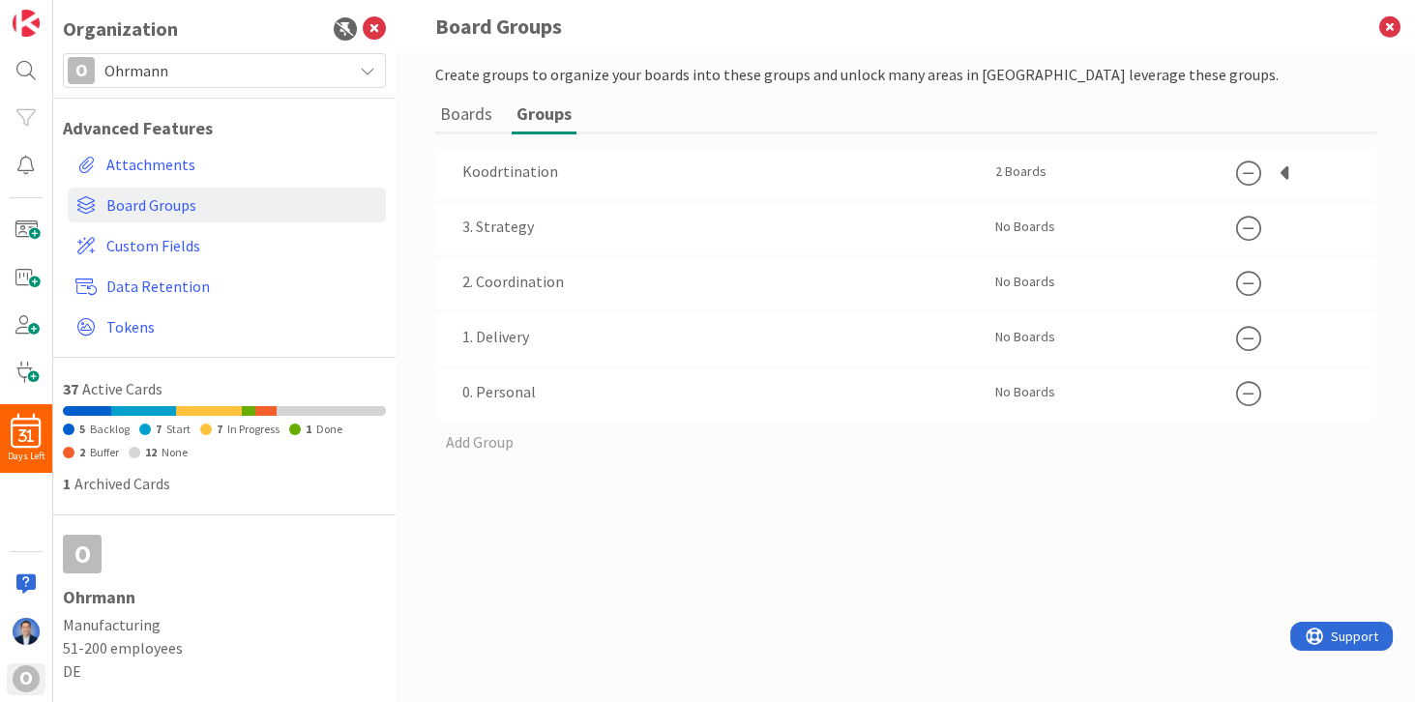
click at [469, 110] on button "Boards" at bounding box center [466, 114] width 62 height 36
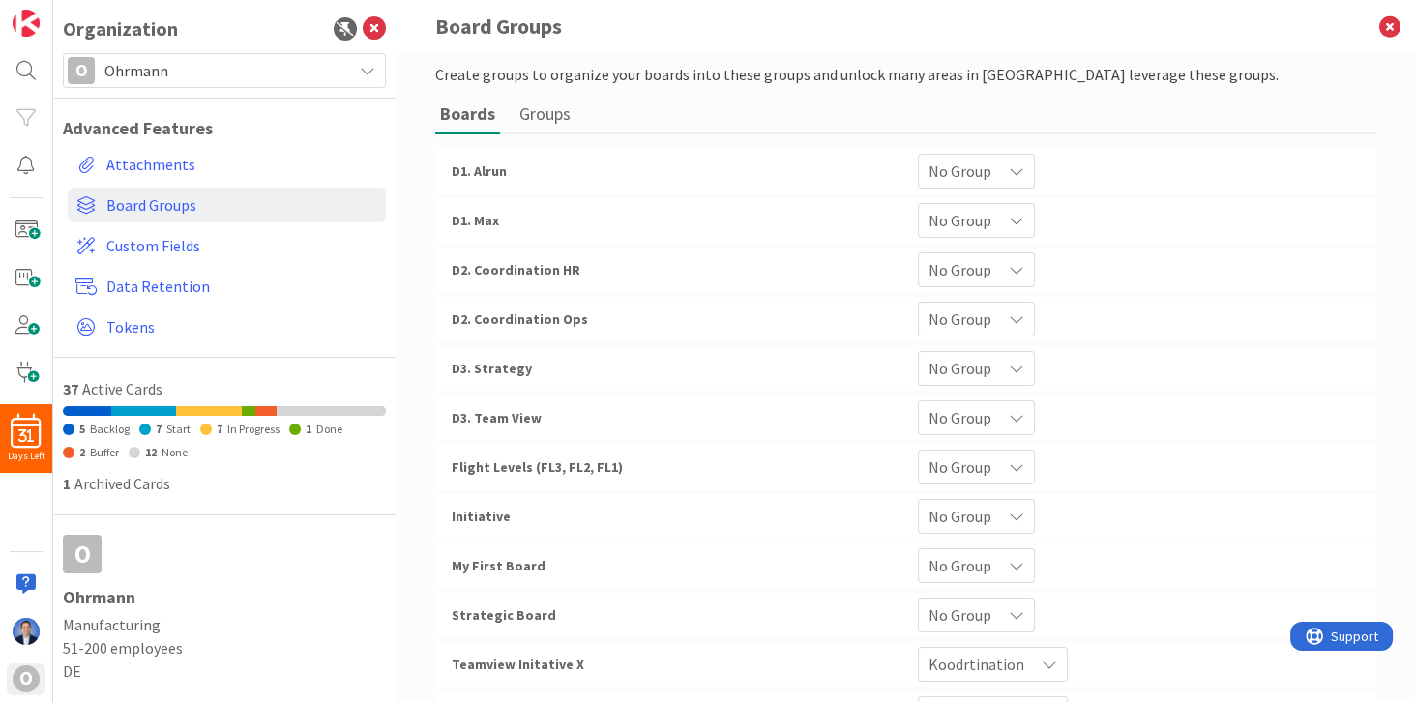
click at [978, 173] on span "No Group" at bounding box center [960, 171] width 63 height 27
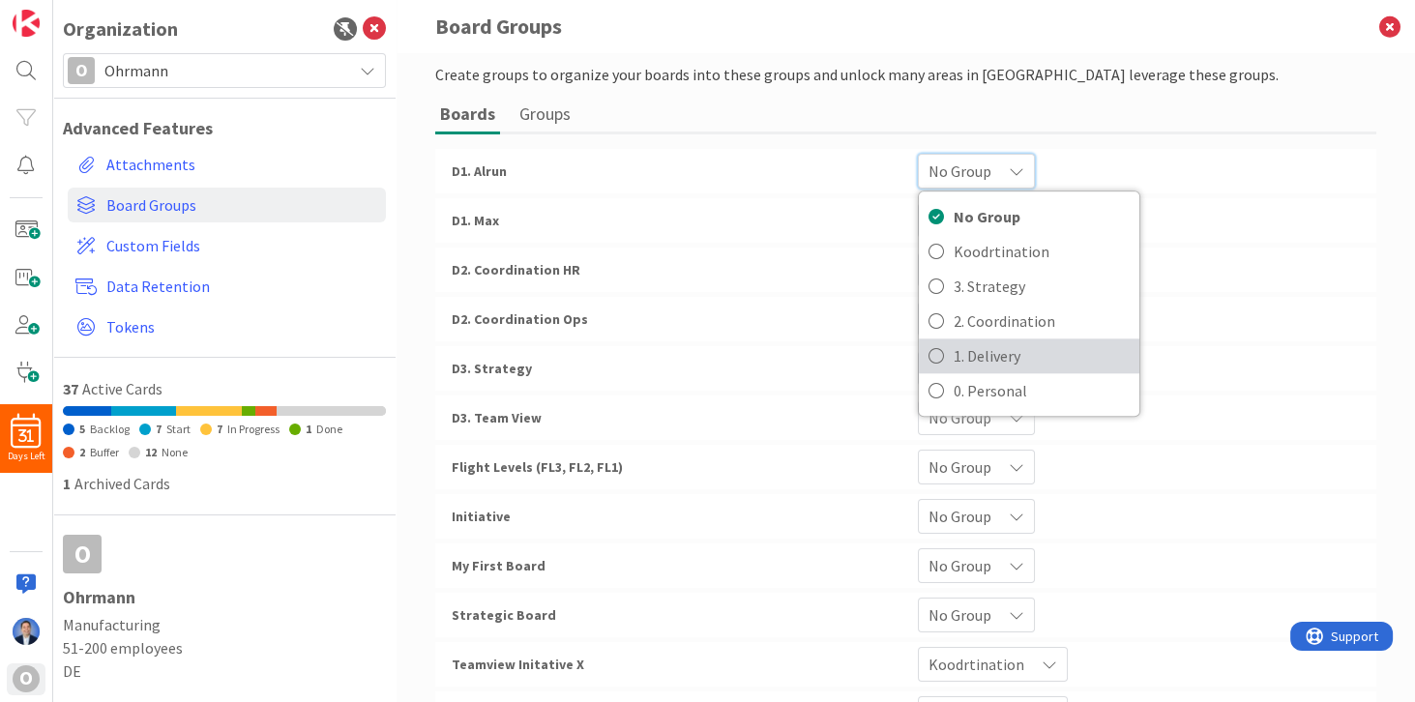
click at [971, 354] on span "1. Delivery" at bounding box center [1042, 355] width 176 height 29
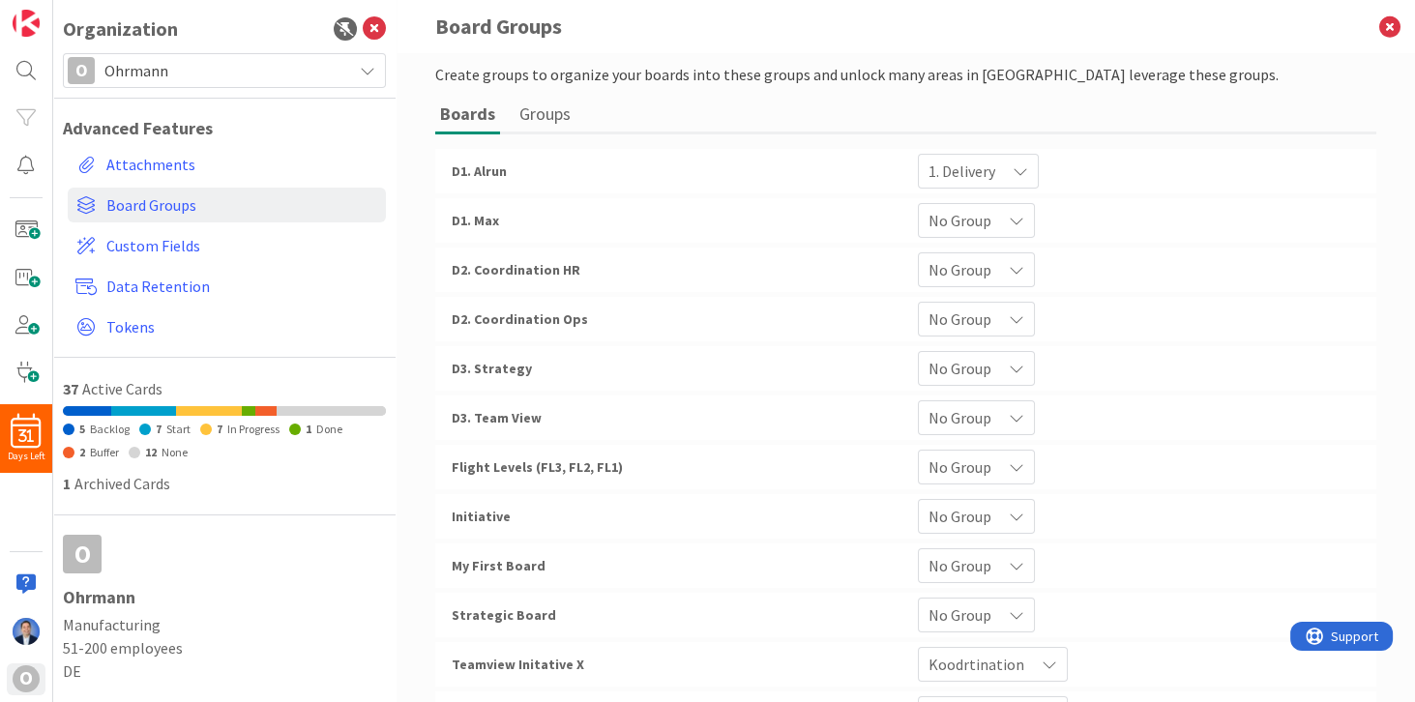
click at [971, 185] on span "No Group" at bounding box center [962, 171] width 67 height 27
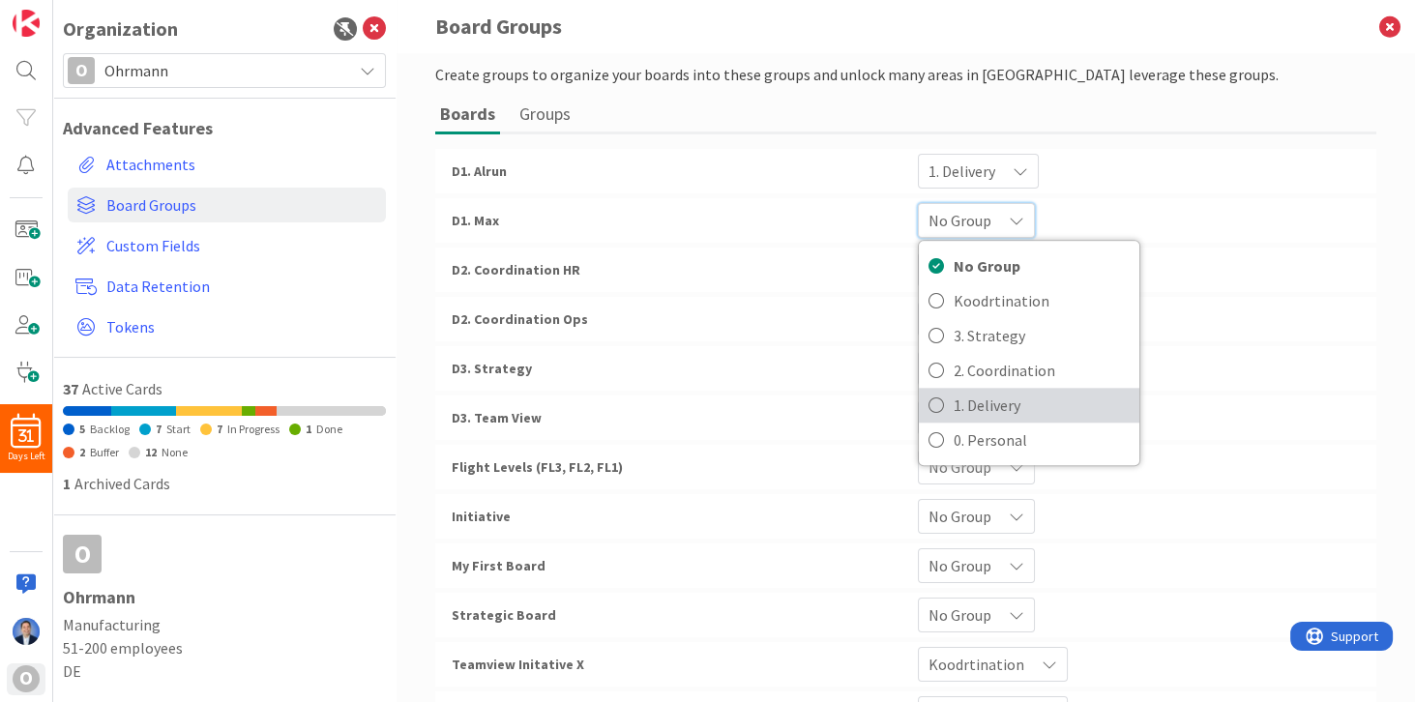
click at [969, 403] on span "1. Delivery" at bounding box center [1042, 405] width 176 height 29
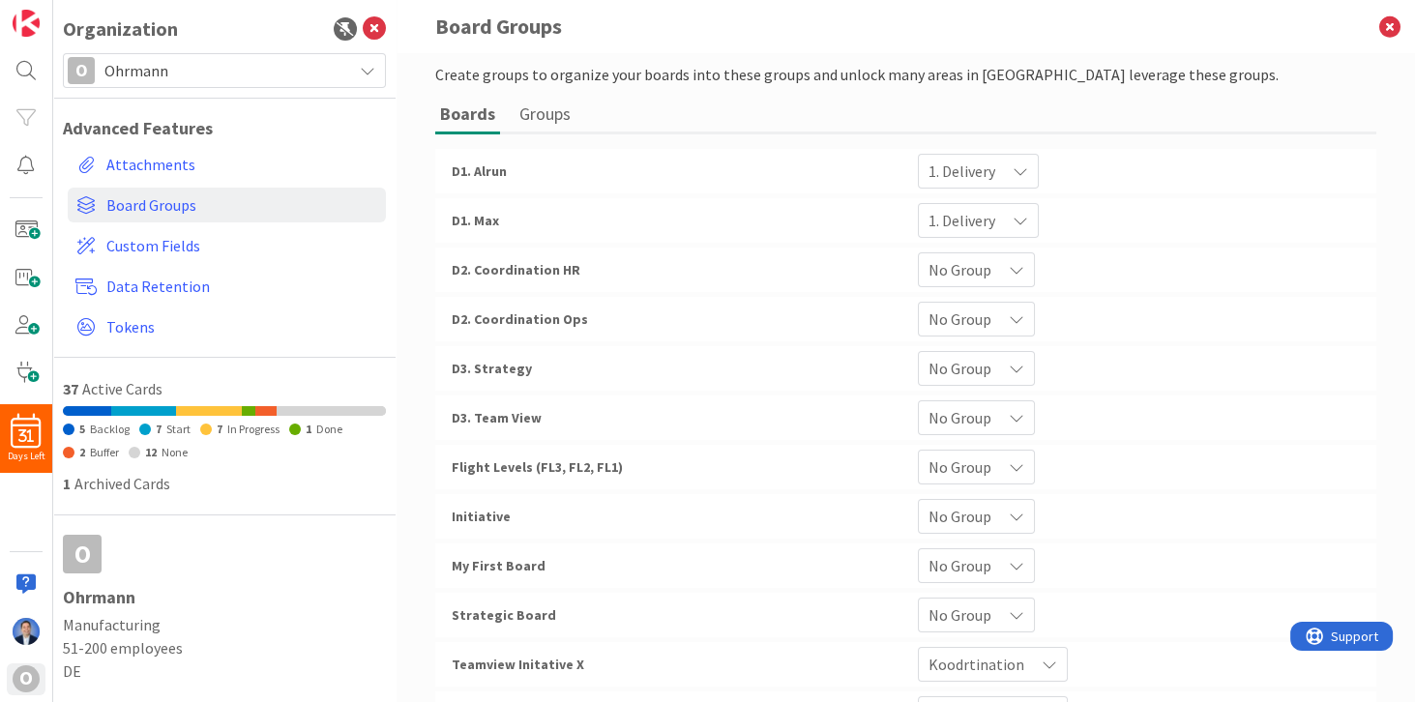
click at [964, 185] on span "No Group" at bounding box center [962, 171] width 67 height 27
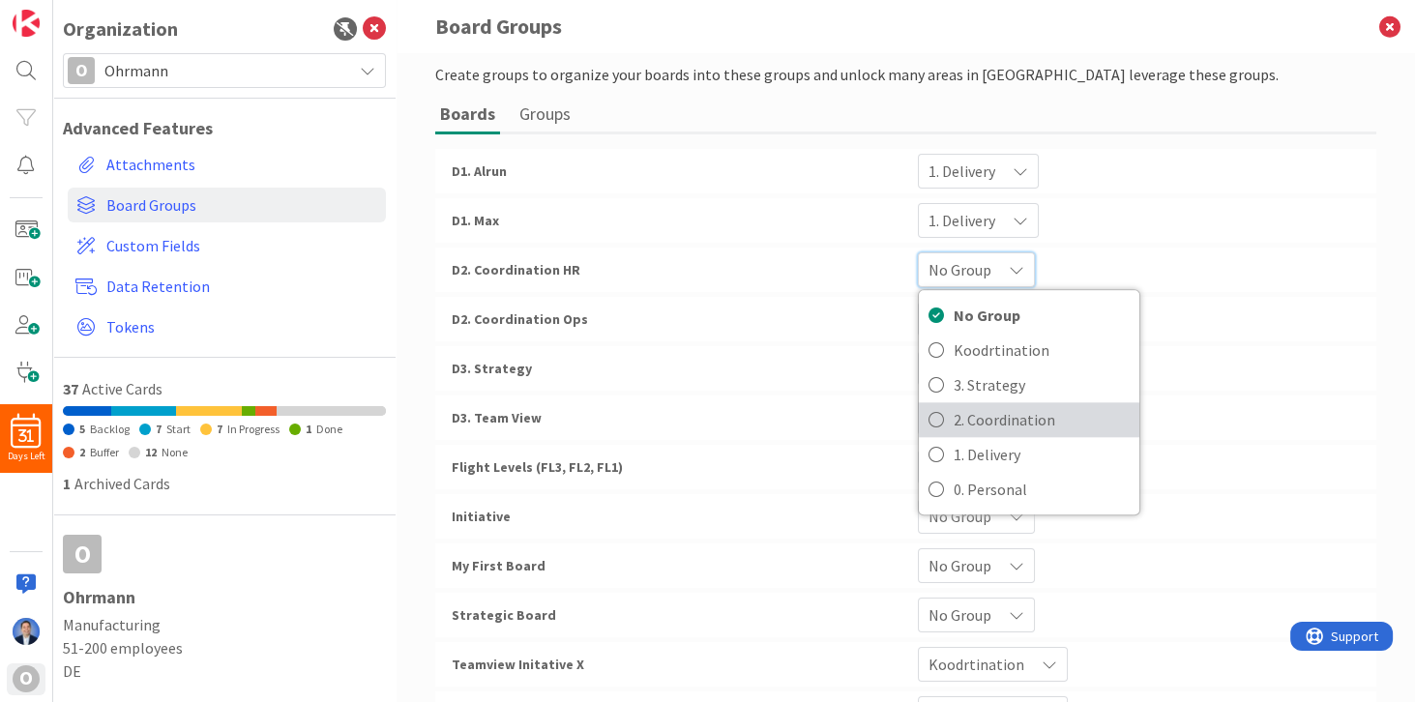
click at [972, 423] on span "2. Coordination" at bounding box center [1042, 419] width 176 height 29
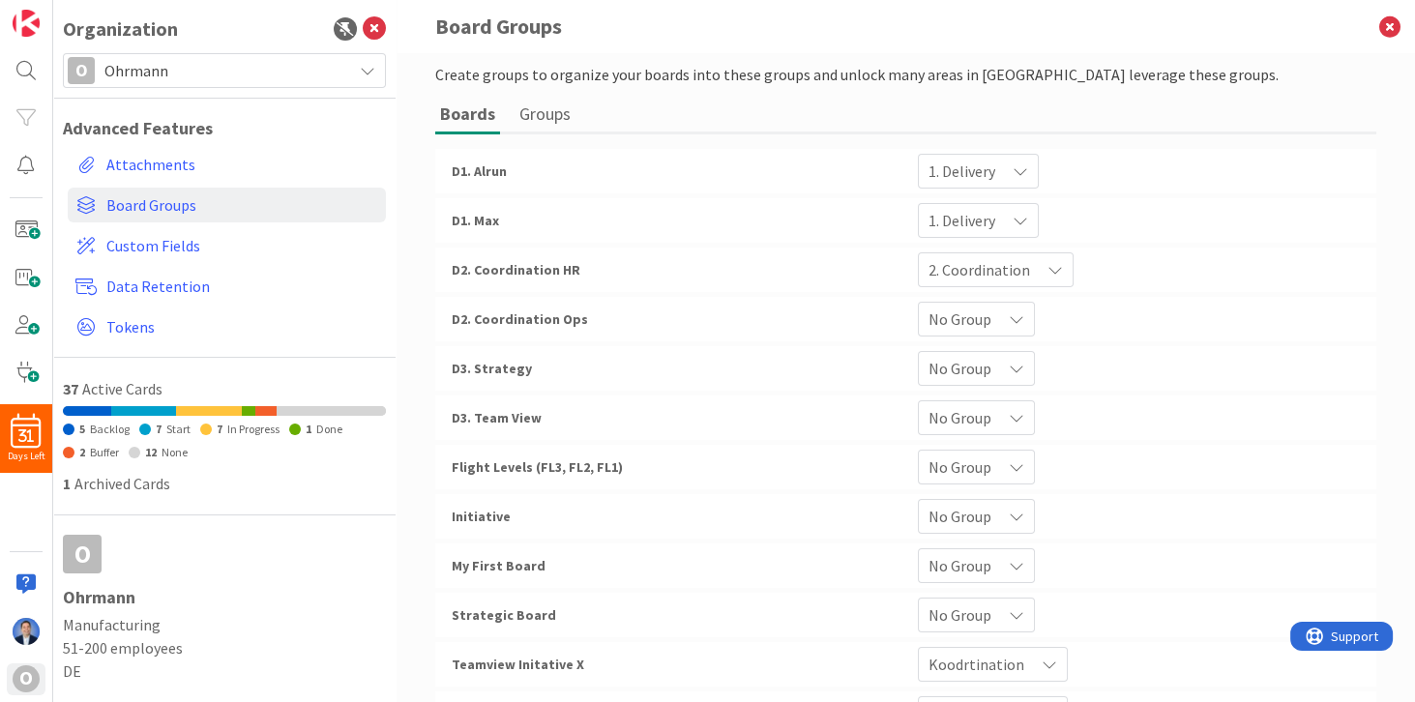
click at [968, 185] on span "No Group" at bounding box center [962, 171] width 67 height 27
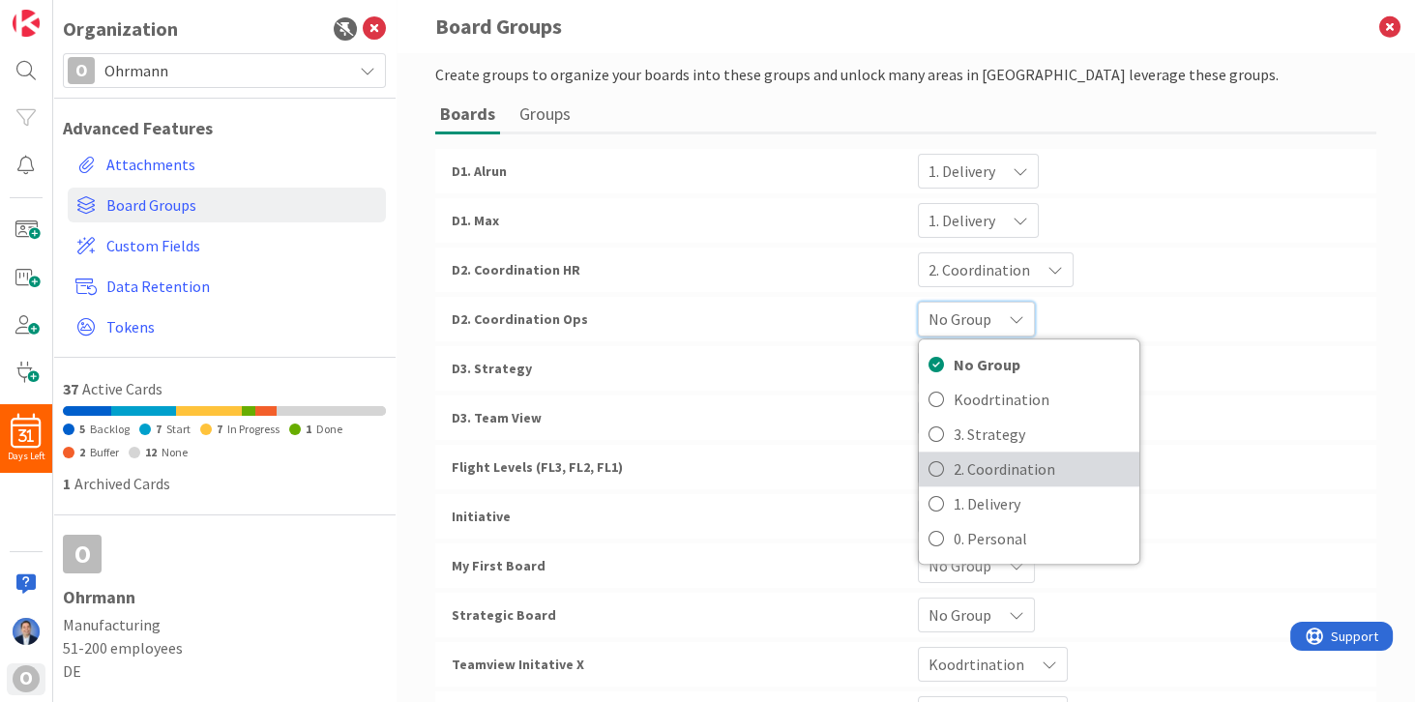
click at [975, 471] on span "2. Coordination" at bounding box center [1042, 469] width 176 height 29
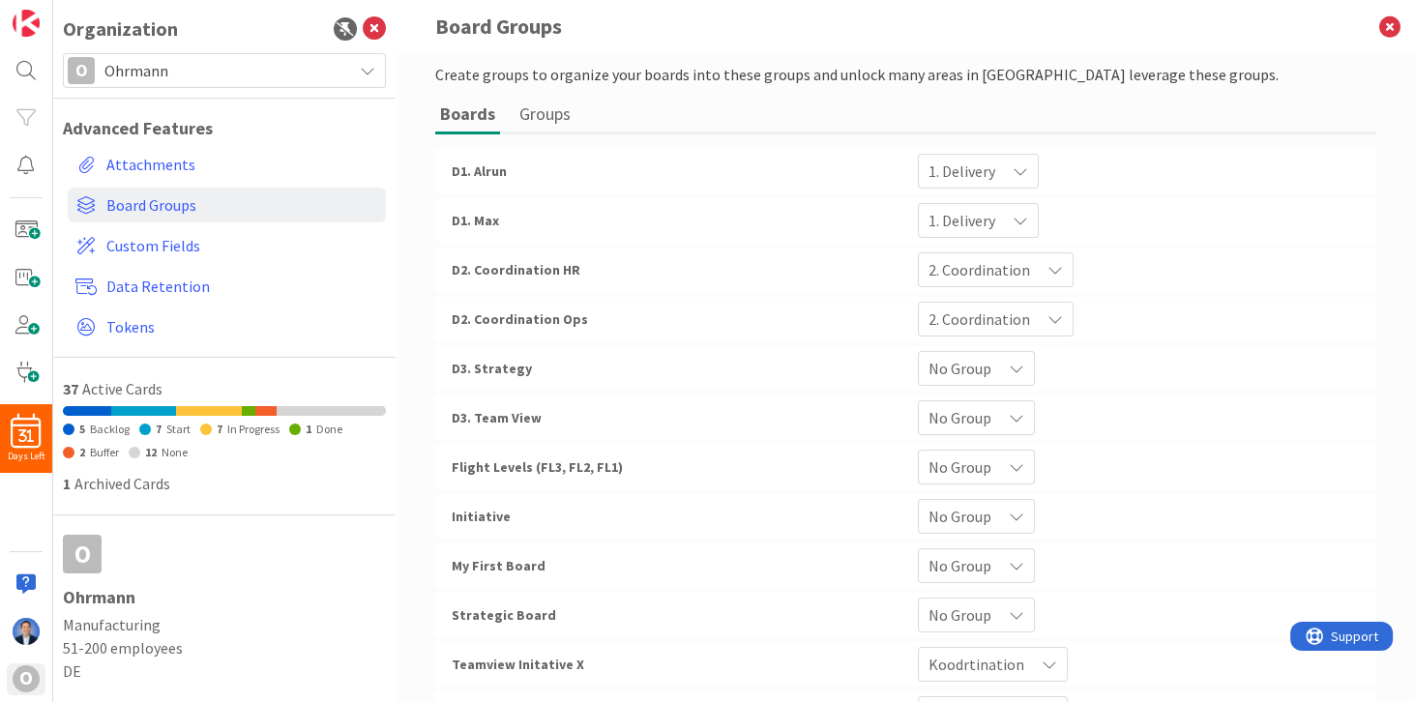
click at [973, 185] on span "No Group" at bounding box center [962, 171] width 67 height 27
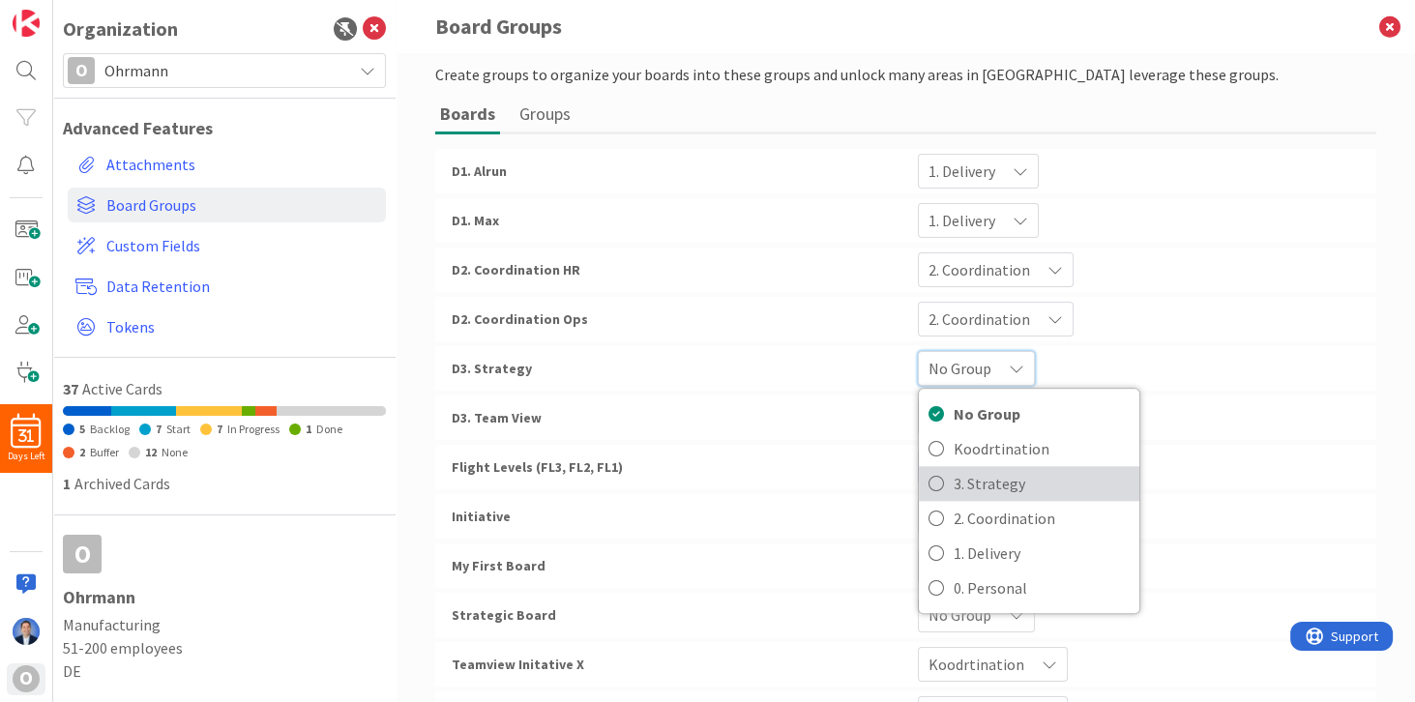
click at [1001, 482] on span "3. Strategy" at bounding box center [1042, 483] width 176 height 29
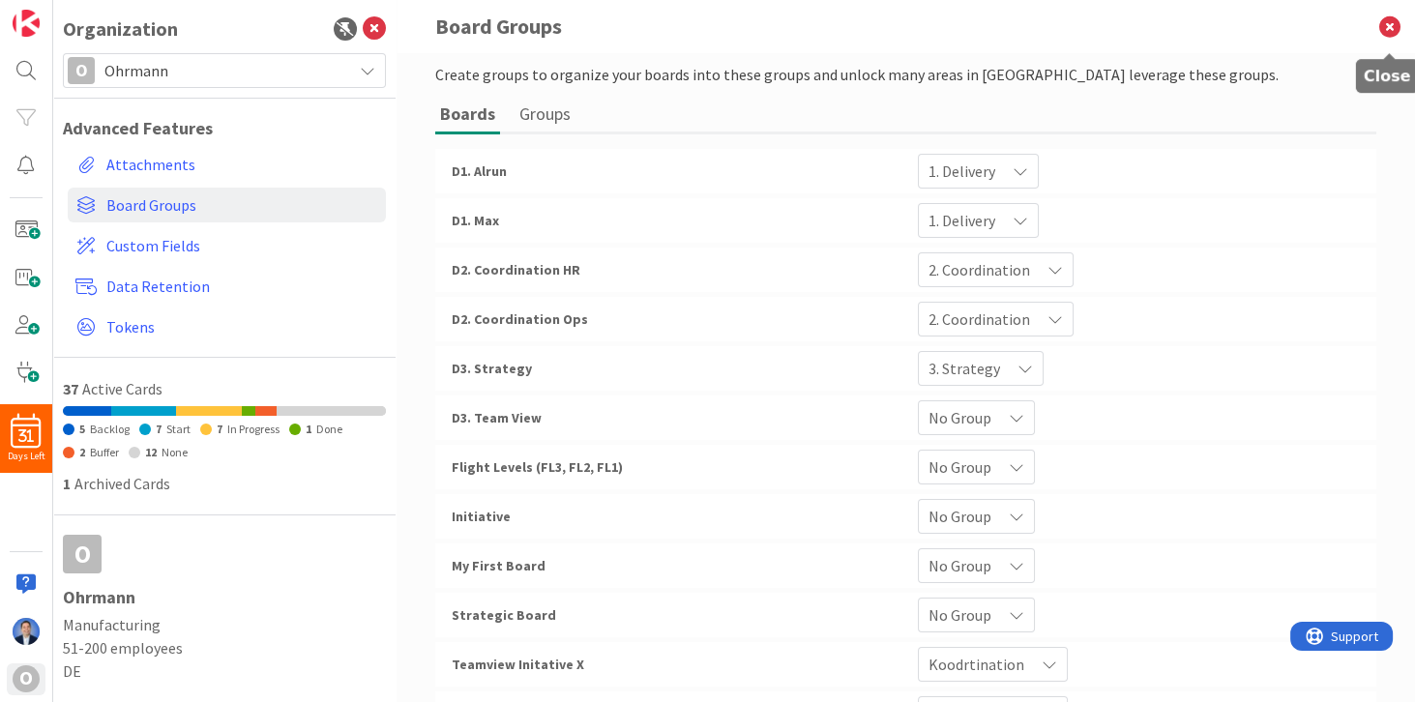
click at [1388, 25] on icon at bounding box center [1390, 26] width 50 height 53
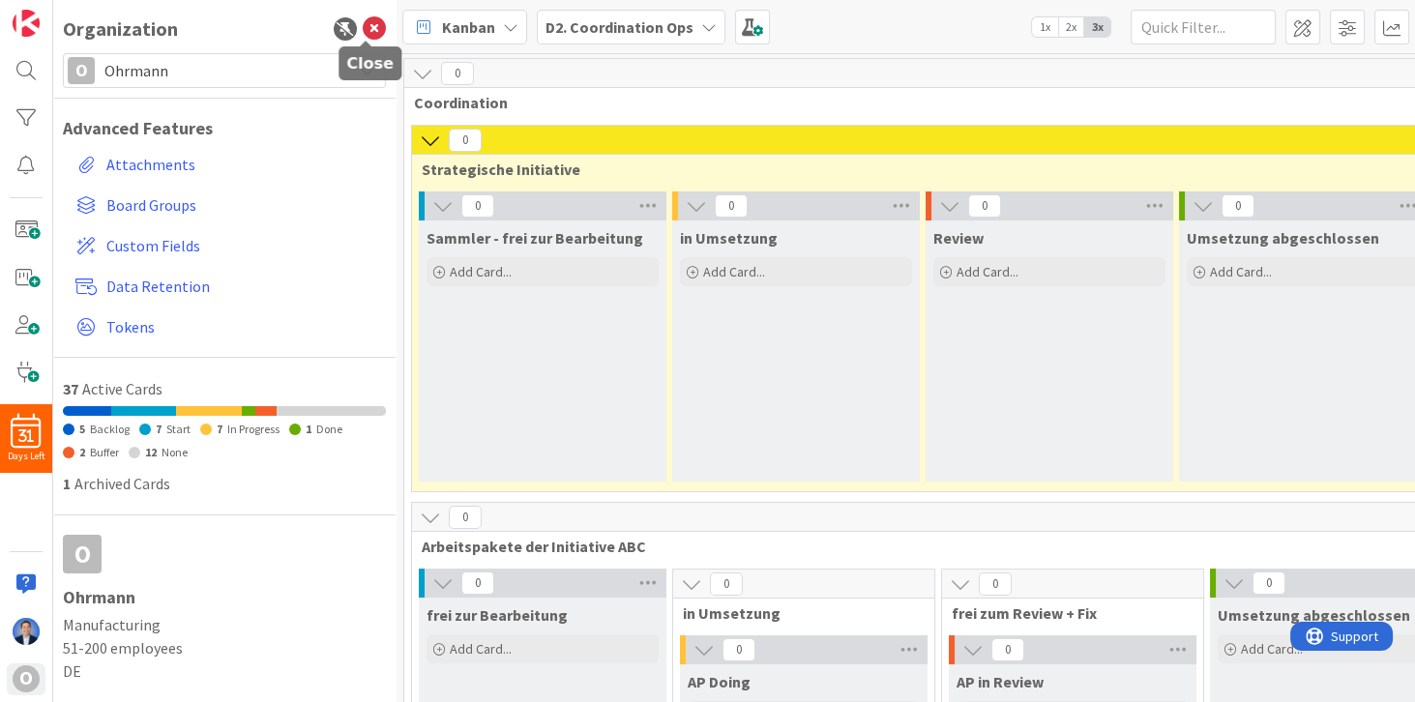
click at [376, 30] on icon at bounding box center [374, 28] width 23 height 23
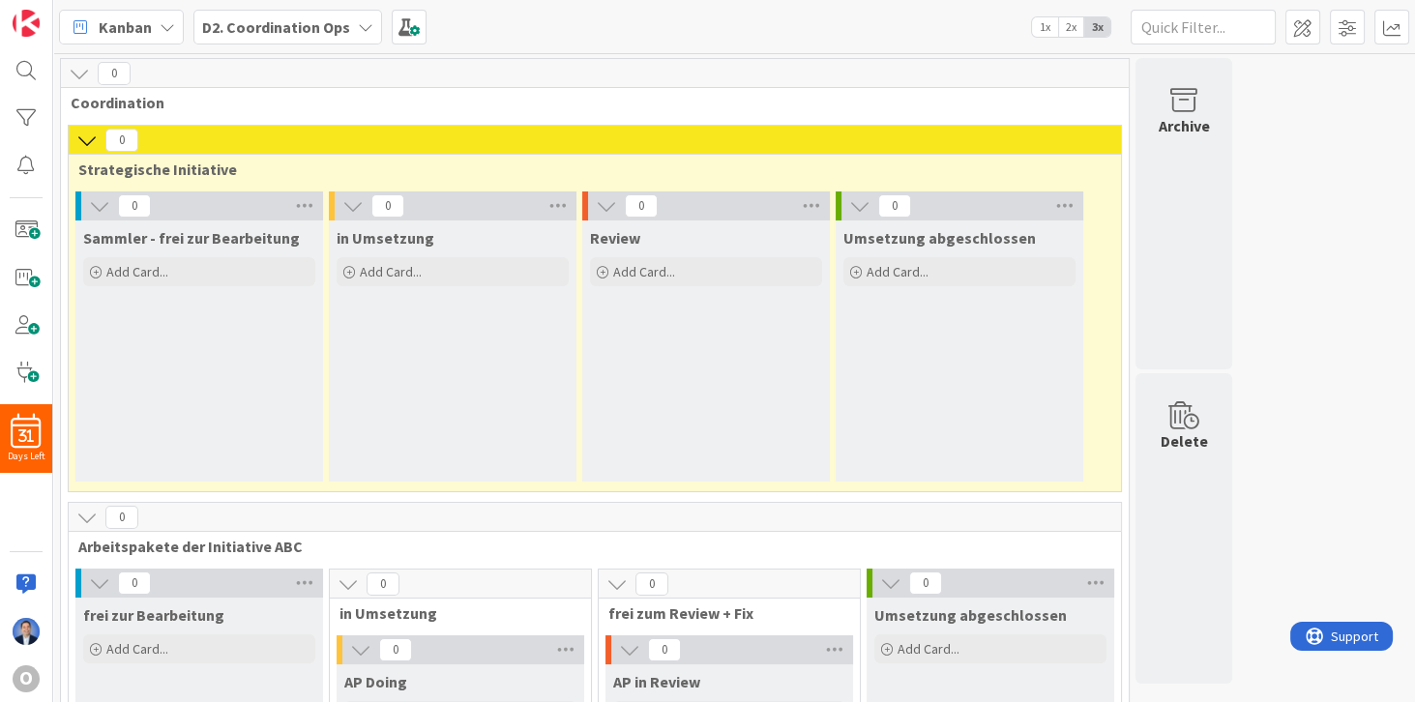
click at [119, 23] on span "Kanban" at bounding box center [125, 26] width 53 height 23
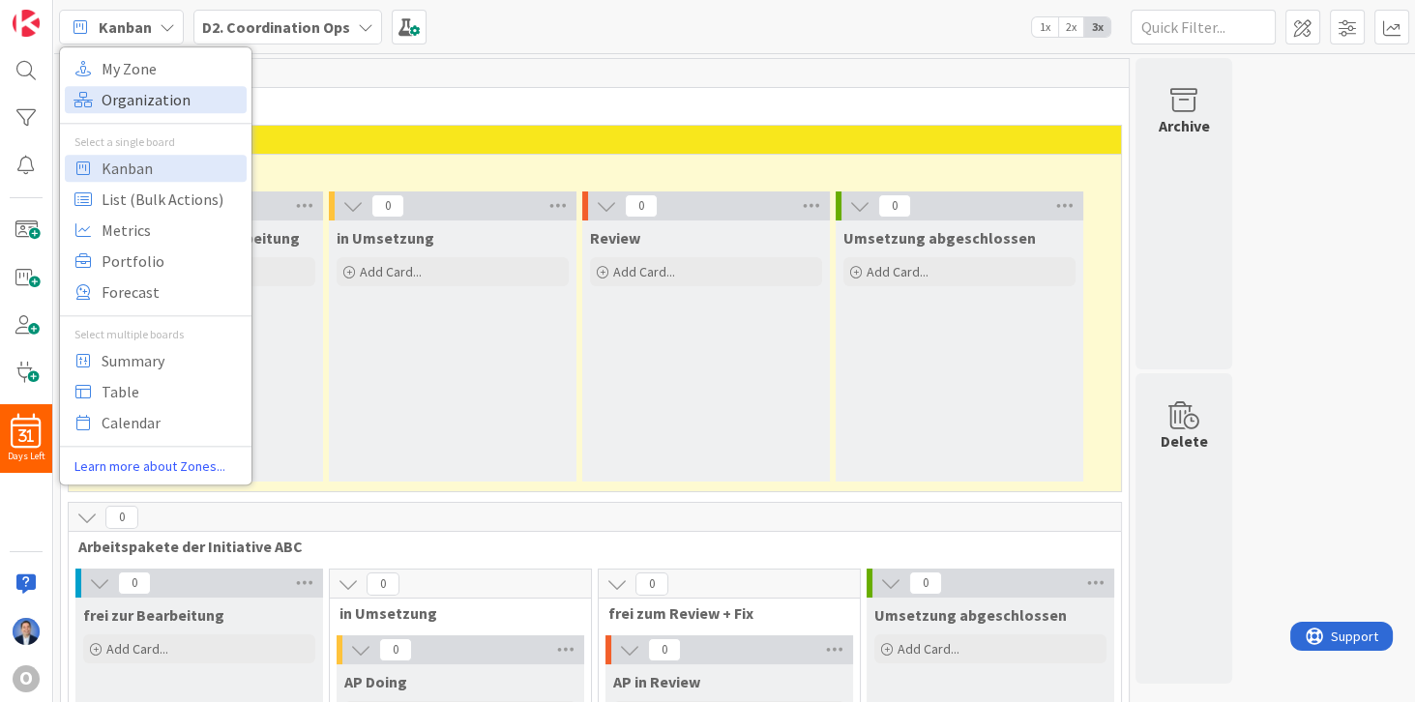
click at [135, 98] on span "Organization" at bounding box center [171, 99] width 139 height 29
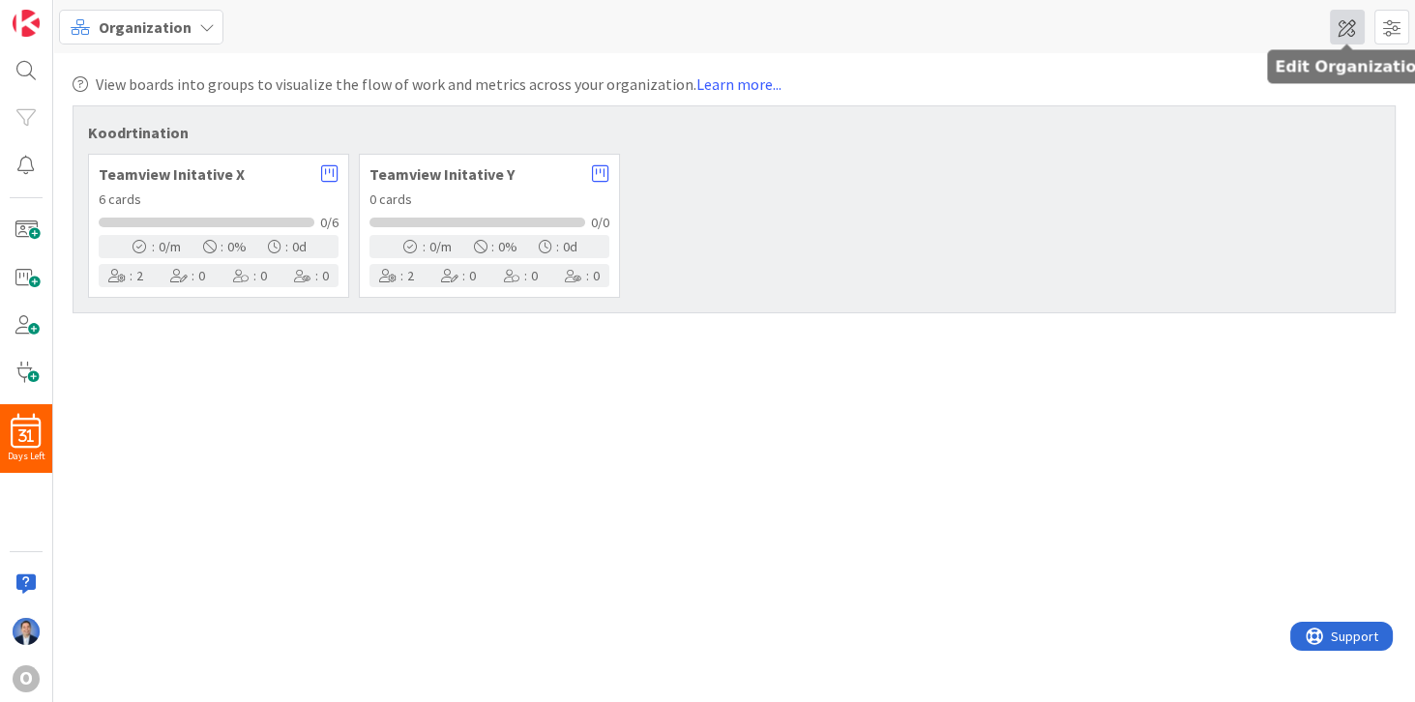
click at [1345, 30] on span at bounding box center [1347, 27] width 35 height 35
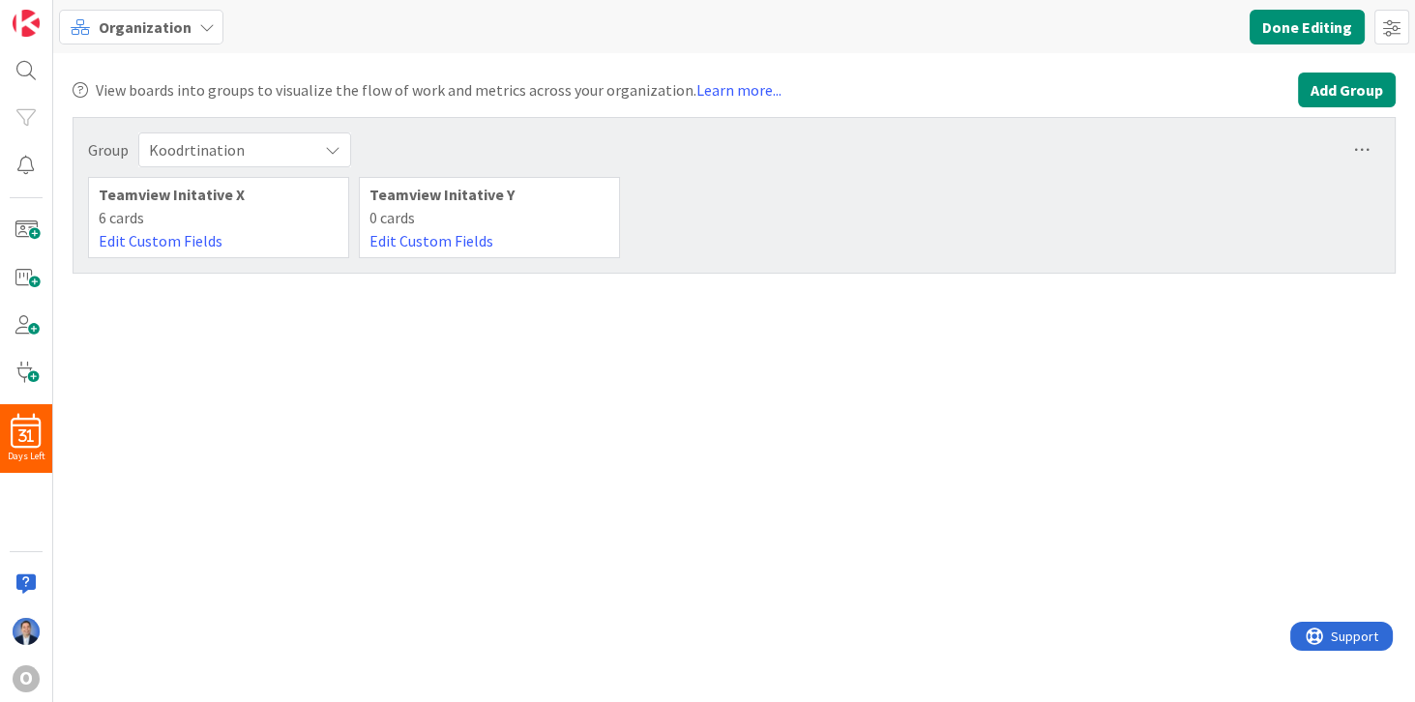
click at [1355, 94] on button "Add Group" at bounding box center [1347, 90] width 98 height 35
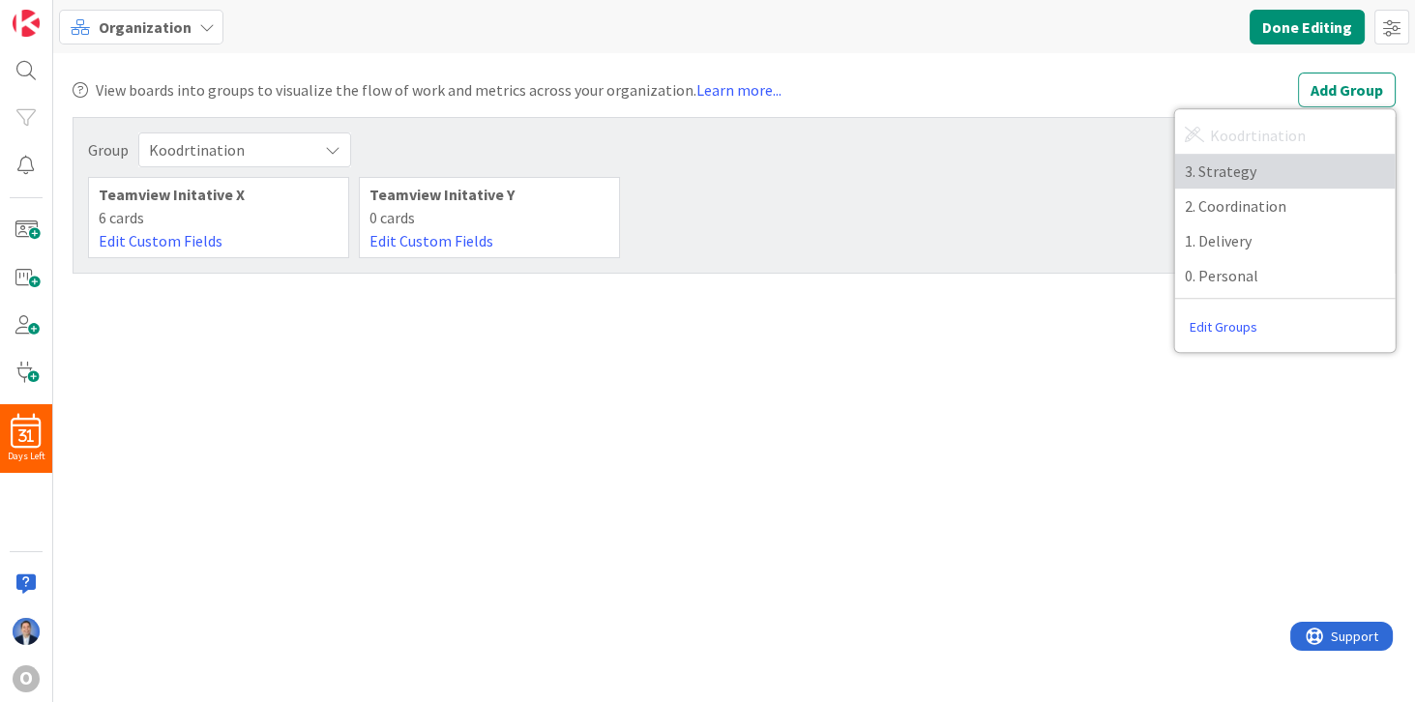
click at [1262, 177] on span "3. Strategy" at bounding box center [1285, 171] width 201 height 29
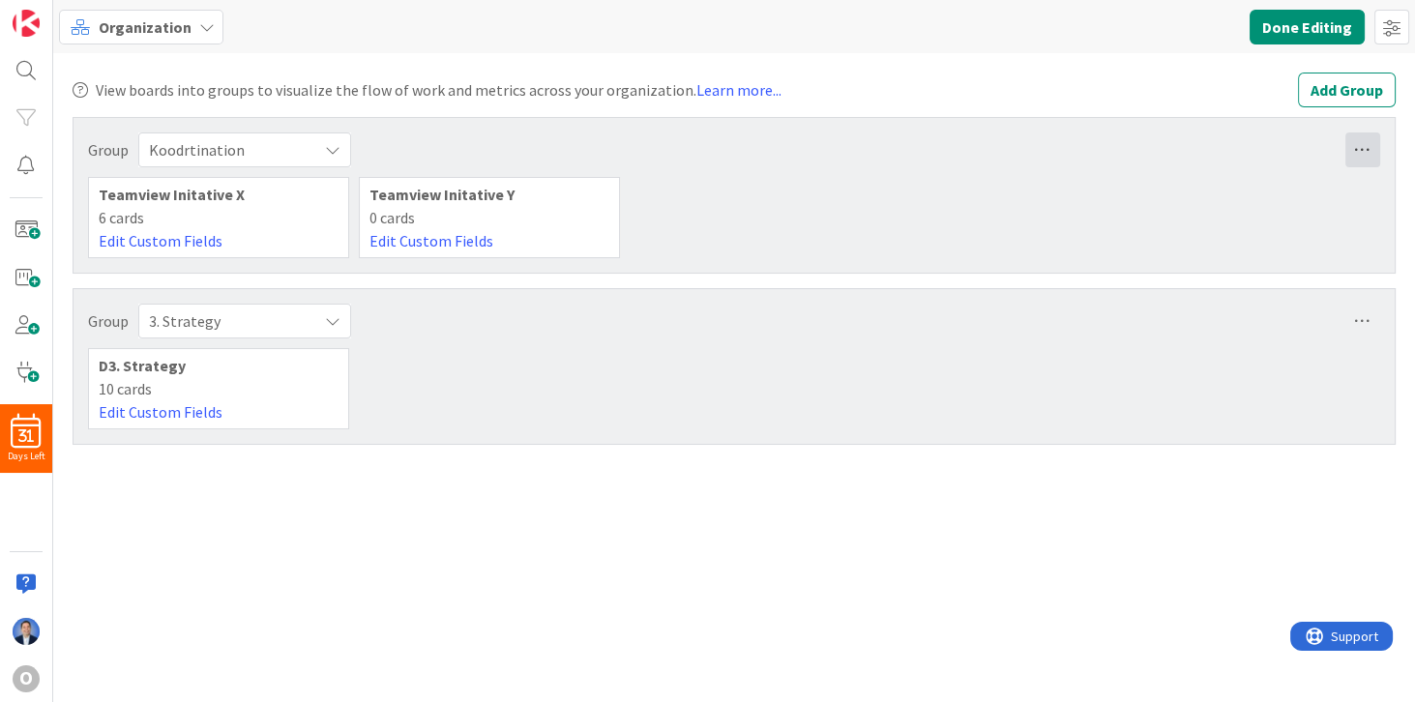
click at [1360, 144] on icon at bounding box center [1363, 150] width 35 height 35
click at [1316, 225] on link "Remove Group" at bounding box center [1260, 221] width 242 height 28
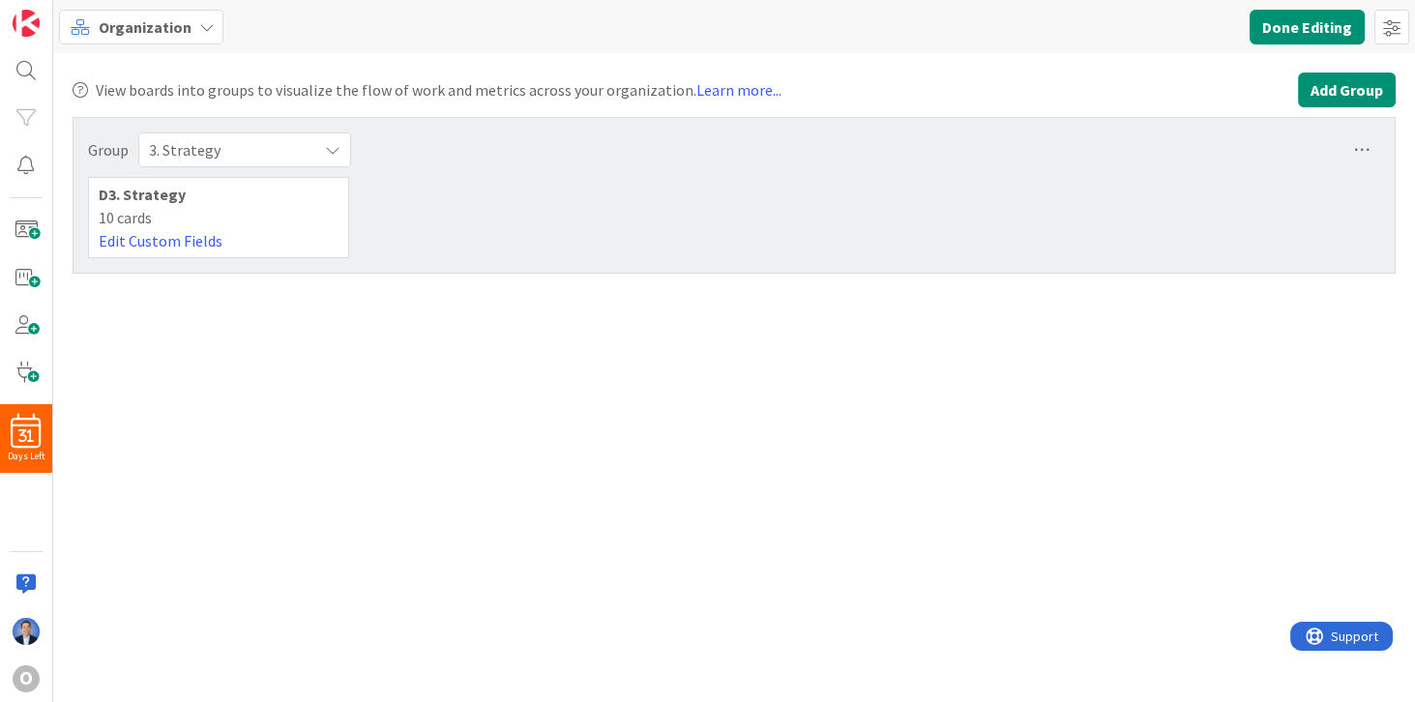
click at [1344, 95] on button "Add Group" at bounding box center [1347, 90] width 98 height 35
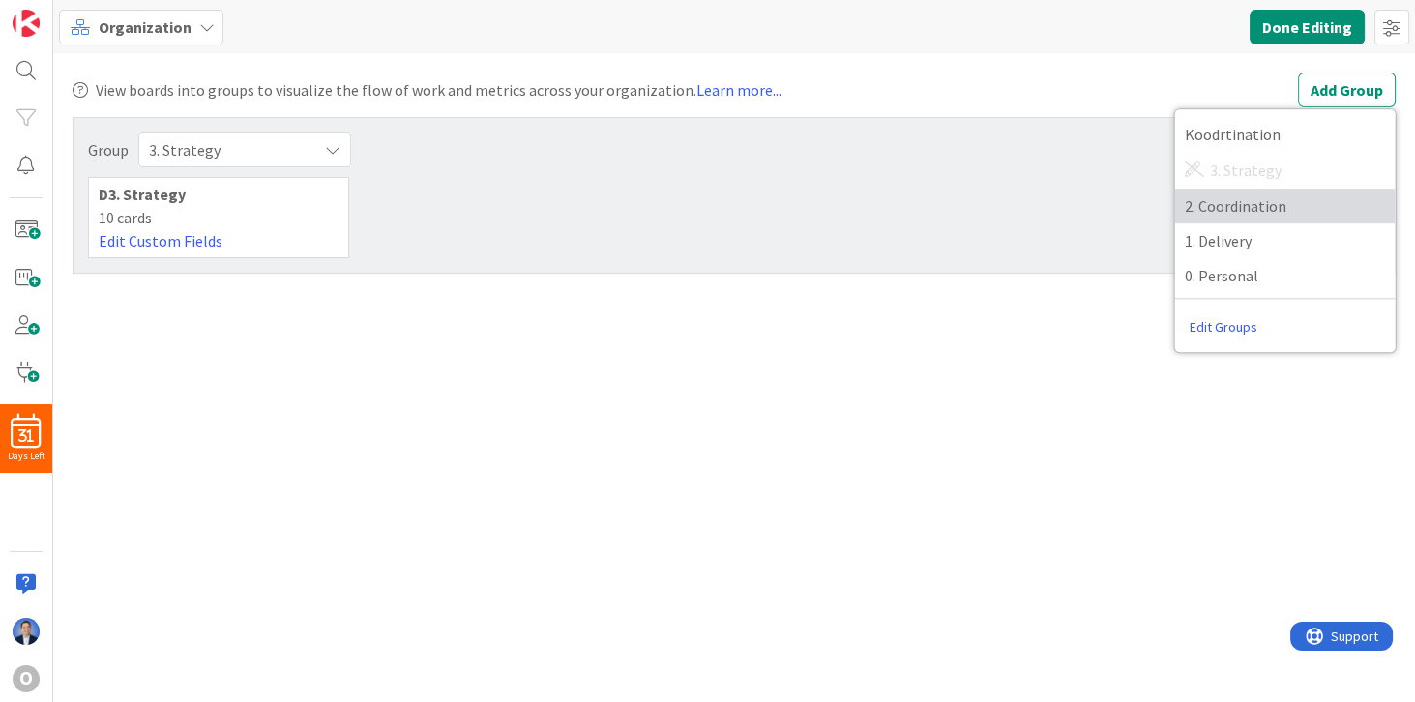
click at [1292, 210] on span "2. Coordination" at bounding box center [1285, 206] width 201 height 29
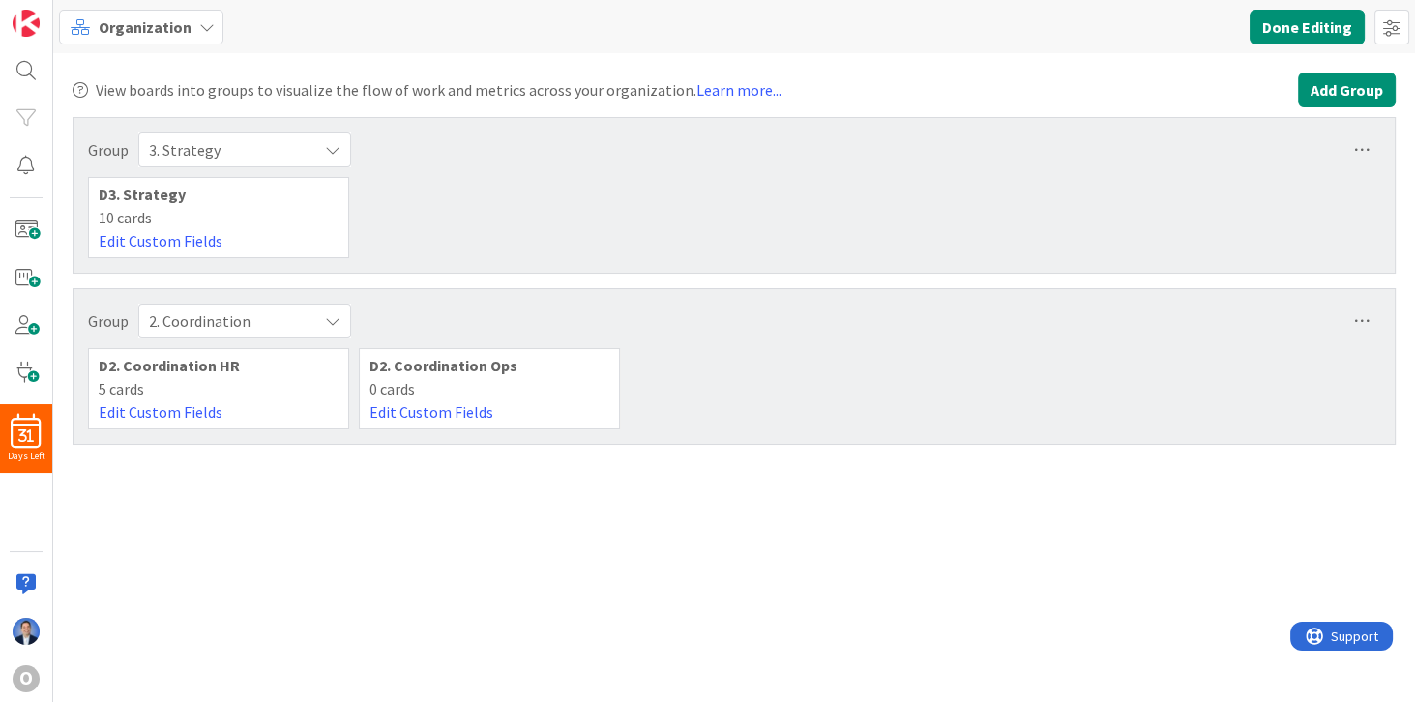
click at [1343, 102] on button "Add Group" at bounding box center [1347, 90] width 98 height 35
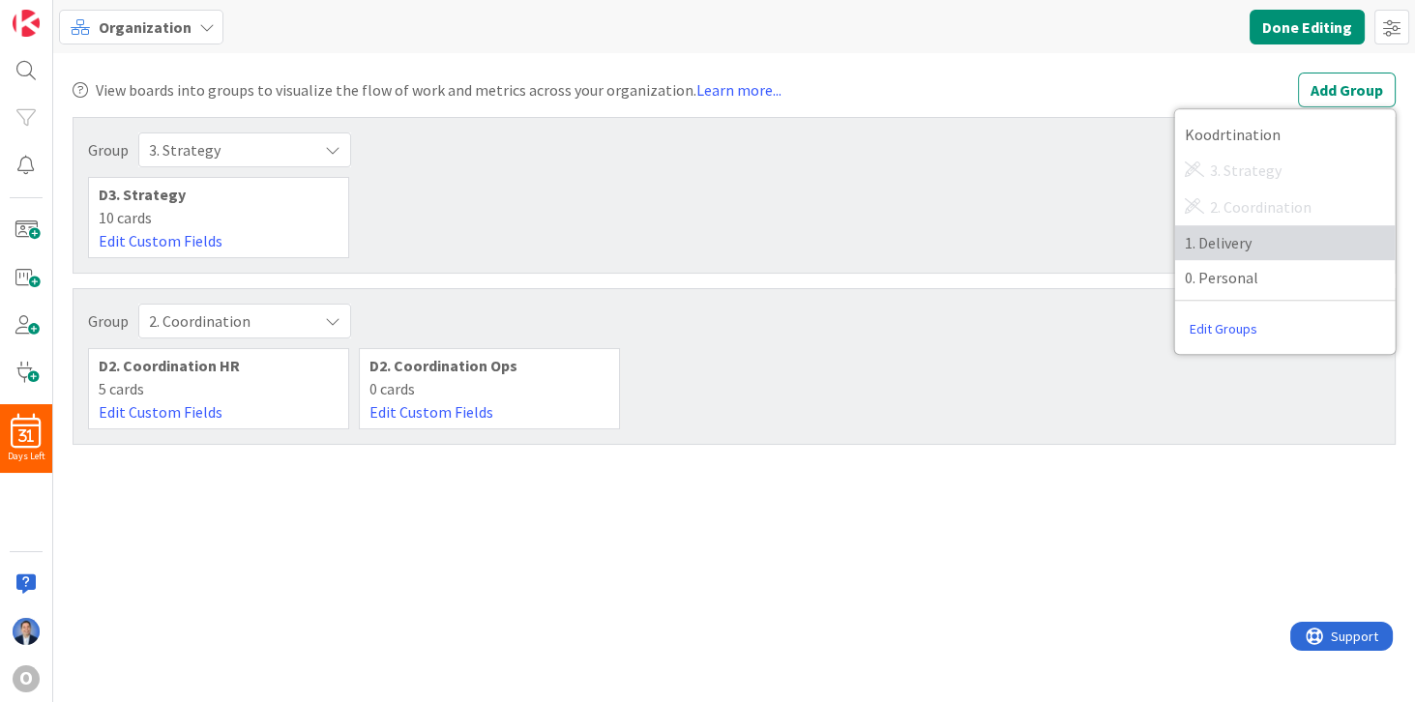
click at [1323, 237] on span "1. Delivery" at bounding box center [1285, 242] width 201 height 29
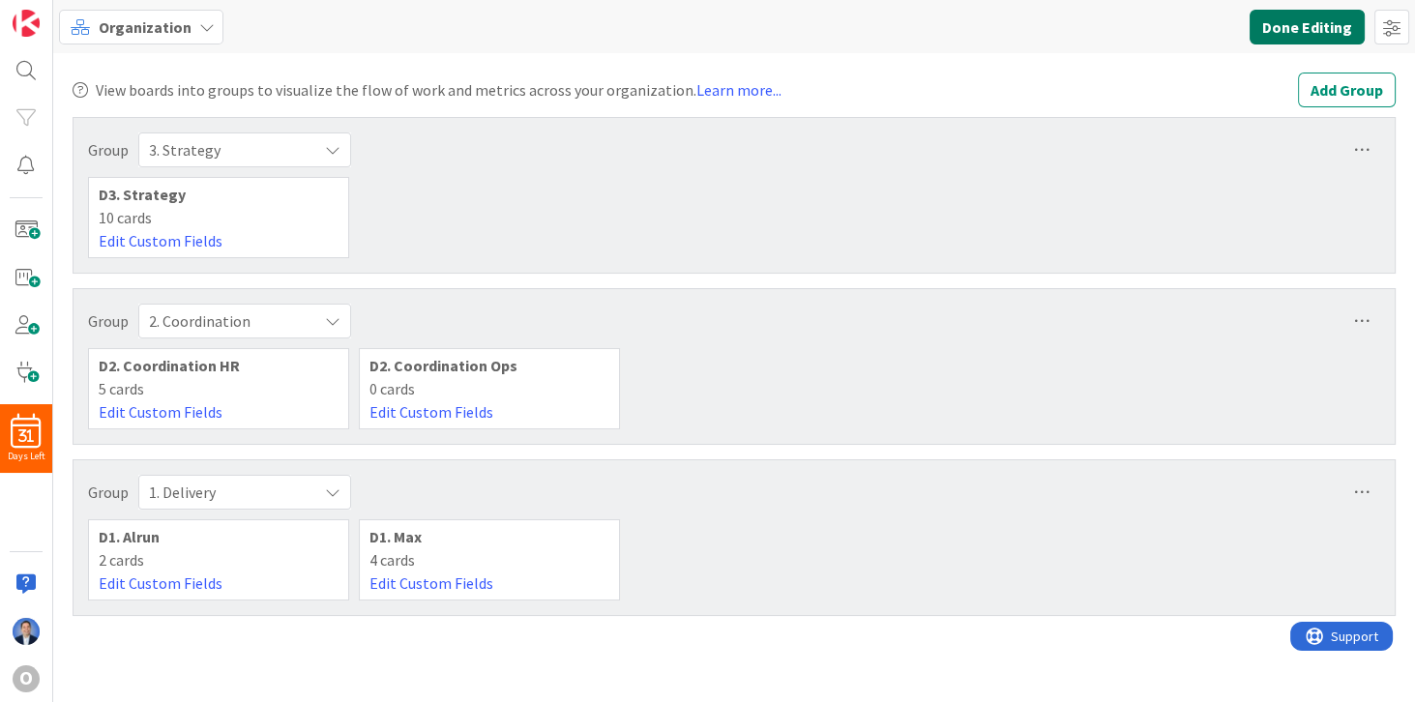
click at [1316, 33] on button "Done Editing" at bounding box center [1307, 27] width 115 height 35
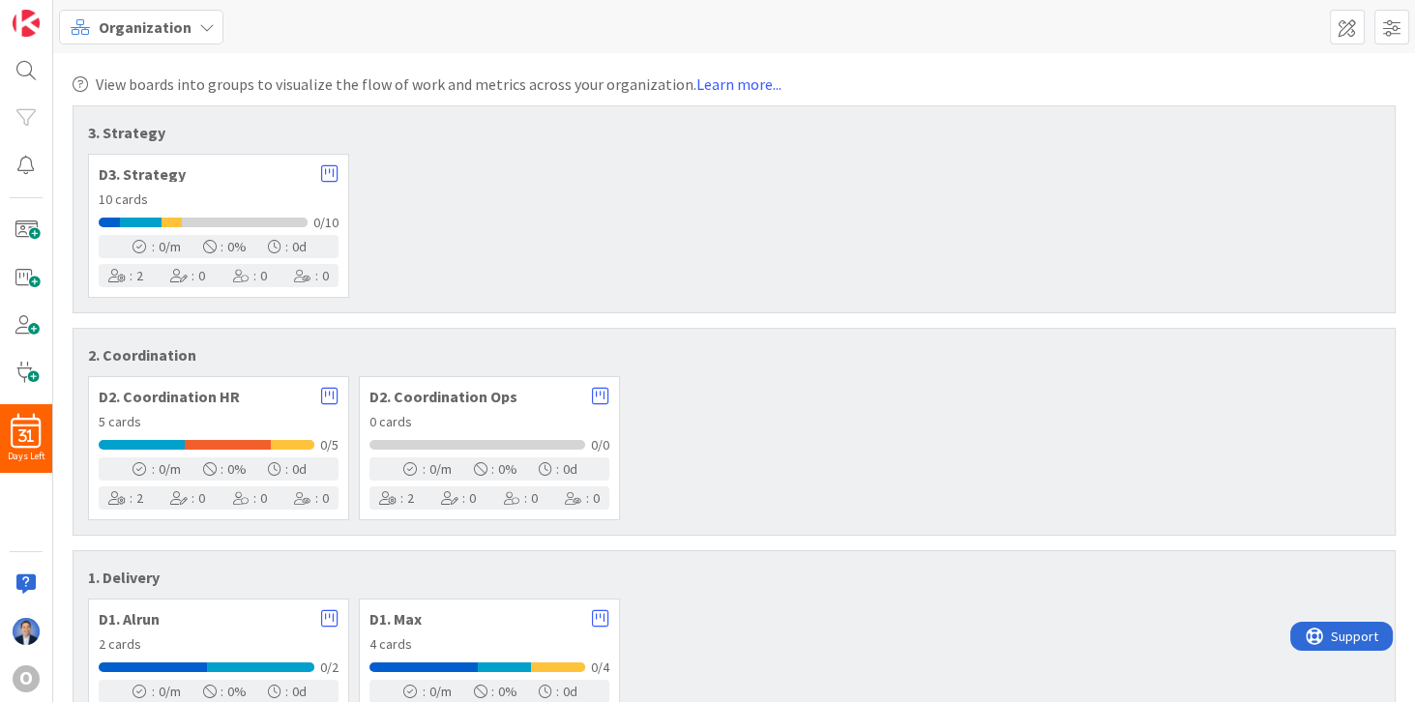
click at [165, 27] on span "Organization" at bounding box center [145, 26] width 93 height 23
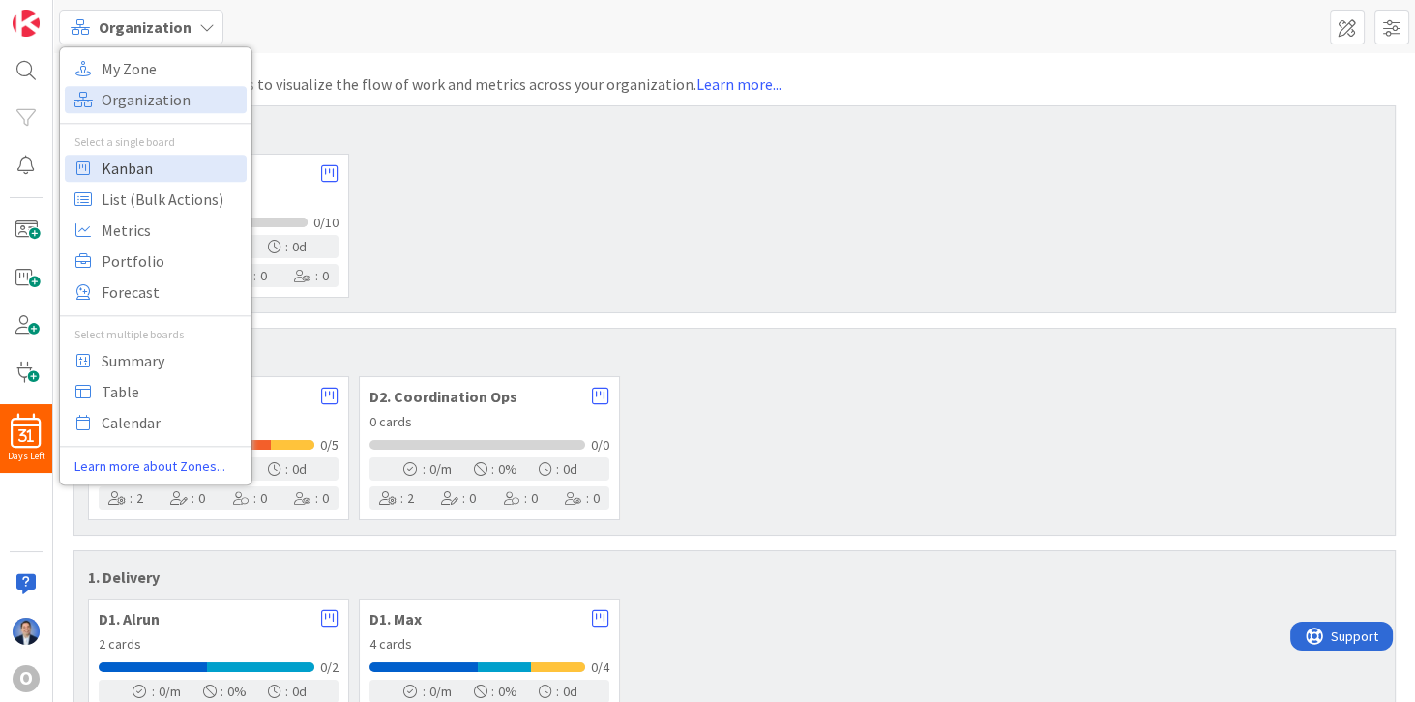
click at [170, 169] on span "Kanban" at bounding box center [171, 168] width 139 height 29
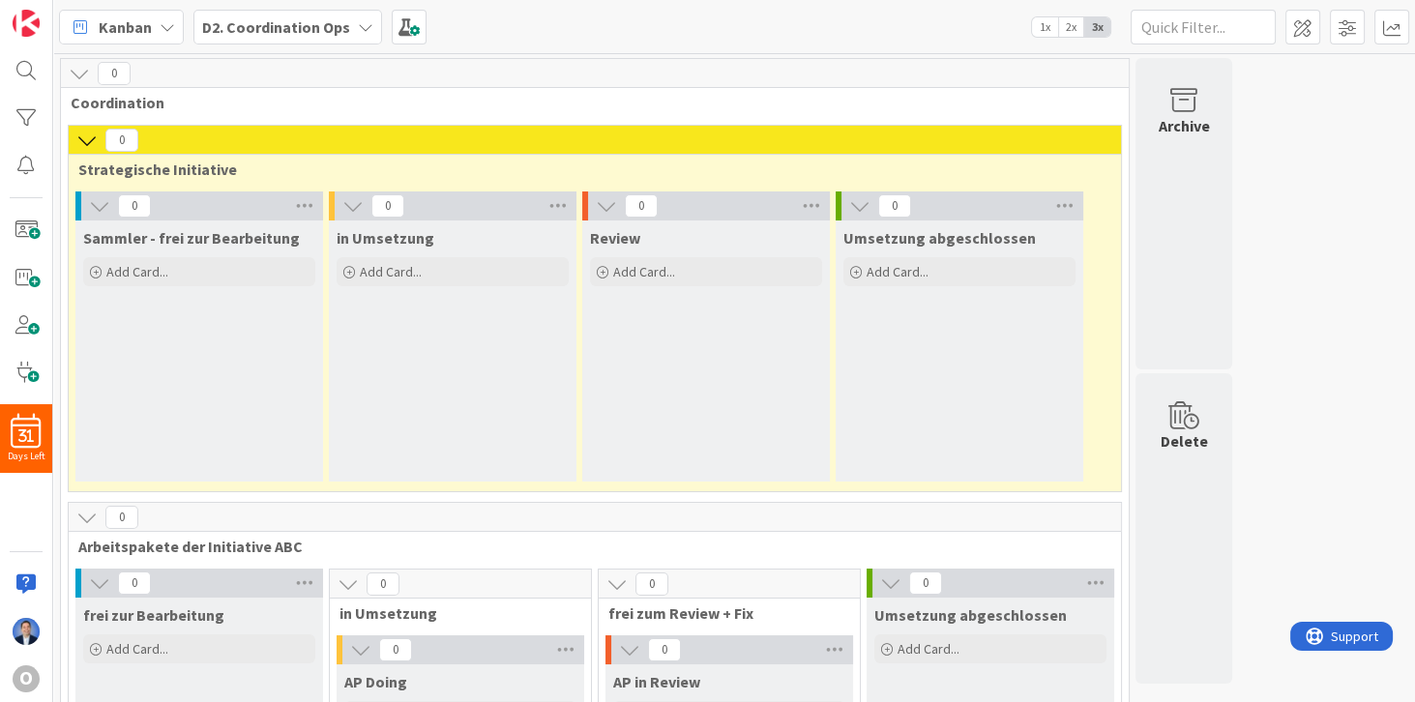
click at [339, 42] on div "D2. Coordination Ops" at bounding box center [287, 27] width 189 height 35
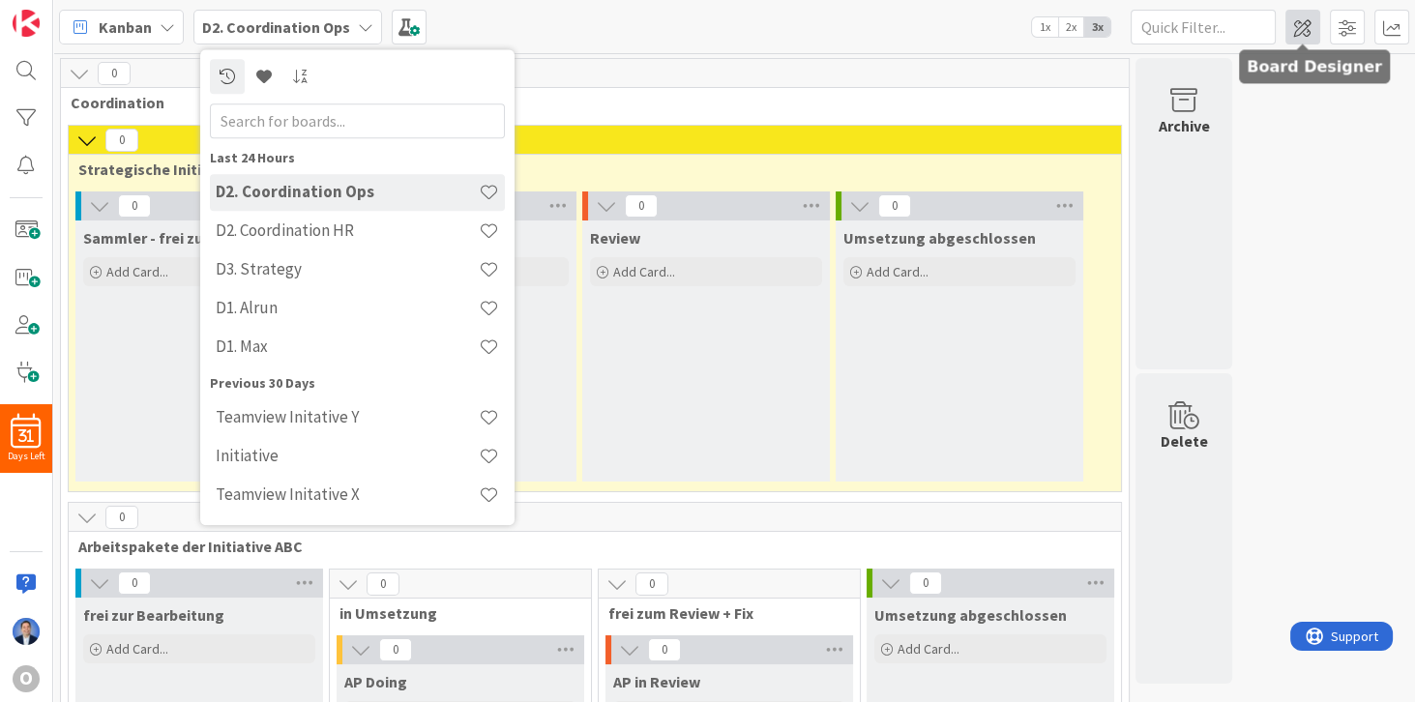
click at [1305, 32] on span at bounding box center [1303, 27] width 35 height 35
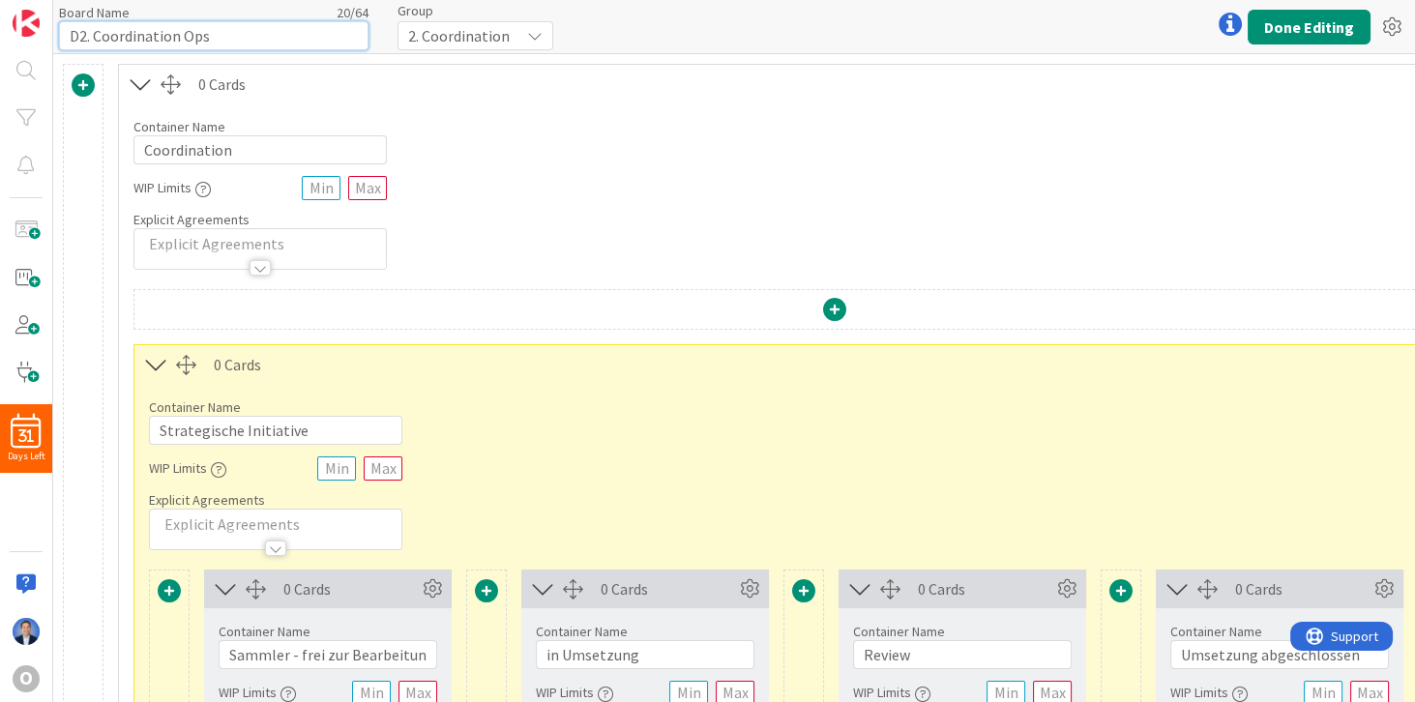
click at [74, 33] on input "D2. Coordination Ops" at bounding box center [214, 35] width 310 height 29
type input "2. Coordination Ops"
click at [1282, 25] on button "Done Editing" at bounding box center [1309, 27] width 123 height 35
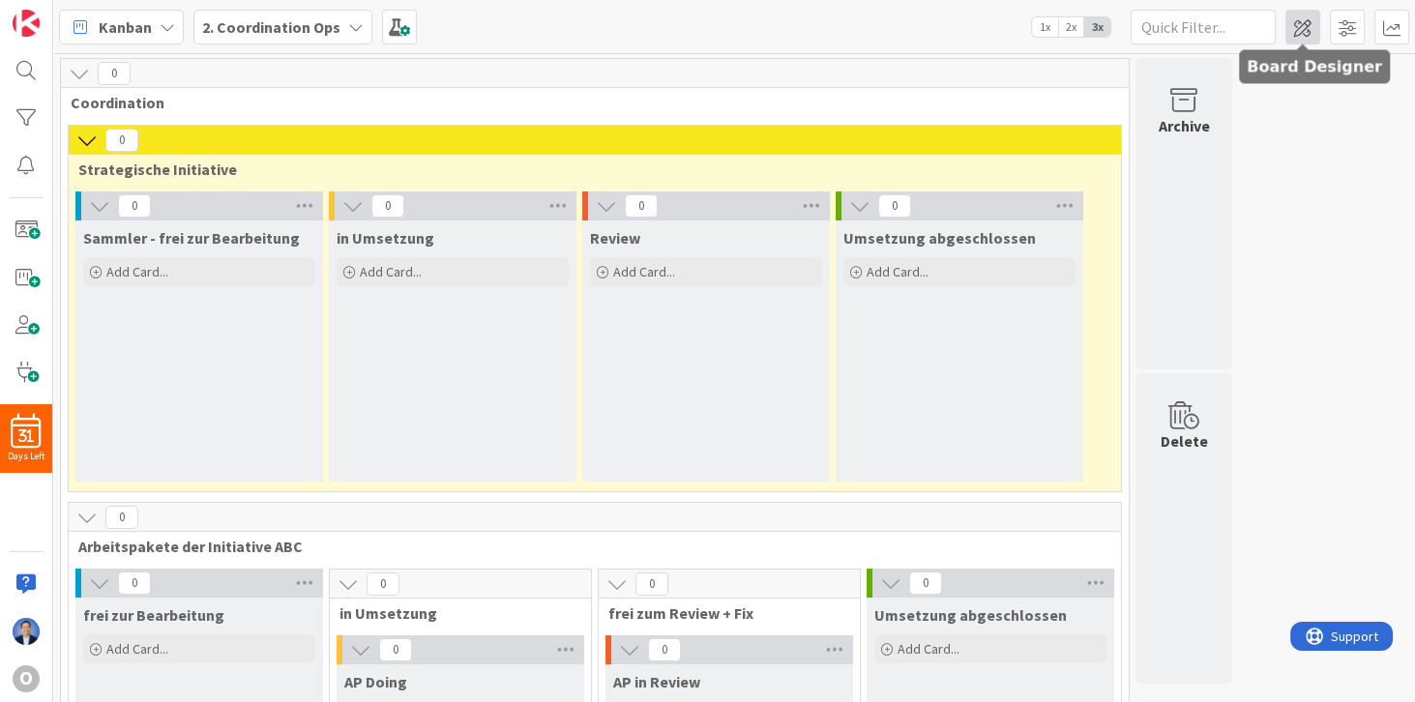
click at [1314, 26] on span at bounding box center [1303, 27] width 35 height 35
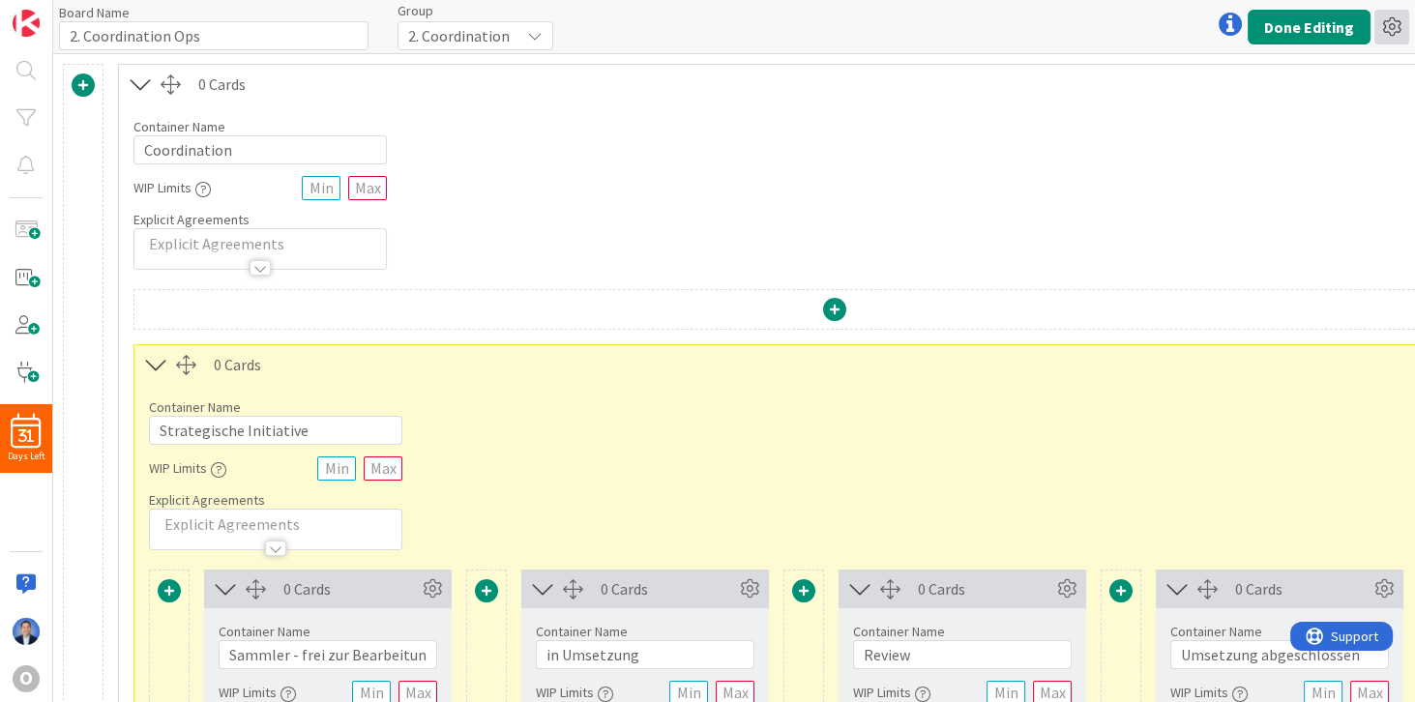
click at [1391, 27] on icon at bounding box center [1392, 27] width 35 height 35
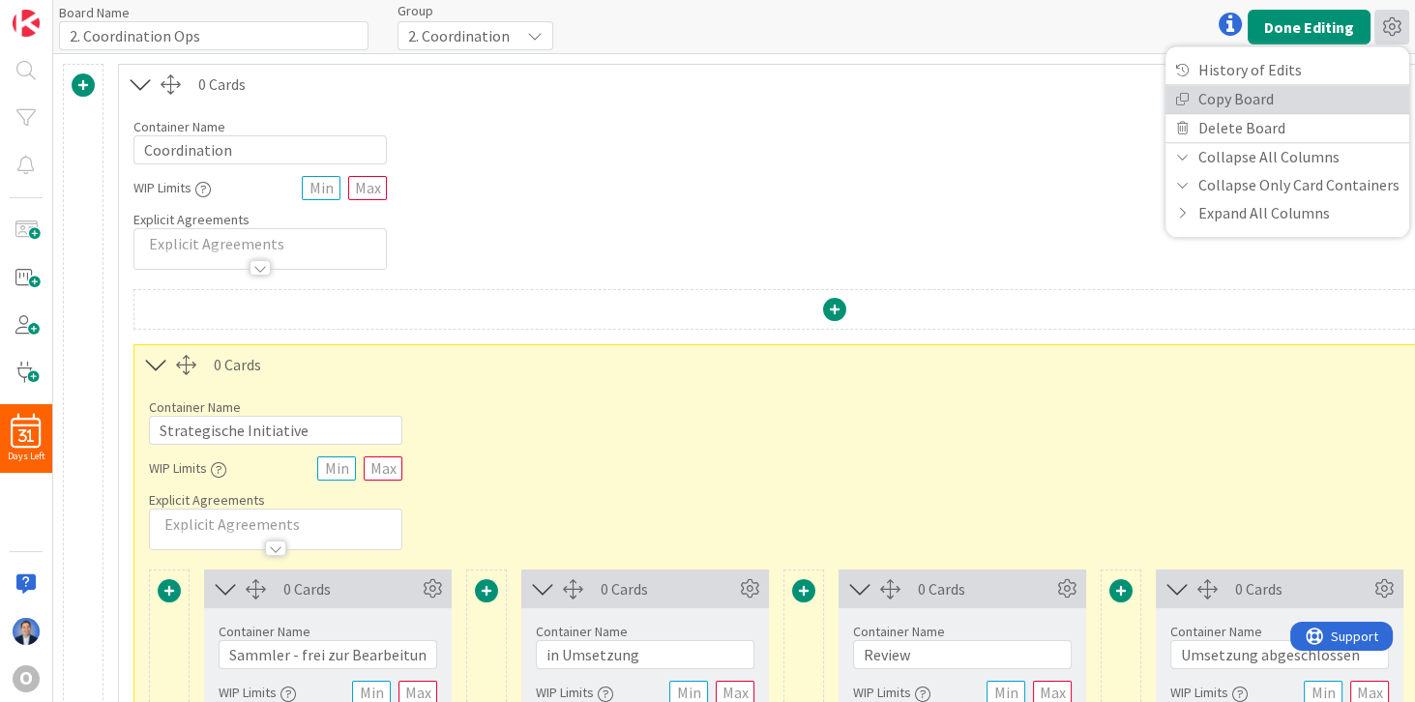
click at [1318, 97] on link "Copy Board" at bounding box center [1288, 99] width 244 height 28
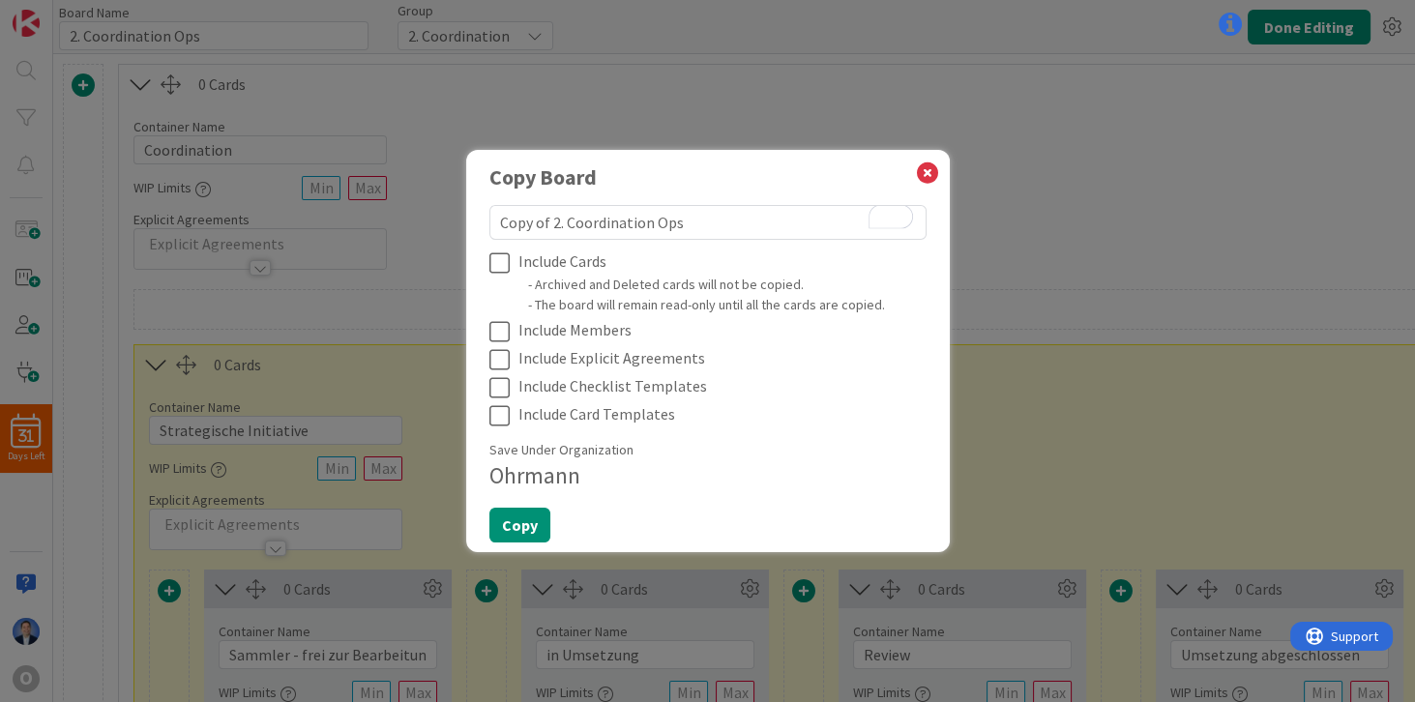
drag, startPoint x: 554, startPoint y: 223, endPoint x: 410, endPoint y: 212, distance: 144.5
click at [410, 212] on div "Copy Board Copy of 2. Coordination Ops Include Cards - Archived and Deleted car…" at bounding box center [707, 351] width 1415 height 702
type textarea "x"
type textarea "2. Coordination Ops"
click at [608, 228] on textarea "2. Coordination Ops" at bounding box center [708, 222] width 437 height 35
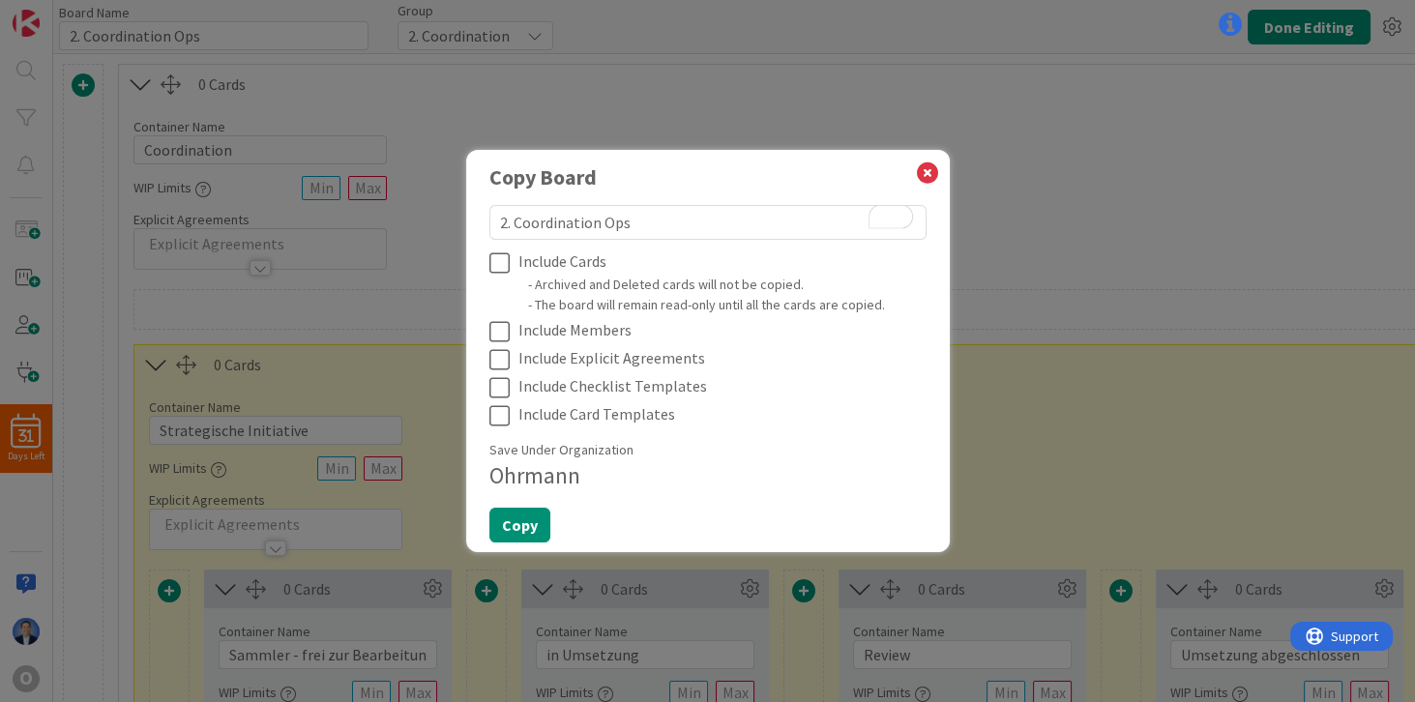
click at [608, 228] on textarea "2. Coordination Ops" at bounding box center [708, 222] width 437 height 35
type textarea "x"
type textarea "2. Coordination D"
type textarea "x"
type textarea "2. Coordination De"
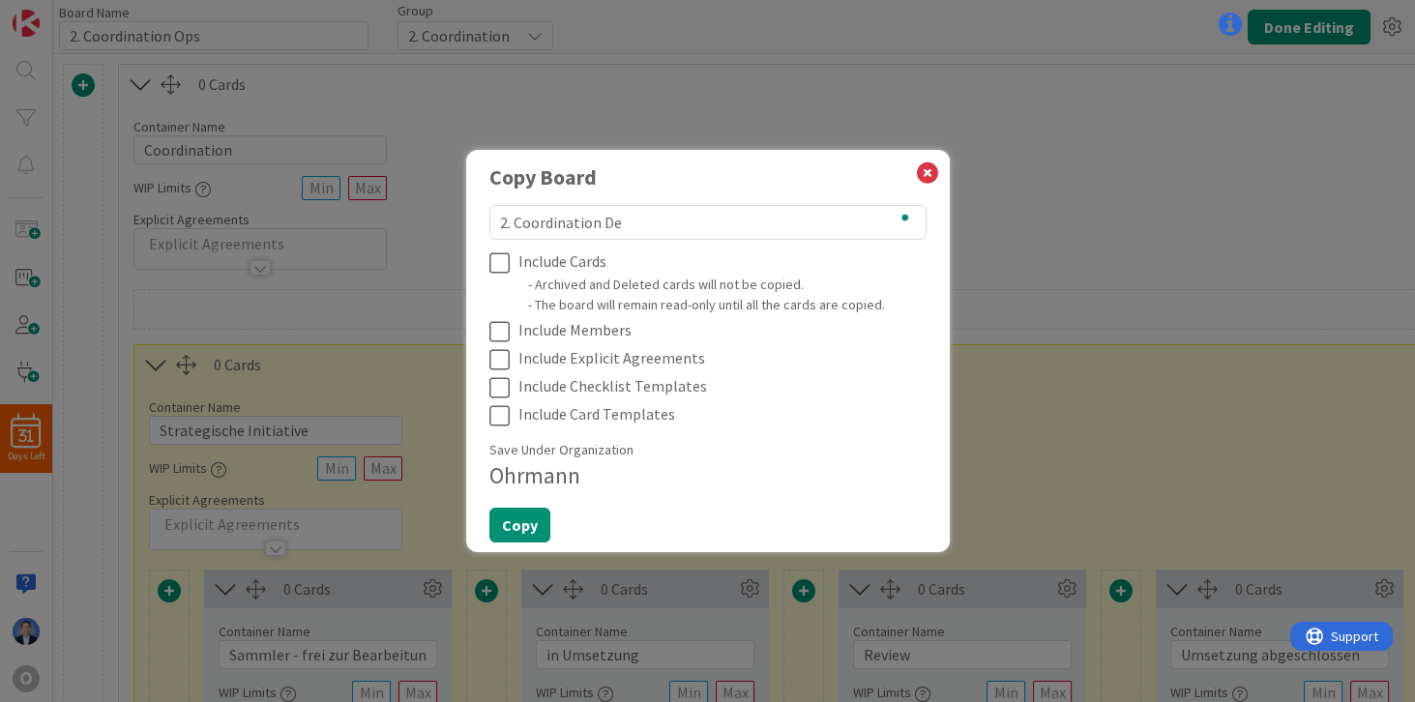
type textarea "x"
type textarea "2. Coordination Dev"
type textarea "x"
type textarea "2. Coordination Deve"
type textarea "x"
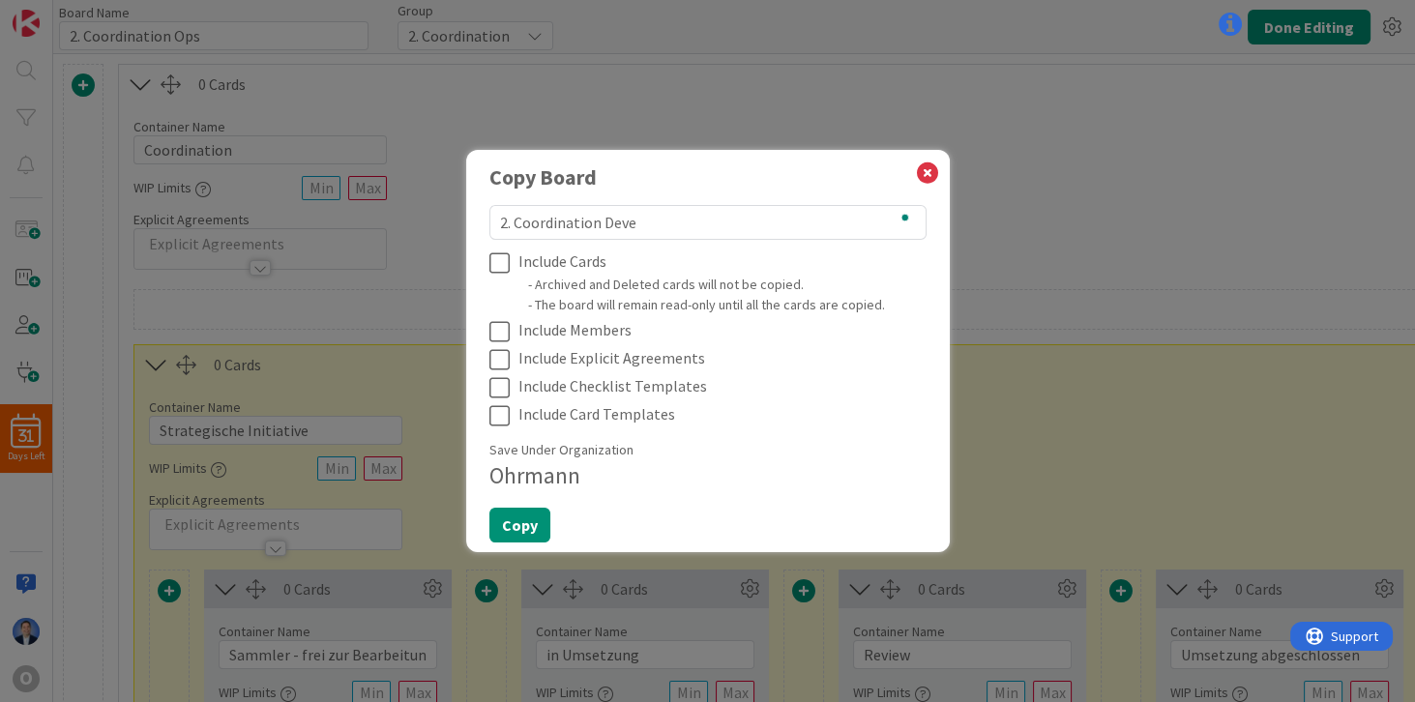
type textarea "2. Coordination Devel"
type textarea "x"
type textarea "2. Coordination Develo"
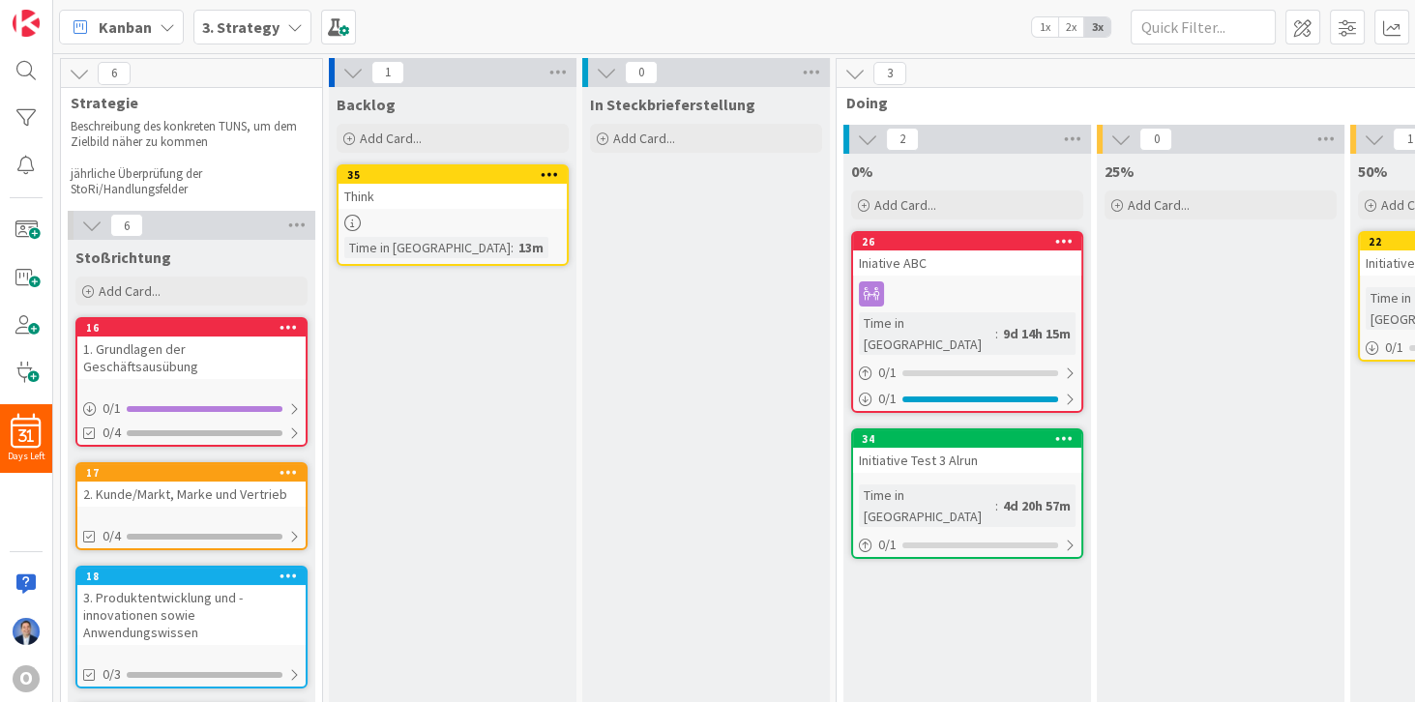
click at [258, 29] on b "3. Strategy" at bounding box center [240, 26] width 77 height 19
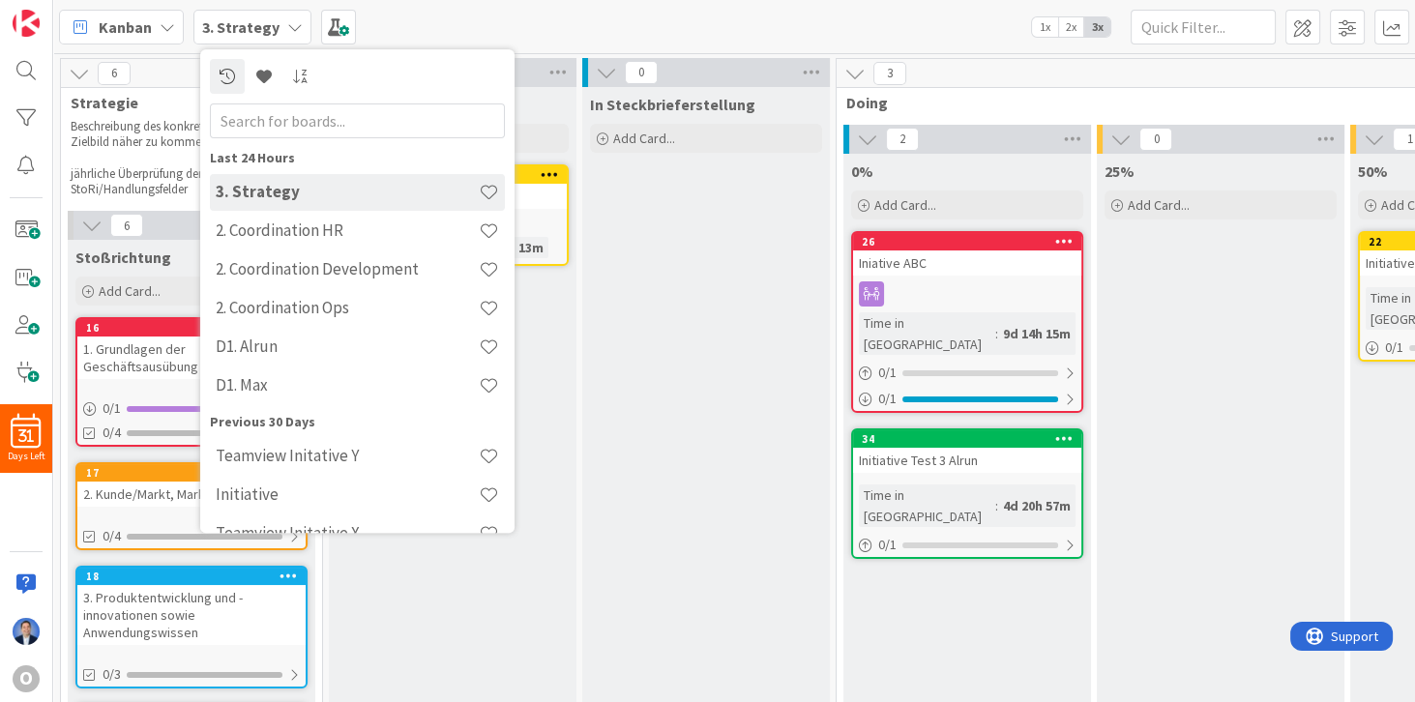
click at [124, 15] on span "Kanban" at bounding box center [125, 26] width 53 height 23
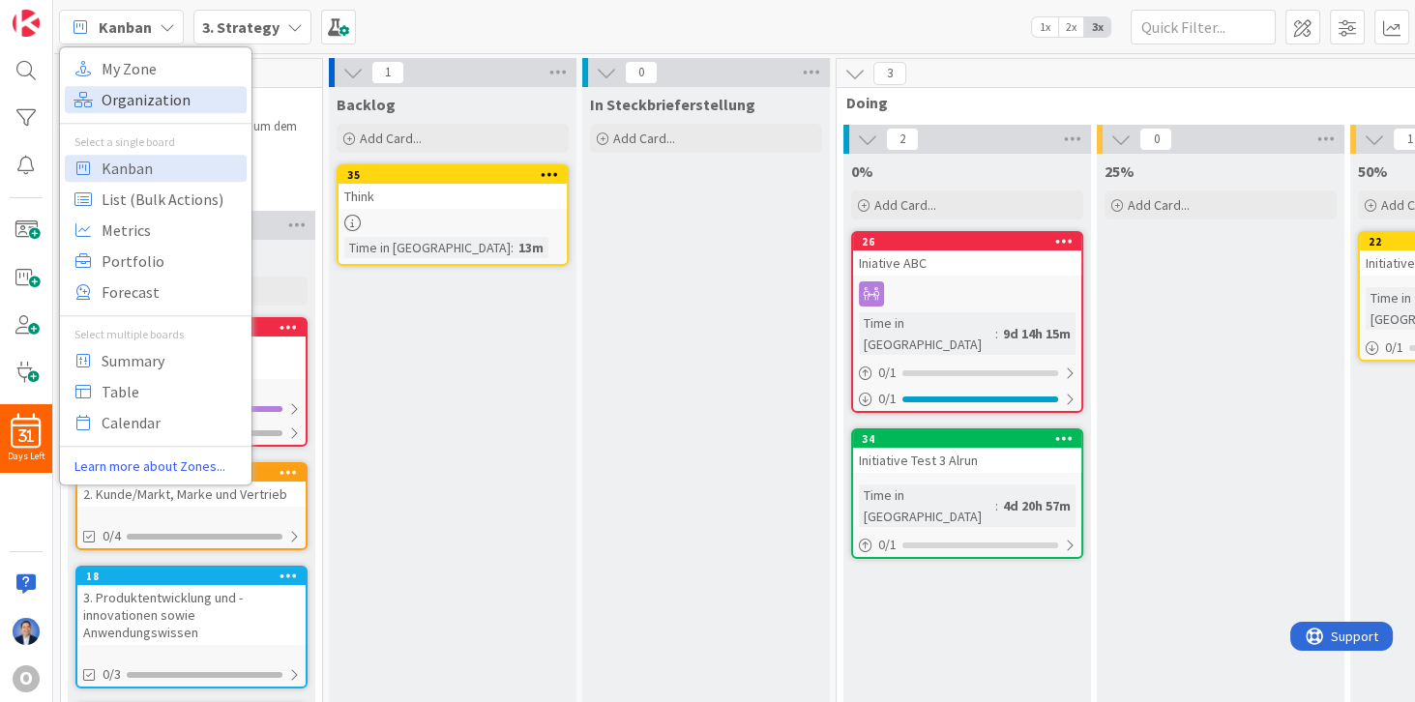
click at [126, 93] on span "Organization" at bounding box center [171, 99] width 139 height 29
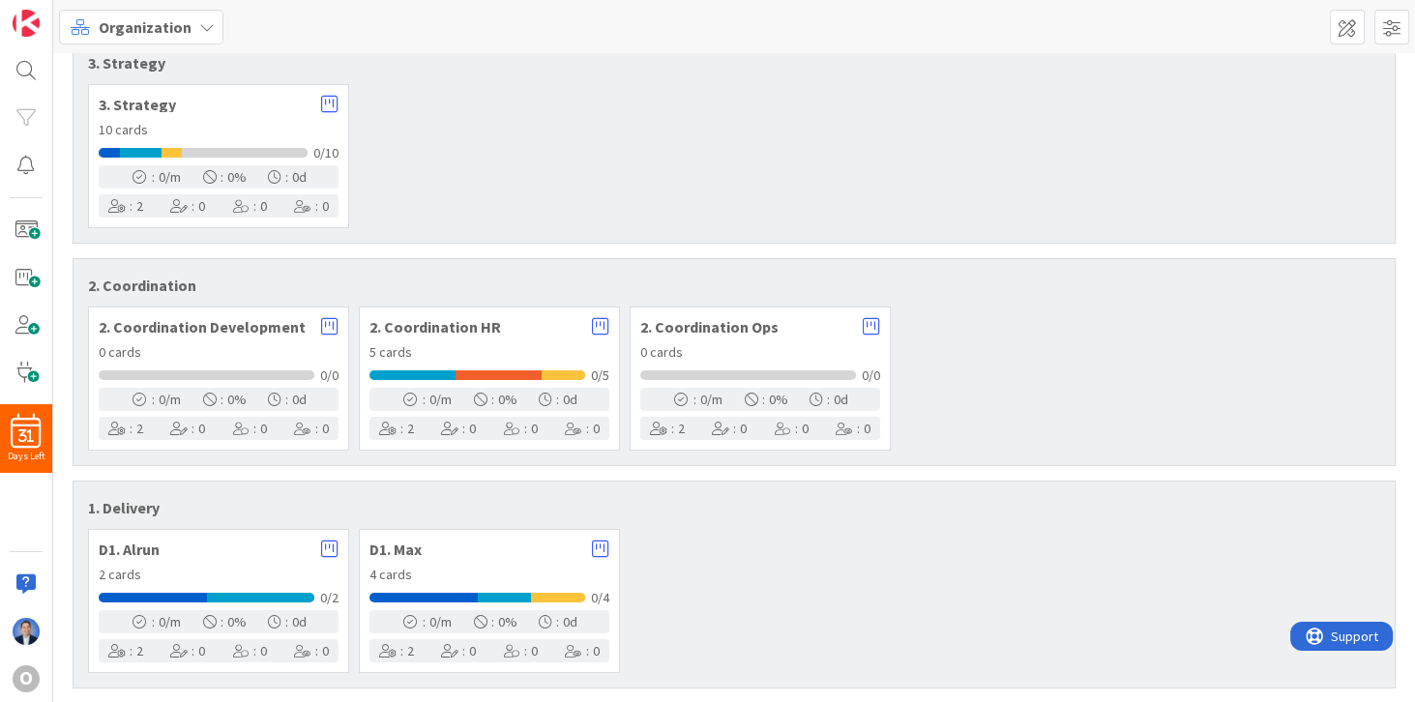
scroll to position [70, 0]
drag, startPoint x: 185, startPoint y: 26, endPoint x: 181, endPoint y: 37, distance: 11.3
click at [184, 25] on span "Organization" at bounding box center [145, 26] width 93 height 23
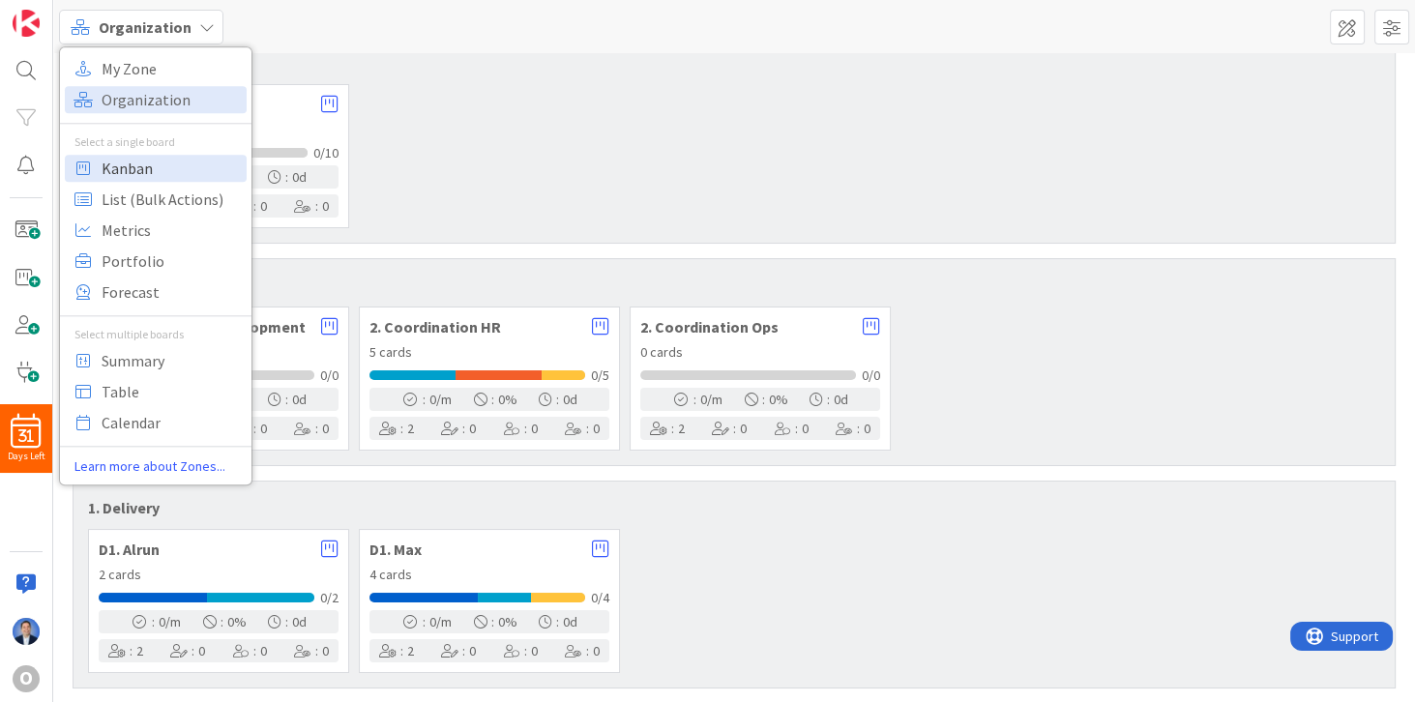
click at [144, 164] on span "Kanban" at bounding box center [171, 168] width 139 height 29
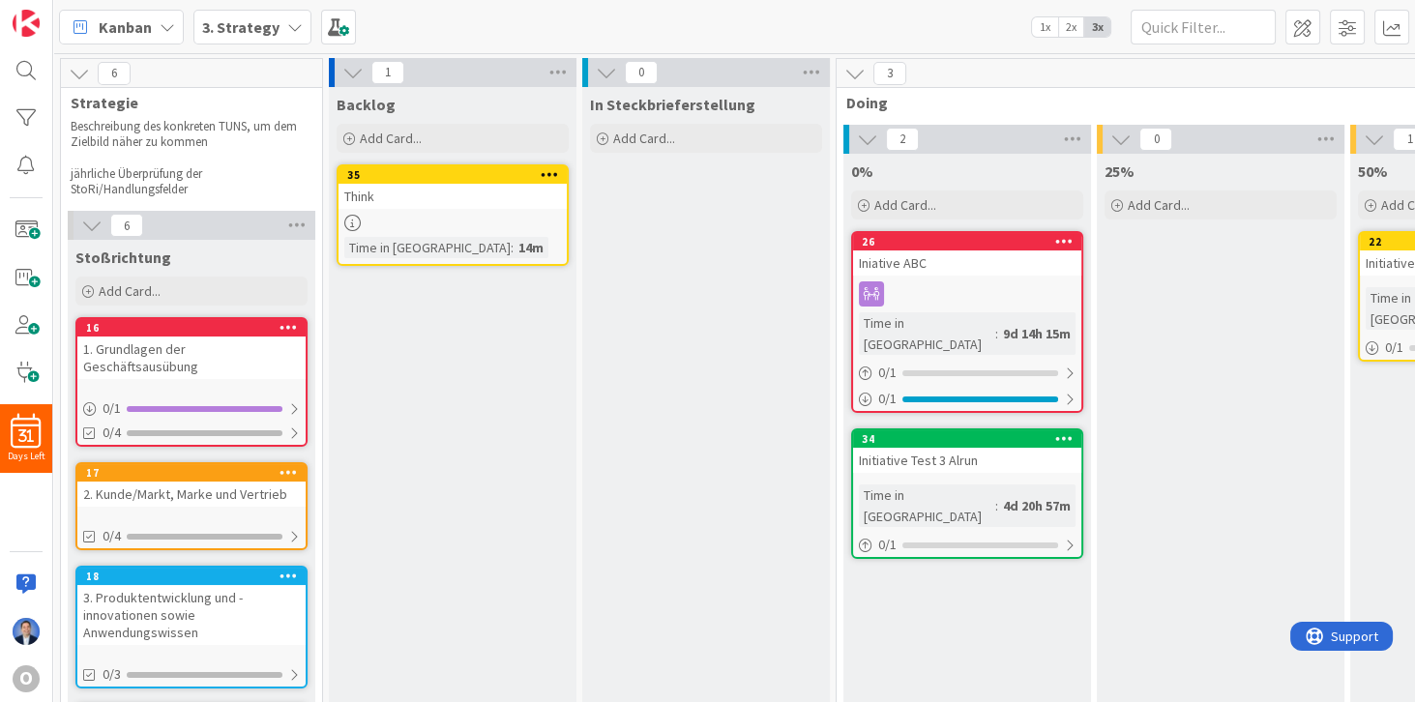
click at [247, 28] on b "3. Strategy" at bounding box center [240, 26] width 77 height 19
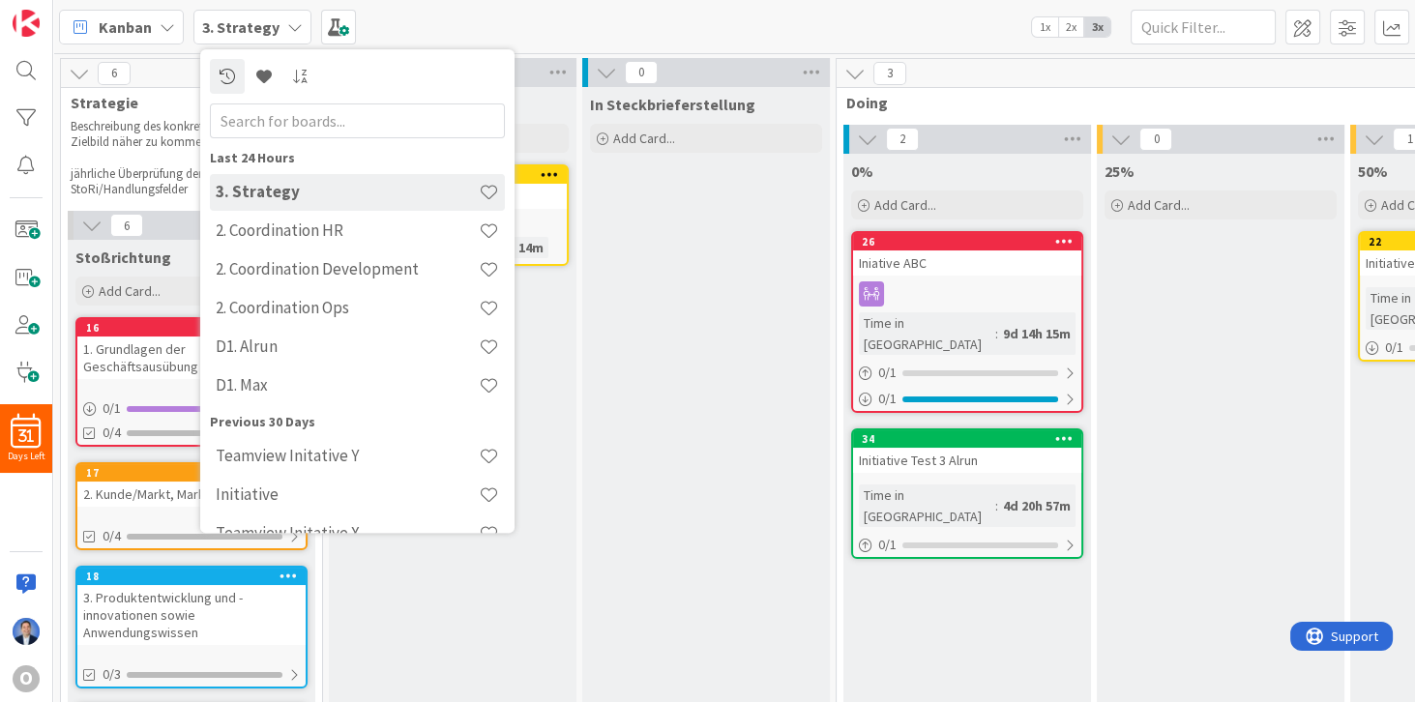
click at [247, 28] on b "3. Strategy" at bounding box center [240, 26] width 77 height 19
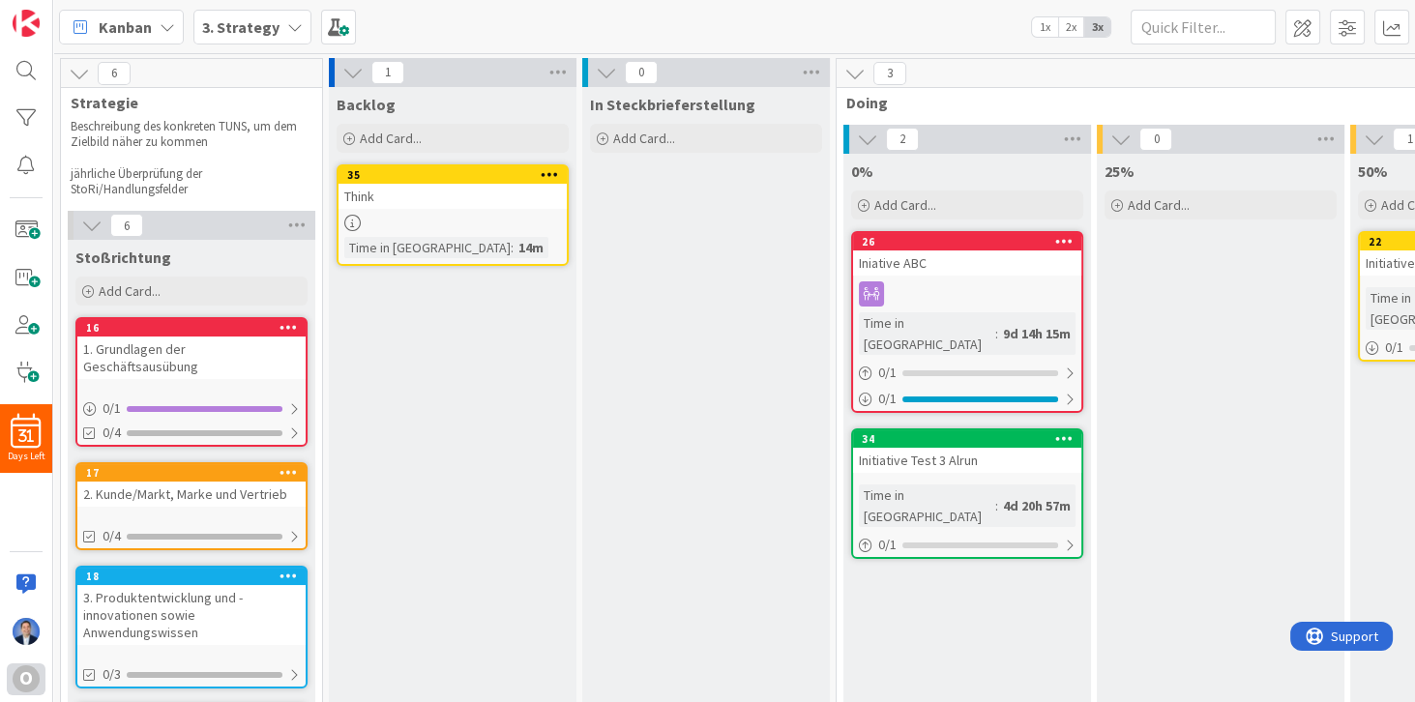
click at [14, 687] on div "O" at bounding box center [26, 680] width 39 height 32
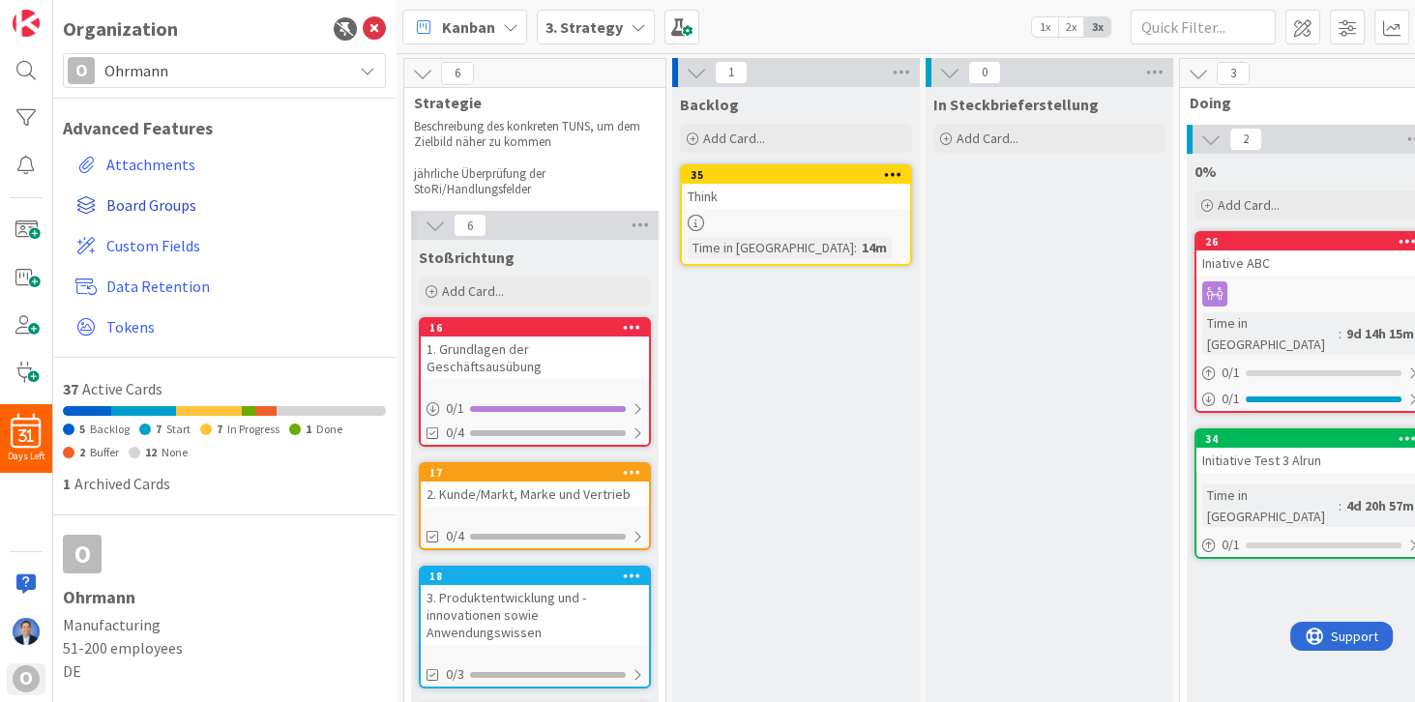
click at [155, 209] on span "Board Groups" at bounding box center [242, 204] width 272 height 23
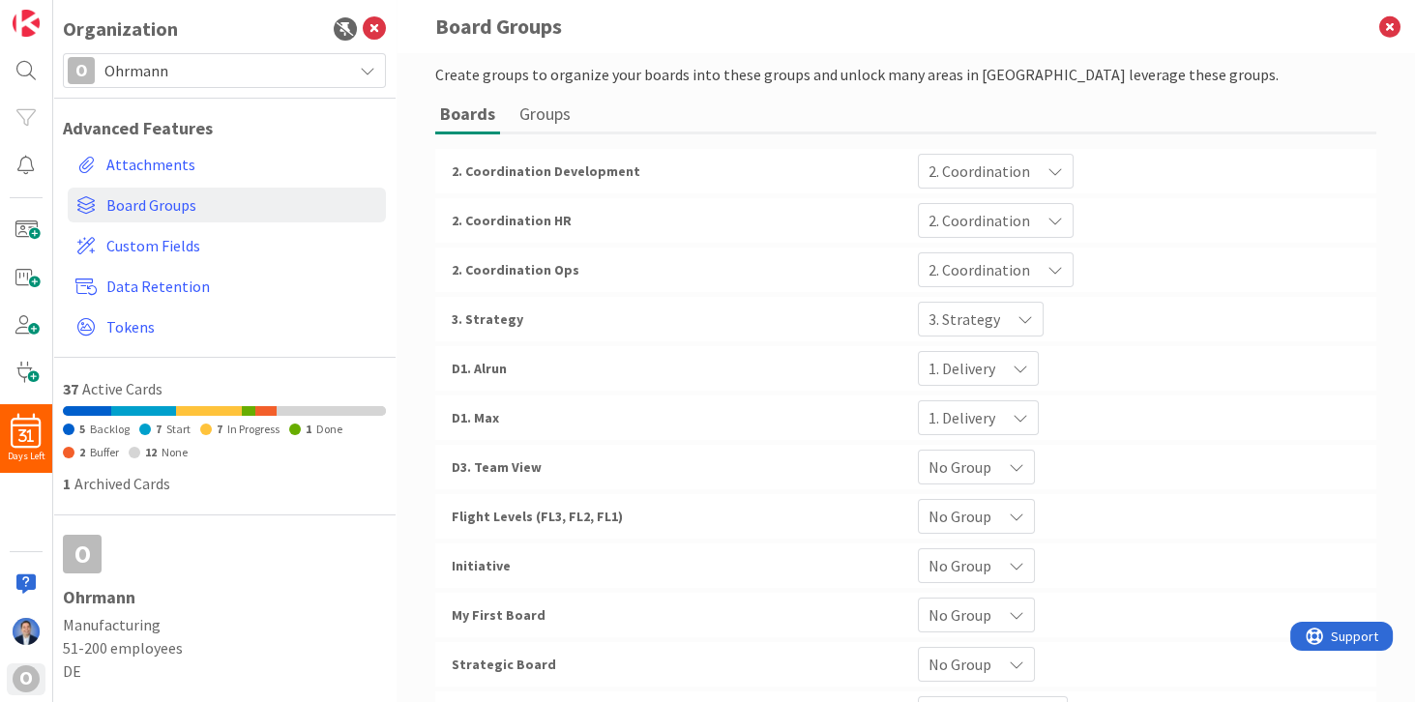
click at [989, 185] on span "1. Delivery" at bounding box center [980, 171] width 102 height 27
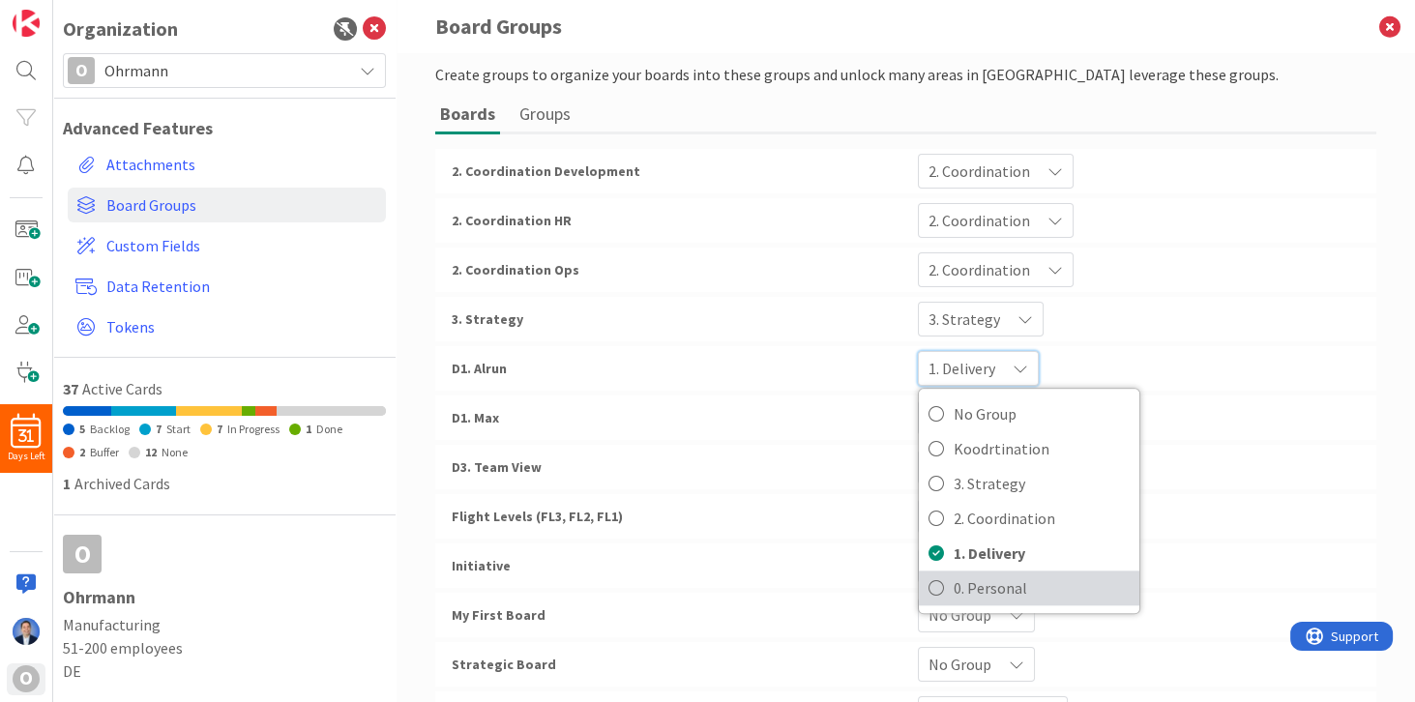
click at [993, 583] on span "0. Personal" at bounding box center [1042, 588] width 176 height 29
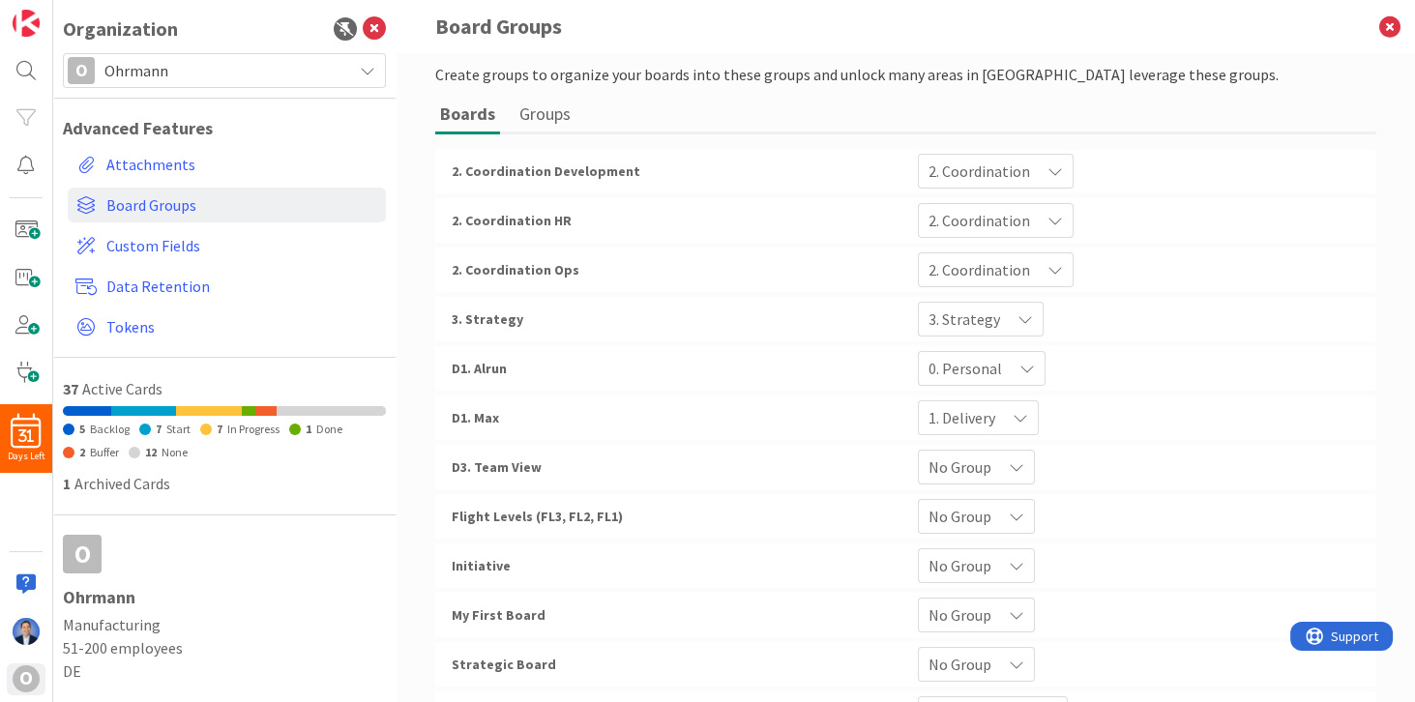
click at [973, 185] on span "1. Delivery" at bounding box center [980, 171] width 102 height 27
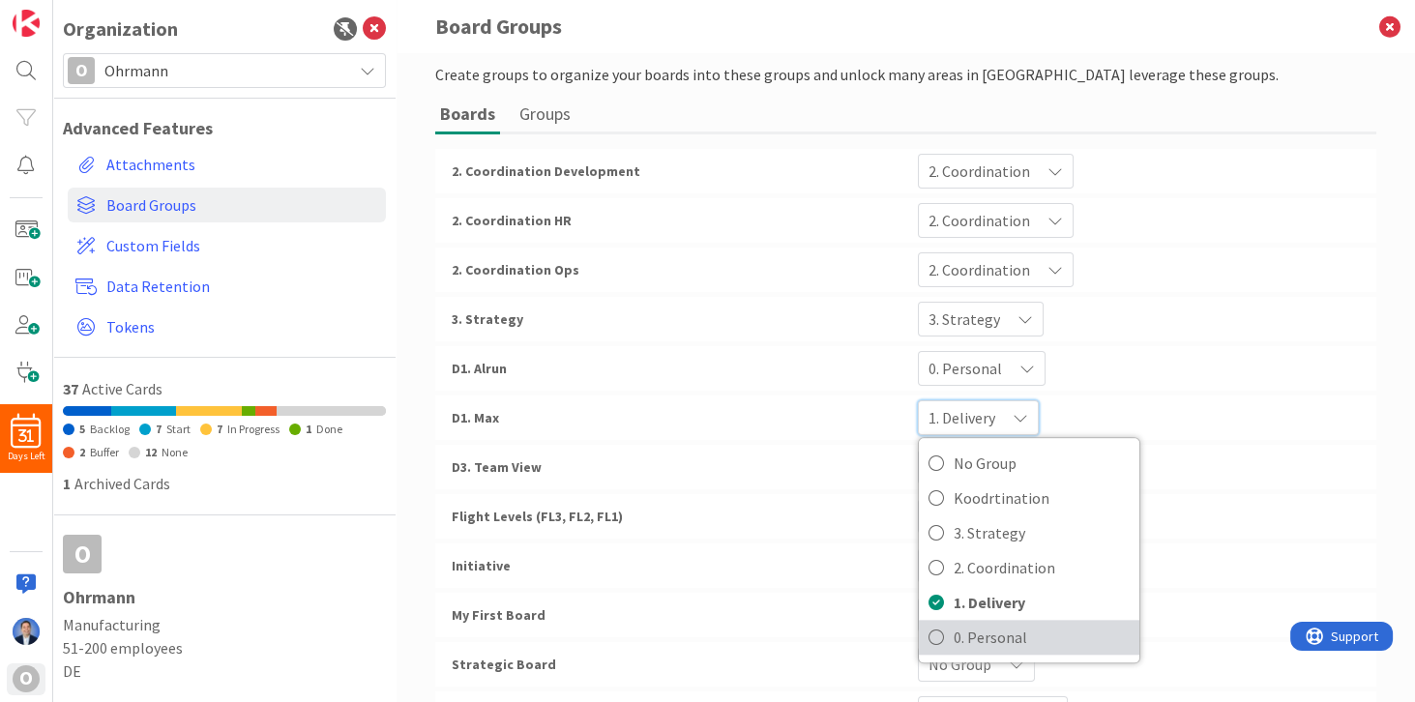
click at [986, 638] on span "0. Personal" at bounding box center [1042, 637] width 176 height 29
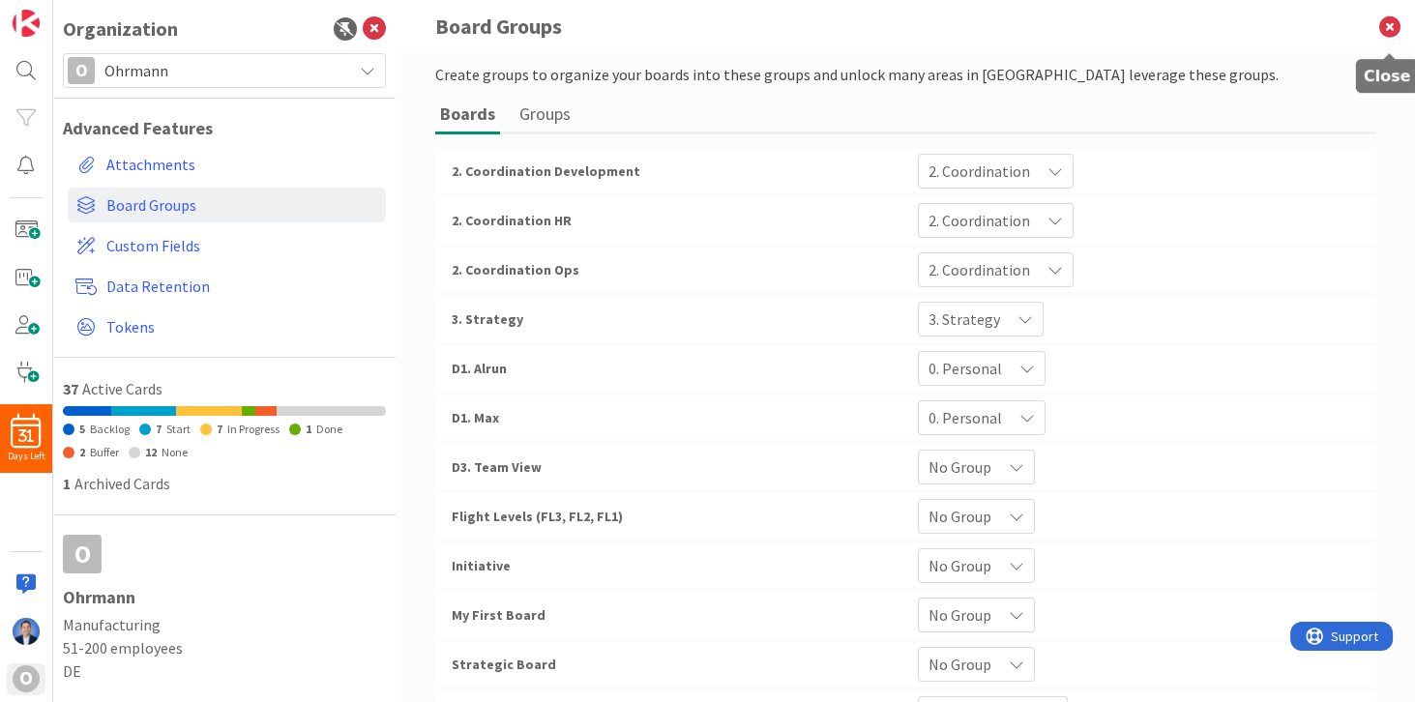
click at [1390, 25] on icon at bounding box center [1390, 26] width 50 height 53
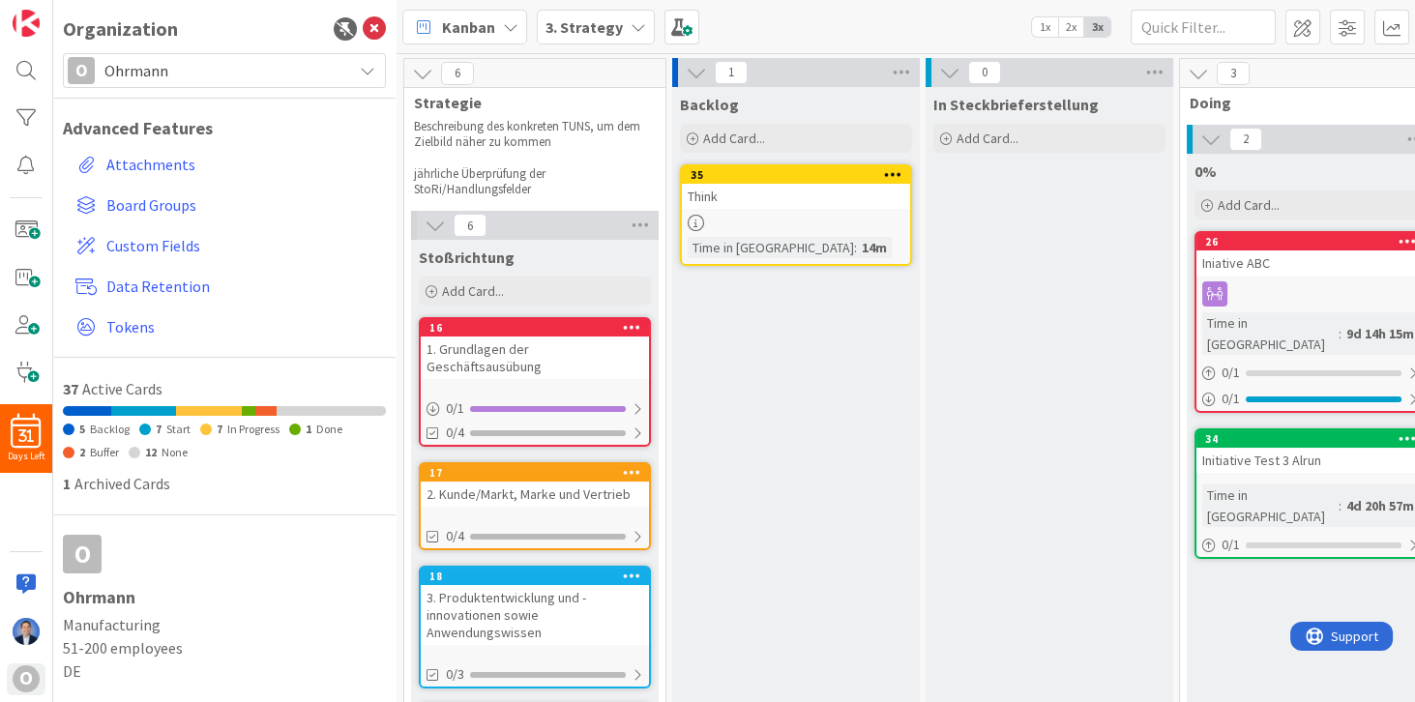
click at [452, 29] on span "Kanban" at bounding box center [468, 26] width 53 height 23
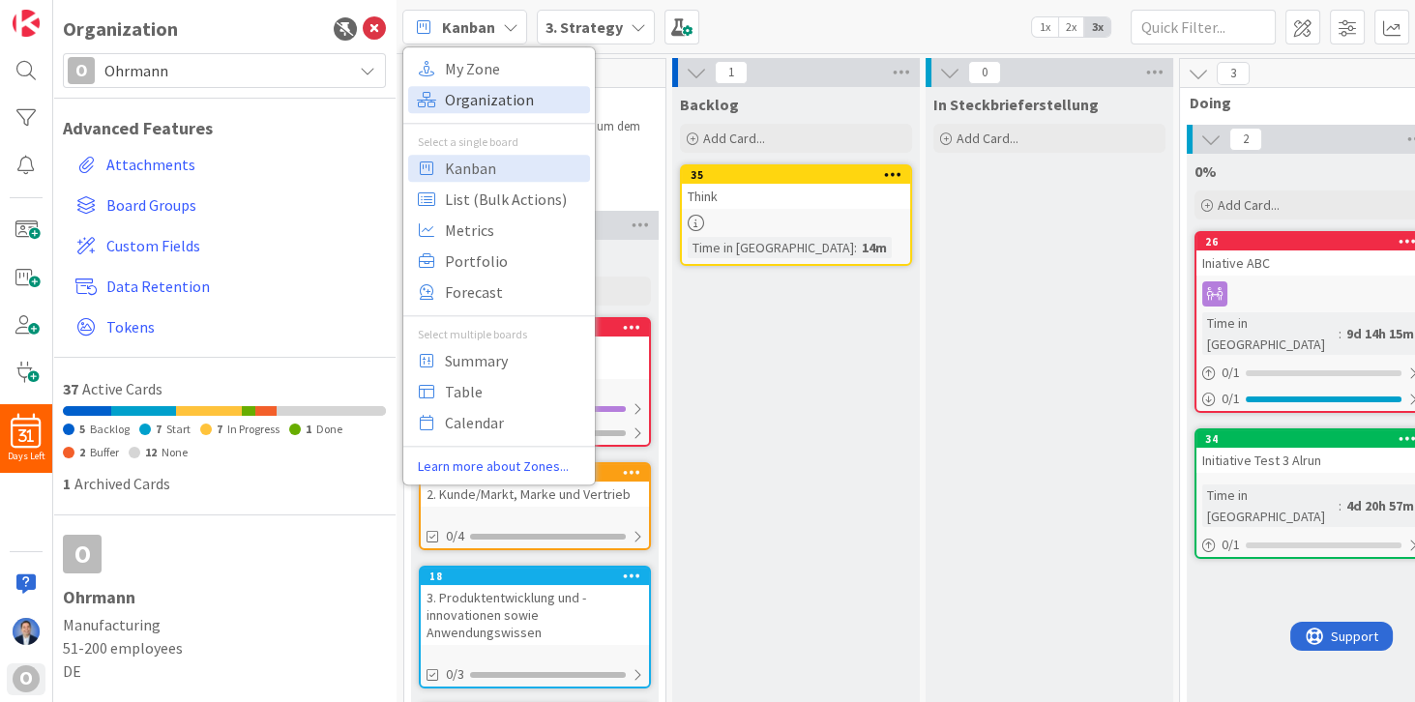
click at [471, 97] on span "Organization" at bounding box center [514, 99] width 139 height 29
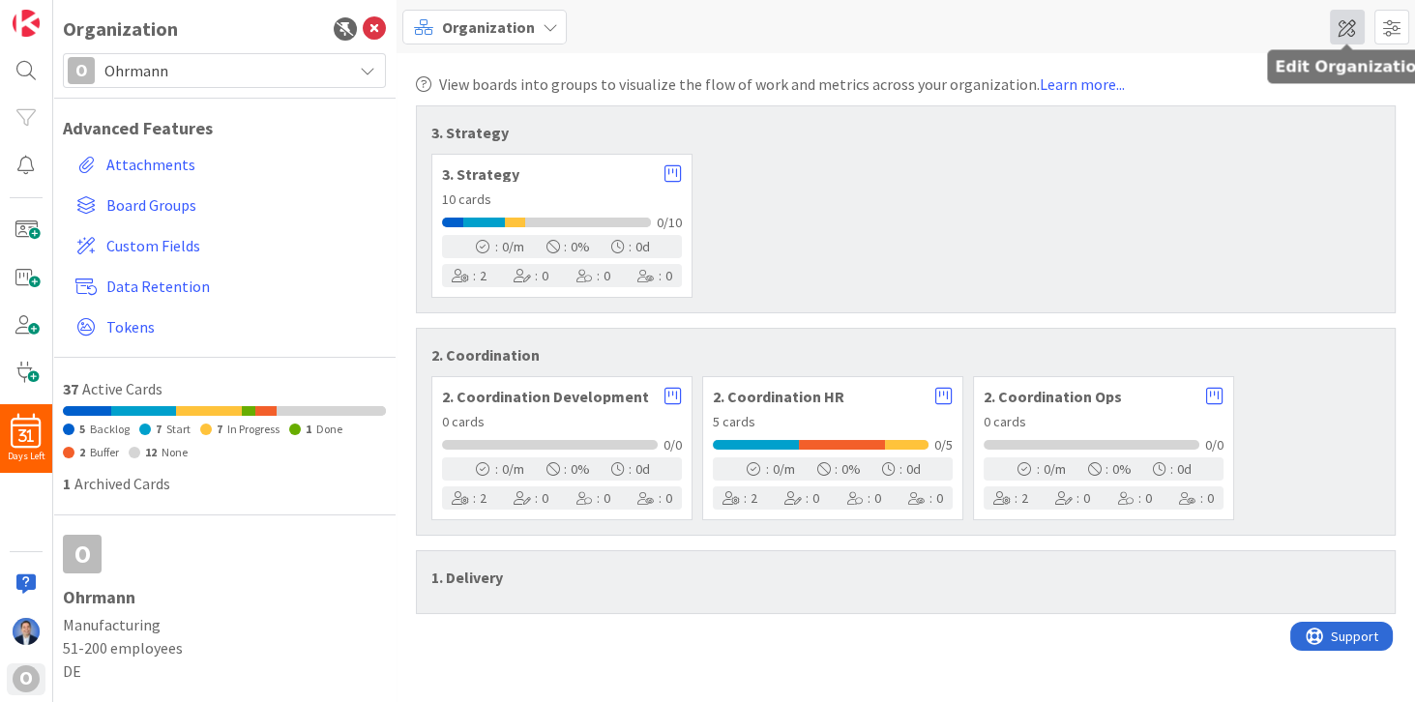
click at [1348, 29] on span at bounding box center [1347, 27] width 35 height 35
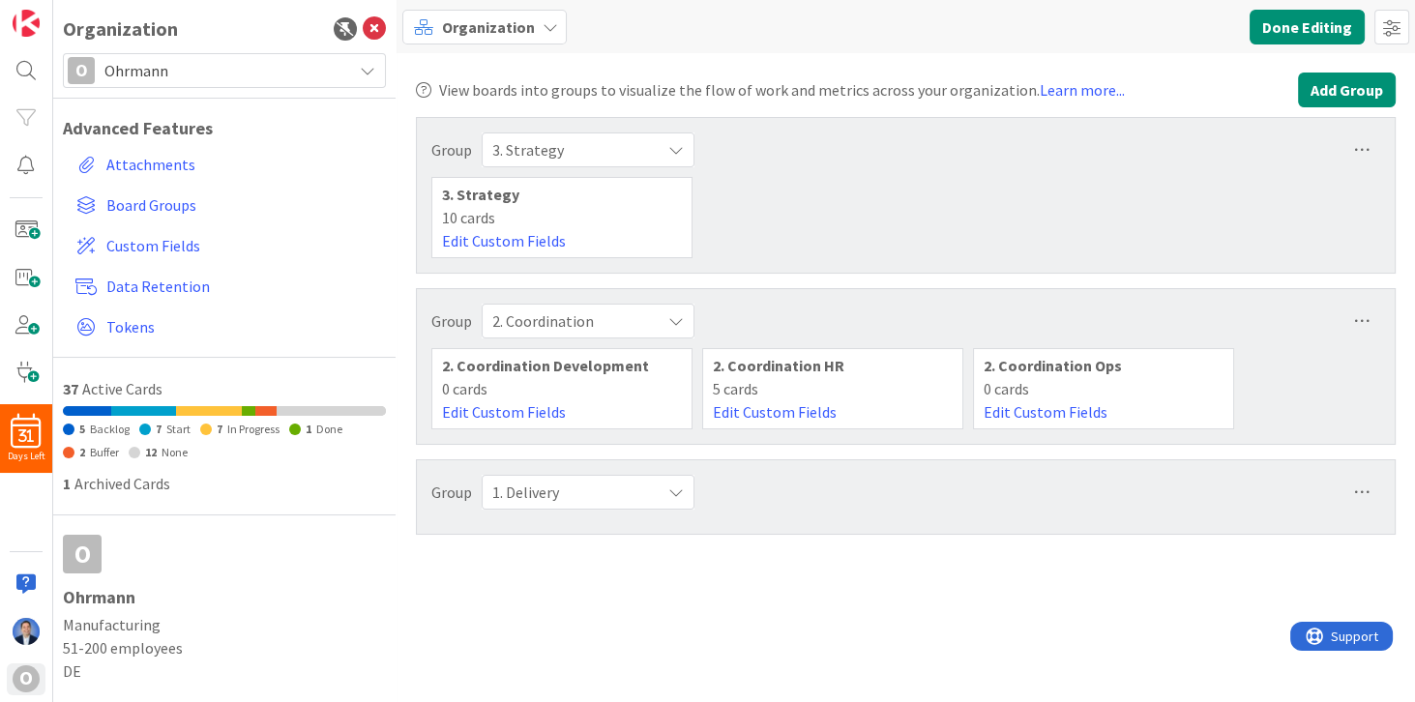
click at [1354, 100] on button "Add Group" at bounding box center [1347, 90] width 98 height 35
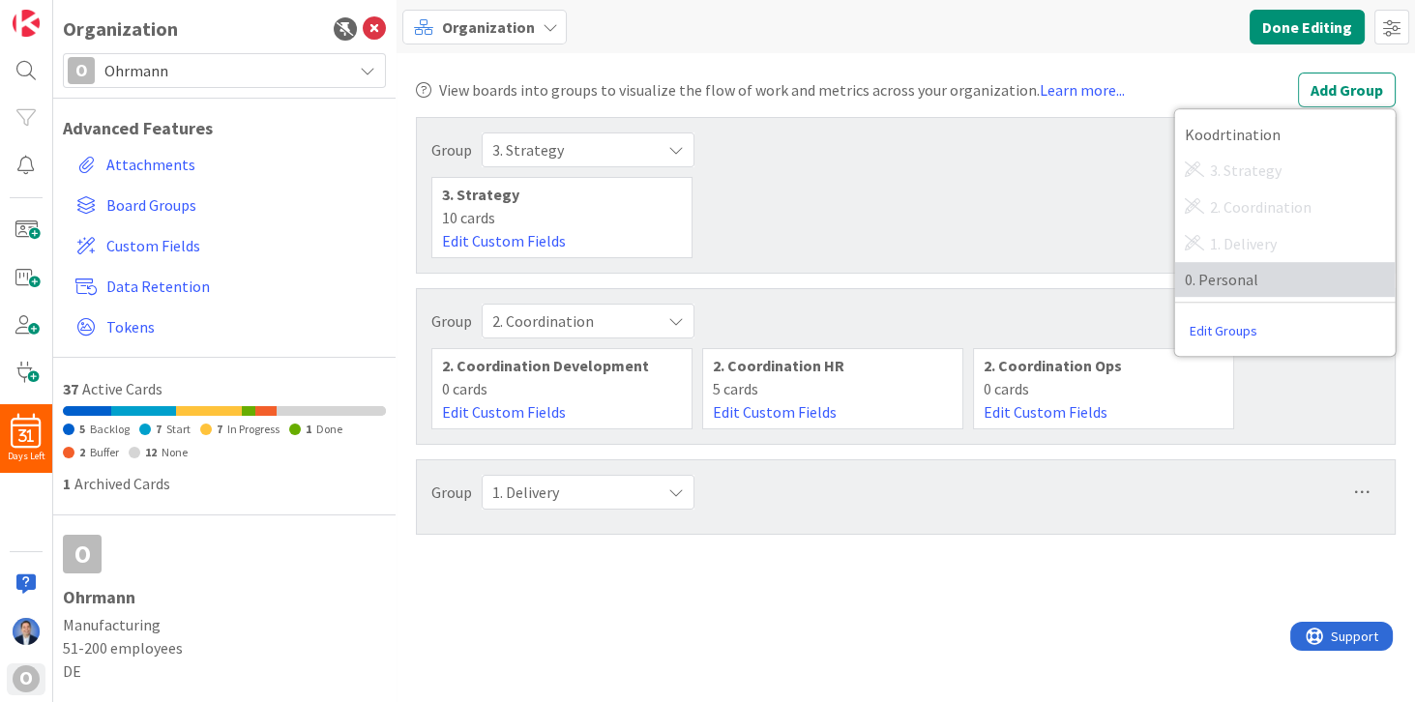
click at [1289, 265] on span "0. Personal" at bounding box center [1285, 279] width 201 height 29
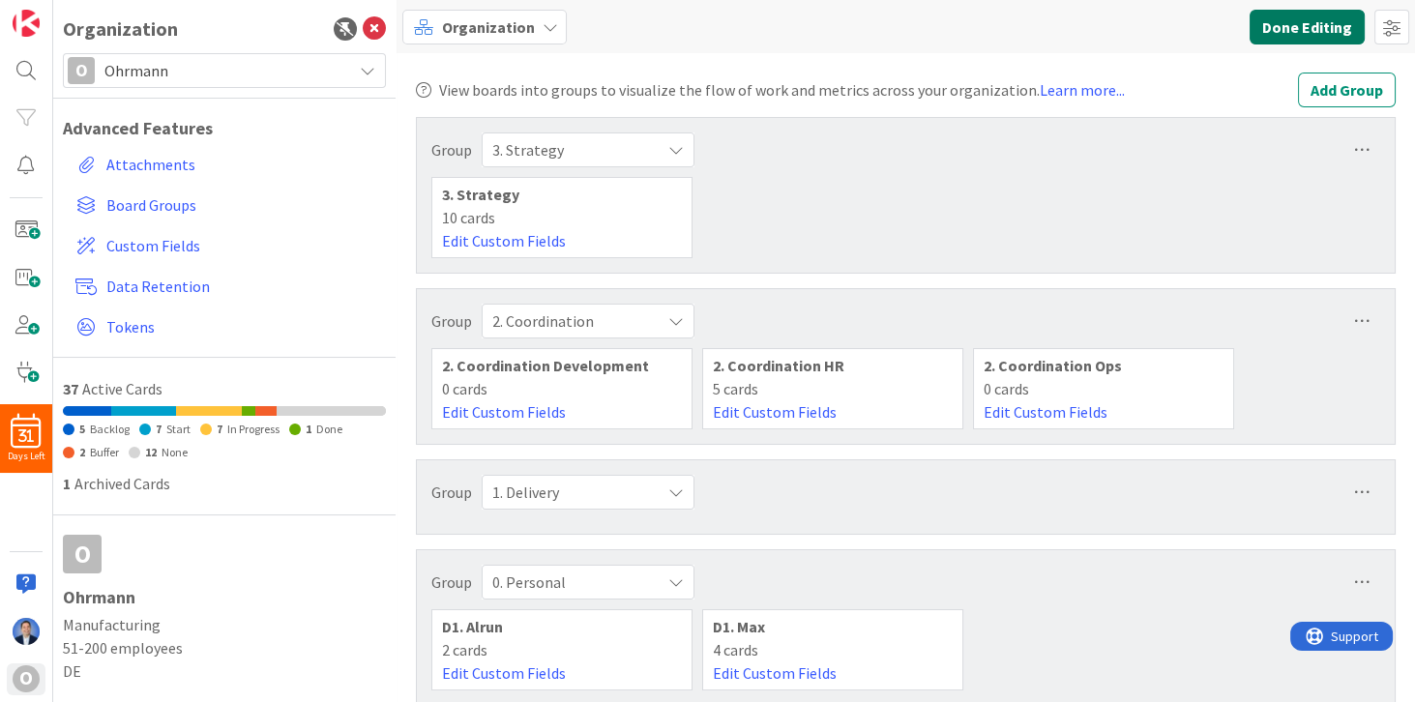
click at [1324, 24] on button "Done Editing" at bounding box center [1307, 27] width 115 height 35
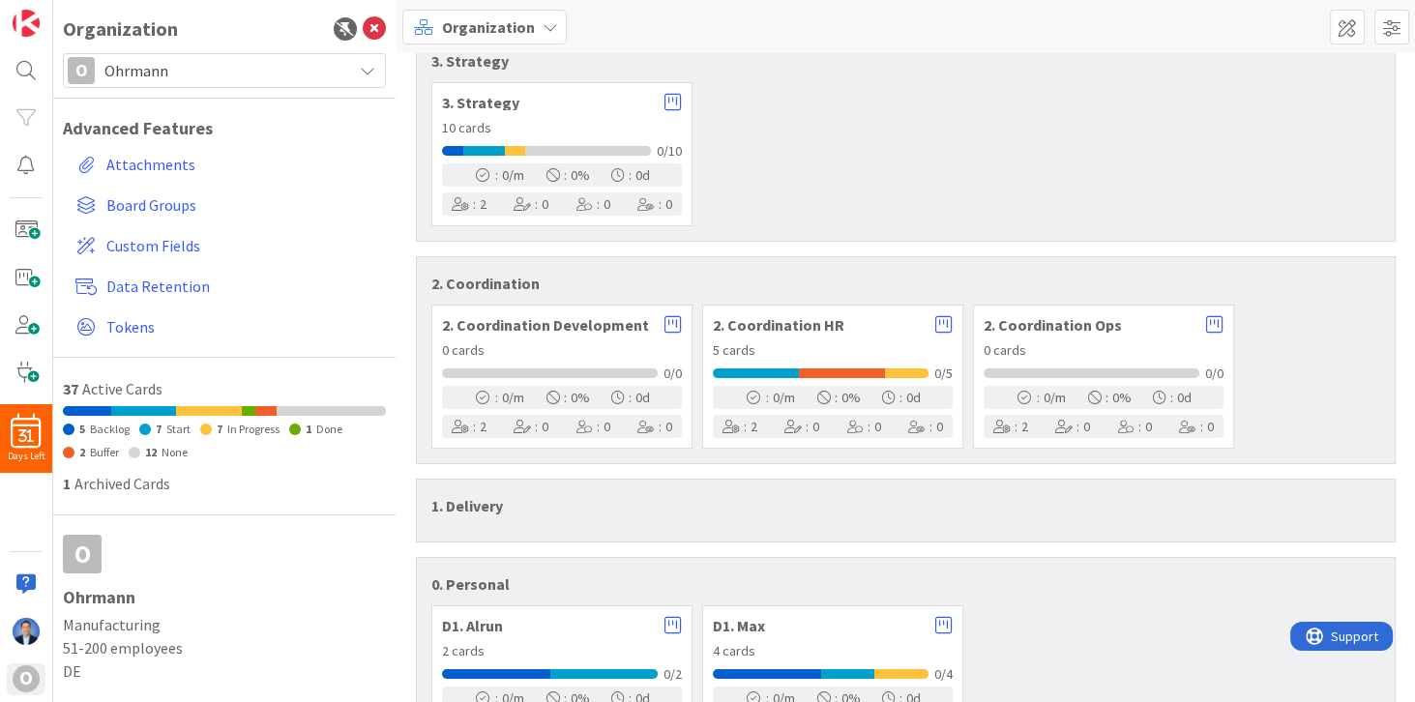
scroll to position [147, 0]
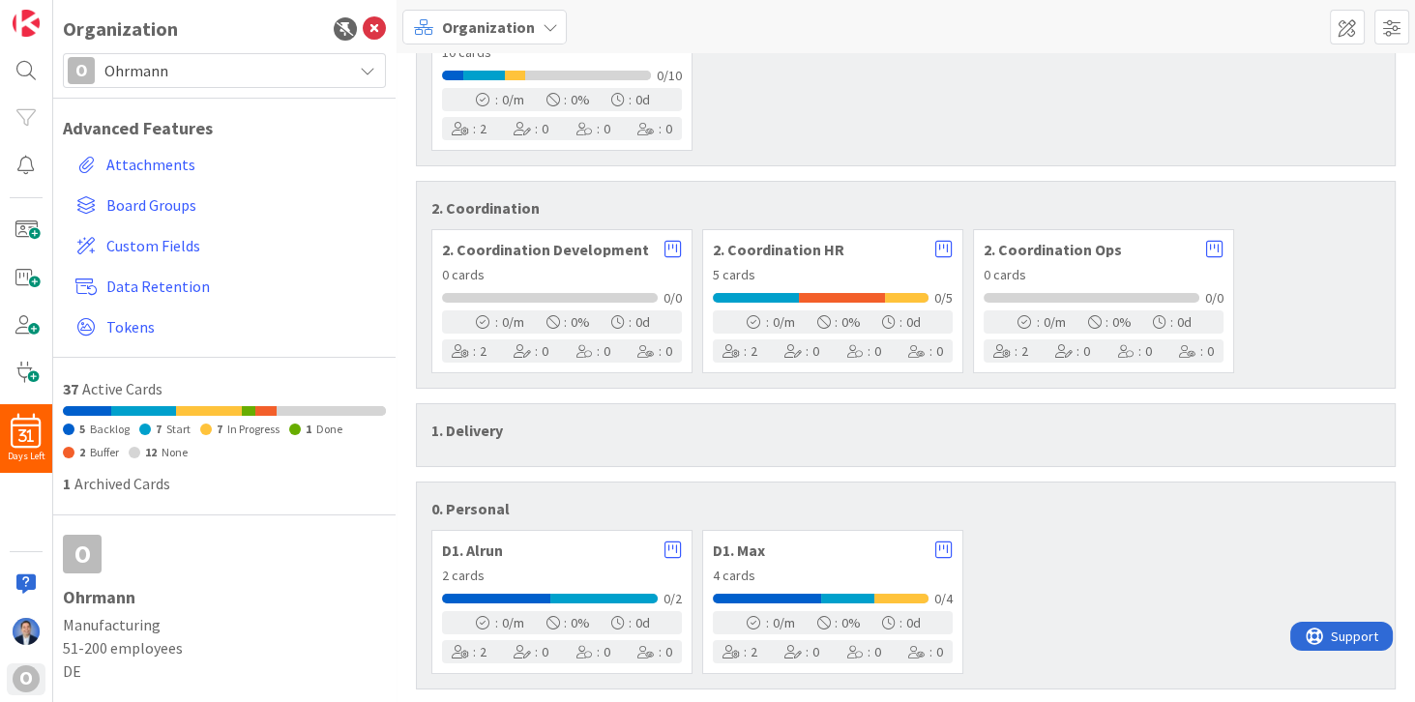
click at [509, 253] on span "2. Coordination Development" at bounding box center [548, 249] width 213 height 15
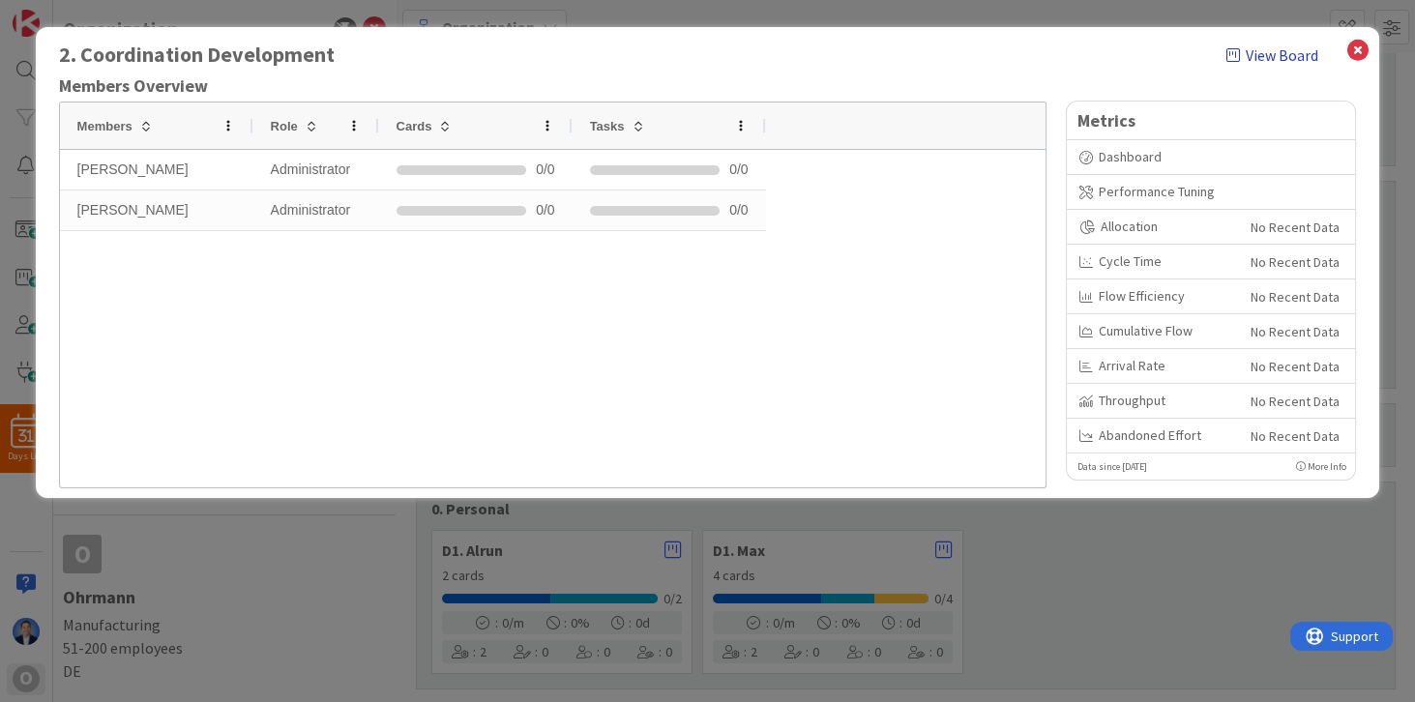
click at [1286, 54] on link "View Board" at bounding box center [1272, 55] width 92 height 23
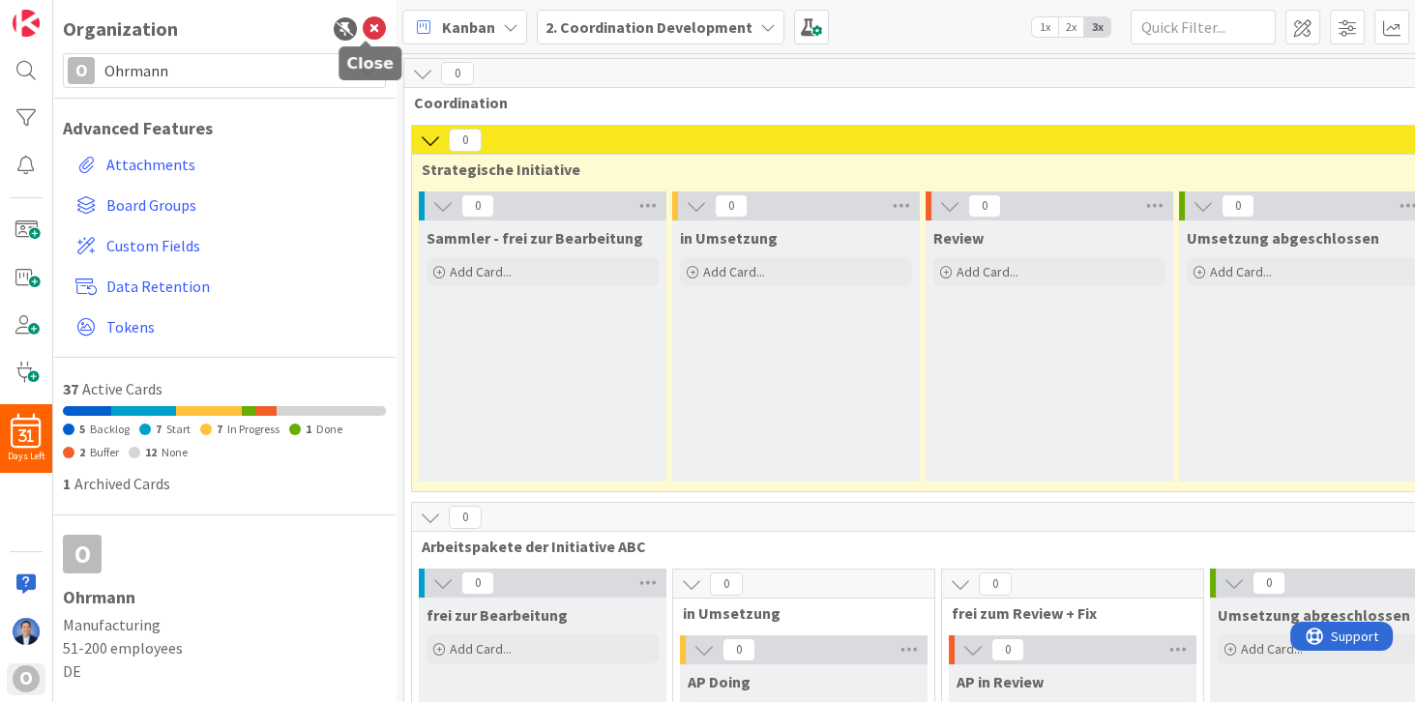
click at [366, 25] on icon at bounding box center [374, 28] width 23 height 23
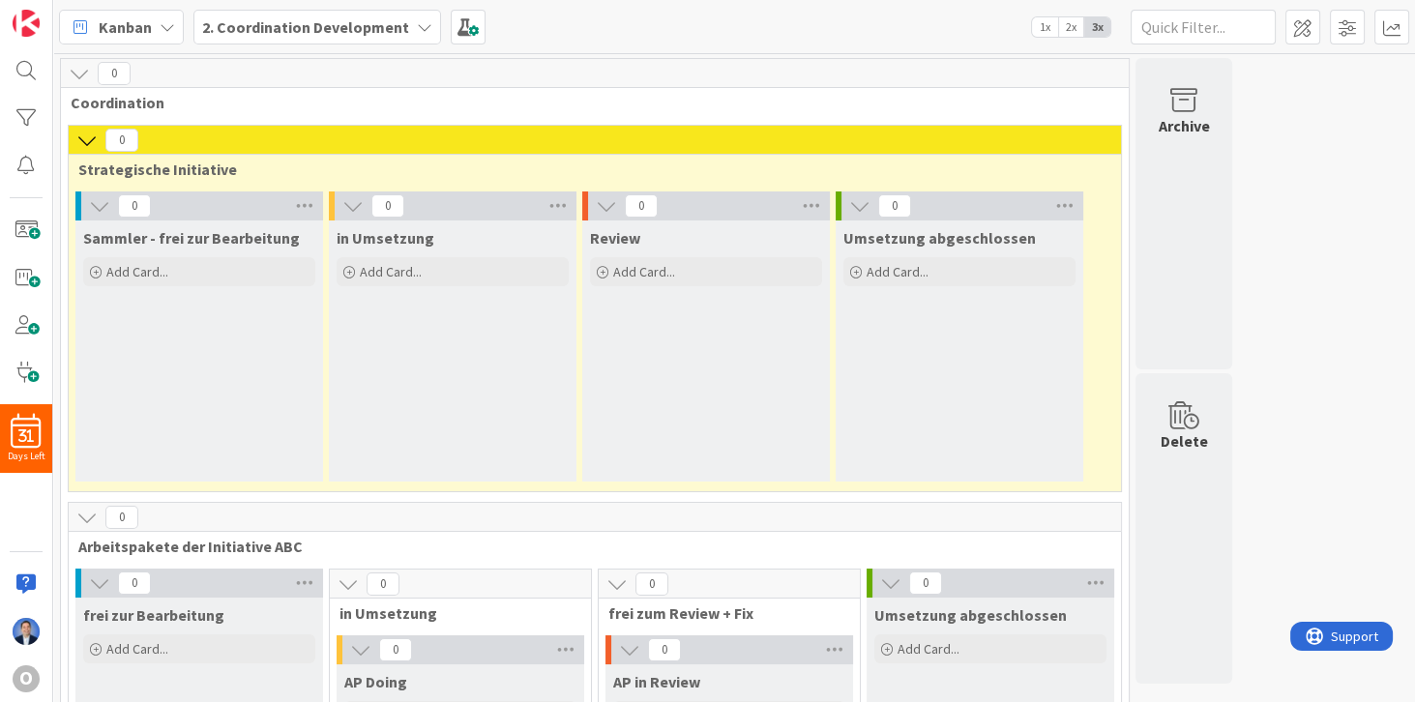
click at [105, 161] on span "Strategische Initiative" at bounding box center [587, 169] width 1019 height 19
drag, startPoint x: 104, startPoint y: 163, endPoint x: 200, endPoint y: 163, distance: 95.8
click at [200, 163] on span "Strategische Initiative" at bounding box center [587, 169] width 1019 height 19
click at [117, 541] on span "Arbeitspakete der Initiative ABC" at bounding box center [587, 546] width 1019 height 19
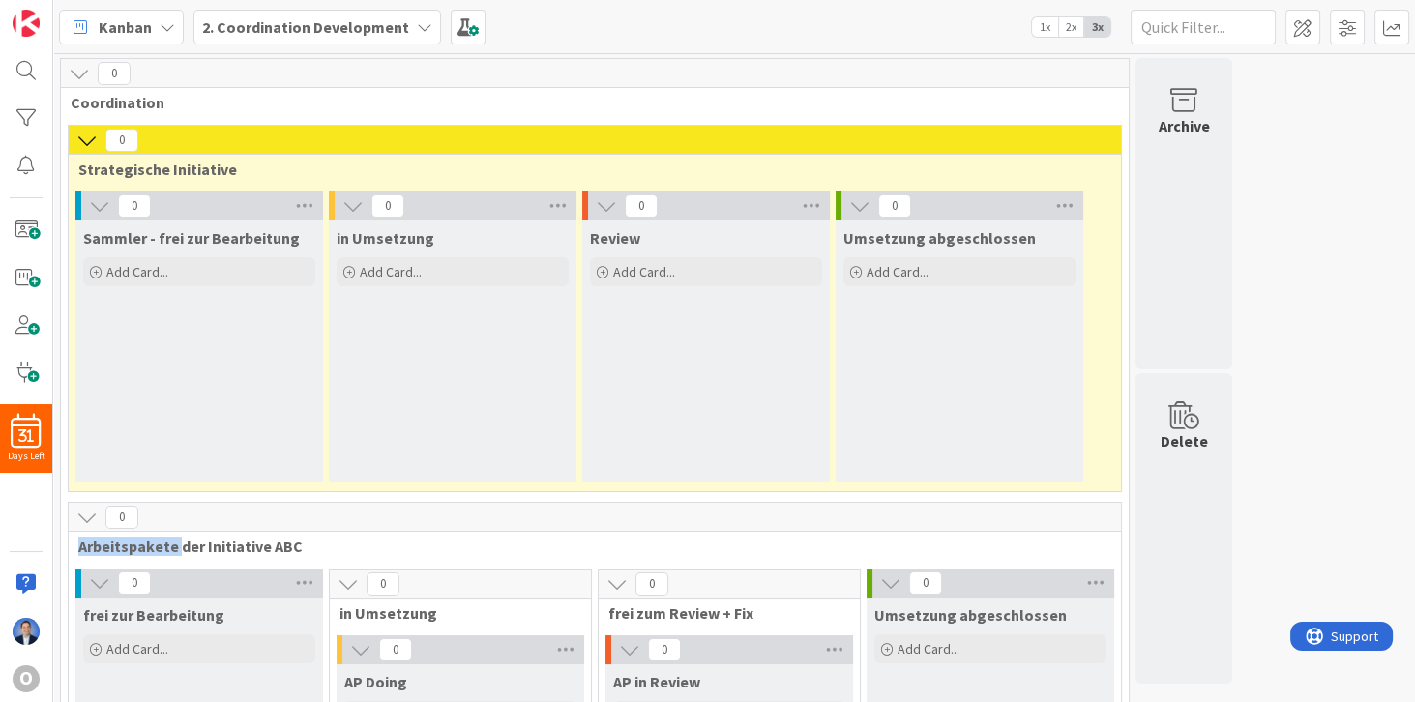
copy span "Arbeitspakete"
click at [1302, 25] on span at bounding box center [1303, 27] width 35 height 35
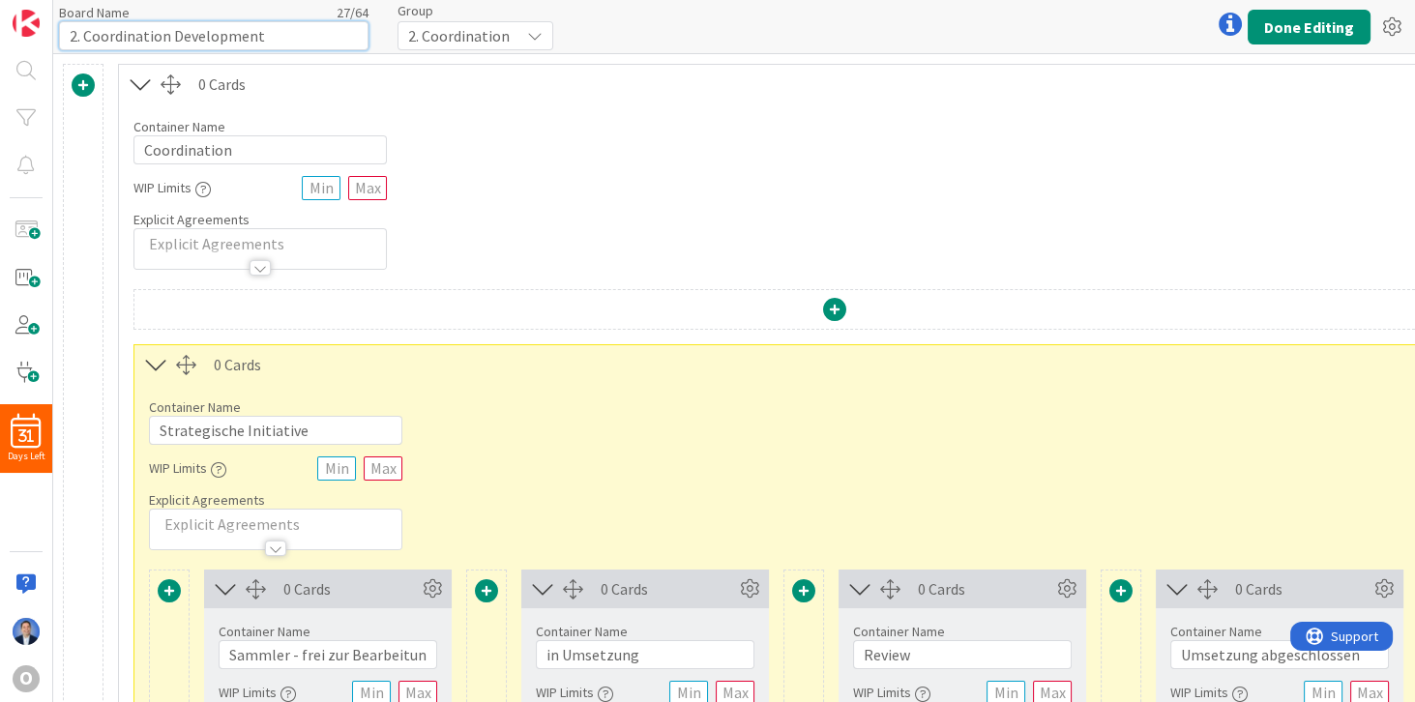
click at [146, 35] on input "2. Coordination Development" at bounding box center [214, 35] width 310 height 29
type input "3. Project Marketing Truck"
click at [466, 28] on span "2. Coordination" at bounding box center [459, 35] width 102 height 27
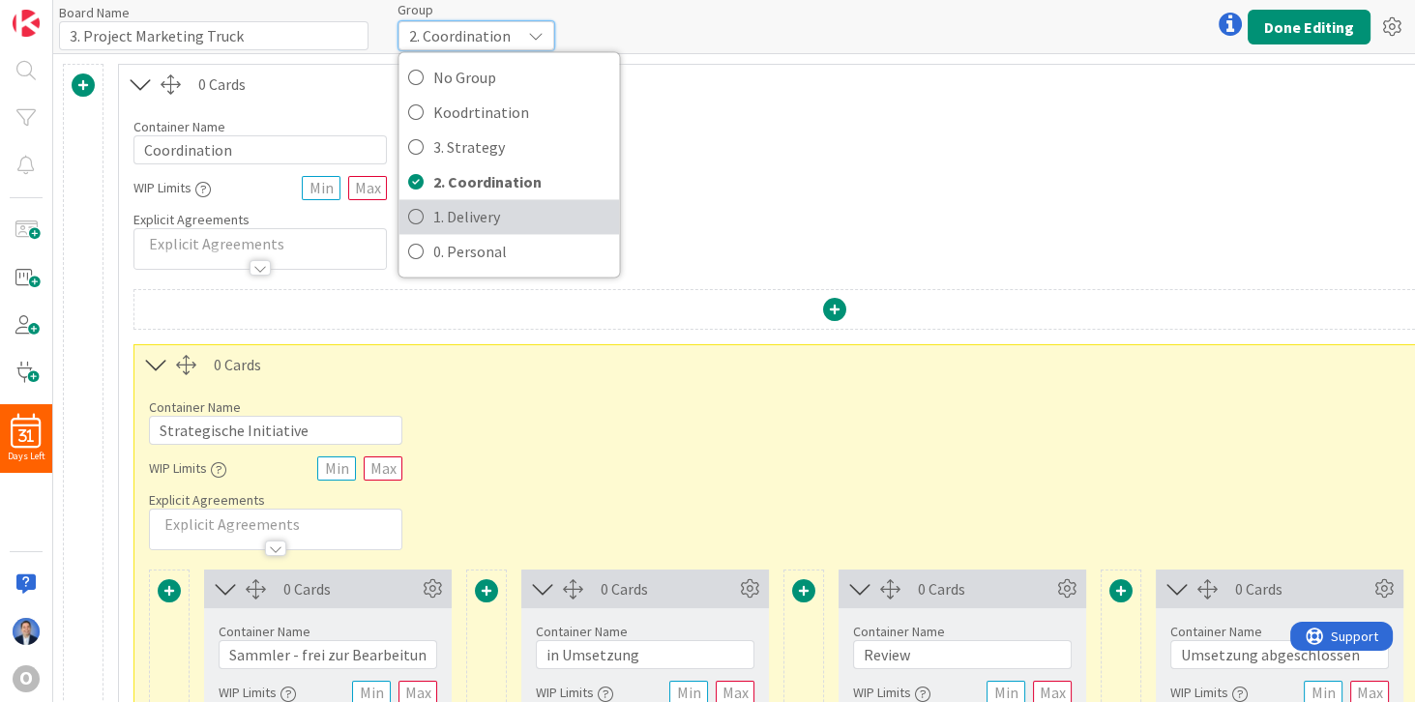
click at [473, 206] on span "1. Delivery" at bounding box center [521, 216] width 176 height 29
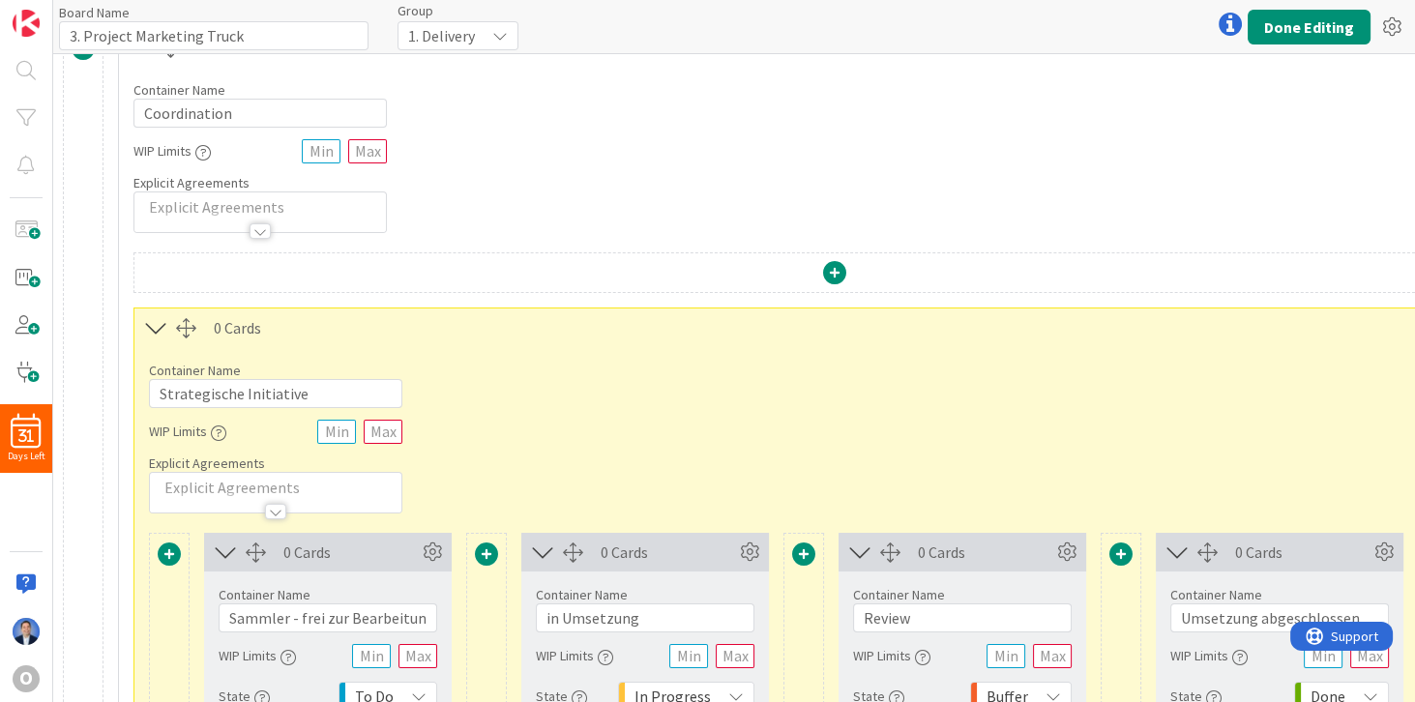
scroll to position [55, 0]
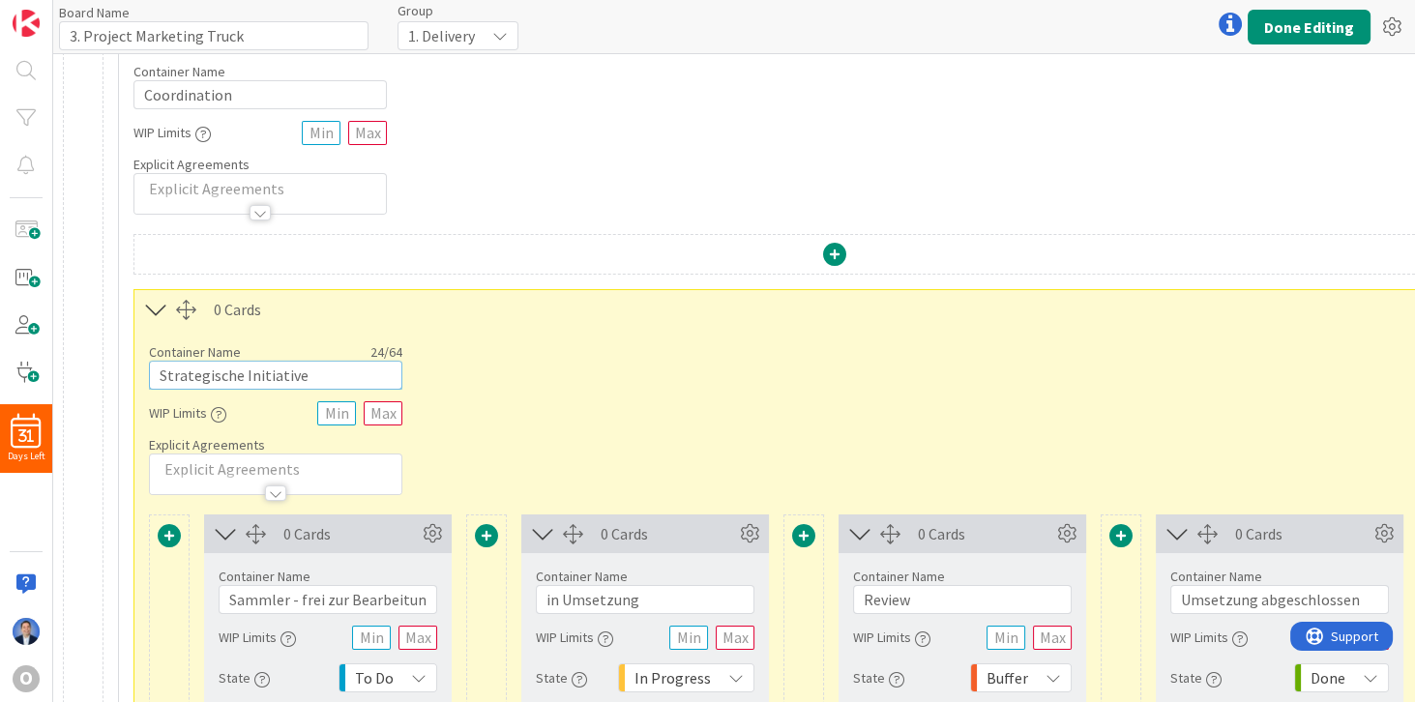
click at [252, 376] on input "Strategische Initiative" at bounding box center [275, 375] width 253 height 29
paste input "Arbeitspaket"
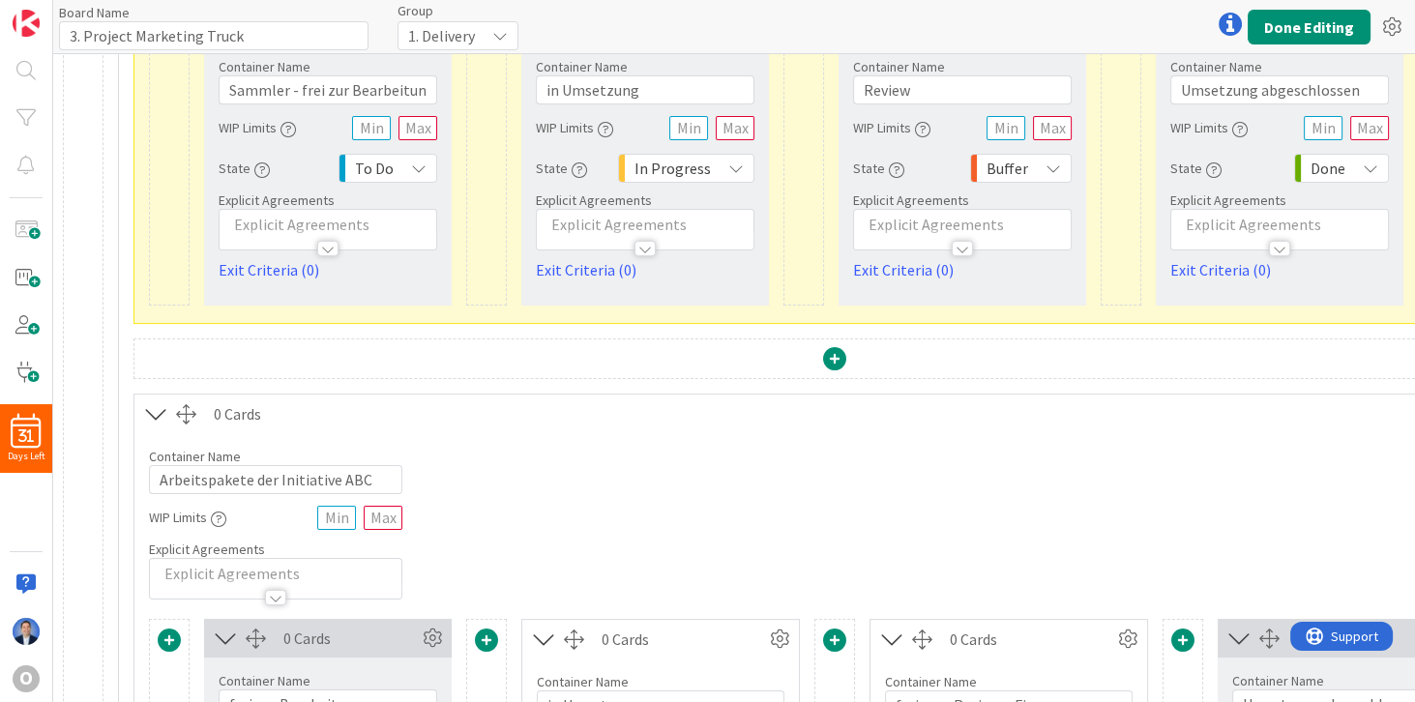
scroll to position [774, 0]
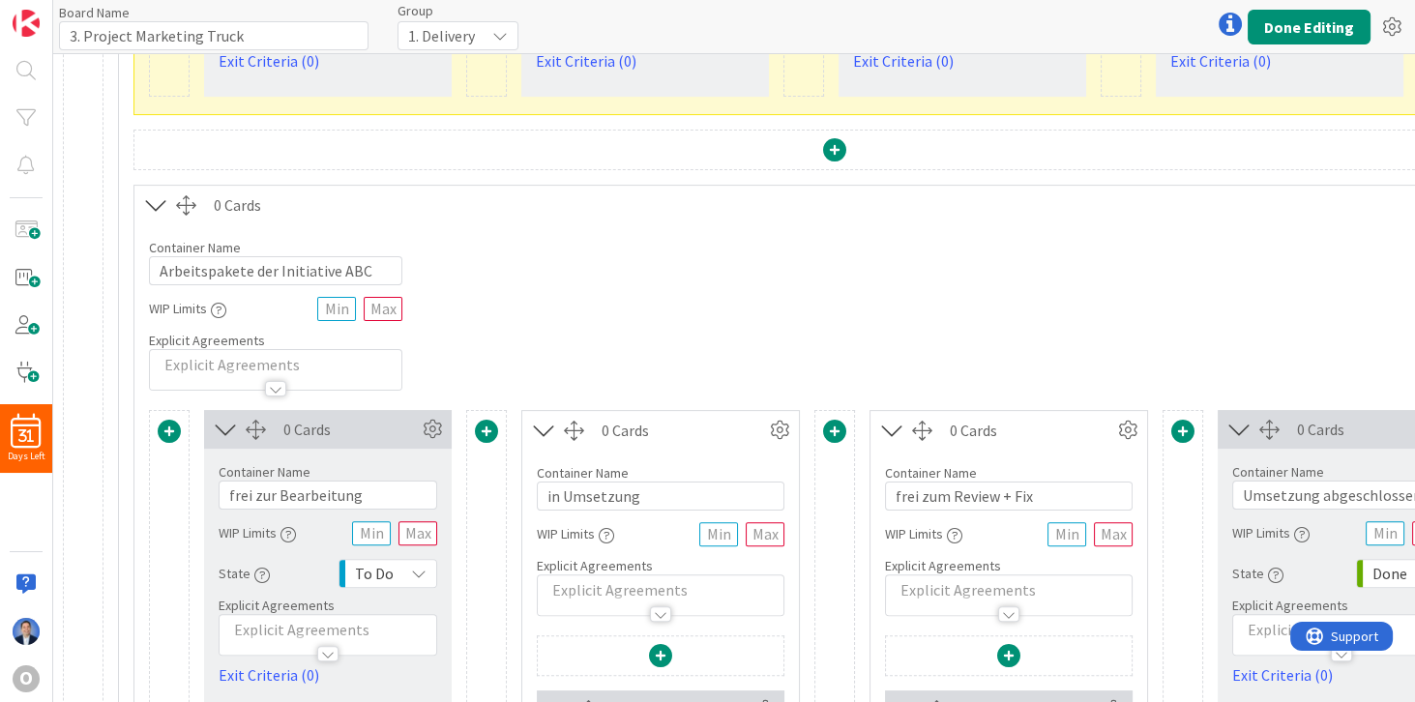
type input "Arbeitspakete"
click at [189, 258] on input "Arbeitspakete der Initiative ABC" at bounding box center [275, 270] width 253 height 29
drag, startPoint x: 376, startPoint y: 264, endPoint x: 155, endPoint y: 257, distance: 221.6
click at [155, 257] on input "Arbeitspakete der Initiative ABC" at bounding box center [275, 270] width 253 height 29
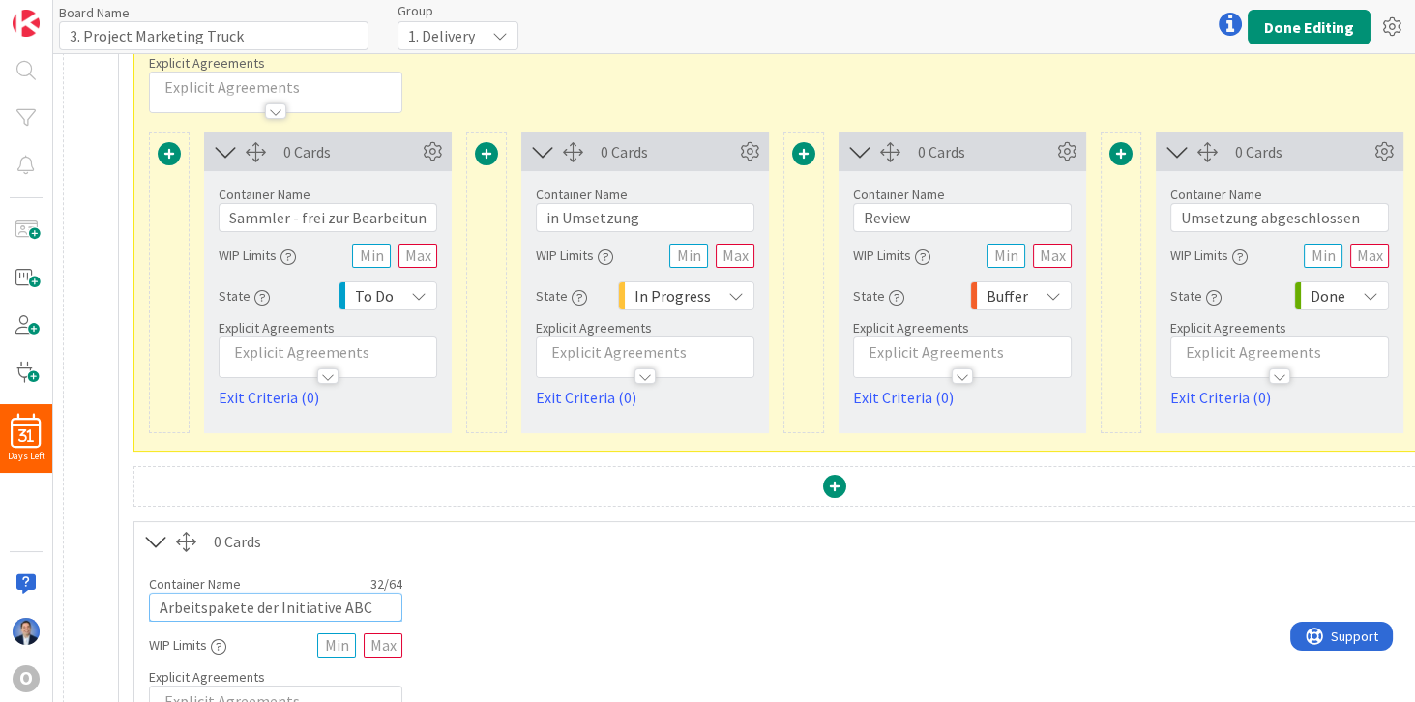
scroll to position [663, 0]
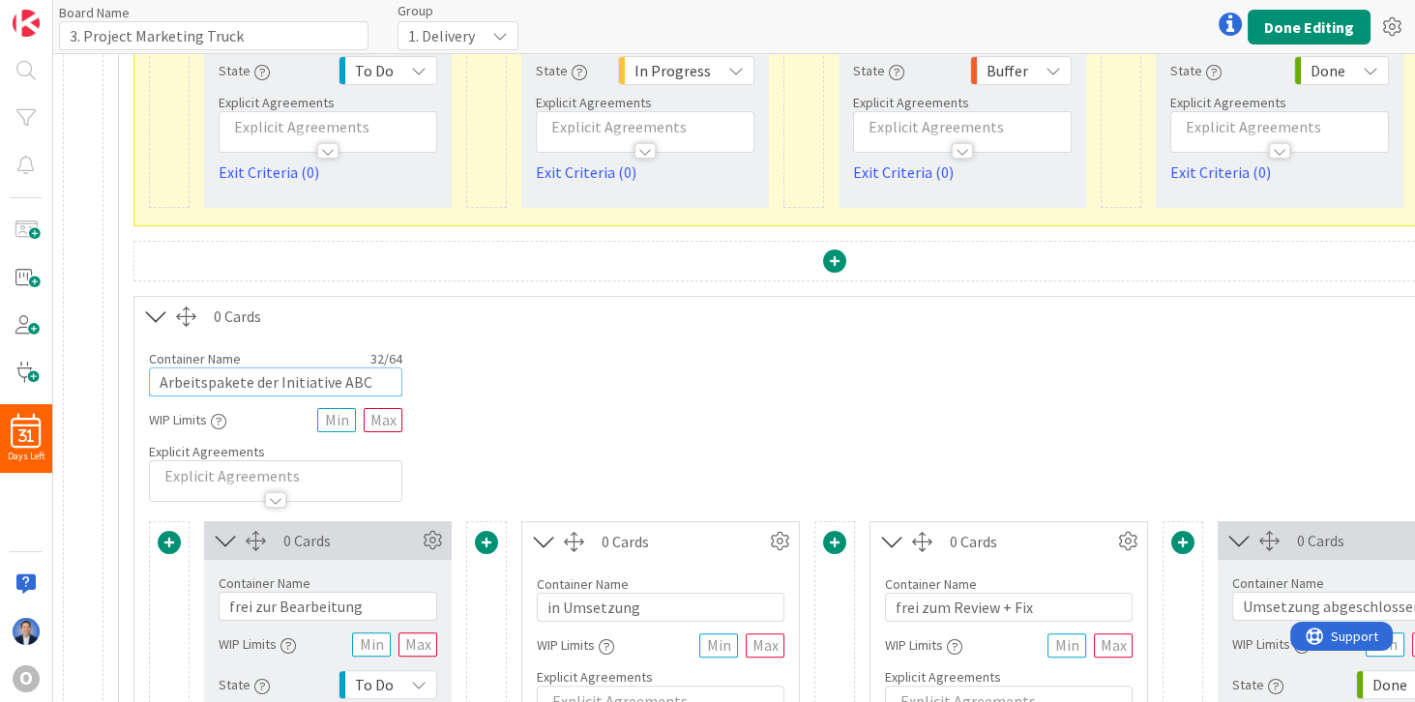
click at [257, 375] on input "Arbeitspakete der Initiative ABC" at bounding box center [275, 382] width 253 height 29
drag, startPoint x: 257, startPoint y: 375, endPoint x: 352, endPoint y: 371, distance: 94.9
click at [352, 371] on input "Arbeitspakete der Initiative ABC" at bounding box center [275, 382] width 253 height 29
type input "Arbeitspakete"
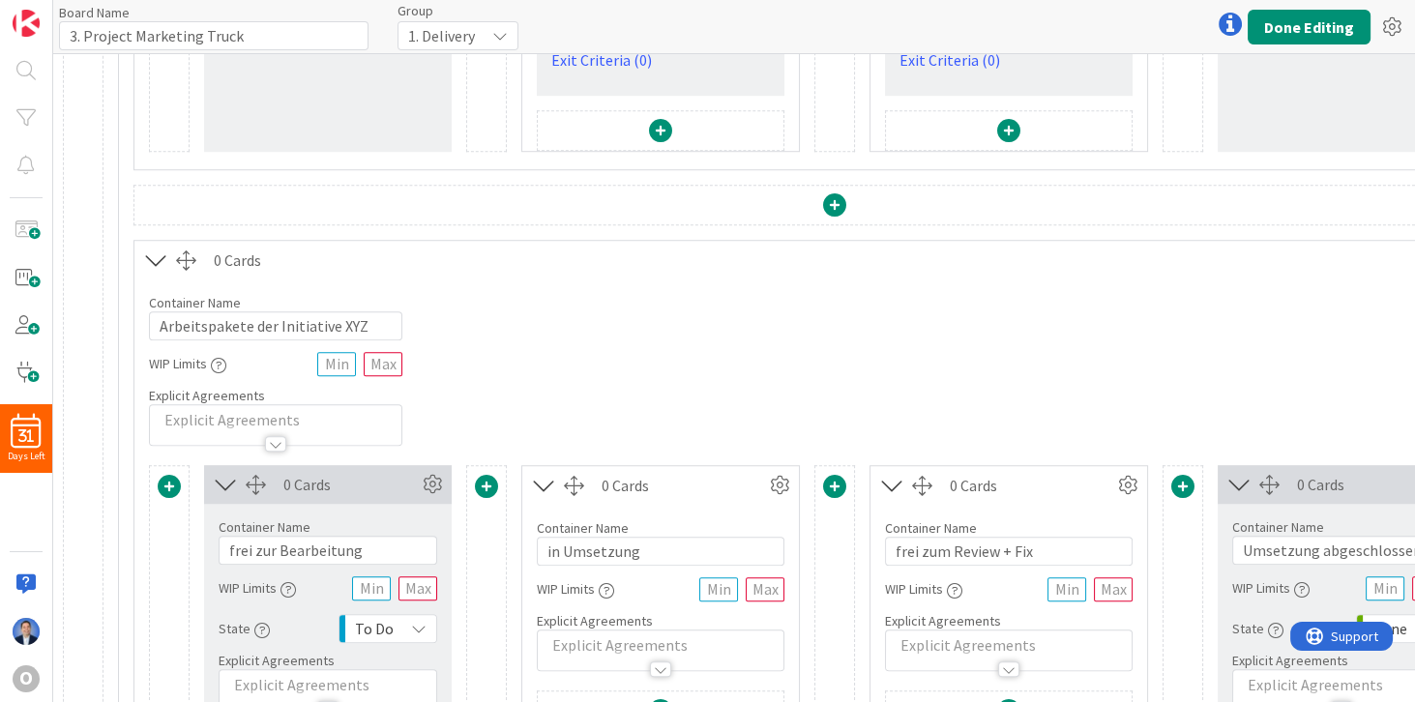
scroll to position [2100, 0]
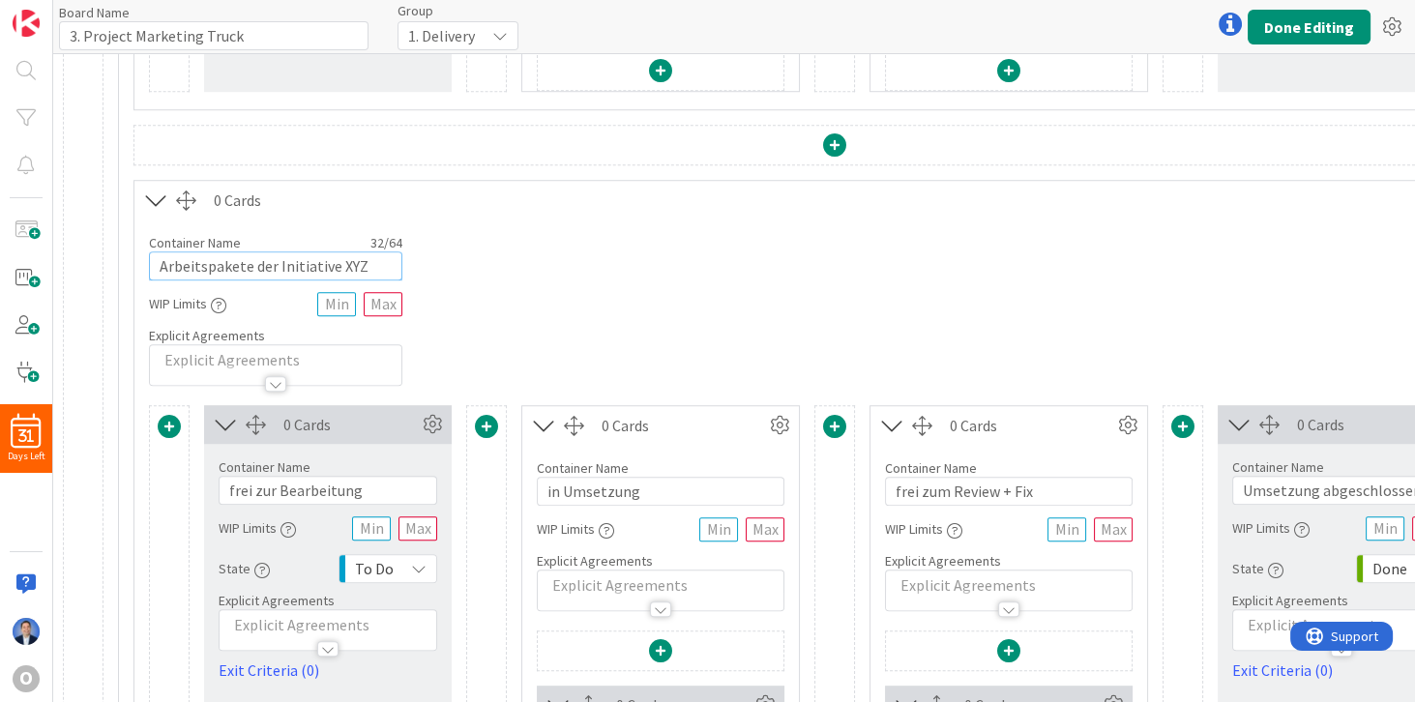
click at [254, 258] on input "Arbeitspakete der Initiative XYZ" at bounding box center [275, 266] width 253 height 29
drag, startPoint x: 254, startPoint y: 258, endPoint x: 410, endPoint y: 255, distance: 155.8
click at [410, 255] on div "Container Name 32 / 64 Arbeitspakete der Initiative XYZ WIP Limits Explicit Agr…" at bounding box center [834, 303] width 1401 height 166
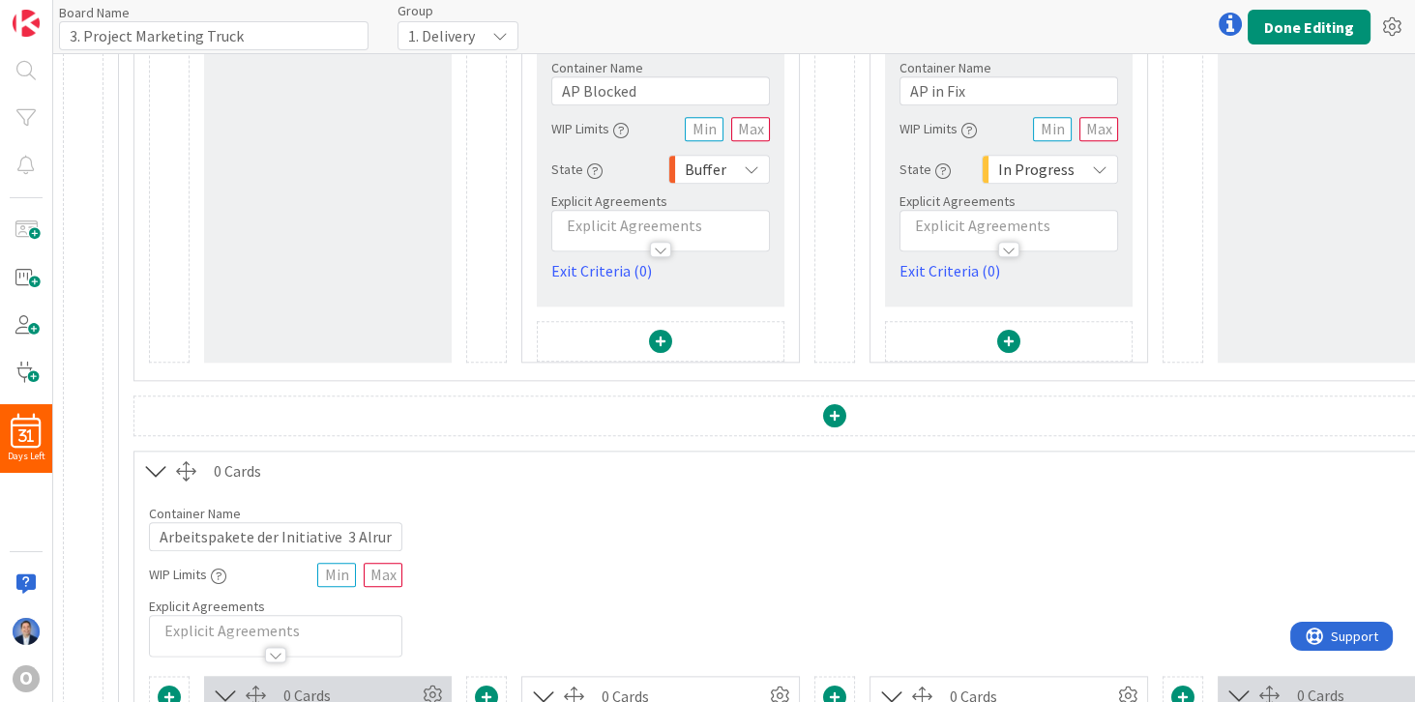
scroll to position [3483, 0]
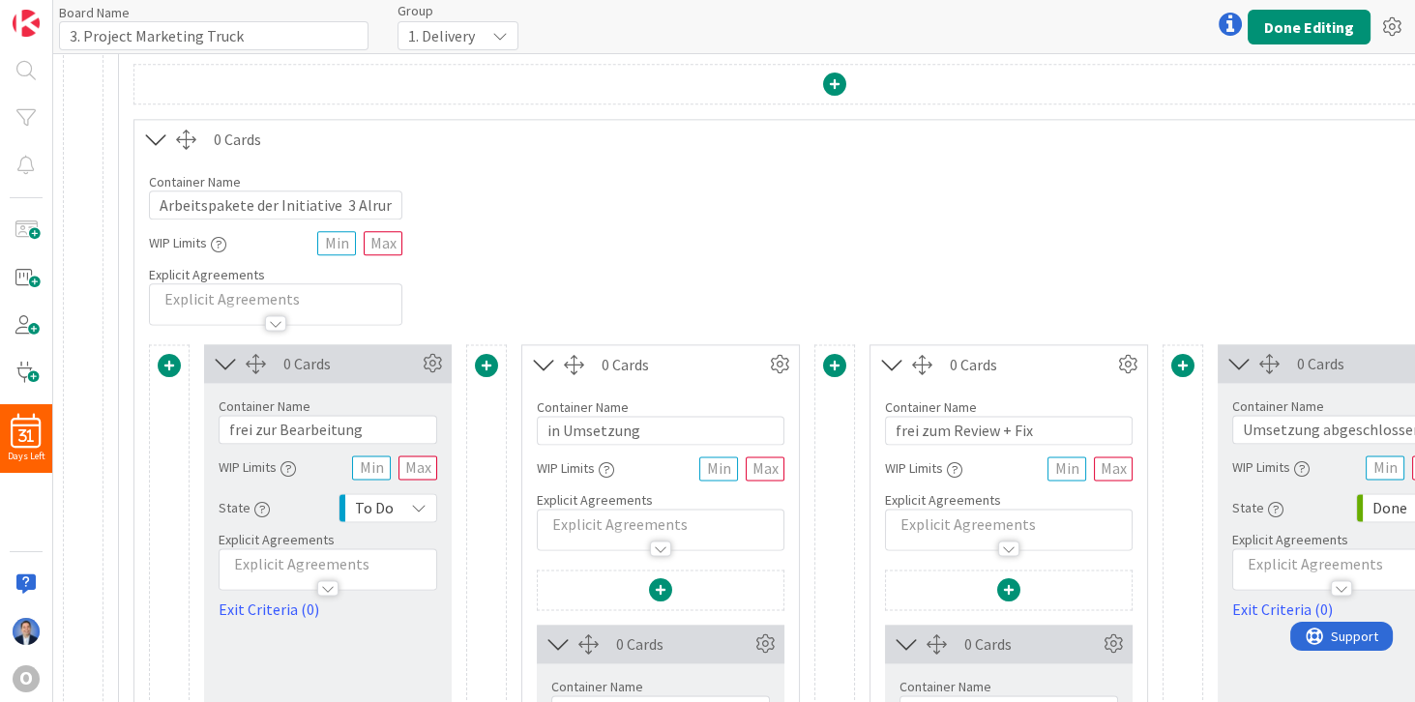
type input "Arbeitspakete"
click at [260, 191] on input "Arbeitspakete der Initiative 3 Alrun" at bounding box center [275, 205] width 253 height 29
drag, startPoint x: 260, startPoint y: 187, endPoint x: 420, endPoint y: 197, distance: 160.0
click at [420, 197] on div "Container Name 37 / 64 Arbeitspakete der Initiative 3 Alrun WIP Limits Explicit…" at bounding box center [834, 242] width 1401 height 166
type input "Arbeitspakete"
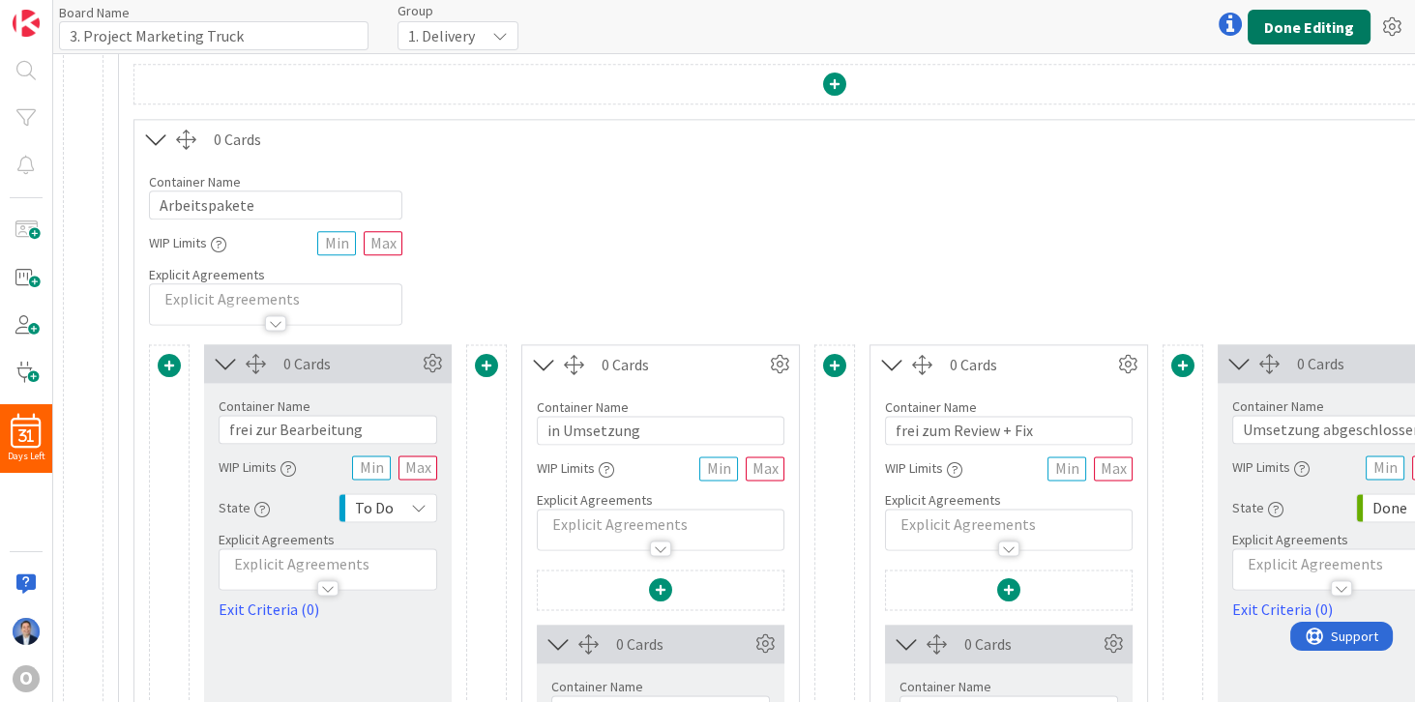
click at [1330, 21] on button "Done Editing" at bounding box center [1309, 27] width 123 height 35
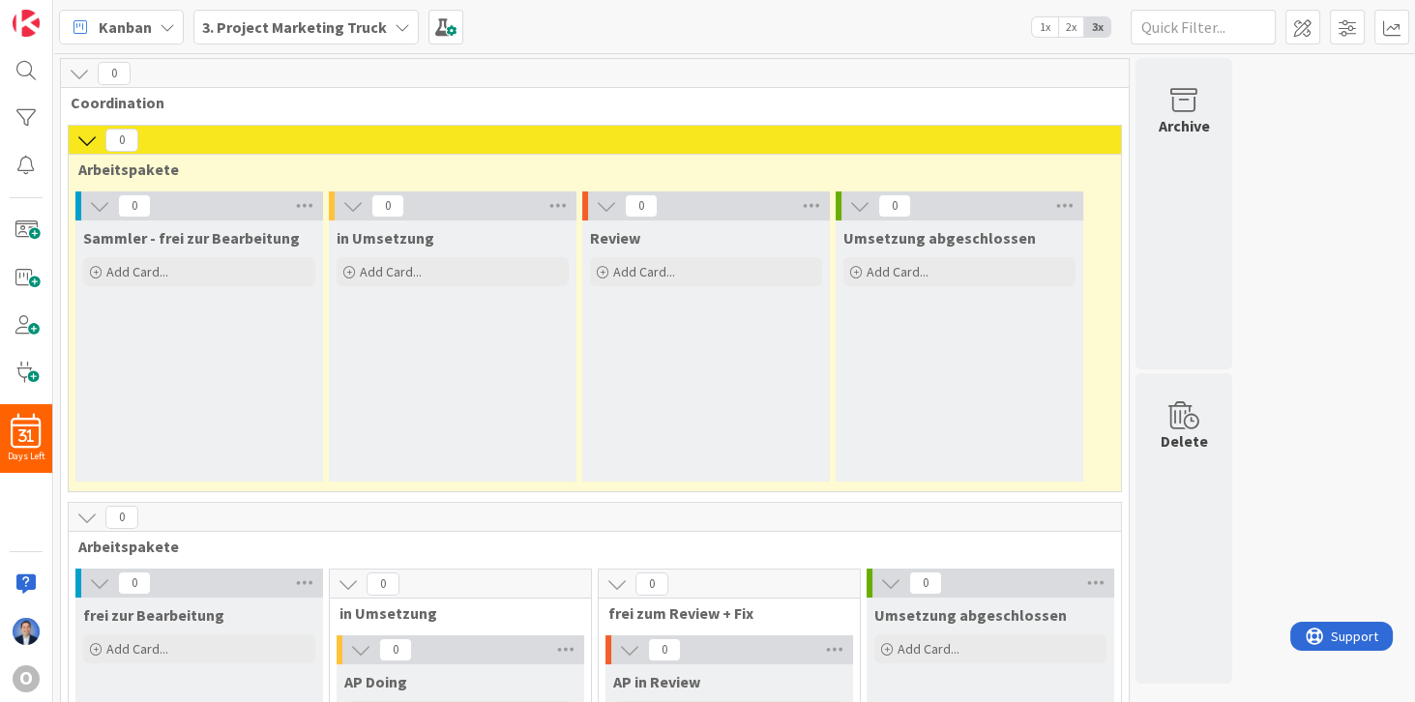
click at [124, 19] on span "Kanban" at bounding box center [125, 26] width 53 height 23
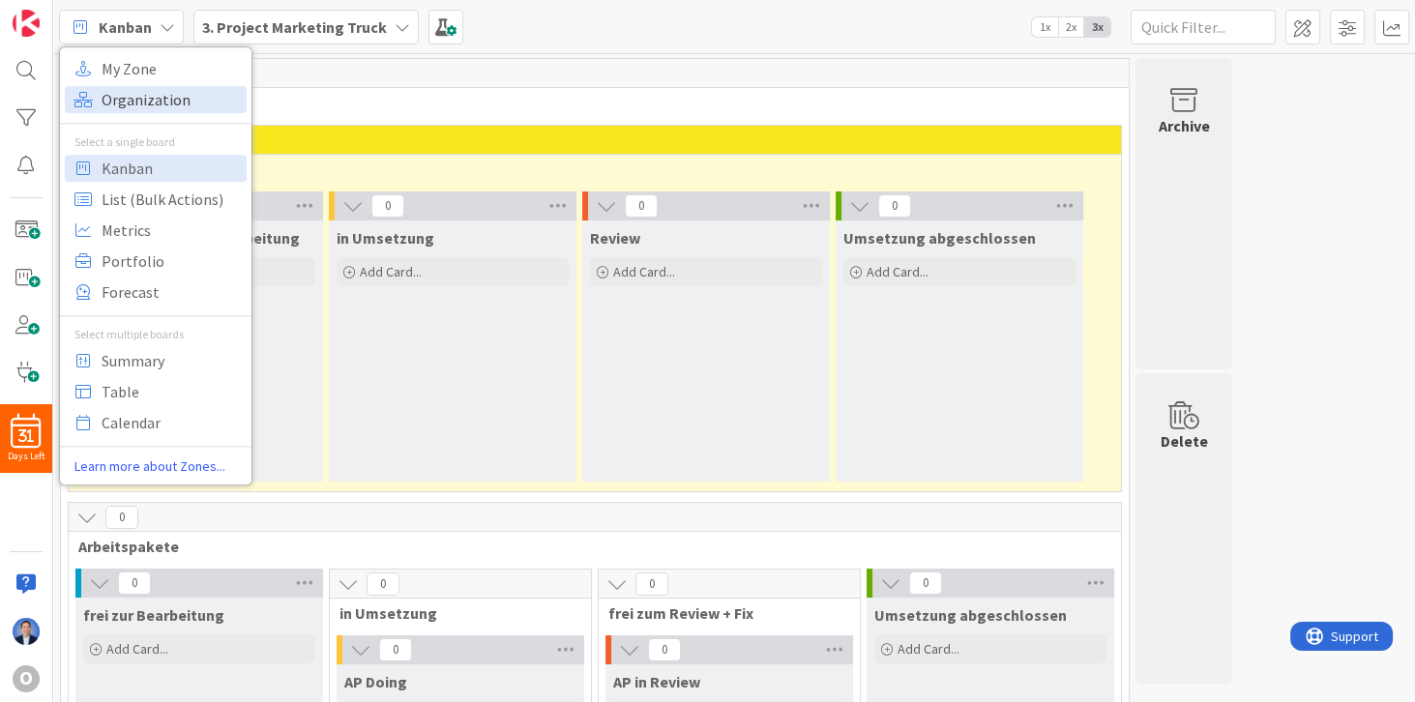
click at [119, 106] on span "Organization" at bounding box center [171, 99] width 139 height 29
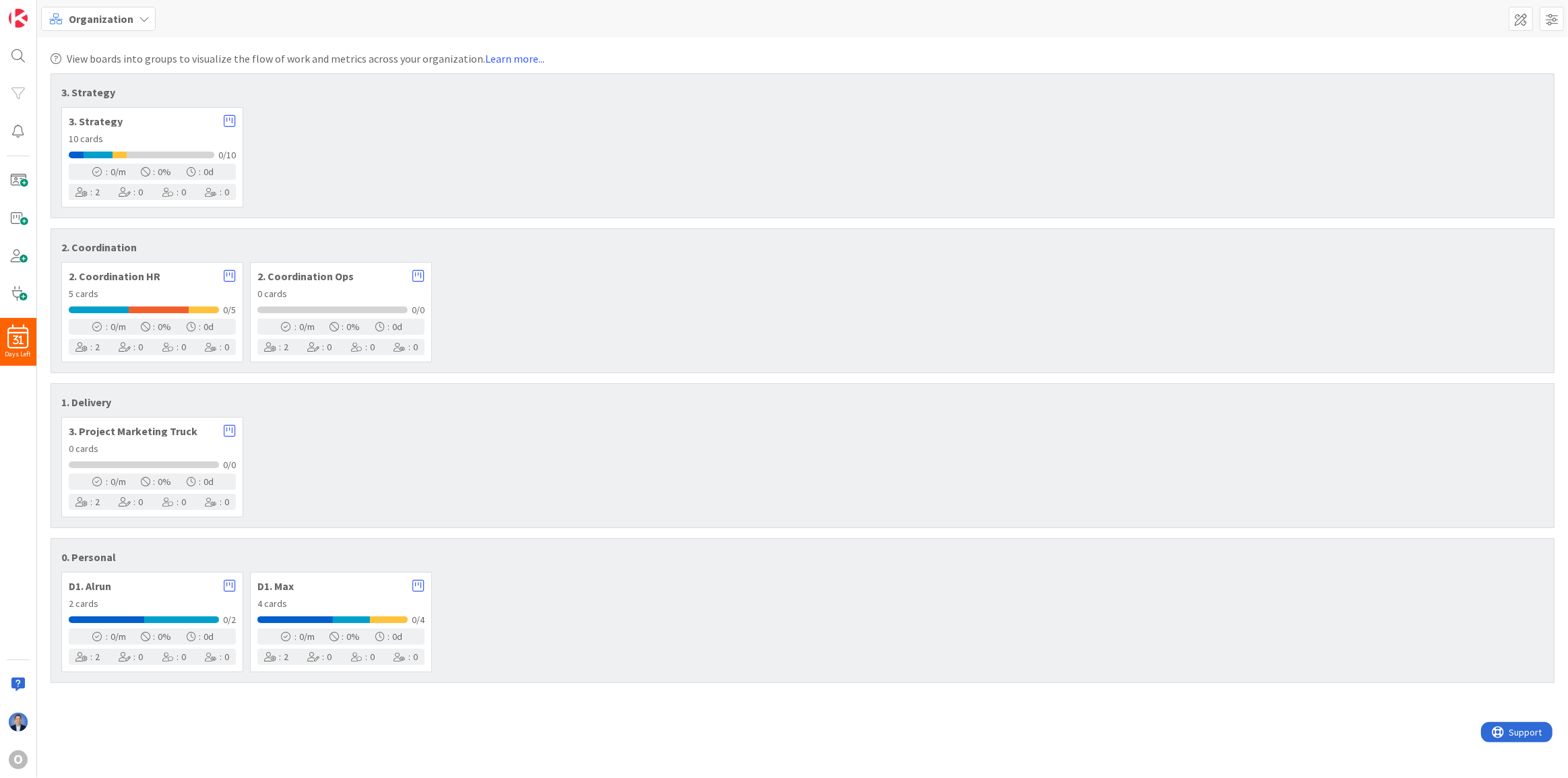
click at [331, 278] on span "2. Coordination Ops" at bounding box center [332, 276] width 148 height 10
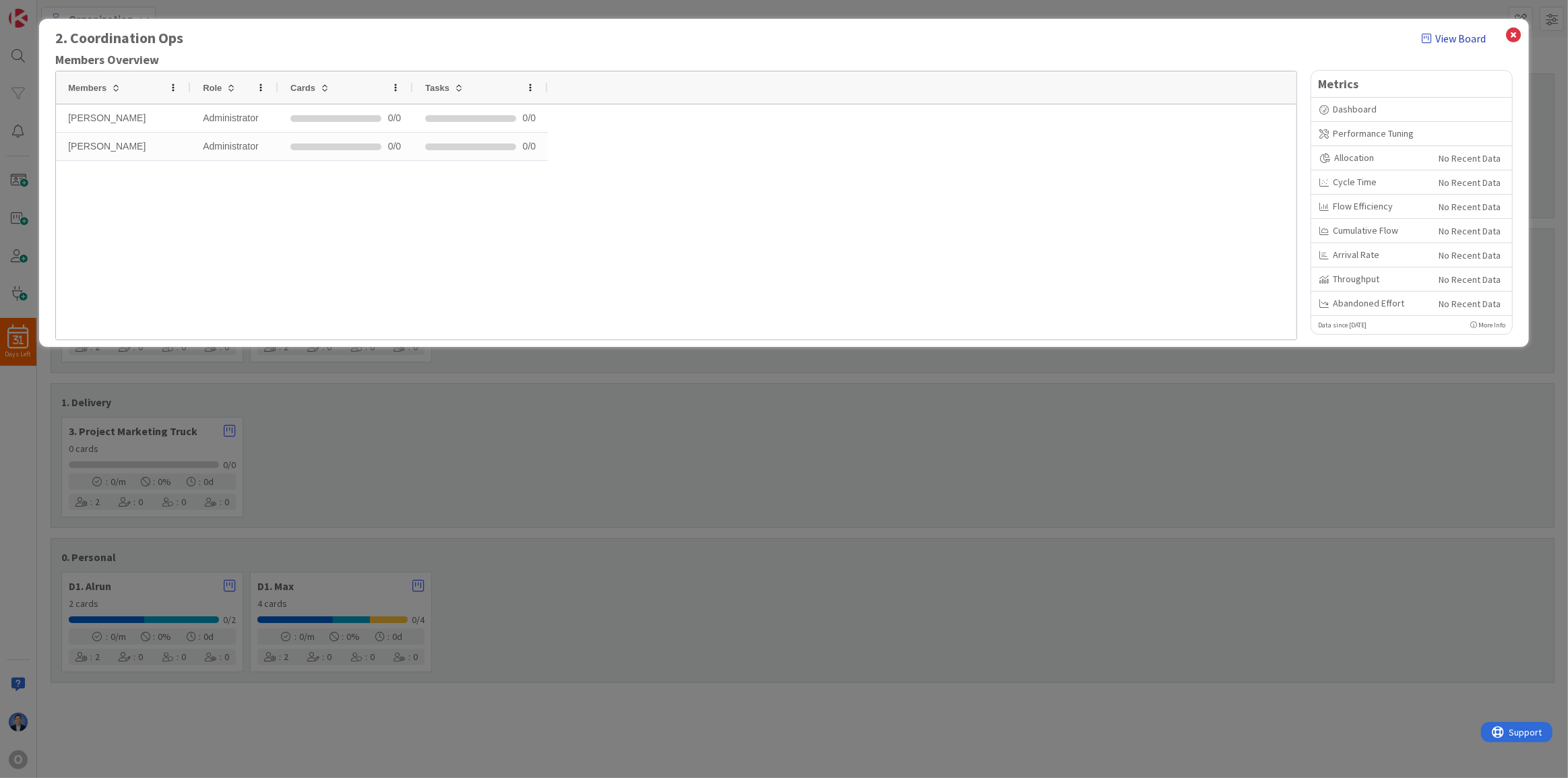
click at [1474, 41] on link "View Board" at bounding box center [1454, 38] width 64 height 16
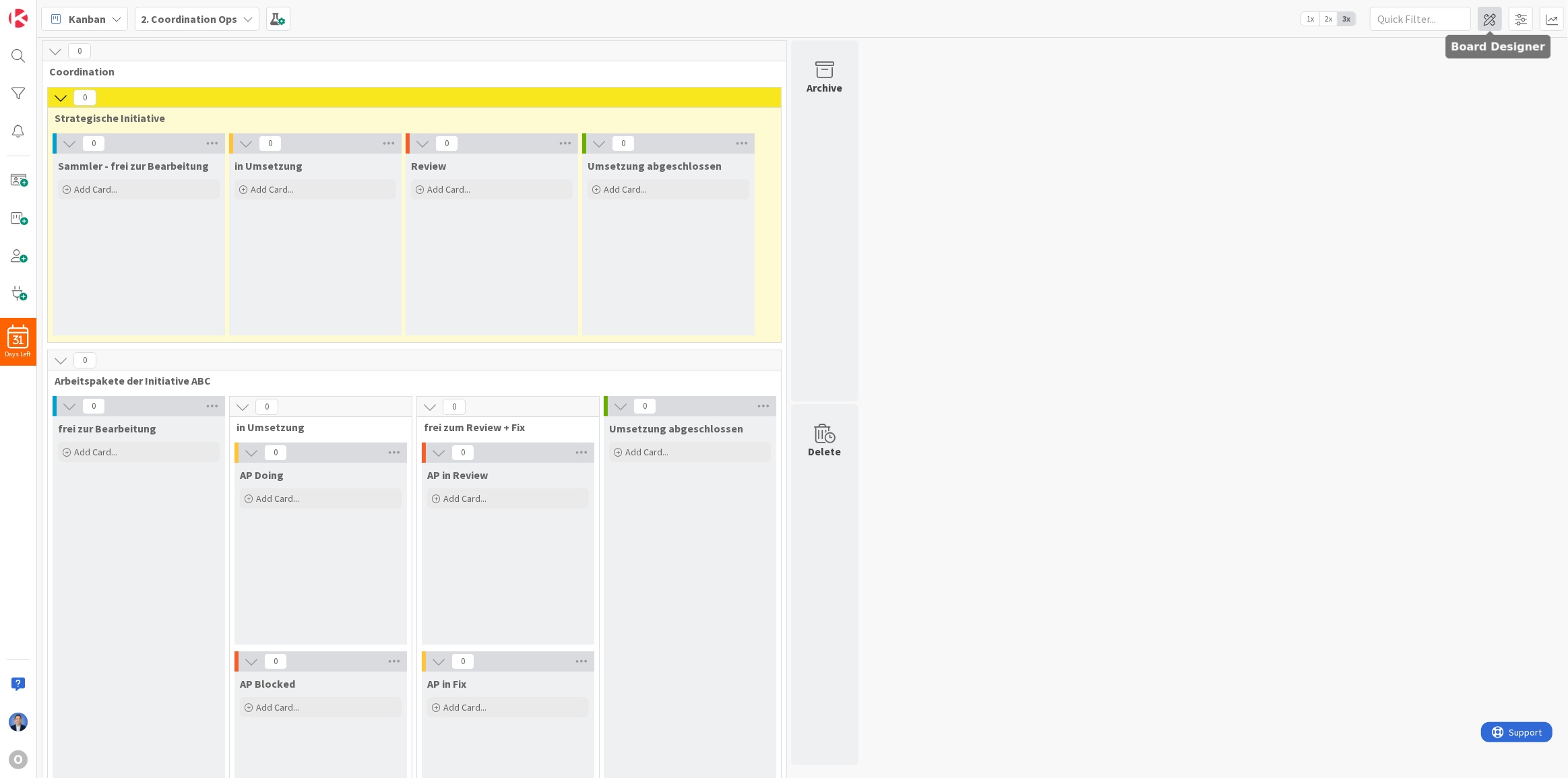
click at [1489, 20] on span at bounding box center [1490, 19] width 24 height 24
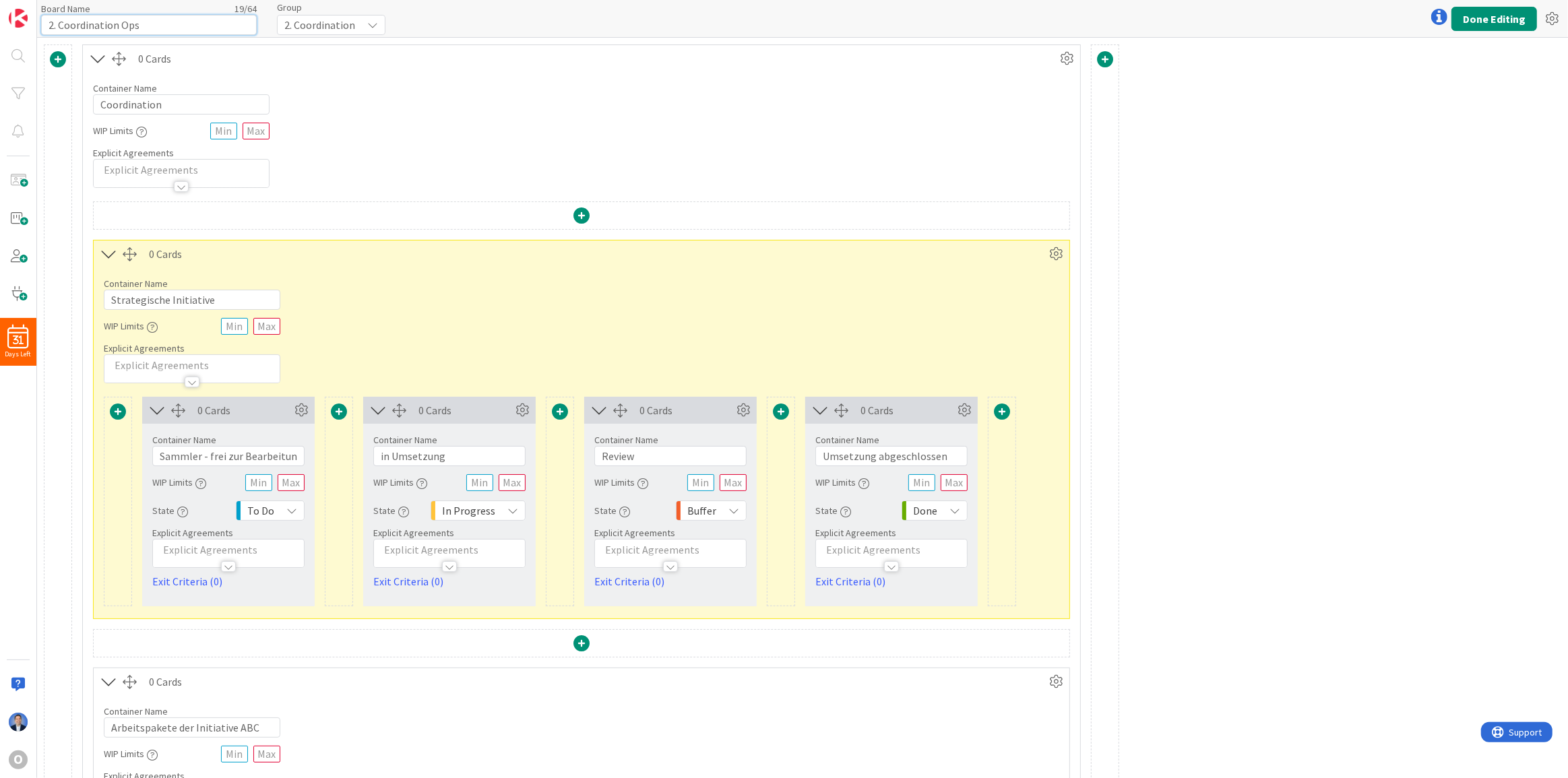
click at [125, 29] on input "2. Coordination Ops" at bounding box center [149, 24] width 216 height 20
click at [1558, 20] on icon at bounding box center [1552, 19] width 24 height 24
click at [1482, 74] on link "Copy Board" at bounding box center [1480, 69] width 170 height 20
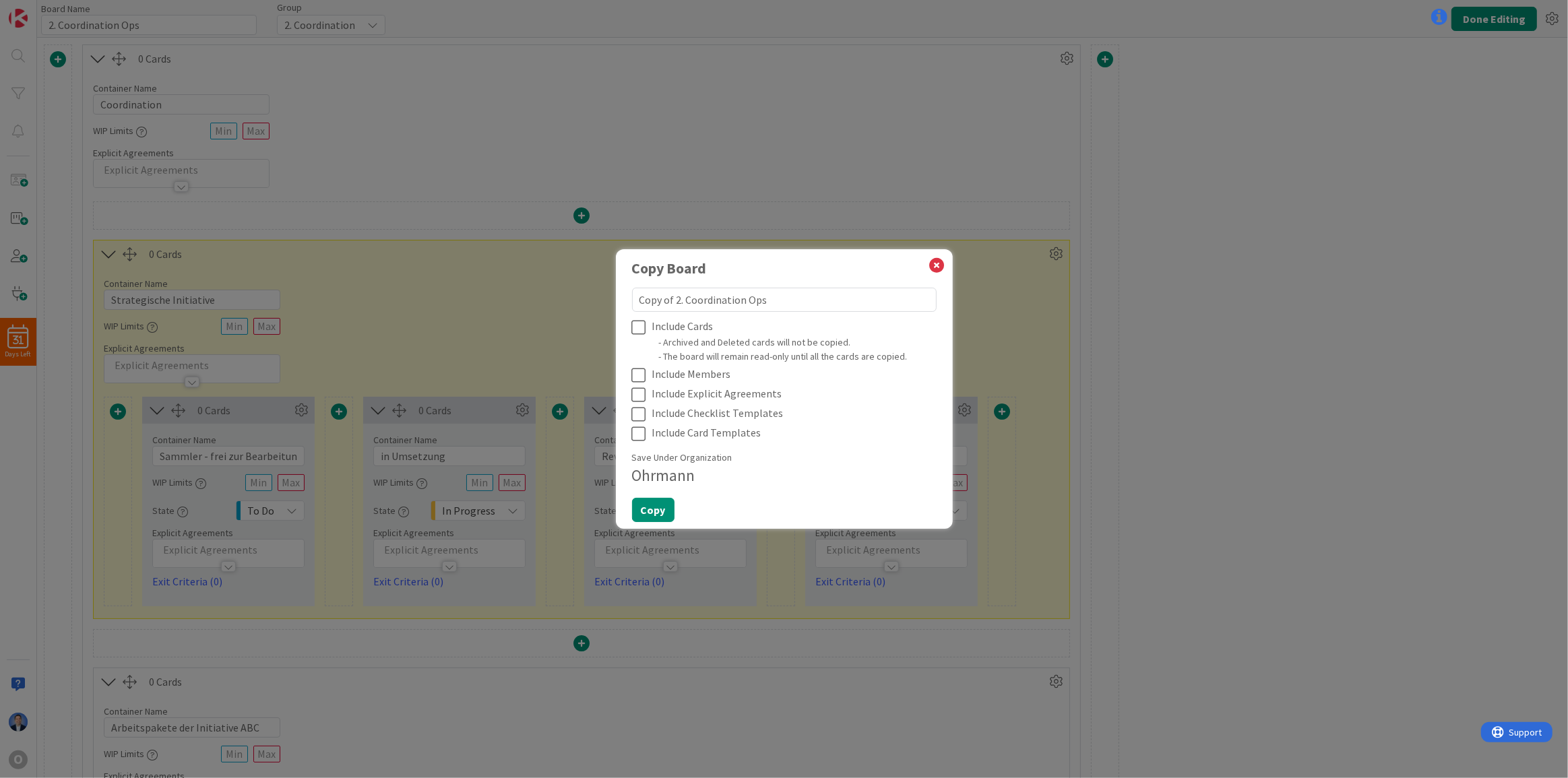
click at [642, 378] on icon at bounding box center [642, 375] width 20 height 16
click at [639, 398] on icon at bounding box center [642, 394] width 20 height 16
type textarea "x"
drag, startPoint x: 674, startPoint y: 299, endPoint x: 610, endPoint y: 299, distance: 64.0
click at [610, 299] on div "Copy Board Copy of 2. Coordination Ops Include Cards - Archived and Deleted car…" at bounding box center [784, 389] width 1568 height 778
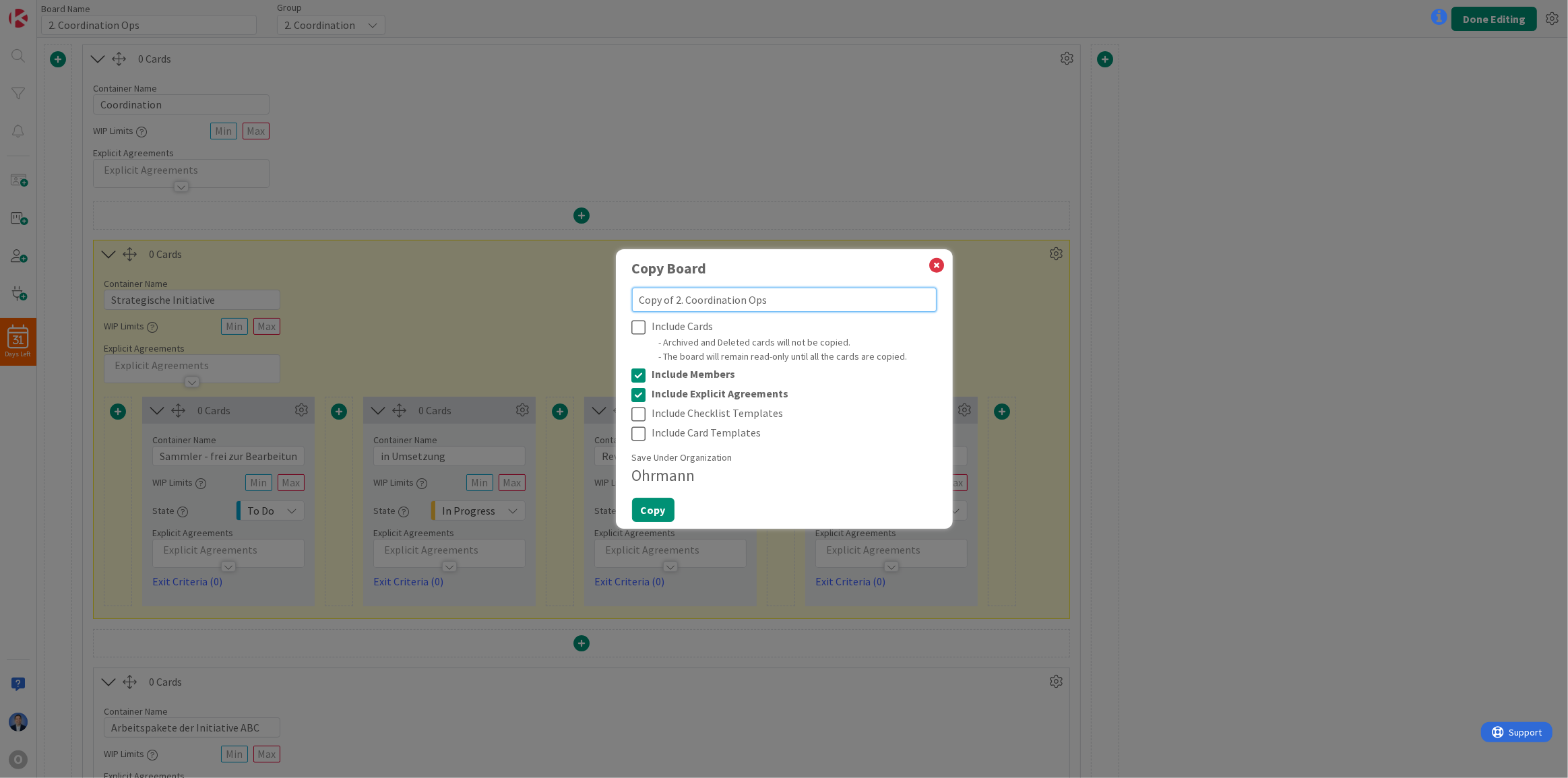
type textarea "2. Coordination Ops"
type textarea "x"
click at [713, 299] on textarea "2. Coordination Ops" at bounding box center [784, 299] width 304 height 24
click at [694, 299] on textarea "2. Coordination Ops" at bounding box center [784, 299] width 304 height 24
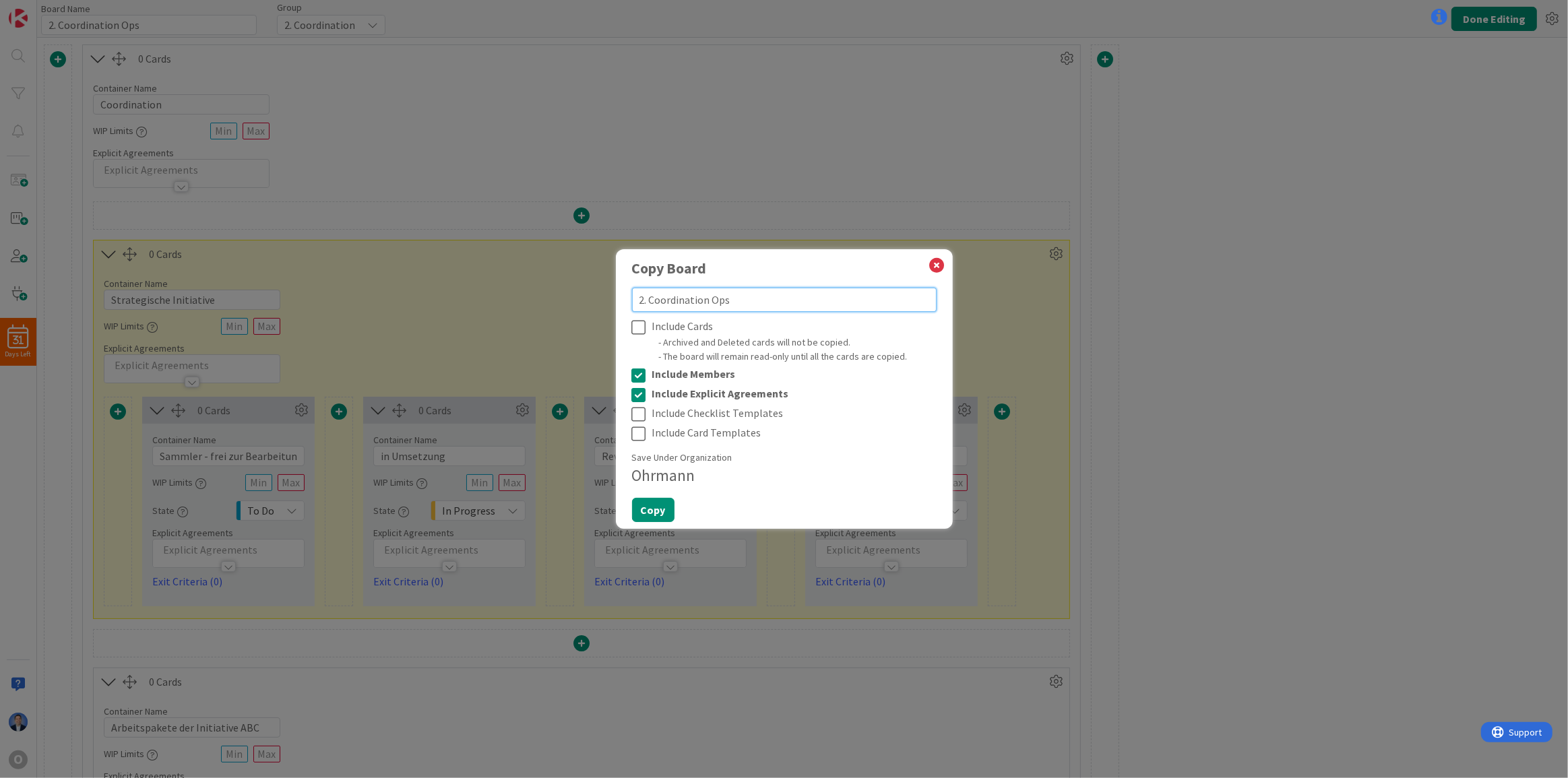
type textarea "2. Ops"
type textarea "x"
click at [656, 302] on textarea "2. Ops" at bounding box center [784, 299] width 304 height 24
type textarea "2. D"
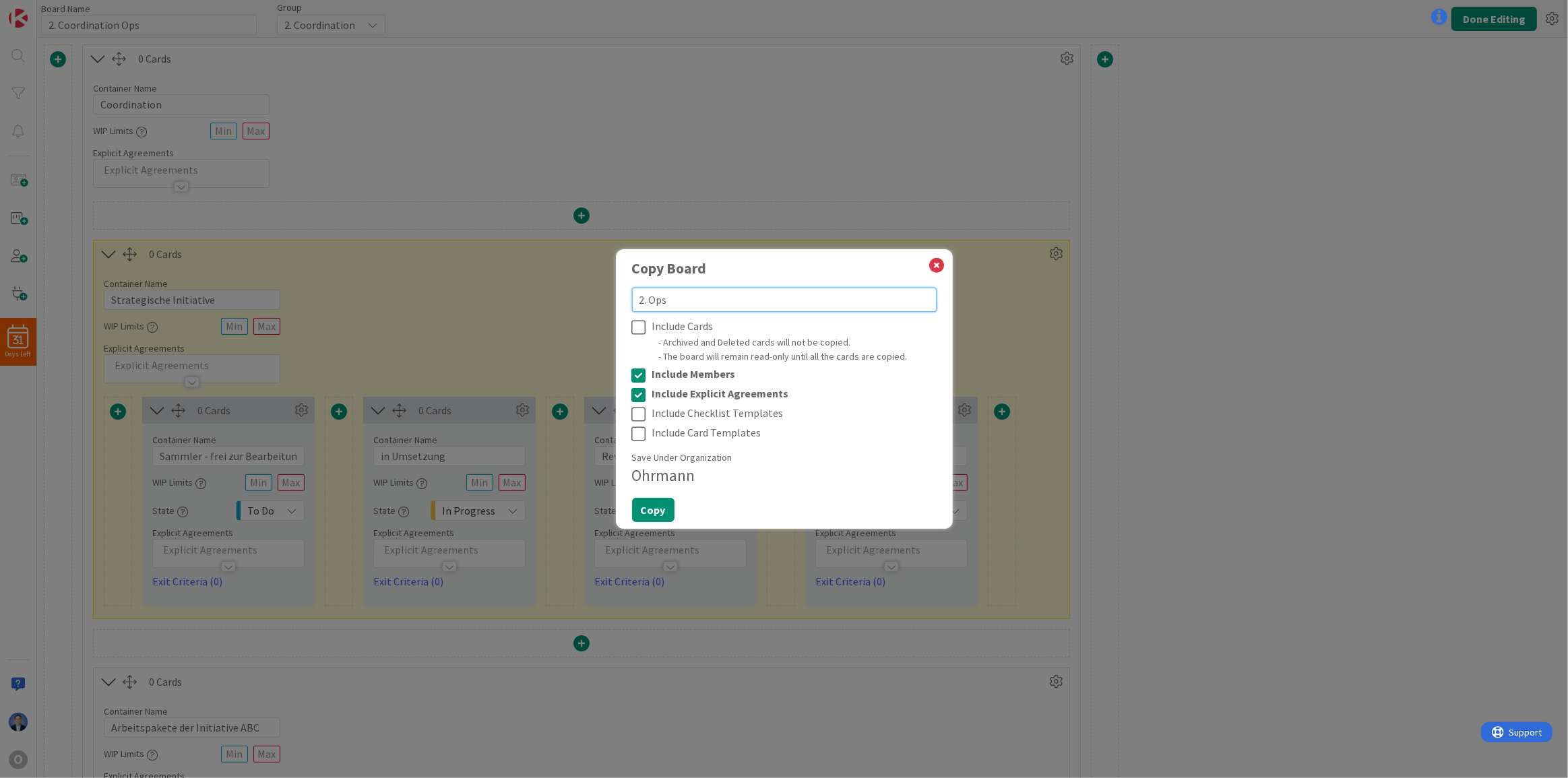
type textarea "x"
type textarea "2. De"
type textarea "x"
type textarea "2. Dev"
type textarea "x"
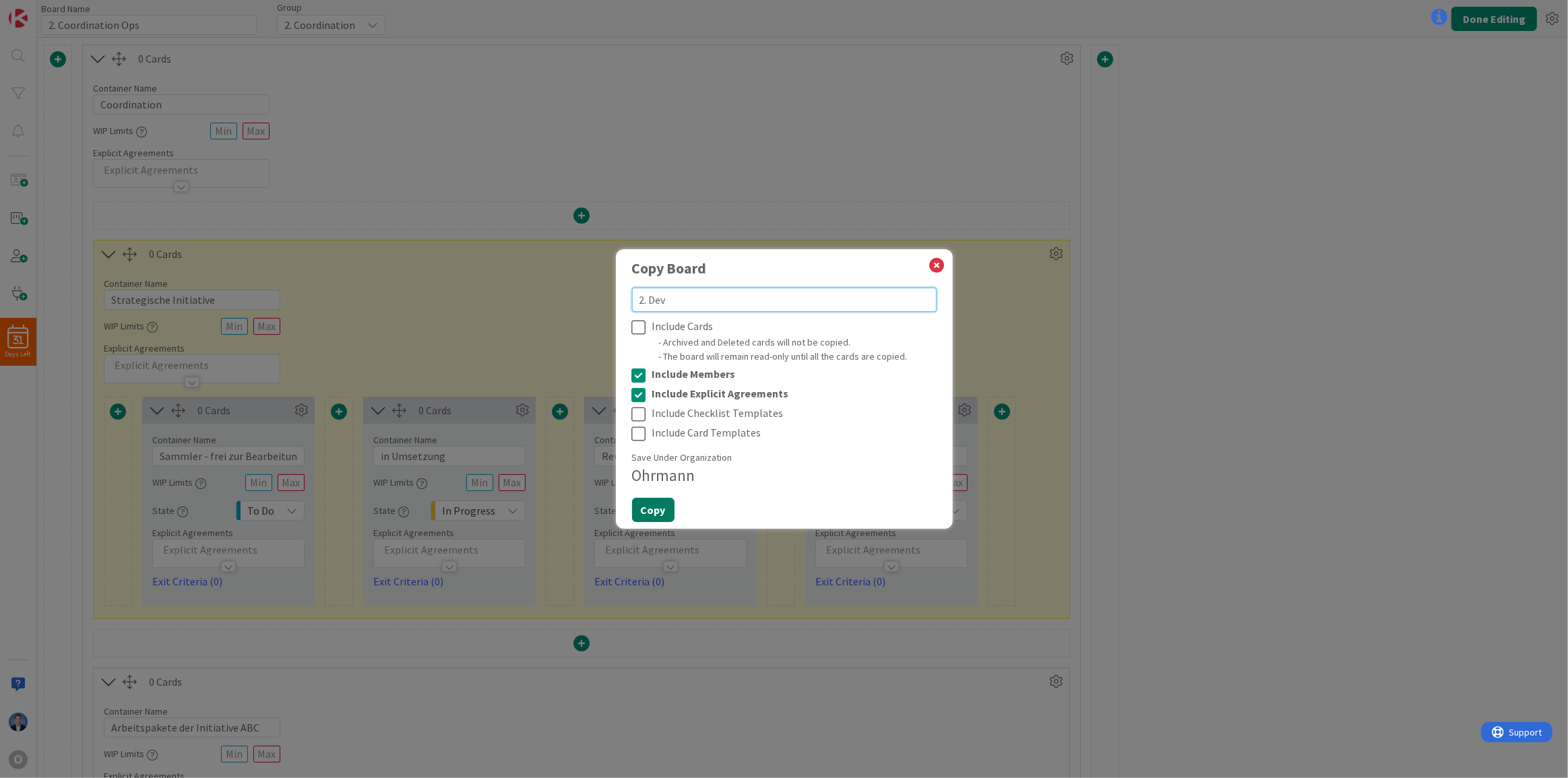
type textarea "2. Dev"
click at [653, 515] on button "Copy" at bounding box center [653, 510] width 42 height 24
type textarea "x"
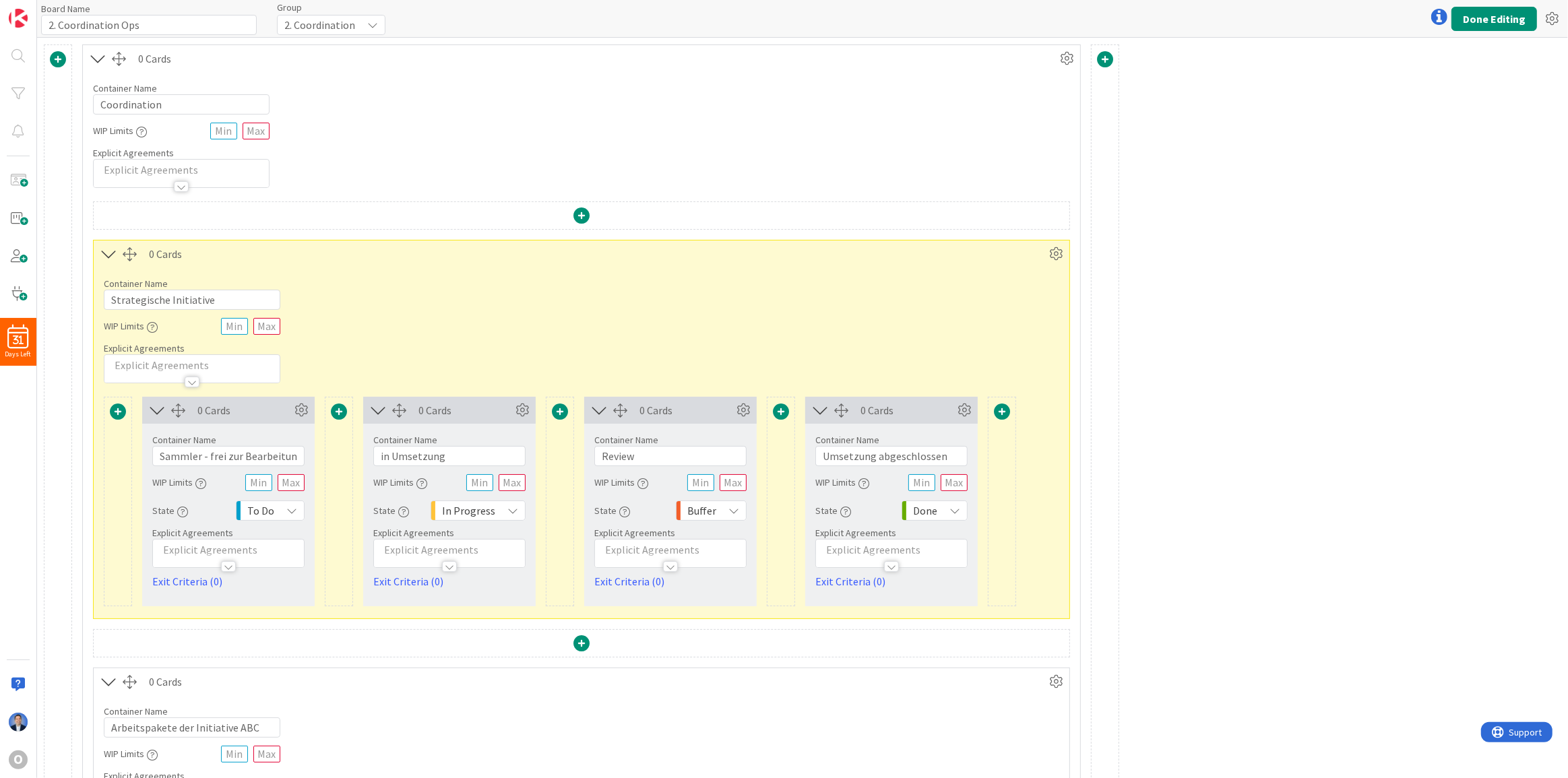
type input "2. Dev"
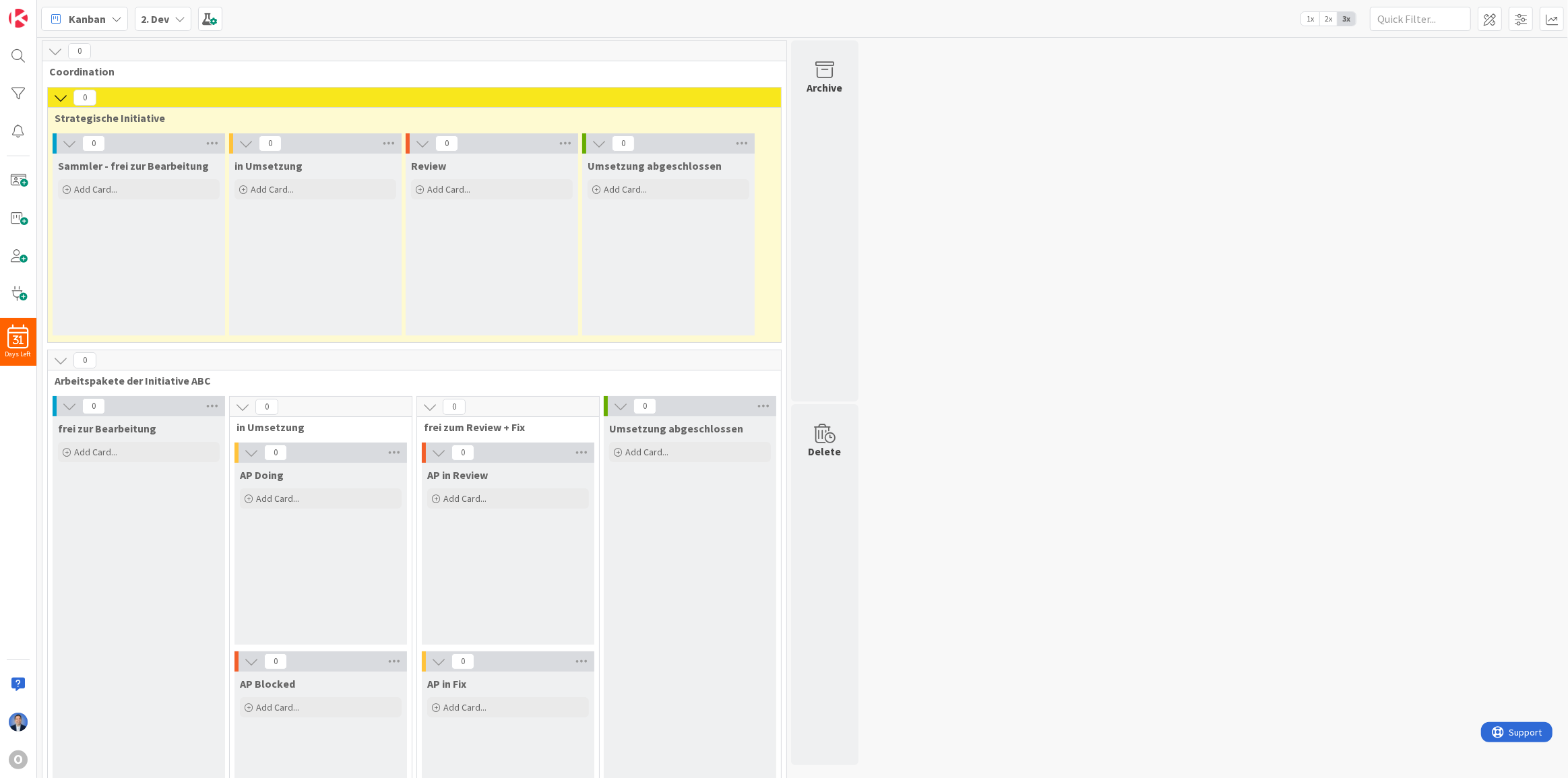
click at [164, 20] on b "2. Dev" at bounding box center [155, 18] width 29 height 13
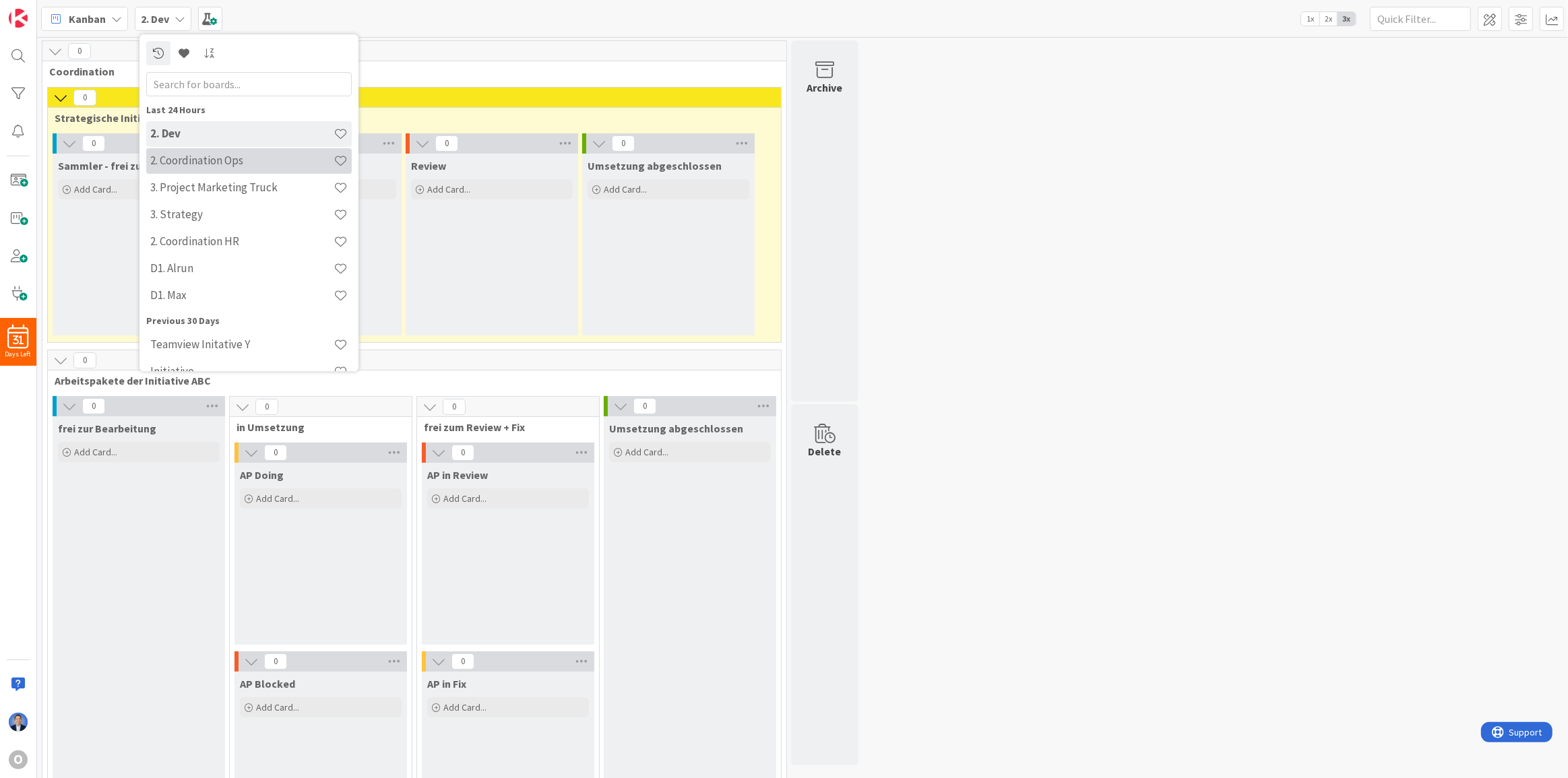
click at [184, 160] on h4 "2. Coordination Ops" at bounding box center [242, 160] width 183 height 13
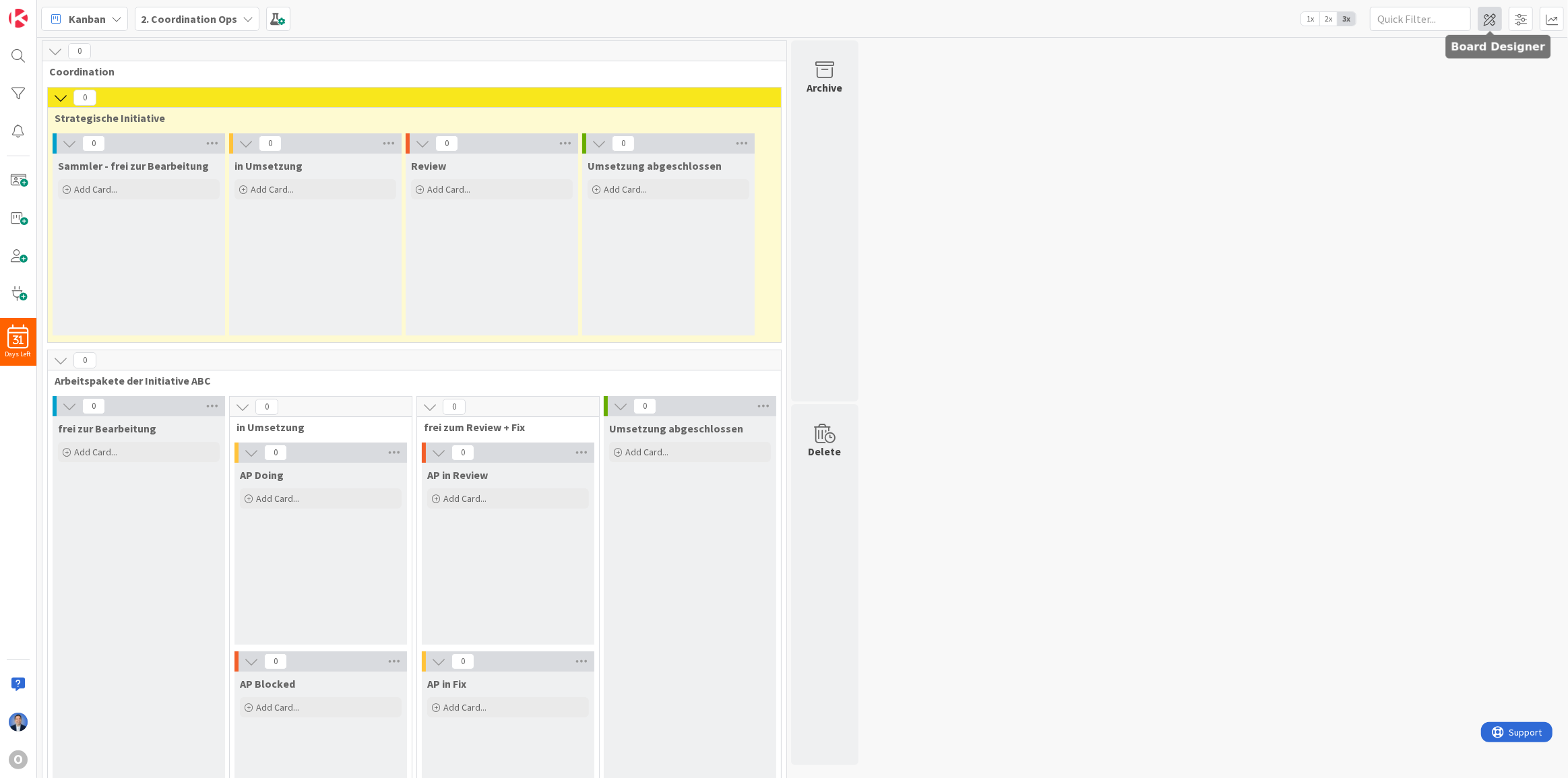
click at [1489, 24] on span at bounding box center [1490, 19] width 24 height 24
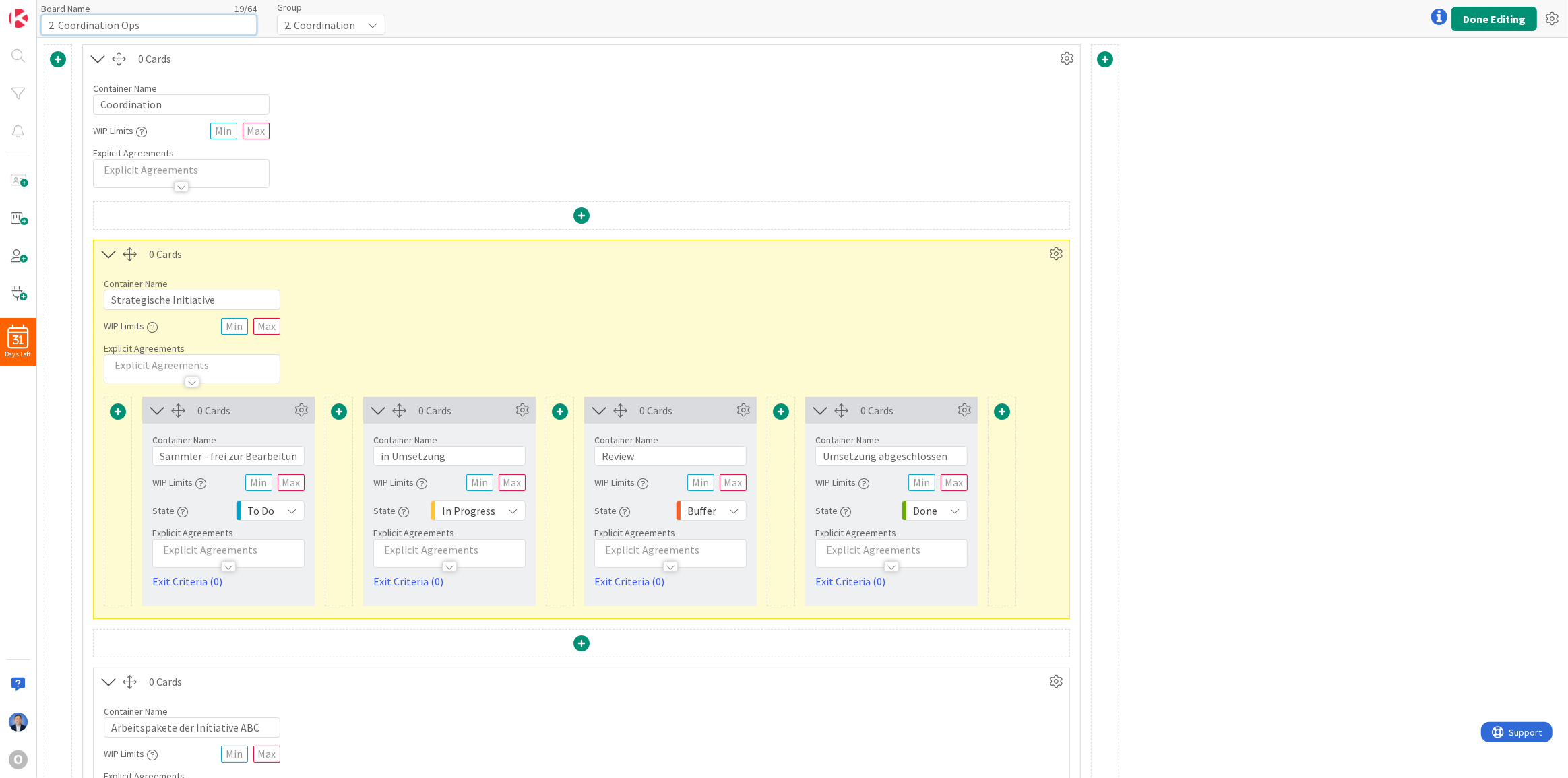
click at [94, 23] on input "2. Coordination Ops" at bounding box center [149, 24] width 216 height 20
type input "2. Ops"
click at [1462, 17] on button "Done Editing" at bounding box center [1494, 19] width 86 height 24
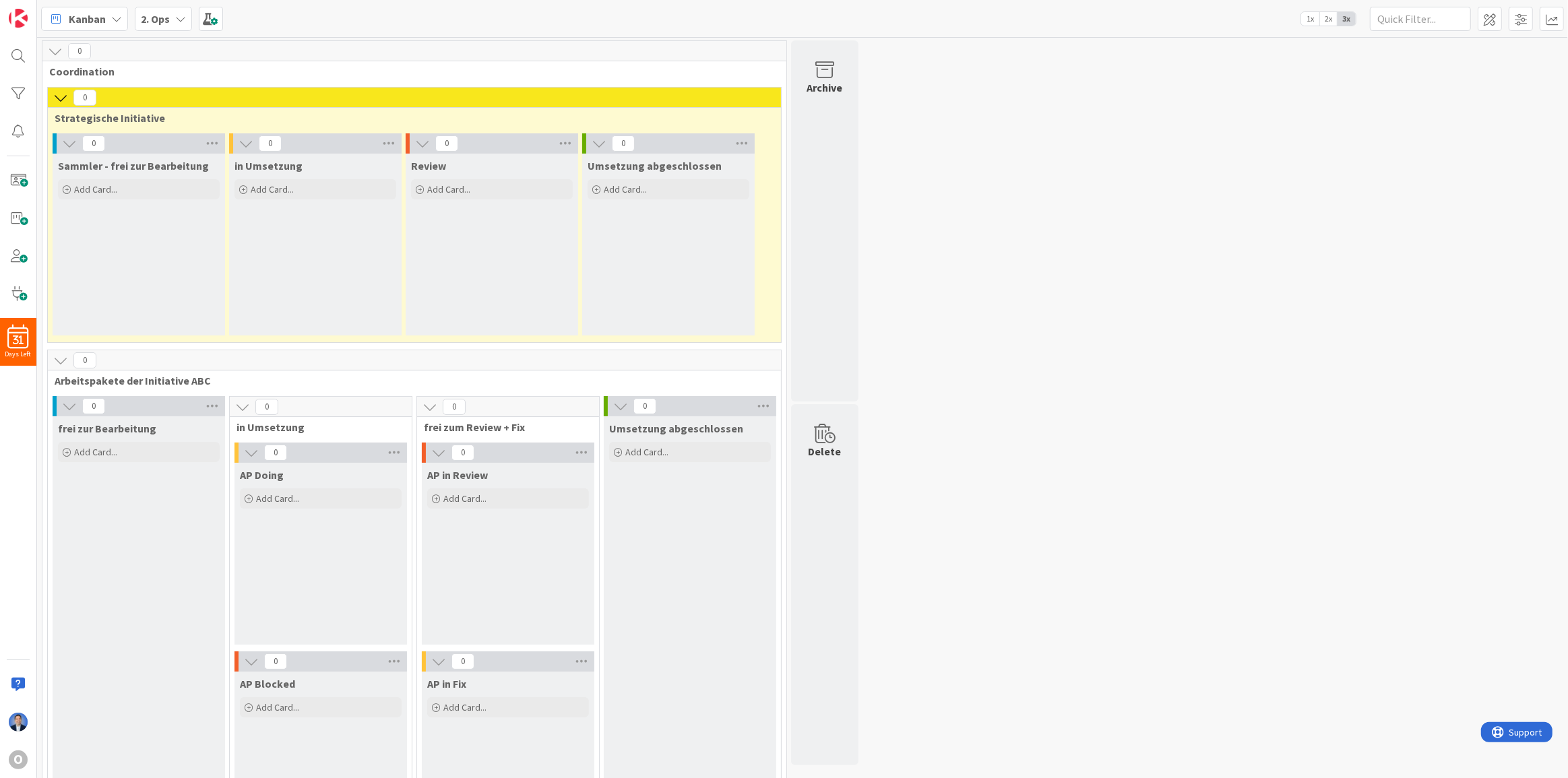
click at [164, 17] on b "2. Ops" at bounding box center [155, 18] width 29 height 13
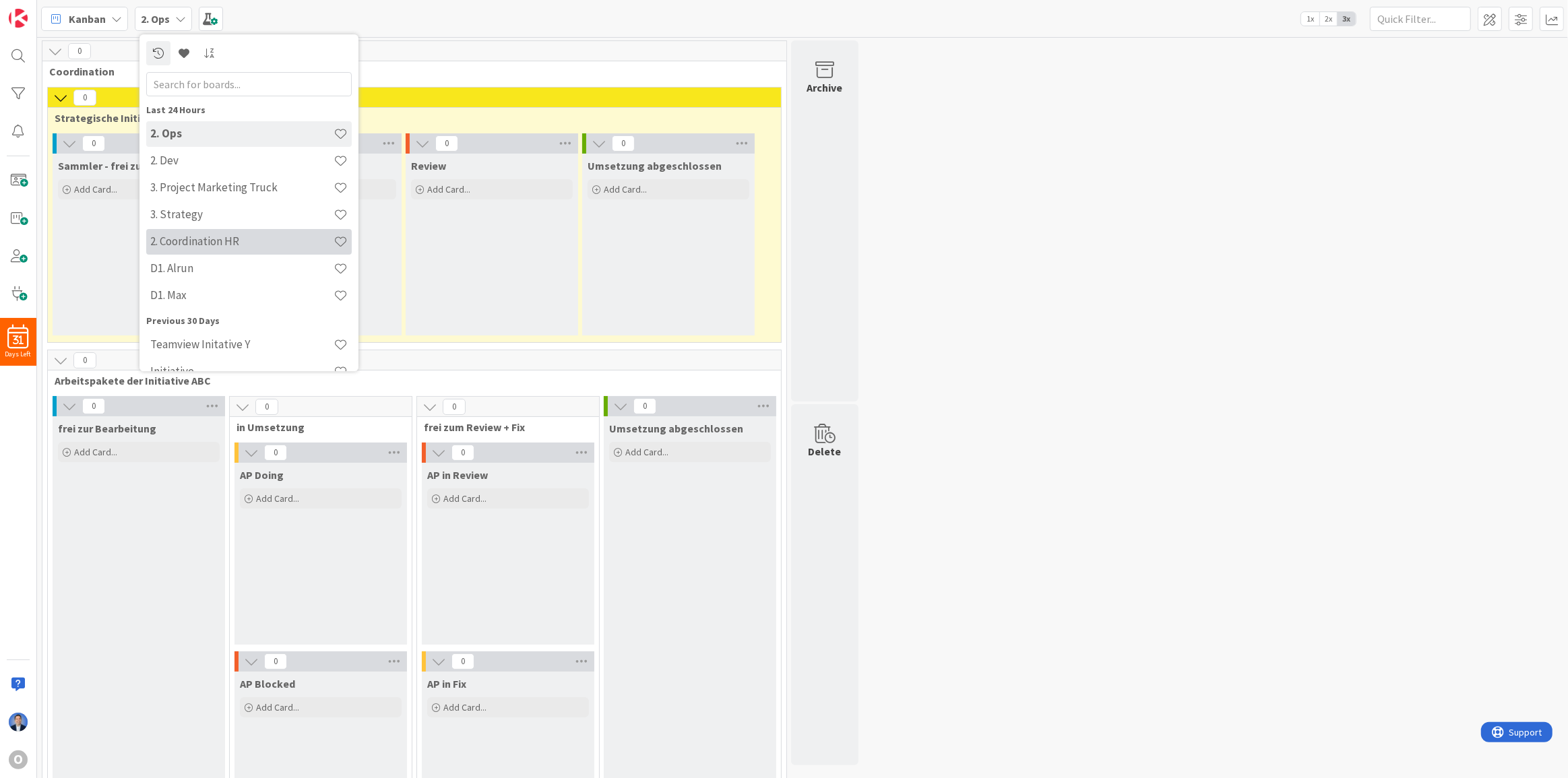
click at [214, 237] on h4 "2. Coordination HR" at bounding box center [242, 241] width 183 height 13
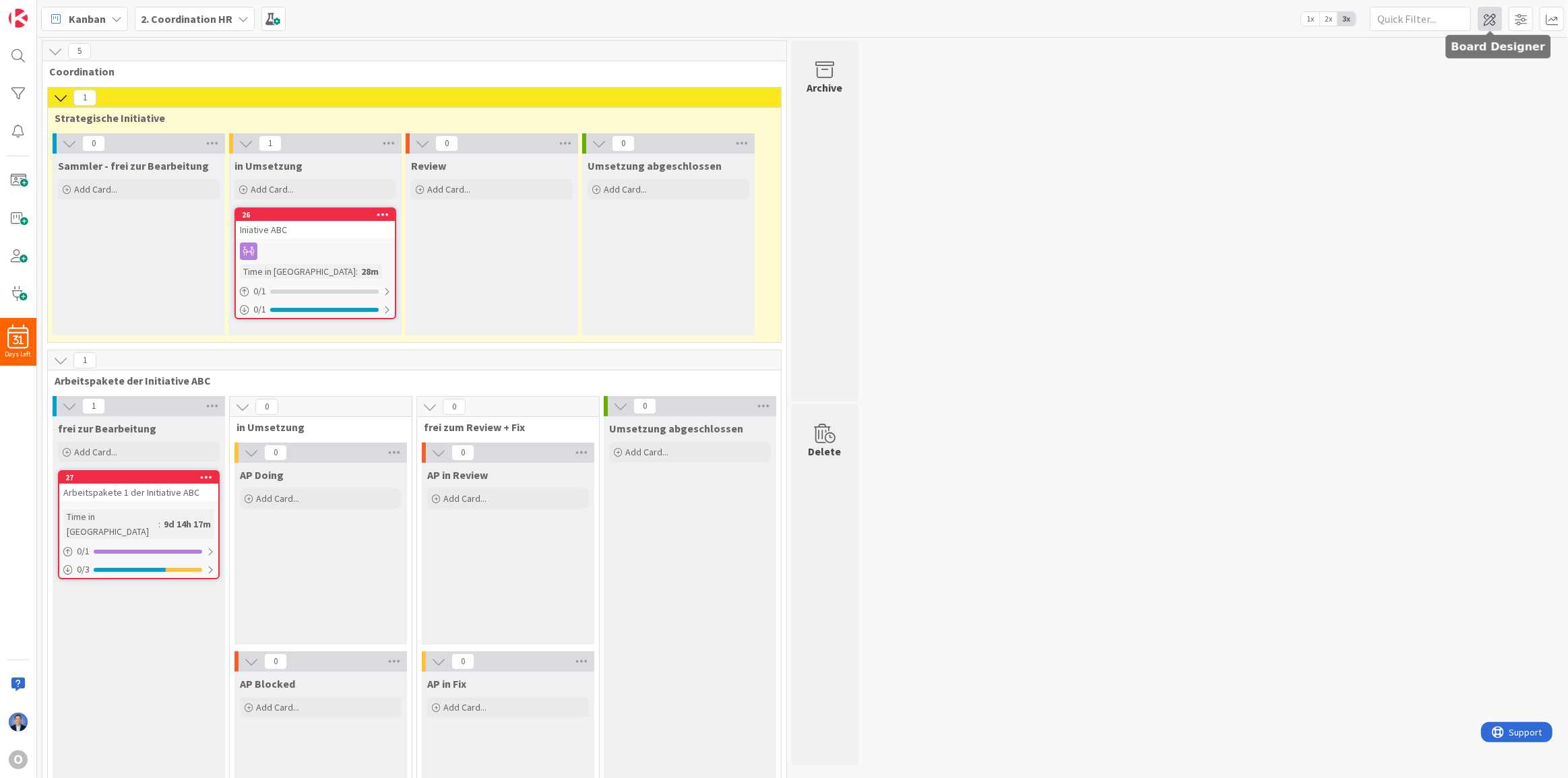
click at [1491, 16] on span at bounding box center [1490, 19] width 24 height 24
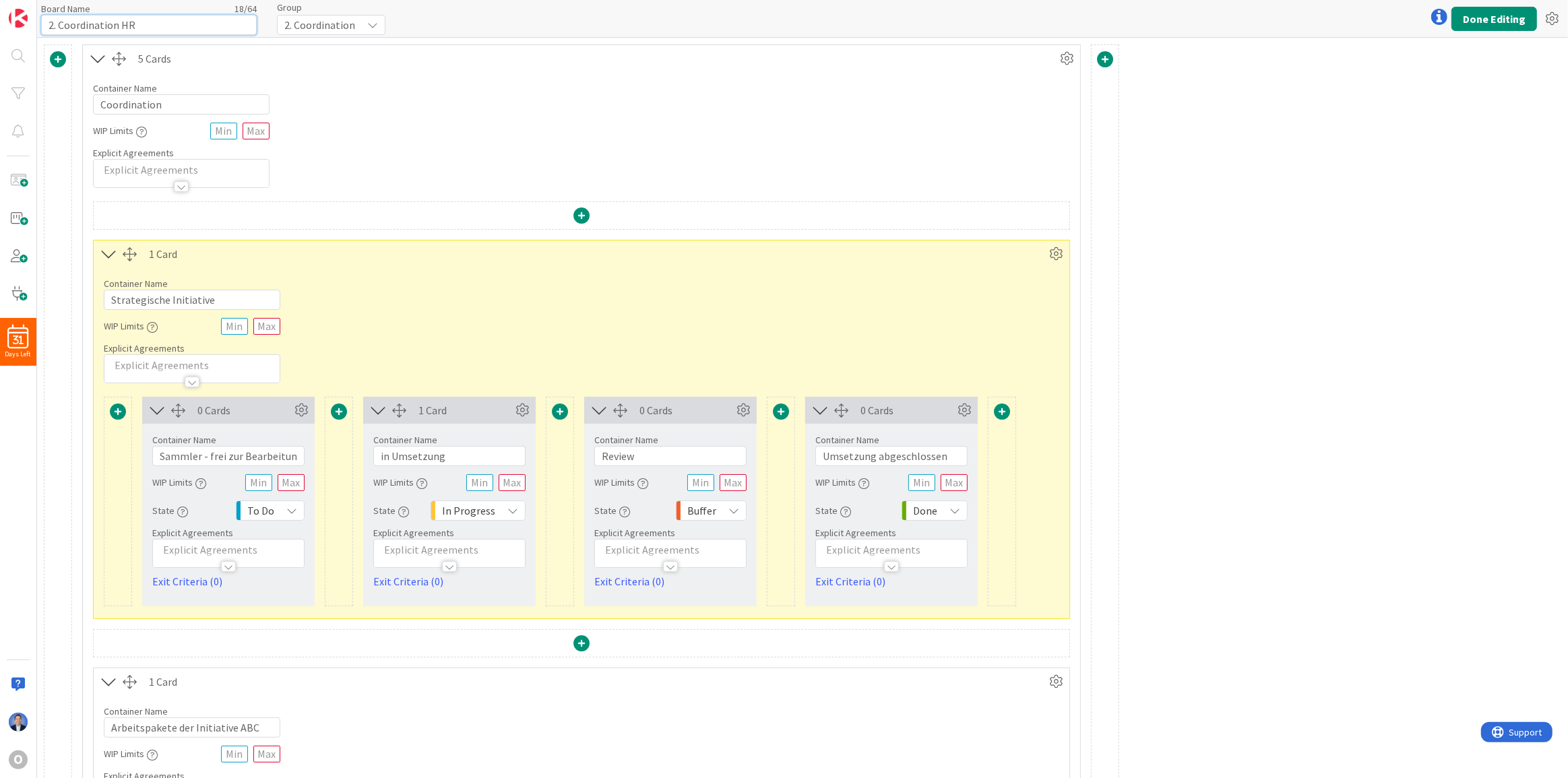
click at [91, 27] on input "2. Coordination HR" at bounding box center [149, 24] width 216 height 20
type input "2. HR"
click at [1567, 94] on div "5 Cards Container Name 13 / 64 Coordination WIP Limits Explicit Agreements 1 Ca…" at bounding box center [802, 407] width 1531 height 741
click at [1476, 26] on button "Done Editing" at bounding box center [1494, 19] width 86 height 24
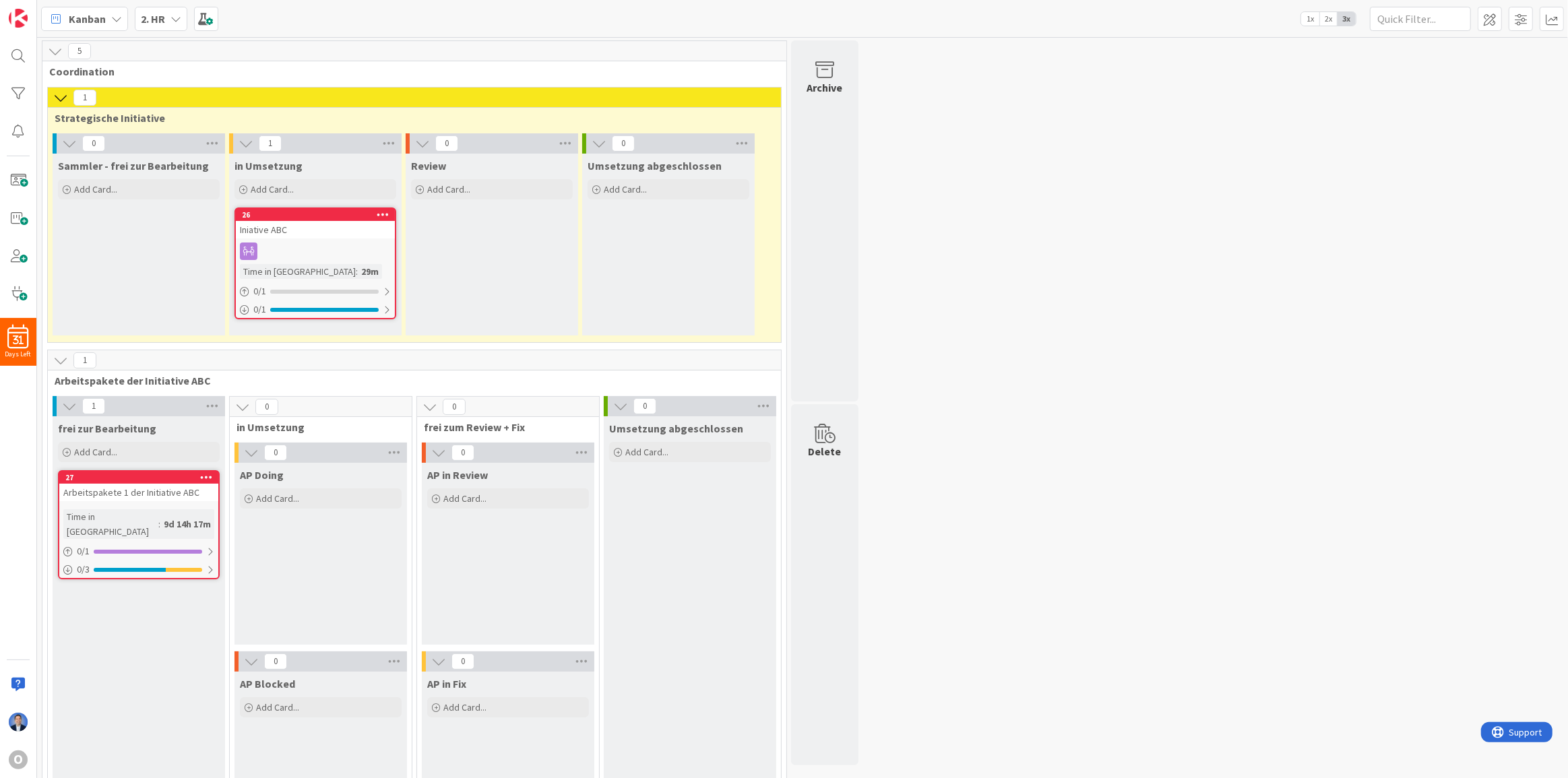
click at [121, 24] on div "Kanban" at bounding box center [84, 19] width 87 height 24
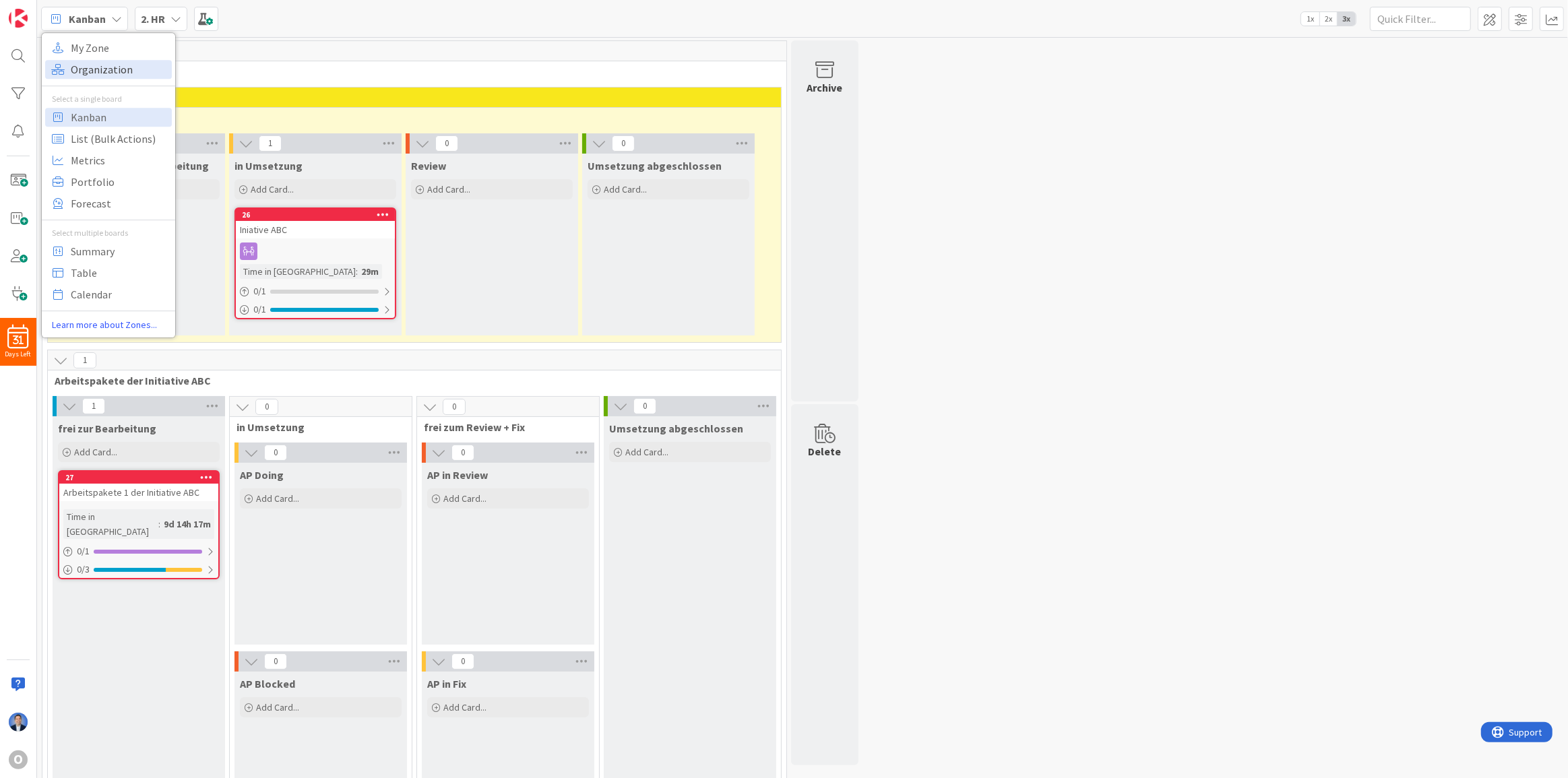
click at [89, 68] on span "Organization" at bounding box center [119, 69] width 97 height 20
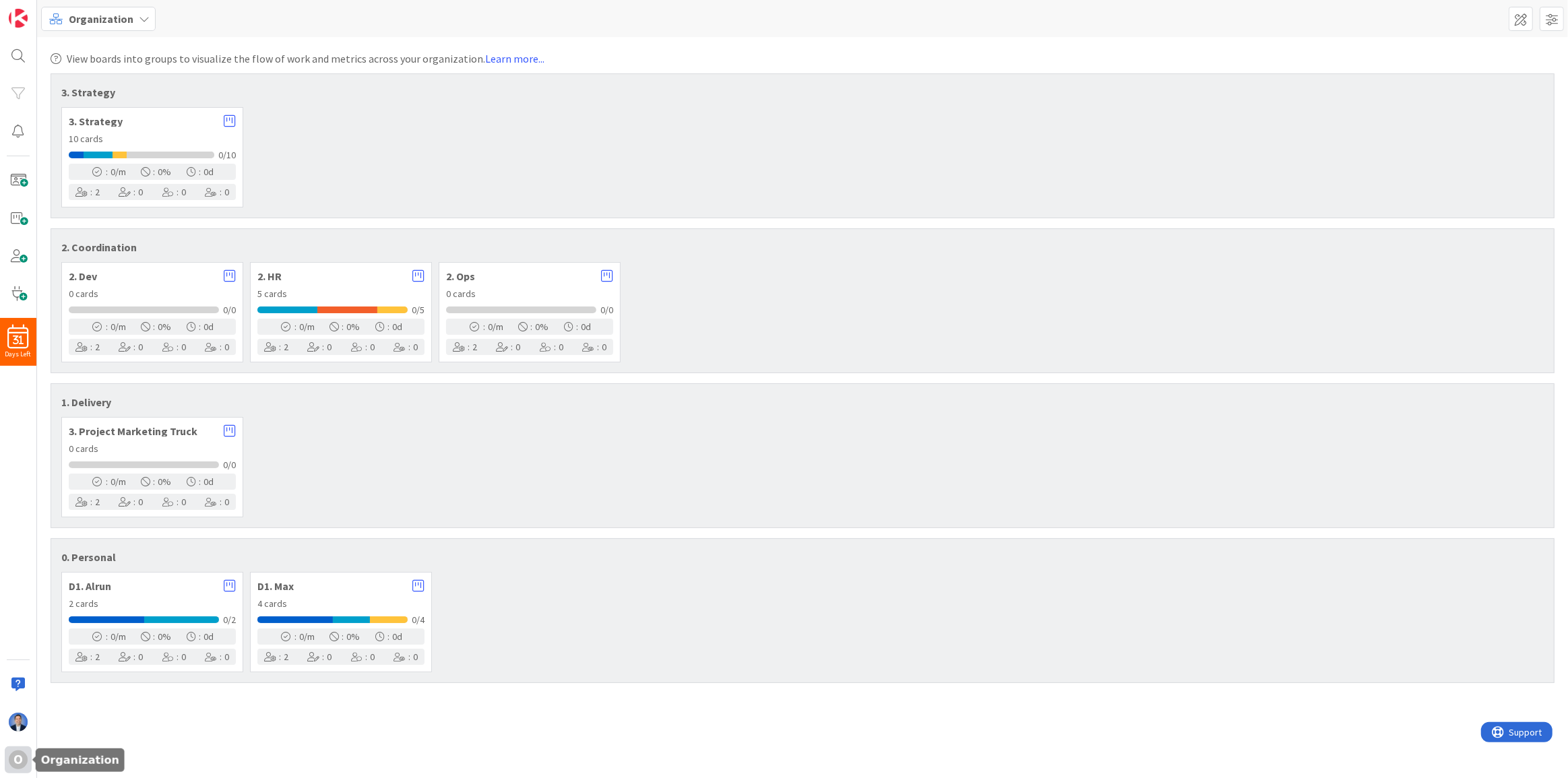
click at [17, 759] on div "O" at bounding box center [18, 760] width 19 height 19
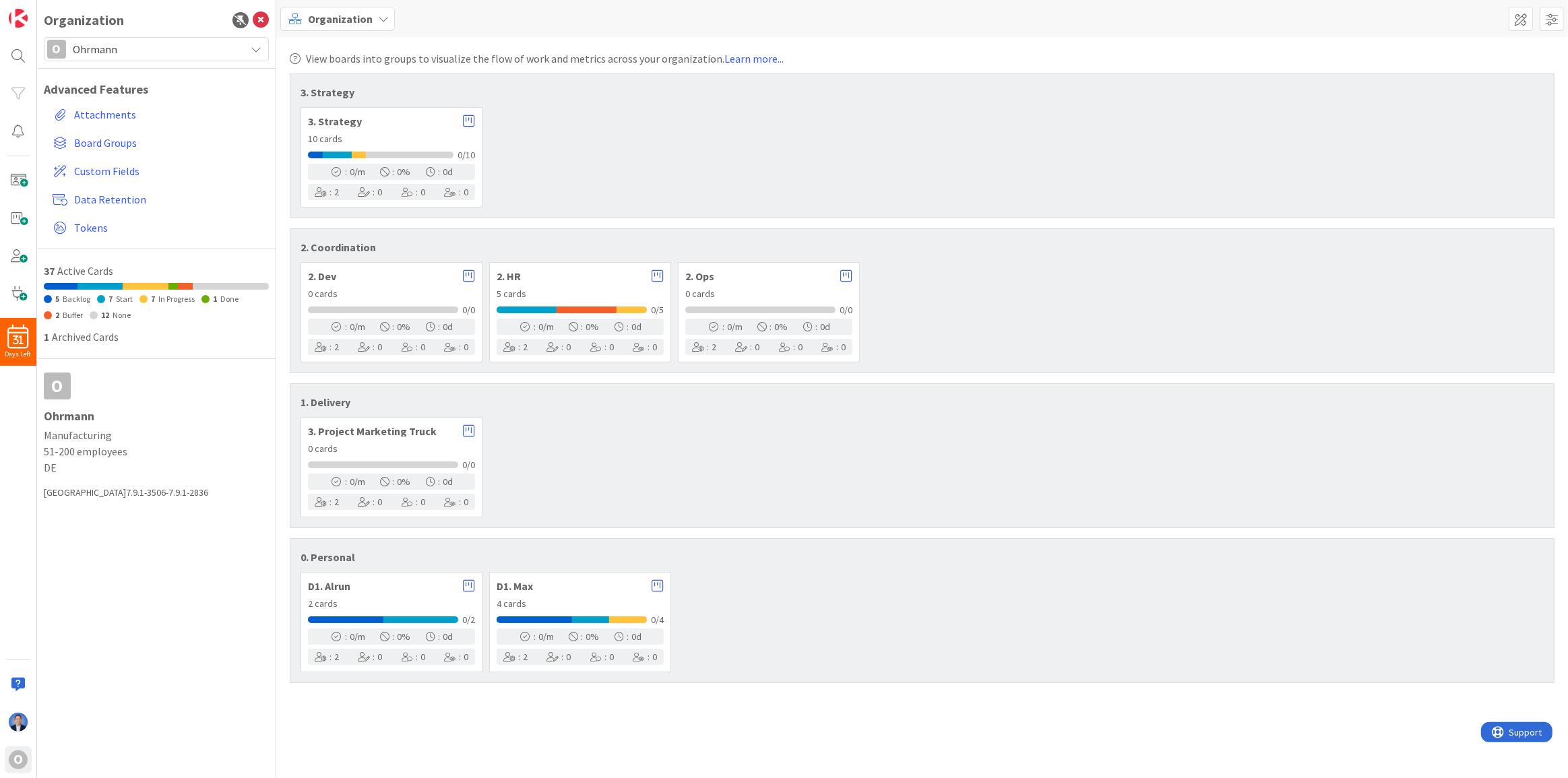
click at [163, 45] on span "Ohrmann" at bounding box center [155, 49] width 166 height 19
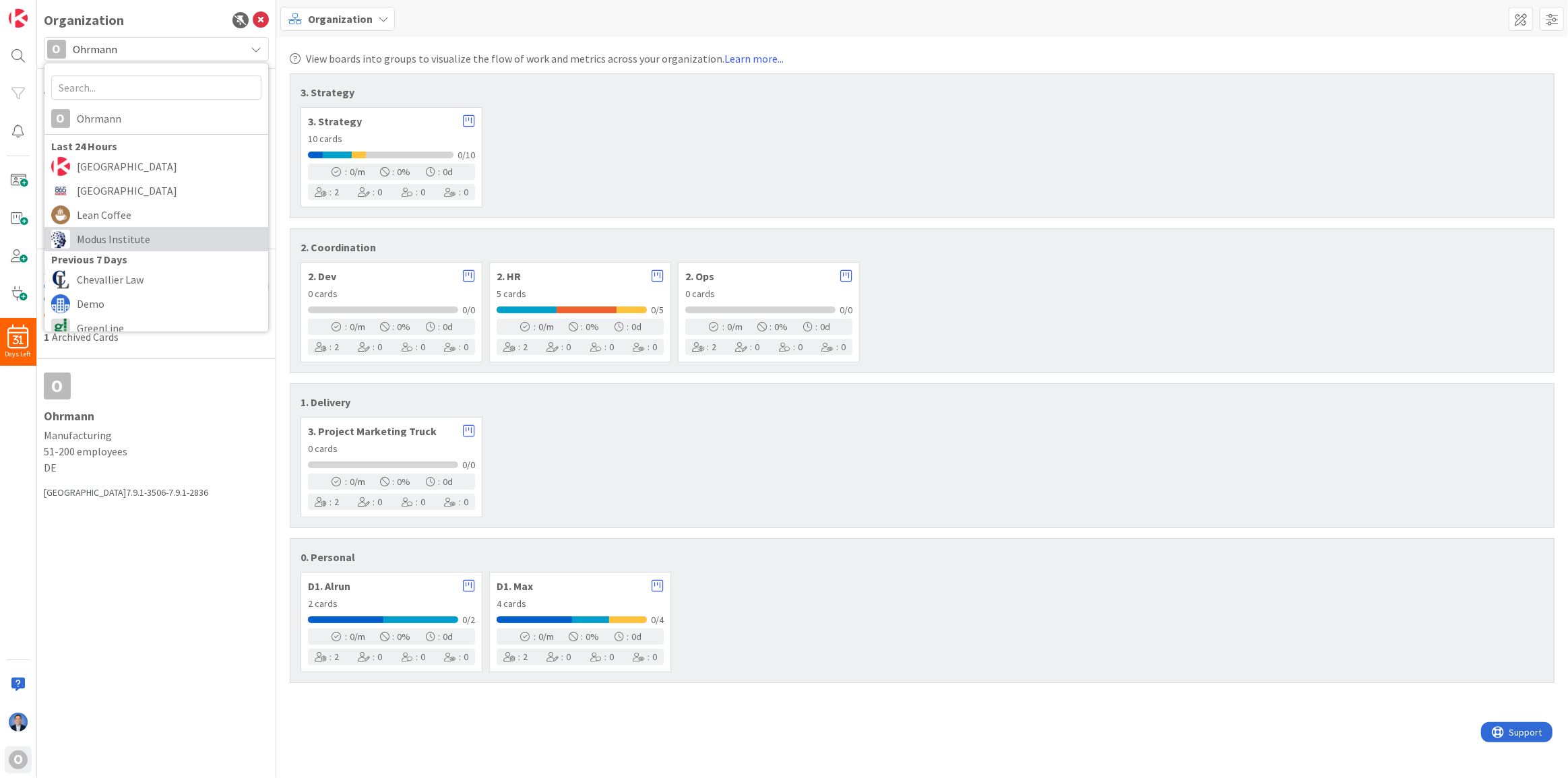
click at [134, 242] on span "Modus Institute" at bounding box center [169, 239] width 185 height 20
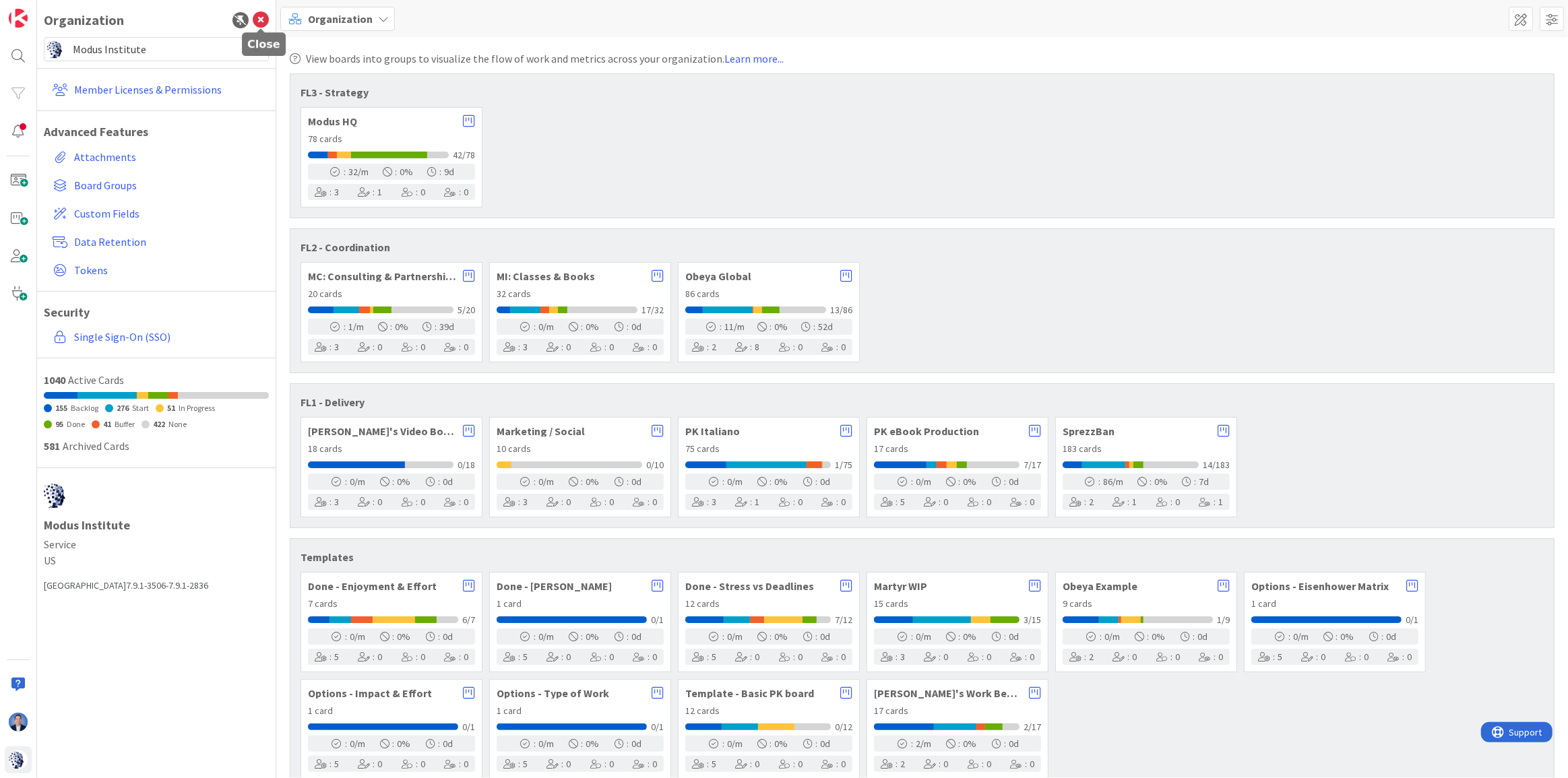
click at [261, 21] on icon at bounding box center [261, 20] width 16 height 16
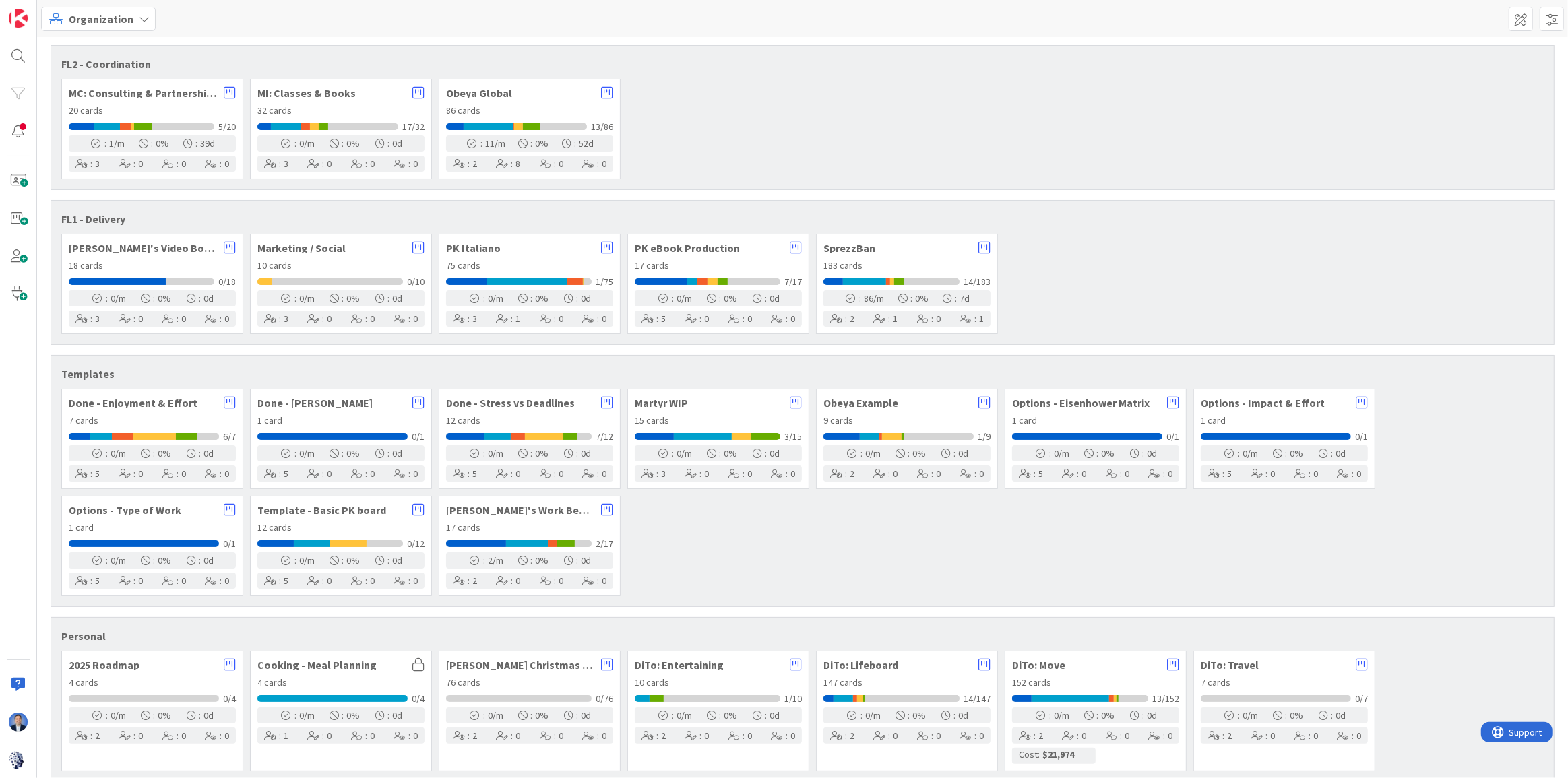
scroll to position [201, 0]
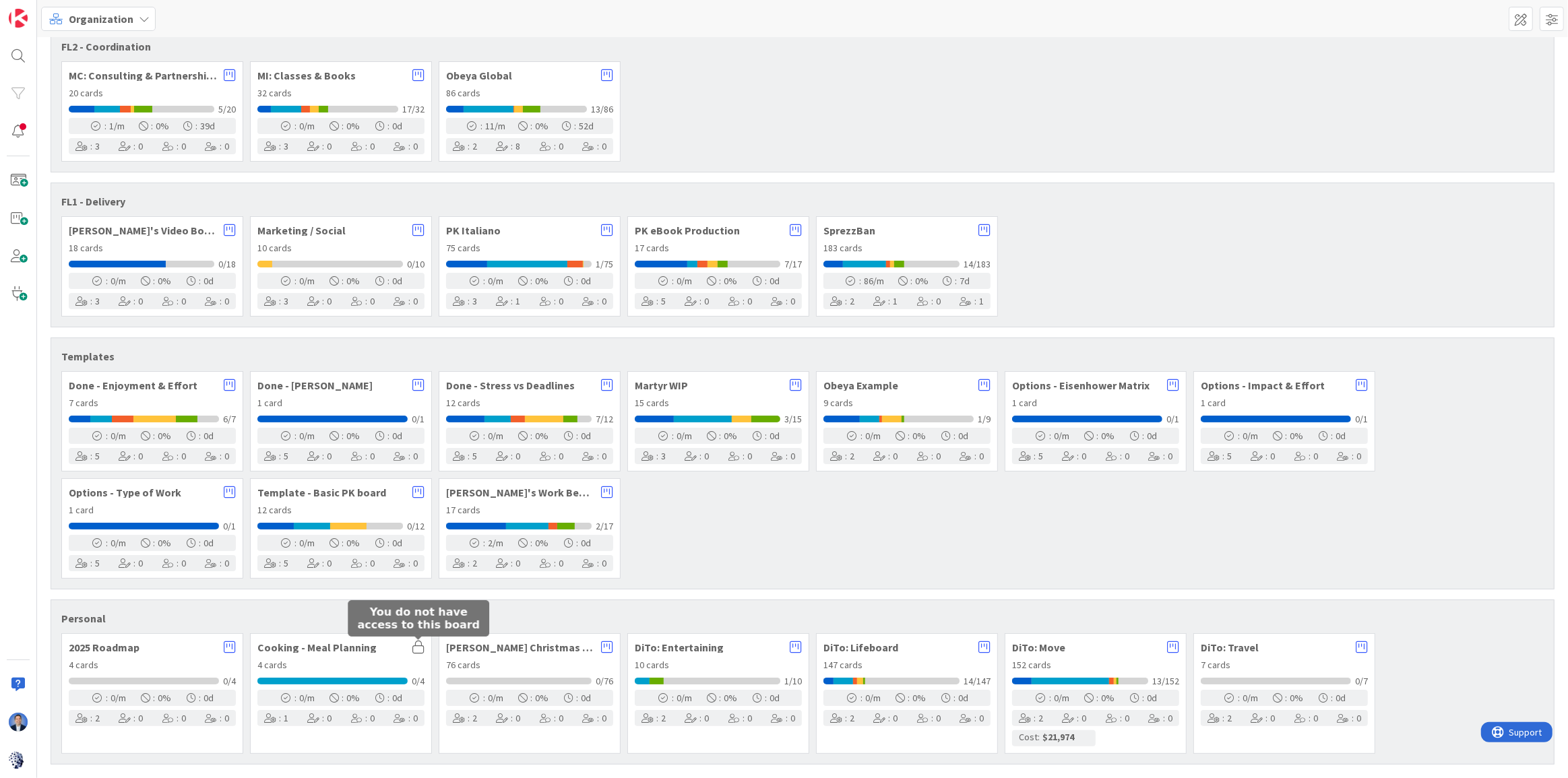
click at [419, 646] on icon at bounding box center [418, 647] width 12 height 13
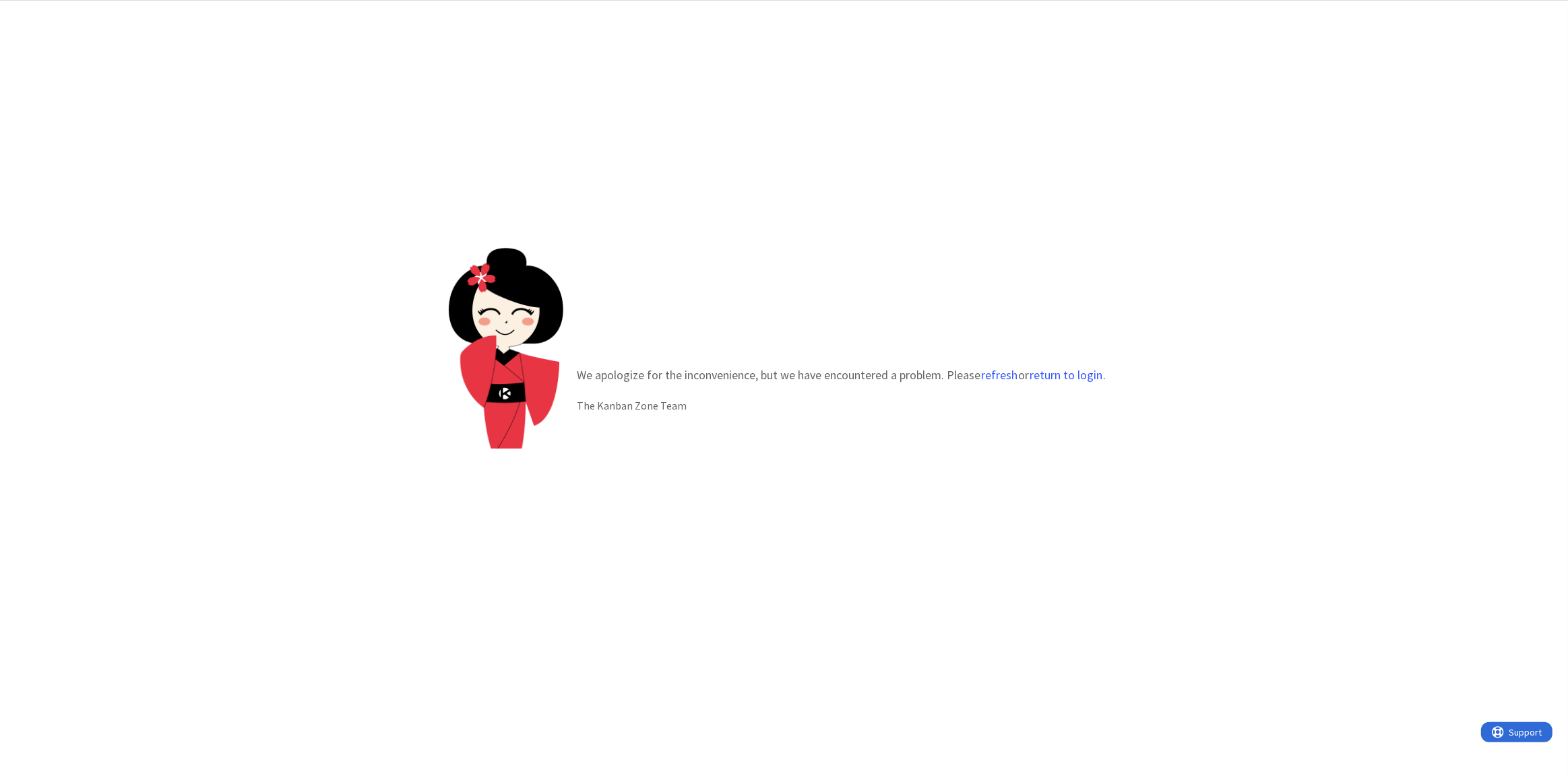
click at [419, 646] on div "We apologize for the inconvenience, but we have encountered a problem. Please r…" at bounding box center [784, 389] width 1568 height 777
click at [995, 371] on button "refresh" at bounding box center [1000, 375] width 38 height 13
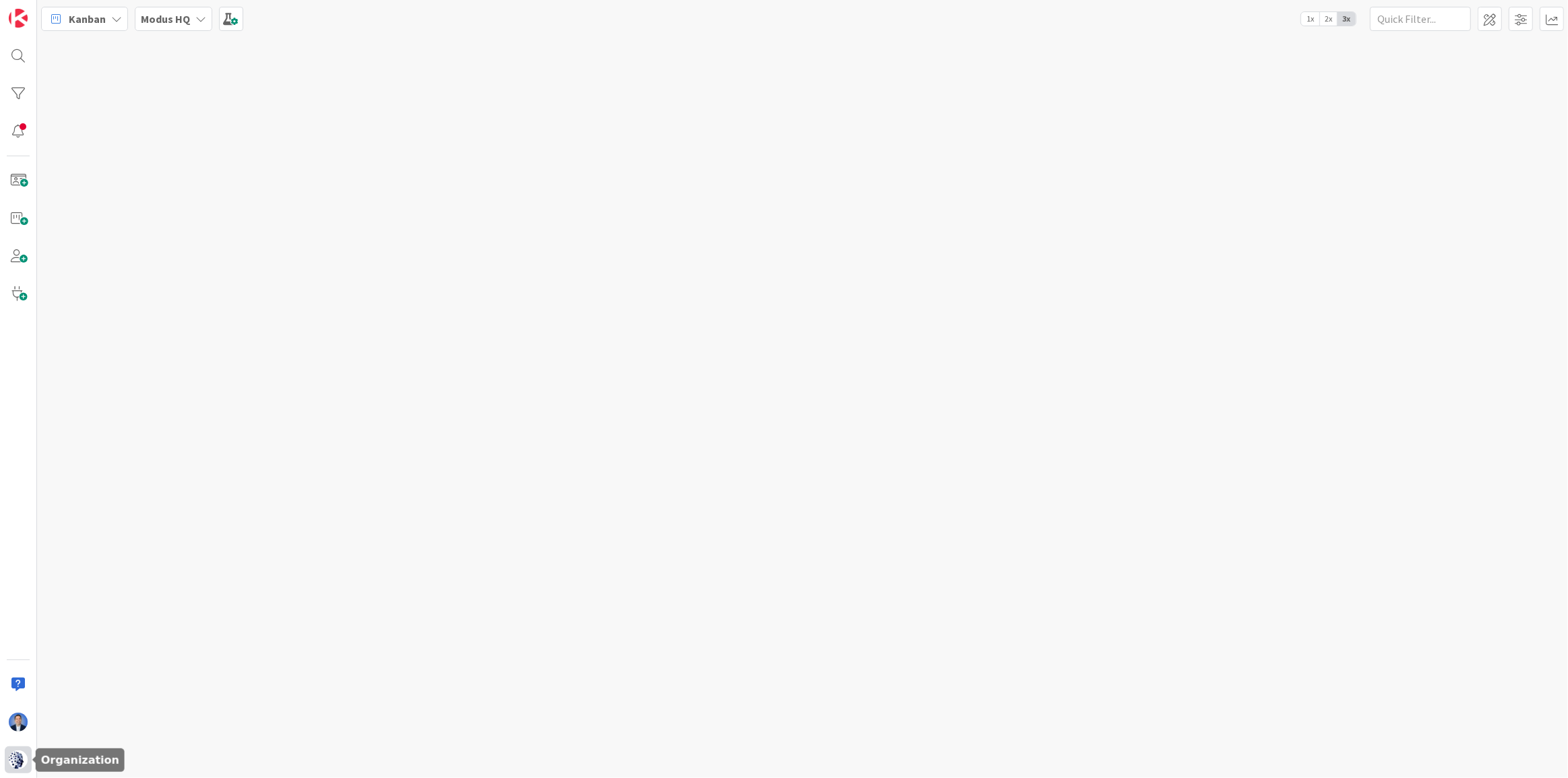
click at [18, 773] on div at bounding box center [18, 760] width 27 height 27
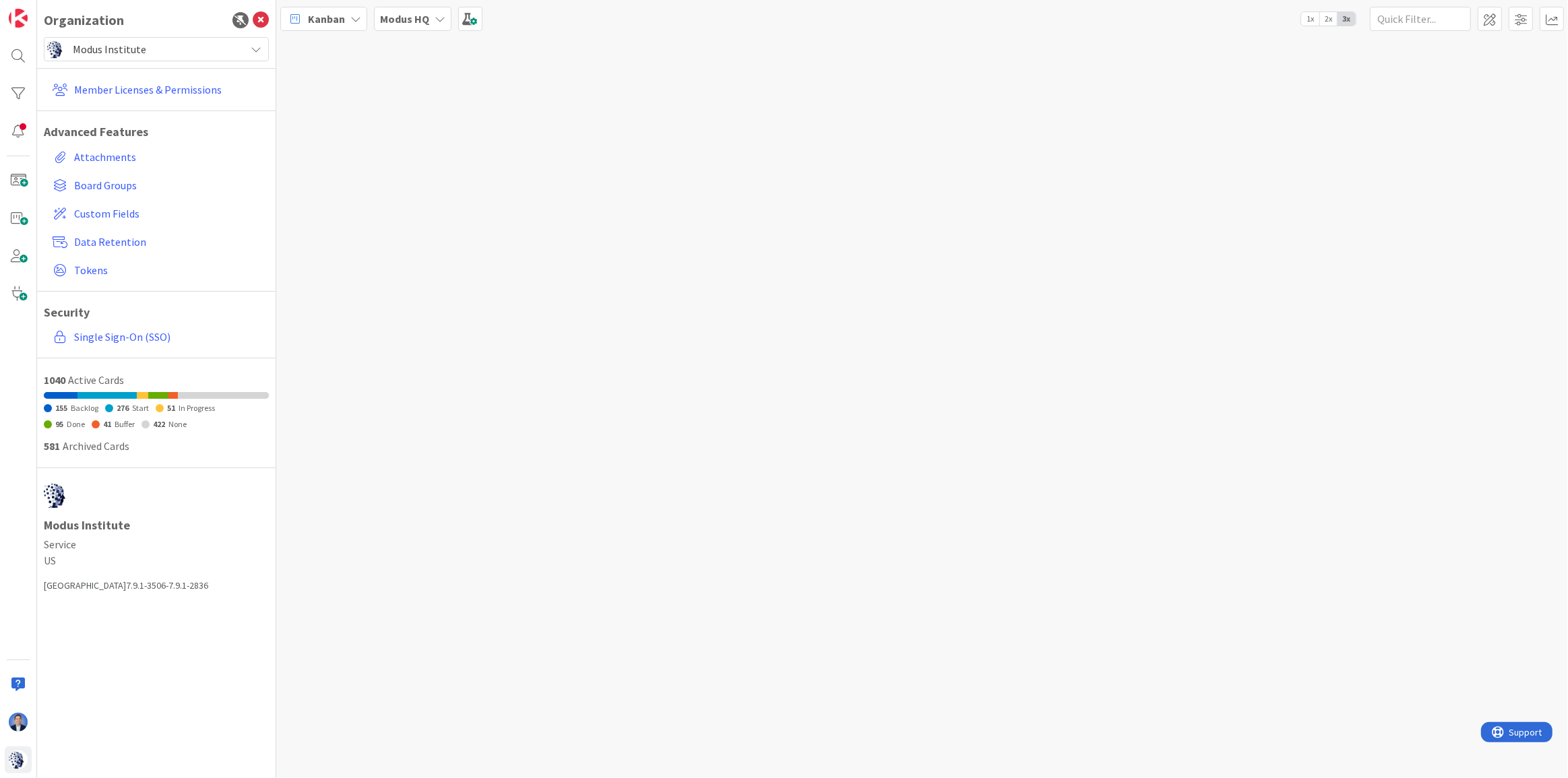
click at [110, 40] on span "Modus Institute" at bounding box center [155, 49] width 166 height 19
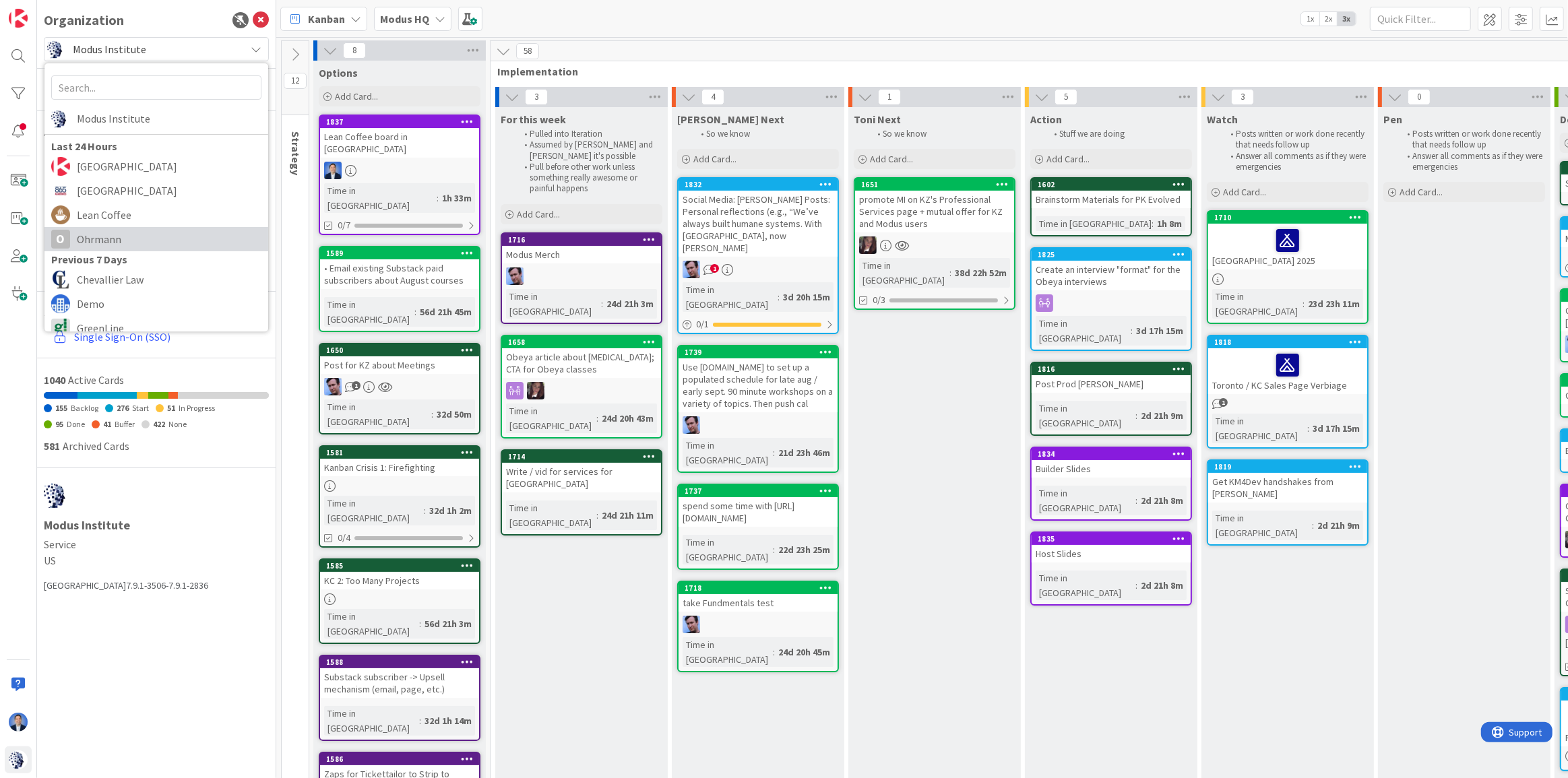
click at [116, 235] on span "Ohrmann" at bounding box center [169, 239] width 185 height 20
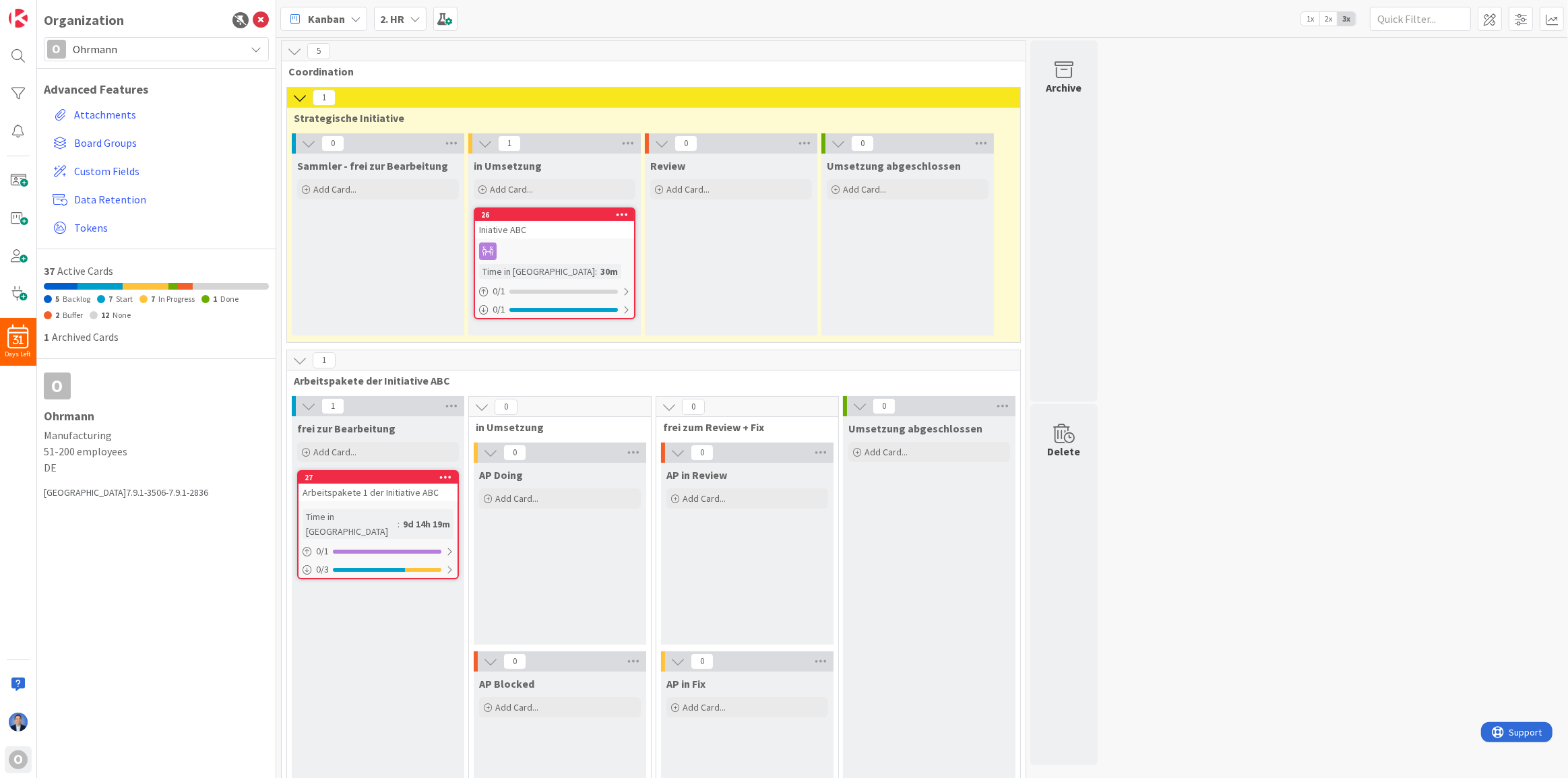
click at [313, 21] on span "Kanban" at bounding box center [326, 18] width 37 height 16
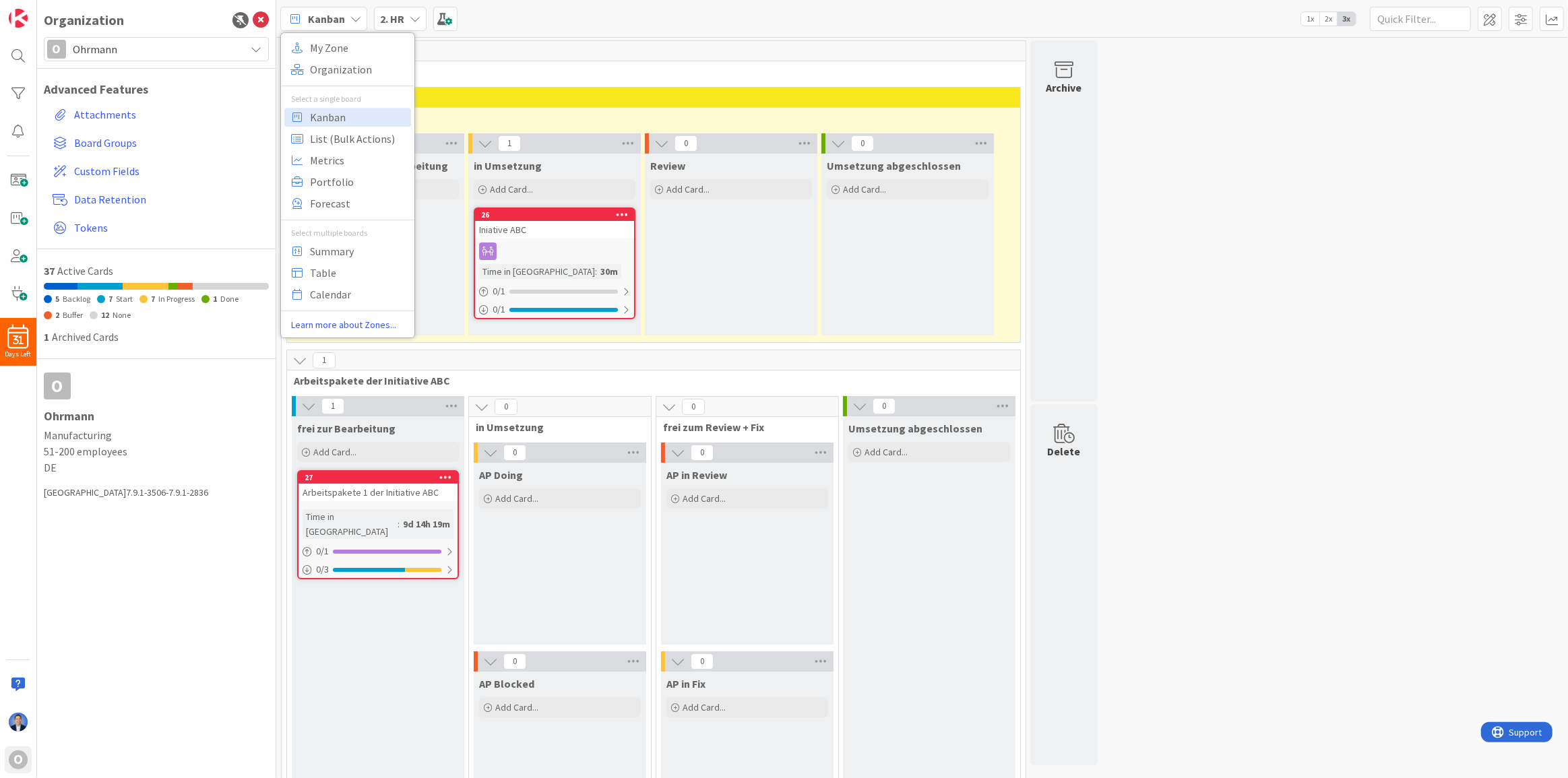
click at [551, 49] on div "5" at bounding box center [653, 51] width 744 height 20
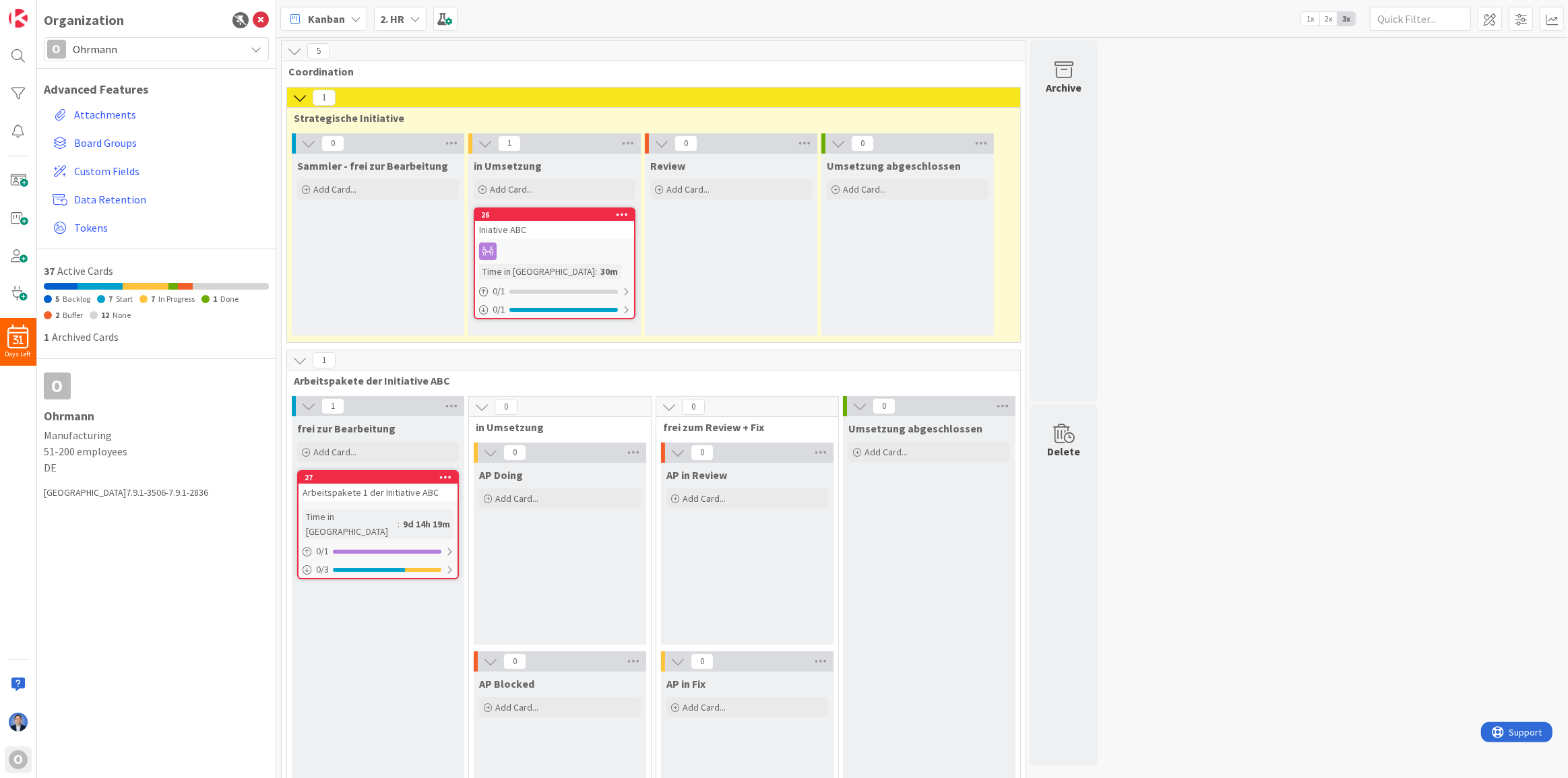
click at [321, 22] on span "Kanban" at bounding box center [326, 18] width 37 height 16
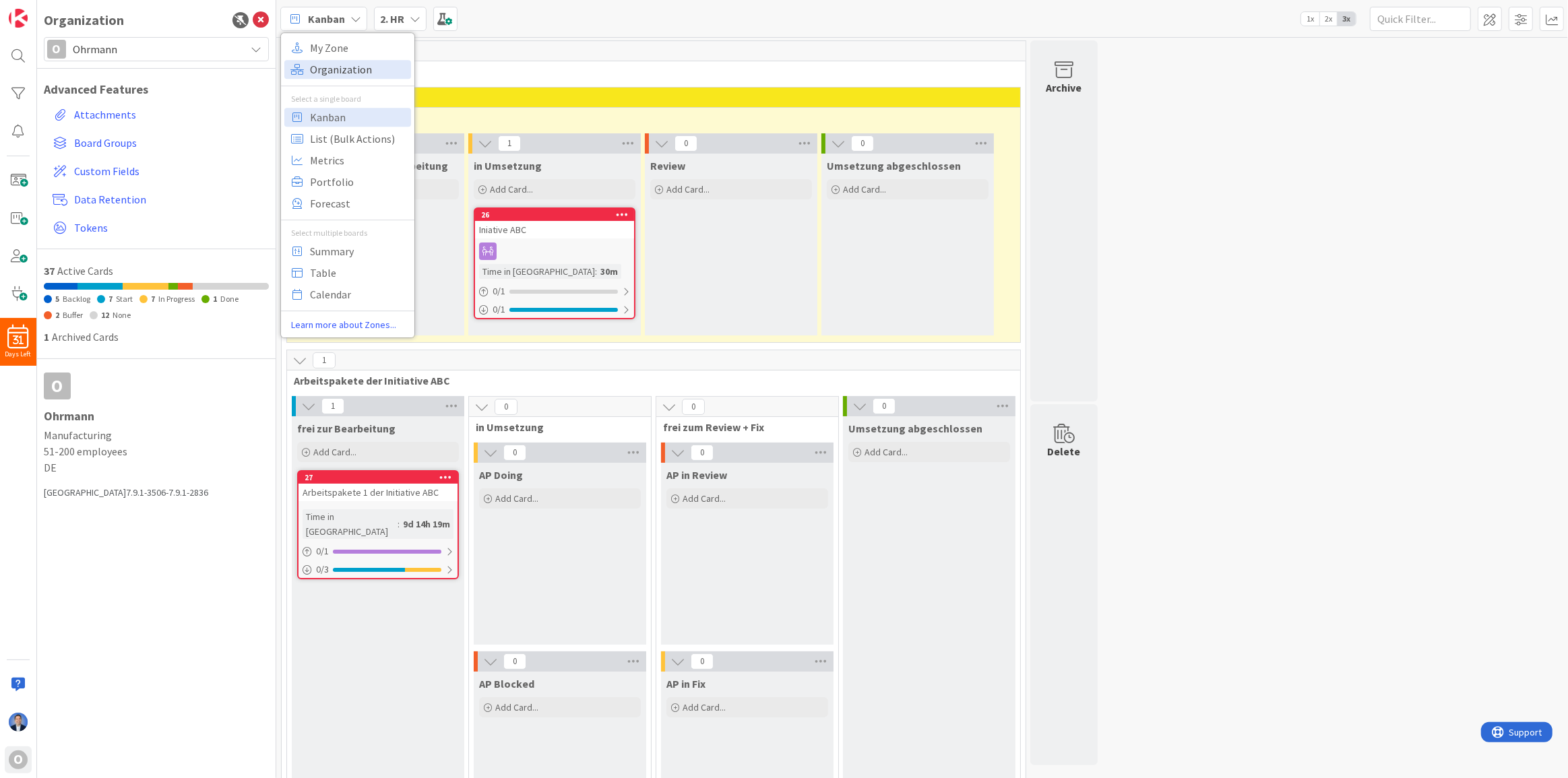
click at [329, 68] on span "Organization" at bounding box center [358, 69] width 97 height 20
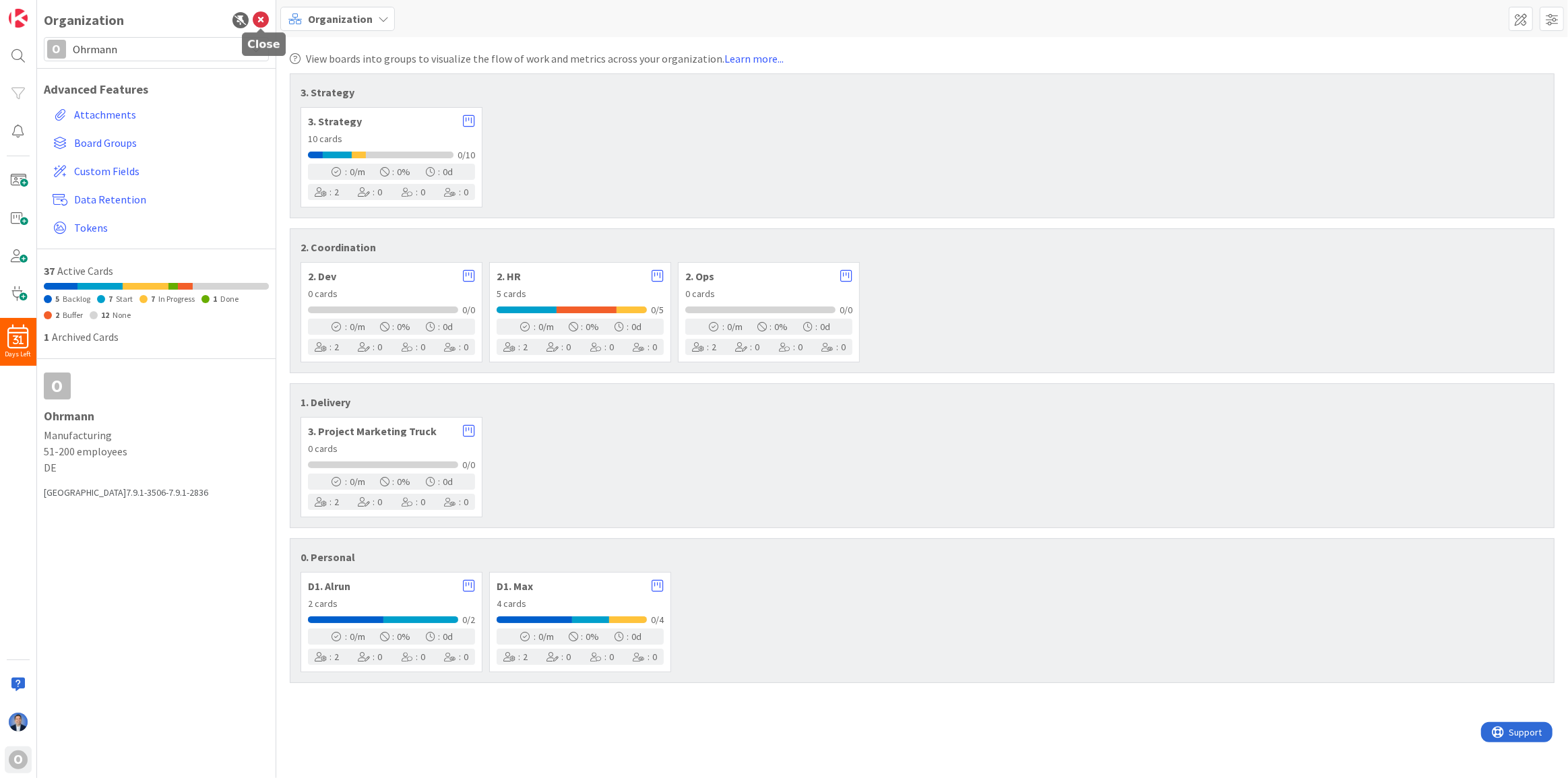
click at [261, 18] on icon at bounding box center [261, 20] width 16 height 16
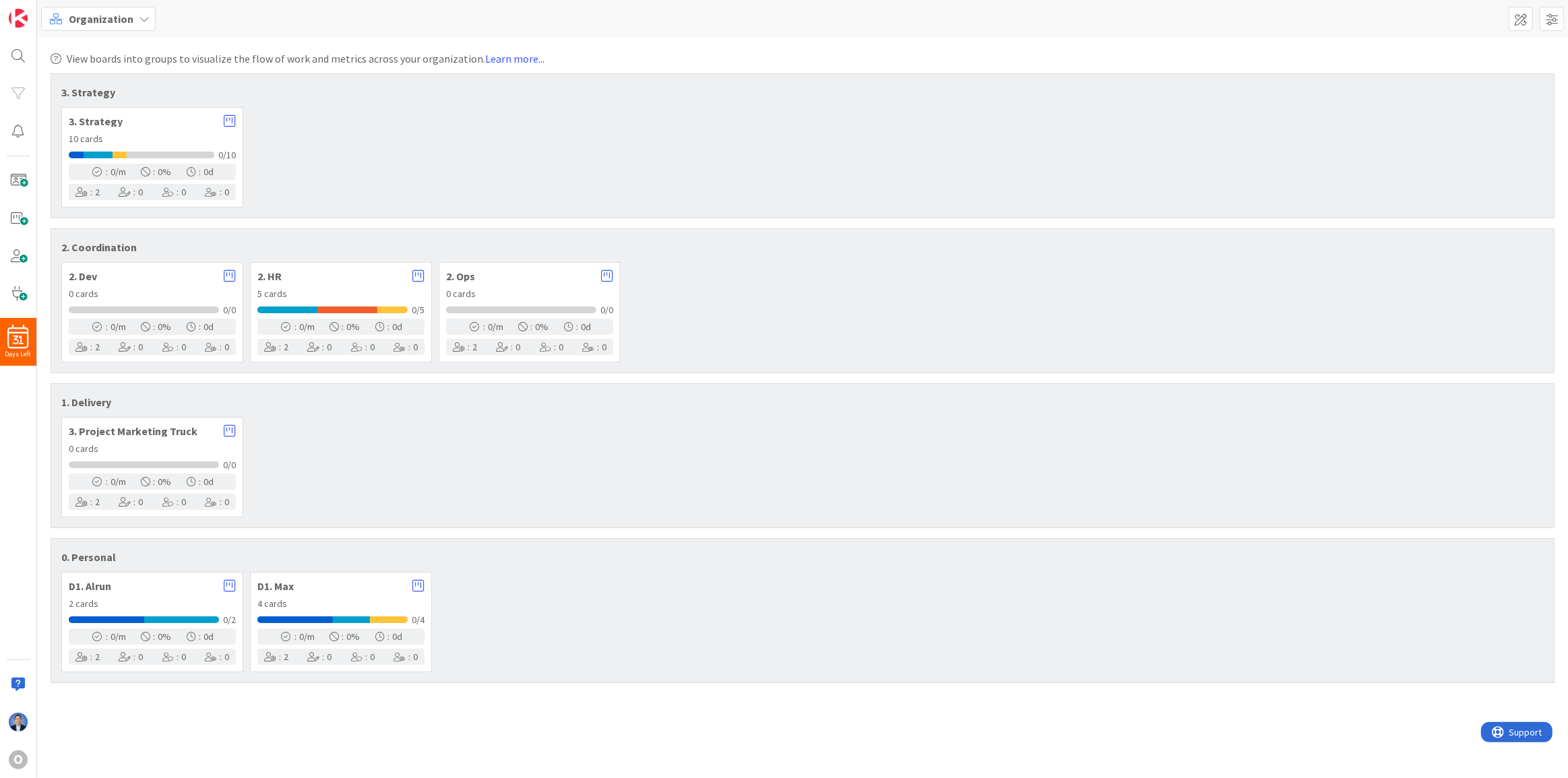
click at [112, 22] on span "Organization" at bounding box center [101, 18] width 65 height 16
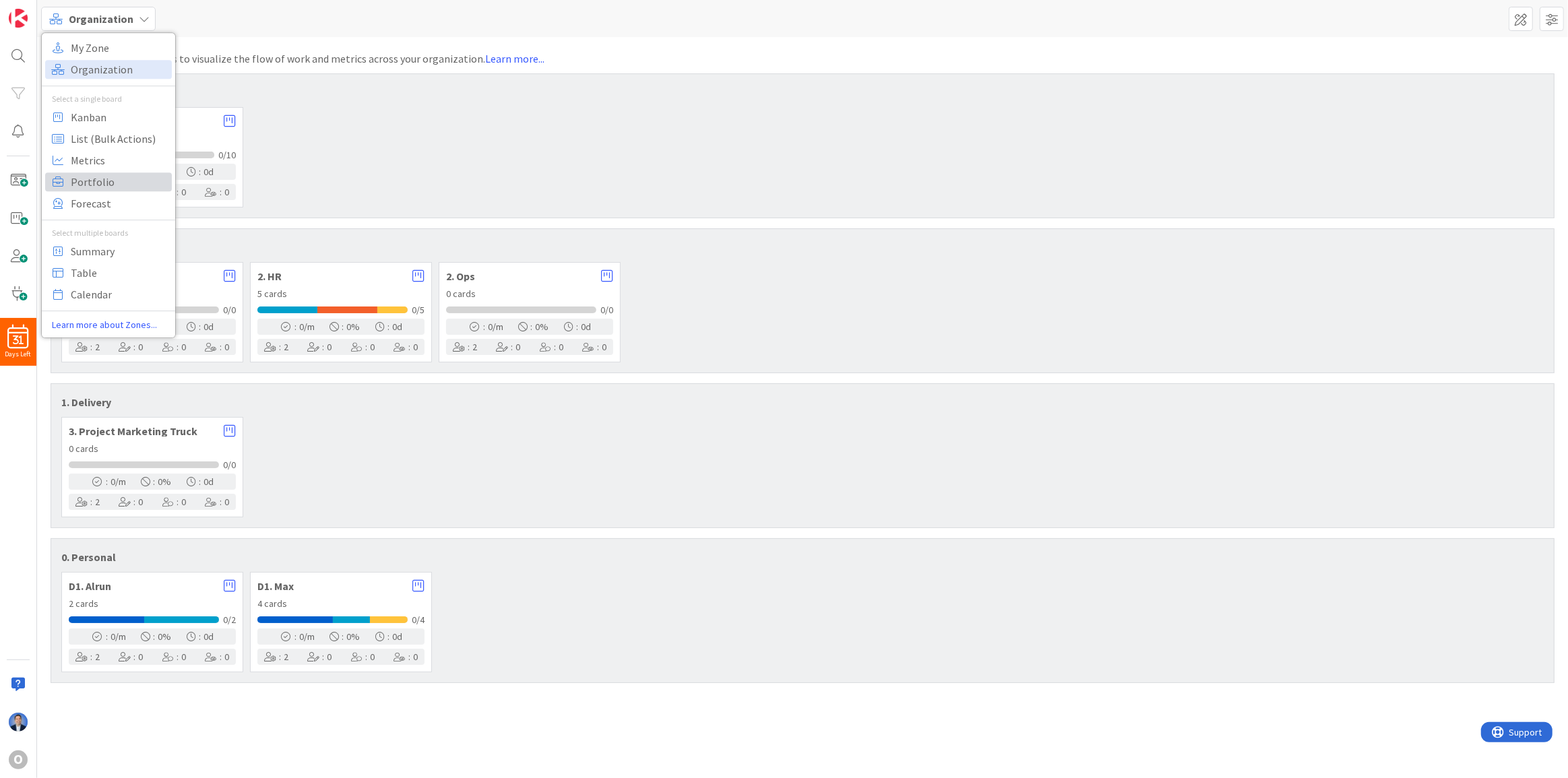
click at [100, 179] on span "Portfolio" at bounding box center [119, 182] width 97 height 20
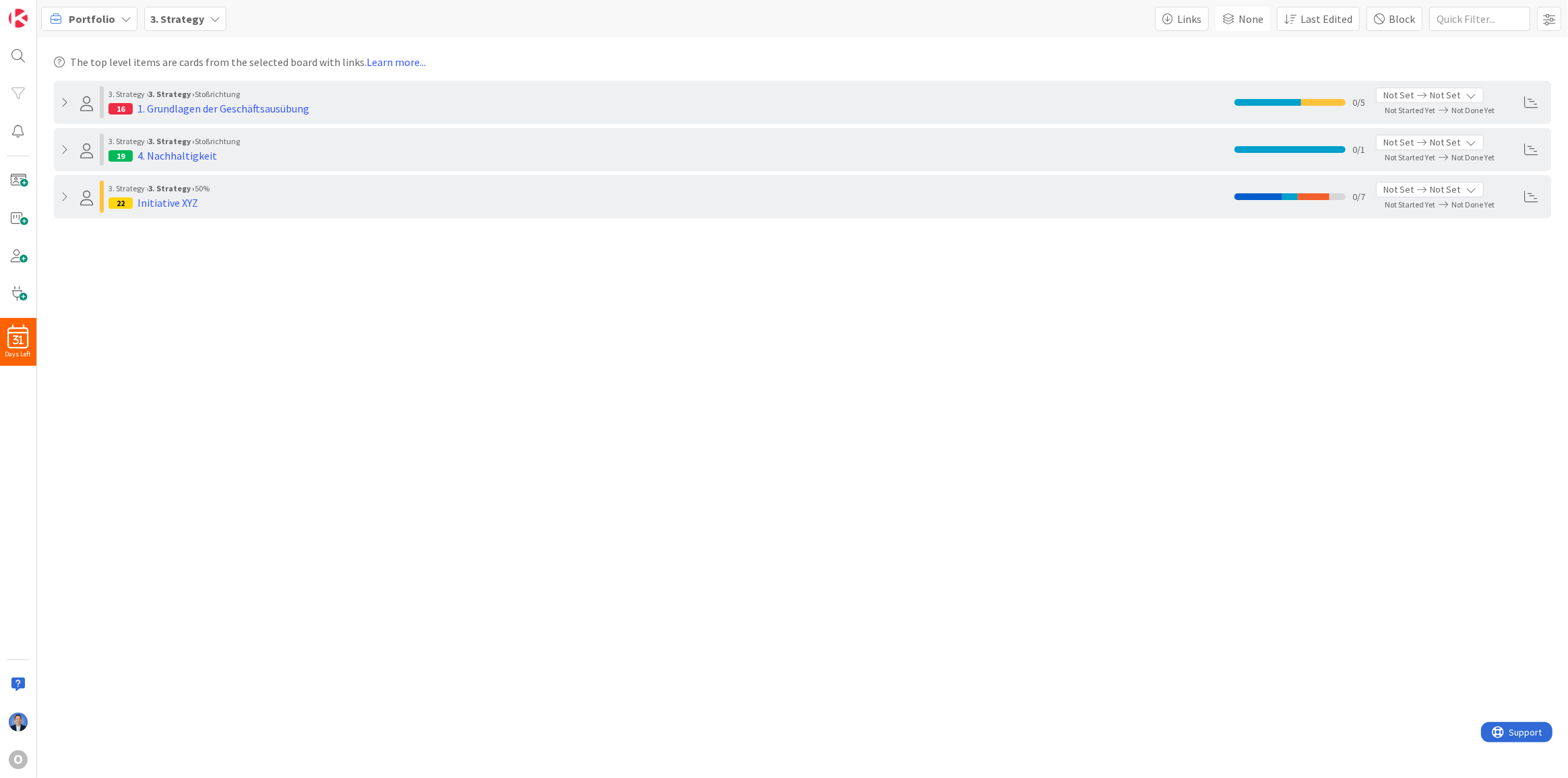
click at [65, 100] on icon at bounding box center [65, 102] width 10 height 10
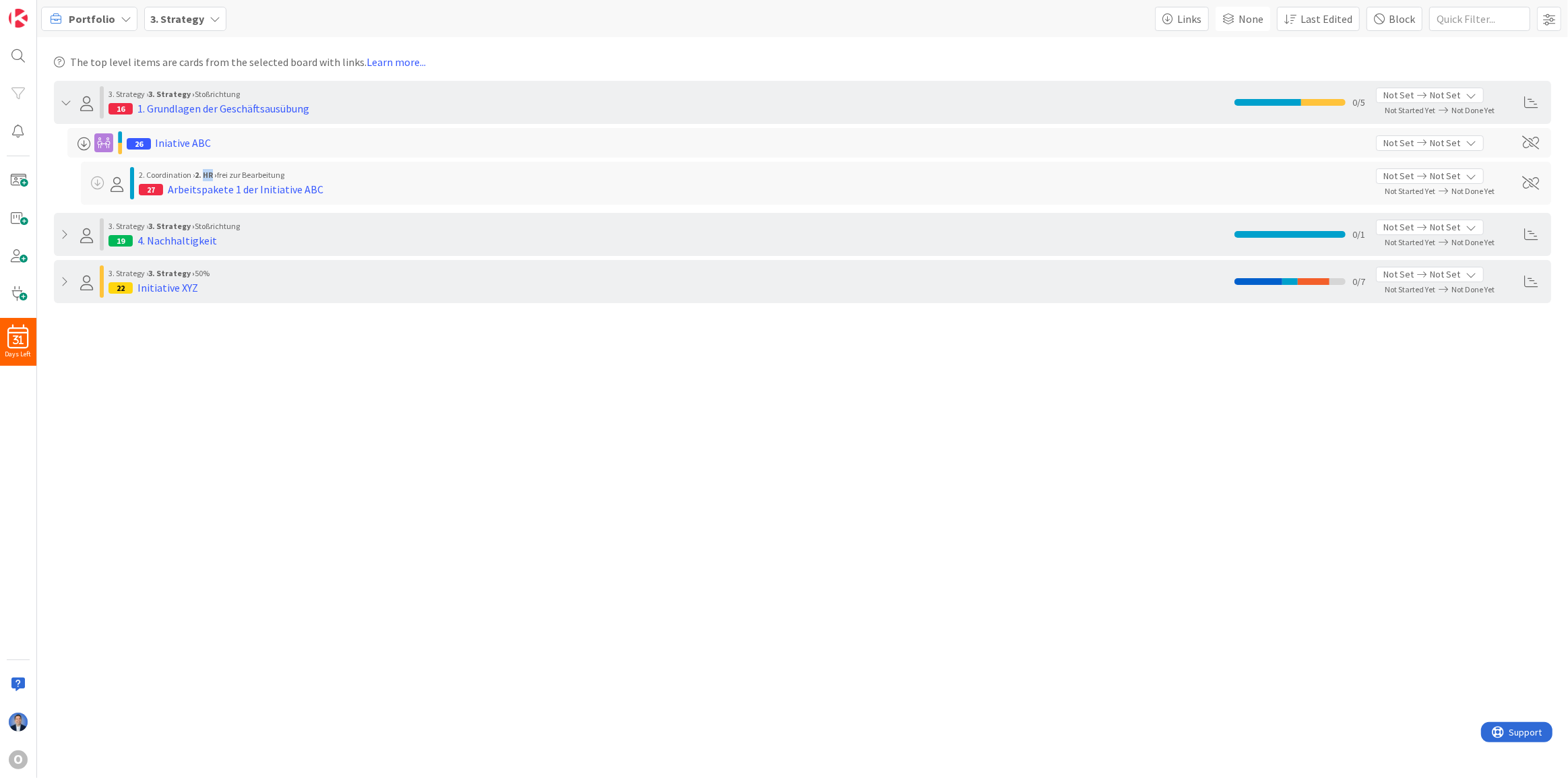
drag, startPoint x: 204, startPoint y: 175, endPoint x: 215, endPoint y: 176, distance: 11.0
click at [215, 176] on b "2. HR ›" at bounding box center [206, 175] width 22 height 10
click at [78, 15] on span "Portfolio" at bounding box center [92, 18] width 47 height 16
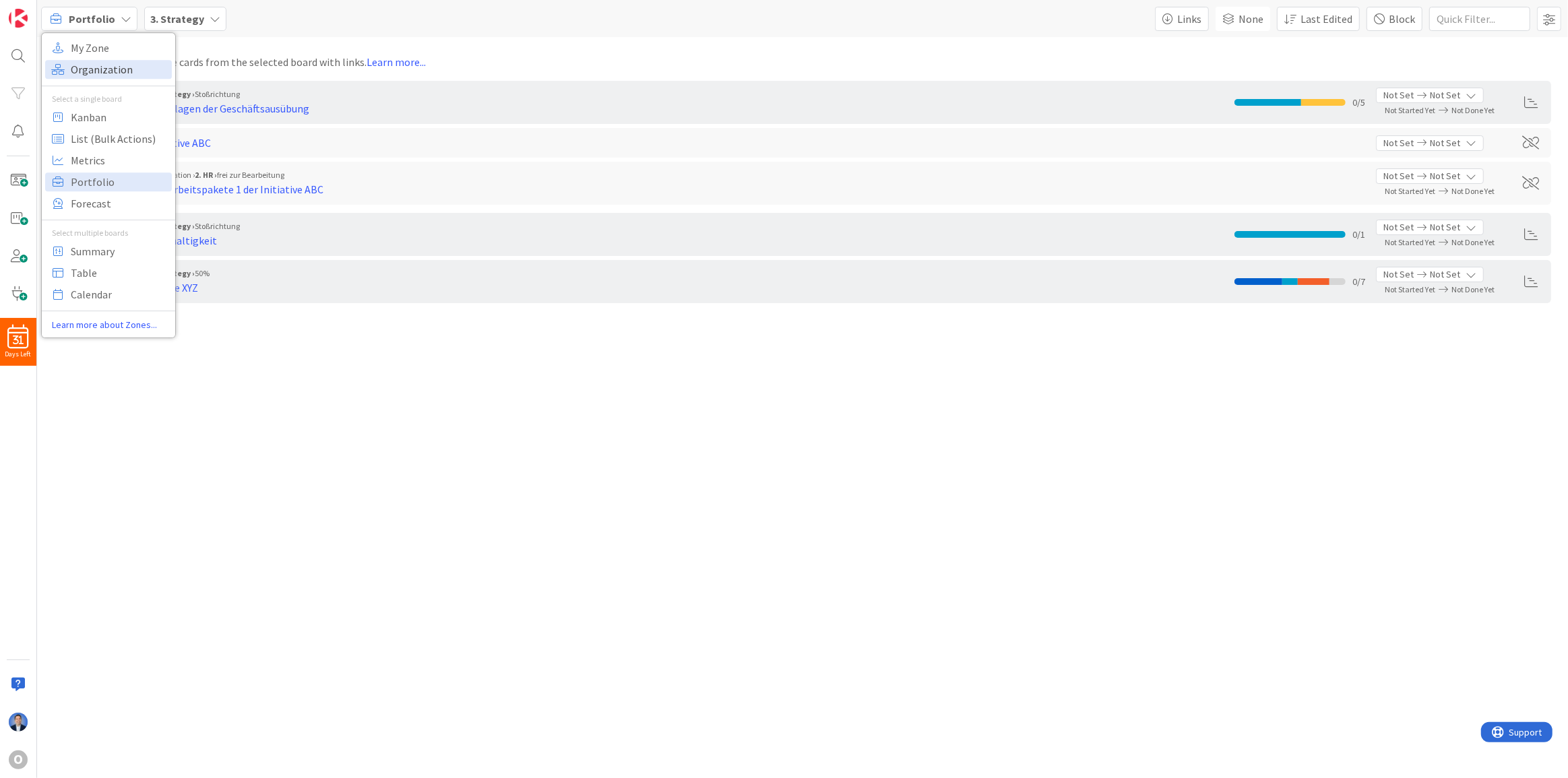
click at [106, 75] on span "Organization" at bounding box center [119, 69] width 97 height 20
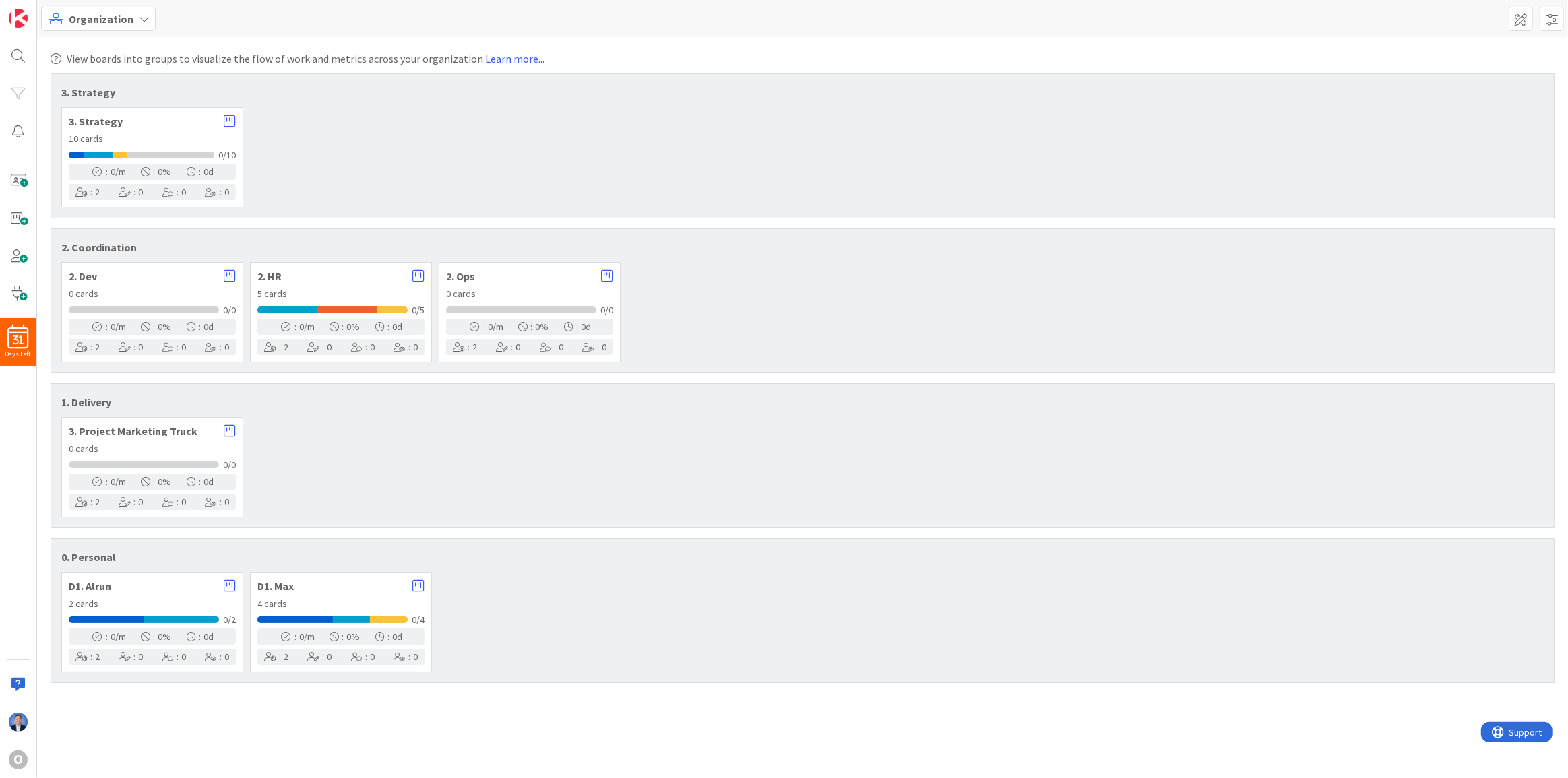
click at [109, 20] on span "Organization" at bounding box center [101, 18] width 65 height 16
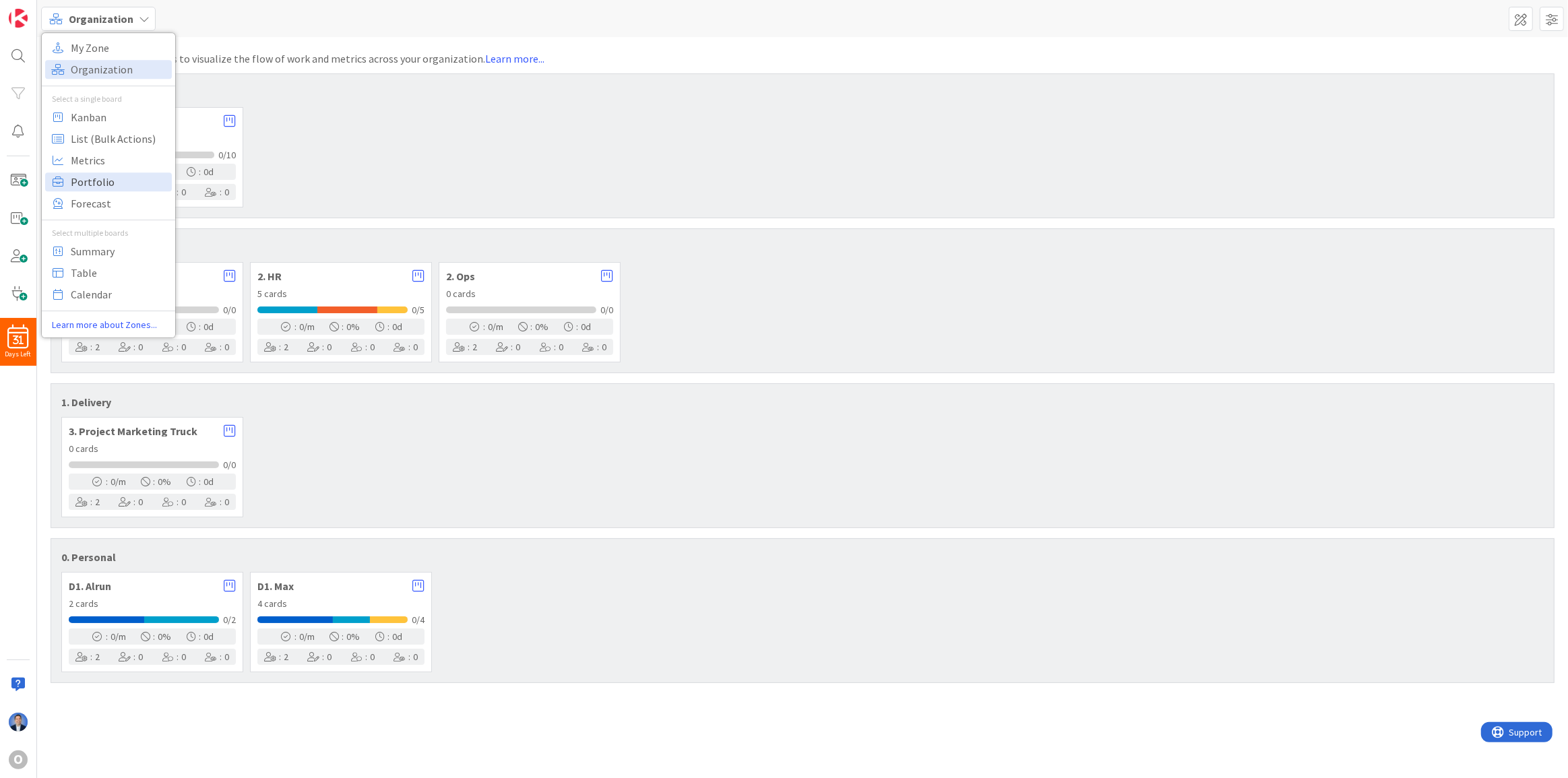
click at [95, 182] on span "Portfolio" at bounding box center [119, 182] width 97 height 20
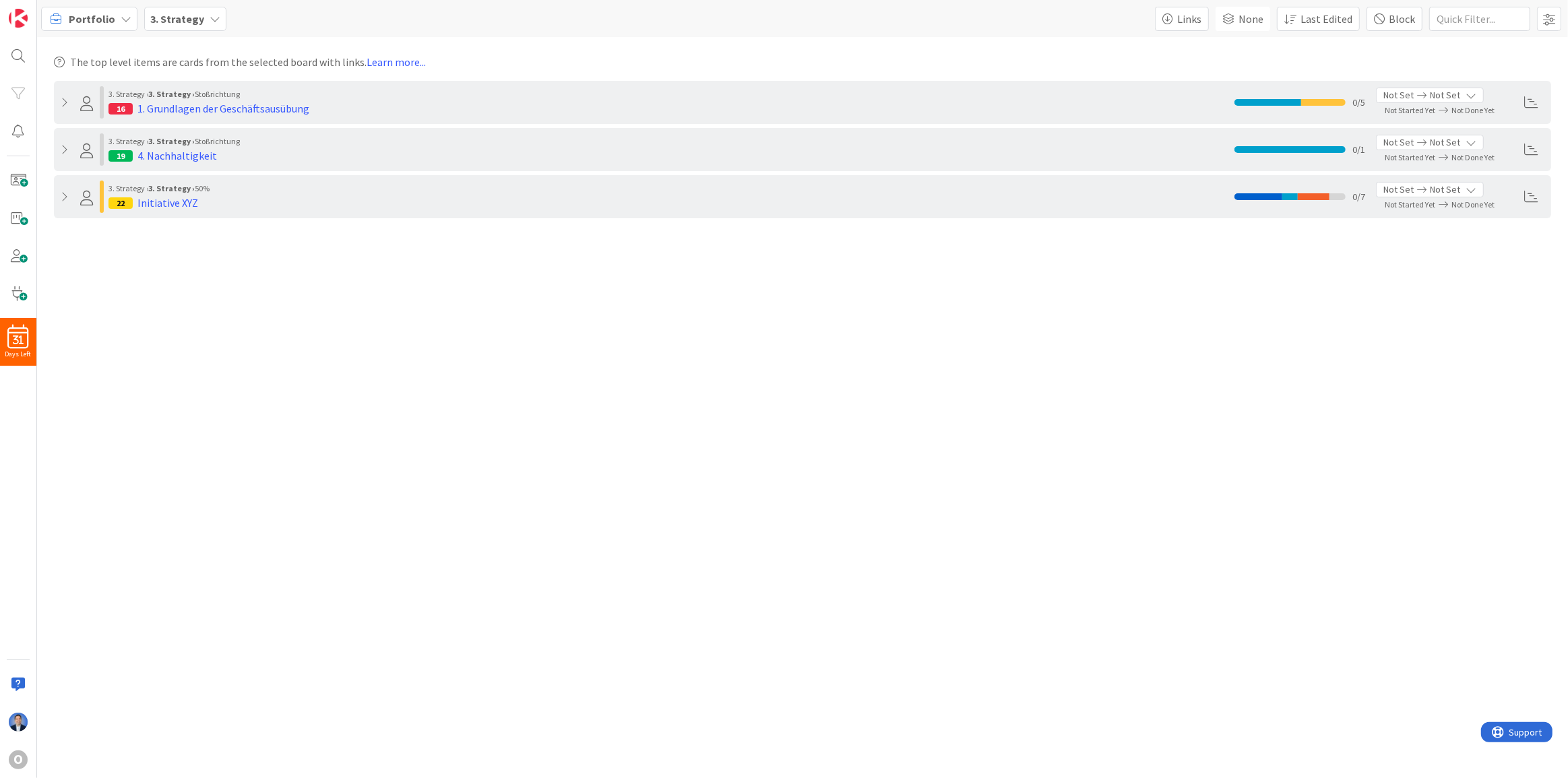
click at [172, 26] on div "3. Strategy" at bounding box center [185, 19] width 82 height 24
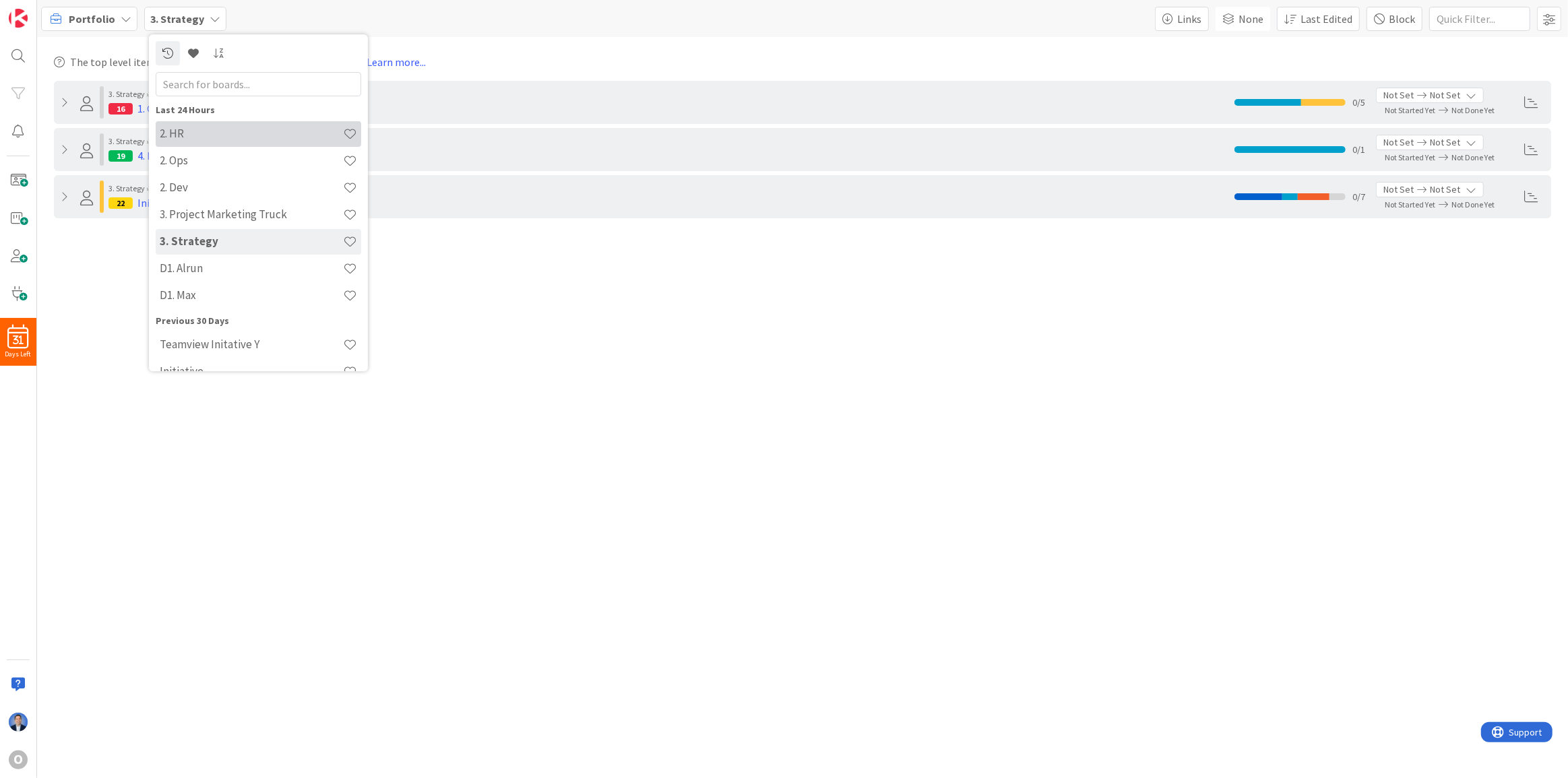
click at [201, 135] on h4 "2. HR" at bounding box center [251, 133] width 183 height 13
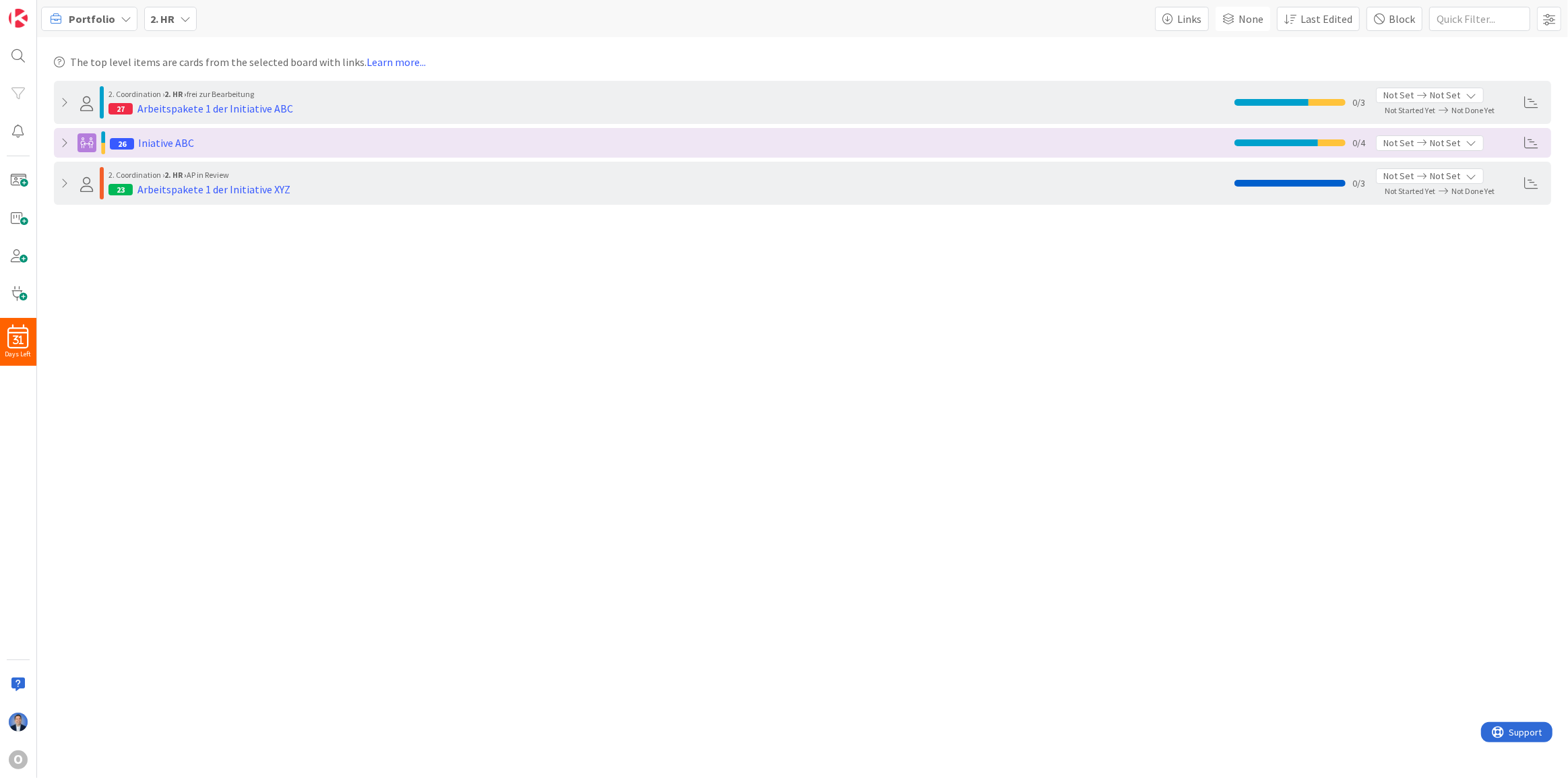
click at [169, 22] on b "2. HR" at bounding box center [162, 18] width 24 height 13
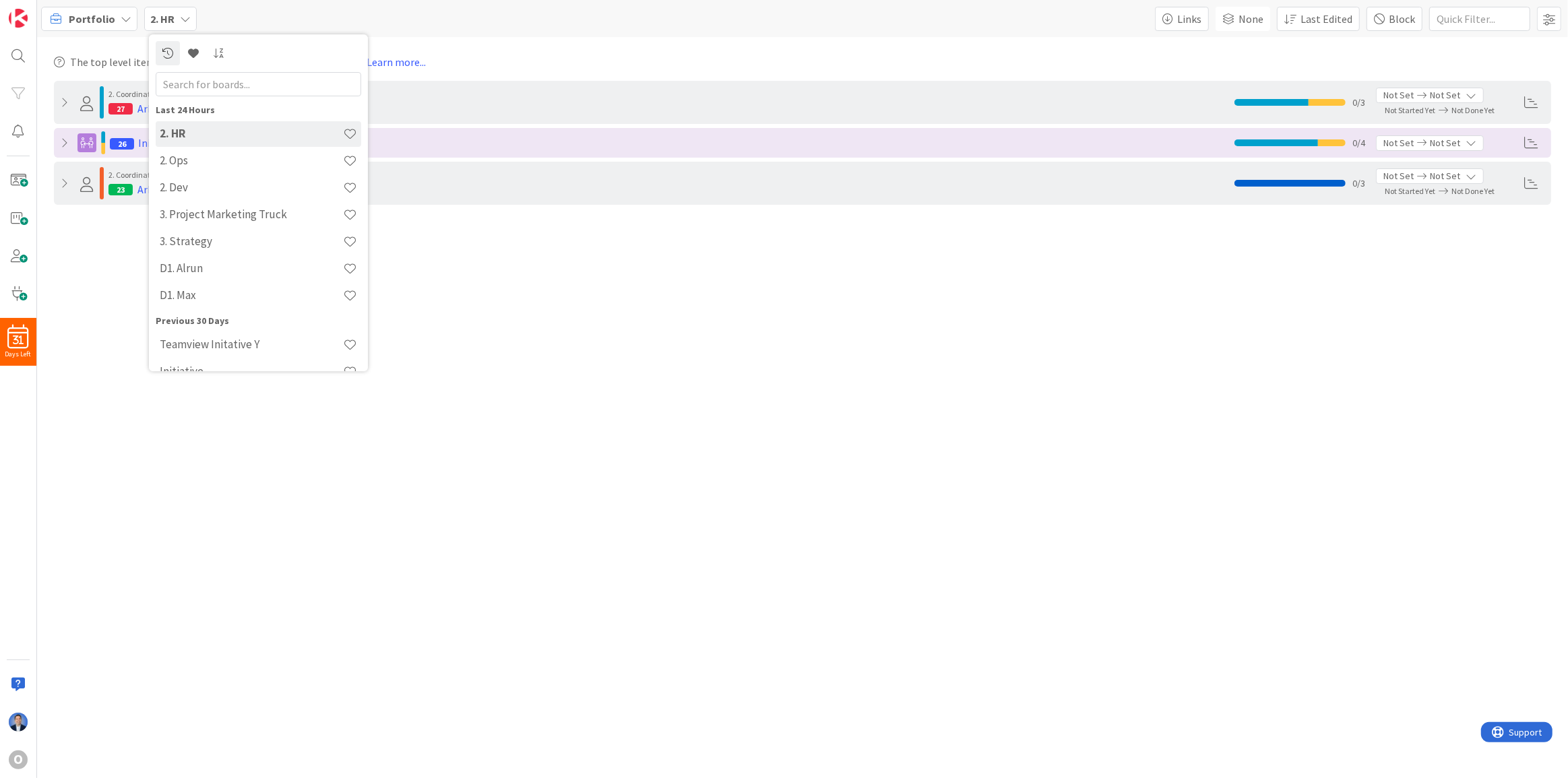
click at [176, 241] on h4 "3. Strategy" at bounding box center [251, 241] width 183 height 13
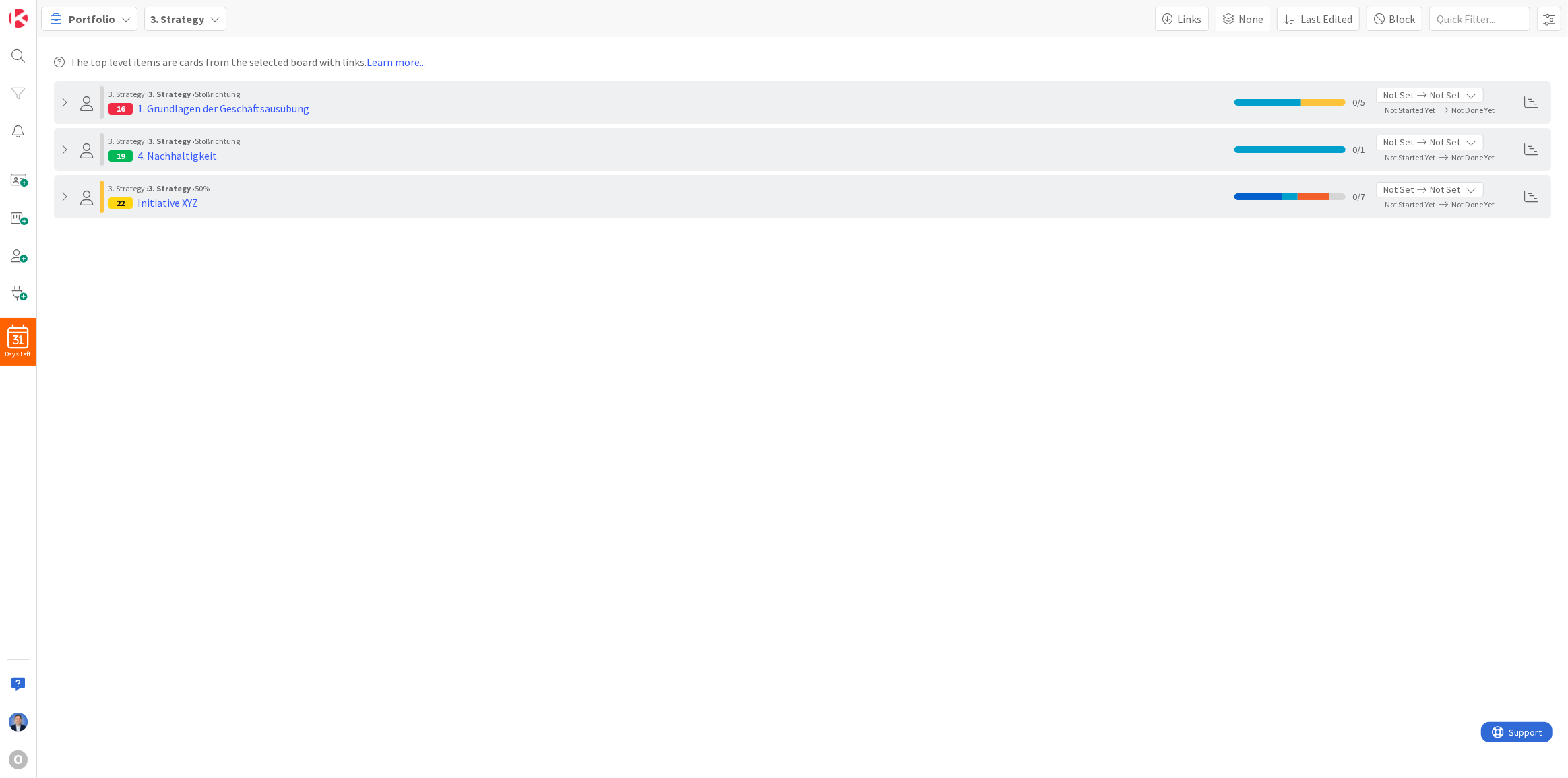
click at [173, 27] on div "3. Strategy" at bounding box center [185, 19] width 82 height 24
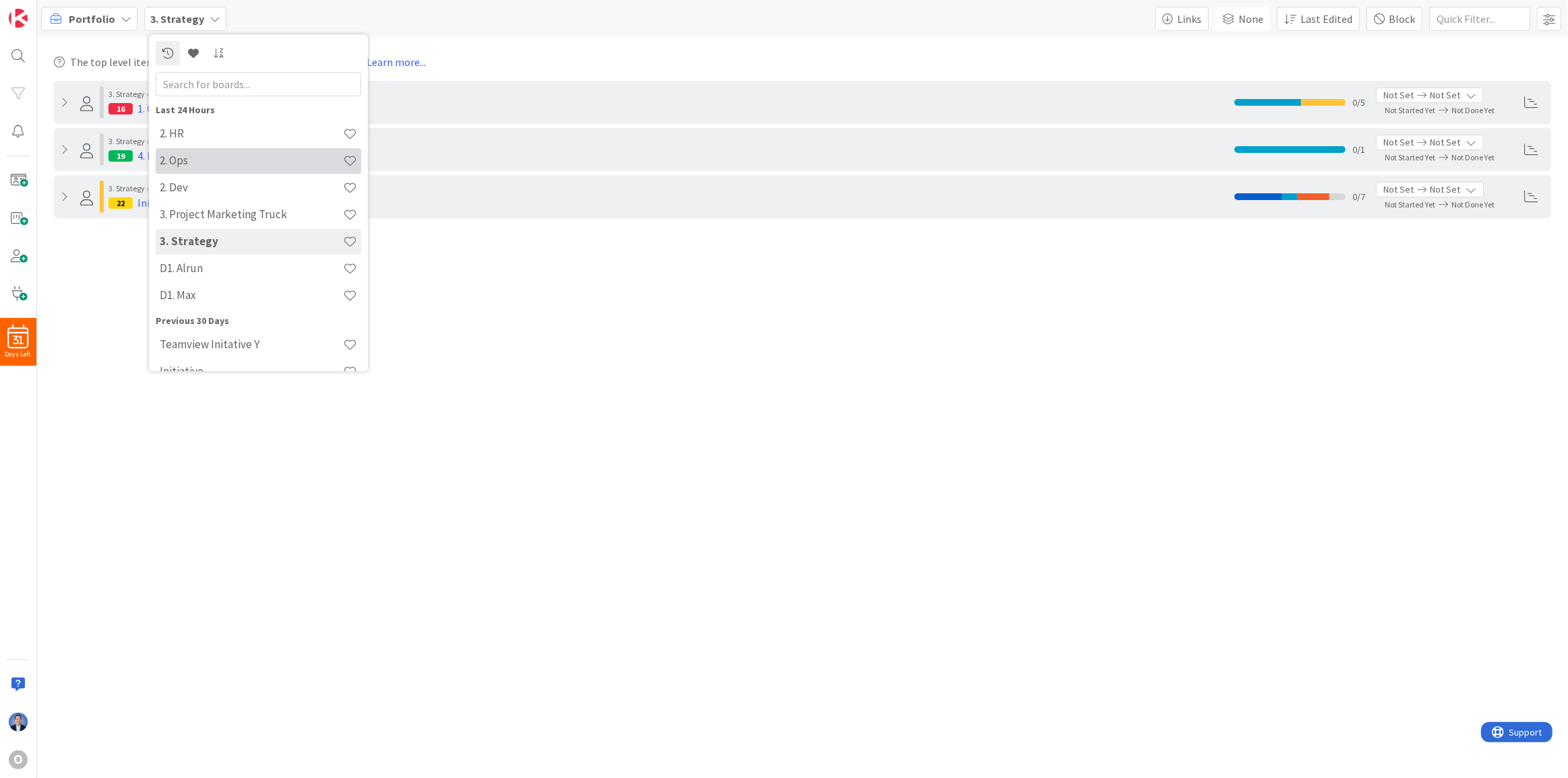
click at [193, 165] on h4 "2. Ops" at bounding box center [251, 160] width 183 height 13
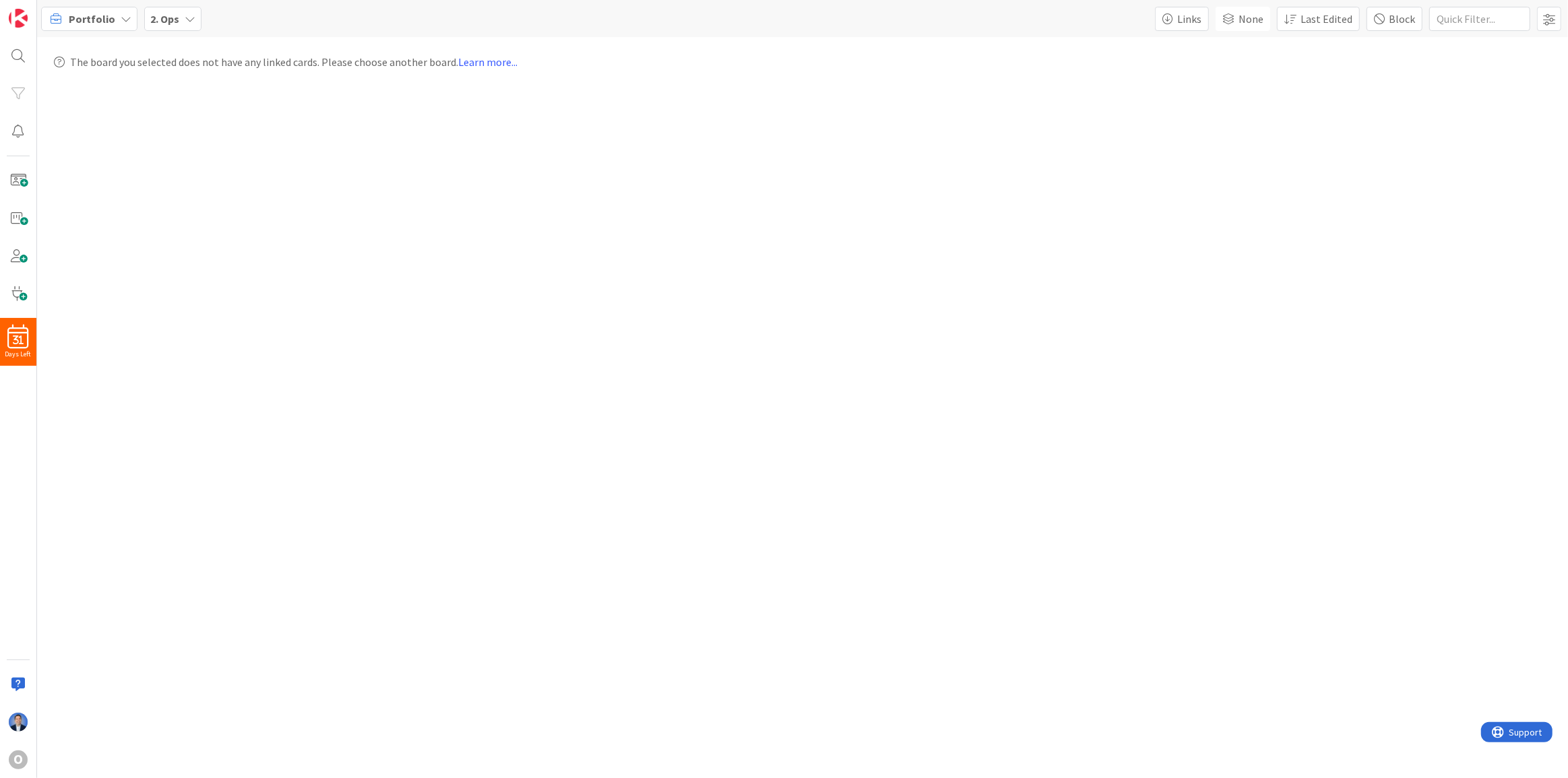
click at [160, 24] on b "2. Ops" at bounding box center [165, 18] width 29 height 13
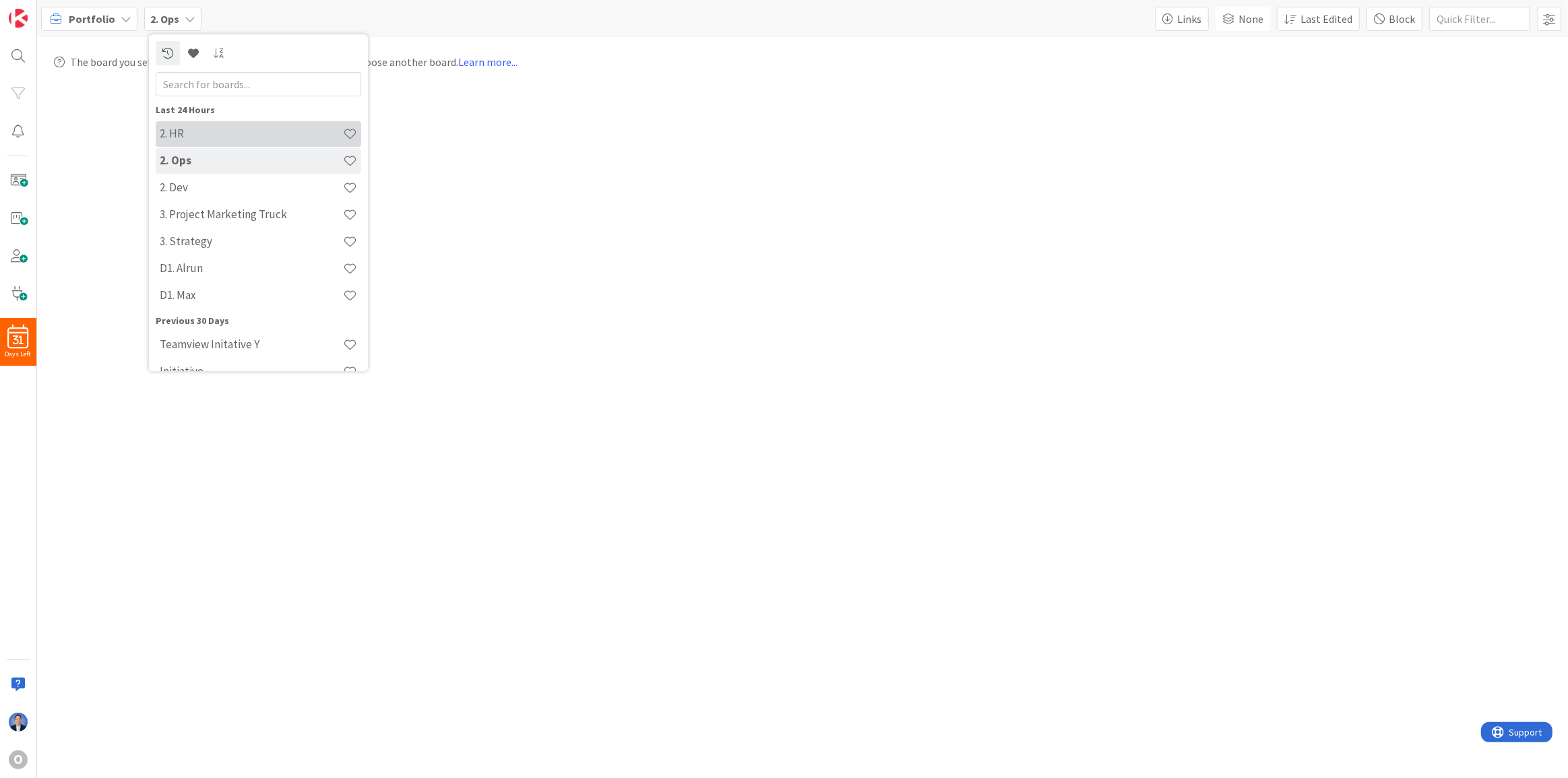
click at [186, 137] on h4 "2. HR" at bounding box center [251, 133] width 183 height 13
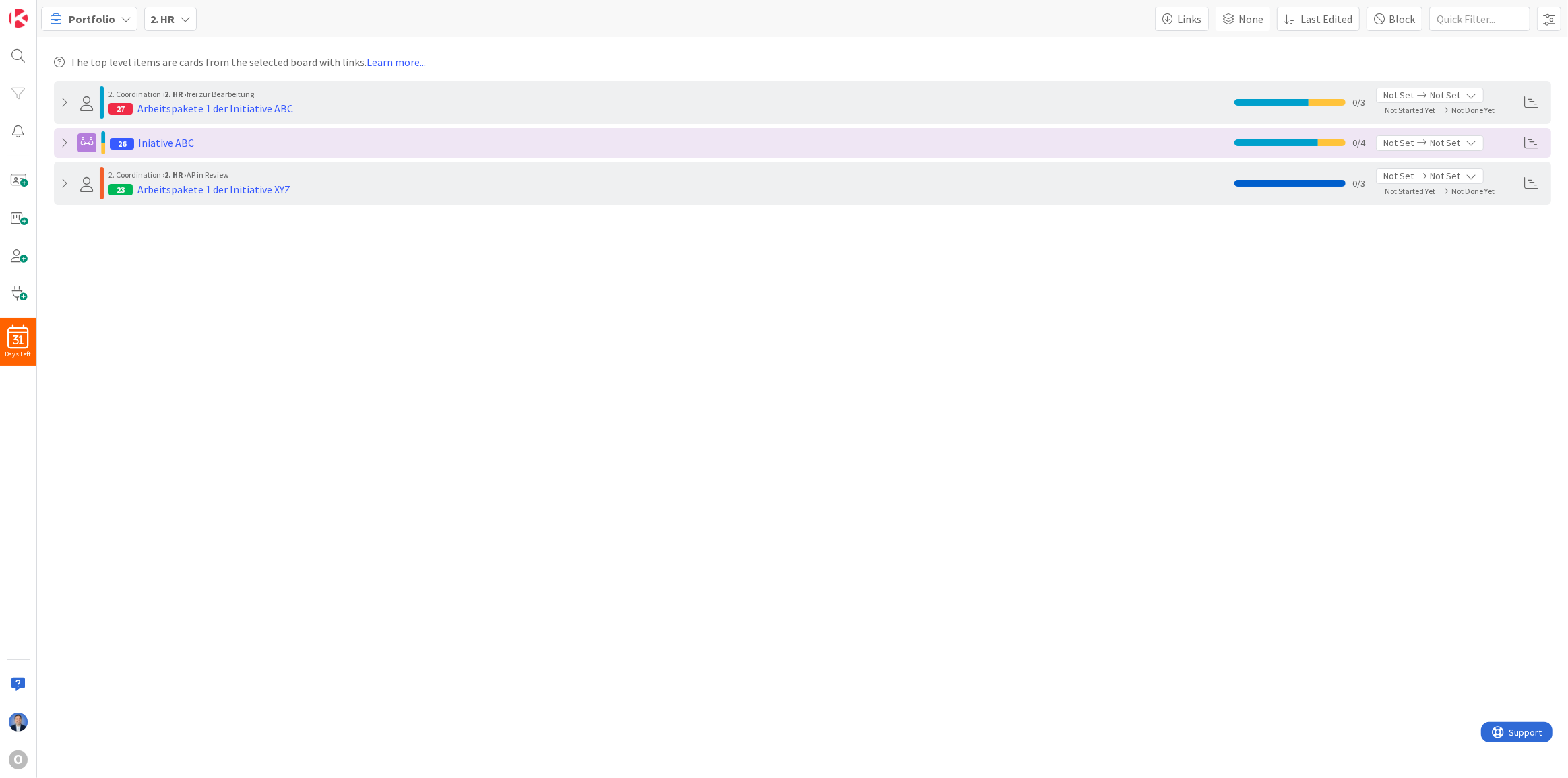
click at [89, 22] on span "Portfolio" at bounding box center [92, 18] width 47 height 16
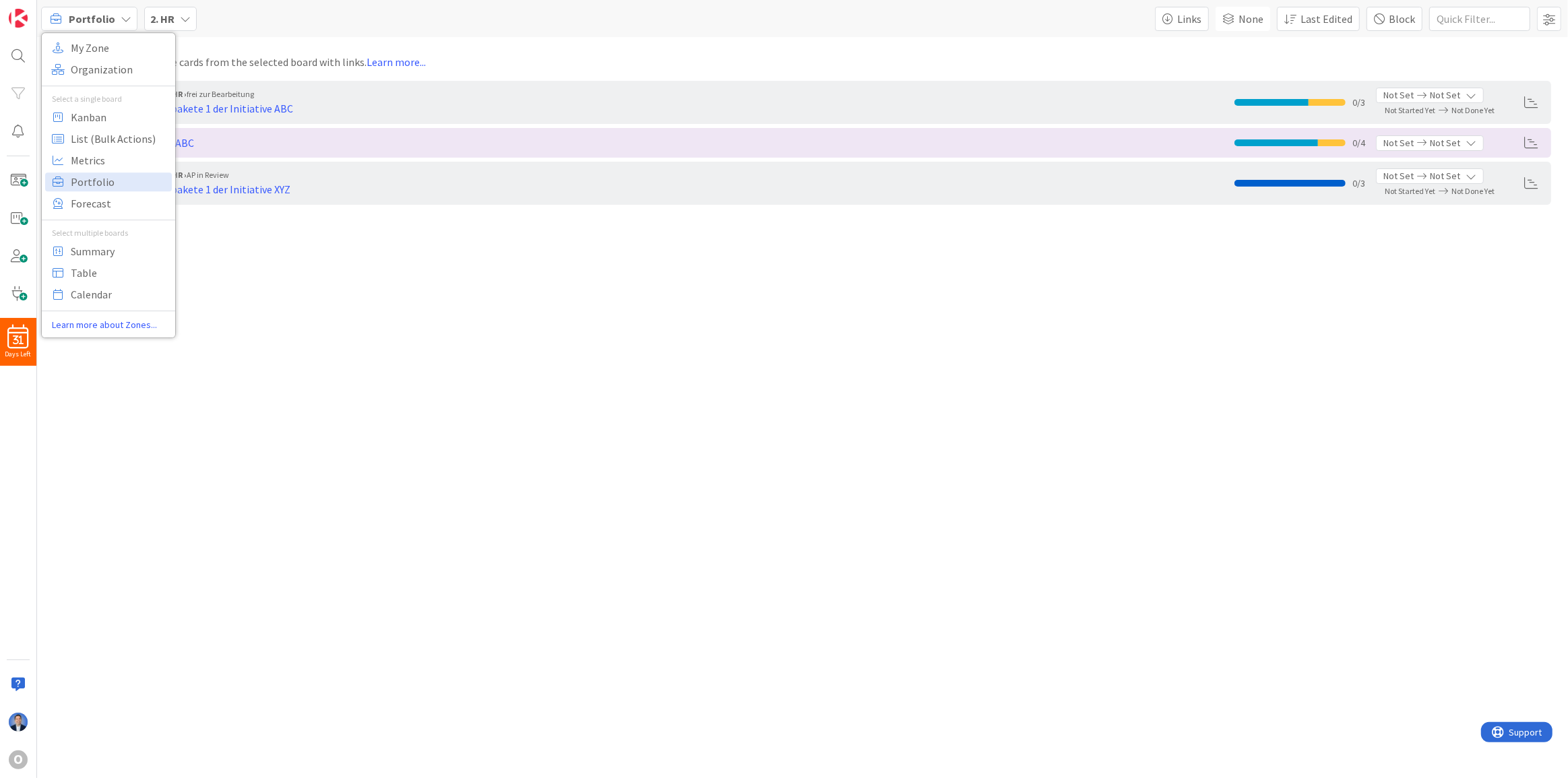
click at [721, 714] on div "Portfolio My Zone Organization Select a single board Kanban List (Bulk Actions)…" at bounding box center [802, 389] width 1531 height 778
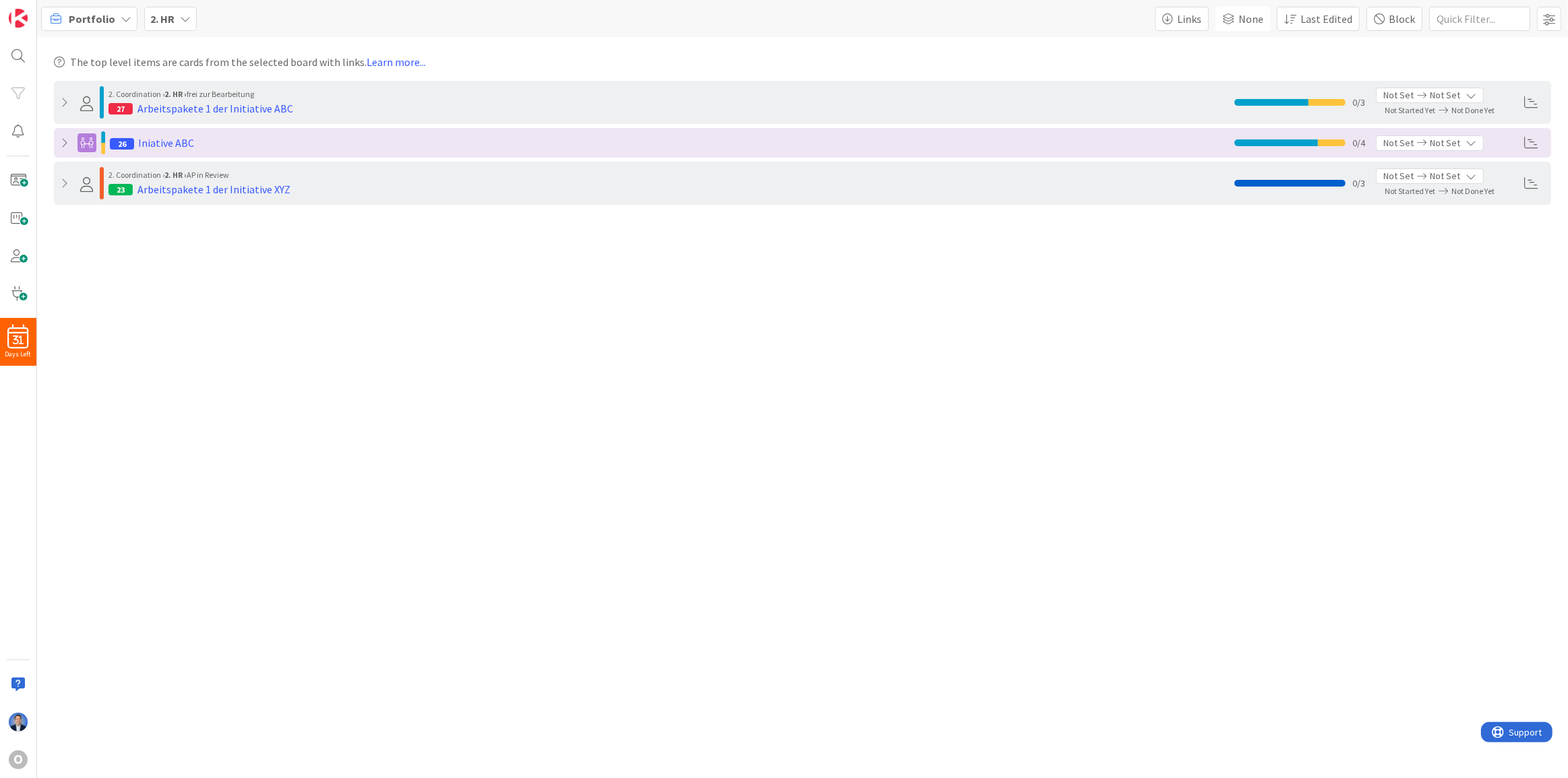
click at [95, 20] on span "Portfolio" at bounding box center [92, 18] width 47 height 16
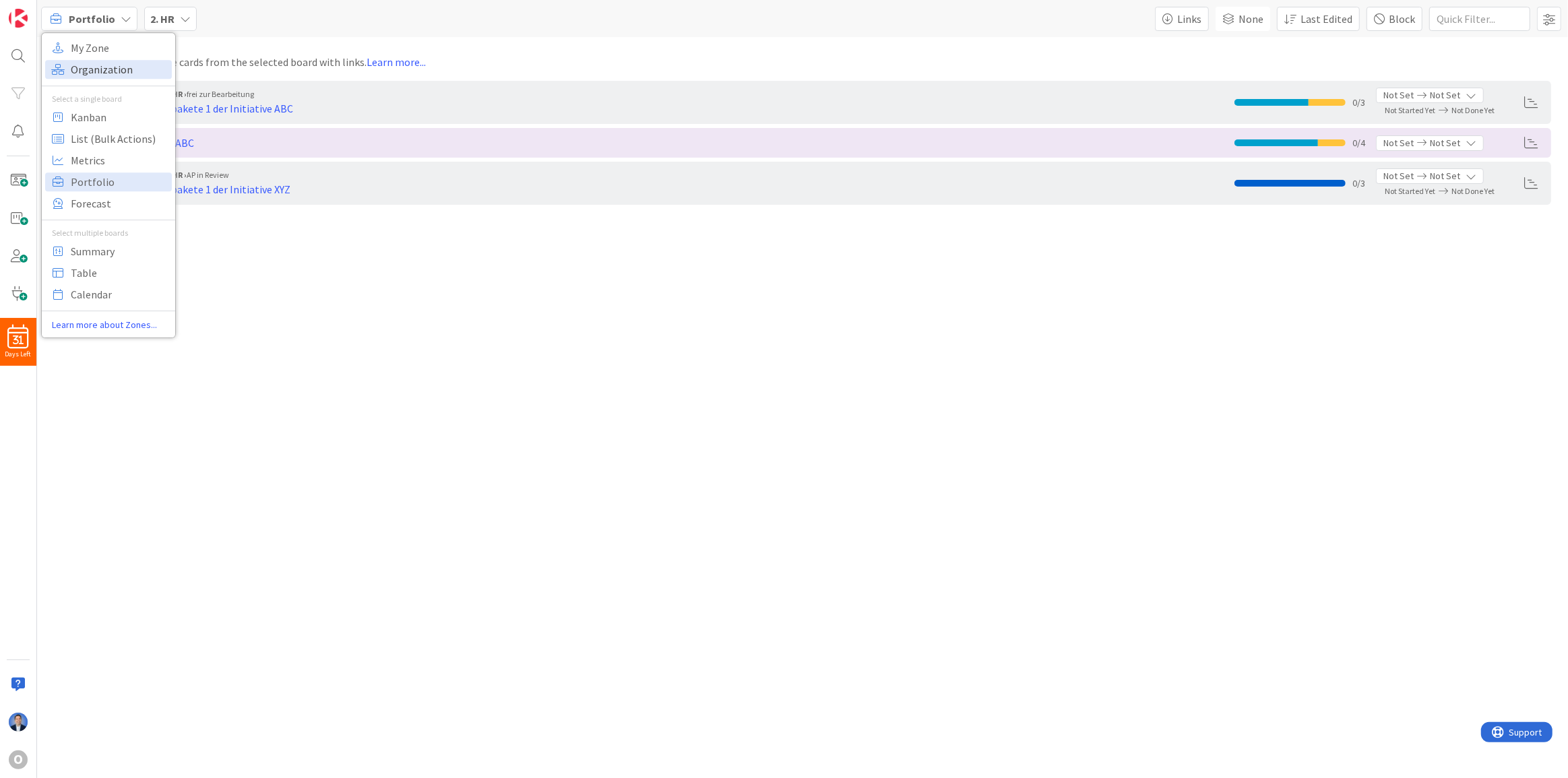
click at [142, 72] on span "Organization" at bounding box center [119, 69] width 97 height 20
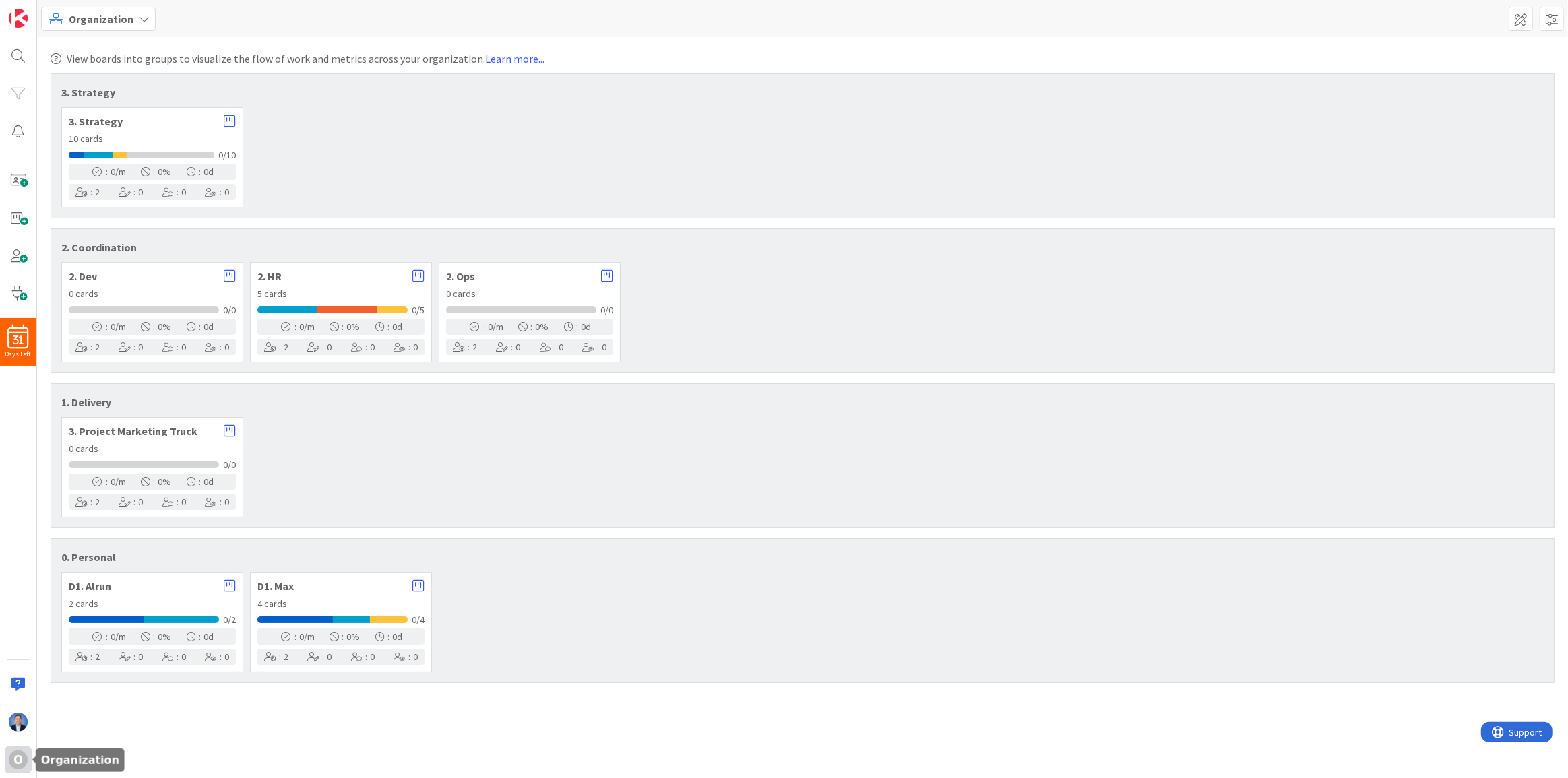
click at [20, 764] on div "O" at bounding box center [18, 760] width 19 height 19
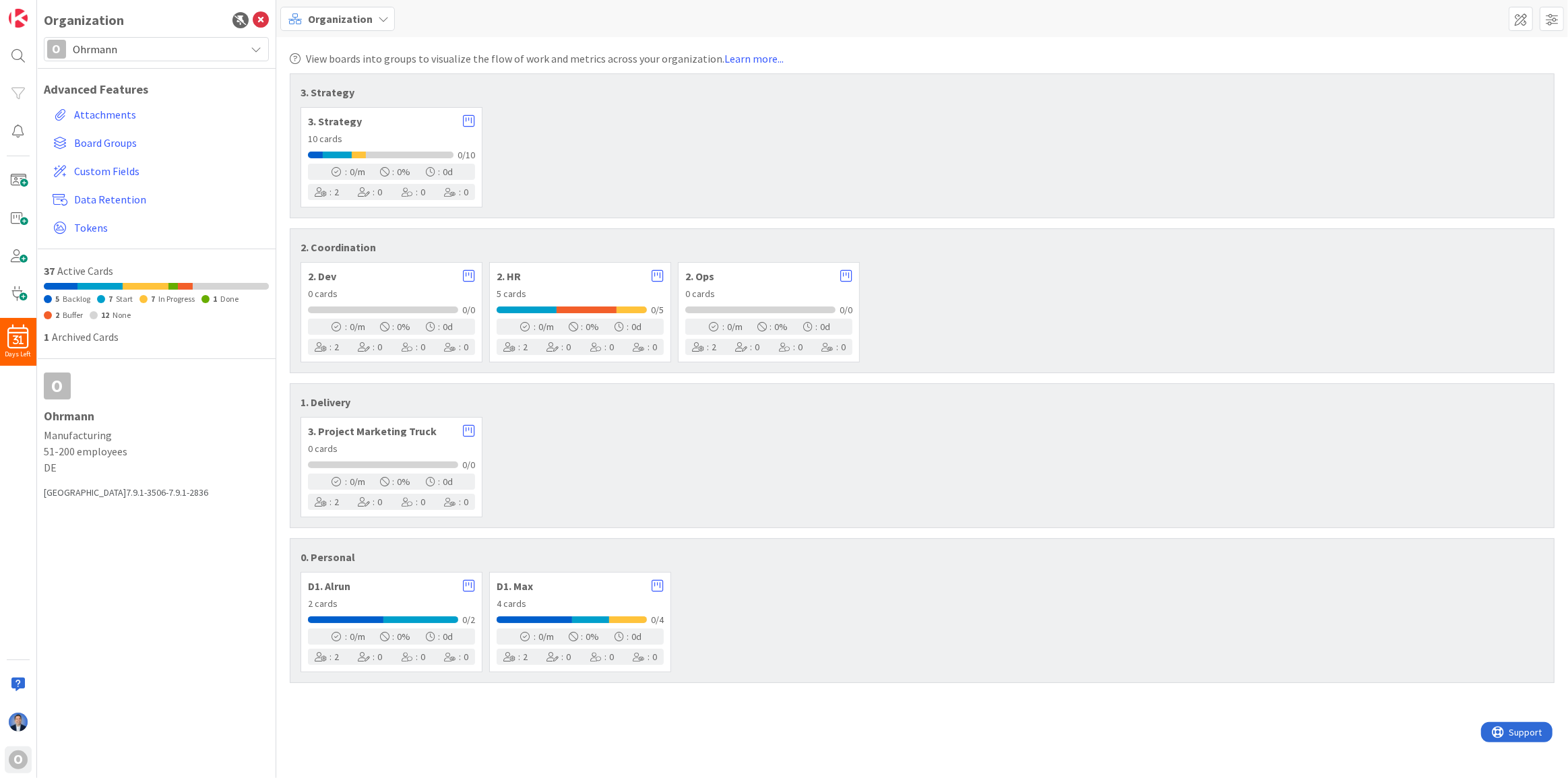
click at [120, 45] on span "Ohrmann" at bounding box center [155, 49] width 166 height 19
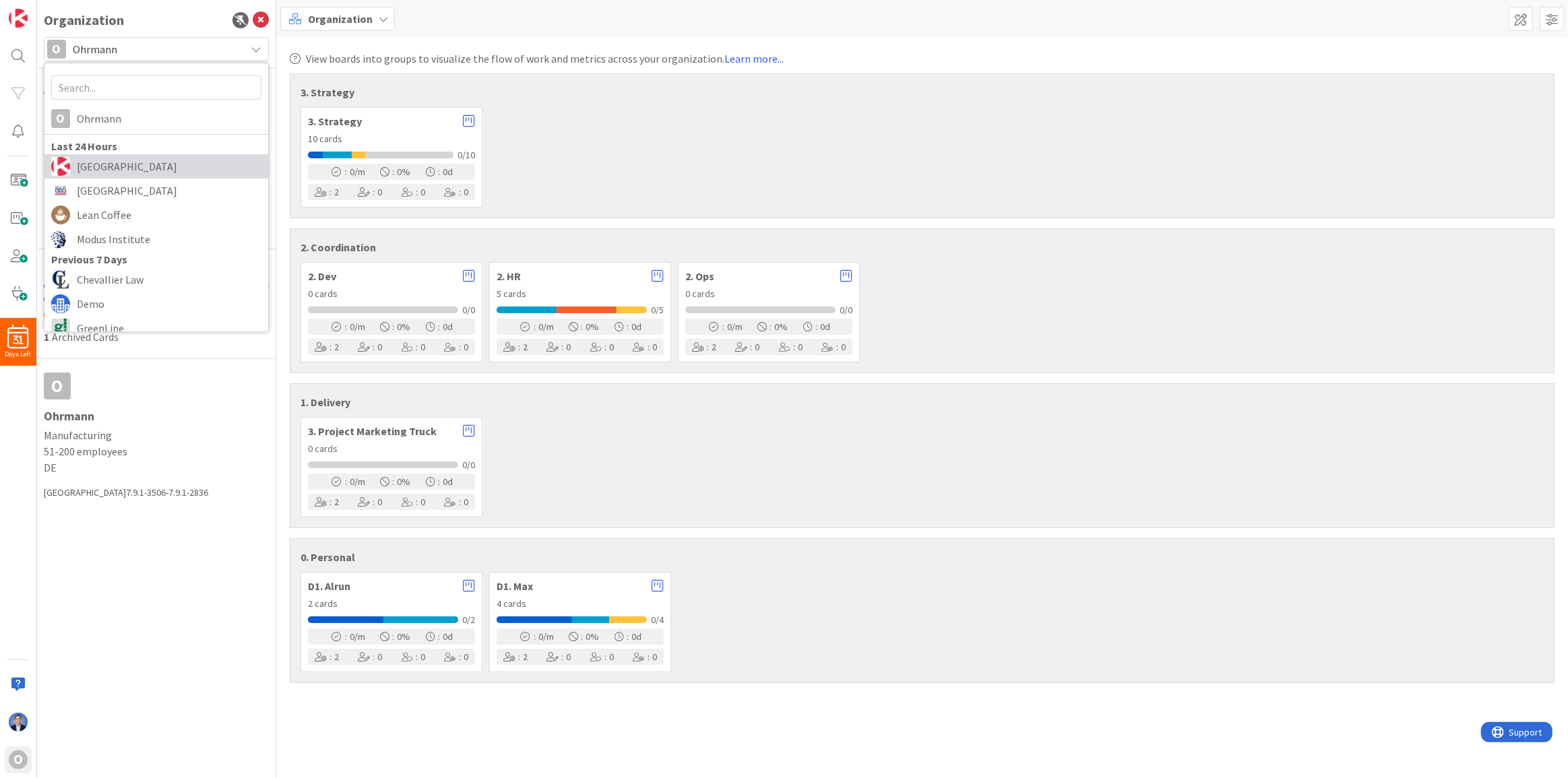
click at [111, 161] on span "[GEOGRAPHIC_DATA]" at bounding box center [169, 166] width 185 height 20
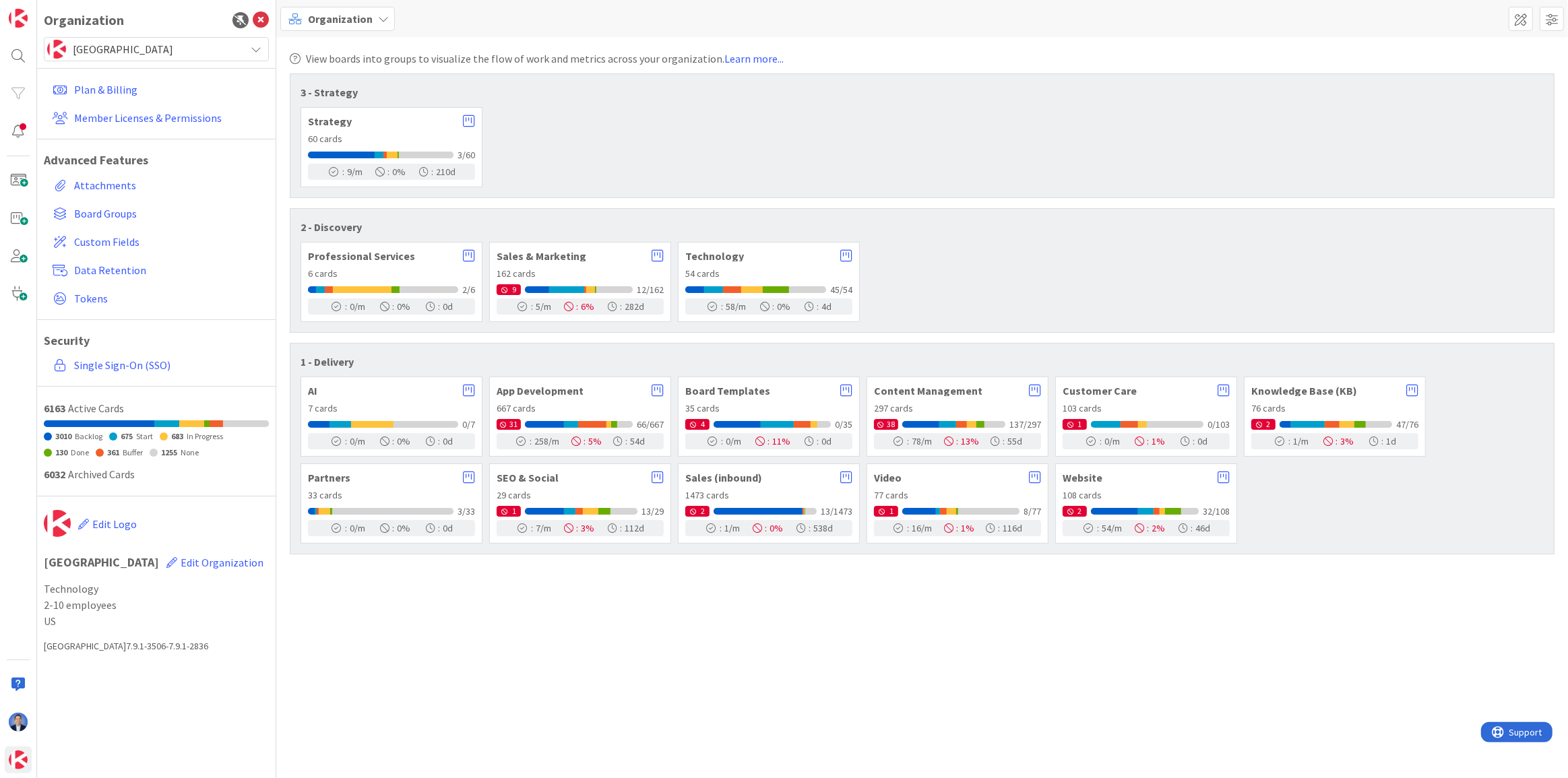
click at [341, 22] on span "Organization" at bounding box center [340, 18] width 65 height 16
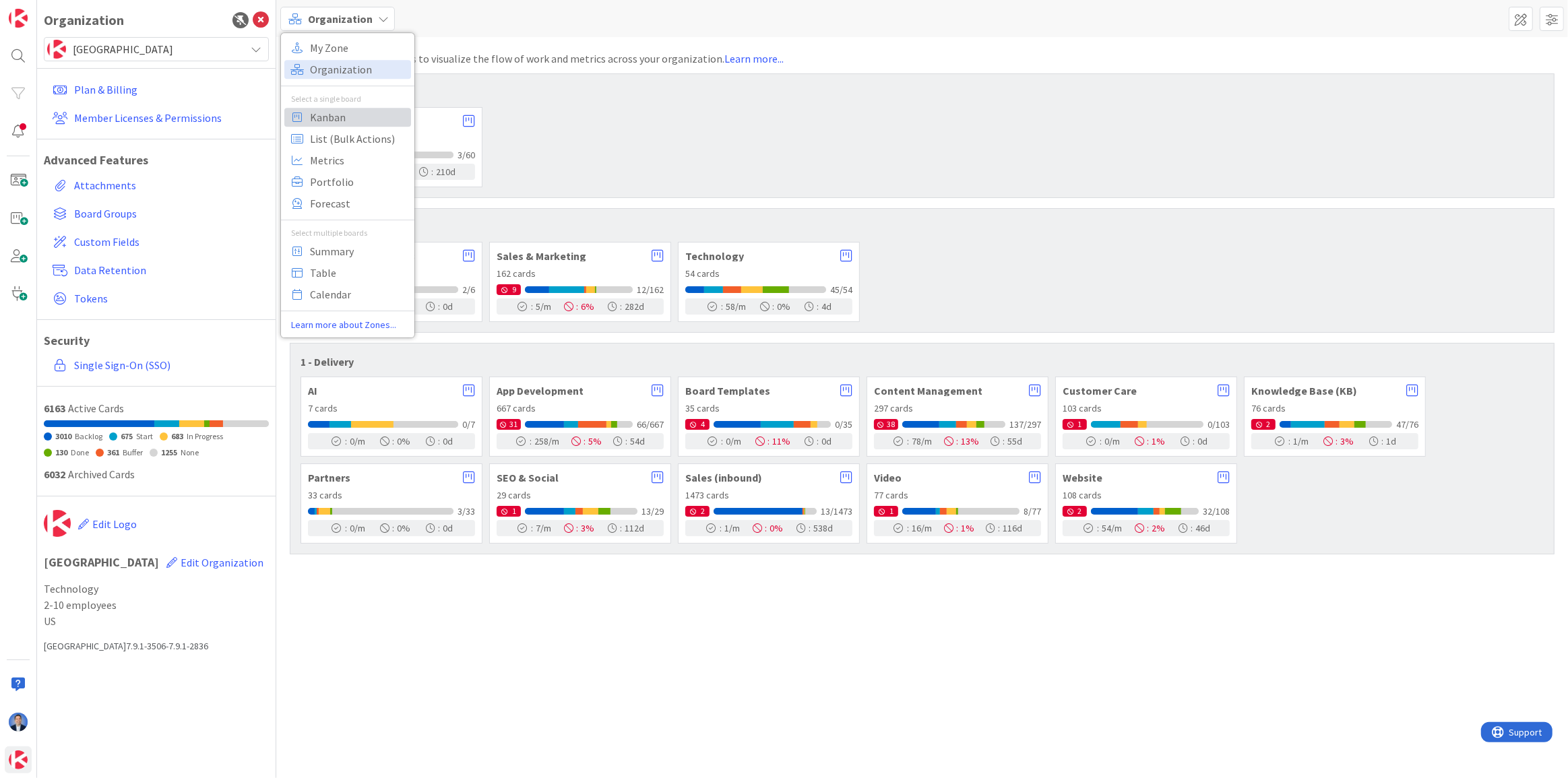
click at [339, 116] on span "Kanban" at bounding box center [358, 117] width 97 height 20
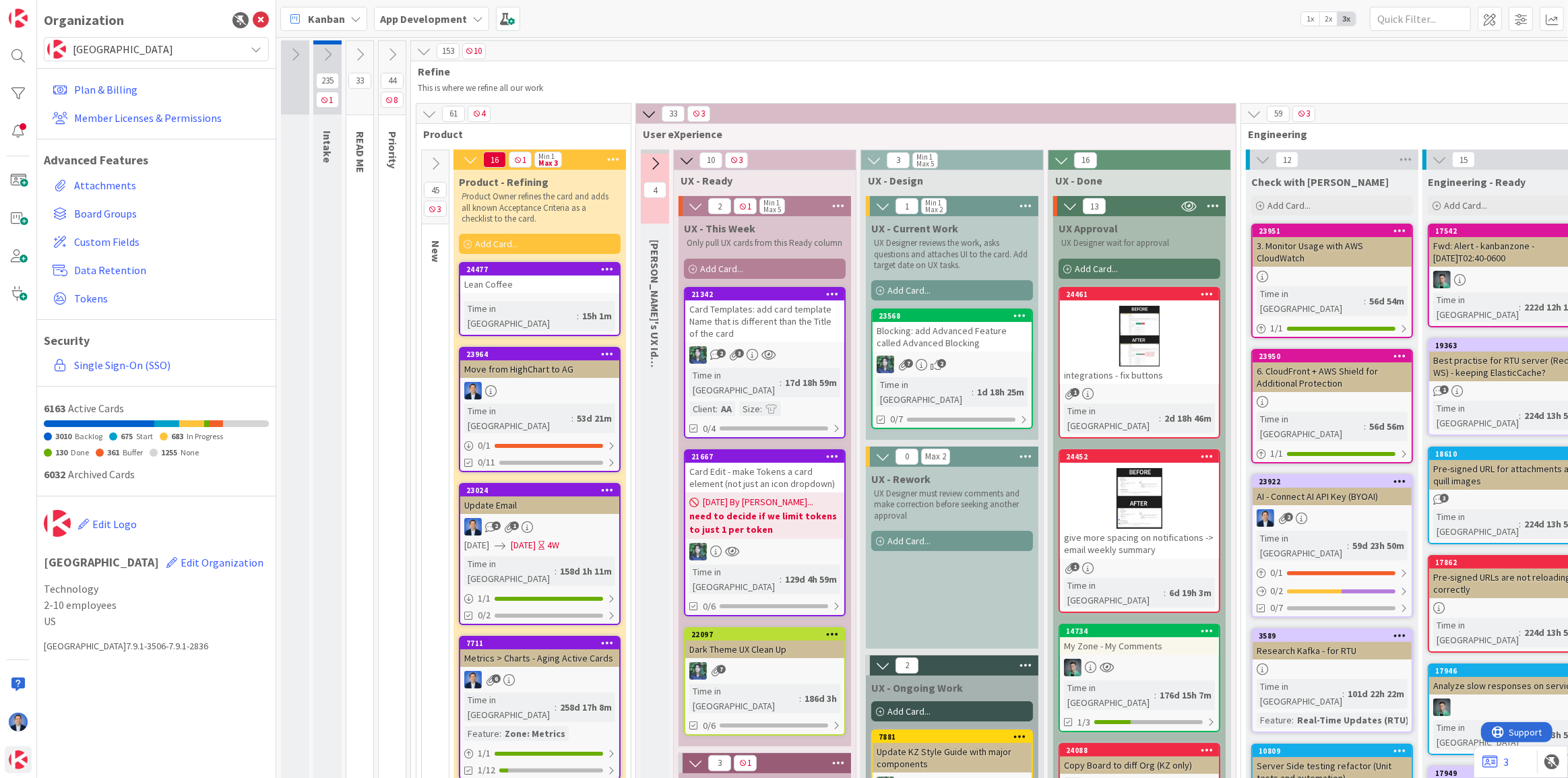
click at [511, 285] on div "Lean Coffee" at bounding box center [540, 284] width 159 height 17
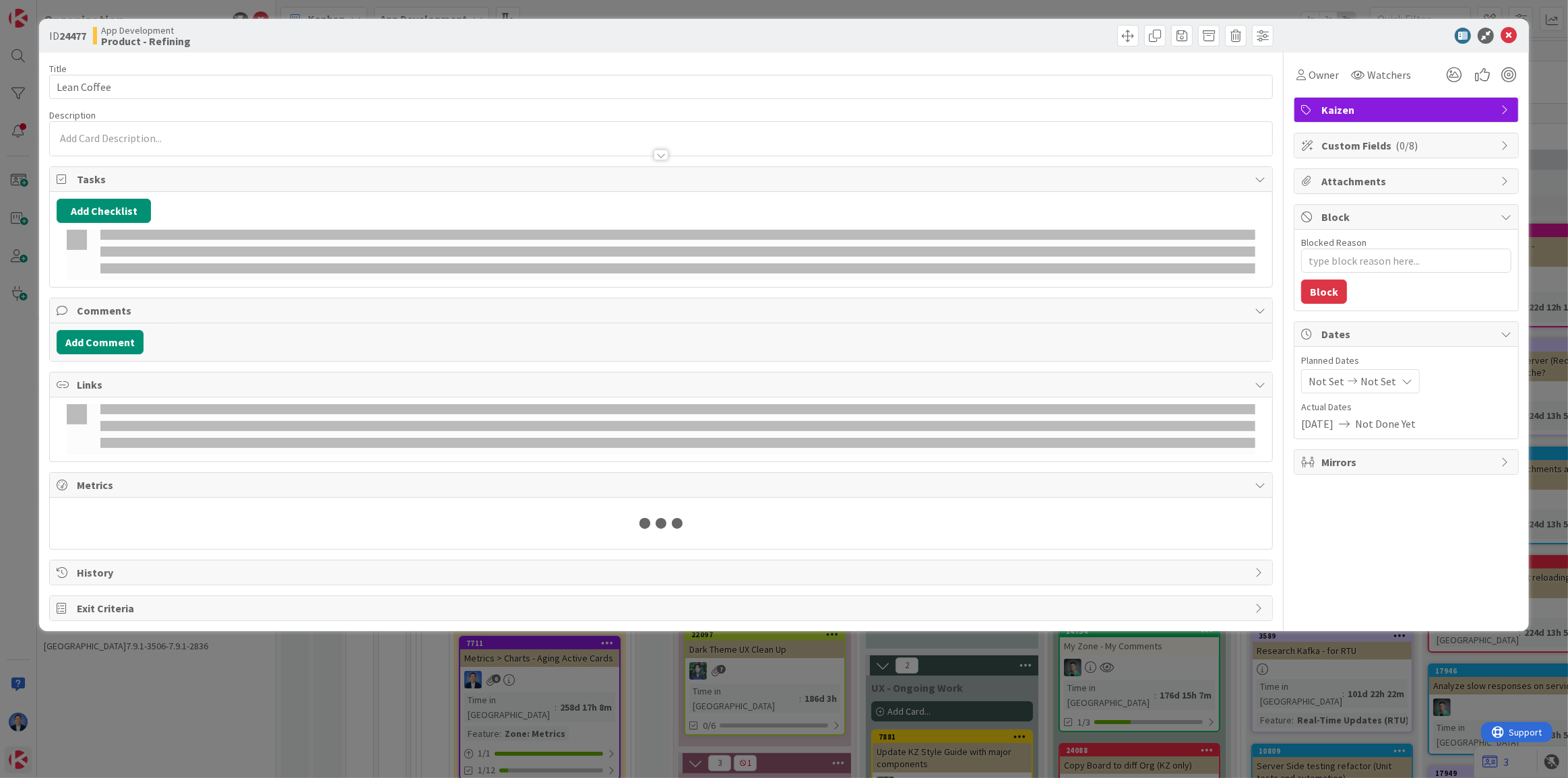
type textarea "x"
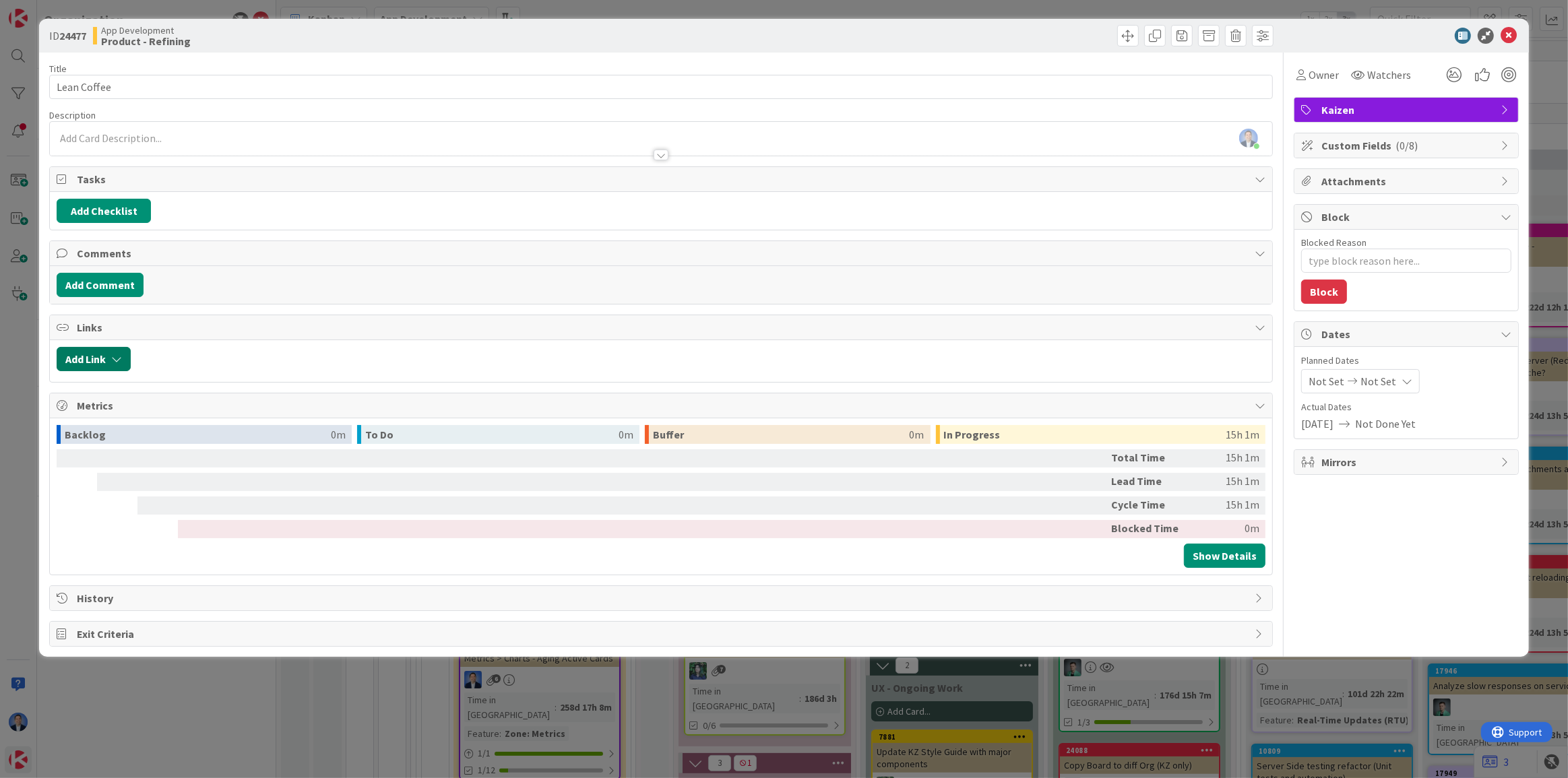
click at [98, 351] on button "Add Link" at bounding box center [93, 359] width 74 height 24
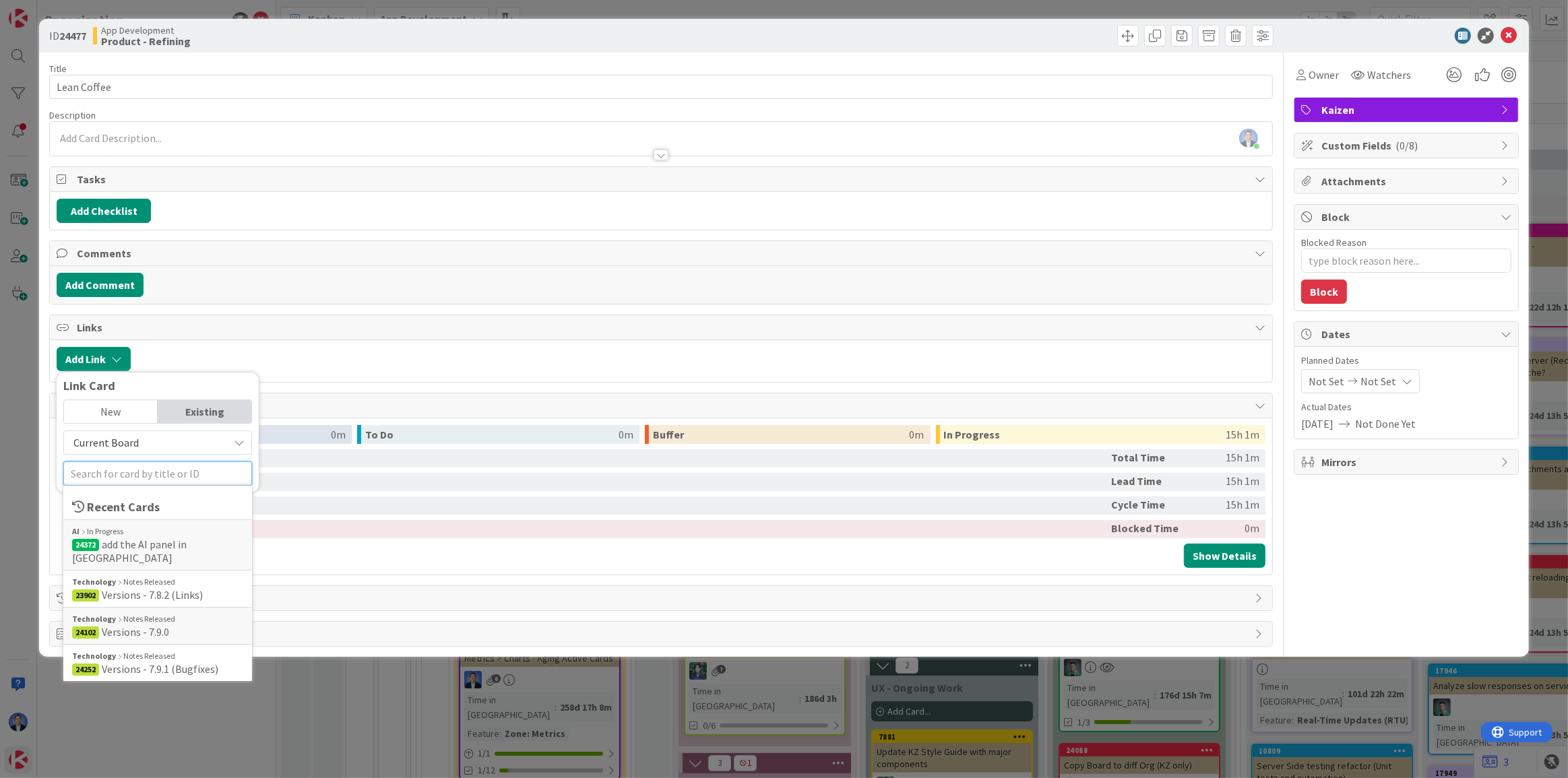
click at [121, 472] on input "text" at bounding box center [157, 474] width 189 height 24
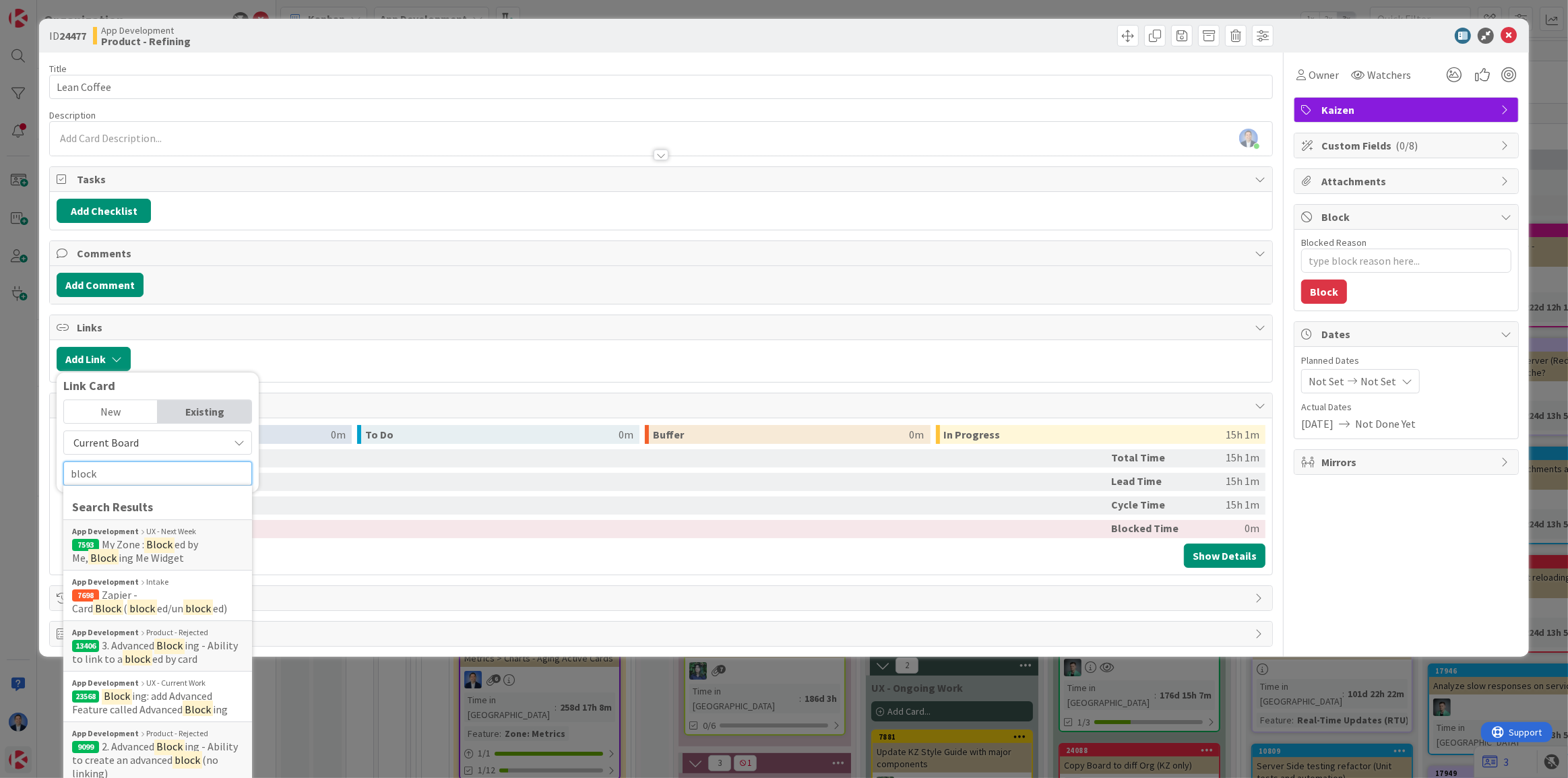
click at [138, 474] on input "block" at bounding box center [157, 474] width 189 height 24
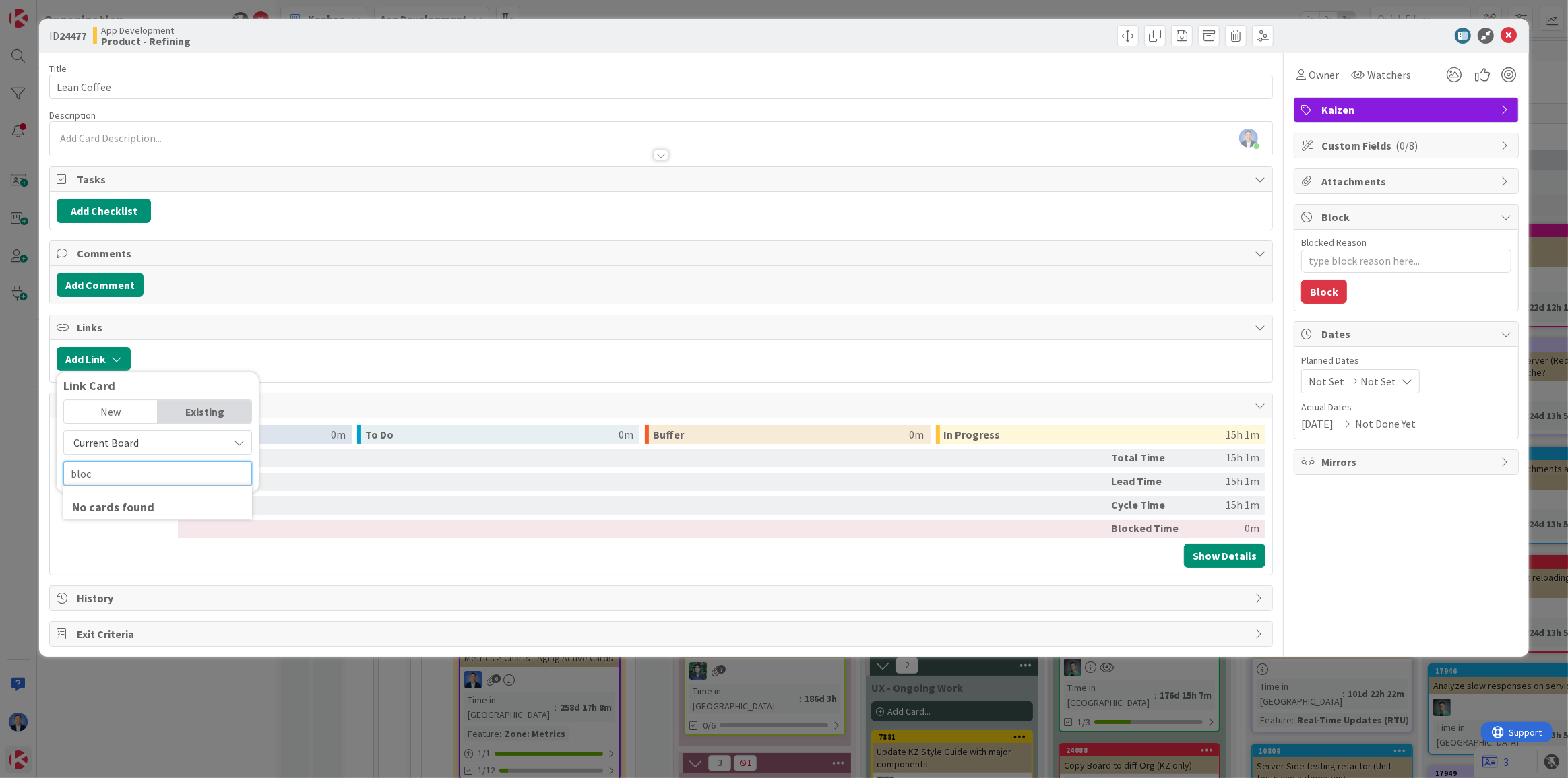
type input "block"
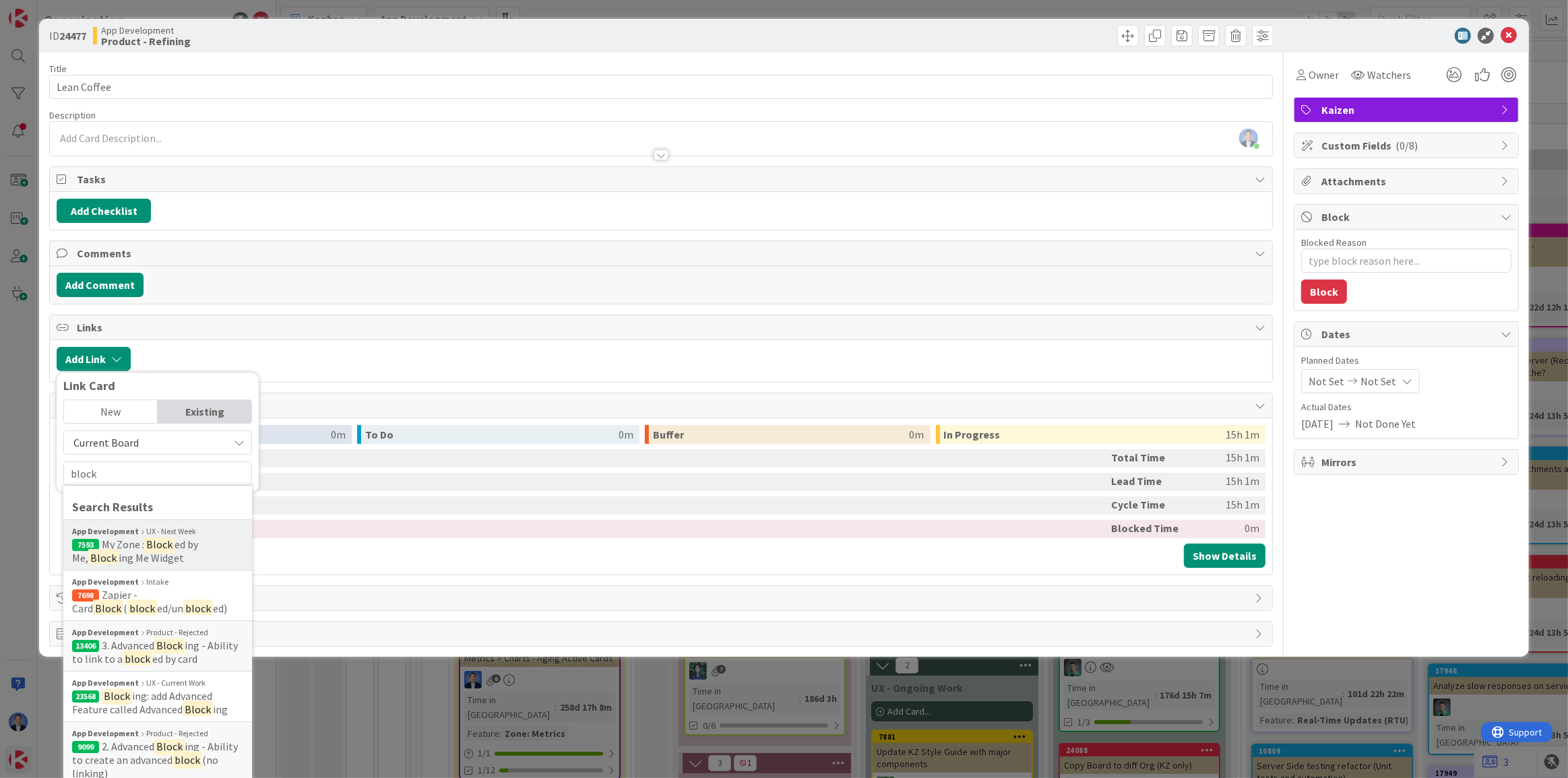
click at [163, 547] on mark "Block" at bounding box center [160, 544] width 31 height 17
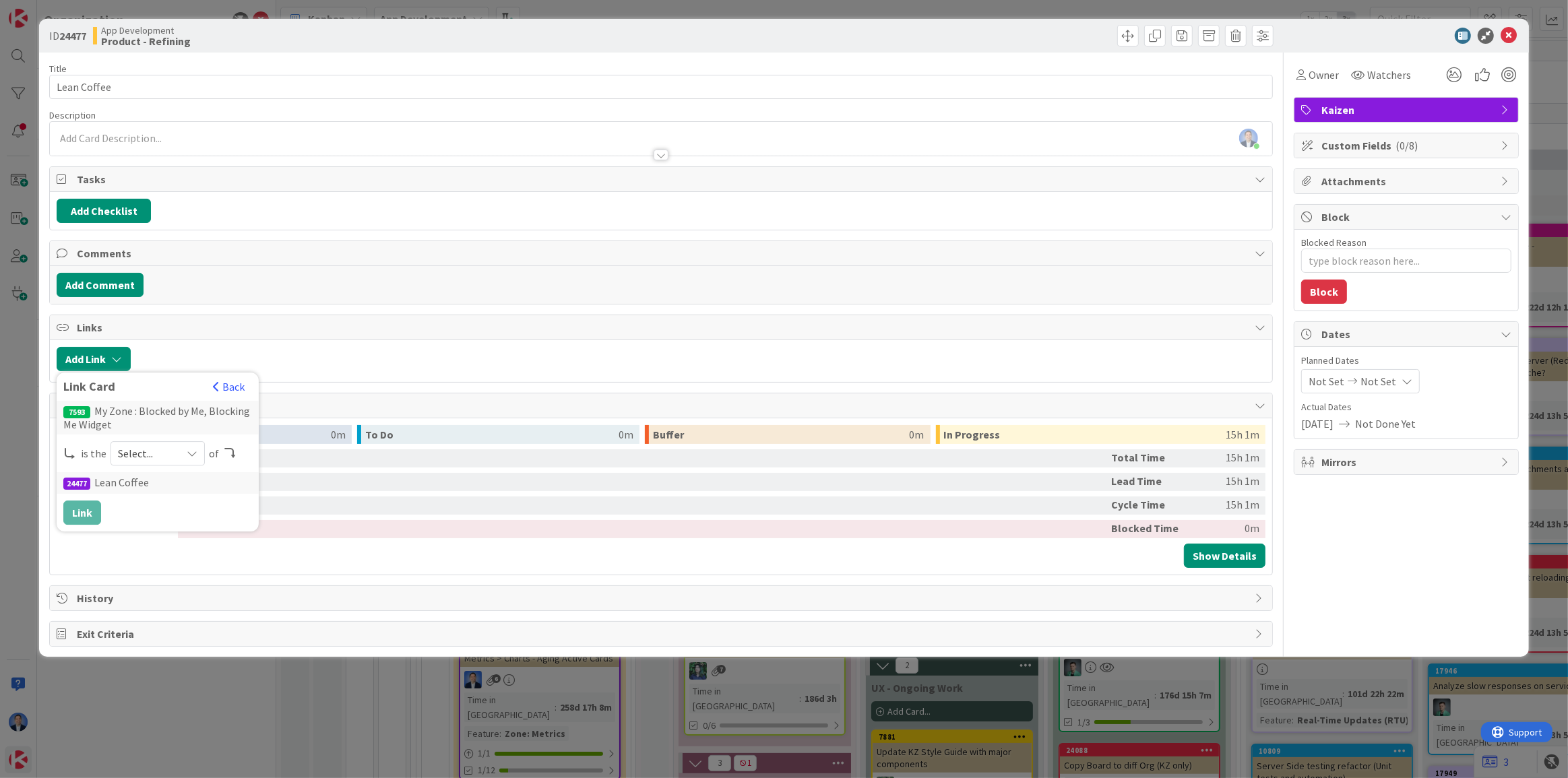
click at [227, 387] on button "Back" at bounding box center [228, 387] width 33 height 15
click at [168, 480] on input "text" at bounding box center [157, 474] width 189 height 24
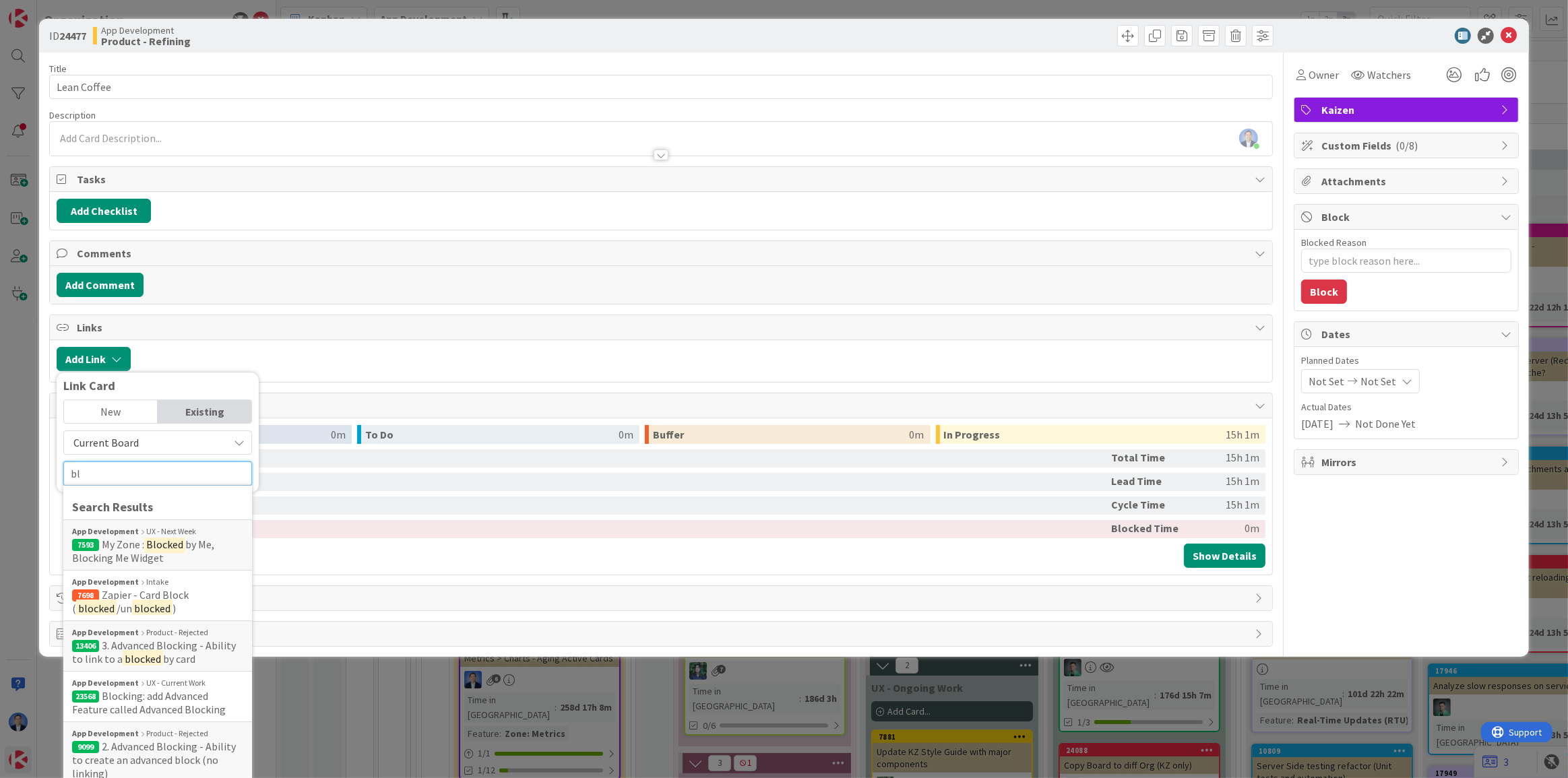
type input "b"
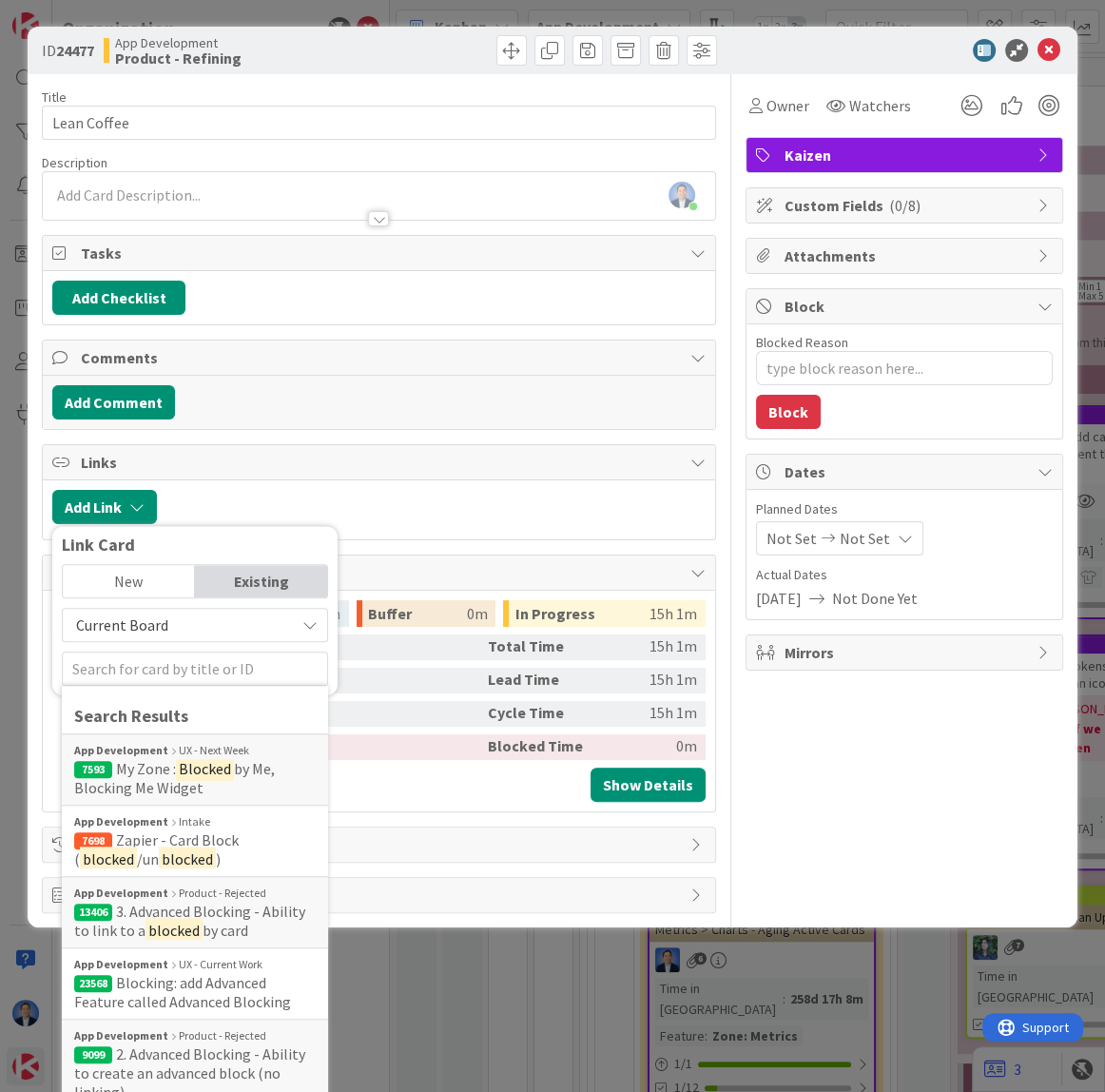
drag, startPoint x: 785, startPoint y: 863, endPoint x: 854, endPoint y: 464, distance: 404.9
click at [788, 861] on div "Owner Watchers Kaizen Custom Fields ( 0/8 ) Attachments Block Blocked Reason 0 …" at bounding box center [903, 492] width 318 height 838
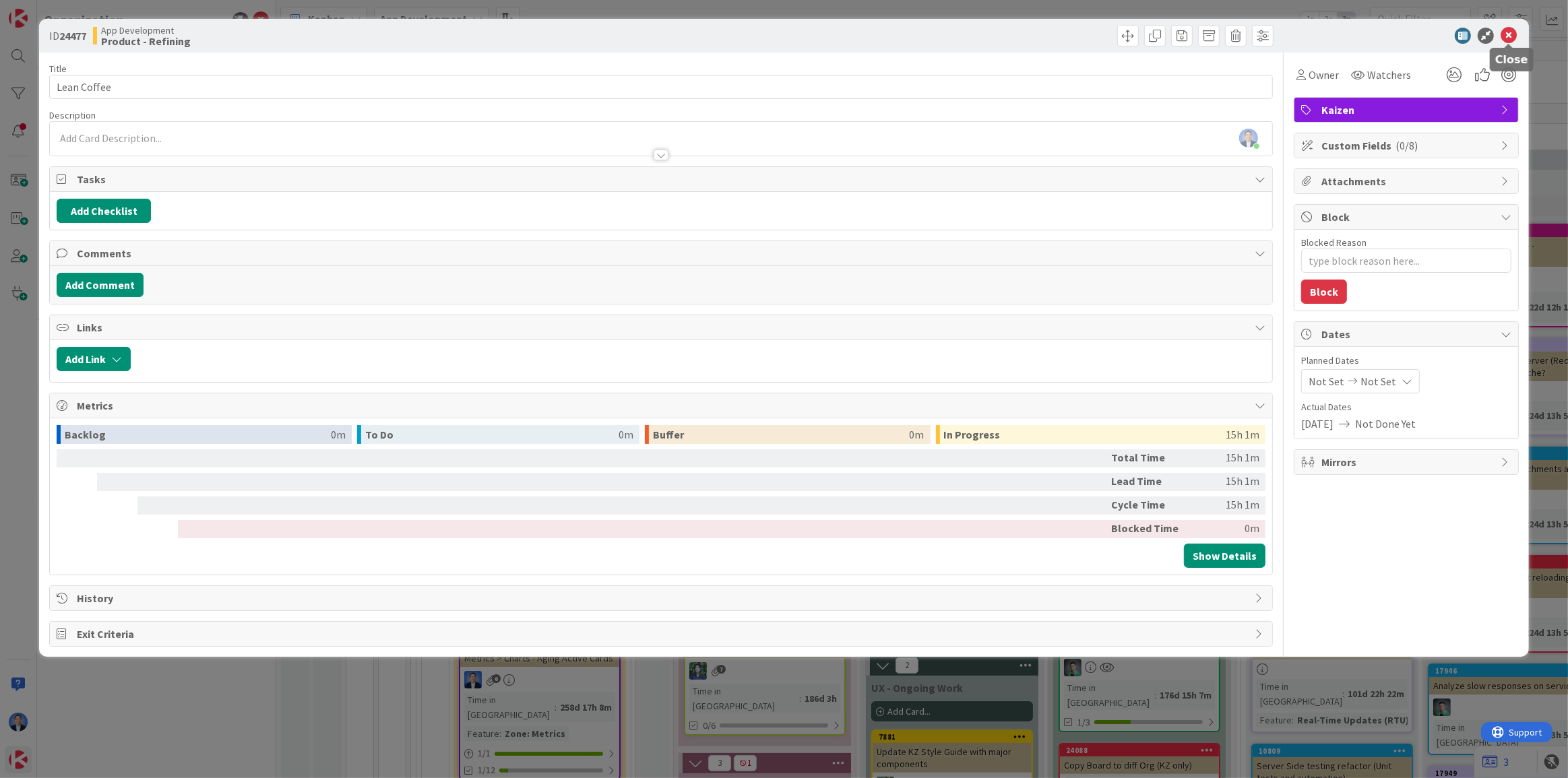
click at [1510, 40] on icon at bounding box center [1508, 36] width 16 height 16
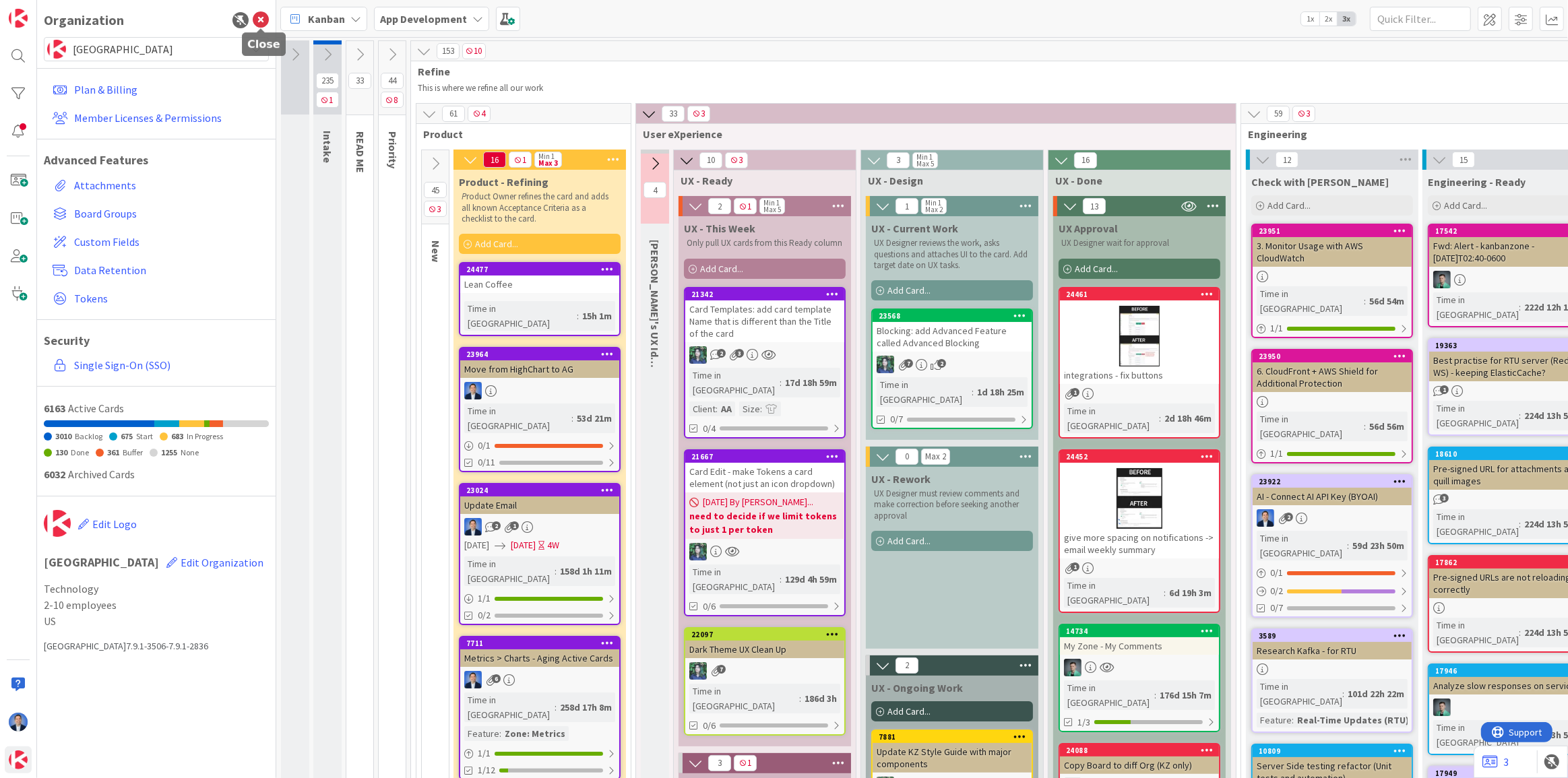
click at [258, 23] on icon at bounding box center [261, 20] width 16 height 16
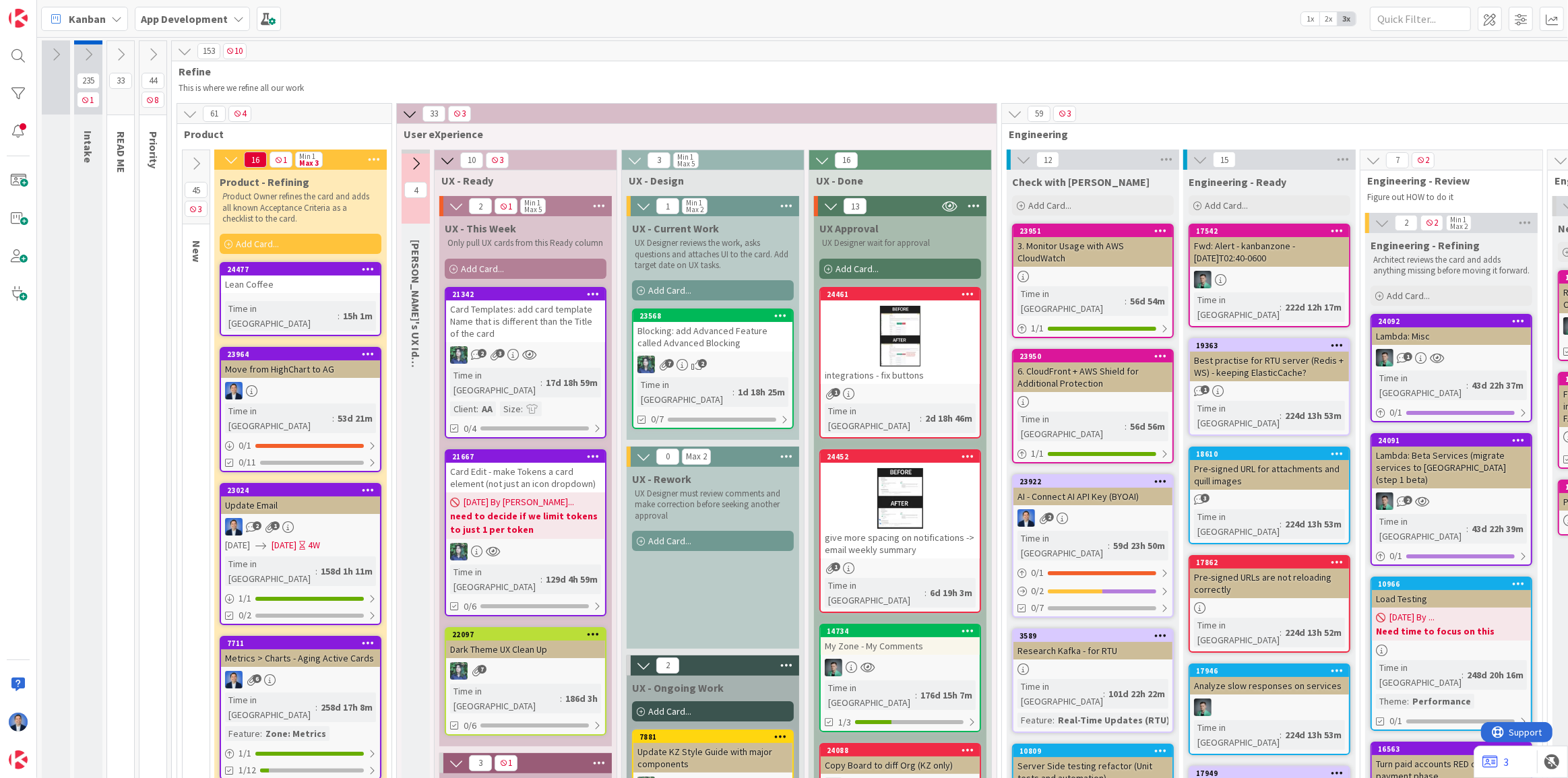
click at [950, 375] on div "integrations - fix buttons" at bounding box center [900, 375] width 159 height 17
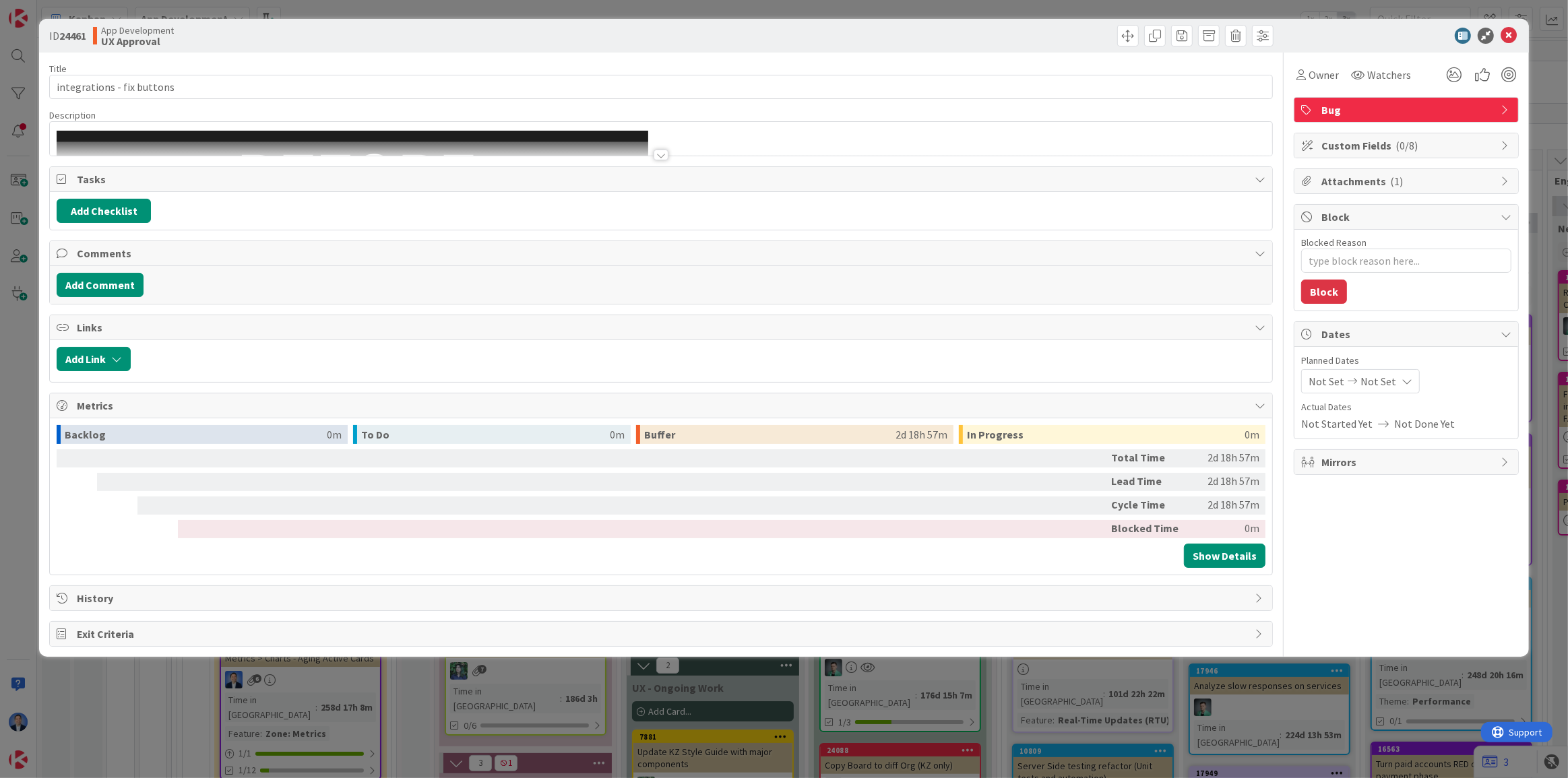
click at [806, 141] on div at bounding box center [661, 148] width 1222 height 14
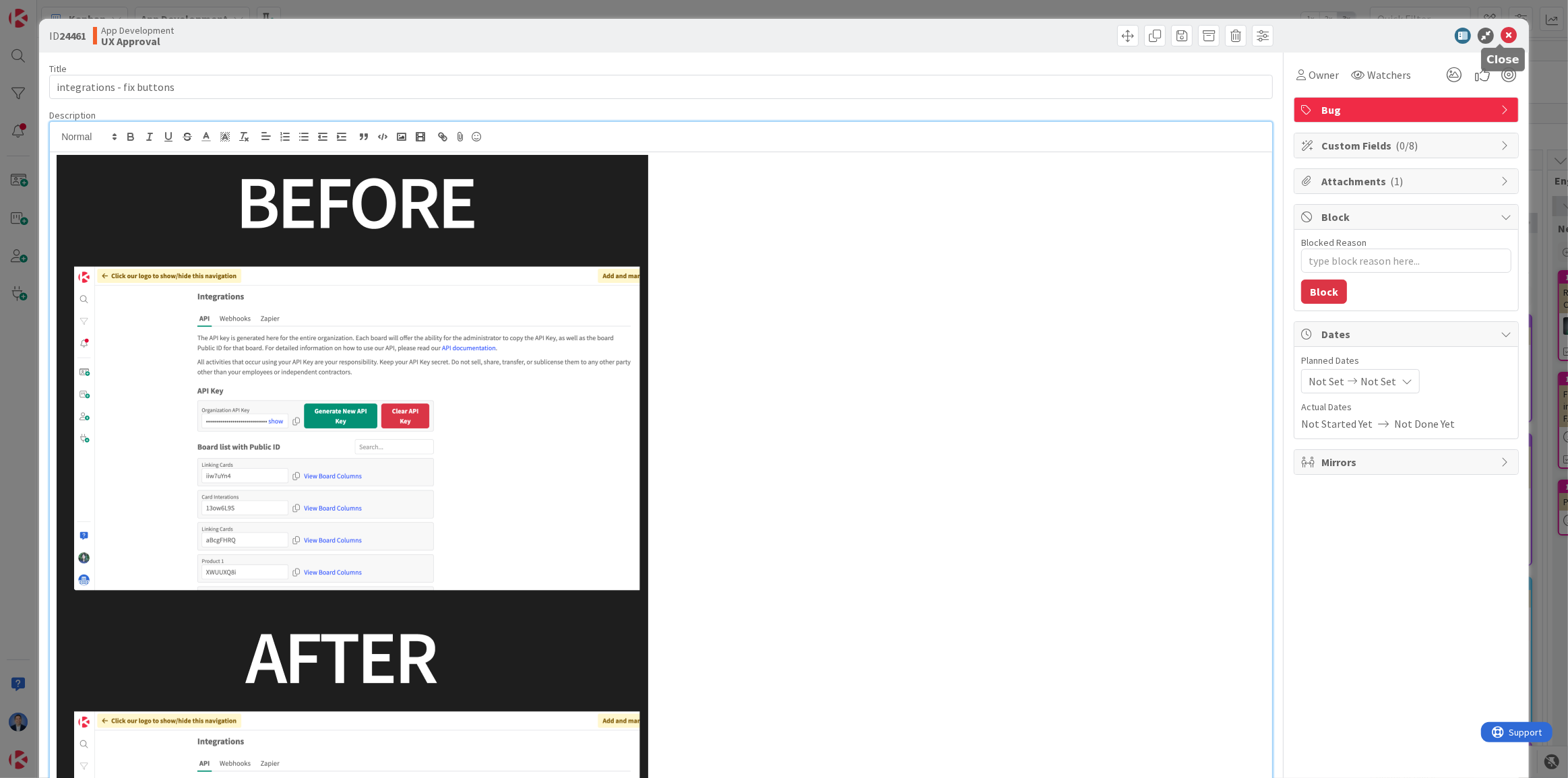
click at [1506, 36] on icon at bounding box center [1508, 36] width 16 height 16
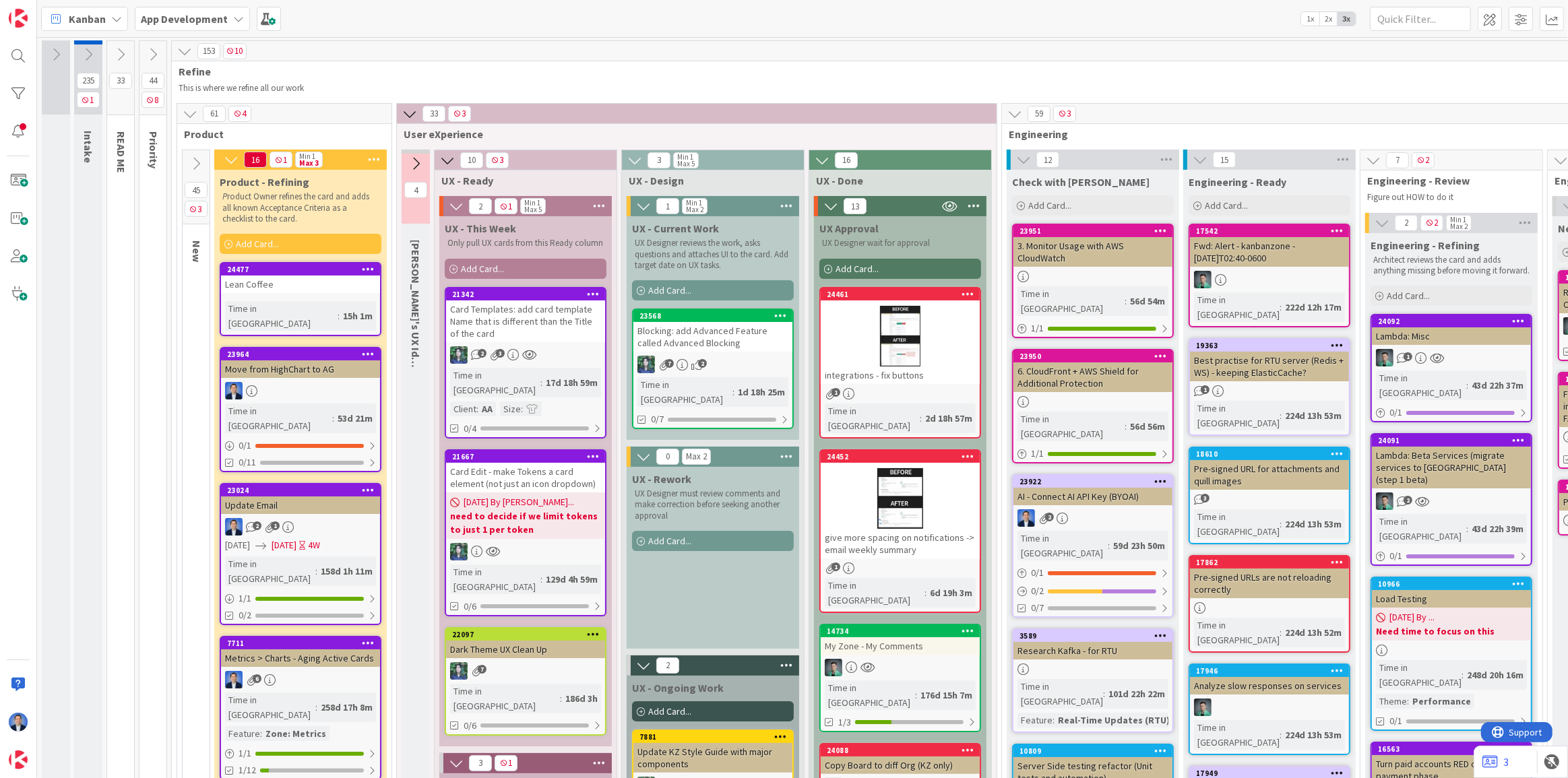
click at [948, 480] on div at bounding box center [900, 498] width 159 height 61
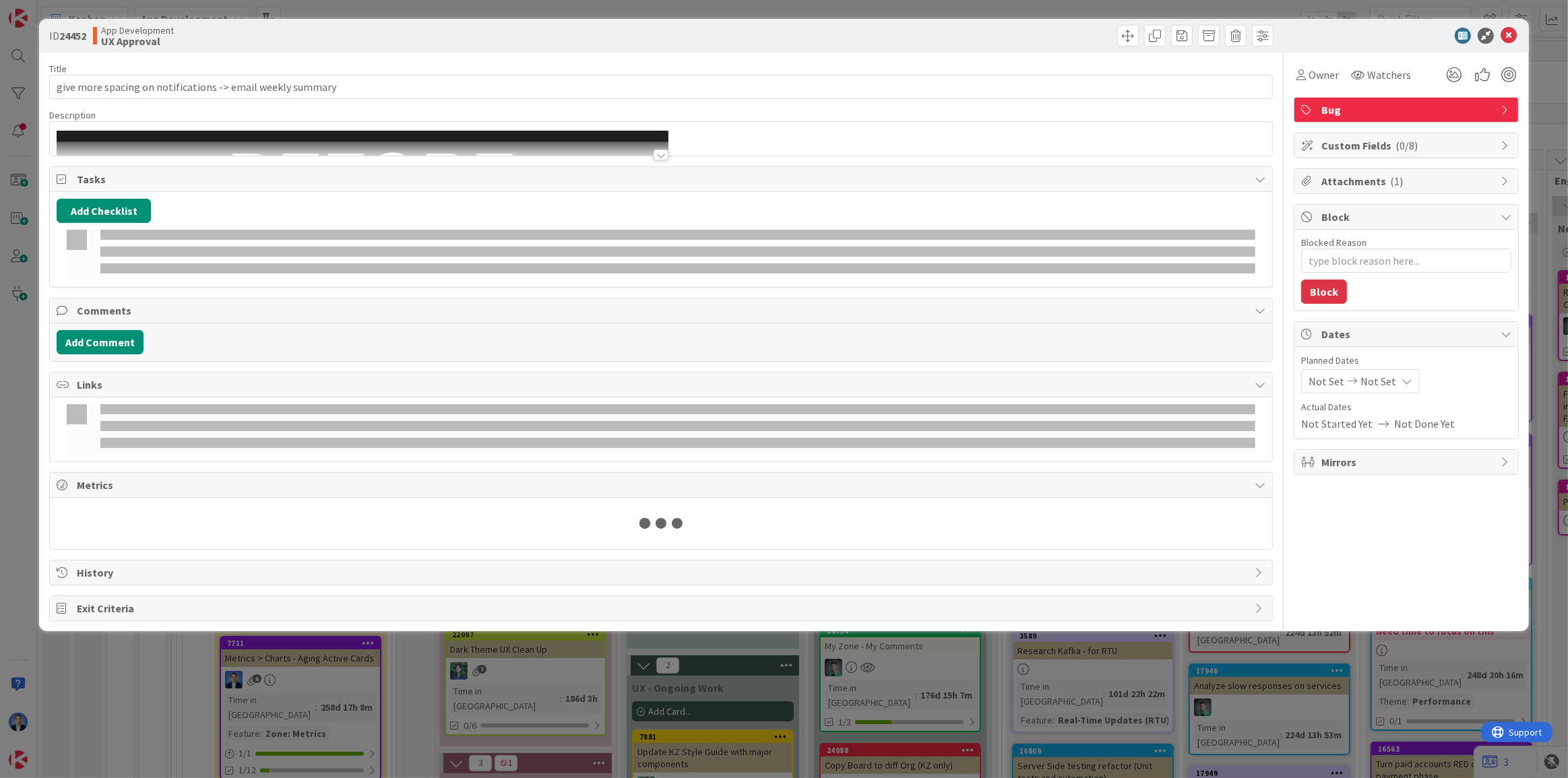
type textarea "x"
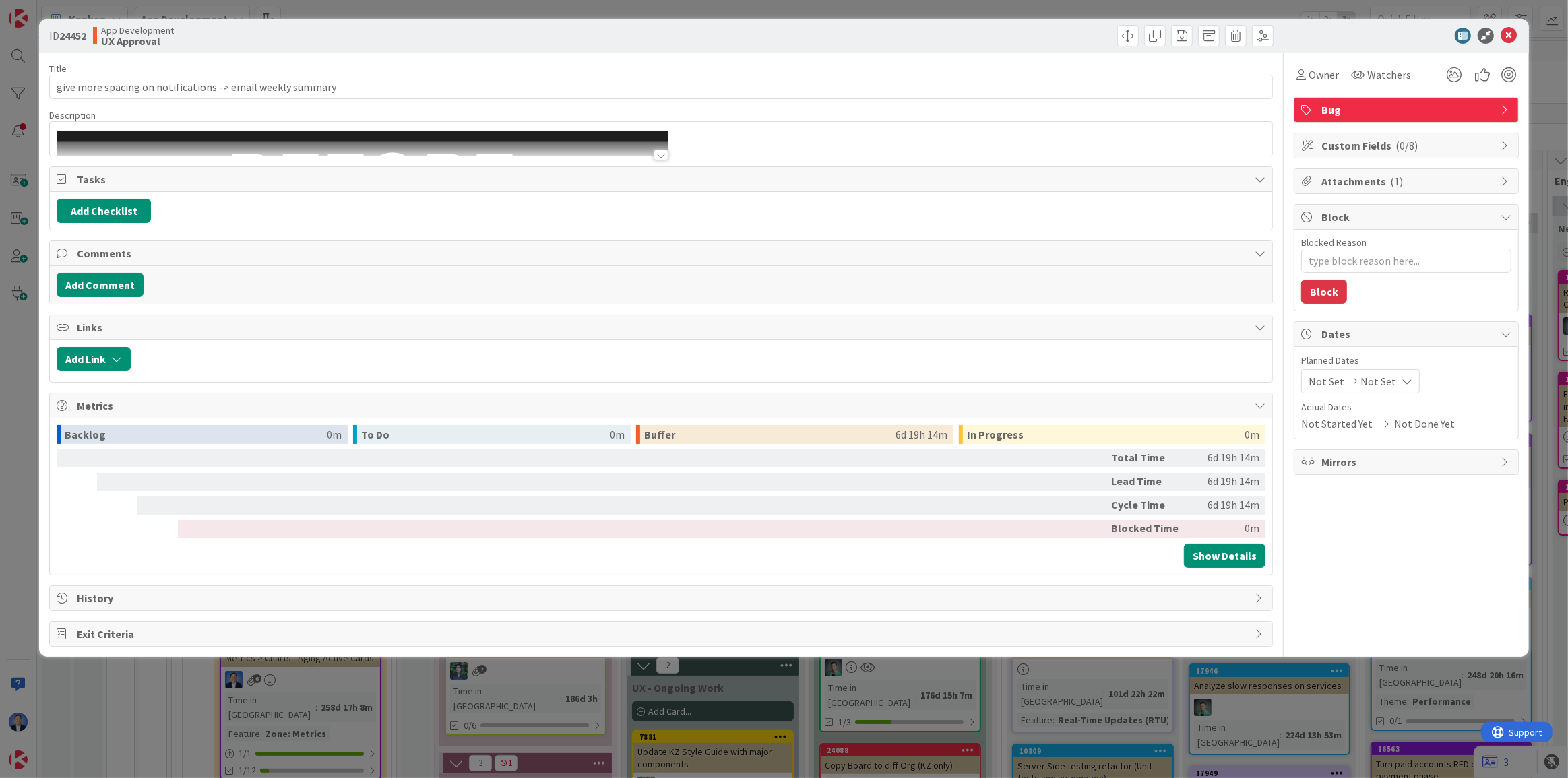
click at [716, 145] on div at bounding box center [661, 148] width 1222 height 14
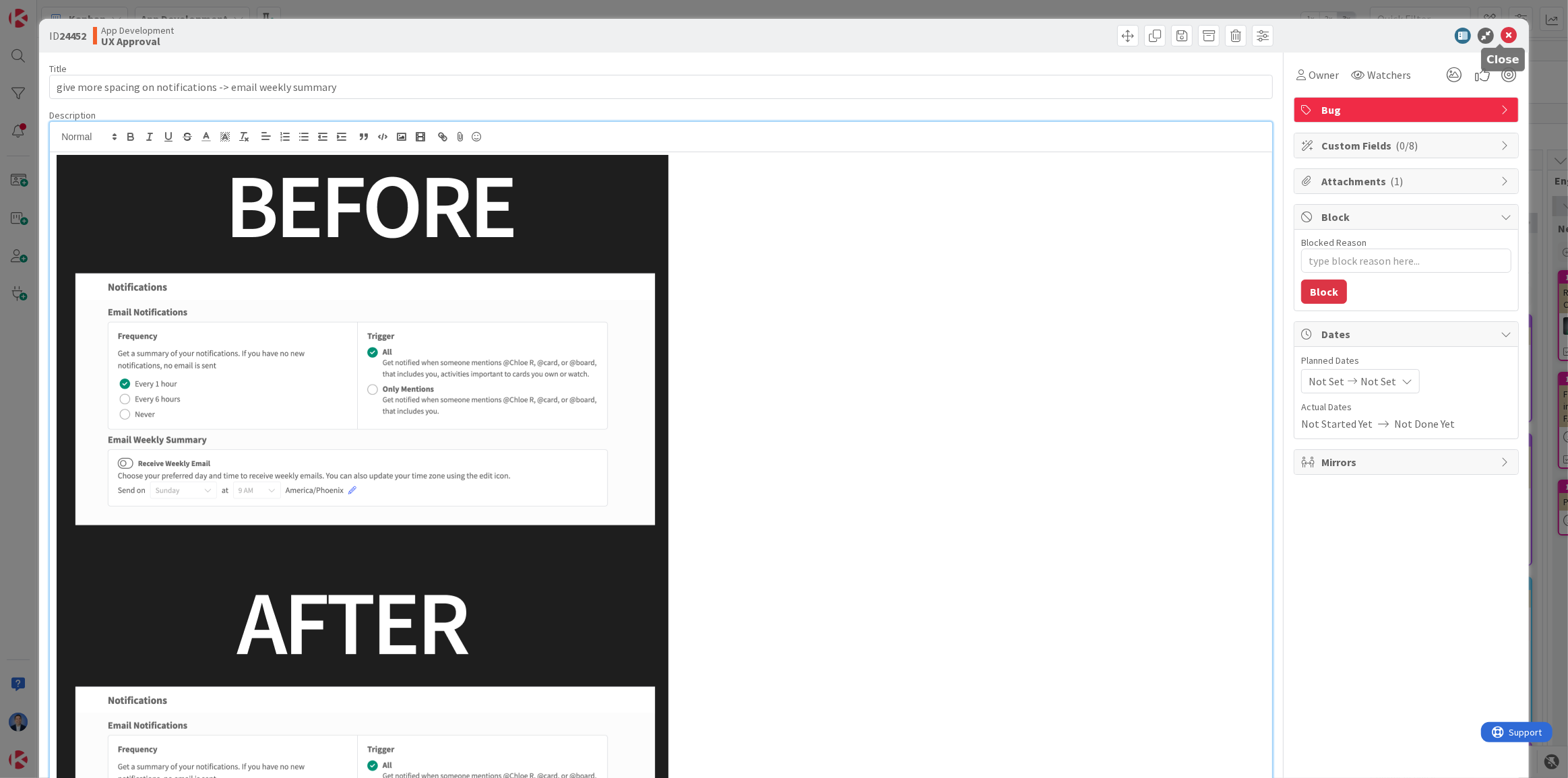
click at [1500, 33] on icon at bounding box center [1508, 36] width 16 height 16
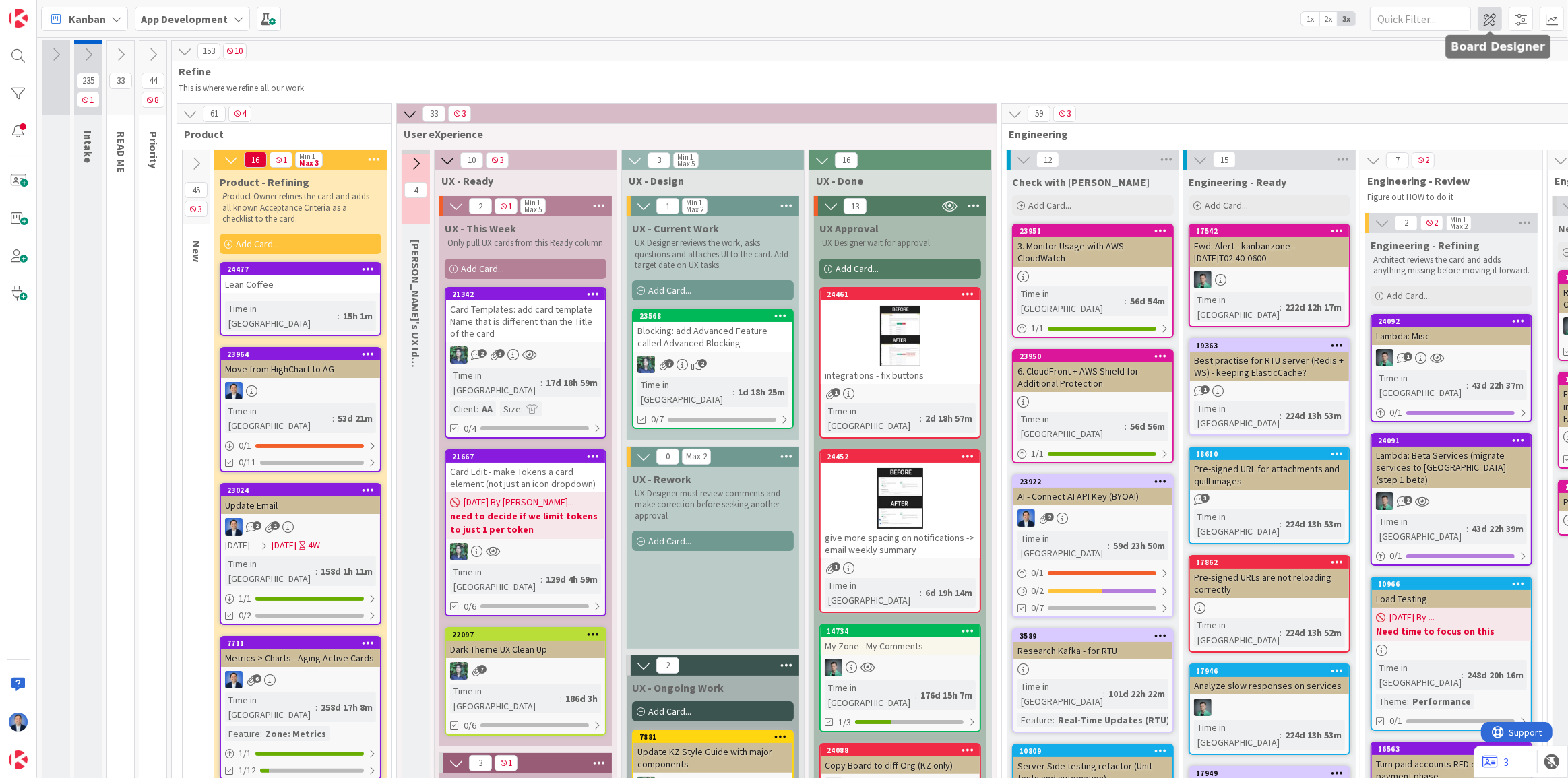
click at [1485, 13] on span at bounding box center [1490, 19] width 24 height 24
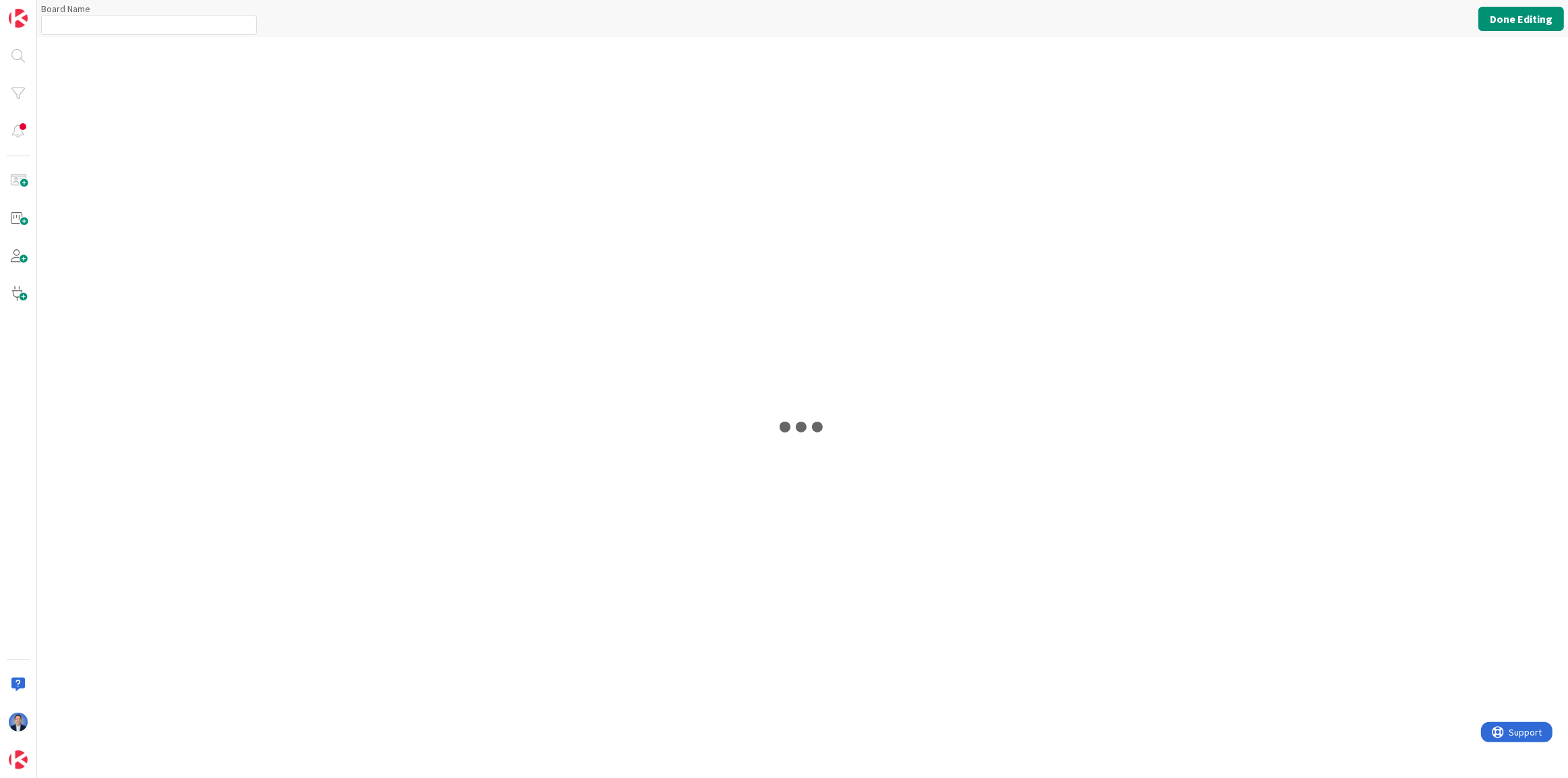
type input "App Development"
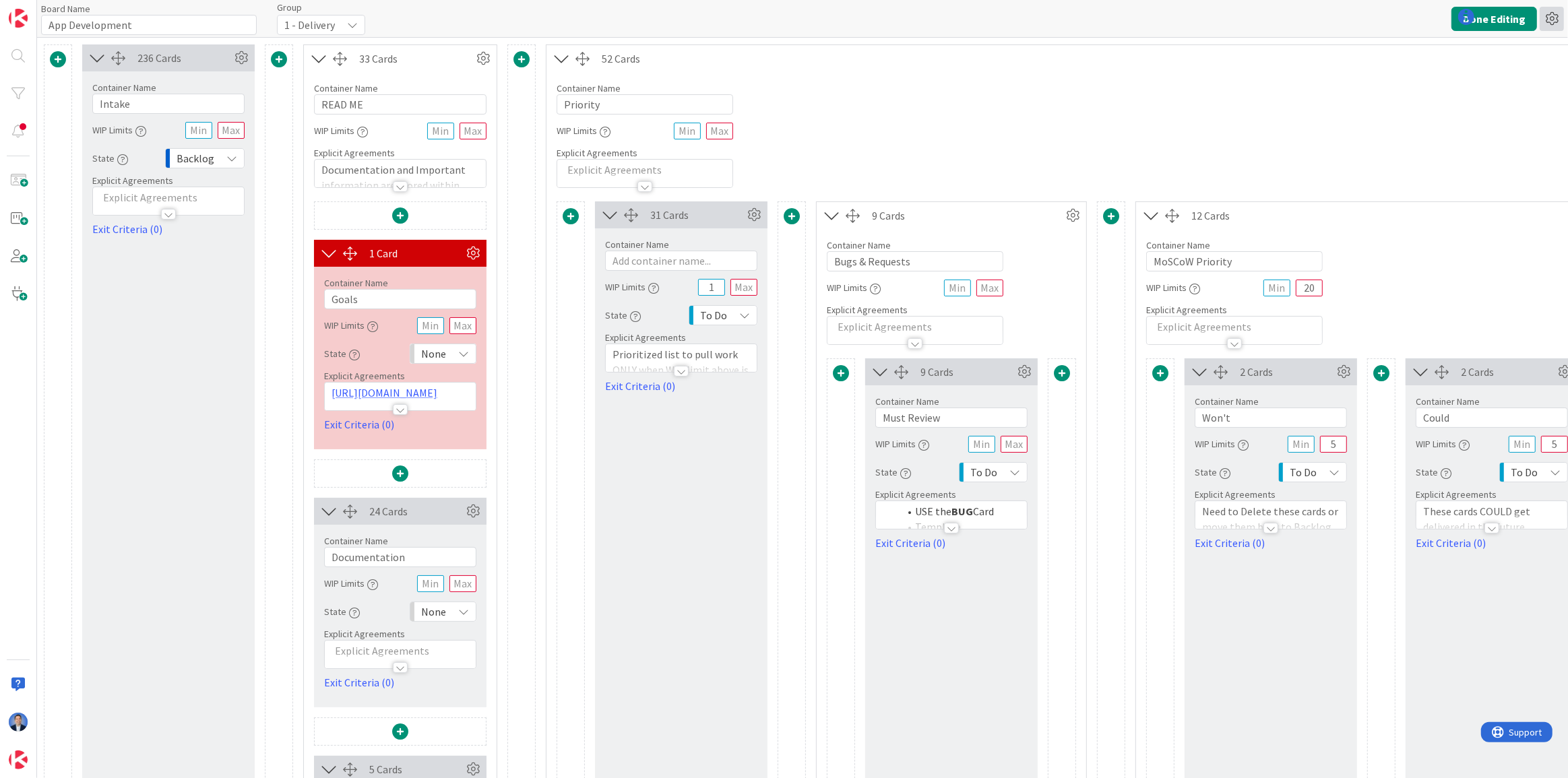
click at [1556, 24] on icon at bounding box center [1552, 19] width 24 height 24
click at [1462, 68] on link "Copy Board" at bounding box center [1480, 69] width 170 height 20
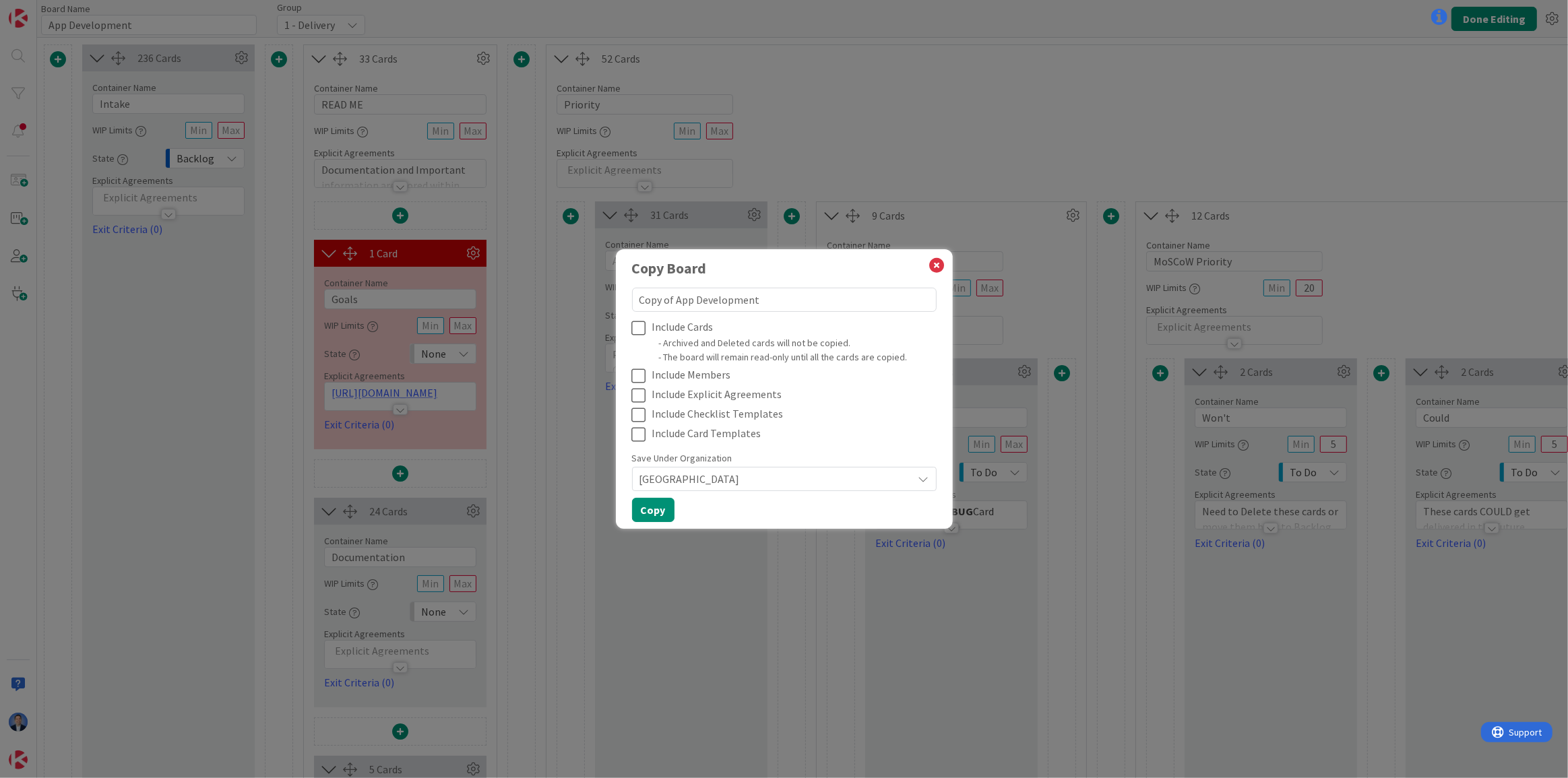
click at [640, 374] on icon at bounding box center [642, 375] width 20 height 16
click at [641, 396] on icon at bounding box center [642, 395] width 20 height 16
click at [639, 415] on icon at bounding box center [642, 414] width 20 height 16
click at [640, 435] on icon at bounding box center [642, 434] width 20 height 16
type textarea "x"
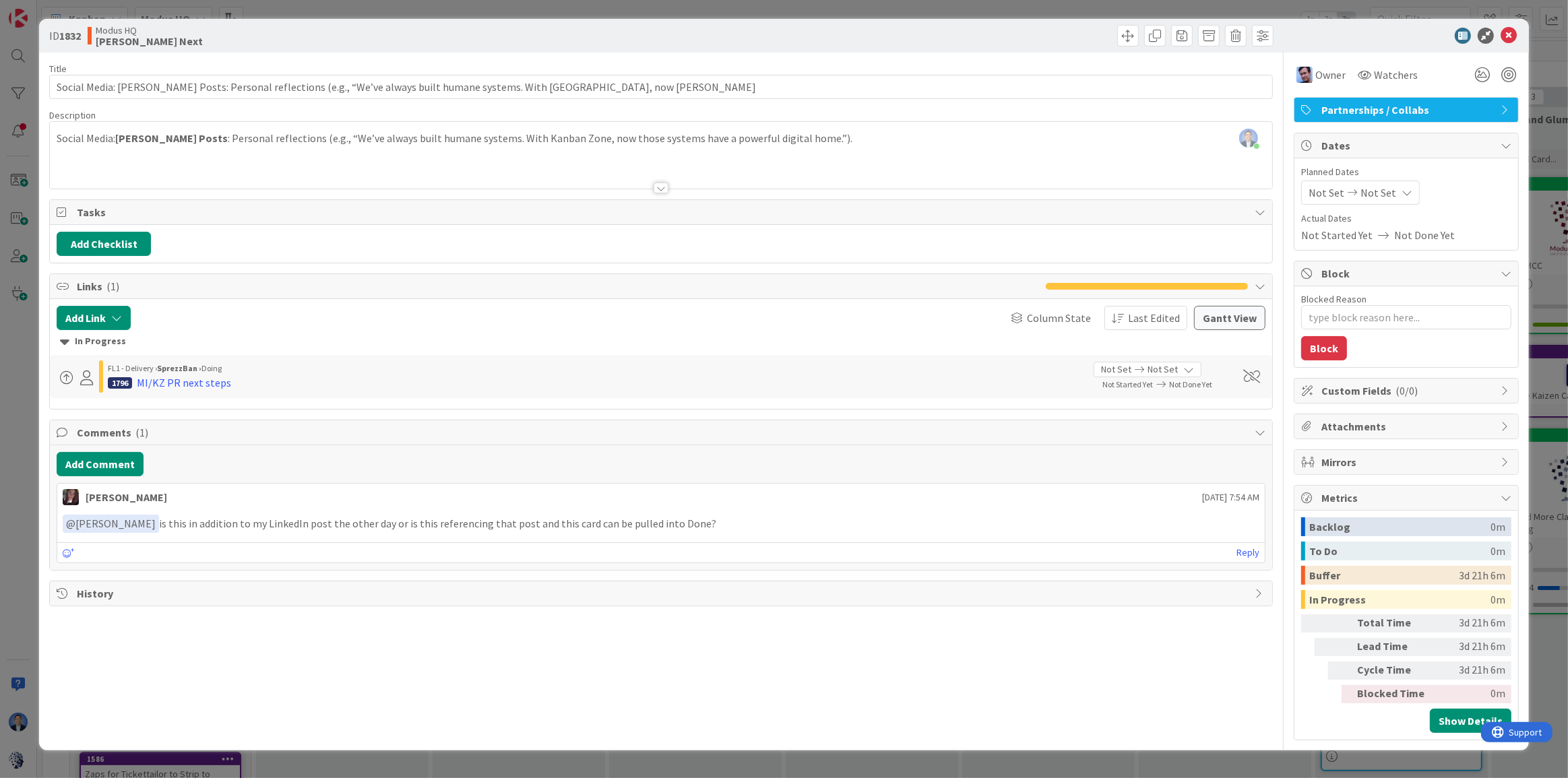
click at [114, 594] on span "History" at bounding box center [662, 593] width 1171 height 16
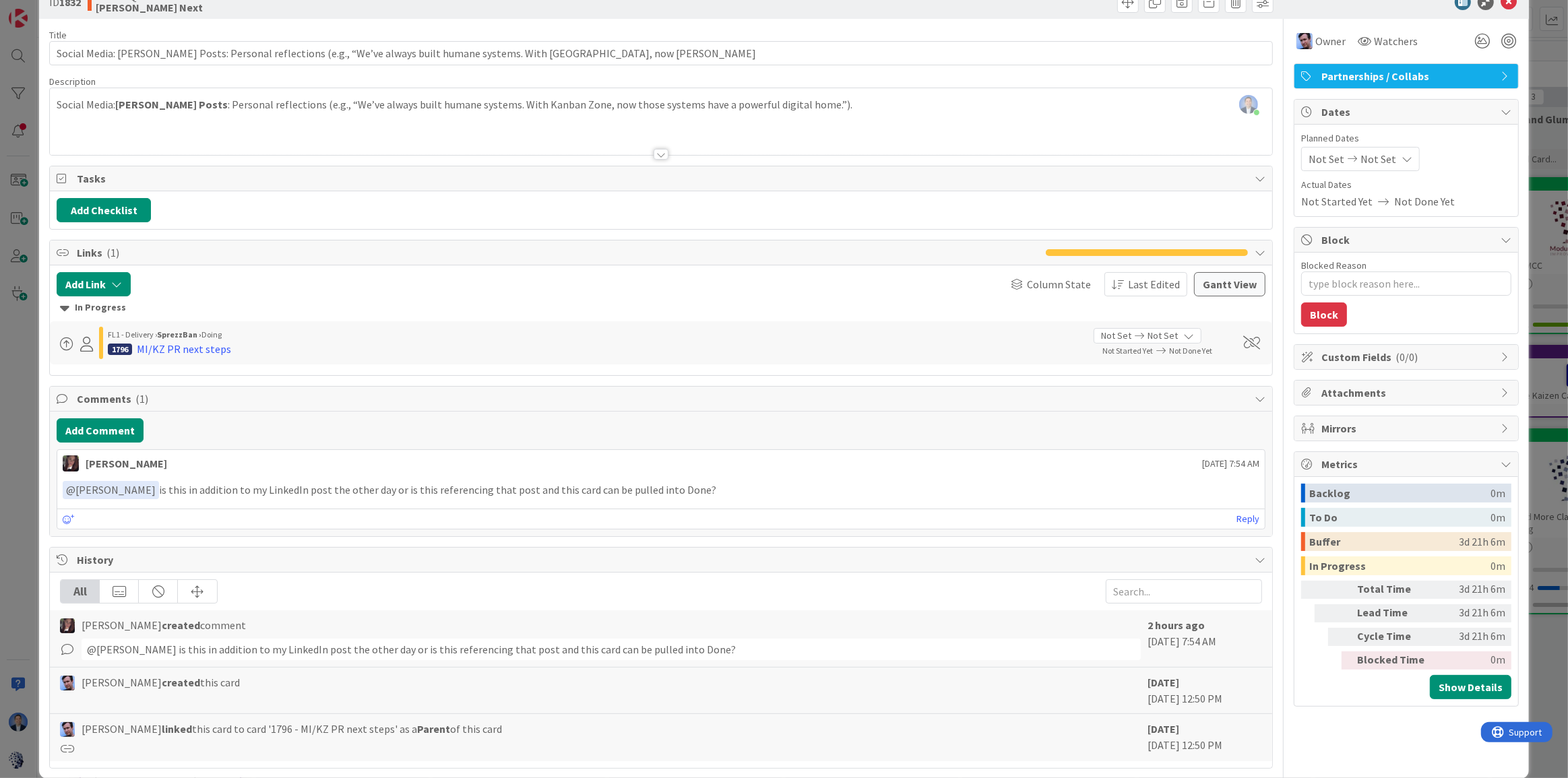
scroll to position [51, 0]
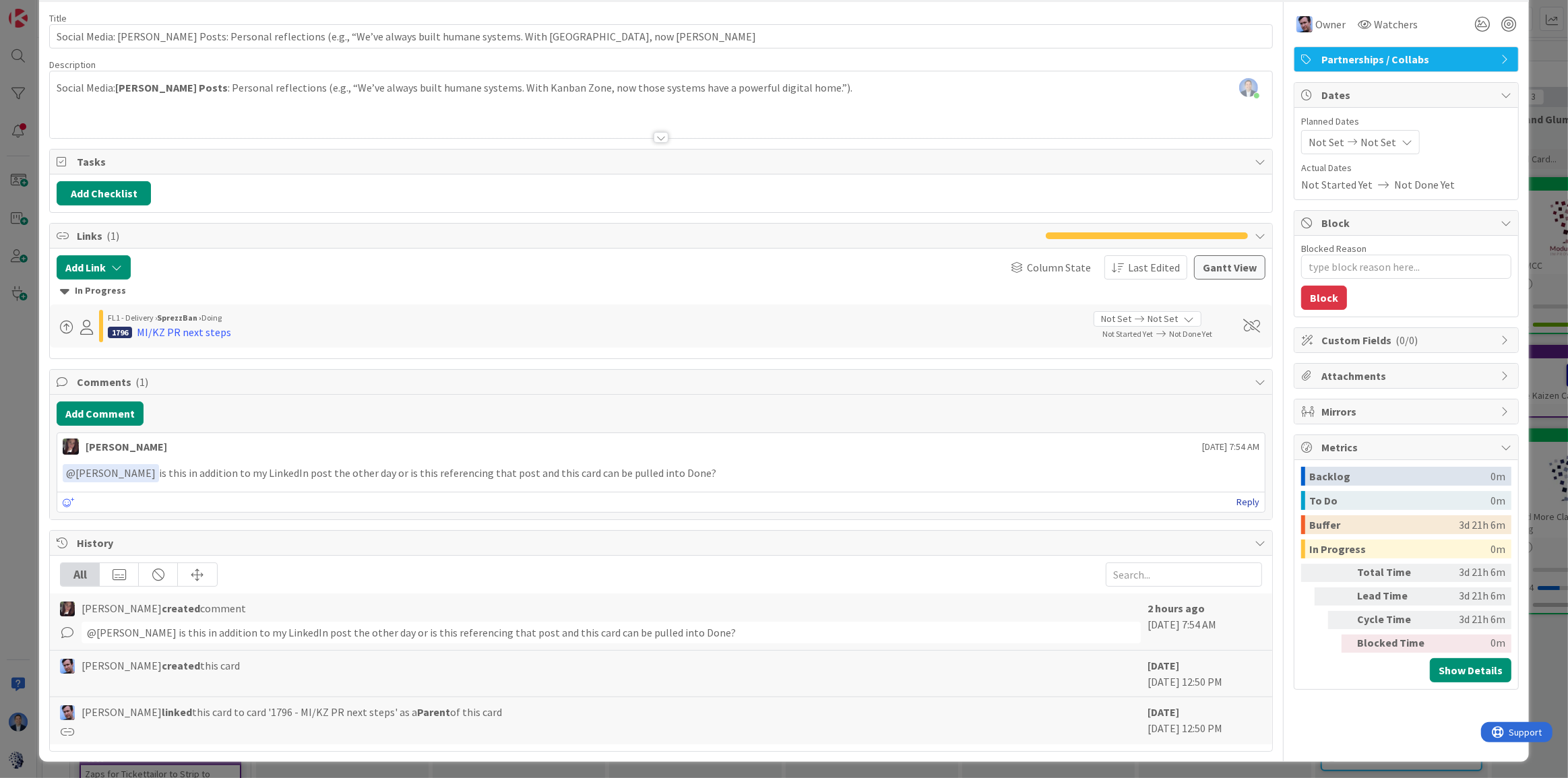
click at [1236, 501] on link "Reply" at bounding box center [1248, 502] width 23 height 17
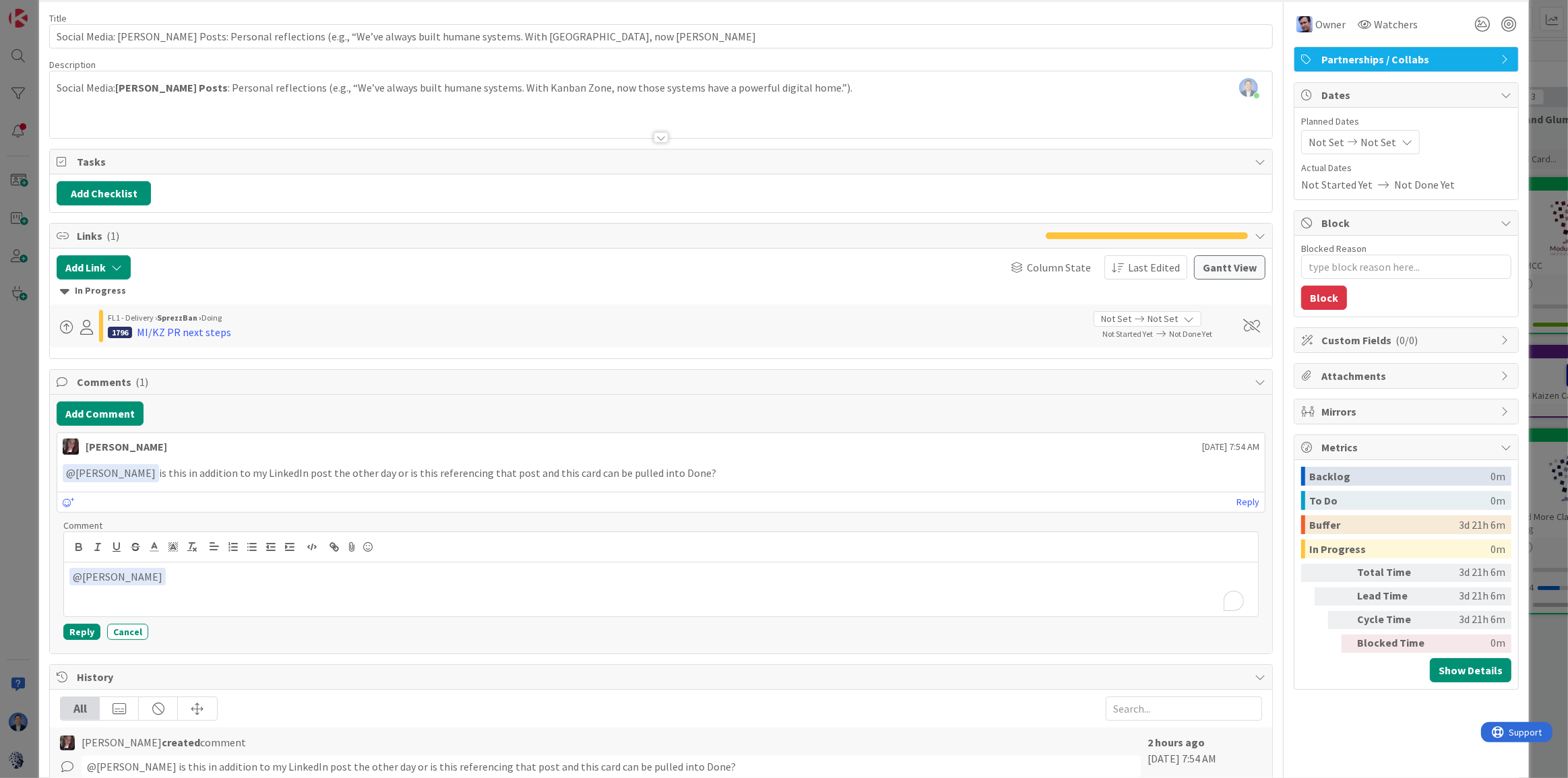
type textarea "x"
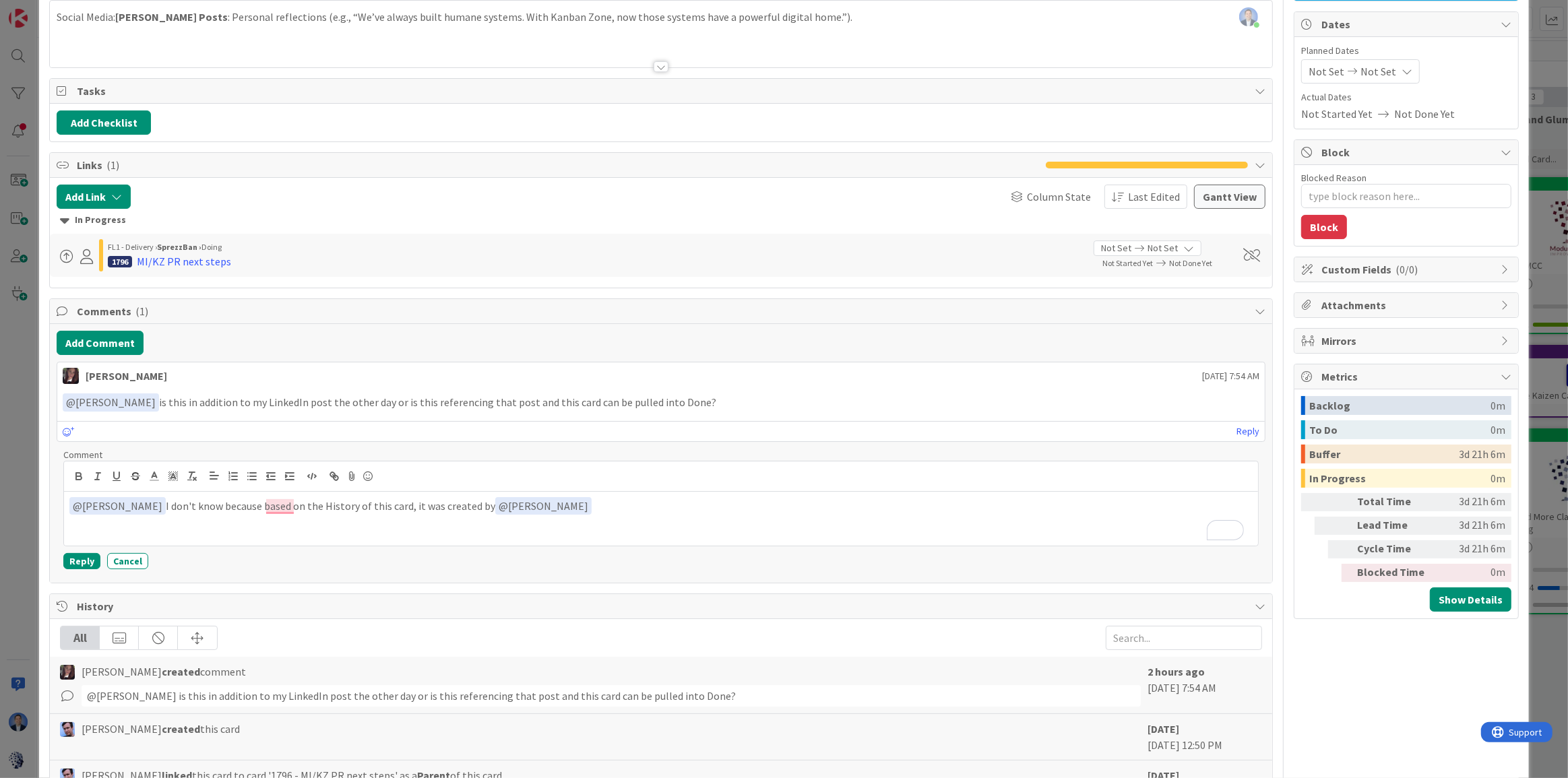
scroll to position [61, 0]
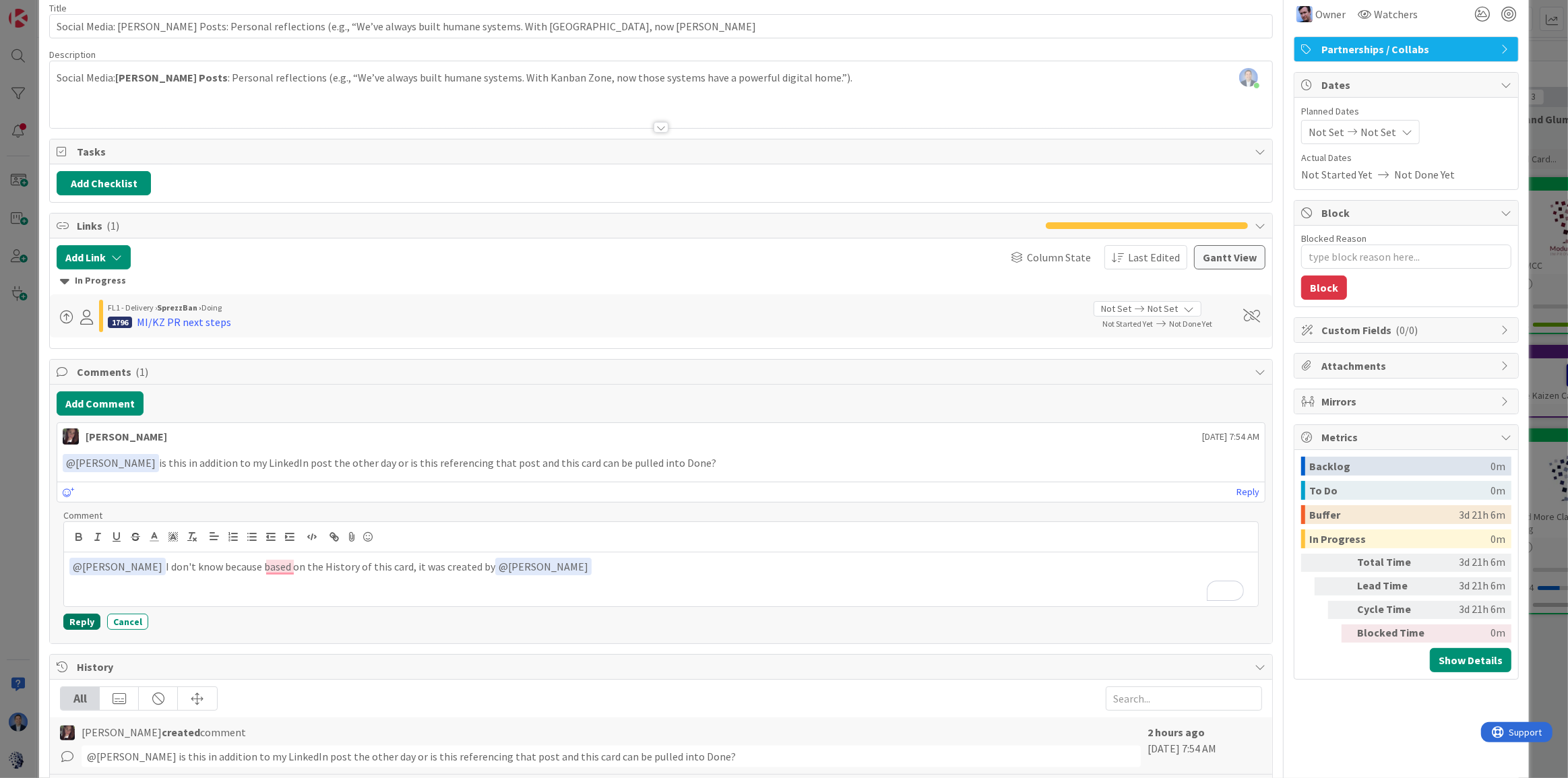
click at [83, 620] on button "Reply" at bounding box center [81, 621] width 37 height 16
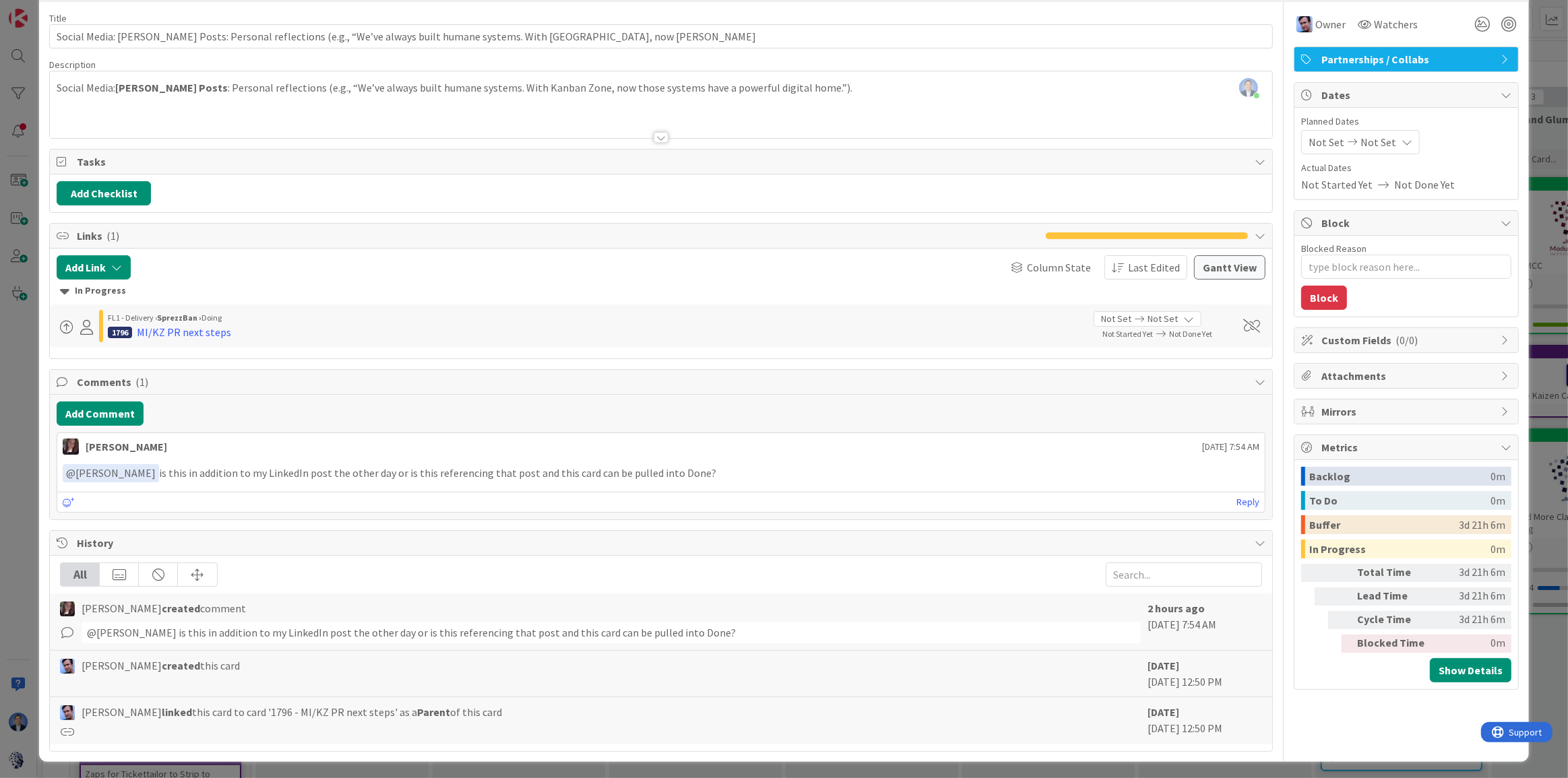
type textarea "x"
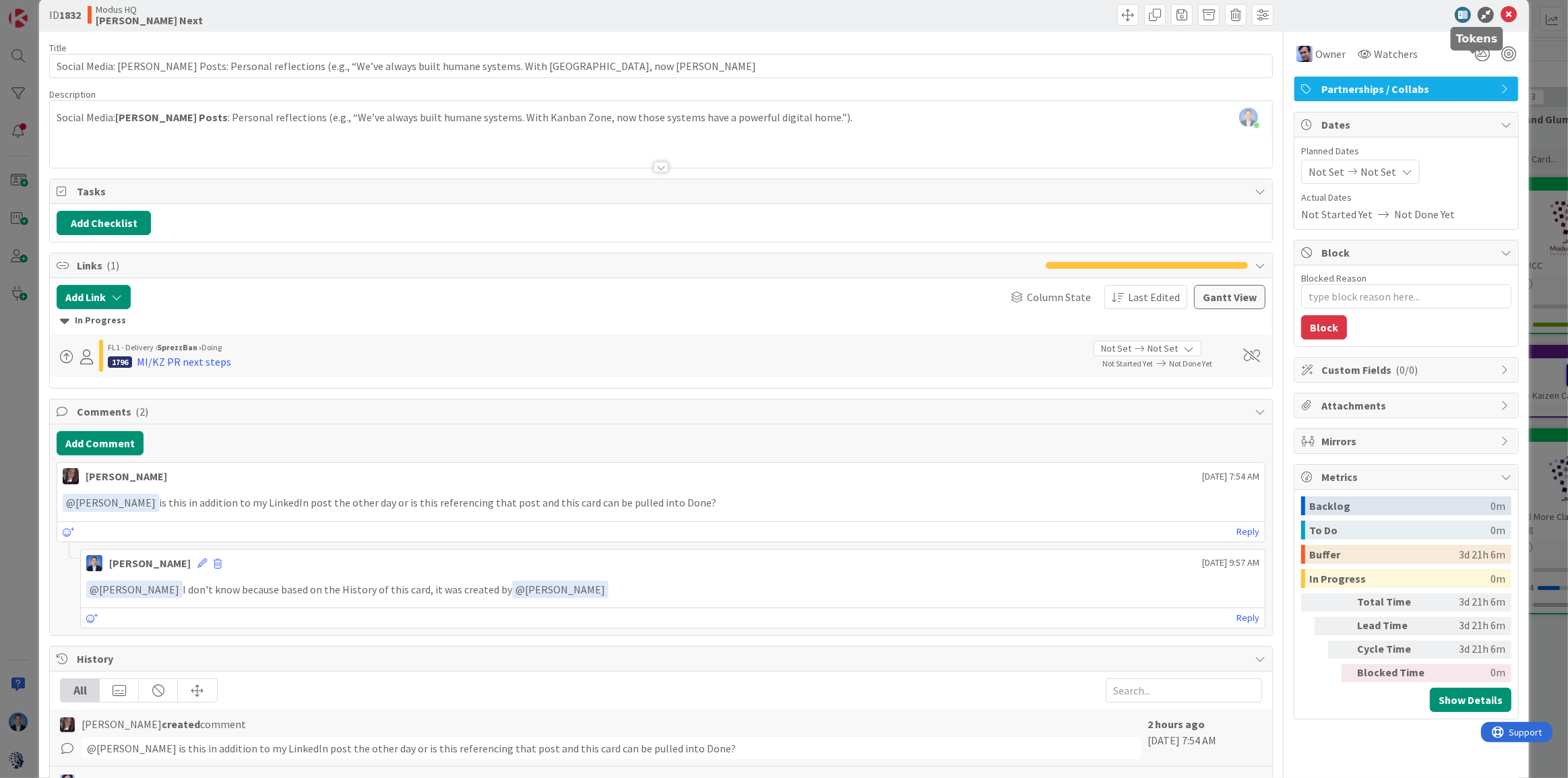
scroll to position [0, 0]
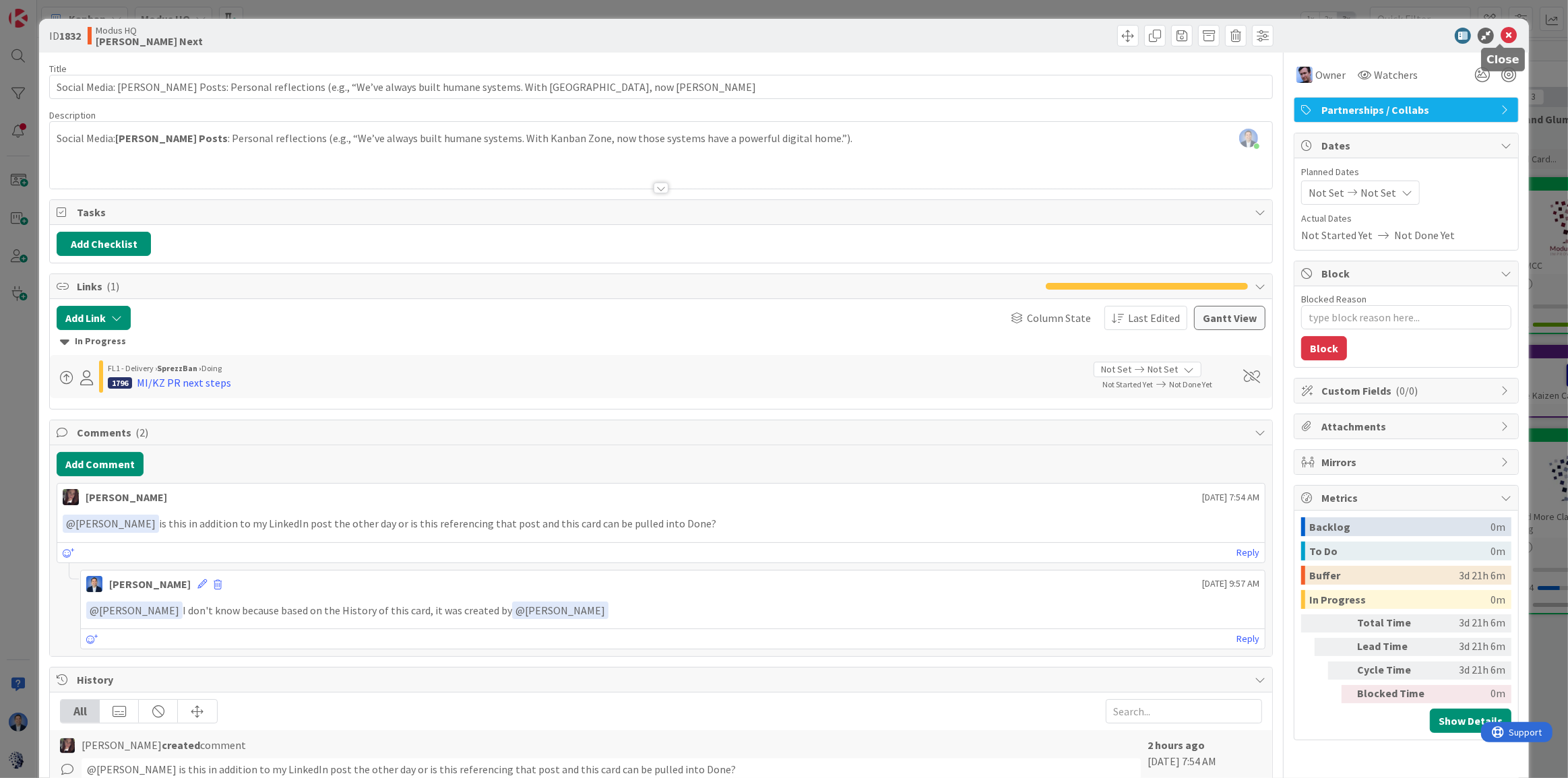
click at [1504, 32] on icon at bounding box center [1508, 36] width 16 height 16
